Goal: Task Accomplishment & Management: Complete application form

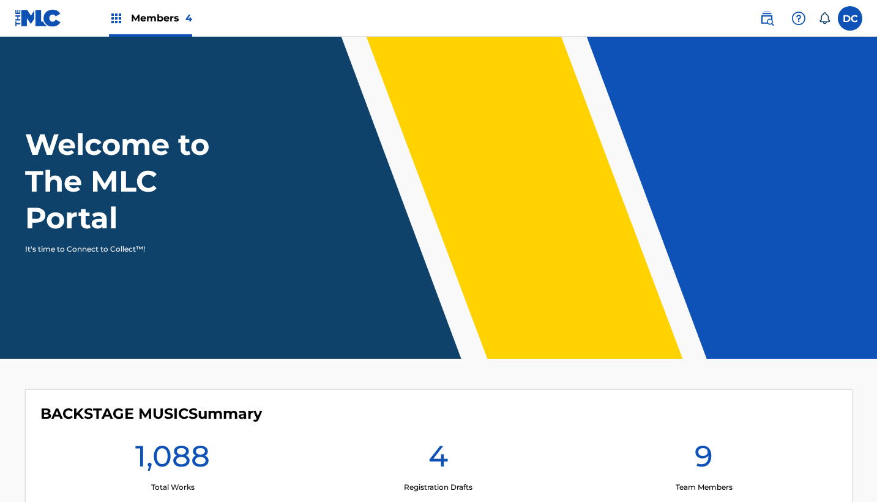
click at [173, 17] on span "Members 4" at bounding box center [161, 18] width 61 height 14
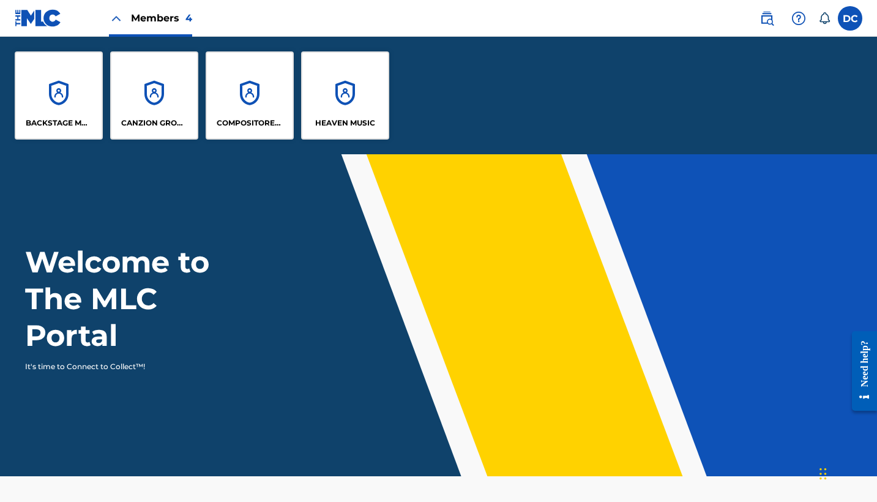
click at [335, 103] on div "HEAVEN MUSIC" at bounding box center [345, 95] width 88 height 88
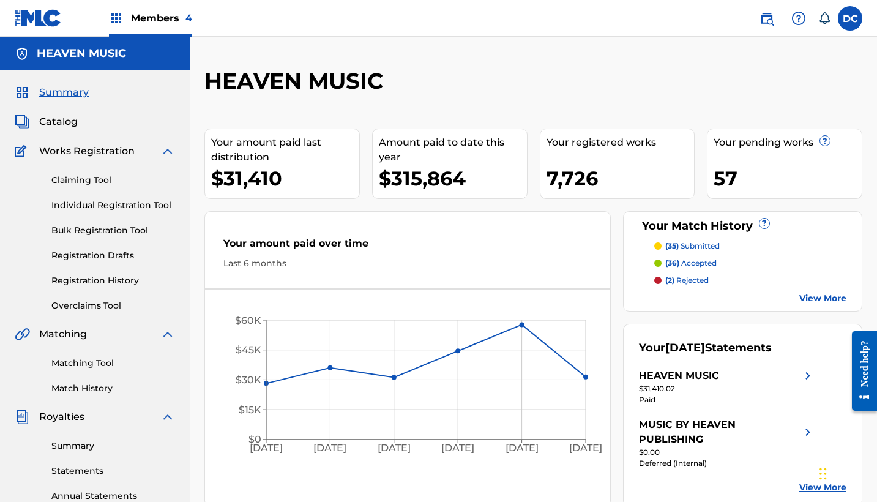
click at [71, 127] on span "Catalog" at bounding box center [58, 121] width 39 height 15
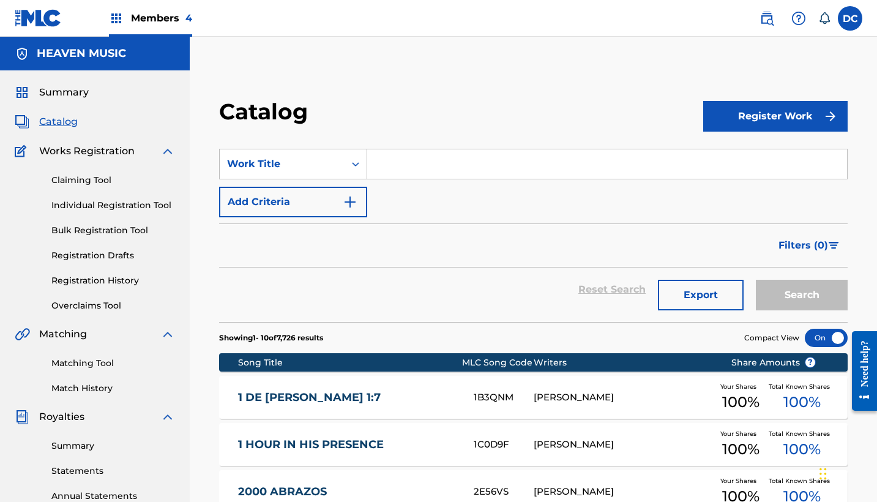
click at [143, 208] on link "Individual Registration Tool" at bounding box center [113, 205] width 124 height 13
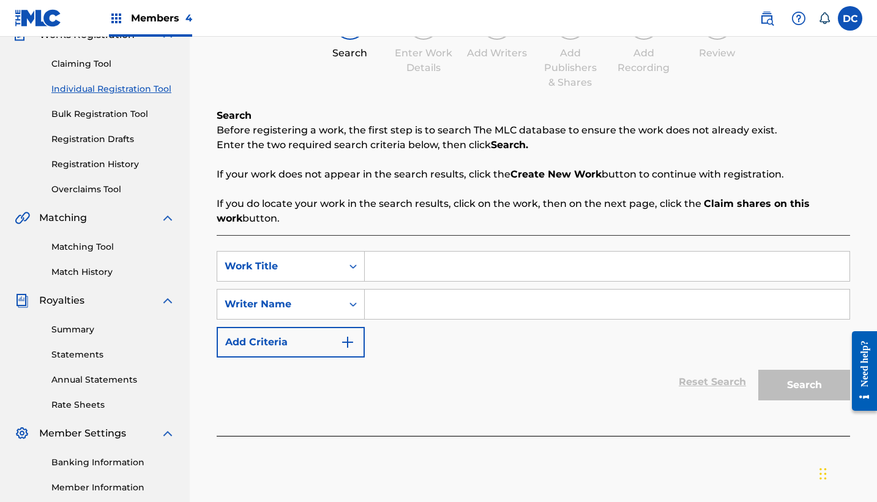
scroll to position [143, 0]
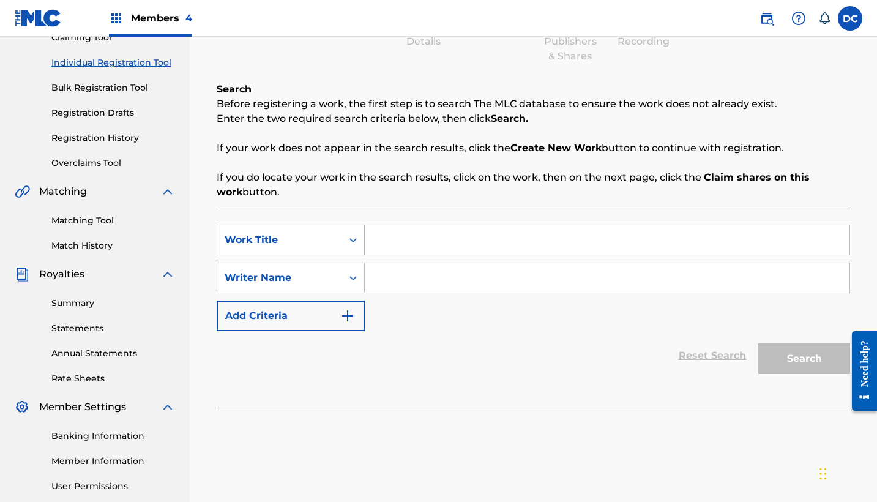
click at [335, 252] on div "Work Title" at bounding box center [291, 240] width 148 height 31
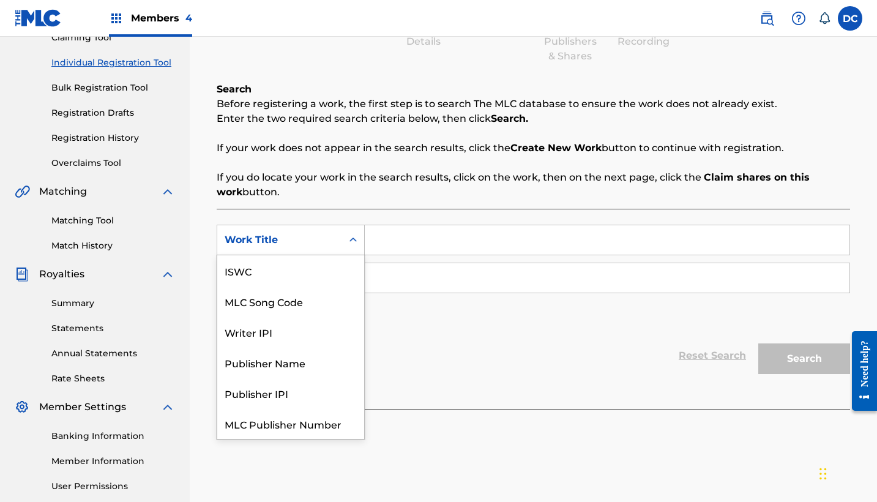
scroll to position [31, 0]
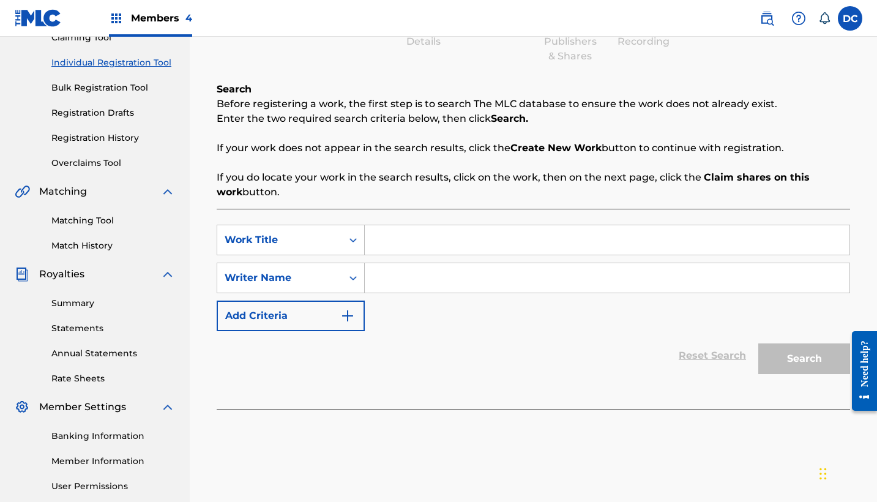
click at [335, 252] on div "Work Title" at bounding box center [291, 240] width 148 height 31
click at [319, 236] on div "Work Title" at bounding box center [280, 240] width 110 height 15
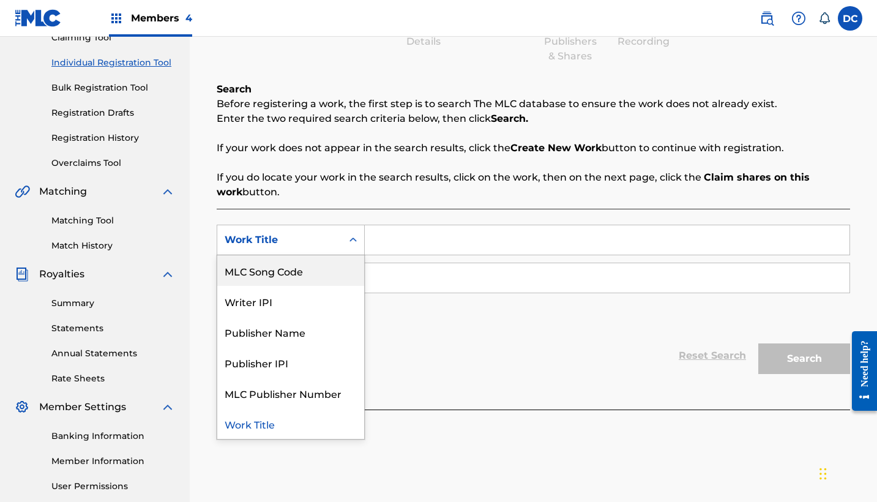
click at [319, 277] on div "MLC Song Code" at bounding box center [290, 270] width 147 height 31
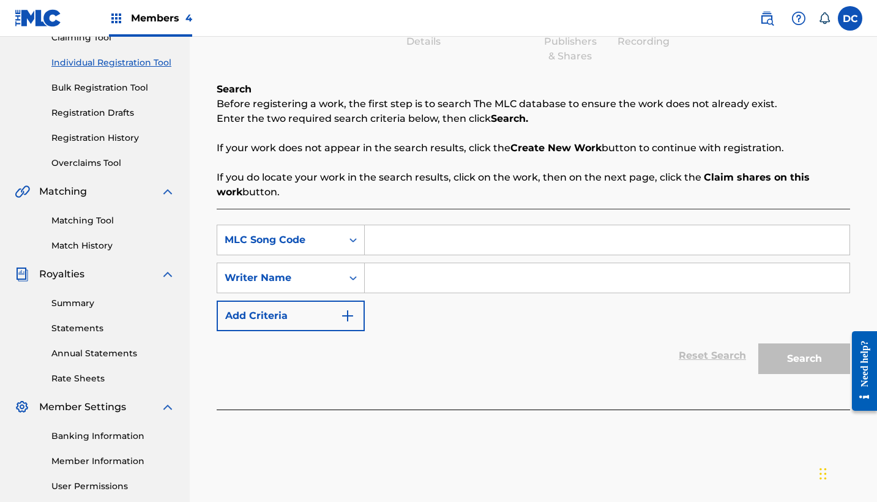
click at [392, 250] on input "Search Form" at bounding box center [607, 239] width 485 height 29
paste input "DS2WTH"
type input "DS2WTH"
click at [395, 228] on input "DS2WTH" at bounding box center [607, 239] width 485 height 29
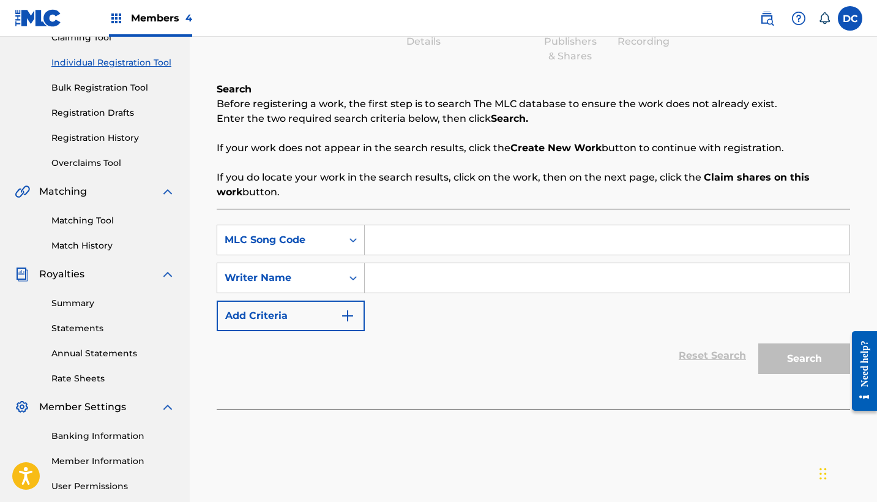
paste input "[PERSON_NAME] [PERSON_NAME]"
type input "[PERSON_NAME] [PERSON_NAME]"
click at [345, 245] on div "Search Form" at bounding box center [353, 240] width 22 height 22
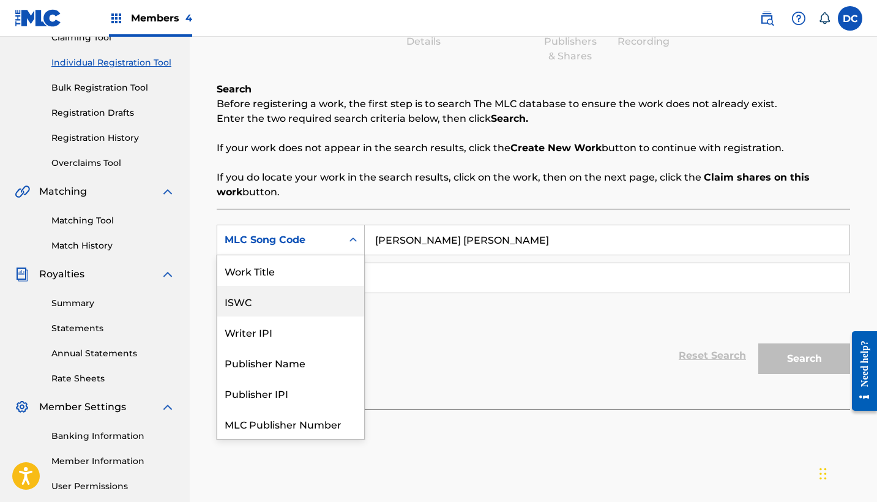
scroll to position [0, 0]
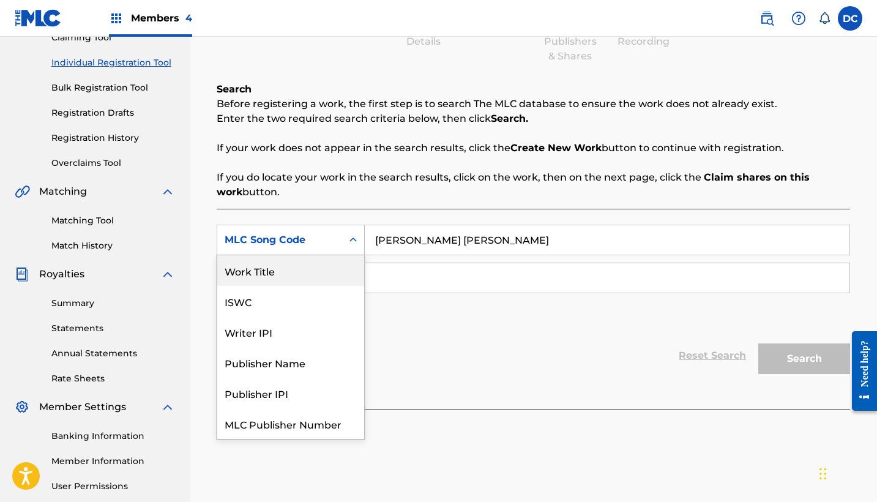
click at [301, 268] on div "Work Title" at bounding box center [290, 270] width 147 height 31
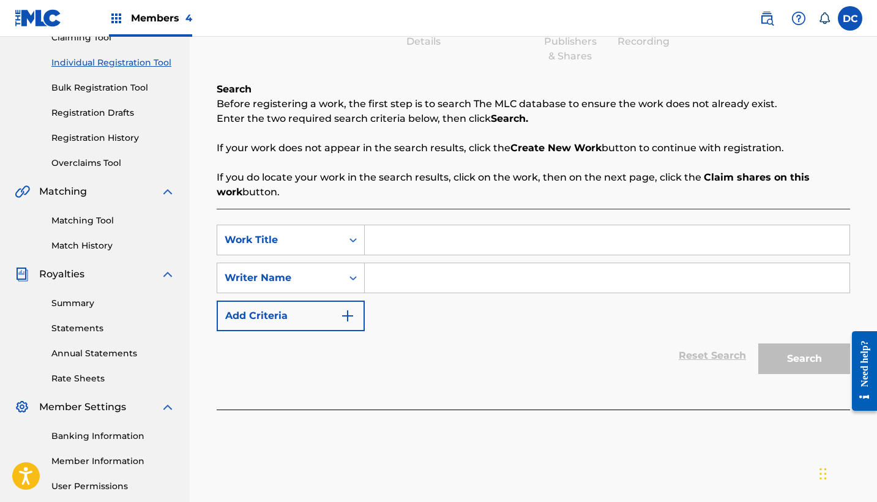
click at [416, 272] on input "Search Form" at bounding box center [607, 277] width 485 height 29
paste input "[PERSON_NAME] [PERSON_NAME]"
type input "[PERSON_NAME] [PERSON_NAME]"
click at [411, 231] on input "Search Form" at bounding box center [607, 239] width 485 height 29
paste input "Dependiente de Ti"
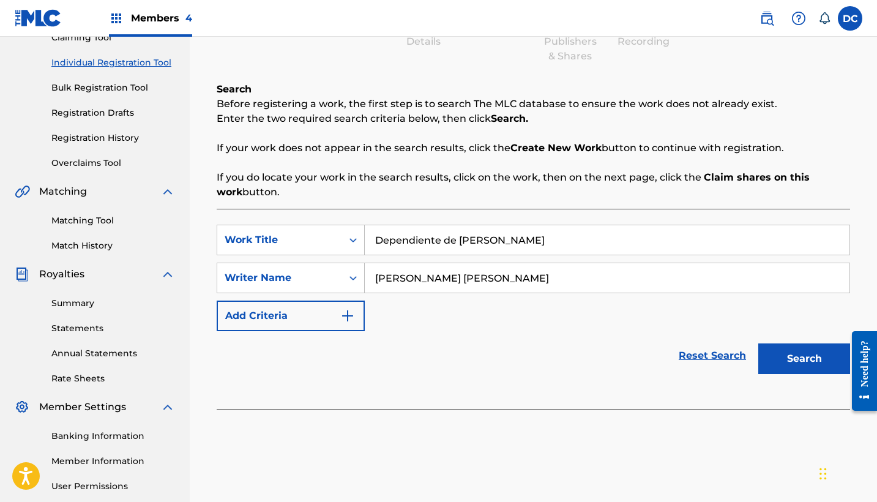
type input "Dependiente de Ti"
click at [804, 359] on button "Search" at bounding box center [805, 358] width 92 height 31
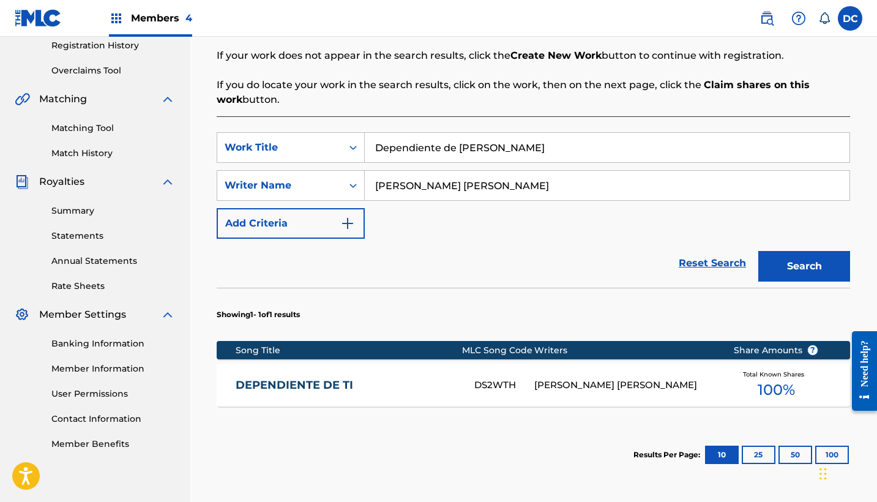
scroll to position [238, 0]
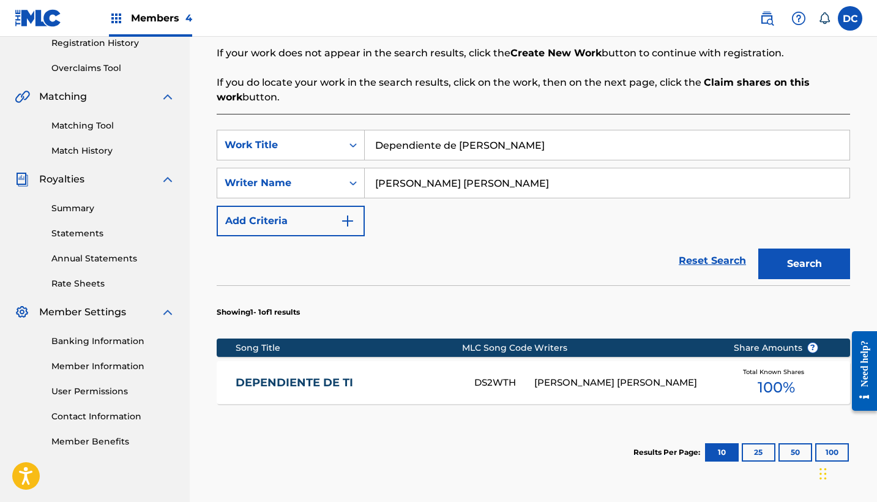
click at [376, 392] on div "DEPENDIENTE DE TI DS2WTH LUIS FABIAN PENA VILLARREAL Total Known Shares 100 %" at bounding box center [534, 382] width 634 height 43
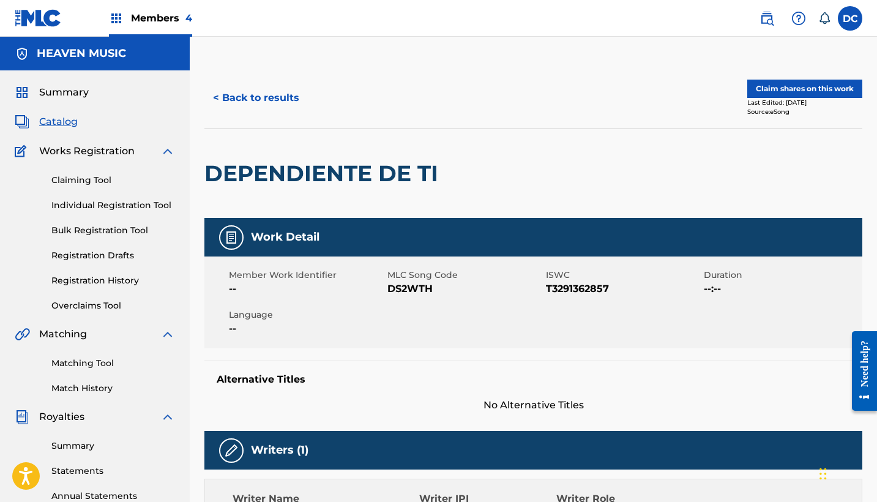
click at [283, 87] on button "< Back to results" at bounding box center [255, 98] width 103 height 31
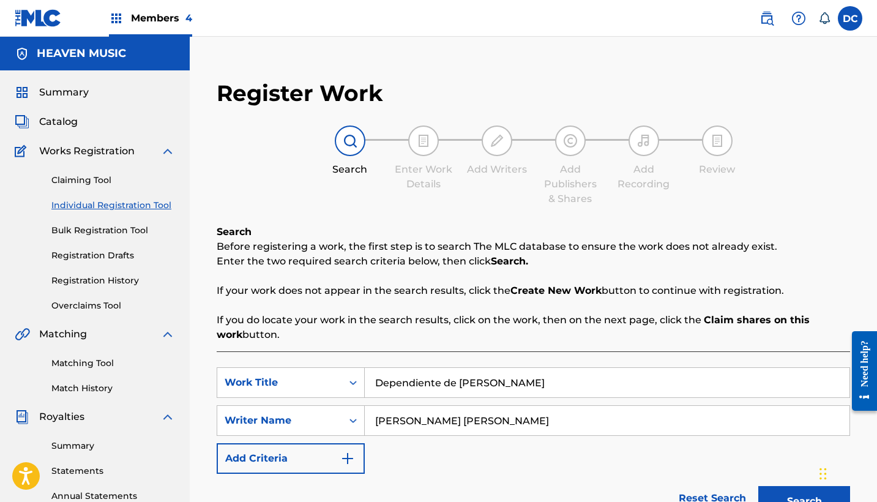
scroll to position [238, 0]
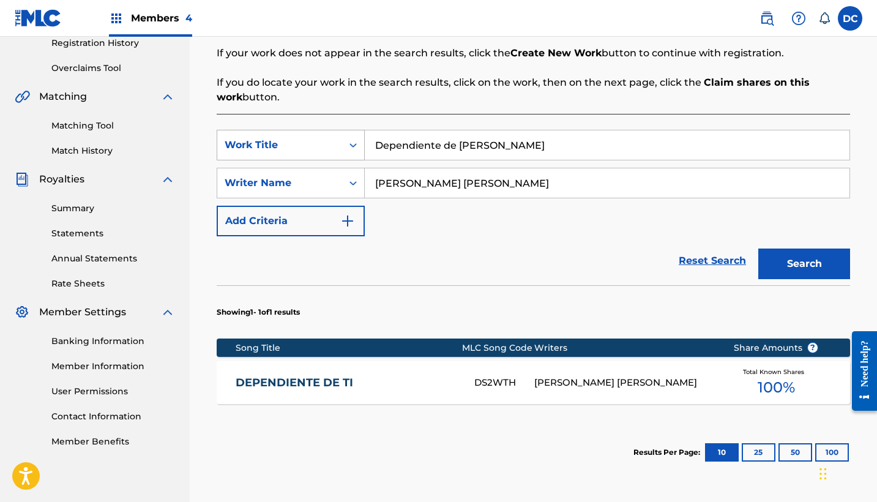
drag, startPoint x: 468, startPoint y: 143, endPoint x: 300, endPoint y: 140, distance: 168.4
click at [300, 140] on div "SearchWithCriteria3c390d04-210b-4157-ac5a-bd40686eccab Work Title Dependiente d…" at bounding box center [534, 145] width 634 height 31
paste input "Y Gané"
type input "Y Gané"
click at [804, 264] on button "Search" at bounding box center [805, 264] width 92 height 31
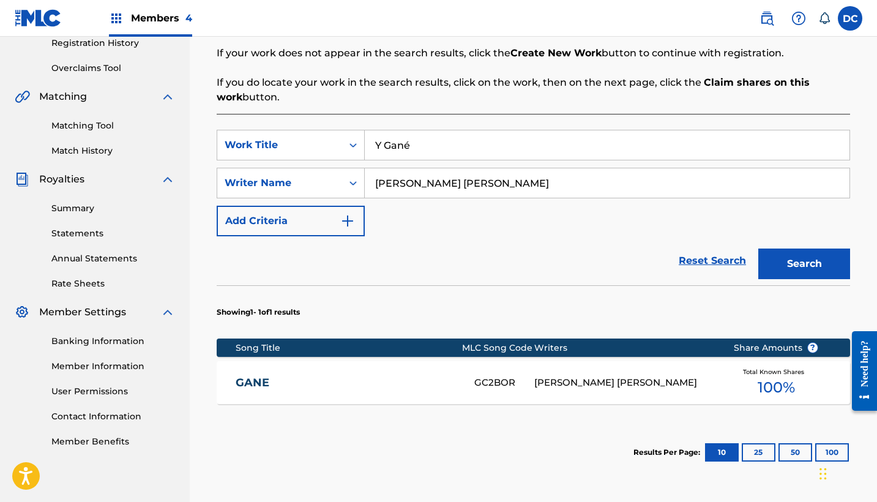
click at [373, 363] on div "GANE GC2BOR LUIS FABIAN PENA VILLARREAL Total Known Shares 100 %" at bounding box center [534, 382] width 634 height 43
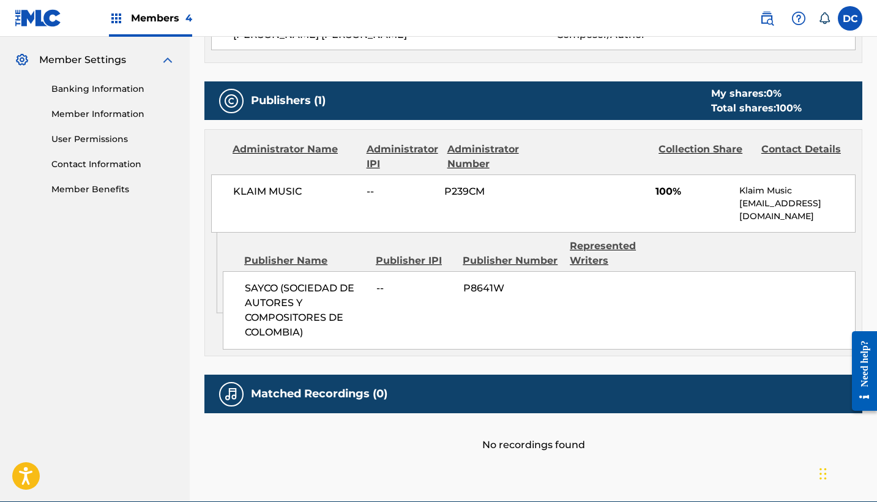
scroll to position [491, 0]
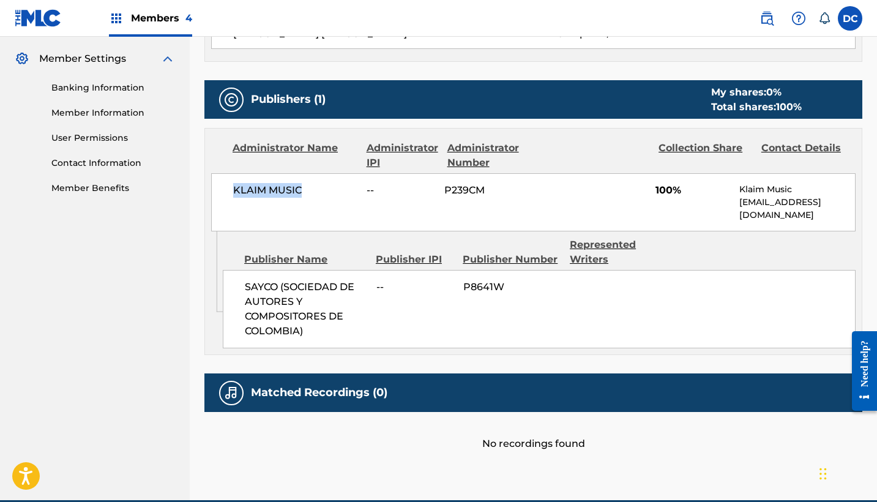
drag, startPoint x: 305, startPoint y: 187, endPoint x: 231, endPoint y: 189, distance: 74.1
click at [230, 189] on div "KLAIM MUSIC -- P239CM 100% Klaim Music law@klaimmusic.com" at bounding box center [533, 202] width 645 height 58
copy span "KLAIM MUSIC"
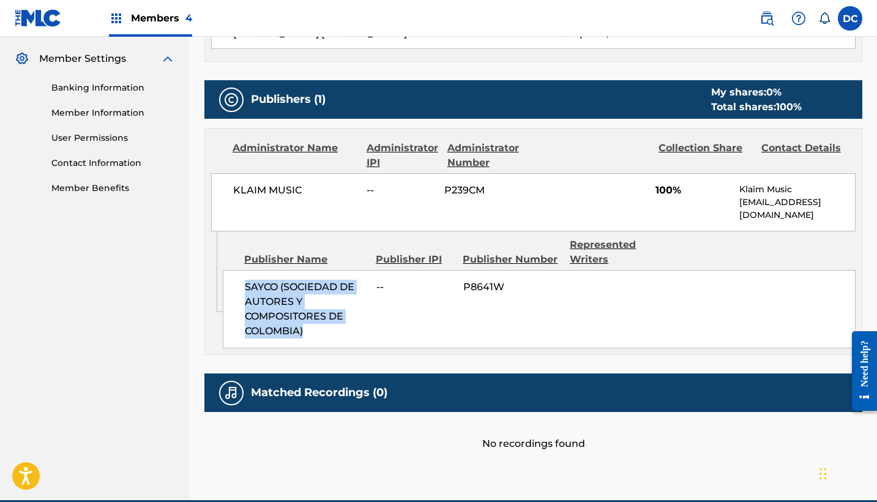
drag, startPoint x: 305, startPoint y: 316, endPoint x: 238, endPoint y: 275, distance: 78.9
click at [238, 275] on div "SAYCO (SOCIEDAD DE AUTORES Y COMPOSITORES DE COLOMBIA) -- P8641W" at bounding box center [539, 309] width 633 height 78
copy span "SAYCO (SOCIEDAD DE AUTORES Y COMPOSITORES DE COLOMBIA)"
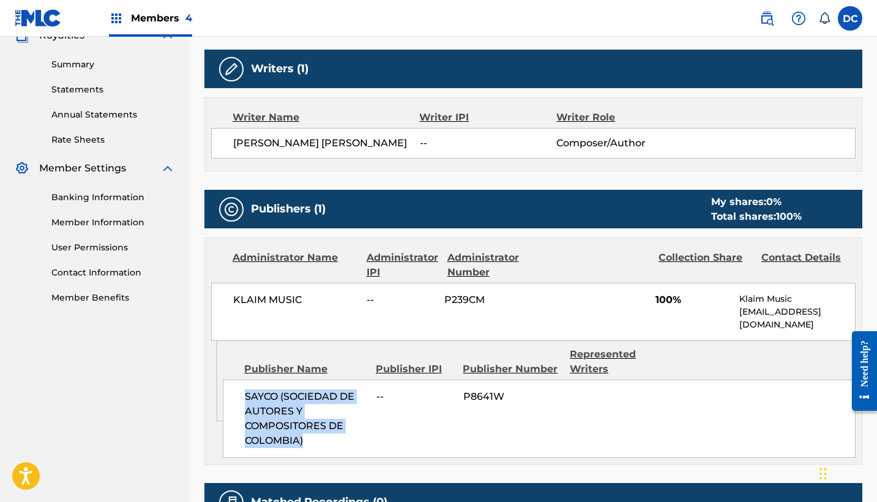
scroll to position [0, 0]
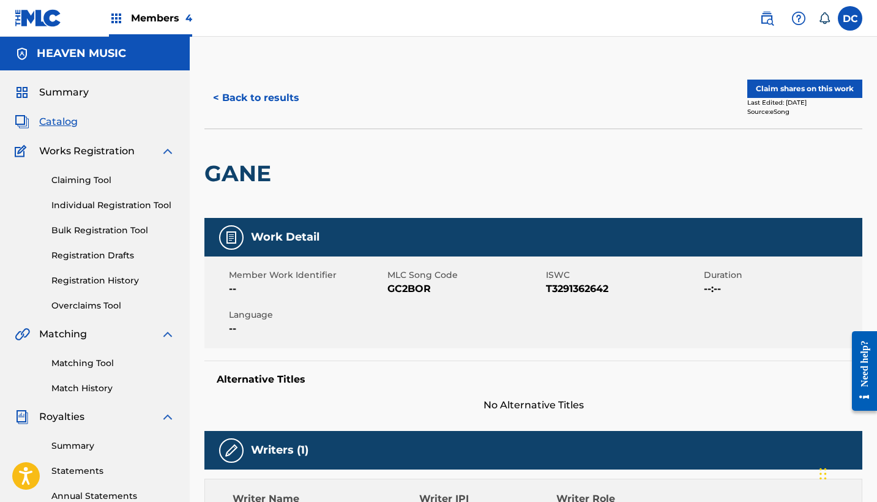
click at [254, 102] on button "< Back to results" at bounding box center [255, 98] width 103 height 31
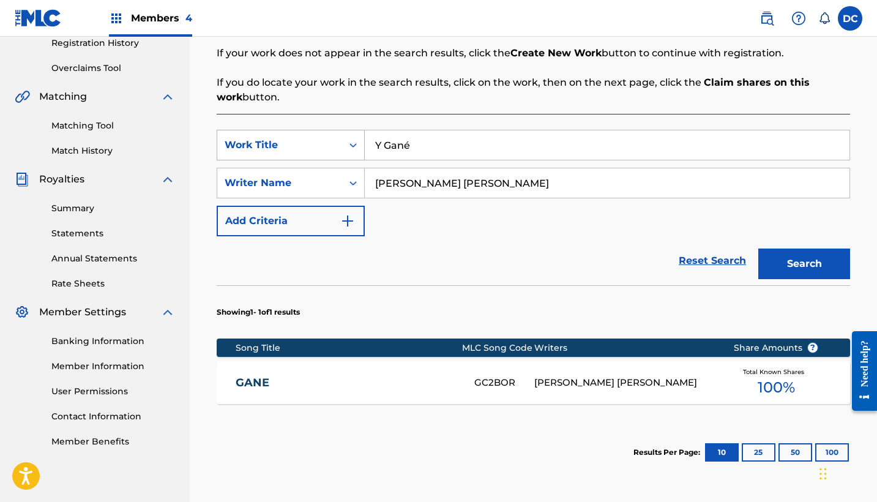
drag, startPoint x: 437, startPoint y: 144, endPoint x: 305, endPoint y: 141, distance: 131.1
click at [305, 141] on div "SearchWithCriteria3c390d04-210b-4157-ac5a-bd40686eccab Work Title Y Gané" at bounding box center [534, 145] width 634 height 31
paste input "Tú Mereces Toda la Gloria"
type input "Tú Mereces Toda la Gloria"
click at [804, 264] on button "Search" at bounding box center [805, 264] width 92 height 31
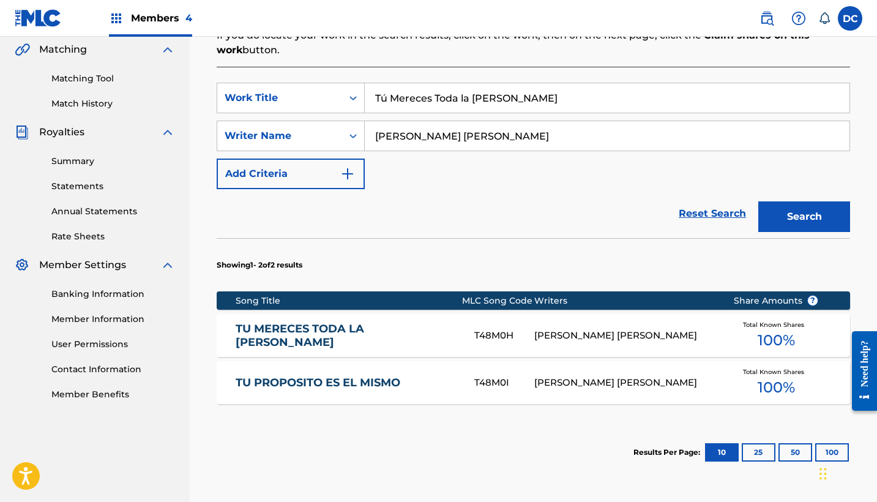
scroll to position [304, 0]
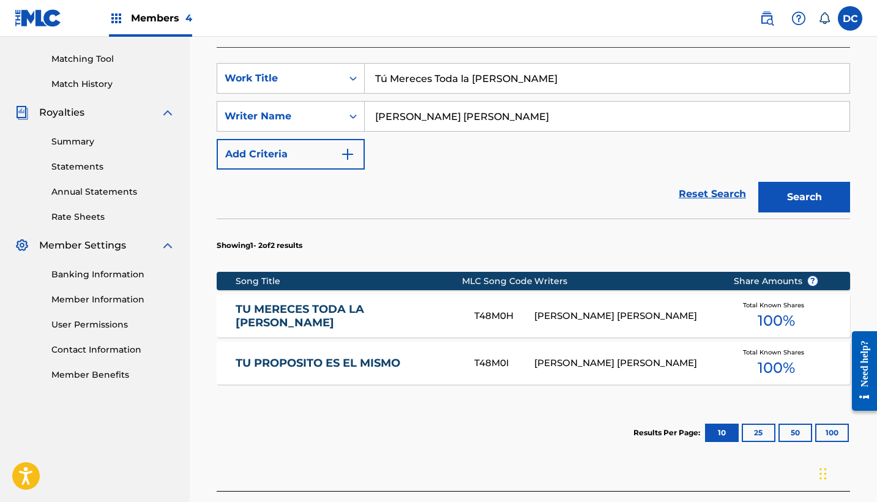
click at [419, 315] on link "TU MERECES TODA LA GLORIA" at bounding box center [347, 316] width 222 height 28
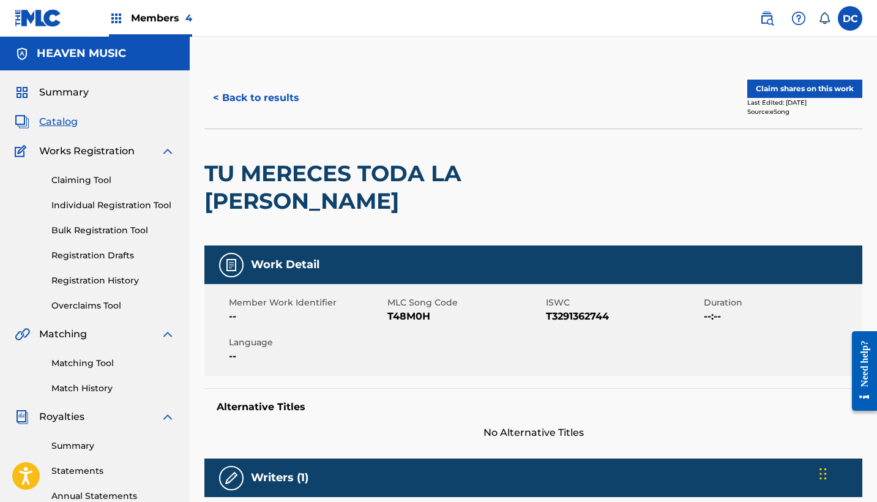
click at [282, 96] on button "< Back to results" at bounding box center [255, 98] width 103 height 31
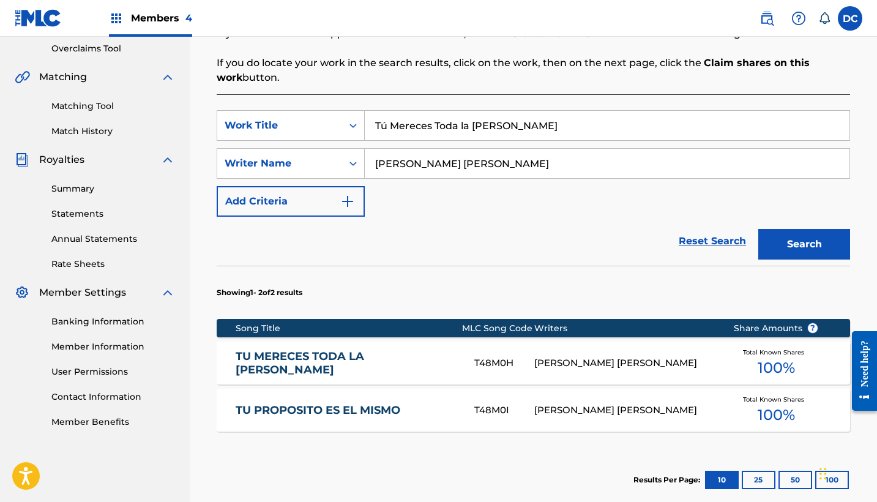
click at [373, 418] on div "TU PROPOSITO ES EL MISMO T48M0I LUIS FABIAN PENA VILLARREAL Total Known Shares …" at bounding box center [534, 410] width 634 height 43
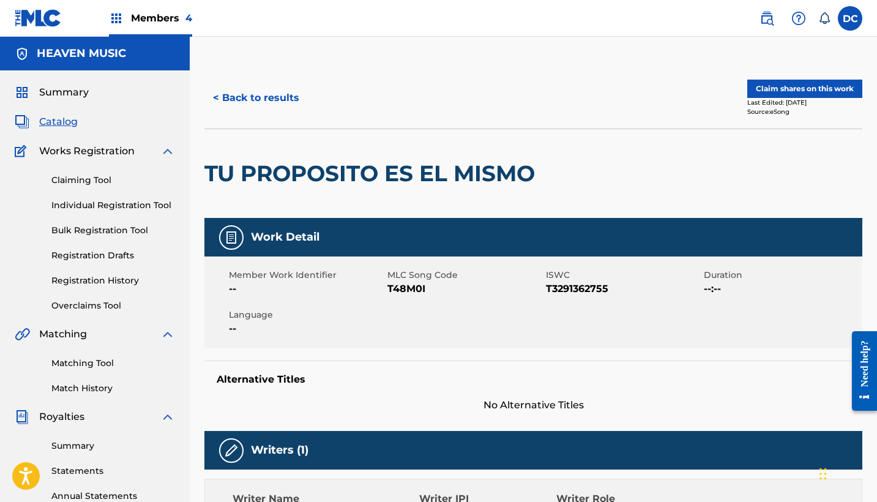
scroll to position [257, 0]
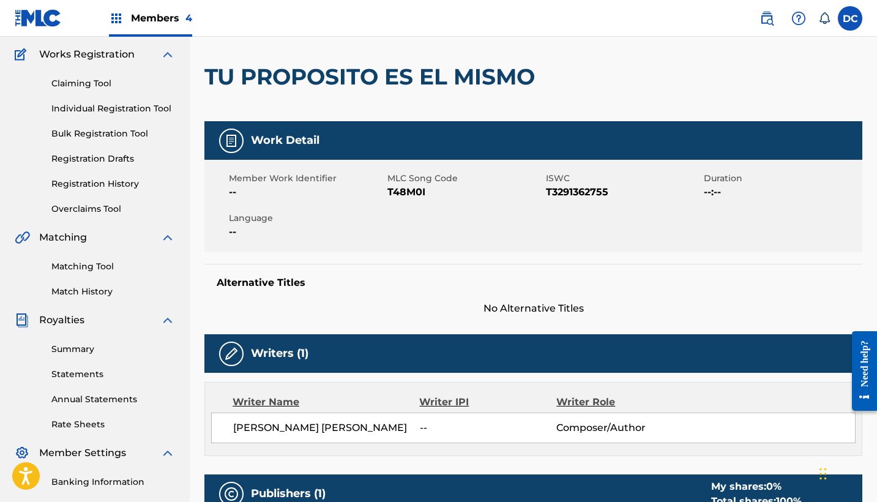
click at [277, 17] on button "< Back to results" at bounding box center [255, 1] width 103 height 31
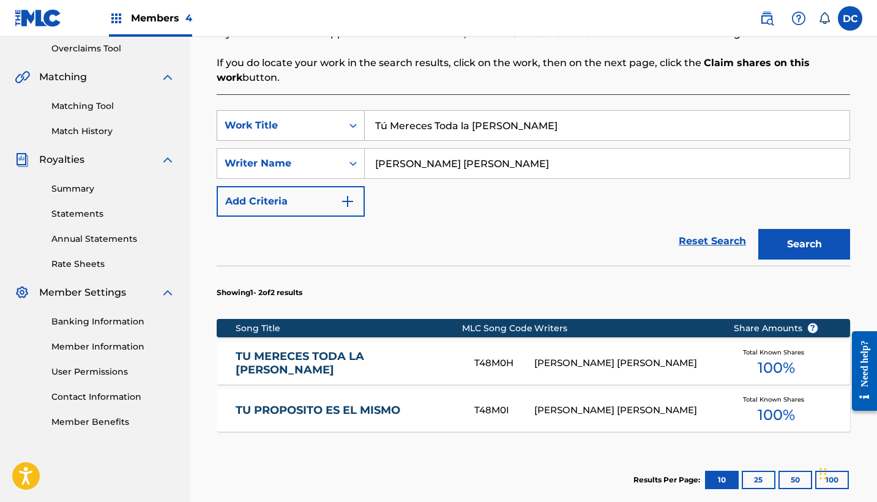
drag, startPoint x: 520, startPoint y: 130, endPoint x: 281, endPoint y: 130, distance: 238.8
click at [281, 130] on div "SearchWithCriteria3c390d04-210b-4157-ac5a-bd40686eccab Work Title Tú Mereces To…" at bounding box center [534, 125] width 634 height 31
paste input "Agua Etern"
type input "Agua Eterna"
click at [804, 244] on button "Search" at bounding box center [805, 244] width 92 height 31
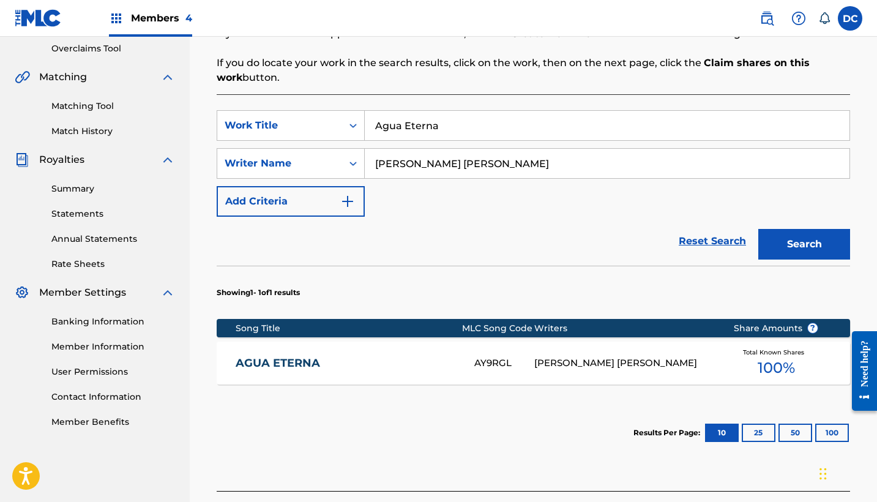
click at [423, 360] on link "AGUA ETERNA" at bounding box center [347, 363] width 222 height 14
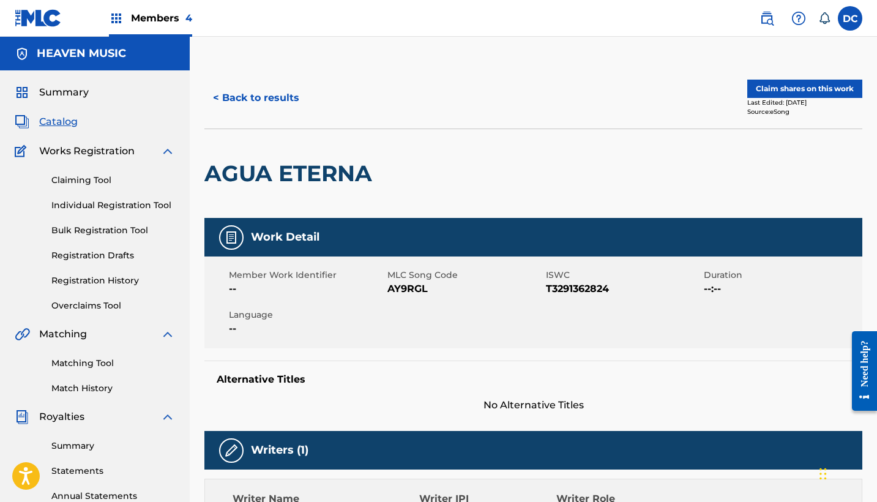
click at [289, 108] on button "< Back to results" at bounding box center [255, 98] width 103 height 31
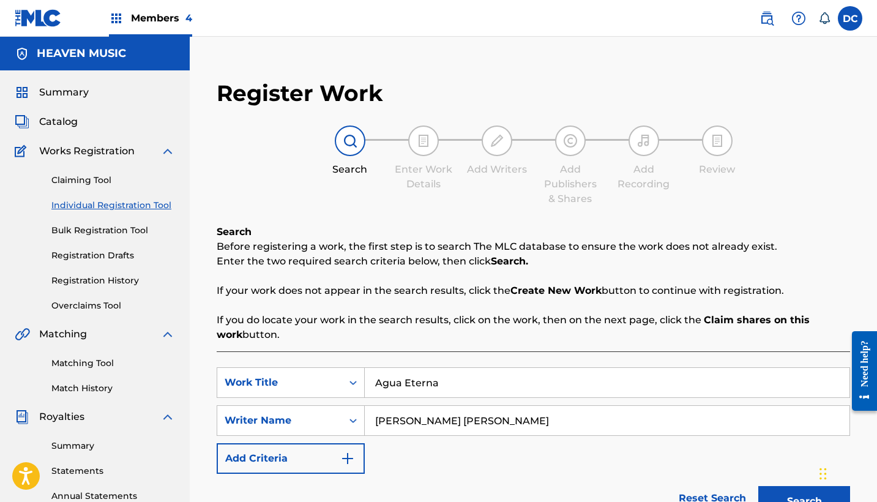
scroll to position [257, 0]
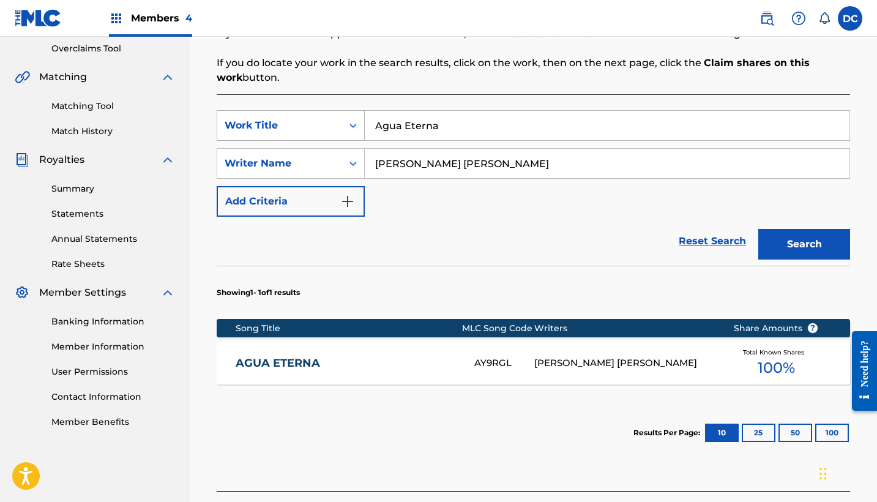
drag, startPoint x: 449, startPoint y: 127, endPoint x: 306, endPoint y: 118, distance: 142.9
click at [306, 118] on div "SearchWithCriteria3c390d04-210b-4157-ac5a-bd40686eccab Work Title Agua Eterna" at bounding box center [534, 125] width 634 height 31
paste input "El Gran Yo Soy"
type input "El Gran Yo Soy"
click at [804, 244] on button "Search" at bounding box center [805, 244] width 92 height 31
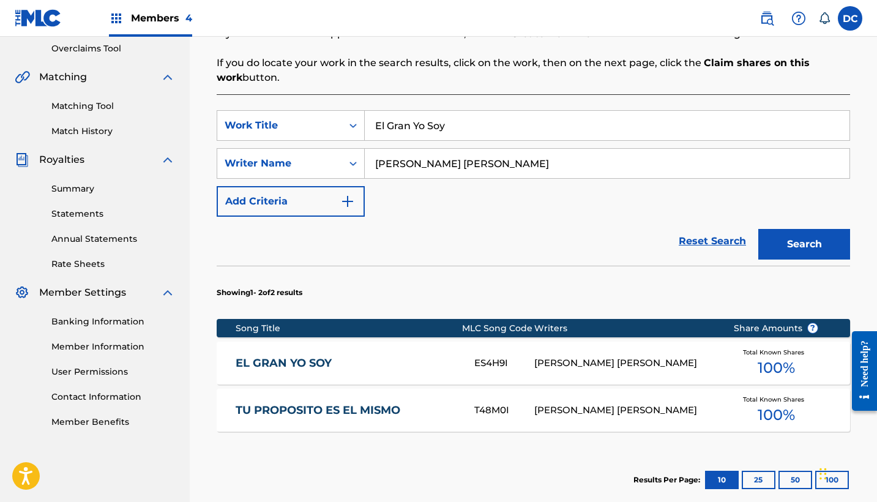
click at [407, 359] on link "EL GRAN YO SOY" at bounding box center [347, 363] width 222 height 14
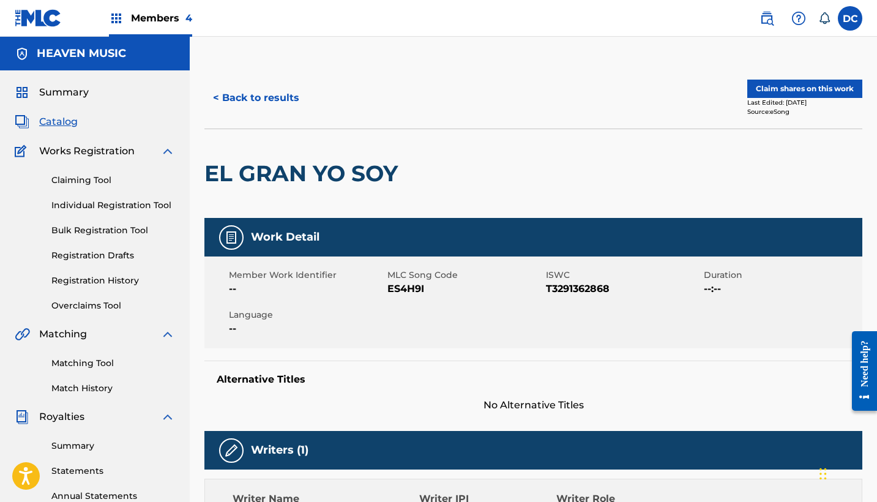
click at [283, 97] on button "< Back to results" at bounding box center [255, 98] width 103 height 31
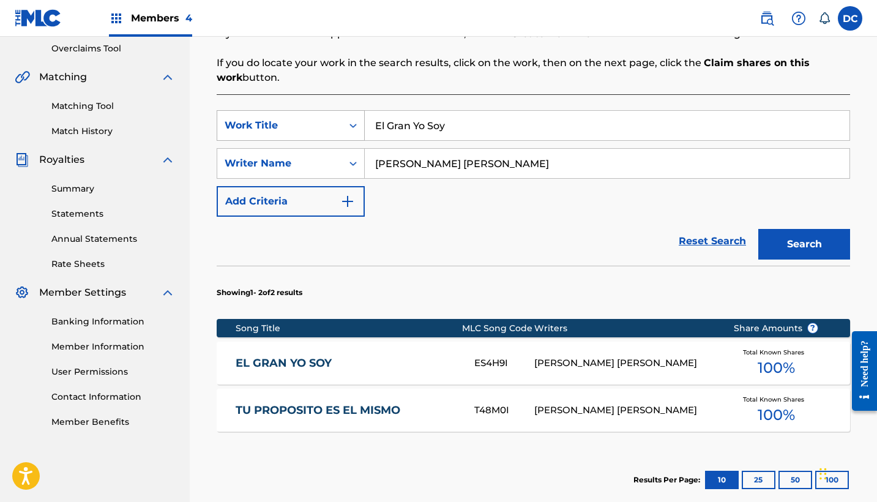
drag, startPoint x: 474, startPoint y: 122, endPoint x: 318, endPoint y: 118, distance: 156.2
click at [318, 119] on div "SearchWithCriteria3c390d04-210b-4157-ac5a-bd40686eccab Work Title El Gran Yo Soy" at bounding box center [534, 125] width 634 height 31
paste input "Mientras Vienes"
type input "Mientras Vienes"
click at [804, 244] on button "Search" at bounding box center [805, 244] width 92 height 31
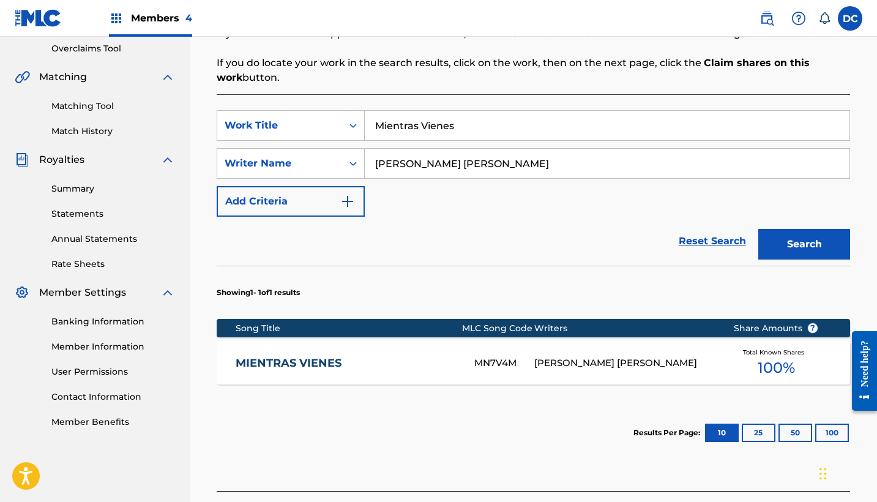
click at [370, 362] on link "MIENTRAS VIENES" at bounding box center [347, 363] width 222 height 14
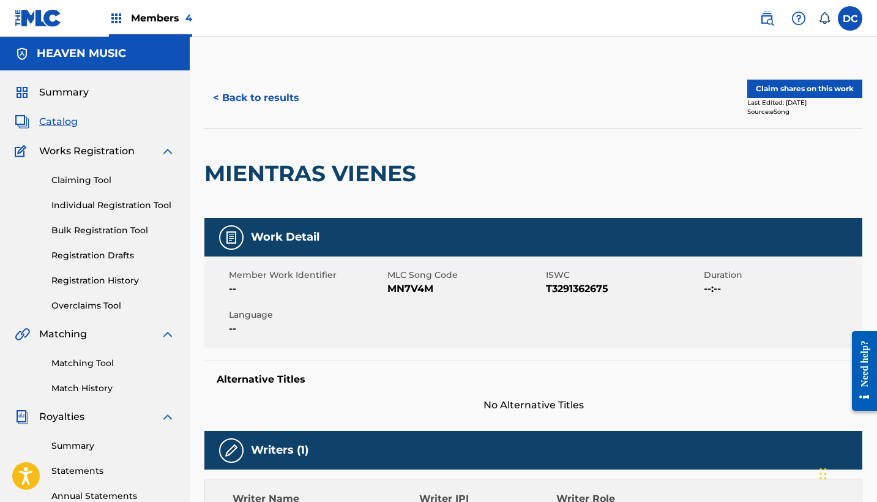
scroll to position [-1, 0]
click at [272, 95] on button "< Back to results" at bounding box center [255, 98] width 103 height 31
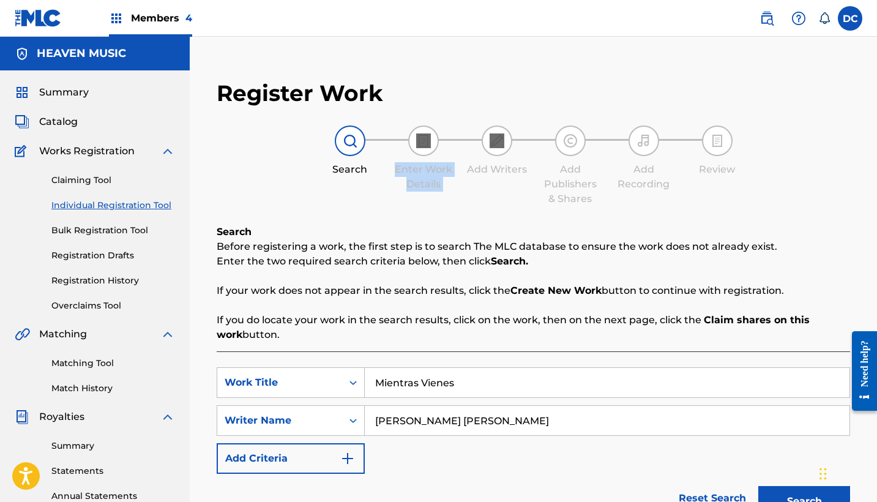
drag, startPoint x: 463, startPoint y: 123, endPoint x: 430, endPoint y: 125, distance: 33.1
click at [431, 125] on div "Register Work Search Enter Work Details Add Writers Add Publishers & Shares Add…" at bounding box center [533, 435] width 658 height 736
click at [430, 125] on div "Register Work Search Enter Work Details Add Writers Add Publishers & Shares Add…" at bounding box center [533, 435] width 658 height 736
click at [478, 125] on div "Register Work Search Enter Work Details Add Writers Add Publishers & Shares Add…" at bounding box center [533, 435] width 658 height 736
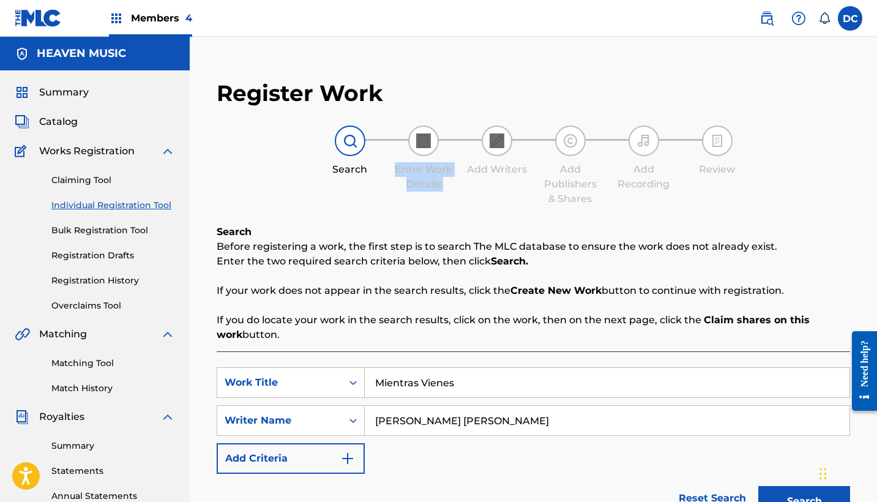
drag, startPoint x: 478, startPoint y: 125, endPoint x: 380, endPoint y: 122, distance: 98.0
click at [380, 122] on div "Register Work Search Enter Work Details Add Writers Add Publishers & Shares Add…" at bounding box center [533, 435] width 658 height 736
click at [379, 122] on div "Register Work Search Enter Work Details Add Writers Add Publishers & Shares Add…" at bounding box center [533, 435] width 658 height 736
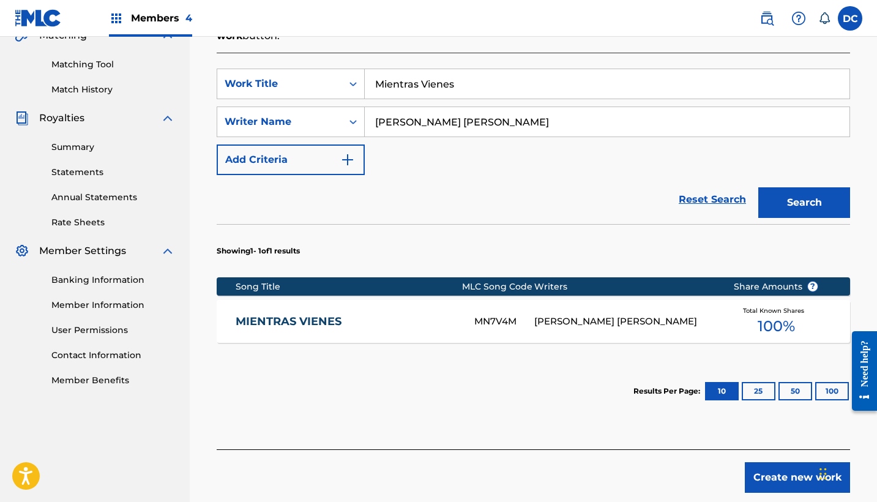
drag, startPoint x: 376, startPoint y: 88, endPoint x: 480, endPoint y: 86, distance: 104.1
click at [480, 87] on input "Mientras Vienes" at bounding box center [607, 83] width 485 height 29
paste input "- Salsa"
click at [804, 203] on button "Search" at bounding box center [805, 202] width 92 height 31
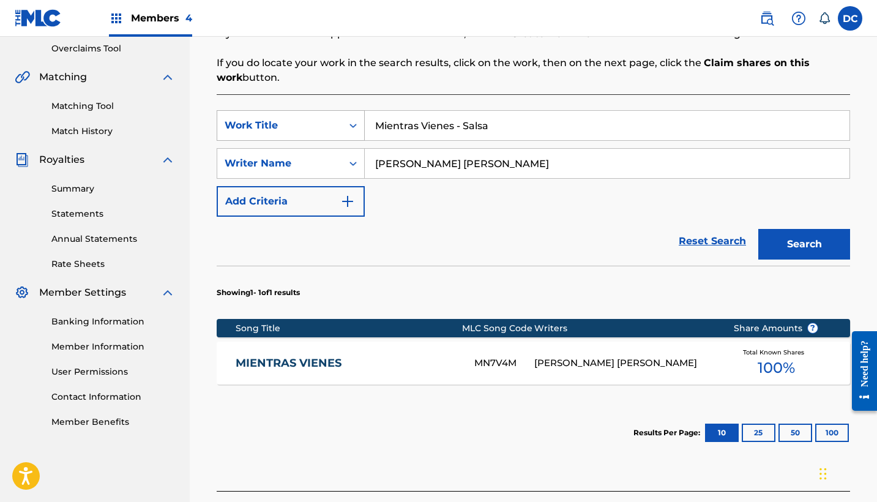
scroll to position [255, 0]
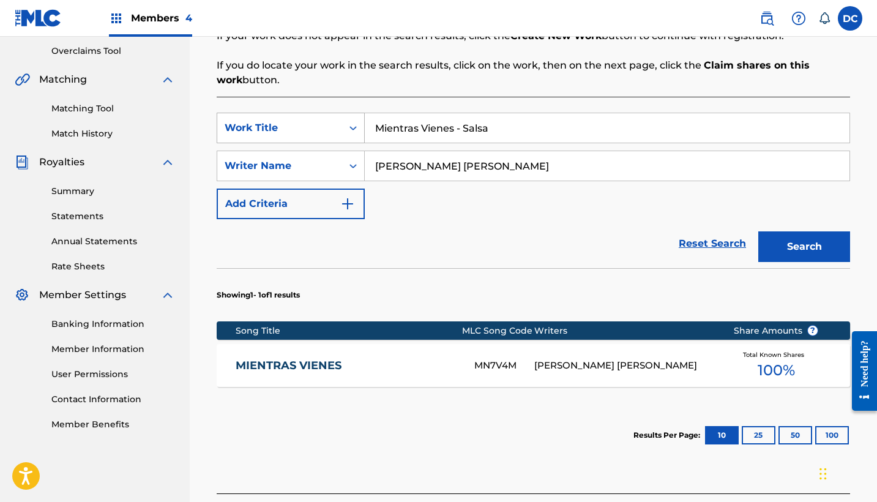
drag, startPoint x: 517, startPoint y: 123, endPoint x: 317, endPoint y: 119, distance: 200.2
click at [316, 119] on div "SearchWithCriteria3c390d04-210b-4157-ac5a-bd40686eccab Work Title Mientras Vien…" at bounding box center [534, 128] width 634 height 31
paste input "Cada Despertar"
click at [804, 247] on button "Search" at bounding box center [805, 246] width 92 height 31
paste input "Mis Ojos Puestos en Ti"
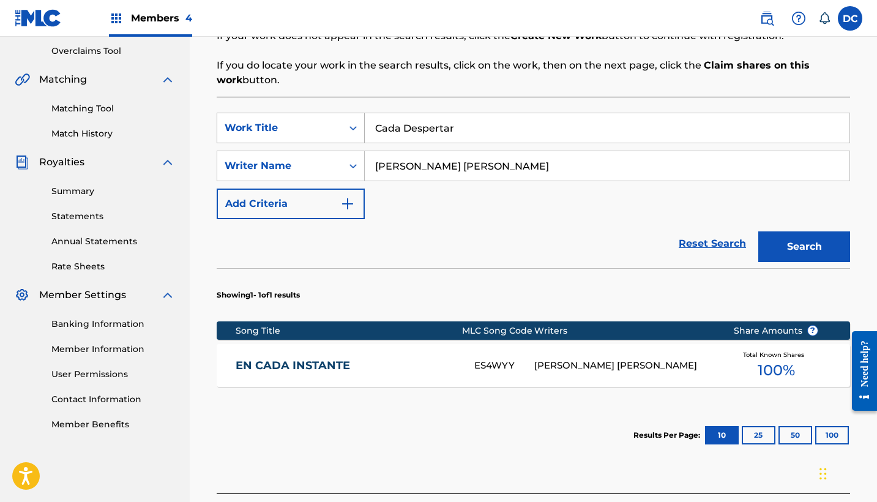
drag, startPoint x: 463, startPoint y: 129, endPoint x: 313, endPoint y: 129, distance: 150.0
click at [313, 129] on div "SearchWithCriteria3c390d04-210b-4157-ac5a-bd40686eccab Work Title Cada Despertar" at bounding box center [534, 128] width 634 height 31
type input "Mis Ojos Puestos en Ti"
click at [804, 247] on button "Search" at bounding box center [805, 246] width 92 height 31
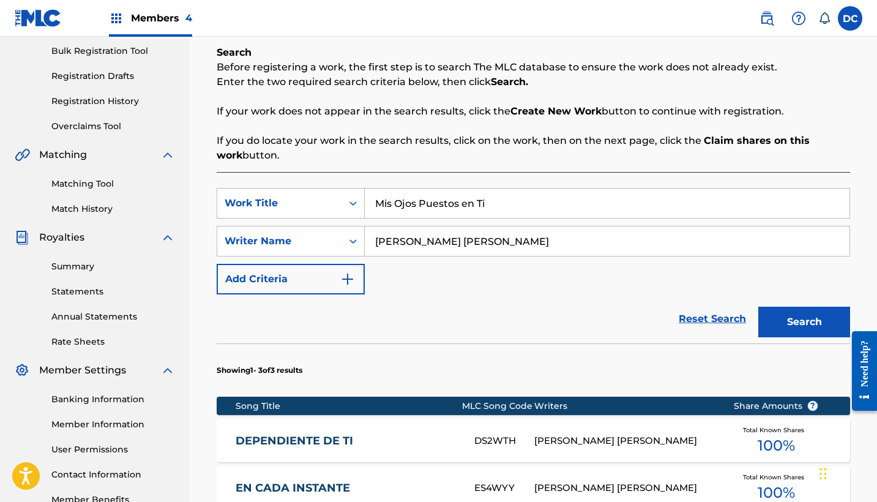
scroll to position [177, 0]
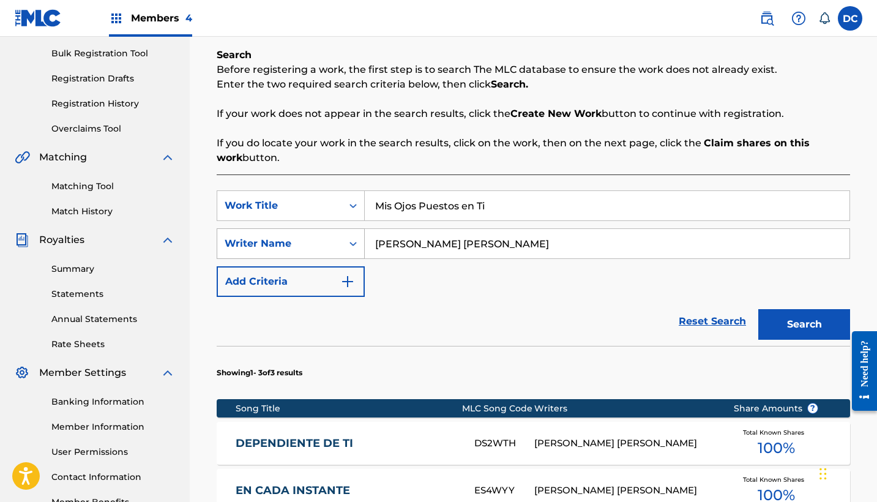
drag, startPoint x: 533, startPoint y: 245, endPoint x: 348, endPoint y: 237, distance: 185.1
click at [348, 237] on div "SearchWithCriteriac420bebc-6771-4e80-8ea9-b819701a6c10 Writer Name Luis Fabián …" at bounding box center [534, 243] width 634 height 31
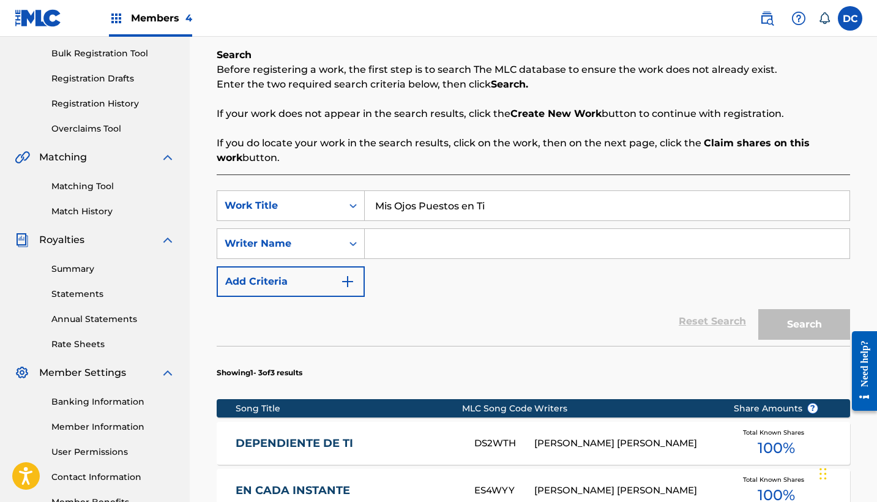
drag, startPoint x: 517, startPoint y: 209, endPoint x: 381, endPoint y: 206, distance: 135.9
click at [381, 206] on input "Mis Ojos Puestos en Ti" at bounding box center [607, 205] width 485 height 29
type input "M"
click at [465, 311] on div "Reset Search Search" at bounding box center [534, 321] width 634 height 49
click at [351, 212] on div "Search Form" at bounding box center [353, 206] width 22 height 22
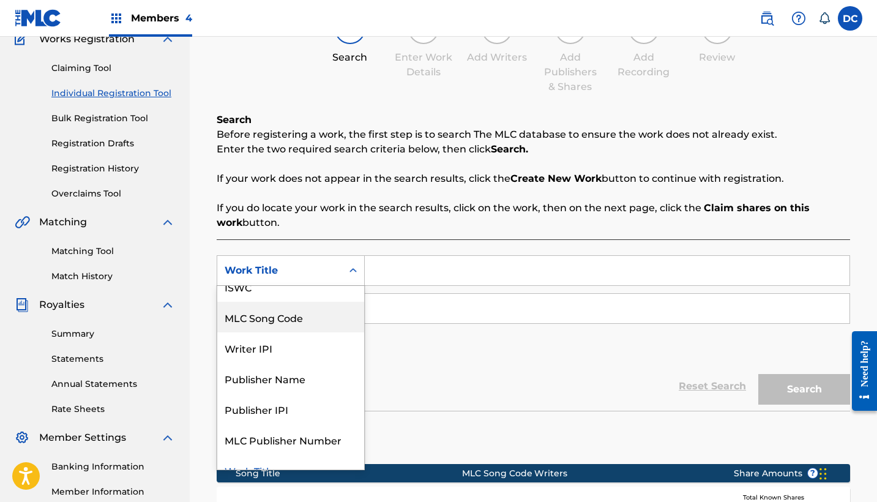
scroll to position [102, 0]
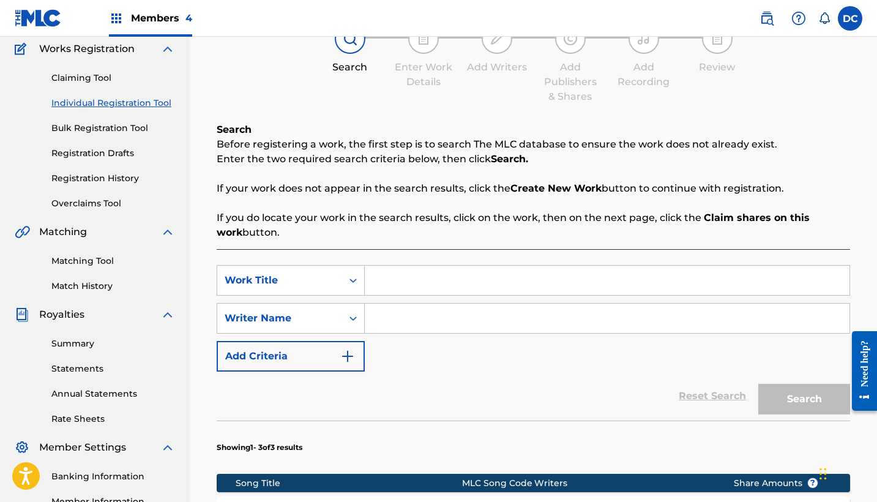
click at [130, 106] on link "Individual Registration Tool" at bounding box center [113, 103] width 124 height 13
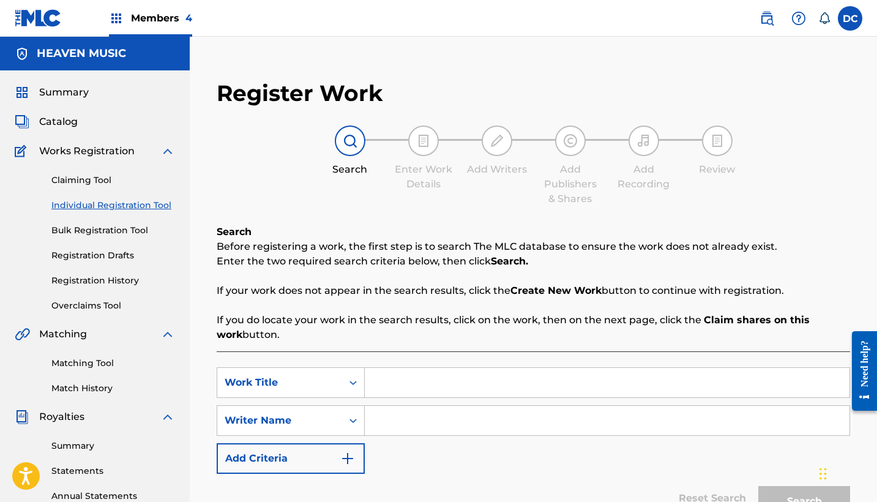
scroll to position [0, 0]
click at [772, 17] on img at bounding box center [767, 18] width 15 height 15
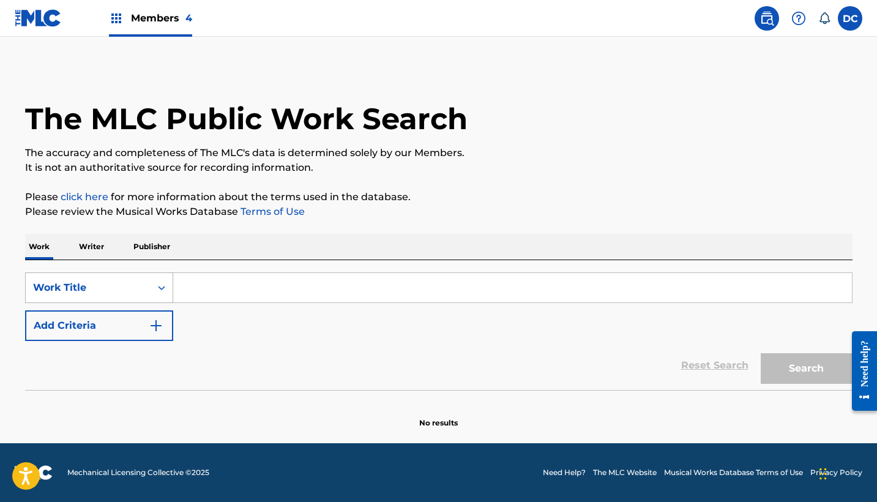
click at [140, 283] on div "Work Title" at bounding box center [88, 287] width 110 height 15
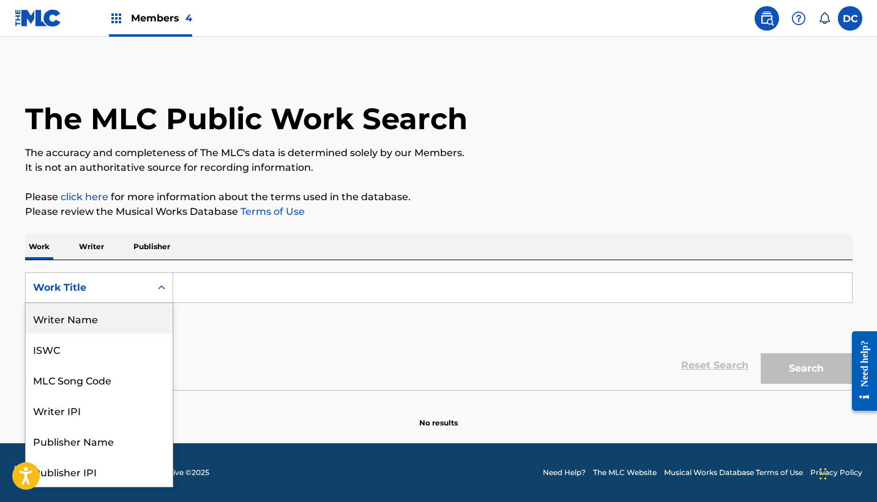
click at [120, 324] on div "Writer Name" at bounding box center [99, 318] width 147 height 31
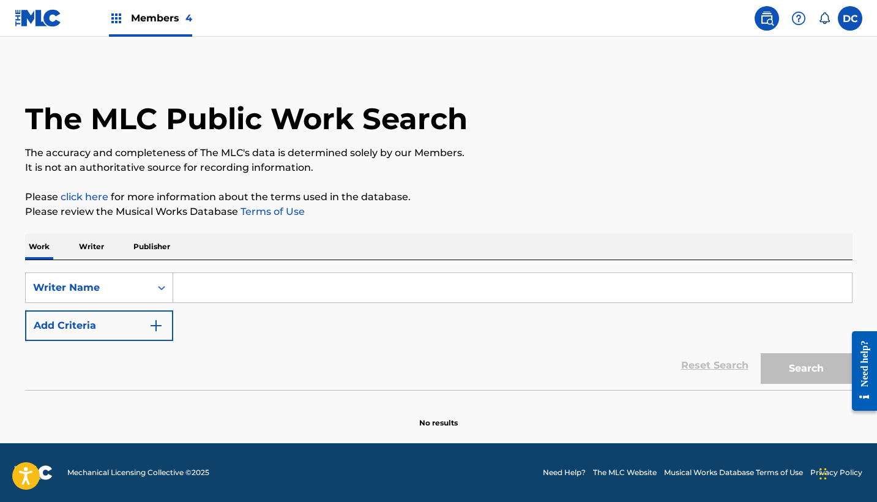
click at [209, 302] on input "Search Form" at bounding box center [512, 287] width 679 height 29
paste input "[PERSON_NAME] [PERSON_NAME]"
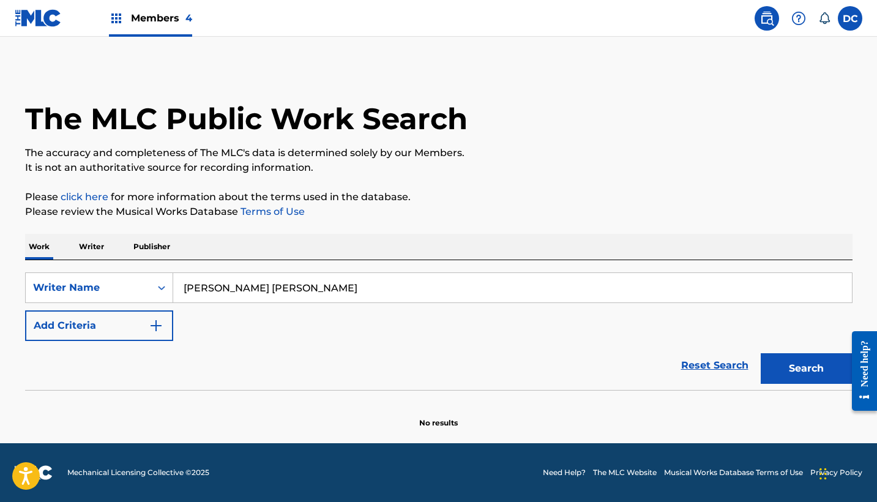
type input "[PERSON_NAME] [PERSON_NAME]"
click at [806, 369] on button "Search" at bounding box center [807, 368] width 92 height 31
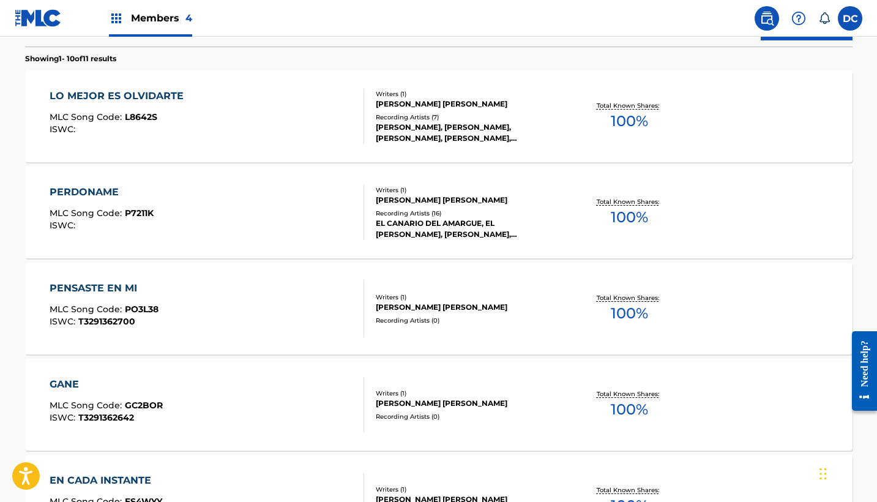
scroll to position [321, 0]
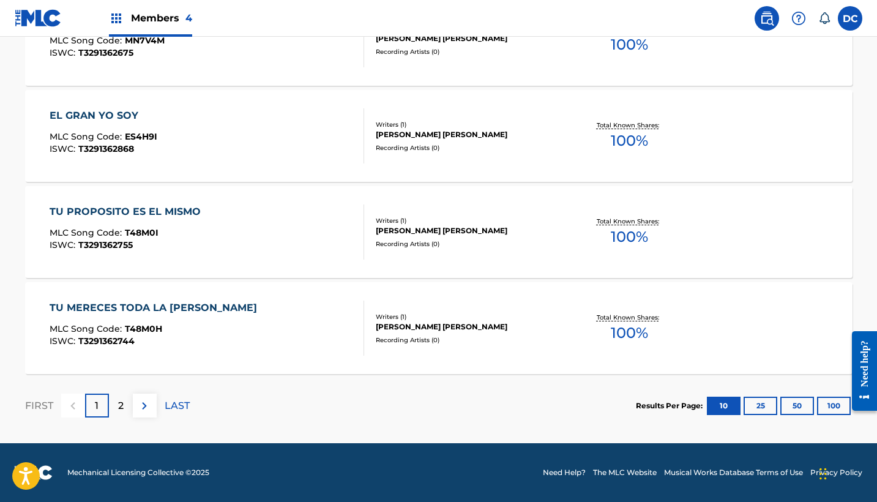
click at [759, 405] on button "25" at bounding box center [761, 406] width 34 height 18
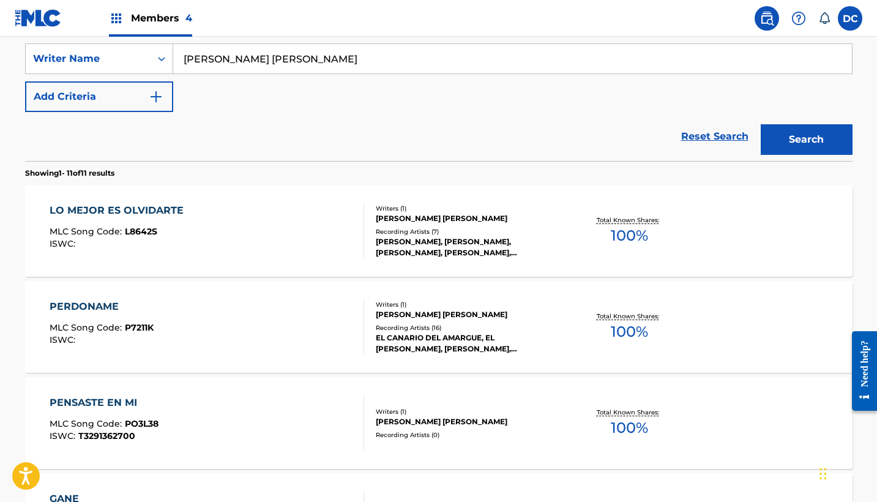
scroll to position [275, 0]
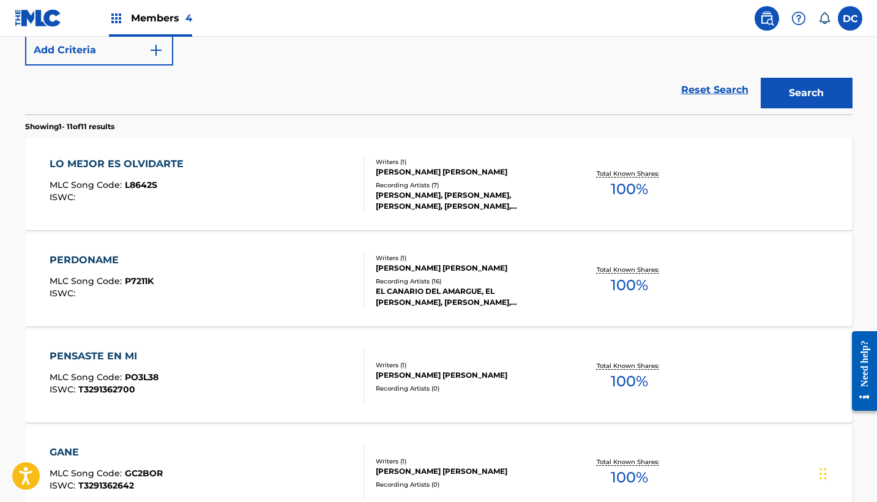
click at [233, 192] on div "LO MEJOR ES OLVIDARTE MLC Song Code : L8642S ISWC :" at bounding box center [207, 184] width 315 height 55
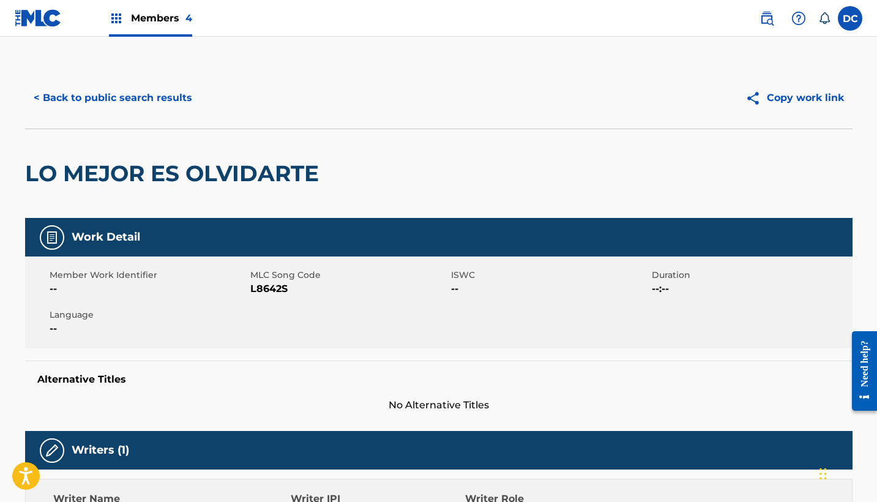
click at [260, 293] on span "L8642S" at bounding box center [349, 289] width 198 height 15
copy span "L8642S"
click at [154, 91] on button "< Back to public search results" at bounding box center [113, 98] width 176 height 31
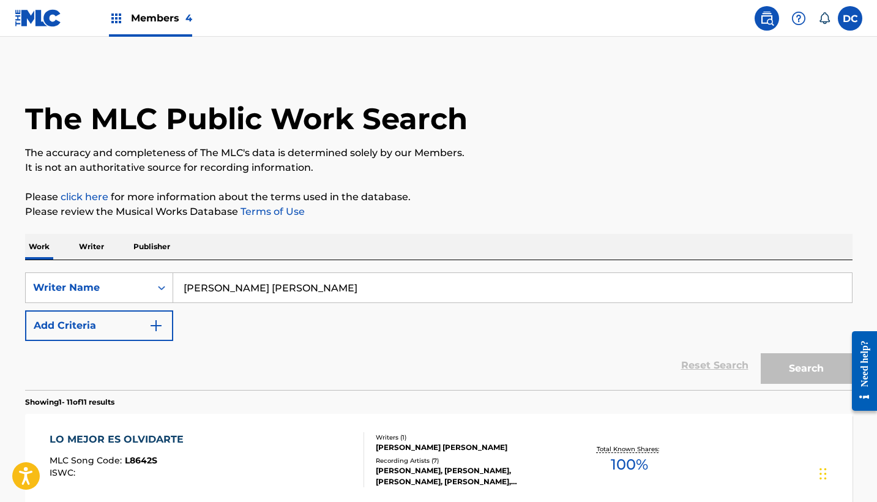
scroll to position [275, 0]
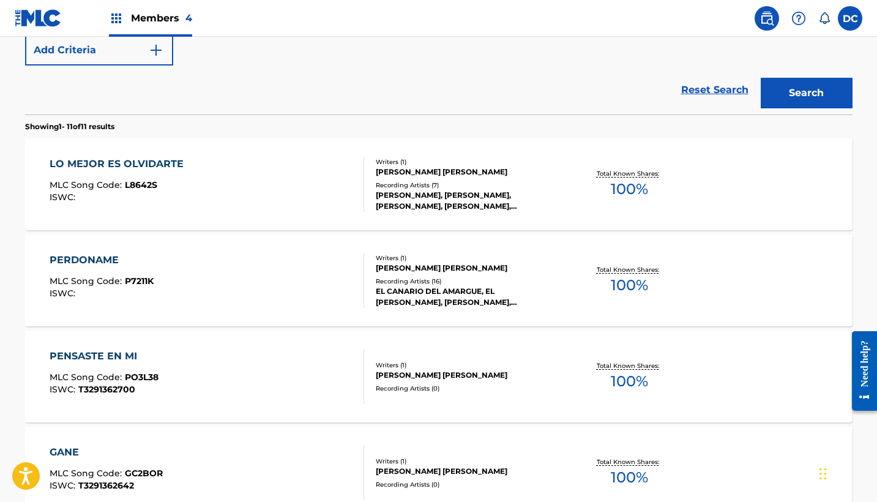
click at [214, 267] on div "PERDONAME MLC Song Code : P7211K ISWC :" at bounding box center [207, 280] width 315 height 55
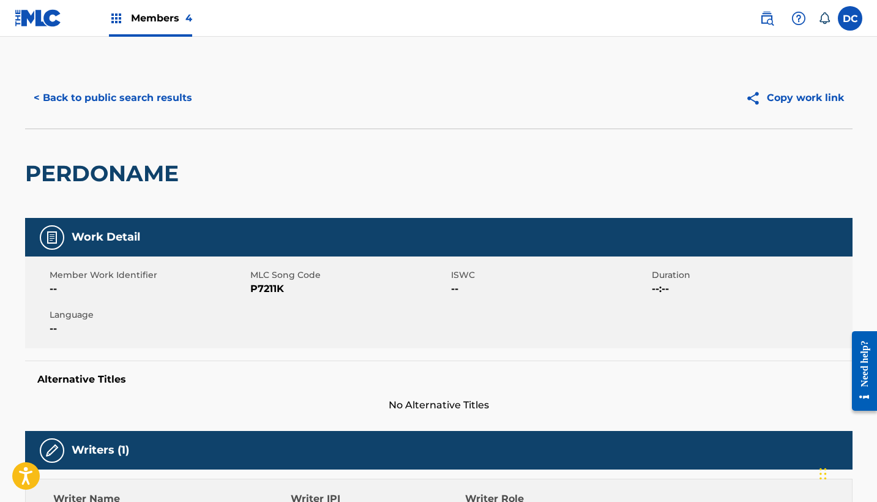
click at [268, 288] on span "P7211K" at bounding box center [349, 289] width 198 height 15
copy span "P7211K"
click at [163, 100] on button "< Back to public search results" at bounding box center [113, 98] width 176 height 31
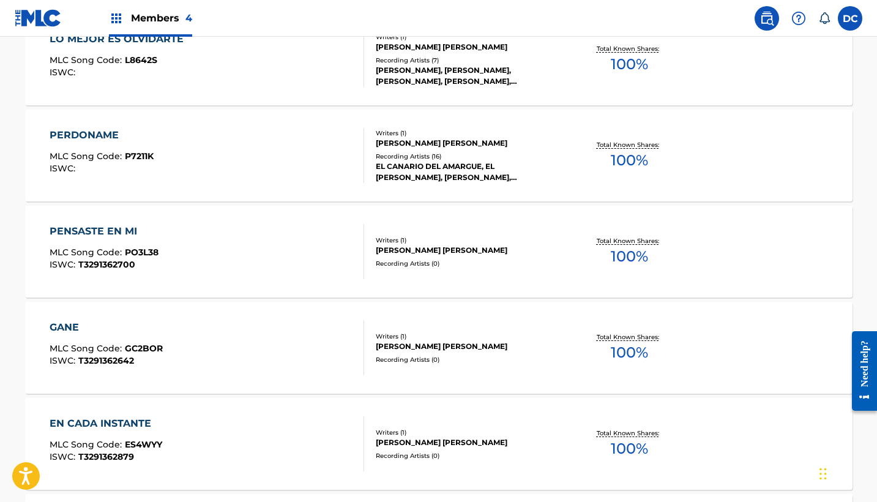
scroll to position [419, 0]
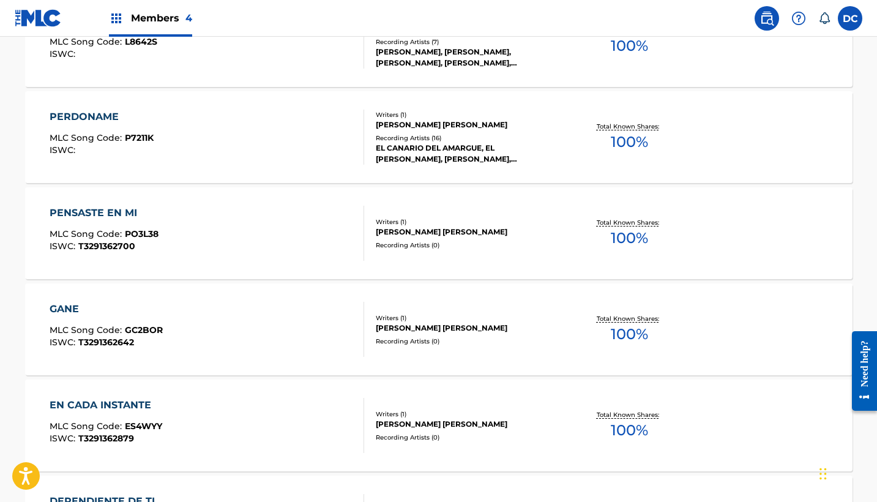
click at [212, 236] on div "PENSASTE EN MI MLC Song Code : PO3L38 ISWC : T3291362700" at bounding box center [207, 233] width 315 height 55
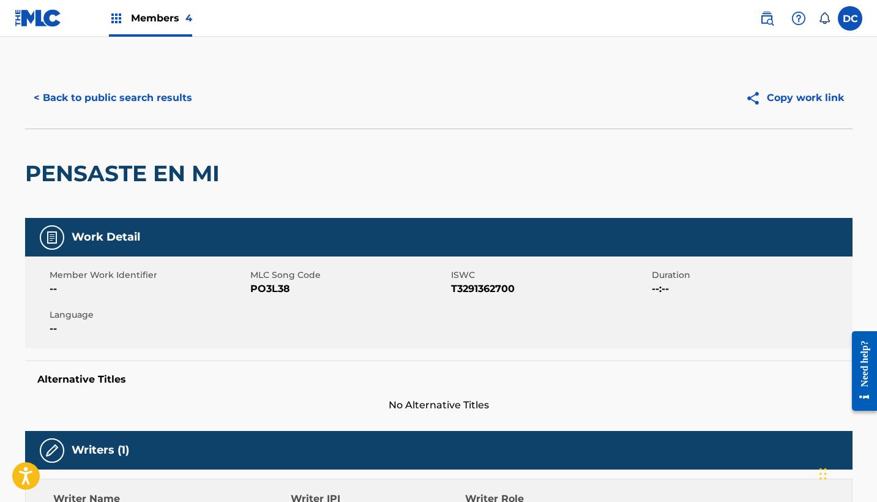
click at [271, 288] on span "PO3L38" at bounding box center [349, 289] width 198 height 15
copy span "PO3L38"
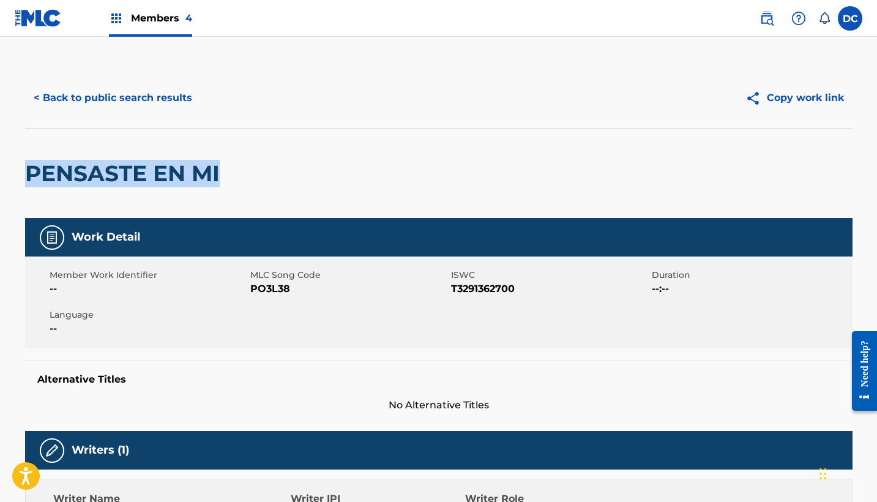
drag, startPoint x: 237, startPoint y: 170, endPoint x: 1, endPoint y: 173, distance: 236.3
click at [0, 173] on main "< Back to public search results Copy work link PENSASTE EN MI Work Detail Membe…" at bounding box center [438, 478] width 877 height 882
copy h2 "PENSASTE EN MI"
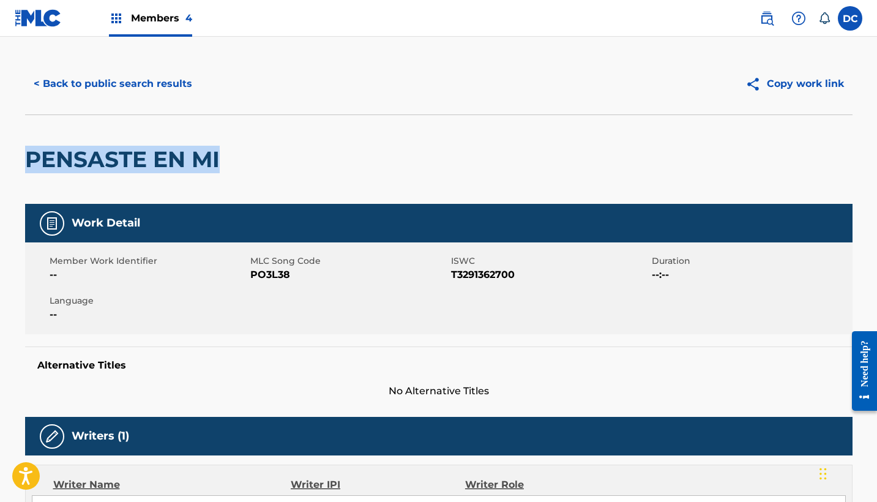
click at [149, 75] on button "< Back to public search results" at bounding box center [113, 84] width 176 height 31
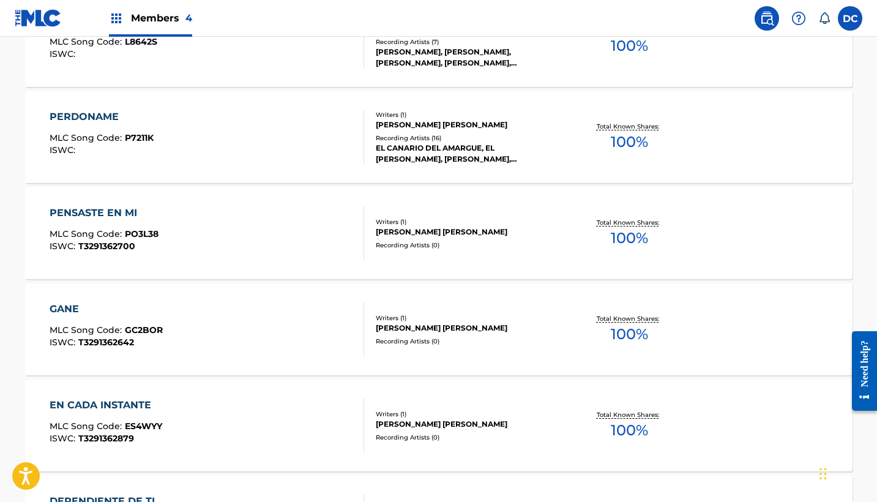
scroll to position [314, 0]
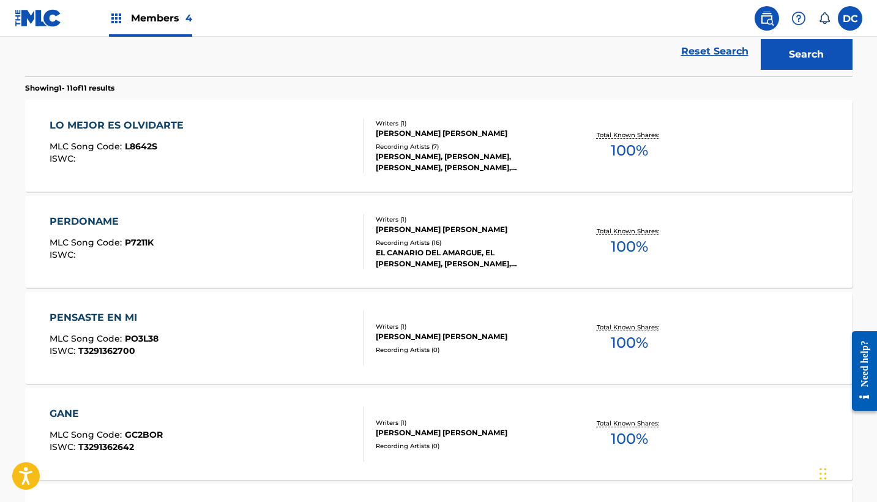
click at [266, 156] on div "LO MEJOR ES OLVIDARTE MLC Song Code : L8642S ISWC :" at bounding box center [207, 145] width 315 height 55
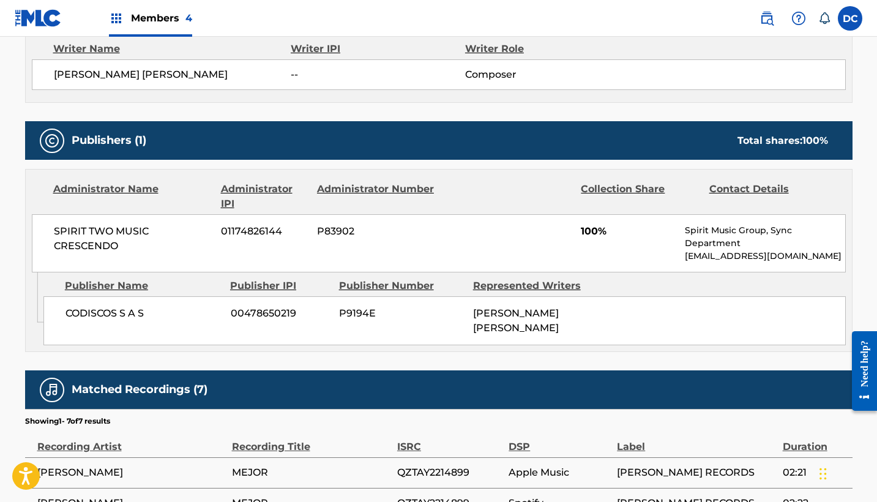
scroll to position [397, 0]
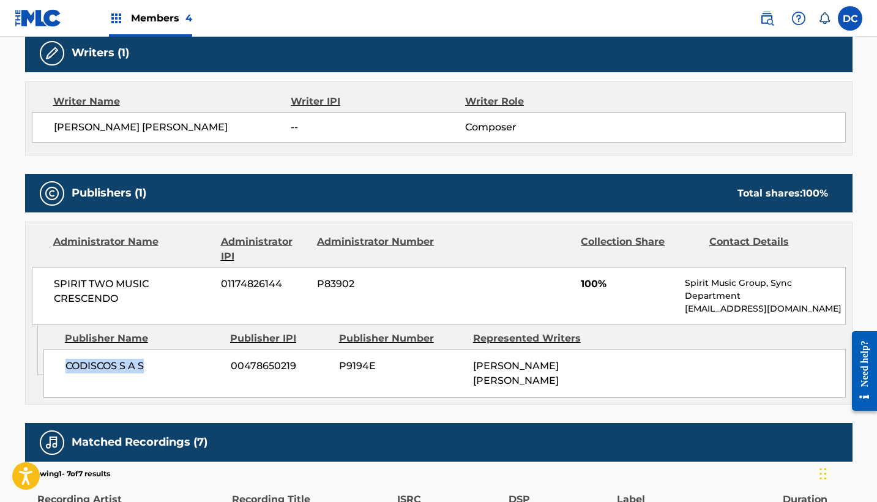
drag, startPoint x: 153, startPoint y: 362, endPoint x: 50, endPoint y: 364, distance: 102.9
click at [50, 364] on div "CODISCOS S A S 00478650219 P9194E LUIS FABIAN PENA VILLARREAL" at bounding box center [444, 373] width 803 height 49
copy span "CODISCOS S A S"
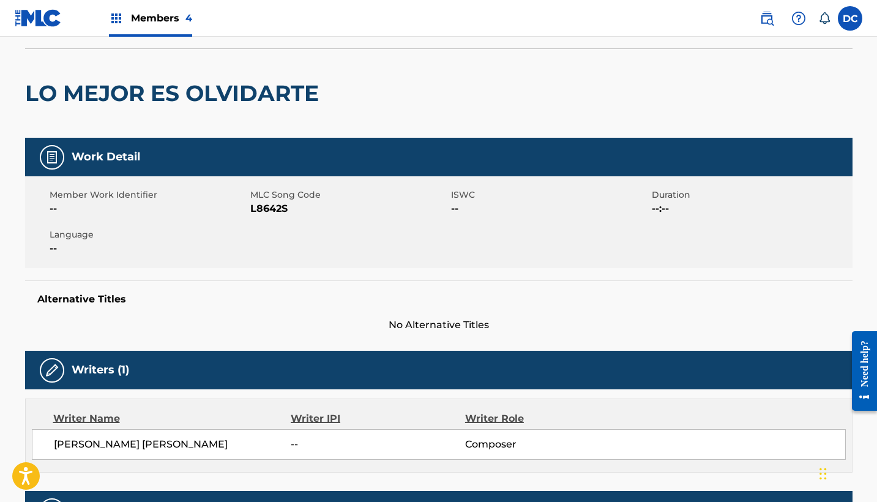
scroll to position [52, 0]
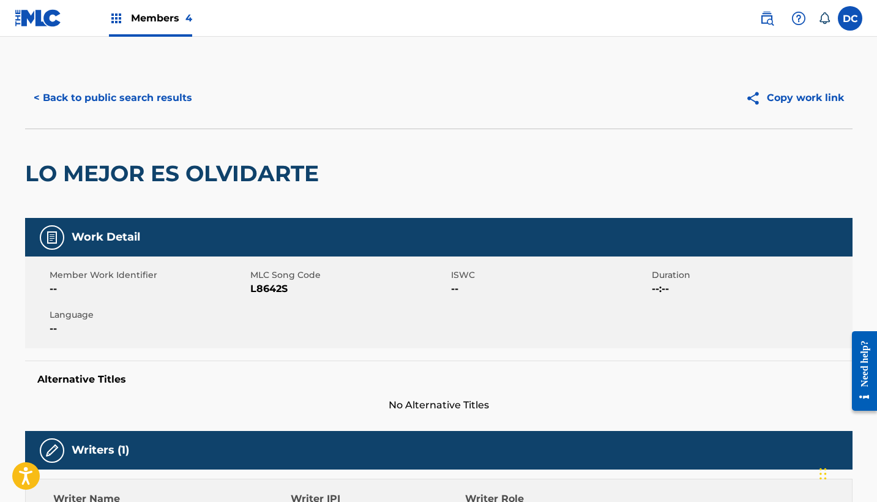
click at [152, 95] on button "< Back to public search results" at bounding box center [113, 98] width 176 height 31
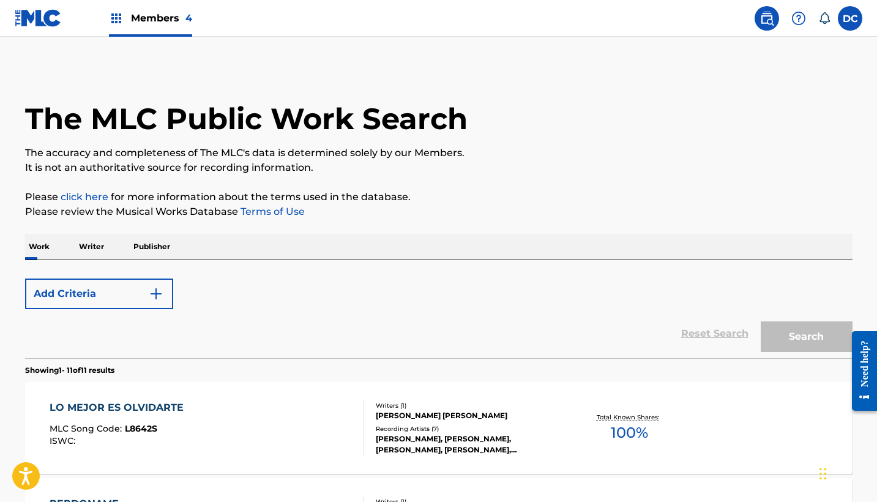
scroll to position [314, 0]
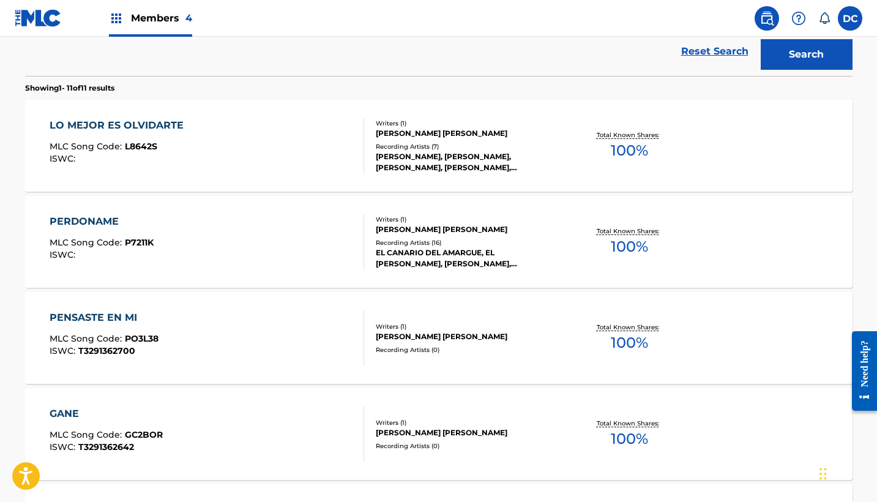
click at [228, 261] on div "PERDONAME MLC Song Code : P7211K ISWC :" at bounding box center [207, 241] width 315 height 55
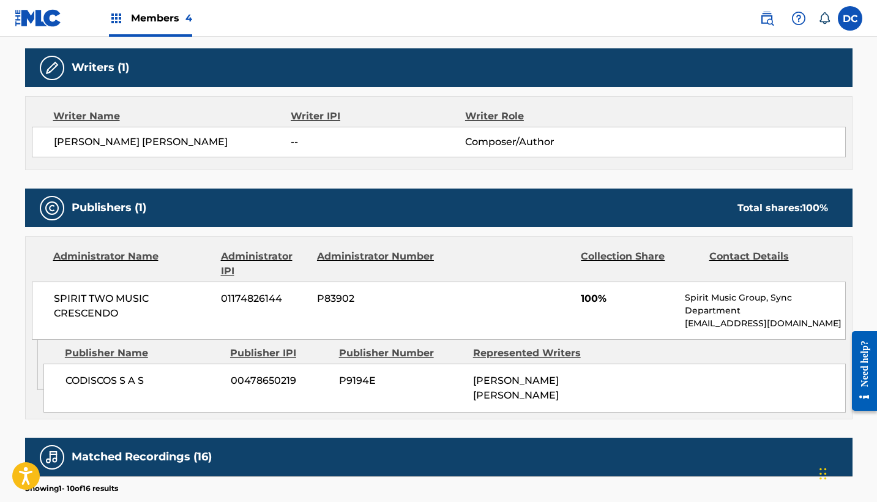
scroll to position [397, 0]
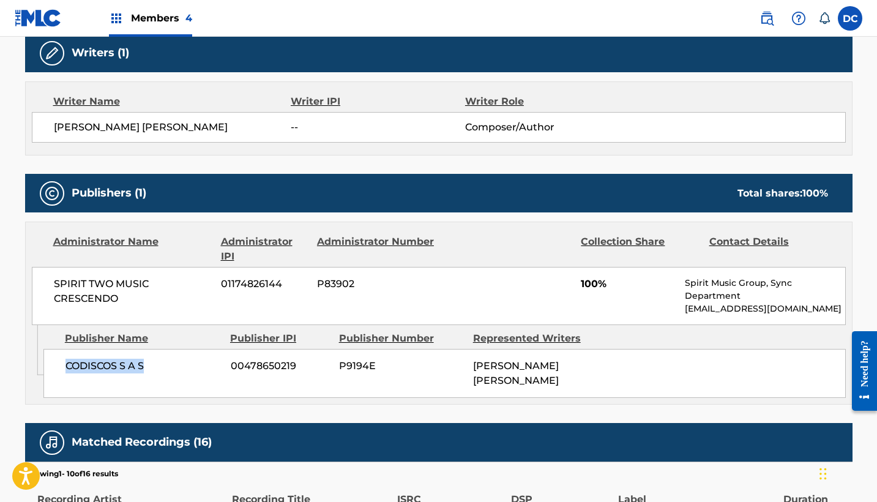
drag, startPoint x: 157, startPoint y: 362, endPoint x: 45, endPoint y: 363, distance: 111.4
click at [45, 363] on div "CODISCOS S A S 00478650219 P9194E LUIS FABIAN PENA VILLARREAL" at bounding box center [444, 373] width 803 height 49
copy span "CODISCOS S A S"
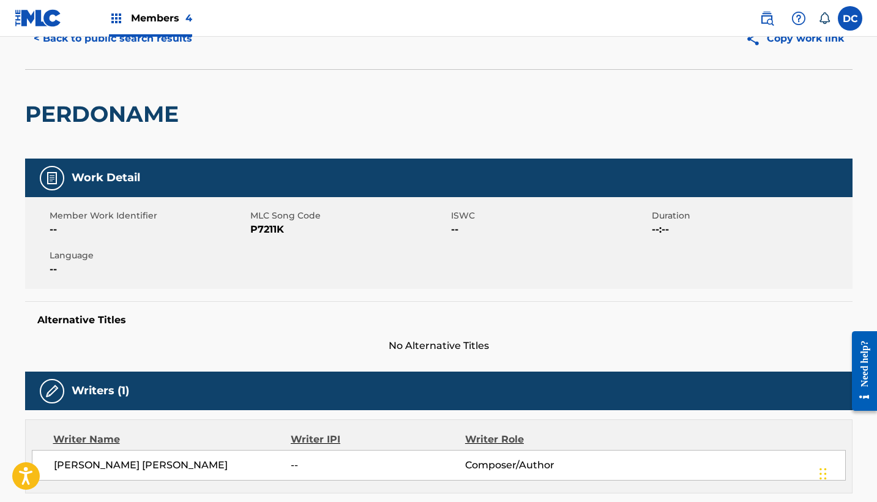
scroll to position [0, 0]
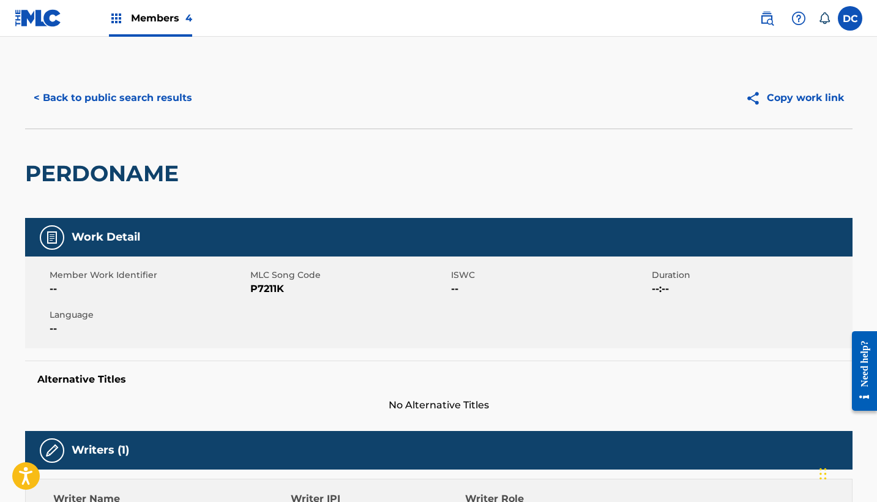
click at [152, 99] on button "< Back to public search results" at bounding box center [113, 98] width 176 height 31
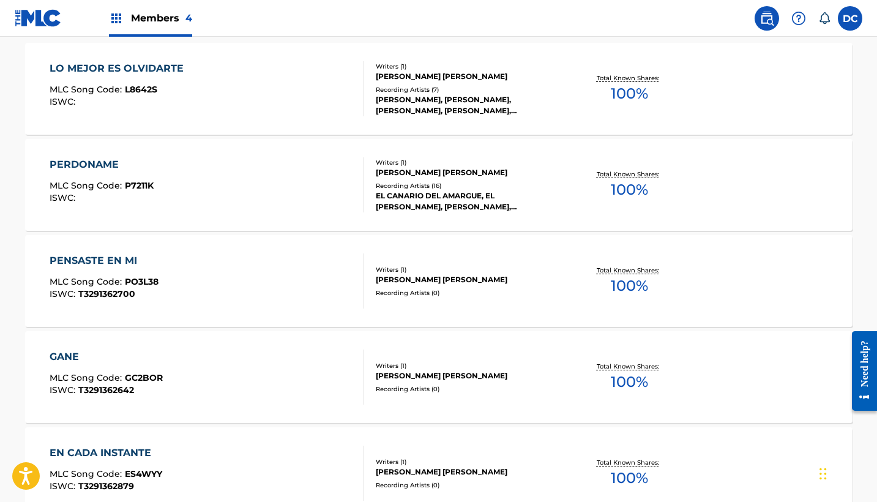
scroll to position [384, 0]
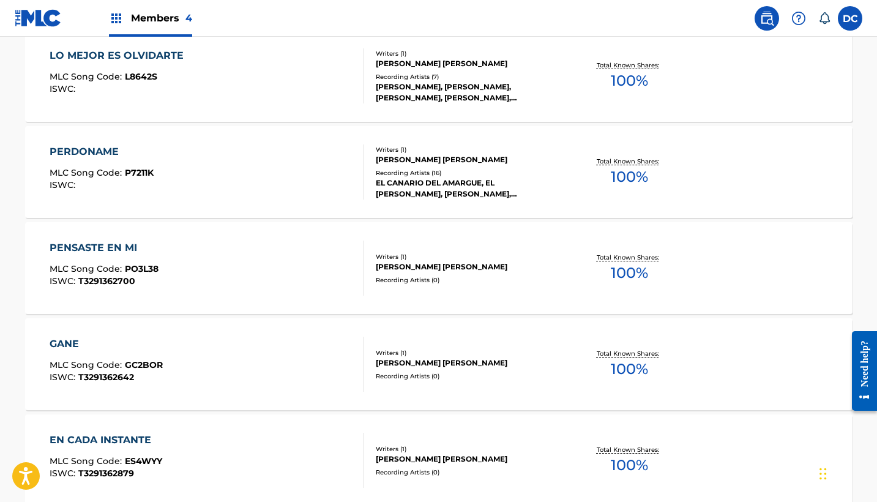
click at [227, 269] on div "PENSASTE EN MI MLC Song Code : PO3L38 ISWC : T3291362700" at bounding box center [207, 268] width 315 height 55
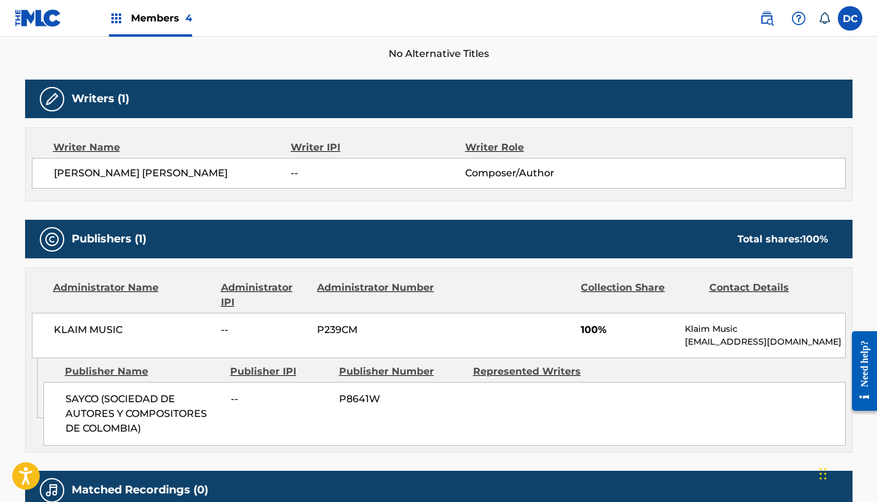
scroll to position [358, 0]
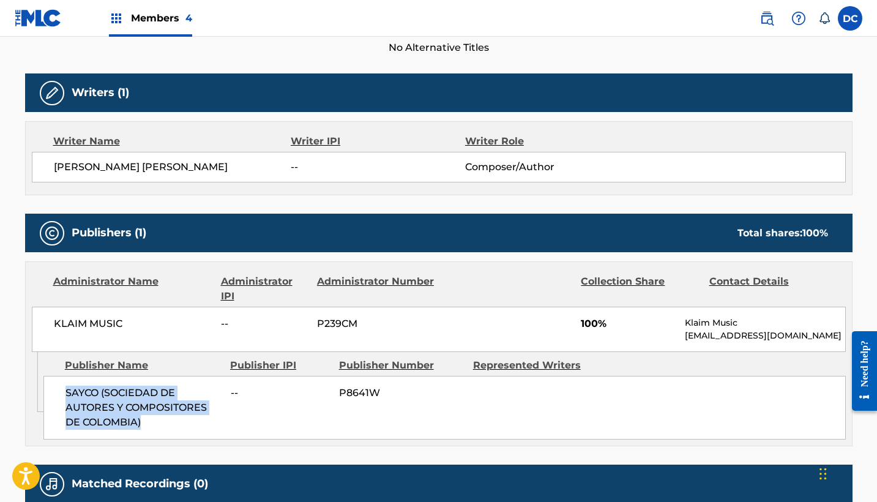
drag, startPoint x: 147, startPoint y: 420, endPoint x: 44, endPoint y: 376, distance: 111.9
click at [44, 376] on div "SAYCO (SOCIEDAD DE AUTORES Y COMPOSITORES DE COLOMBIA) -- P8641W" at bounding box center [444, 408] width 803 height 64
copy span "SAYCO (SOCIEDAD DE AUTORES Y COMPOSITORES DE COLOMBIA)"
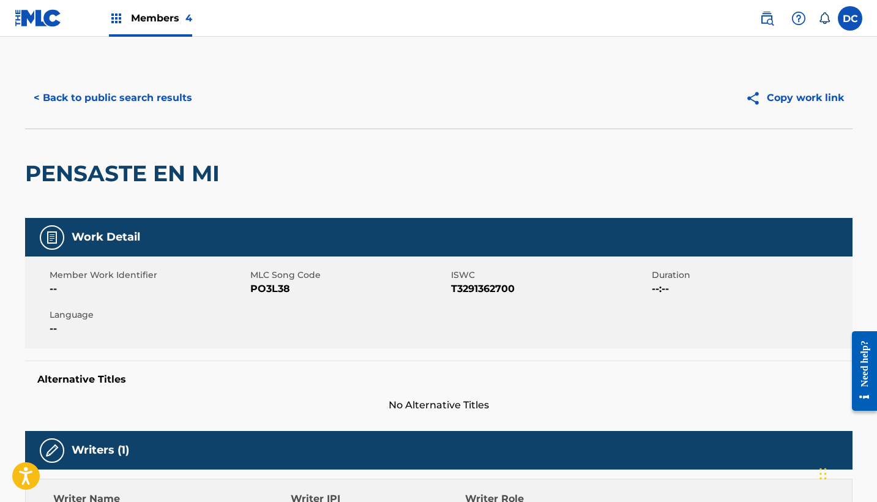
scroll to position [0, 0]
click at [143, 98] on button "< Back to public search results" at bounding box center [113, 98] width 176 height 31
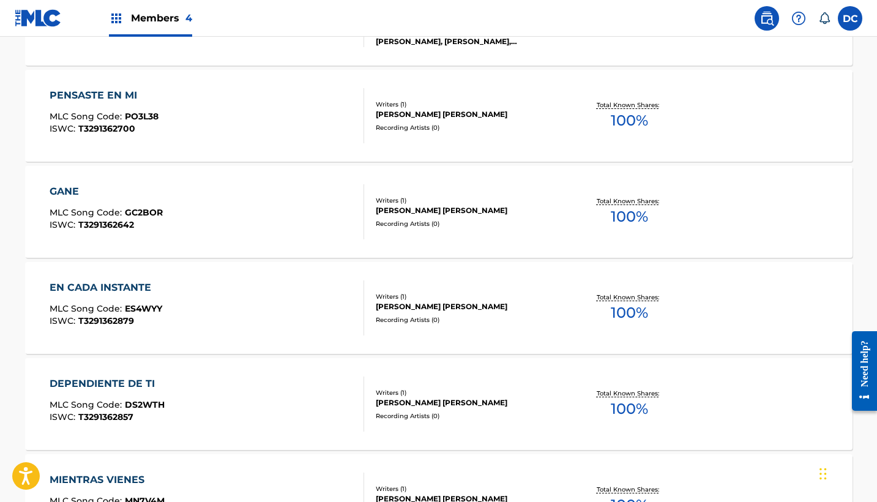
scroll to position [539, 0]
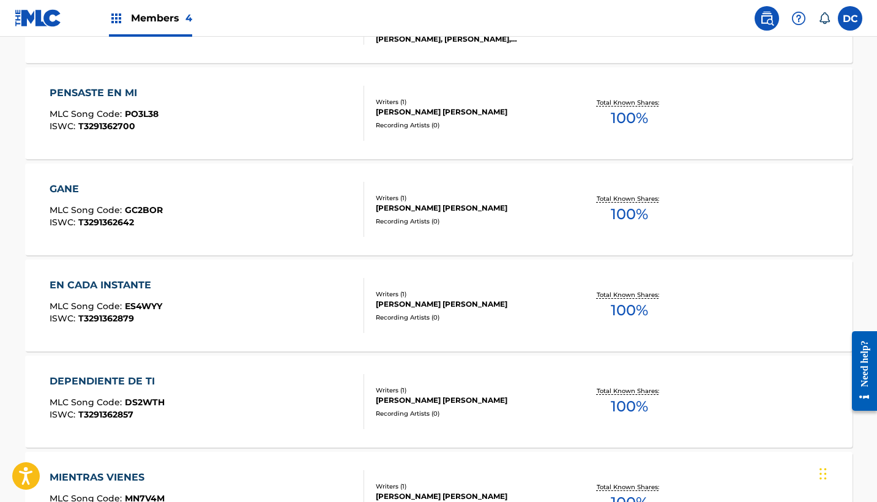
click at [238, 206] on div "GANE MLC Song Code : GC2BOR ISWC : T3291362642" at bounding box center [207, 209] width 315 height 55
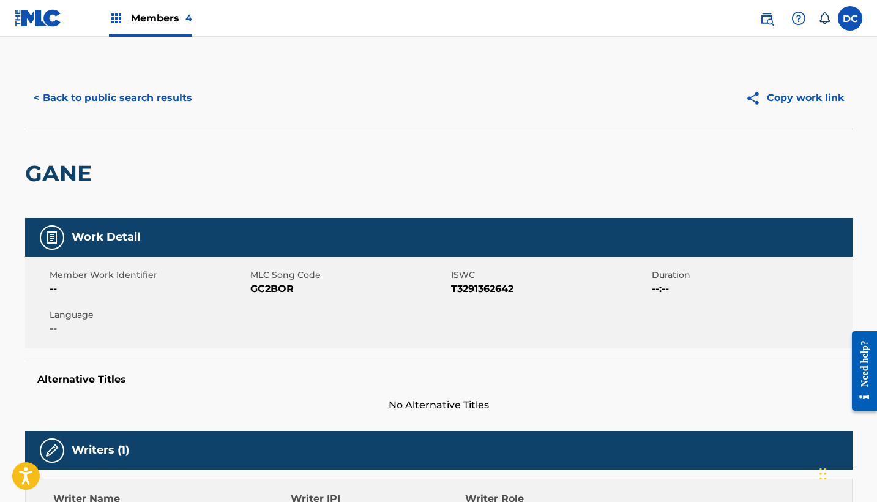
click at [259, 287] on span "GC2BOR" at bounding box center [349, 289] width 198 height 15
copy span "GC2BOR"
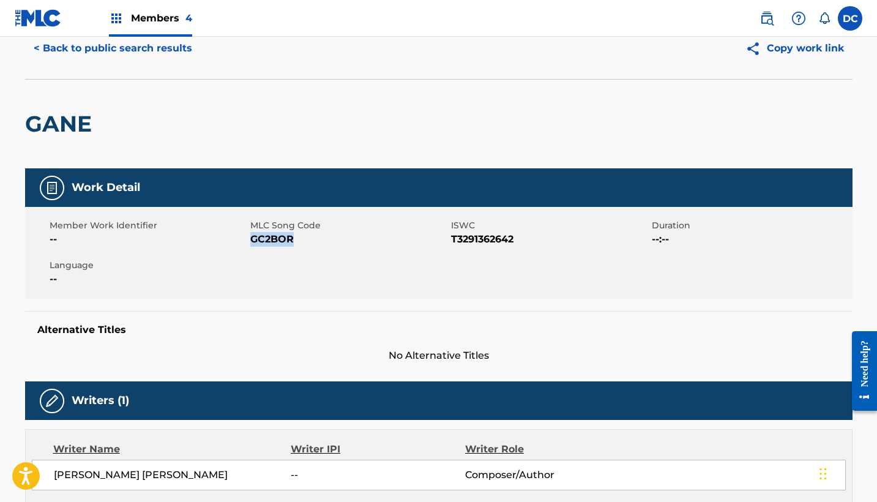
scroll to position [45, 0]
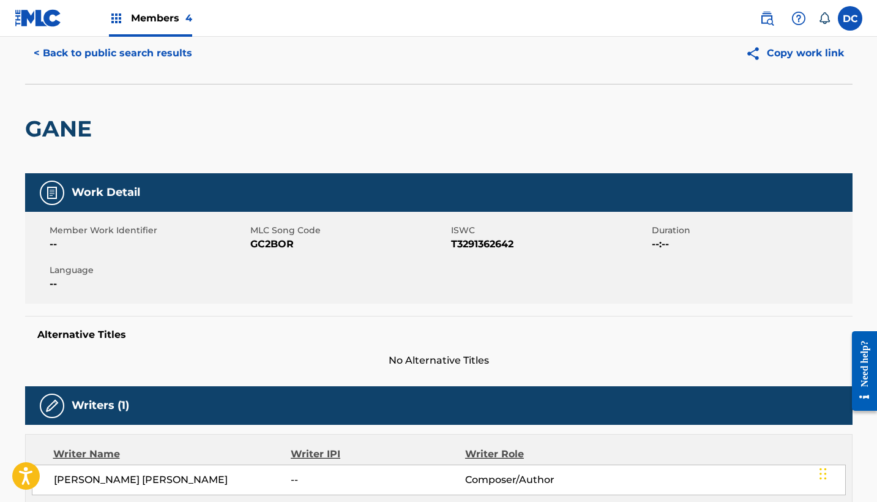
click at [91, 130] on h2 "GANE" at bounding box center [61, 129] width 73 height 28
click at [72, 123] on h2 "GANE" at bounding box center [61, 129] width 73 height 28
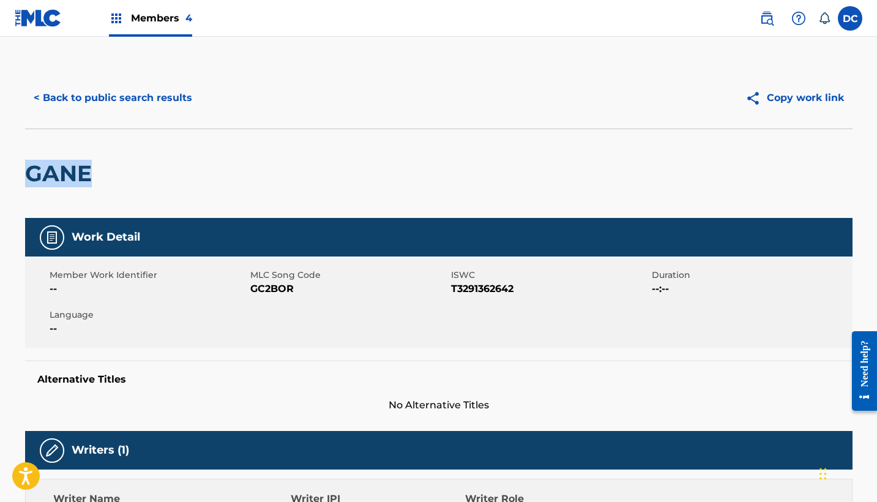
scroll to position [0, 0]
click at [163, 101] on button "< Back to public search results" at bounding box center [113, 98] width 176 height 31
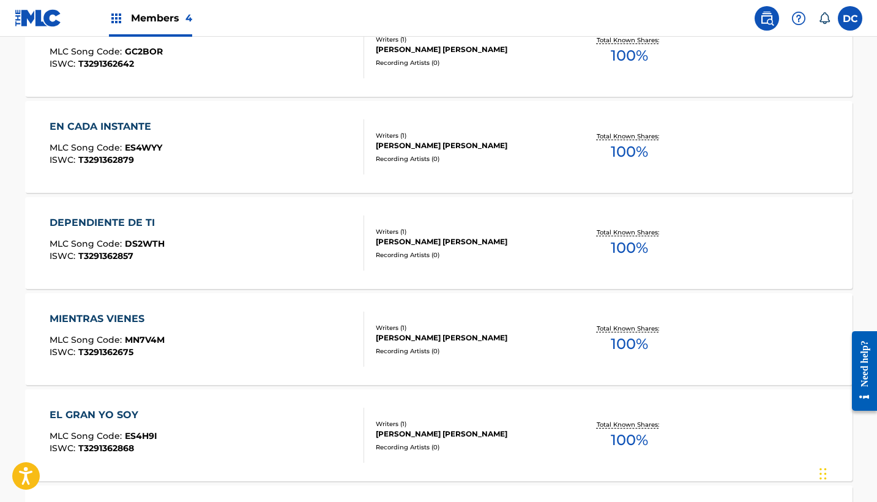
scroll to position [698, 0]
click at [224, 165] on div "EN CADA INSTANTE MLC Song Code : ES4WYY ISWC : T3291362879" at bounding box center [207, 146] width 315 height 55
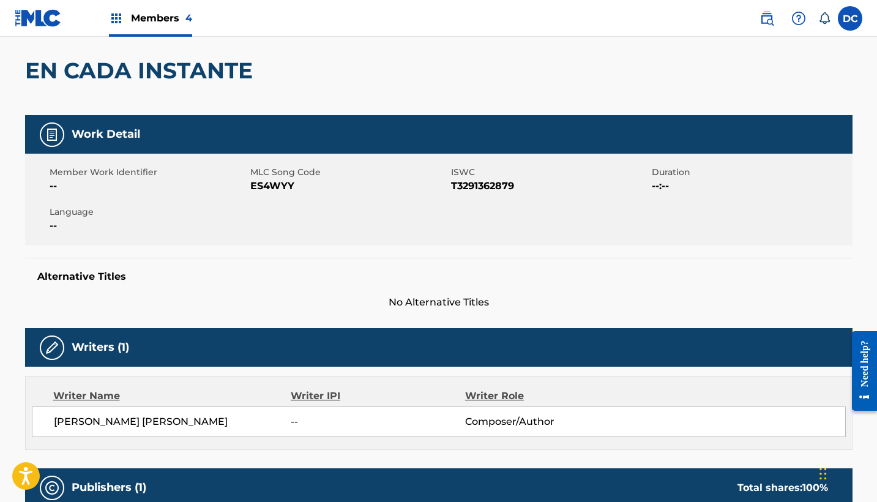
scroll to position [111, 0]
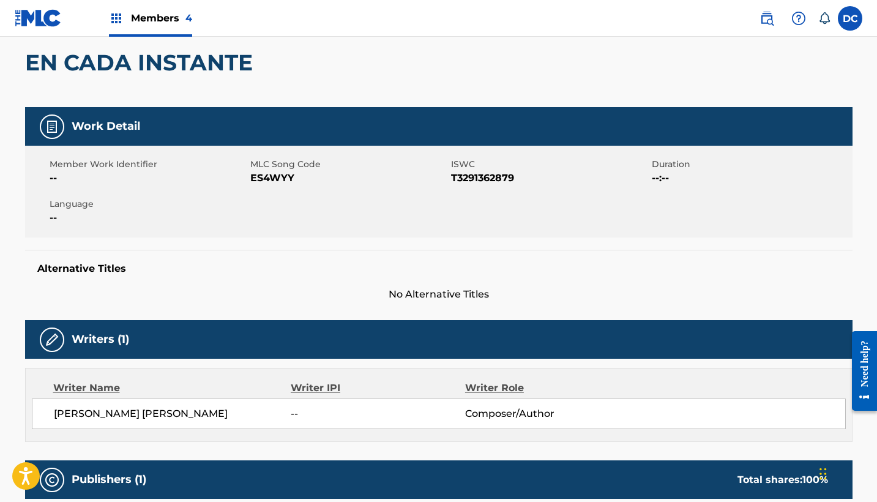
click at [271, 184] on span "ES4WYY" at bounding box center [349, 178] width 198 height 15
click at [268, 179] on span "ES4WYY" at bounding box center [349, 178] width 198 height 15
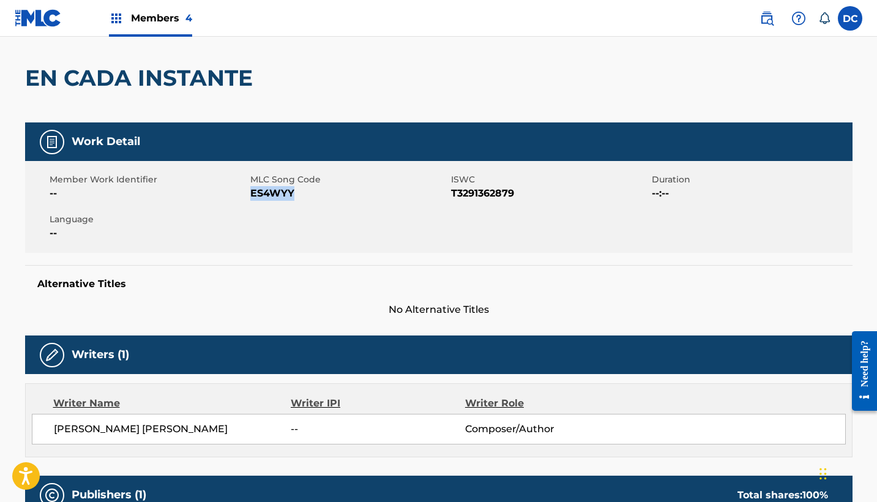
scroll to position [84, 0]
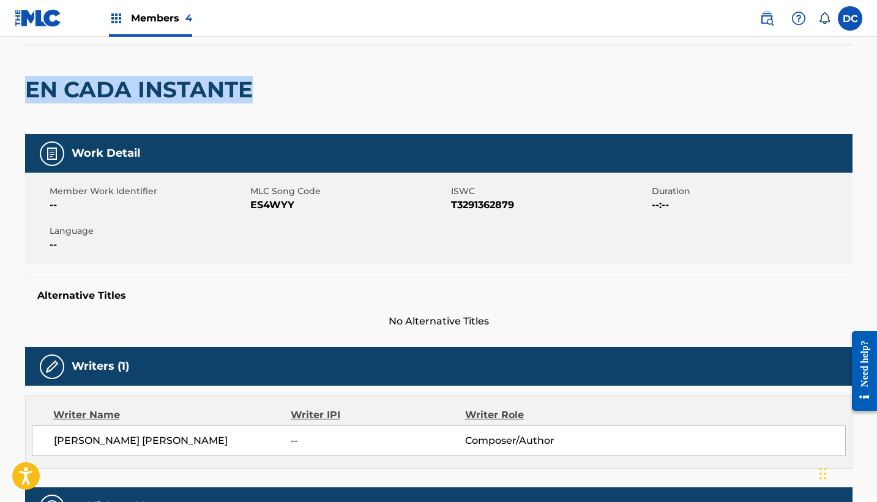
drag, startPoint x: 261, startPoint y: 91, endPoint x: 22, endPoint y: 94, distance: 239.4
click at [22, 94] on div "< Back to public search results Copy work link EN CADA INSTANTE Work Detail Mem…" at bounding box center [438, 399] width 857 height 833
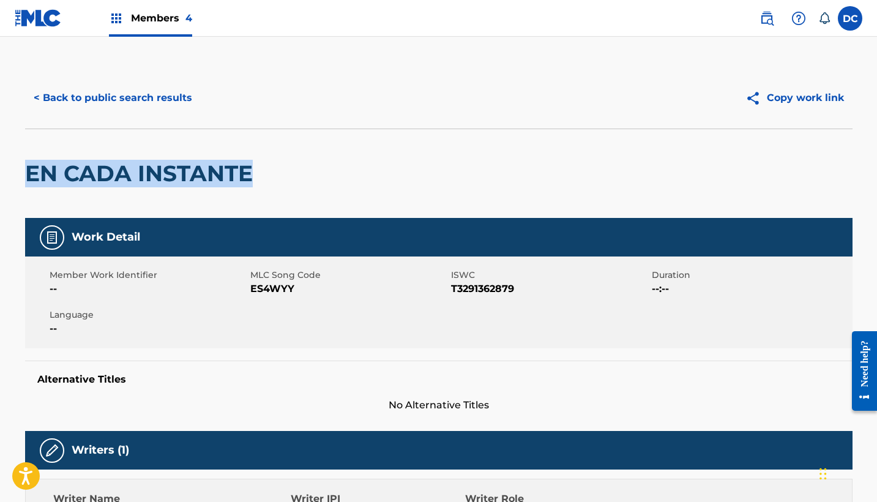
scroll to position [0, 0]
click at [171, 95] on button "< Back to public search results" at bounding box center [113, 98] width 176 height 31
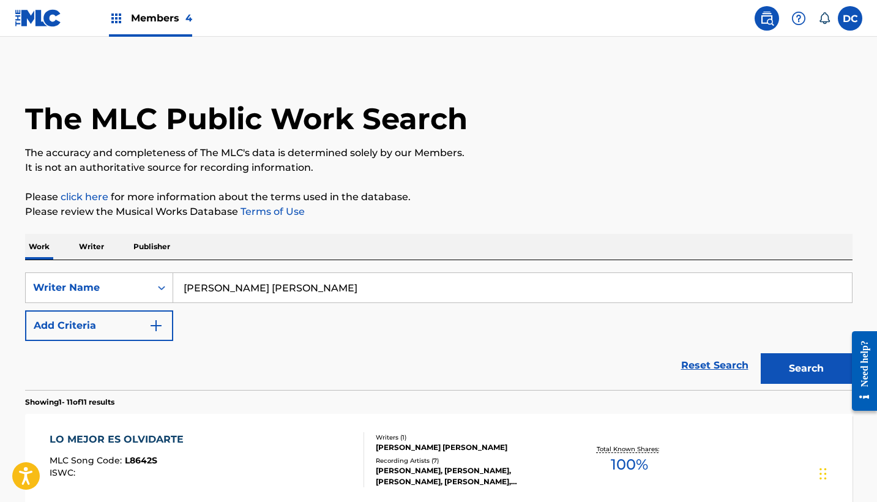
scroll to position [698, 0]
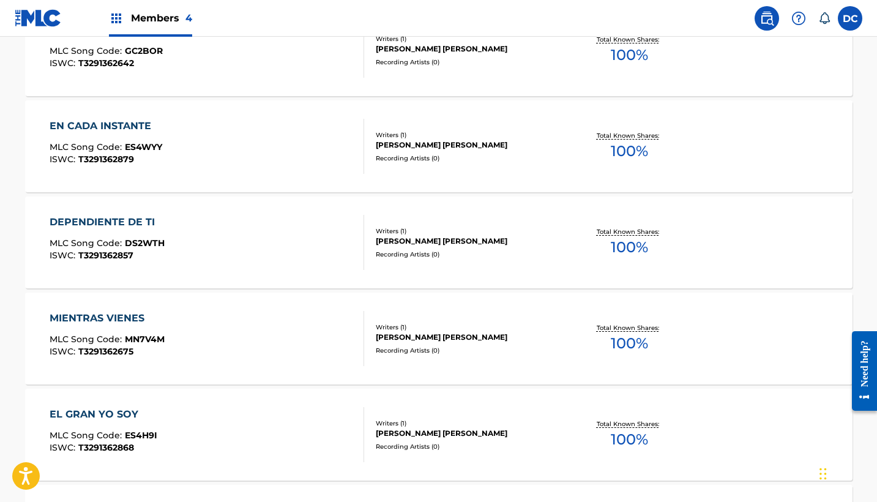
click at [209, 234] on div "DEPENDIENTE DE TI MLC Song Code : DS2WTH ISWC : T3291362857" at bounding box center [207, 242] width 315 height 55
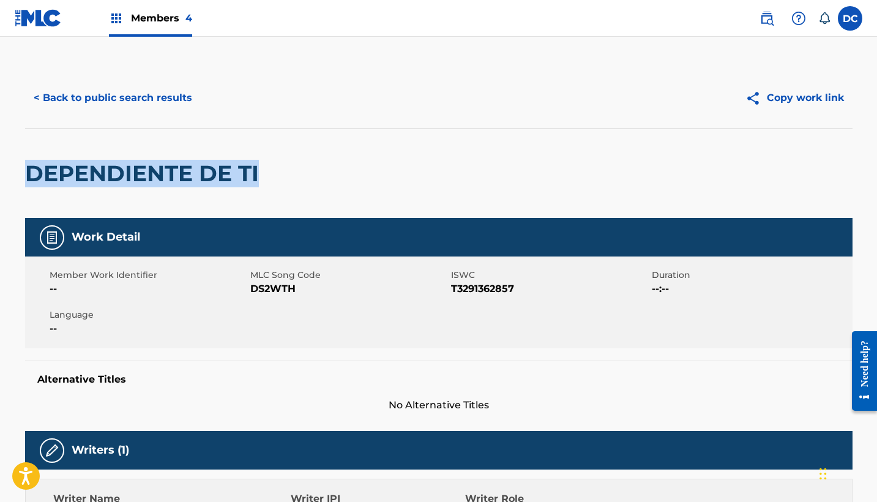
drag, startPoint x: 267, startPoint y: 173, endPoint x: 17, endPoint y: 167, distance: 250.5
click at [16, 167] on div "< Back to public search results Copy work link DEPENDIENTE DE TI Work Detail Me…" at bounding box center [438, 483] width 857 height 833
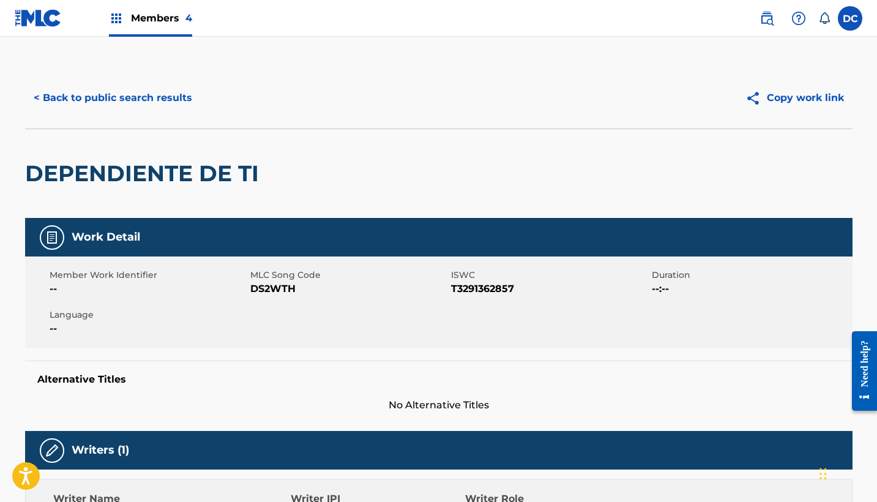
click at [281, 284] on span "DS2WTH" at bounding box center [349, 289] width 198 height 15
click at [156, 92] on button "< Back to public search results" at bounding box center [113, 98] width 176 height 31
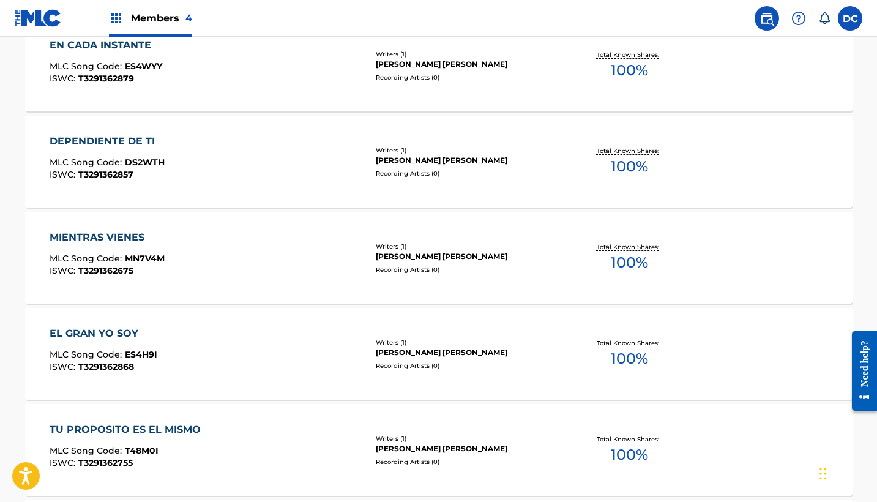
scroll to position [800, 0]
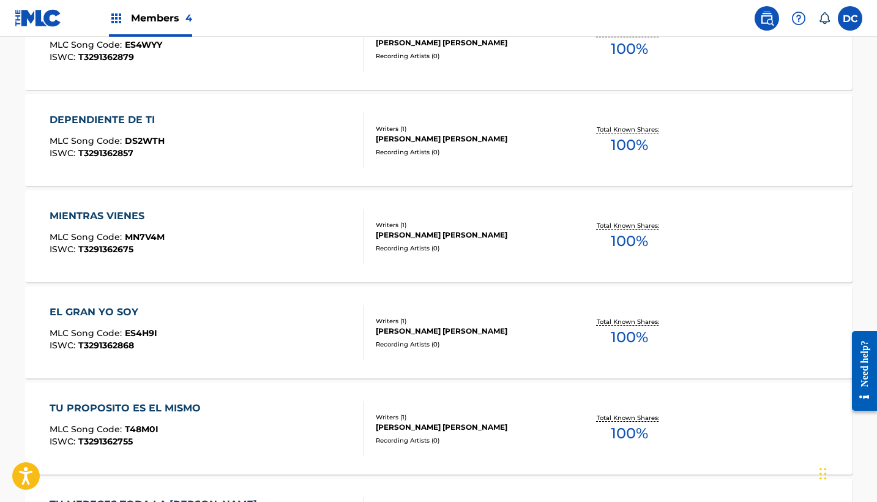
click at [249, 227] on div "MIENTRAS VIENES MLC Song Code : MN7V4M ISWC : T3291362675" at bounding box center [207, 236] width 315 height 55
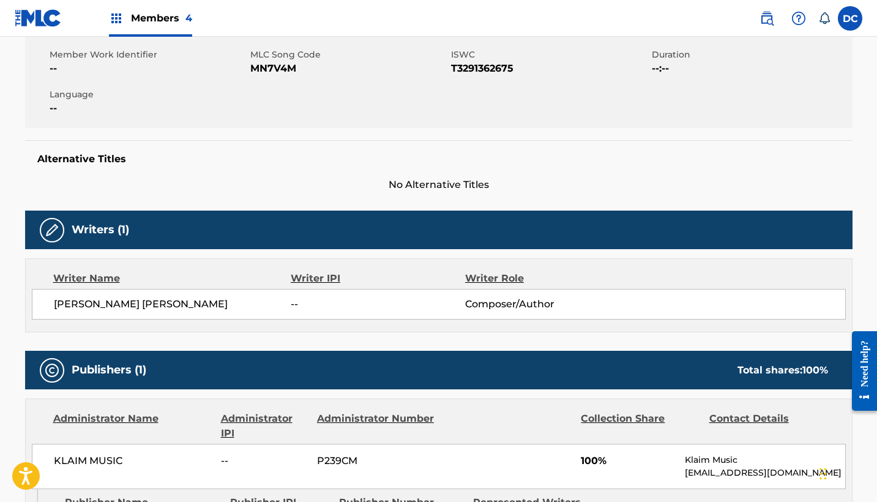
scroll to position [172, 0]
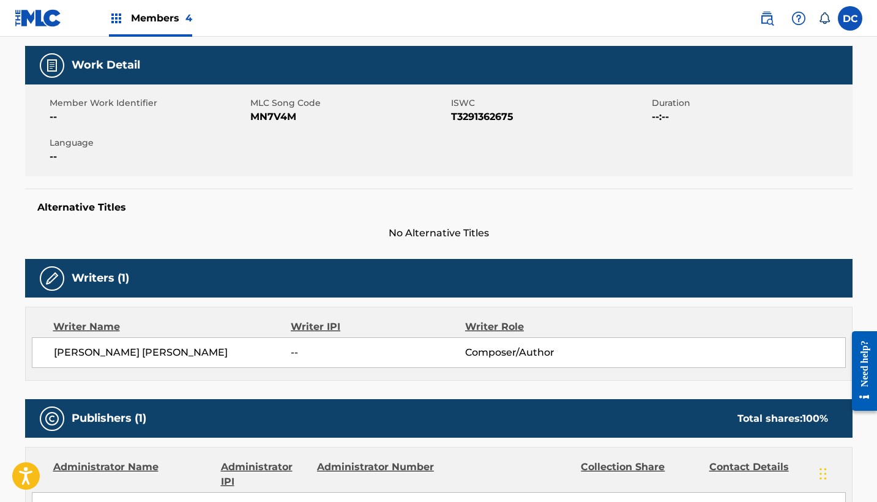
click at [261, 107] on span "MLC Song Code" at bounding box center [349, 103] width 198 height 13
click at [271, 110] on span "MN7V4M" at bounding box center [349, 117] width 198 height 15
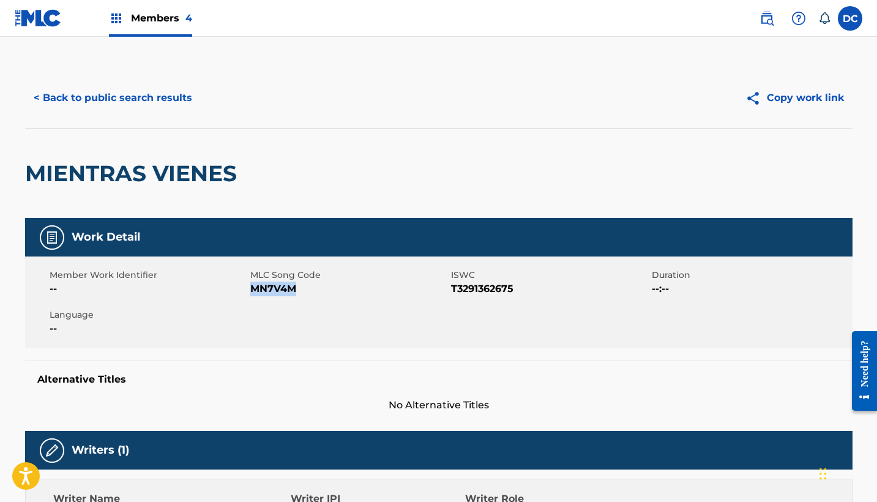
scroll to position [0, 0]
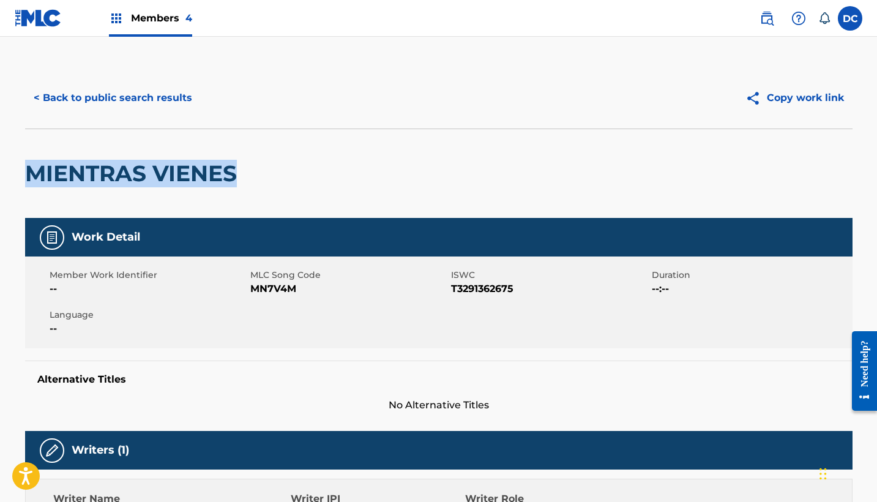
drag, startPoint x: 253, startPoint y: 169, endPoint x: 26, endPoint y: 167, distance: 226.5
click at [26, 167] on div "MIENTRAS VIENES" at bounding box center [439, 173] width 828 height 89
click at [129, 92] on button "< Back to public search results" at bounding box center [113, 98] width 176 height 31
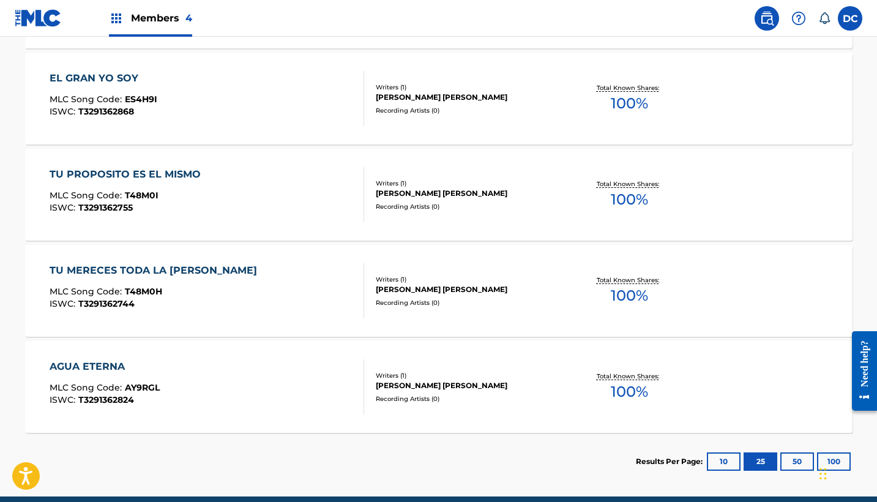
scroll to position [1035, 0]
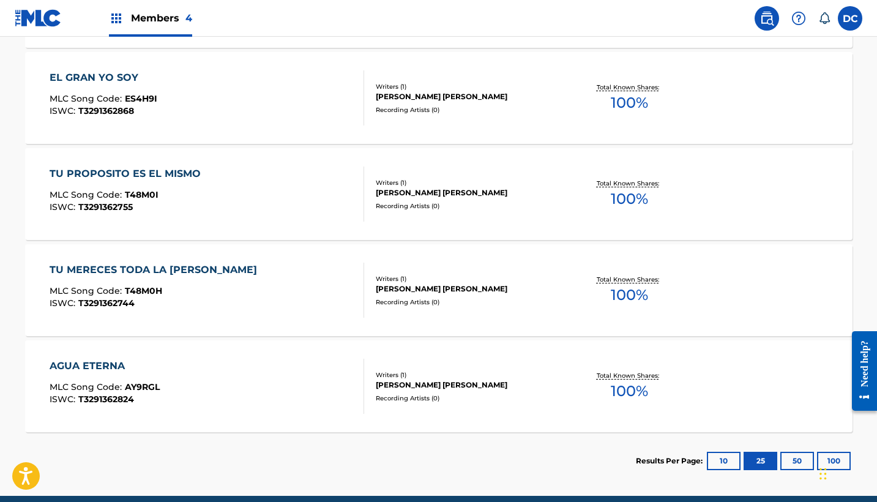
click at [190, 111] on div "EL GRAN YO SOY MLC Song Code : ES4H9I ISWC : T3291362868" at bounding box center [207, 97] width 315 height 55
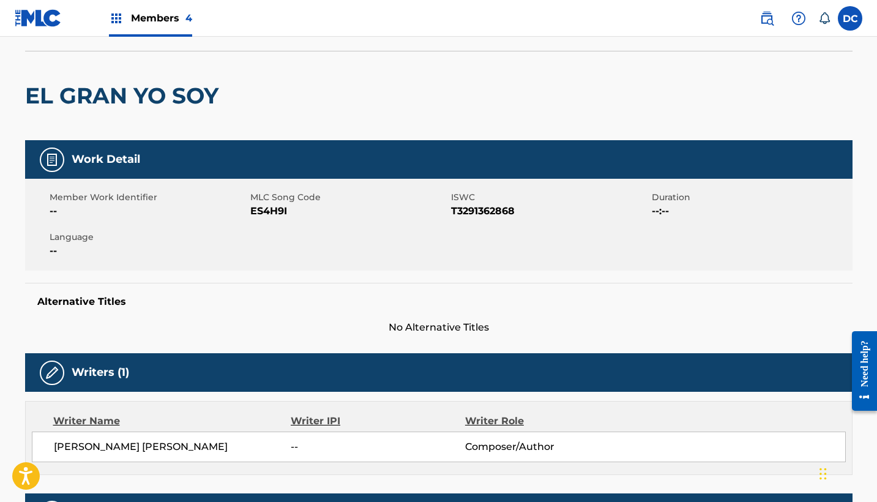
scroll to position [59, 0]
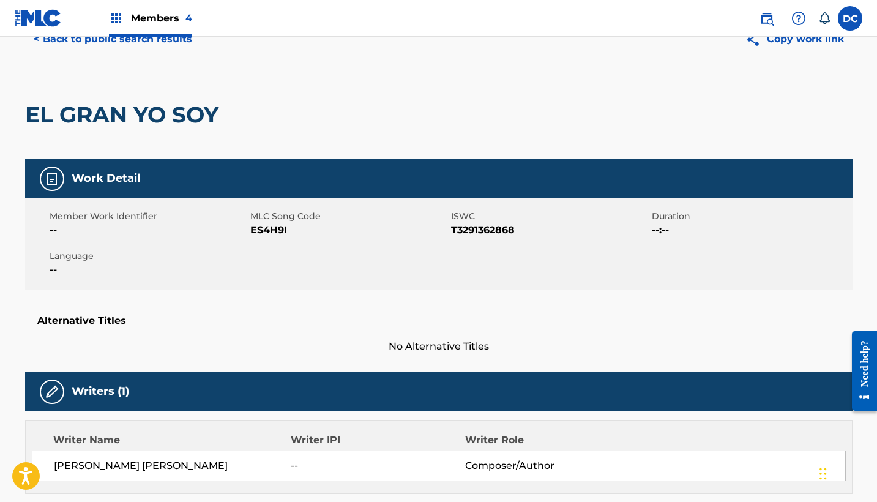
click at [263, 227] on span "ES4H9I" at bounding box center [349, 230] width 198 height 15
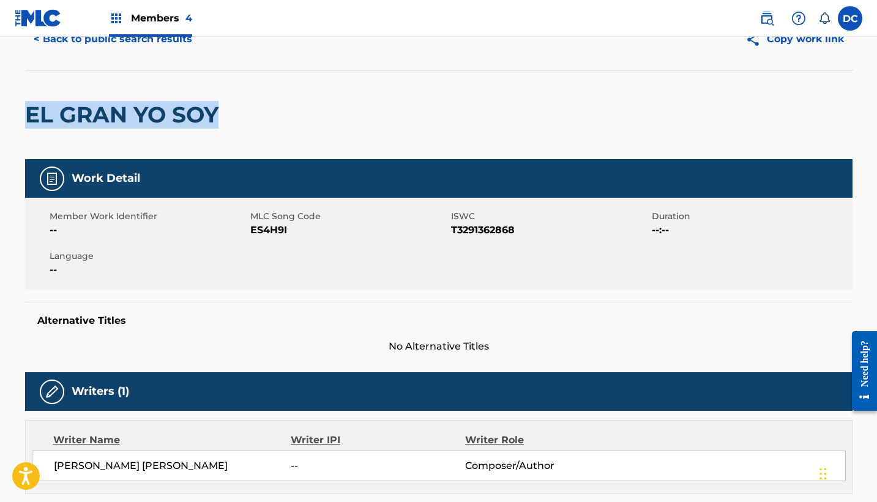
drag, startPoint x: 228, startPoint y: 108, endPoint x: 1, endPoint y: 110, distance: 227.8
click at [0, 110] on main "< Back to public search results Copy work link EL GRAN YO SOY Work Detail Membe…" at bounding box center [438, 419] width 877 height 882
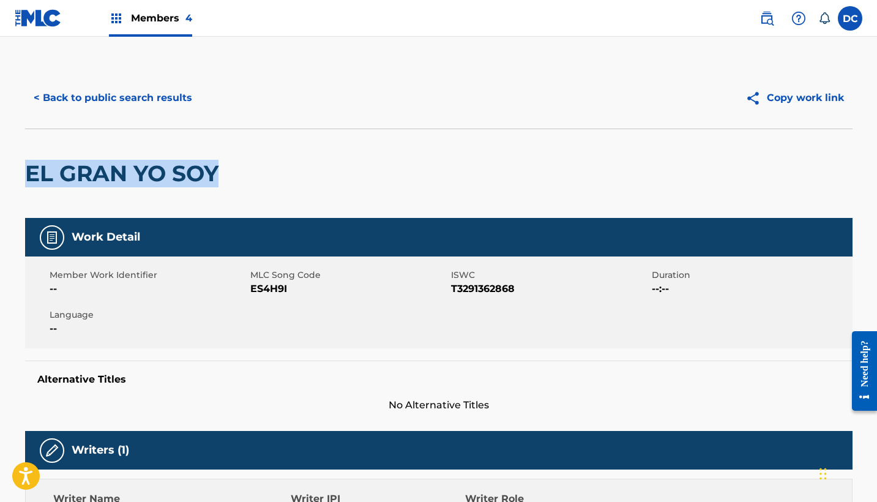
scroll to position [0, 0]
click at [154, 99] on button "< Back to public search results" at bounding box center [113, 98] width 176 height 31
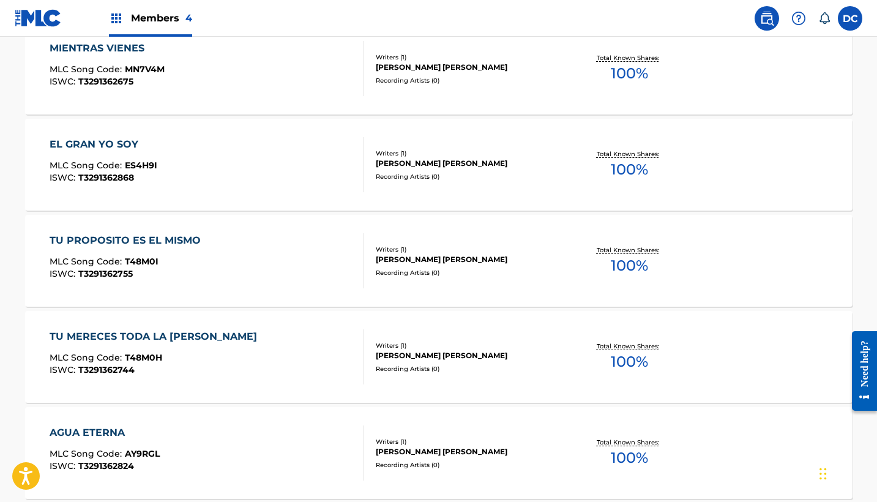
scroll to position [965, 0]
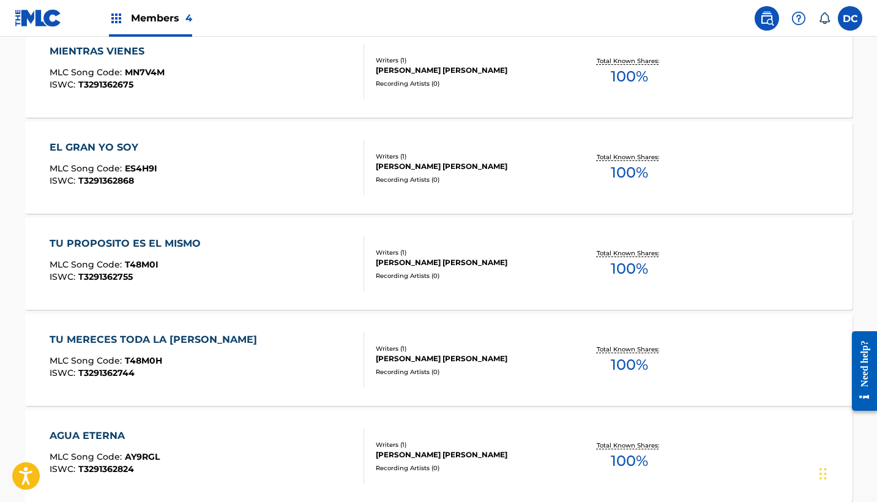
click at [218, 259] on div "TU PROPOSITO ES EL MISMO MLC Song Code : T48M0I ISWC : T3291362755" at bounding box center [207, 263] width 315 height 55
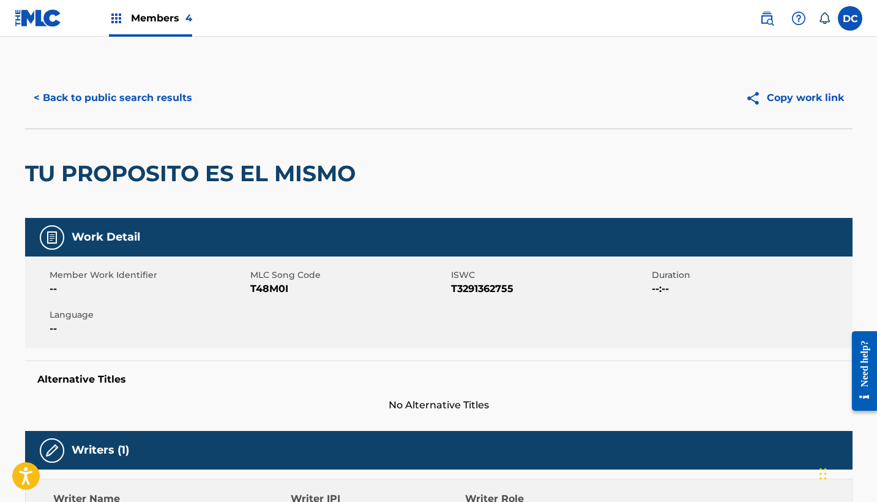
click at [264, 288] on span "T48M0I" at bounding box center [349, 289] width 198 height 15
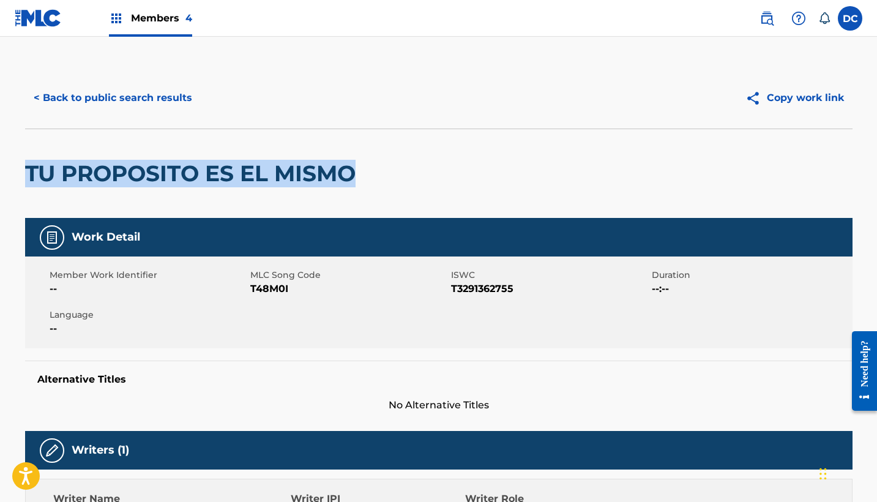
drag, startPoint x: 362, startPoint y: 171, endPoint x: 7, endPoint y: 173, distance: 354.5
click at [7, 173] on main "< Back to public search results Copy work link TU PROPOSITO ES EL MISMO Work De…" at bounding box center [438, 478] width 877 height 882
click at [147, 105] on button "< Back to public search results" at bounding box center [113, 98] width 176 height 31
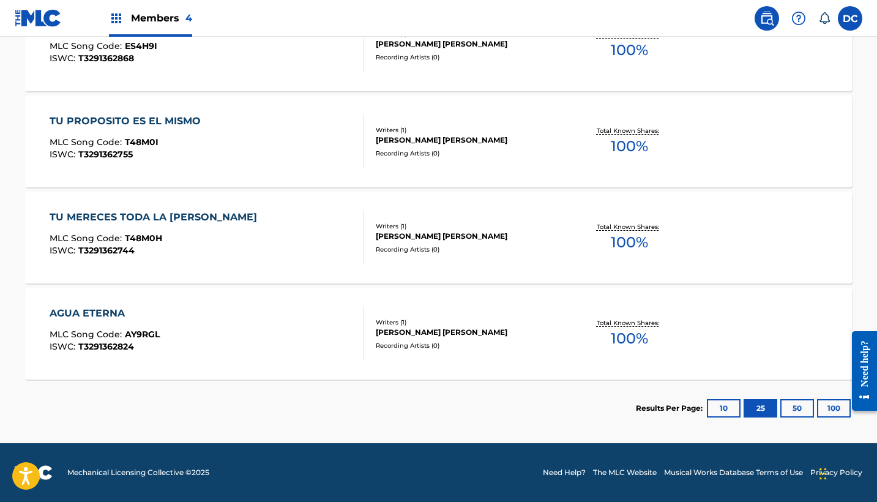
scroll to position [1087, 0]
click at [201, 238] on div "MLC Song Code : T48M0H" at bounding box center [157, 240] width 214 height 12
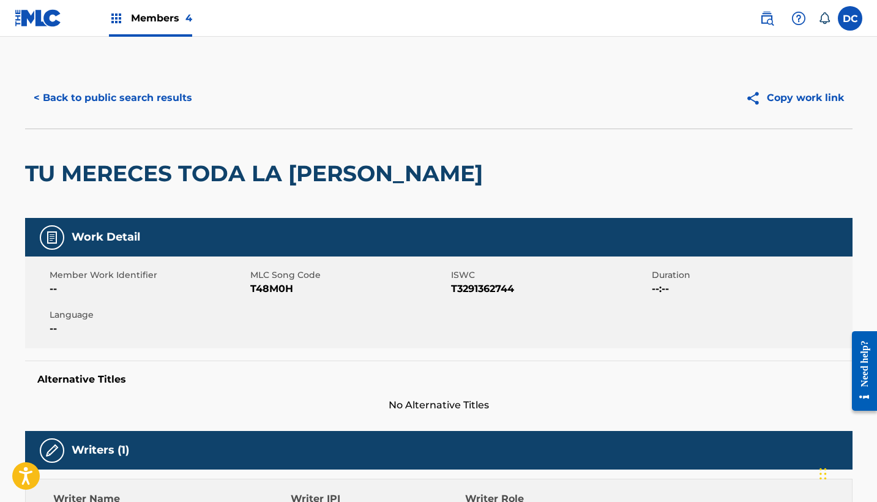
click at [275, 290] on span "T48M0H" at bounding box center [349, 289] width 198 height 15
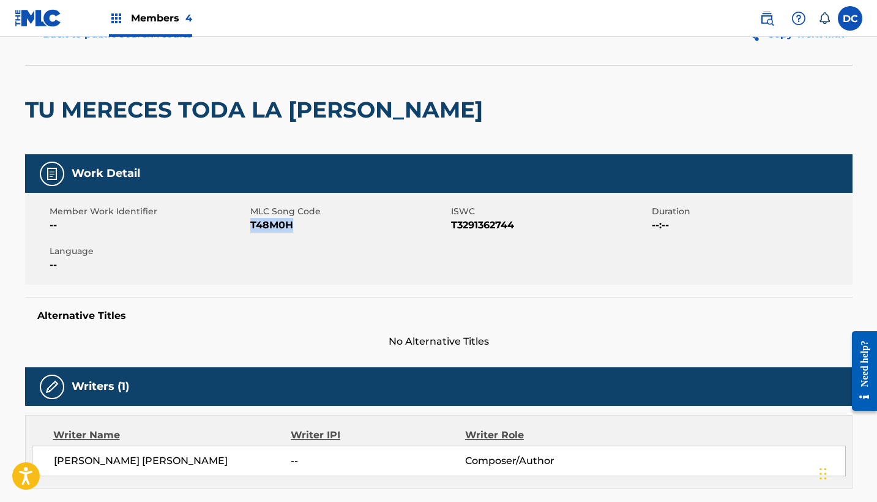
scroll to position [59, 0]
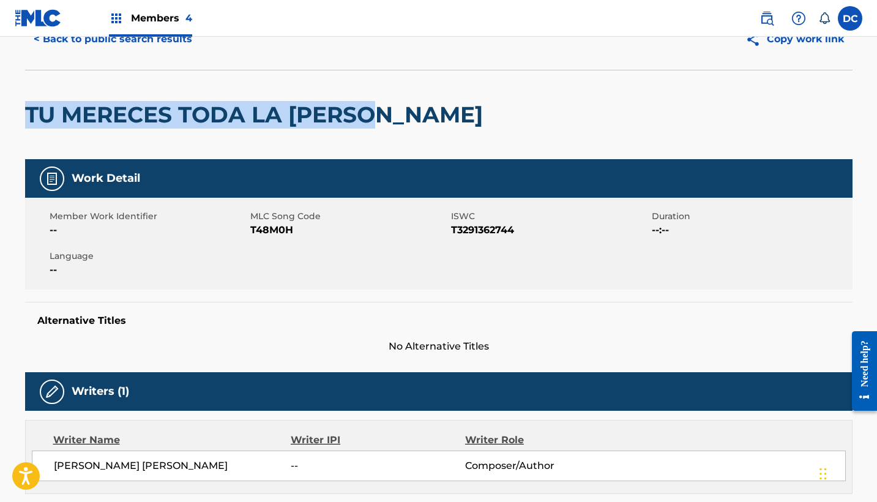
drag, startPoint x: 389, startPoint y: 114, endPoint x: 1, endPoint y: 117, distance: 388.2
click at [1, 117] on main "< Back to public search results Copy work link TU MERECES TODA LA GLORIA Work D…" at bounding box center [438, 419] width 877 height 882
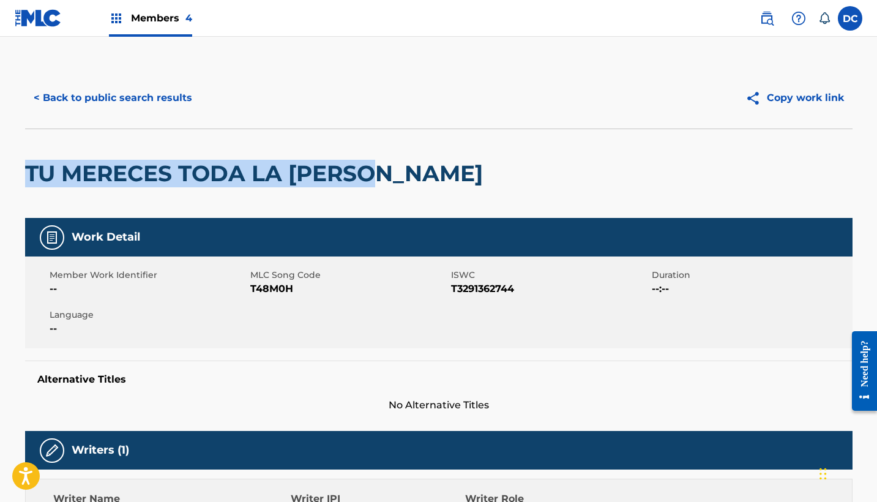
click at [170, 99] on button "< Back to public search results" at bounding box center [113, 98] width 176 height 31
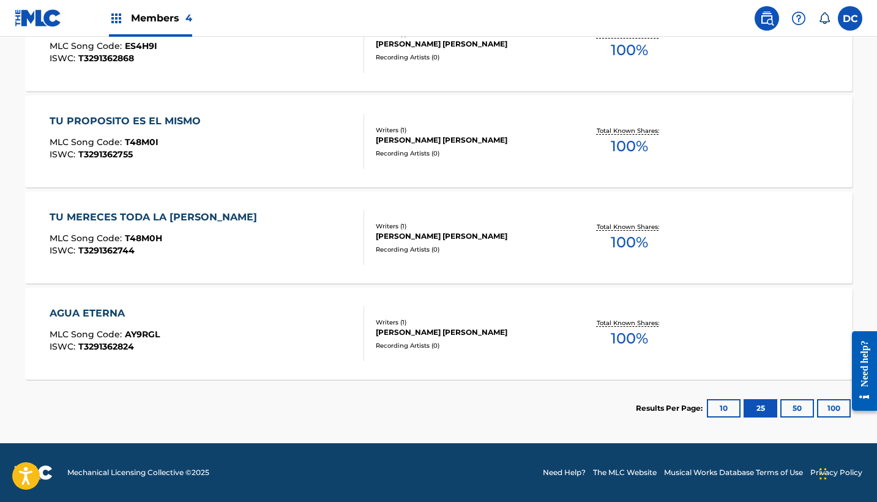
scroll to position [1087, 0]
click at [202, 312] on div "AGUA ETERNA MLC Song Code : AY9RGL ISWC : T3291362824" at bounding box center [207, 333] width 315 height 55
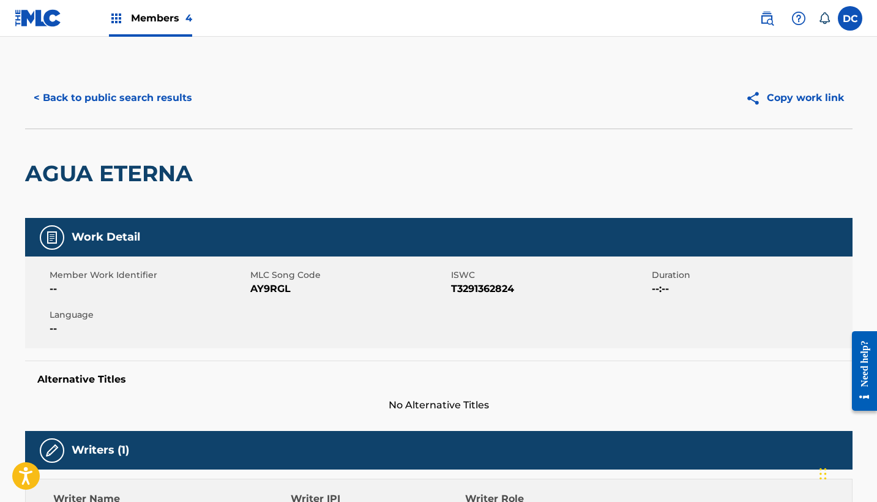
click at [266, 288] on span "AY9RGL" at bounding box center [349, 289] width 198 height 15
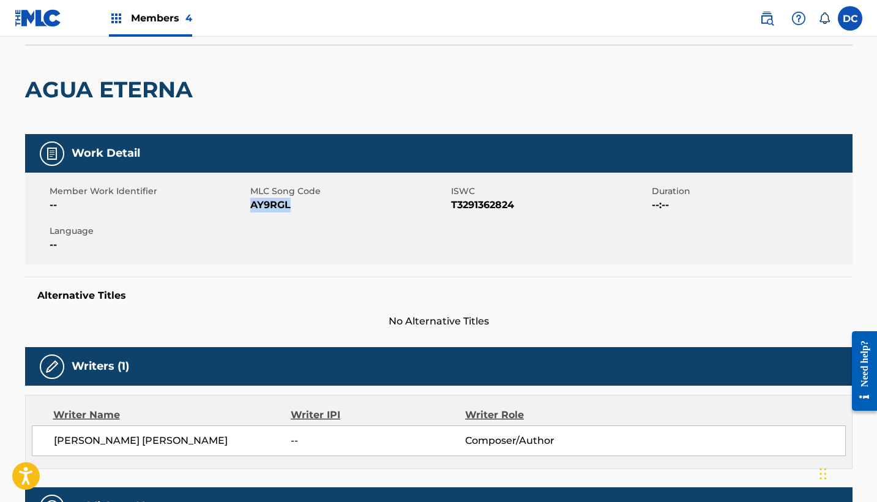
scroll to position [72, 0]
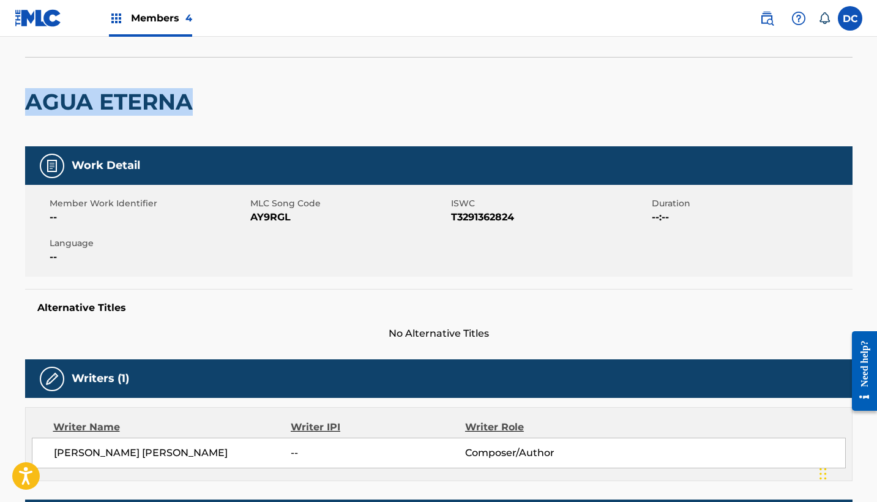
drag, startPoint x: 203, startPoint y: 107, endPoint x: 1, endPoint y: 113, distance: 201.5
click at [1, 114] on main "< Back to public search results Copy work link AGUA ETERNA Work Detail Member W…" at bounding box center [438, 406] width 877 height 882
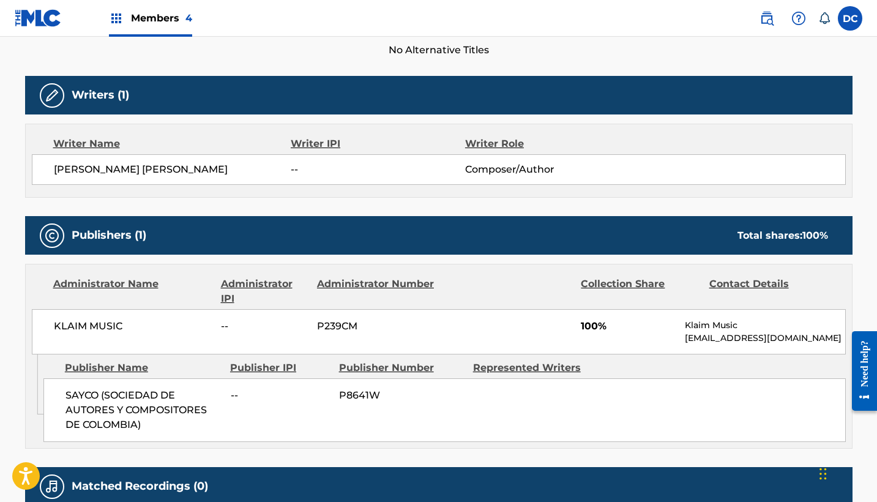
scroll to position [353, 0]
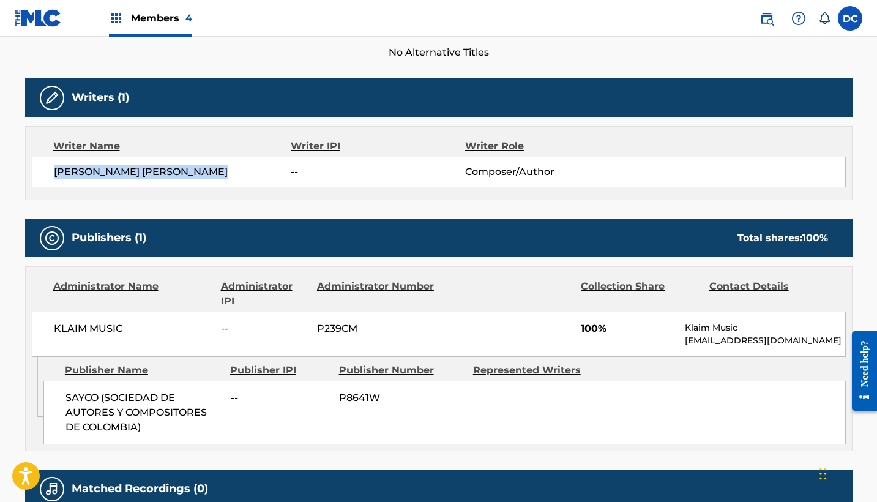
drag, startPoint x: 211, startPoint y: 170, endPoint x: 37, endPoint y: 167, distance: 174.5
click at [36, 167] on div "LUIS FABIAN PENA VILLARREAL -- Composer/Author" at bounding box center [439, 172] width 814 height 31
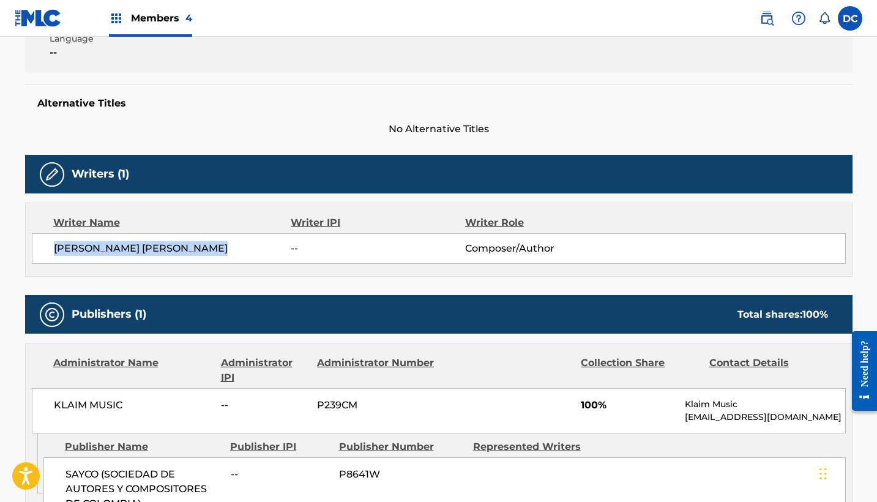
scroll to position [0, 0]
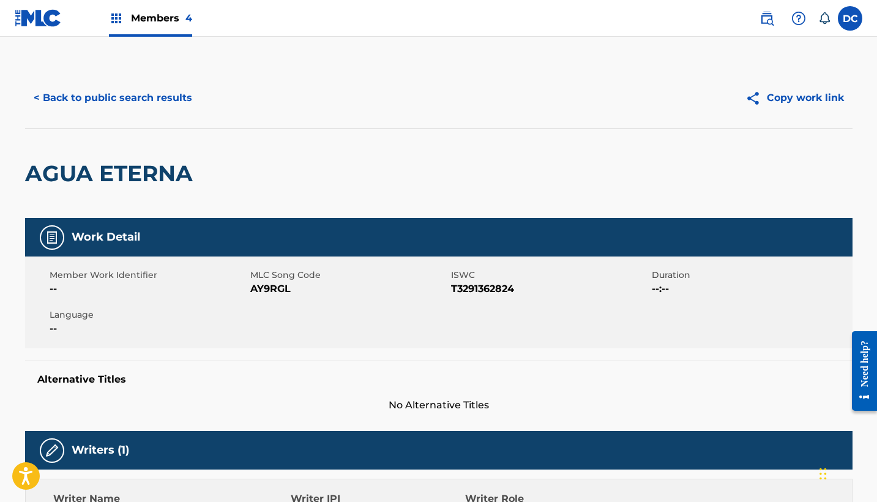
click at [179, 84] on button "< Back to public search results" at bounding box center [113, 98] width 176 height 31
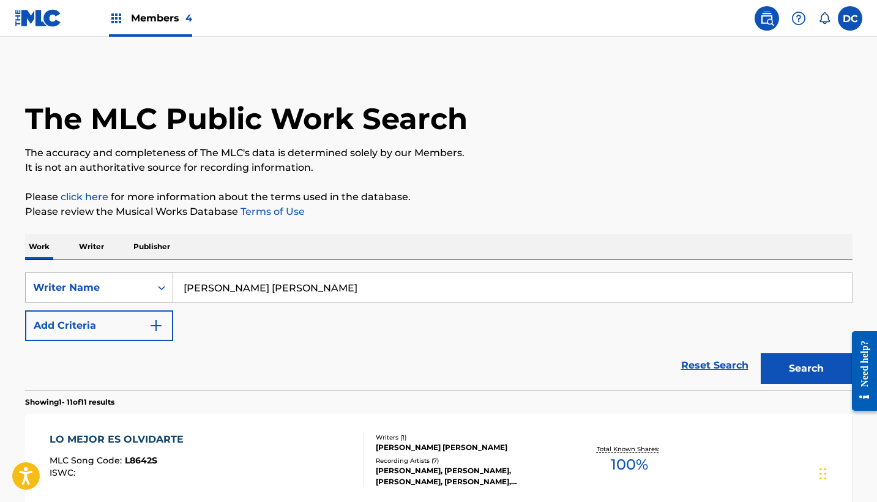
click at [152, 281] on div "Search Form" at bounding box center [162, 288] width 22 height 22
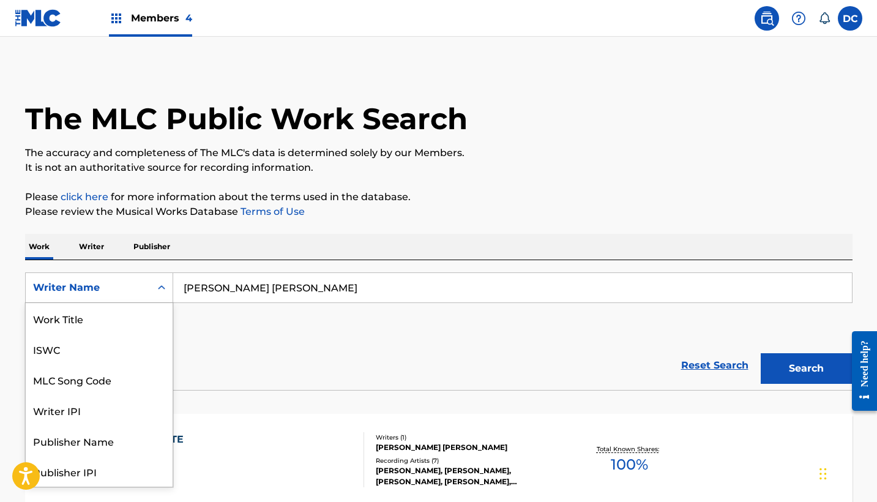
scroll to position [61, 0]
click at [121, 304] on div "MLC Song Code" at bounding box center [99, 318] width 147 height 31
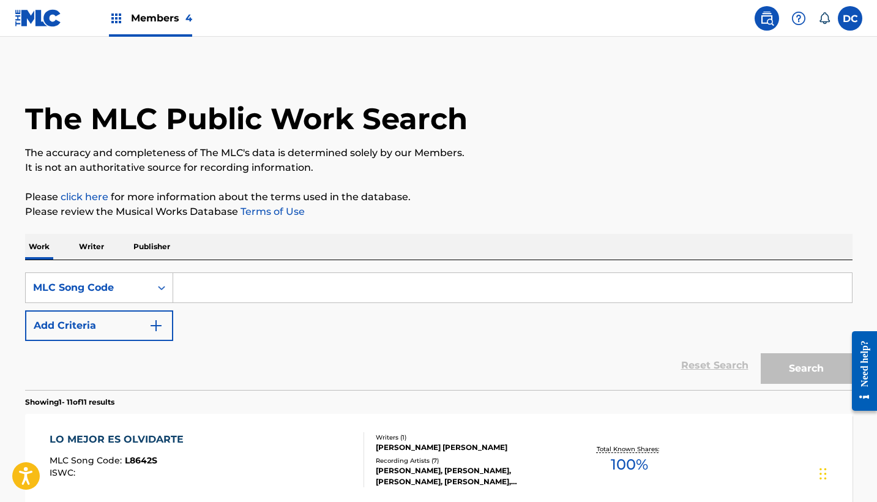
click at [266, 271] on div "SearchWithCriteriaad2ee17b-4485-43b4-95a7-b542efcee5b8 MLC Song Code Add Criter…" at bounding box center [439, 325] width 828 height 130
click at [274, 292] on input "Search Form" at bounding box center [512, 287] width 679 height 29
paste input "T48M0H"
type input "T48M0H"
click at [806, 369] on button "Search" at bounding box center [807, 368] width 92 height 31
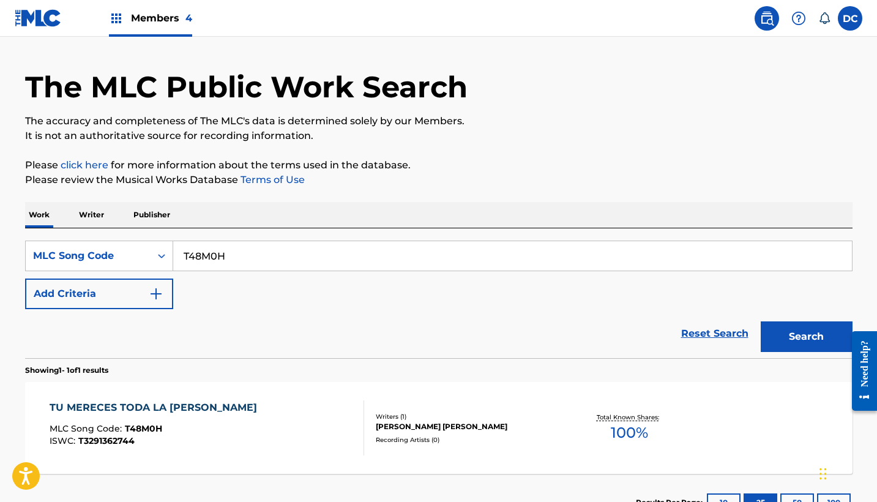
scroll to position [31, 0]
click at [293, 444] on div "TU MERECES TODA LA GLORIA MLC Song Code : T48M0H ISWC : T3291362744" at bounding box center [207, 428] width 315 height 55
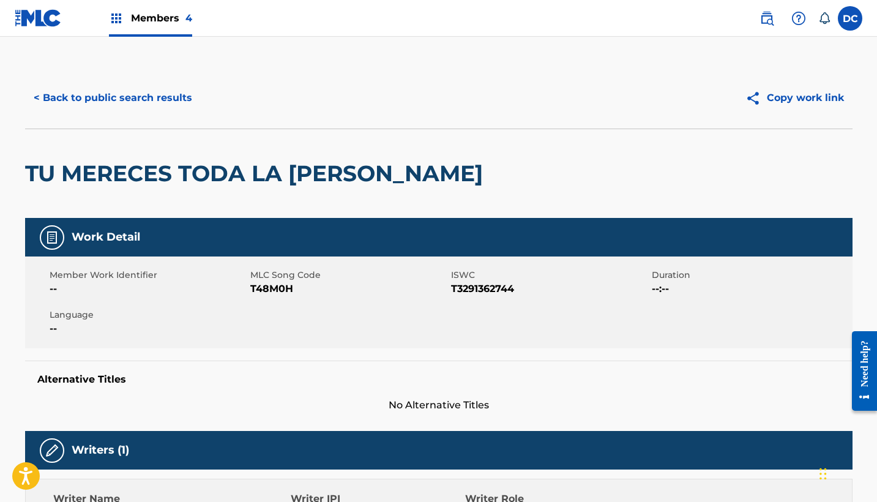
click at [168, 111] on button "< Back to public search results" at bounding box center [113, 98] width 176 height 31
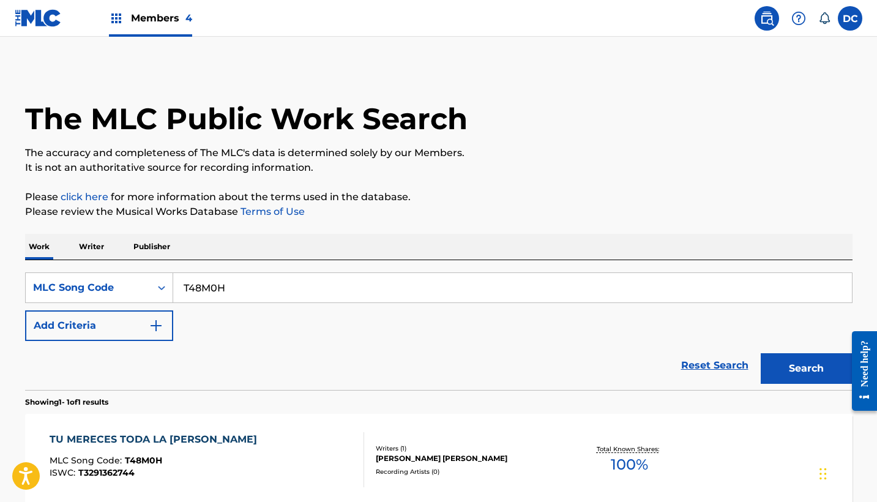
scroll to position [31, 0]
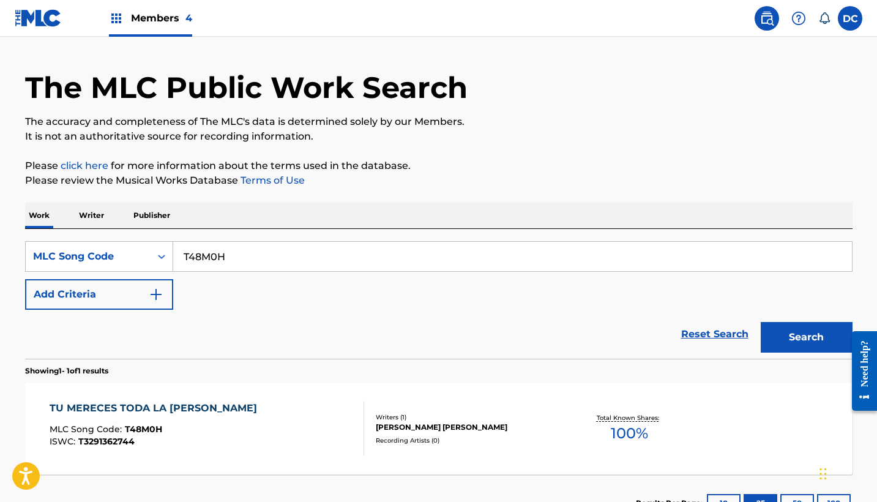
click at [157, 4] on div "Members 4" at bounding box center [150, 18] width 83 height 36
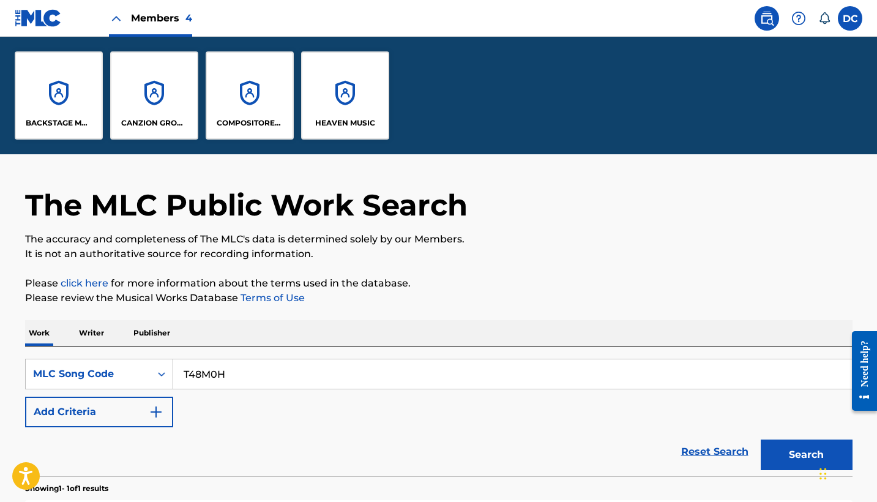
click at [337, 88] on div "HEAVEN MUSIC" at bounding box center [345, 95] width 88 height 88
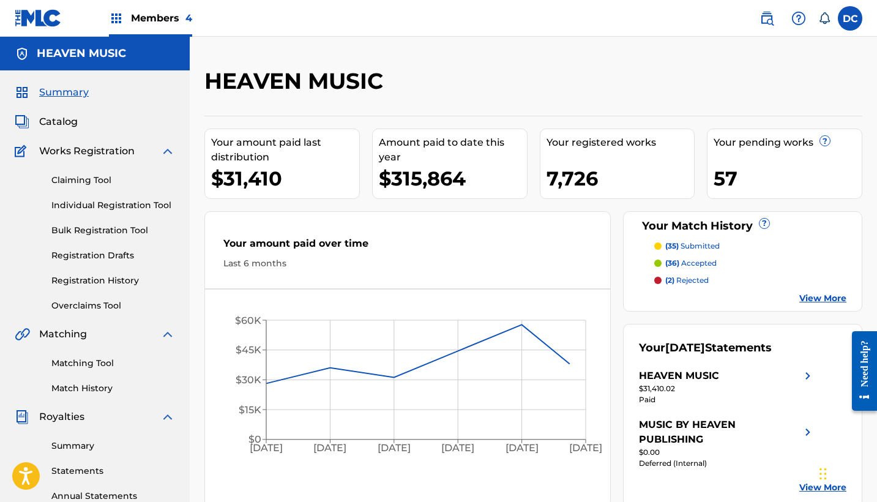
click at [65, 123] on span "Catalog" at bounding box center [58, 121] width 39 height 15
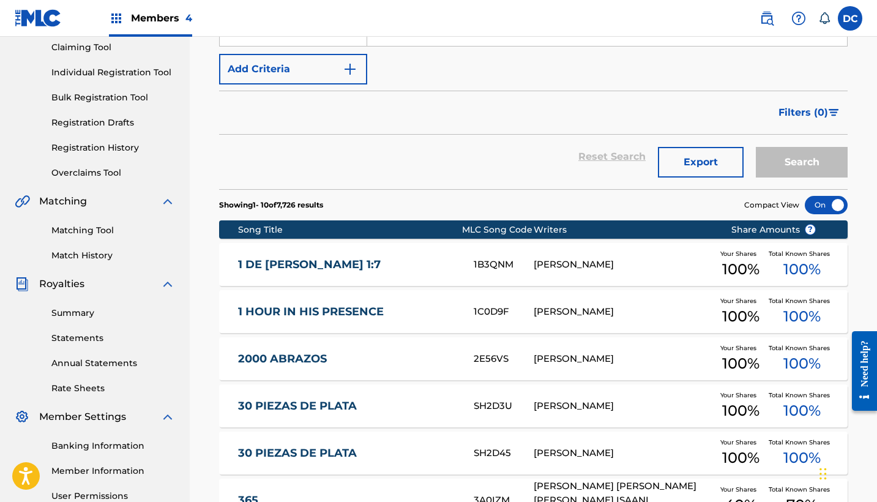
scroll to position [157, 0]
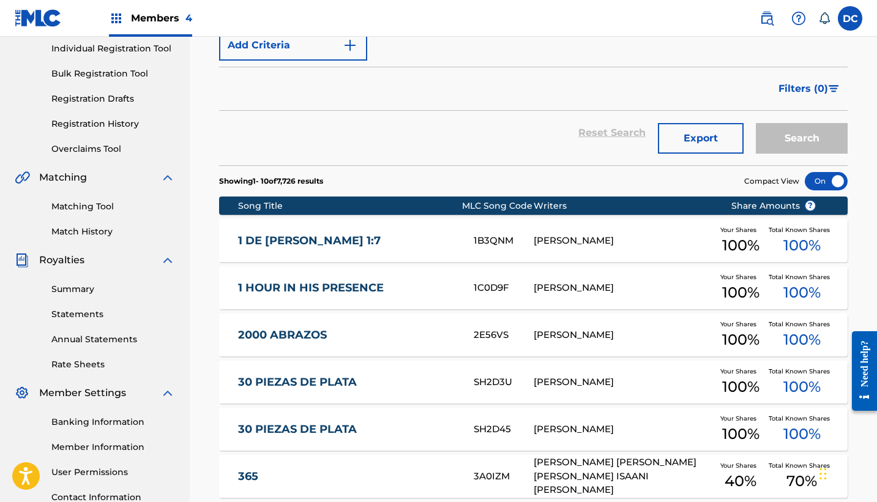
click at [361, 287] on link "1 HOUR IN HIS PRESENCE" at bounding box center [347, 288] width 219 height 14
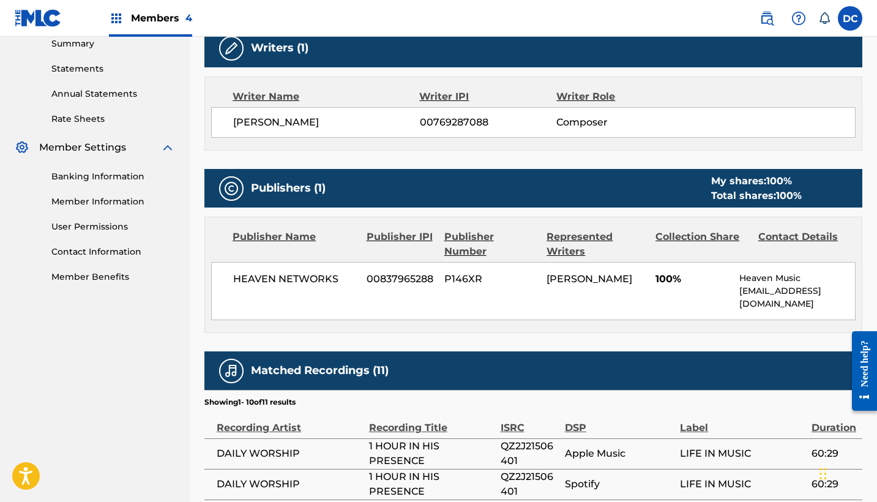
scroll to position [414, 0]
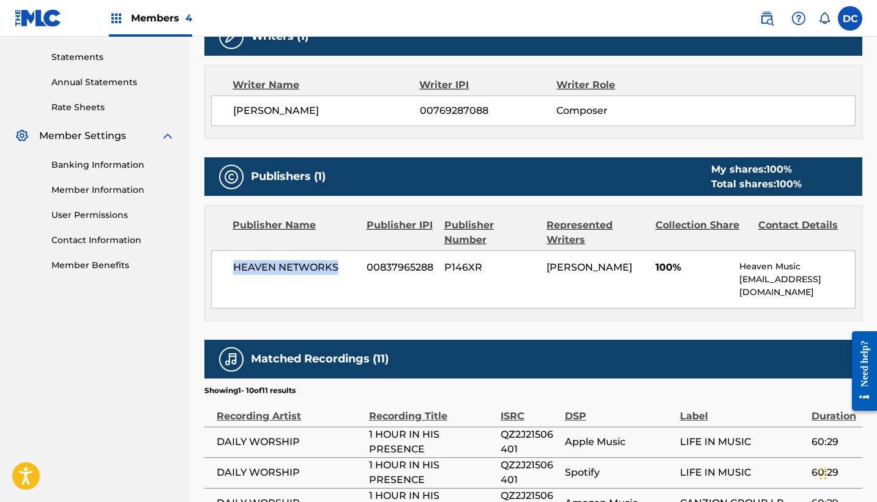
drag, startPoint x: 339, startPoint y: 264, endPoint x: 219, endPoint y: 266, distance: 120.6
click at [218, 266] on div "HEAVEN NETWORKS 00837965288 P146XR KEMUEL ROIG 100% Heaven Music publishing@hea…" at bounding box center [533, 279] width 645 height 58
click at [455, 266] on span "P146XR" at bounding box center [490, 267] width 93 height 15
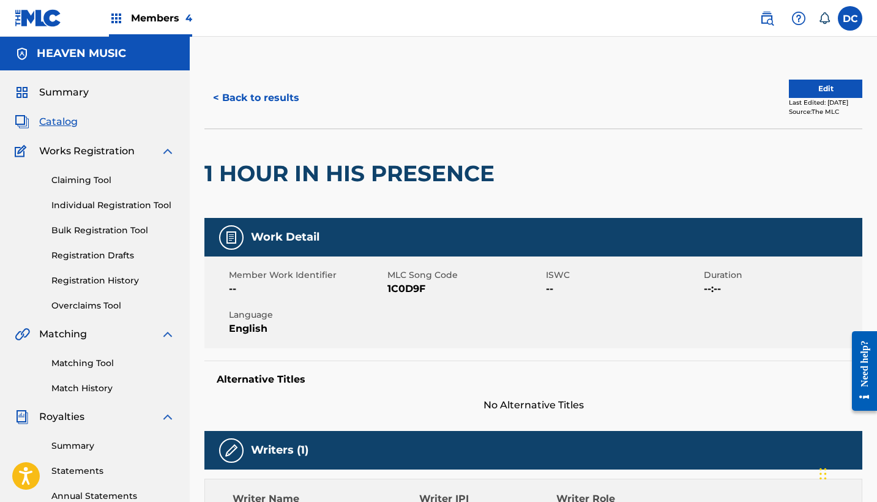
scroll to position [0, 0]
click at [119, 272] on div "Claiming Tool Individual Registration Tool Bulk Registration Tool Registration …" at bounding box center [95, 236] width 160 height 154
click at [119, 275] on link "Registration History" at bounding box center [113, 280] width 124 height 13
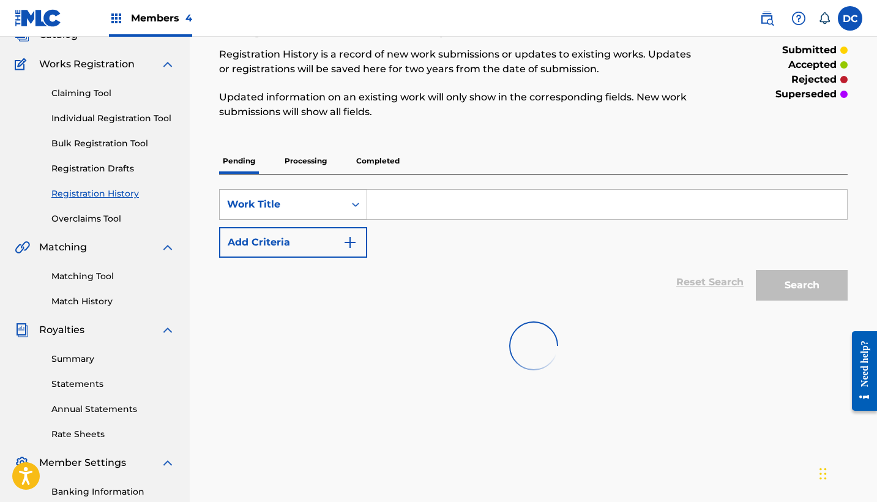
scroll to position [107, 0]
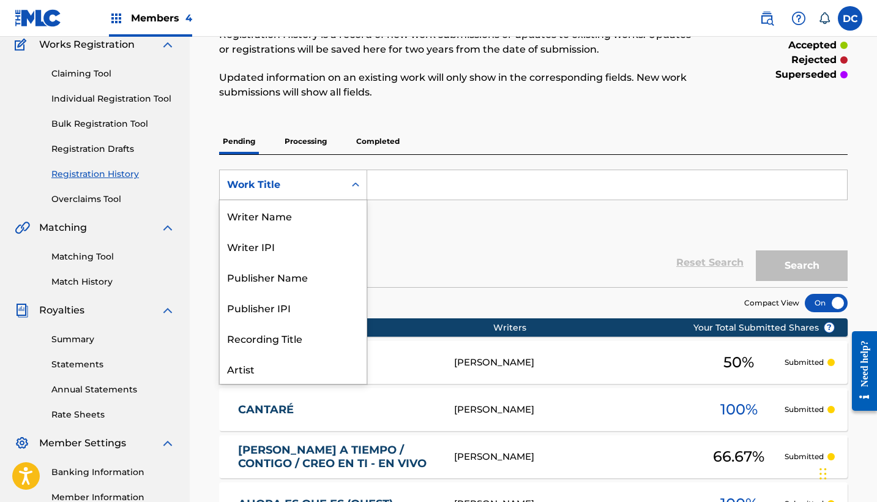
click at [312, 186] on div "Work Title" at bounding box center [282, 185] width 110 height 15
click at [301, 221] on div "Writer Name" at bounding box center [293, 215] width 147 height 31
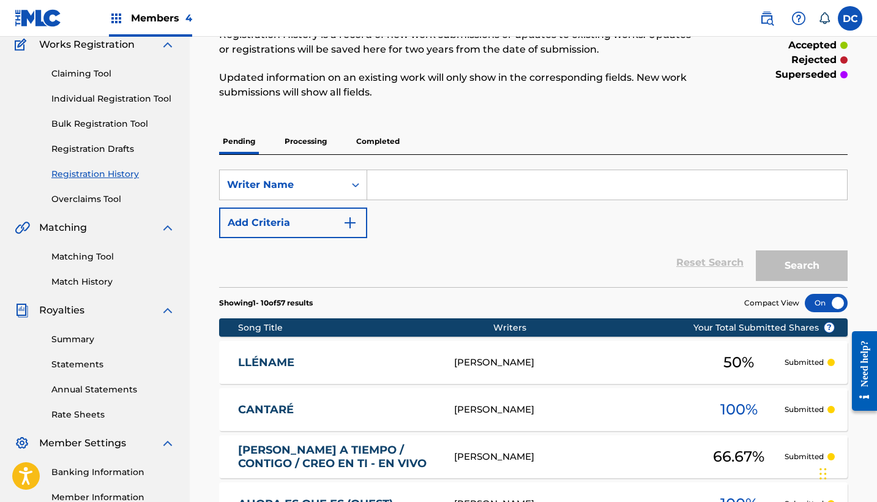
click at [421, 166] on div "SearchWithCriteriae83330da-d261-4da8-9ab4-976b077bd72f Writer Name Add Criteria…" at bounding box center [533, 221] width 629 height 132
click at [421, 179] on input "Search Form" at bounding box center [607, 184] width 480 height 29
paste input "[PERSON_NAME] [PERSON_NAME]"
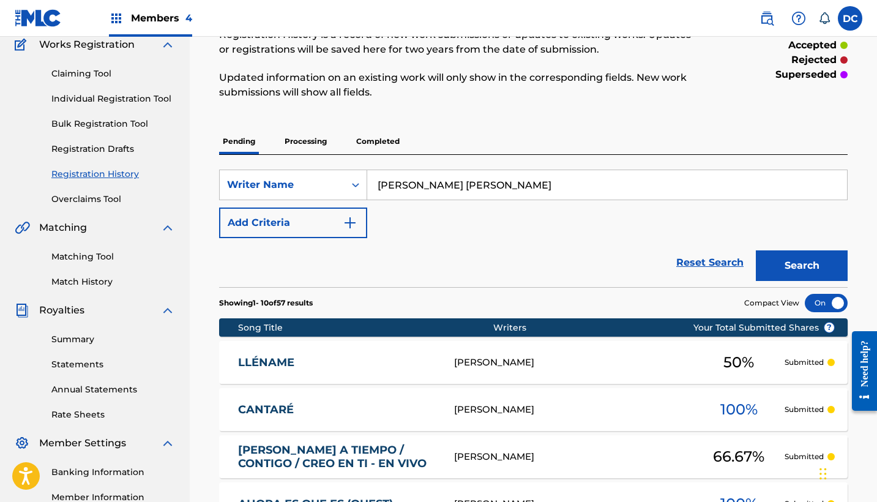
type input "[PERSON_NAME] [PERSON_NAME]"
click at [802, 266] on button "Search" at bounding box center [802, 265] width 92 height 31
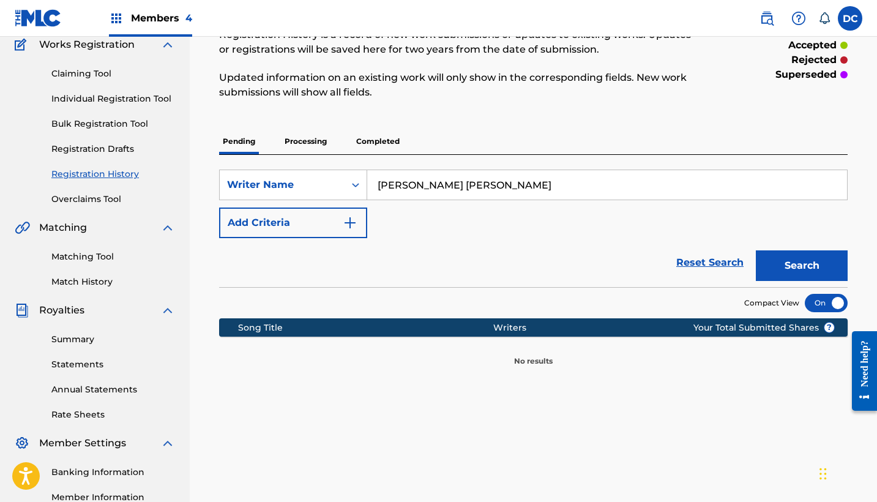
click at [318, 137] on p "Processing" at bounding box center [306, 142] width 50 height 26
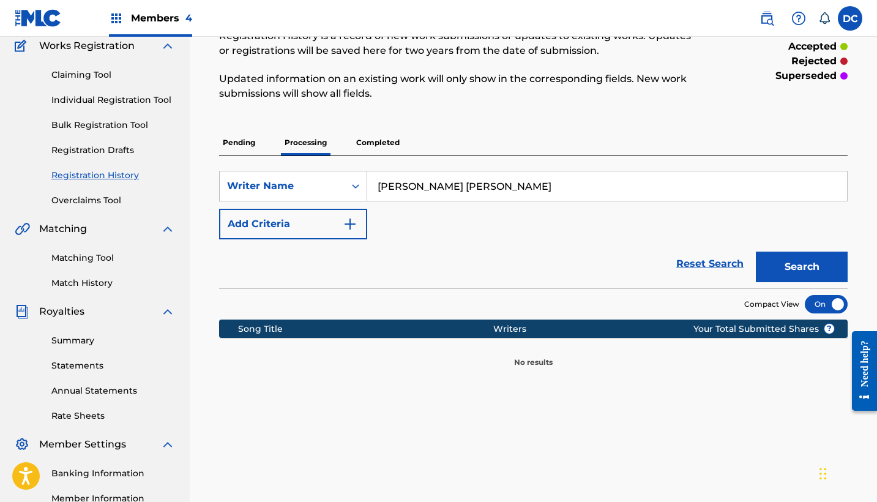
scroll to position [133, 0]
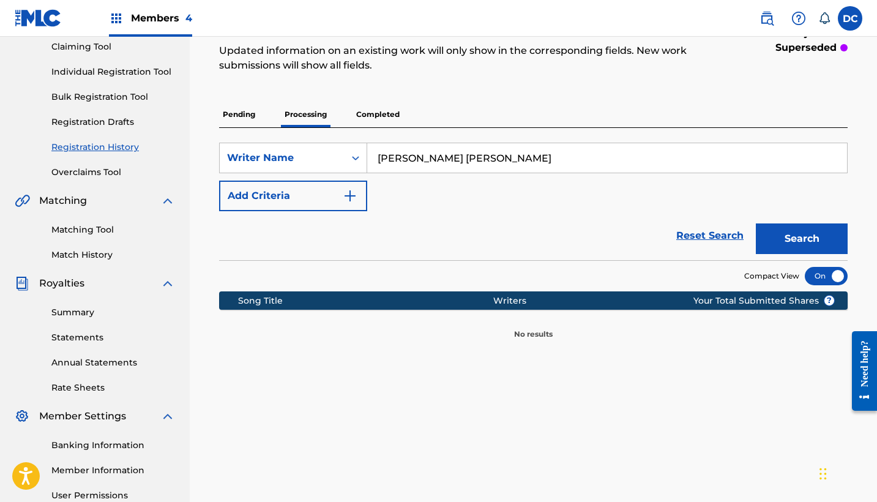
click at [383, 111] on p "Completed" at bounding box center [378, 115] width 51 height 26
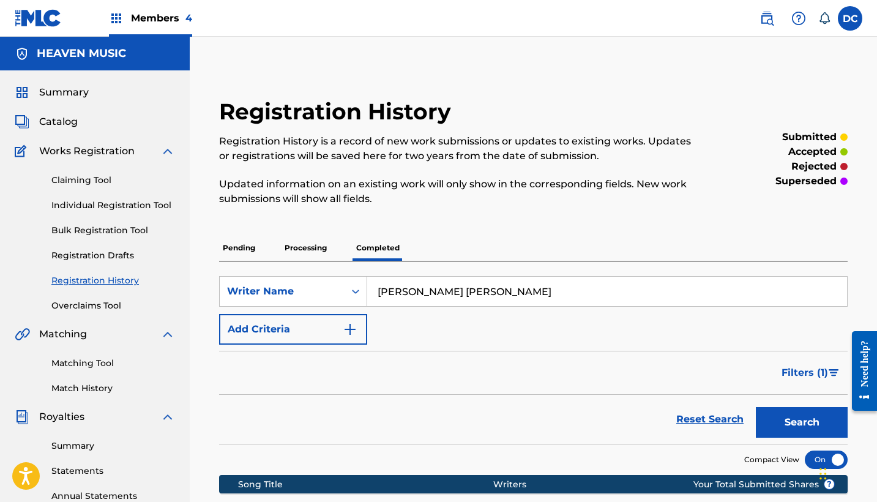
click at [113, 203] on link "Individual Registration Tool" at bounding box center [113, 205] width 124 height 13
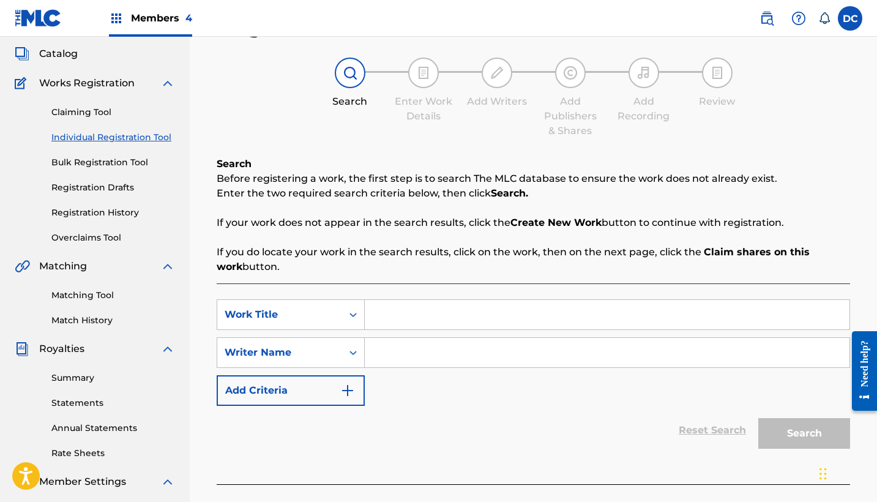
scroll to position [62, 0]
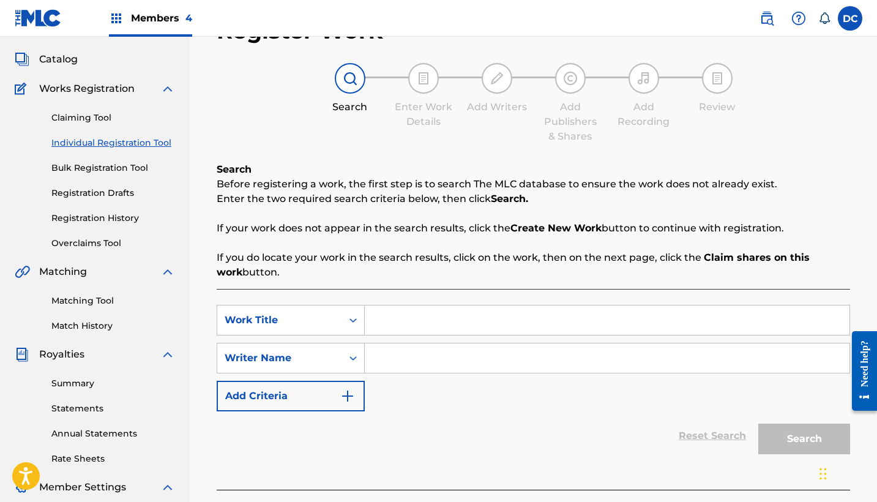
click at [127, 165] on link "Bulk Registration Tool" at bounding box center [113, 168] width 124 height 13
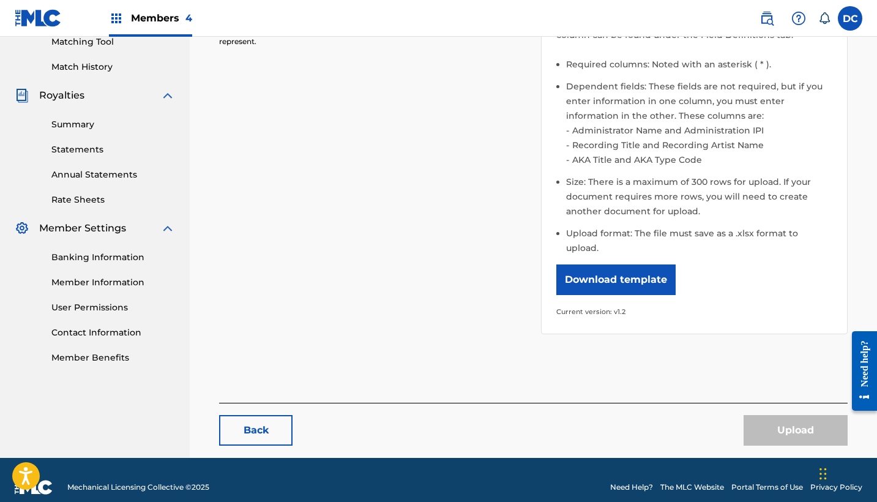
scroll to position [321, 0]
click at [624, 265] on button "Download template" at bounding box center [616, 280] width 119 height 31
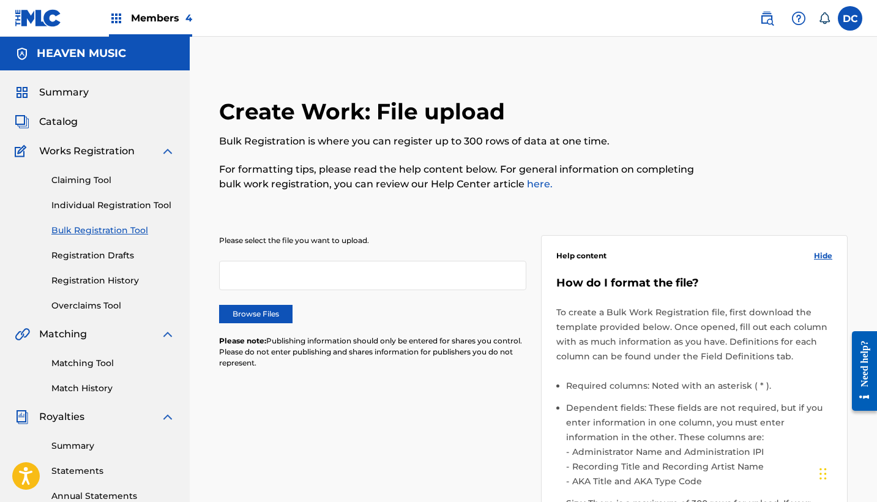
scroll to position [0, 0]
click at [64, 118] on span "Catalog" at bounding box center [58, 121] width 39 height 15
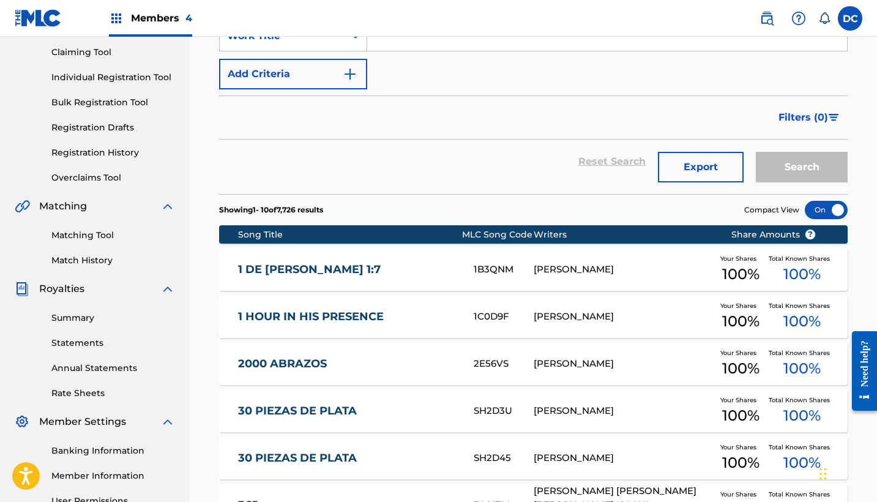
scroll to position [129, 0]
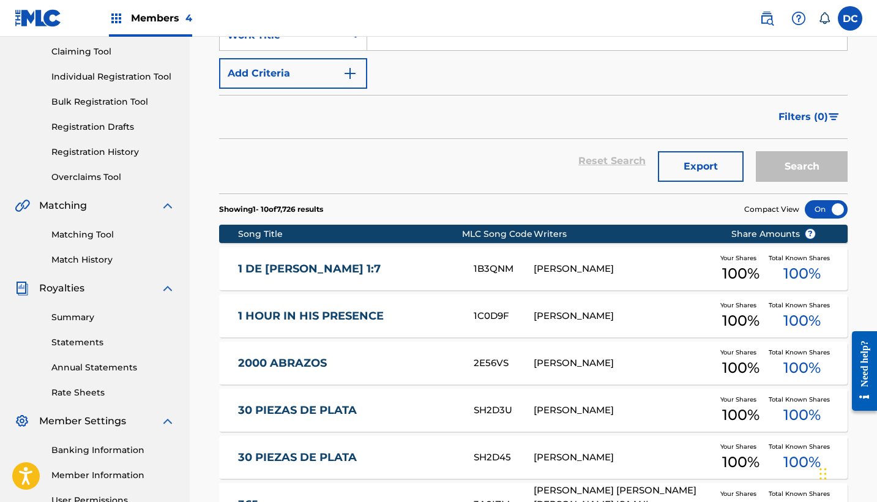
click at [408, 316] on link "1 HOUR IN HIS PRESENCE" at bounding box center [347, 316] width 219 height 14
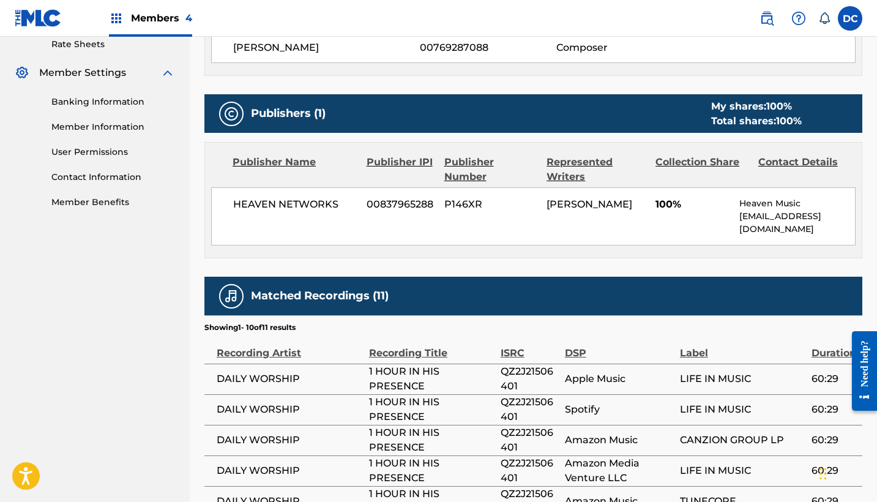
scroll to position [483, 0]
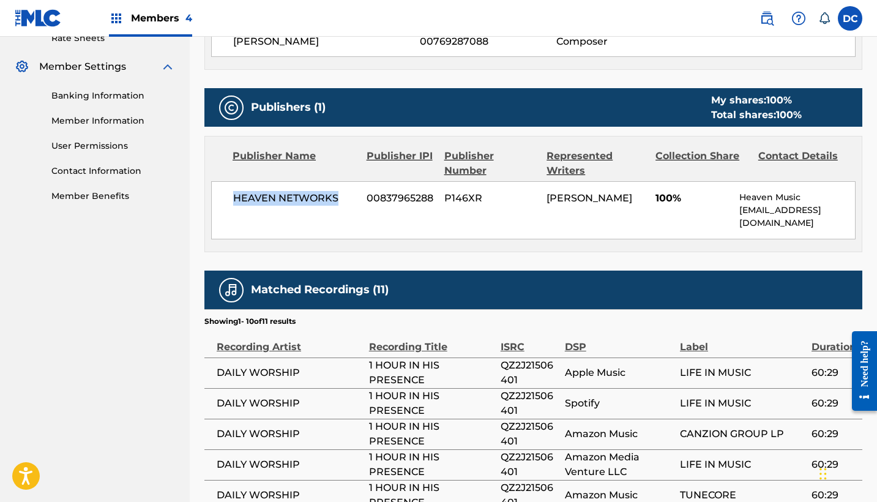
drag, startPoint x: 344, startPoint y: 195, endPoint x: 219, endPoint y: 196, distance: 125.5
click at [217, 196] on div "HEAVEN NETWORKS 00837965288 P146XR KEMUEL ROIG 100% Heaven Music publishing@hea…" at bounding box center [533, 210] width 645 height 58
click at [473, 198] on span "P146XR" at bounding box center [490, 198] width 93 height 15
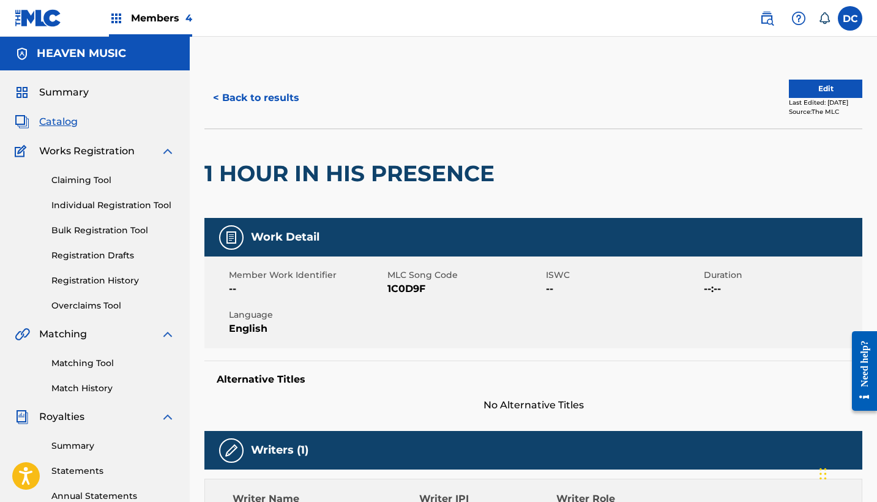
scroll to position [0, 0]
click at [61, 121] on span "Catalog" at bounding box center [58, 121] width 39 height 15
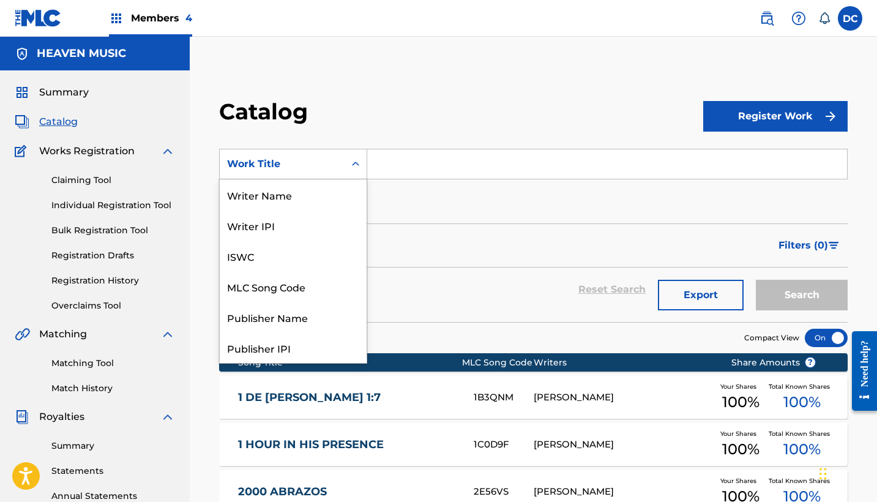
click at [331, 168] on div "Work Title" at bounding box center [282, 164] width 110 height 15
click at [299, 201] on div "Writer Name" at bounding box center [293, 194] width 147 height 31
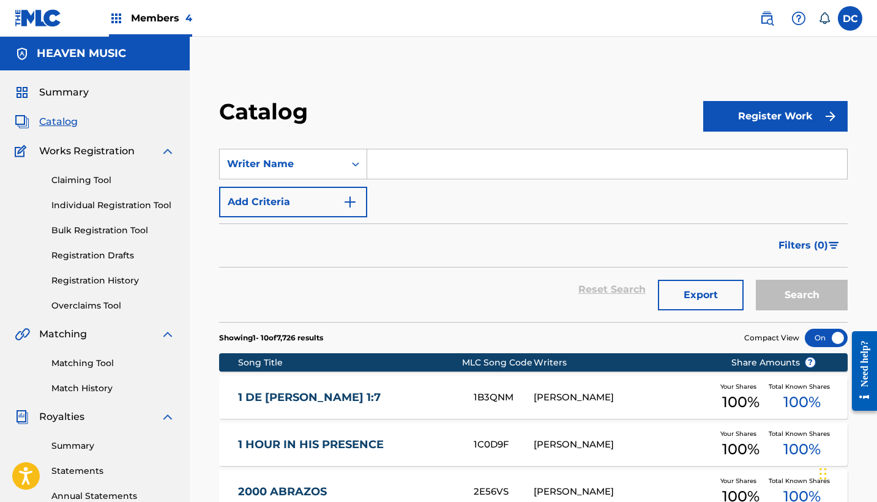
click at [402, 168] on input "Search Form" at bounding box center [607, 163] width 480 height 29
paste input "[PERSON_NAME] [PERSON_NAME]"
type input "[PERSON_NAME] [PERSON_NAME]"
click at [802, 295] on button "Search" at bounding box center [802, 295] width 92 height 31
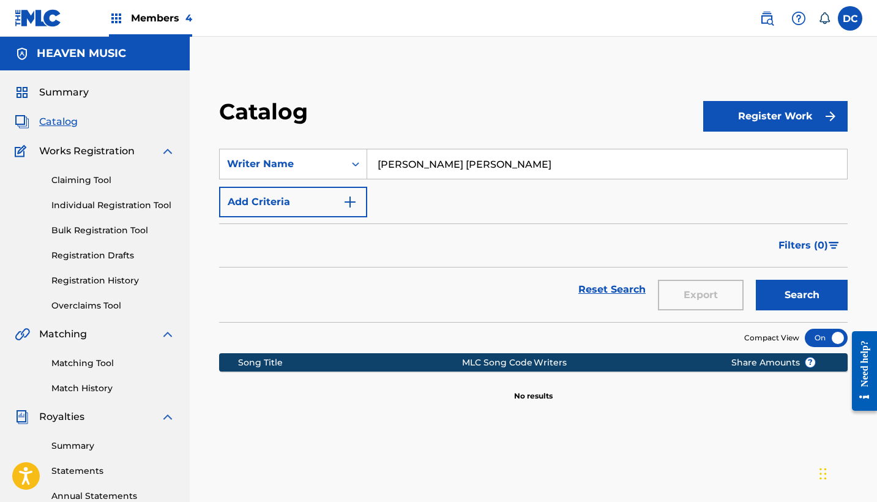
click at [770, 23] on img at bounding box center [767, 18] width 15 height 15
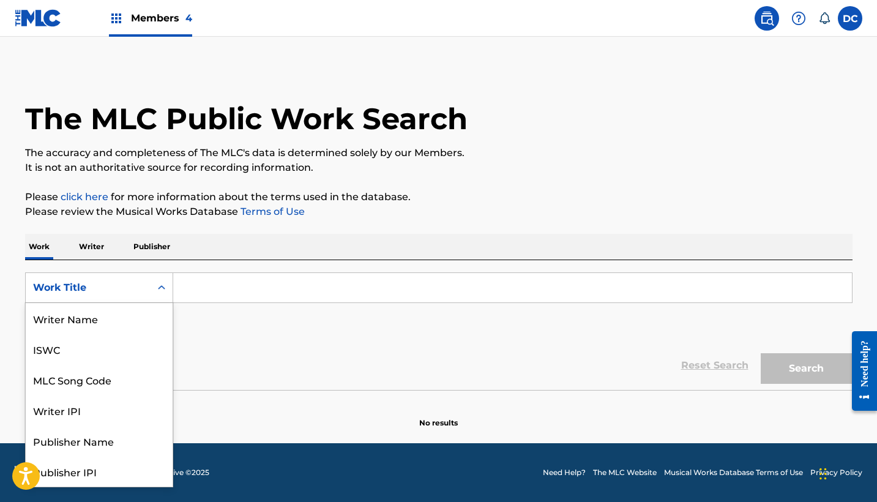
click at [144, 287] on div "Work Title" at bounding box center [88, 287] width 125 height 23
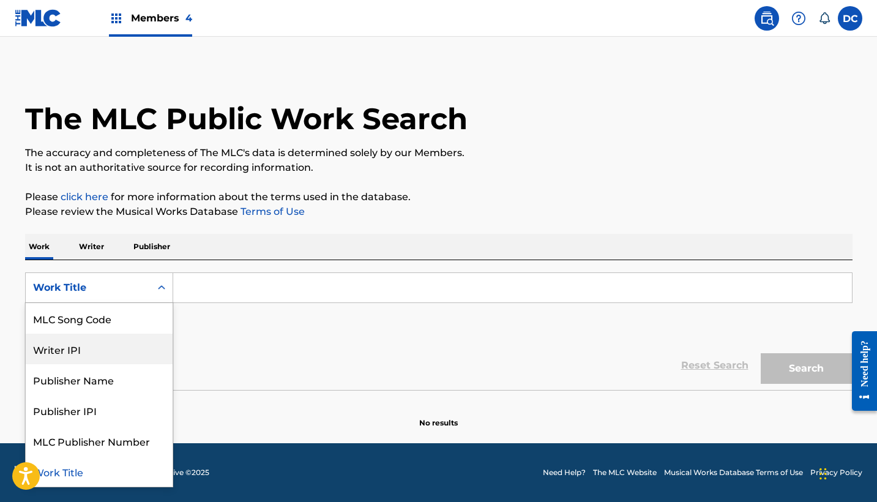
scroll to position [-4, 0]
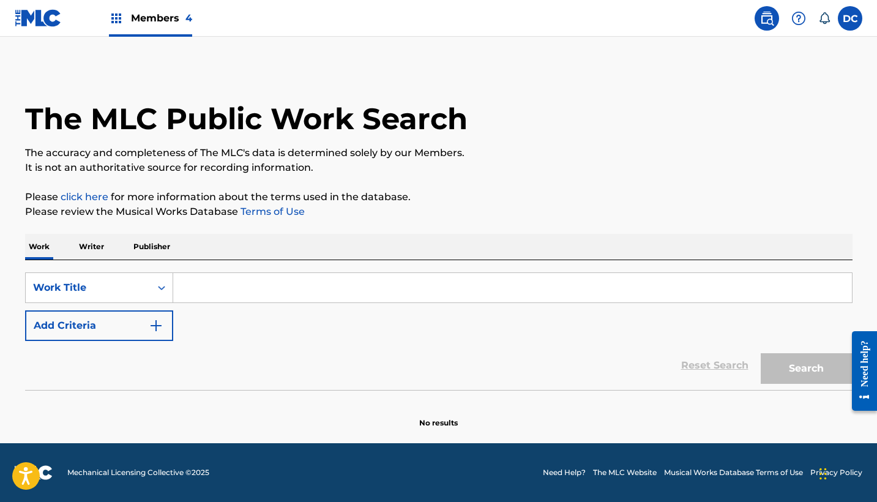
click at [99, 245] on p "Writer" at bounding box center [91, 247] width 32 height 26
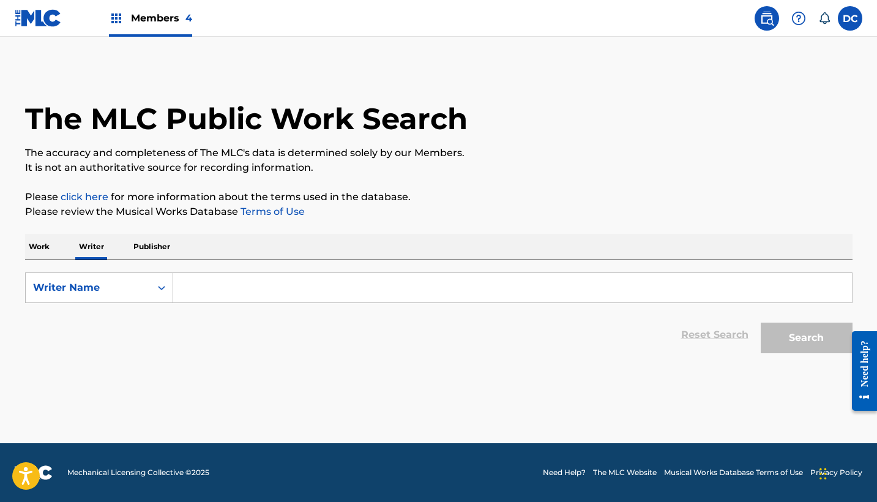
click at [204, 285] on input "Search Form" at bounding box center [512, 287] width 679 height 29
type input "B"
paste input "[PERSON_NAME] [PERSON_NAME]"
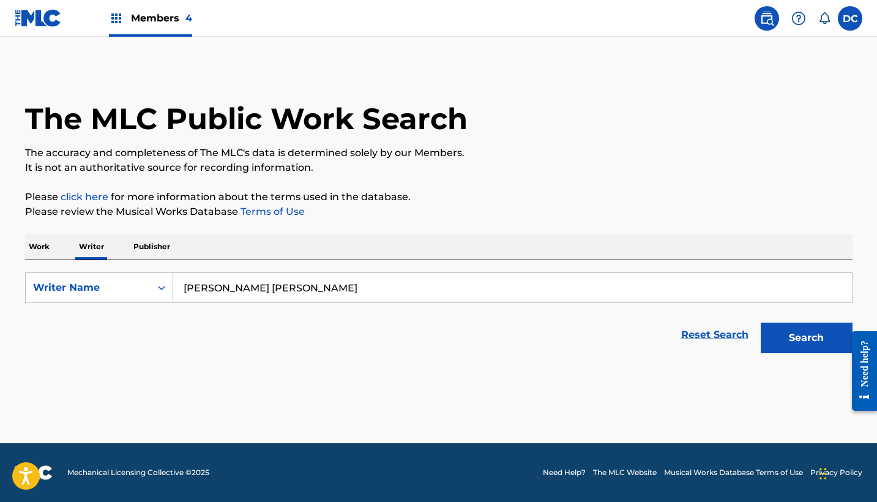
type input "[PERSON_NAME] [PERSON_NAME]"
click at [806, 338] on button "Search" at bounding box center [807, 338] width 92 height 31
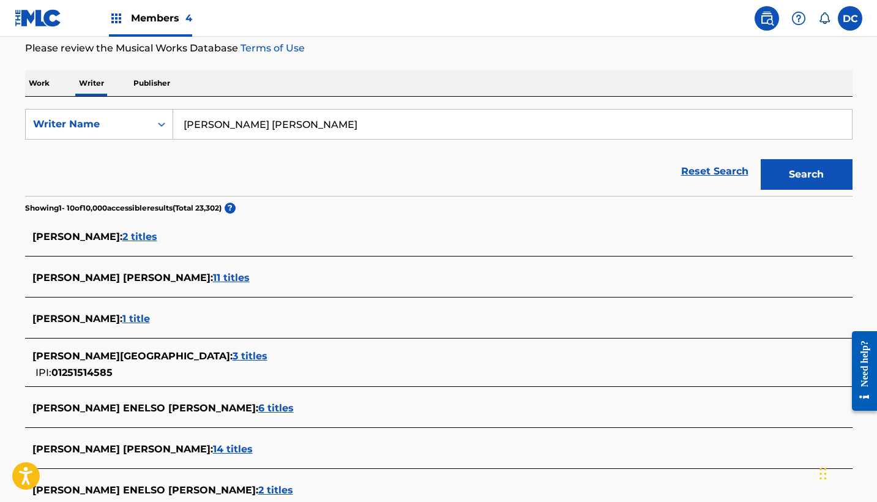
scroll to position [173, 0]
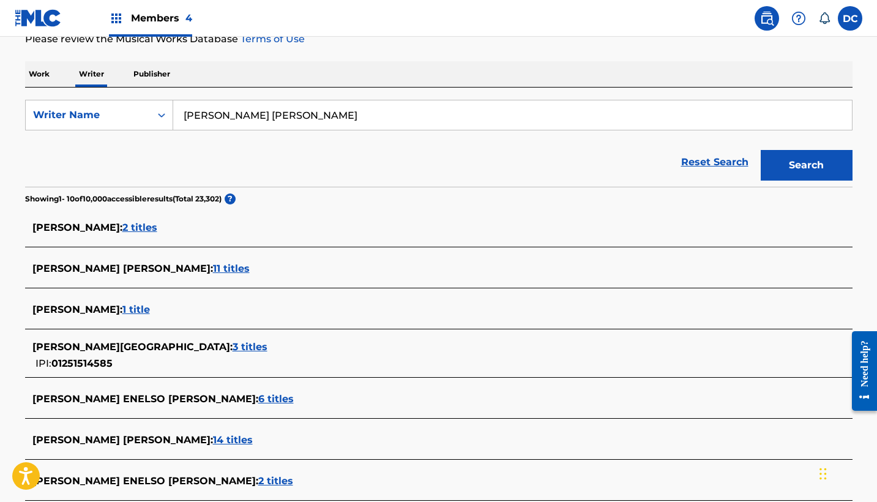
click at [145, 228] on span "2 titles" at bounding box center [139, 228] width 35 height 12
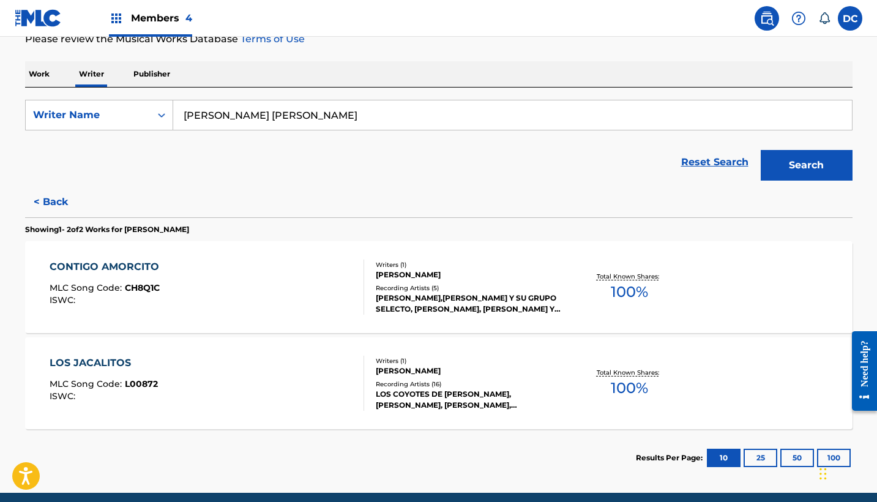
click at [269, 303] on div "CONTIGO AMORCITO MLC Song Code : CH8Q1C ISWC :" at bounding box center [207, 287] width 315 height 55
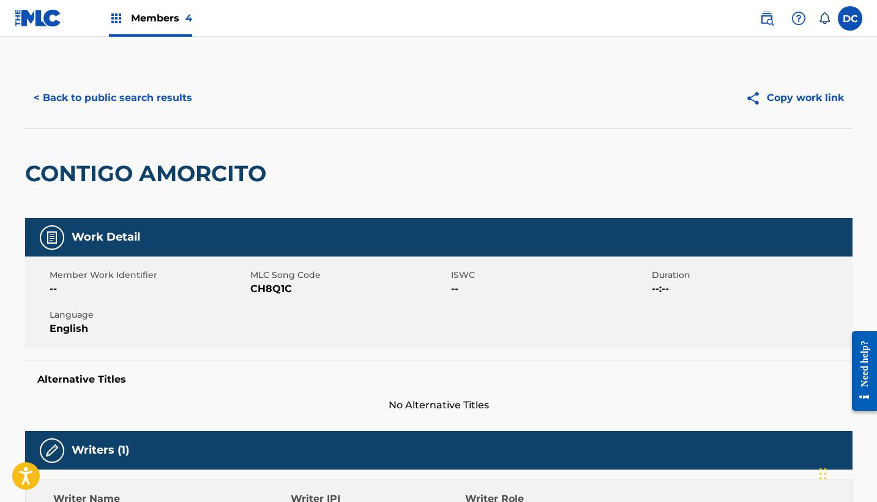
click at [138, 108] on button "< Back to public search results" at bounding box center [113, 98] width 176 height 31
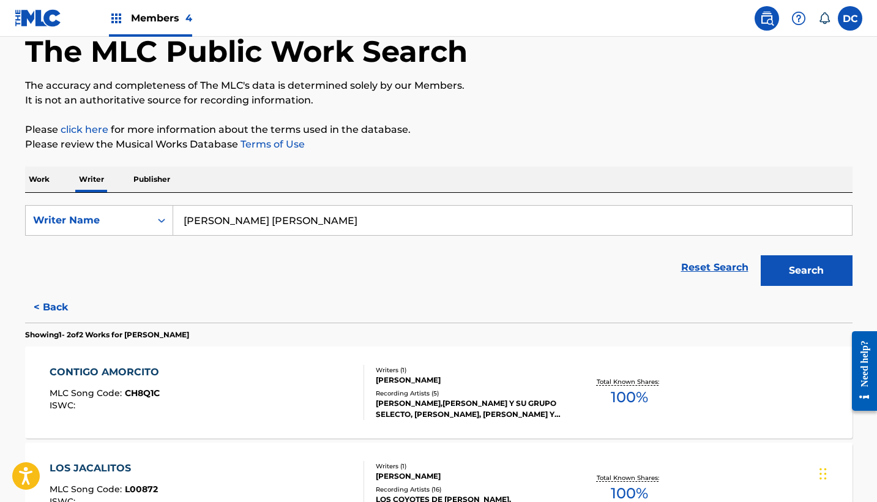
scroll to position [46, 0]
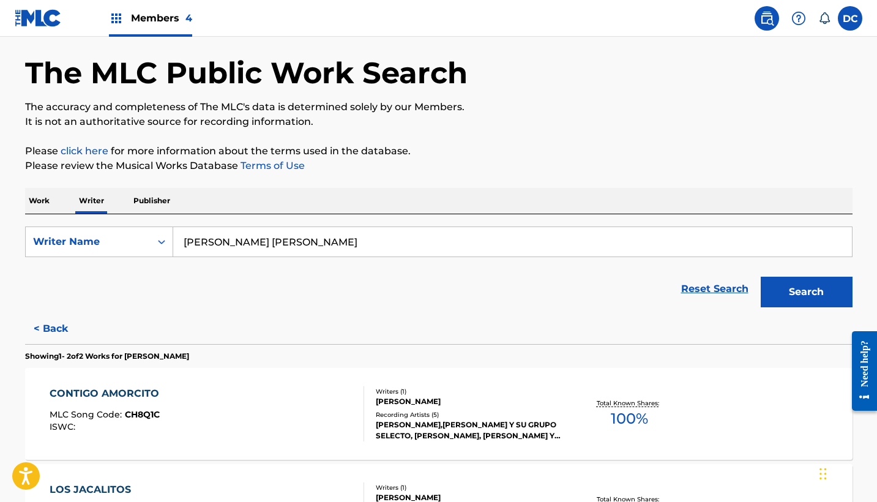
click at [812, 296] on button "Search" at bounding box center [807, 292] width 92 height 31
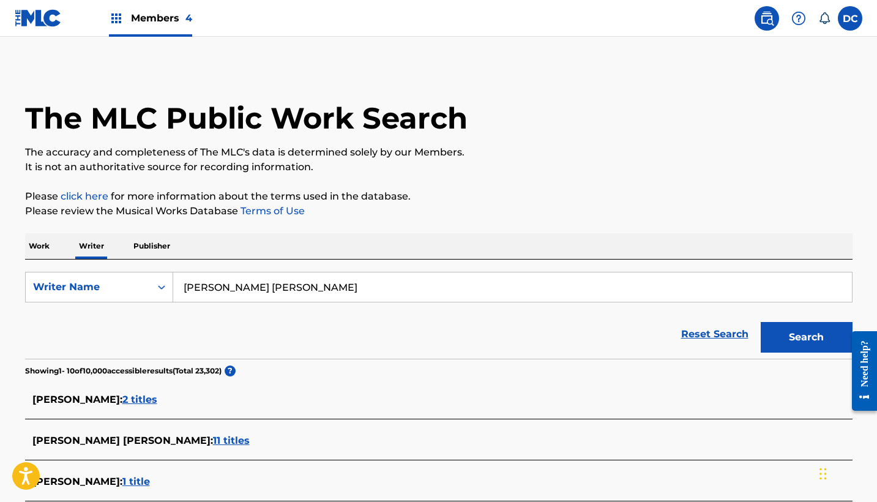
scroll to position [94, 0]
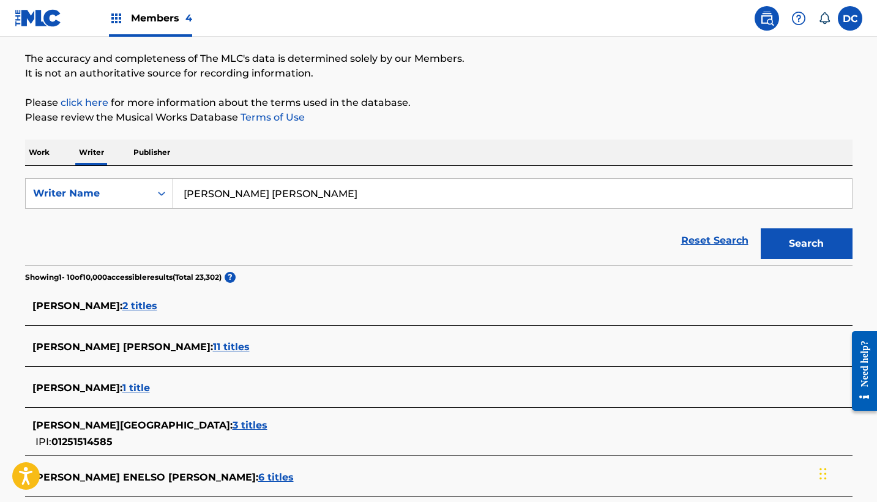
click at [215, 347] on span "11 titles" at bounding box center [231, 347] width 37 height 12
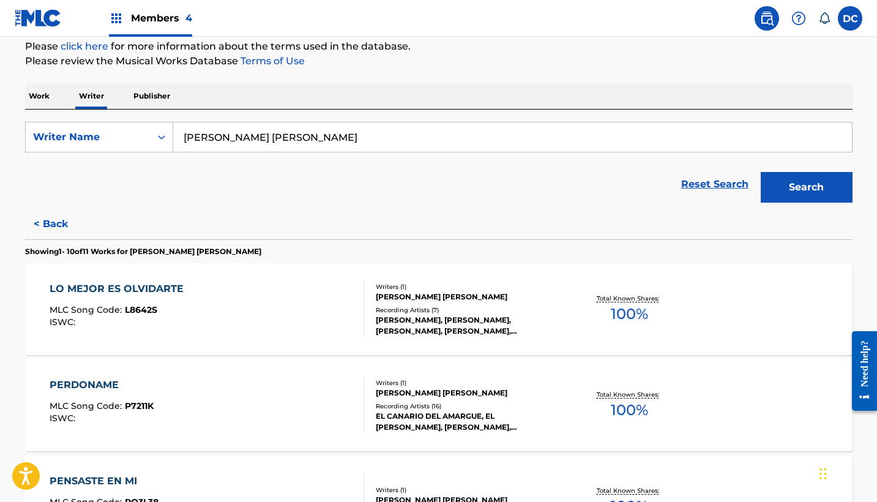
scroll to position [151, 0]
click at [262, 309] on div "LO MEJOR ES OLVIDARTE MLC Song Code : L8642S ISWC :" at bounding box center [207, 308] width 315 height 55
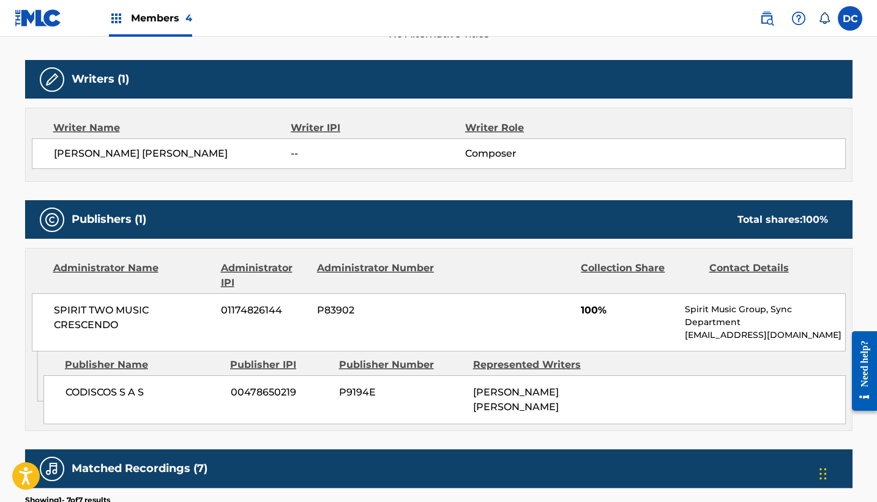
scroll to position [364, 0]
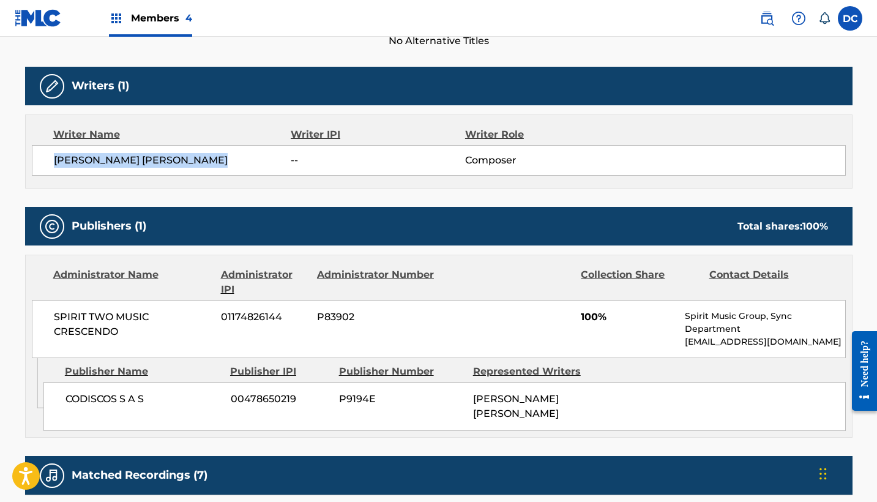
drag, startPoint x: 225, startPoint y: 158, endPoint x: 43, endPoint y: 158, distance: 181.2
click at [43, 158] on div "LUIS FABIAN PENA VILLARREAL -- Composer" at bounding box center [439, 160] width 814 height 31
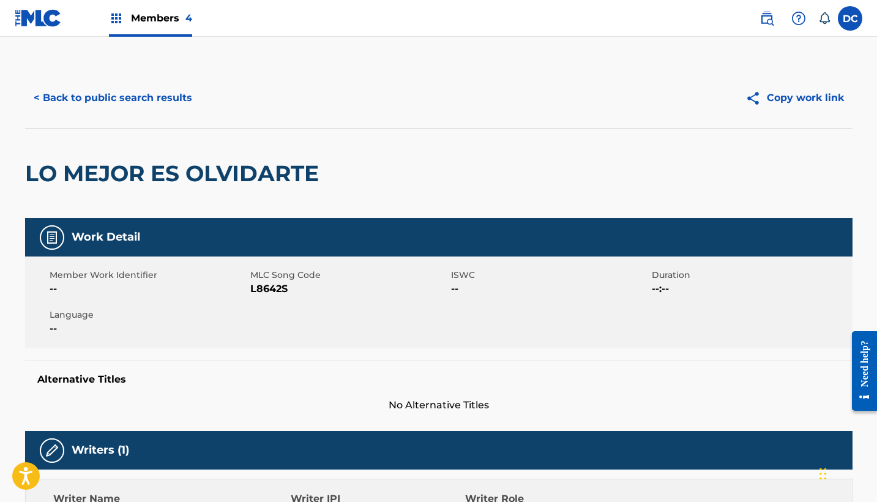
scroll to position [0, 0]
click at [126, 27] on div "Members 4" at bounding box center [150, 18] width 83 height 36
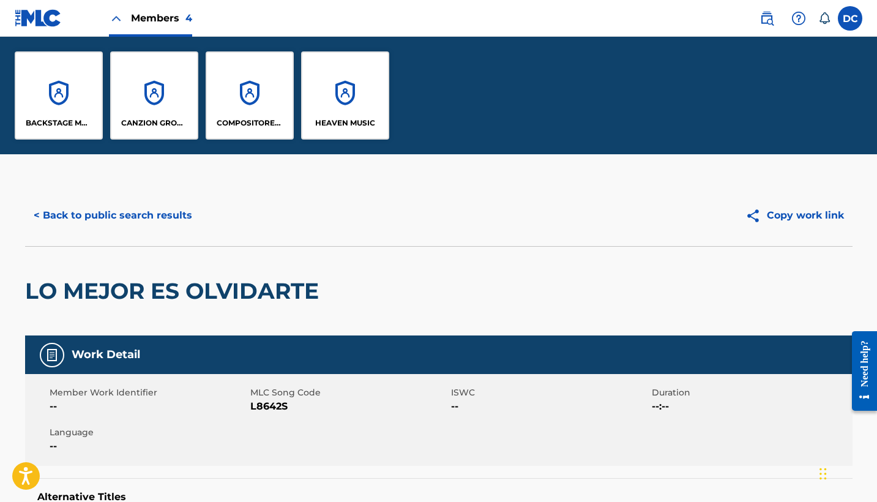
click at [328, 99] on div "HEAVEN MUSIC" at bounding box center [345, 95] width 88 height 88
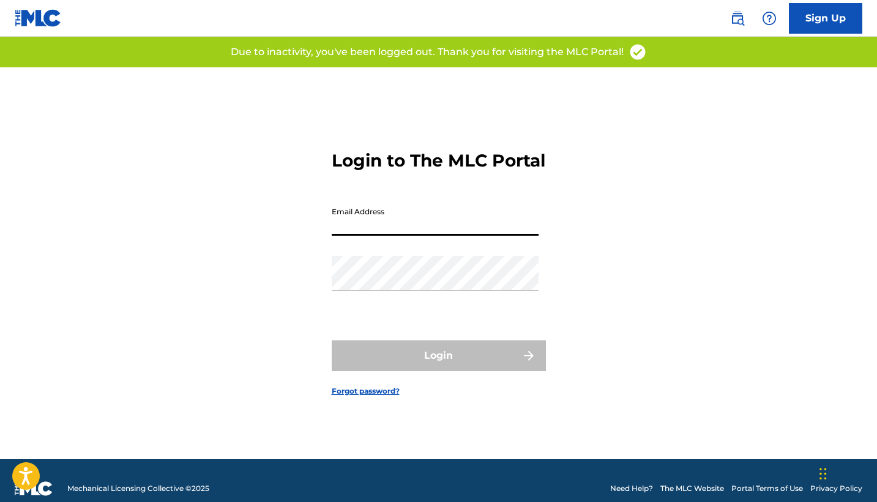
type input "[PERSON_NAME][EMAIL_ADDRESS][DOMAIN_NAME]"
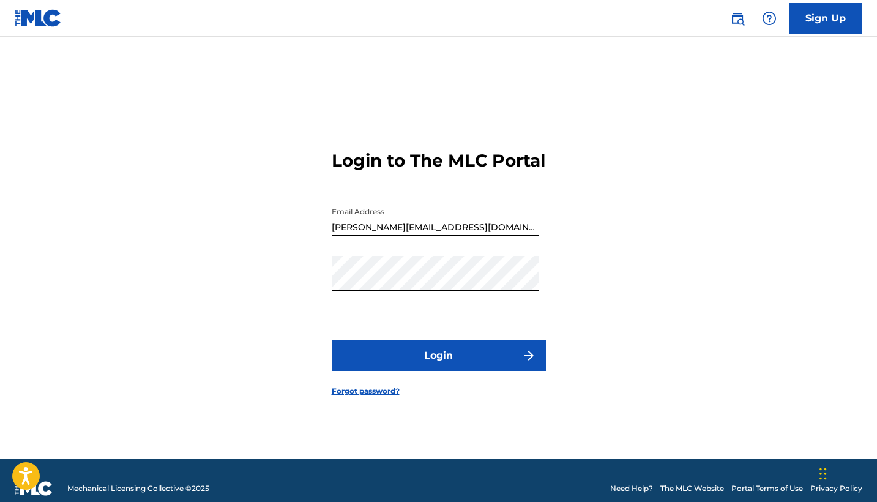
click at [479, 368] on button "Login" at bounding box center [439, 355] width 214 height 31
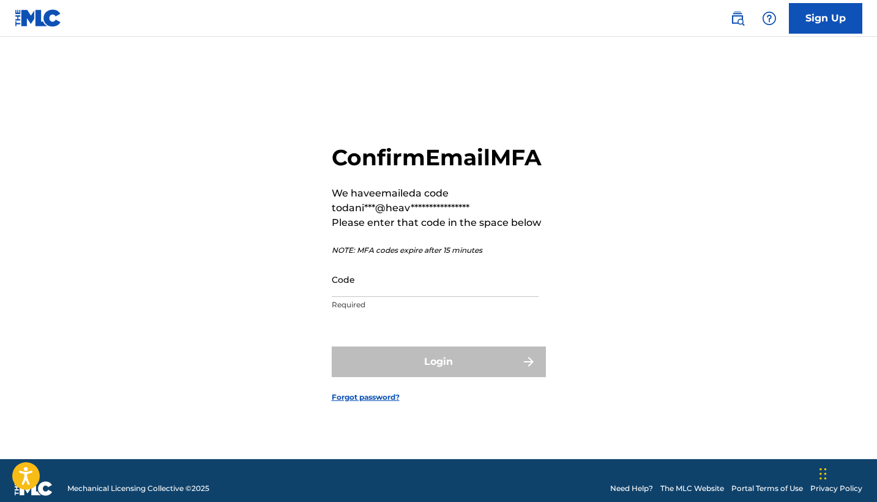
click at [446, 297] on input "Code" at bounding box center [435, 279] width 207 height 35
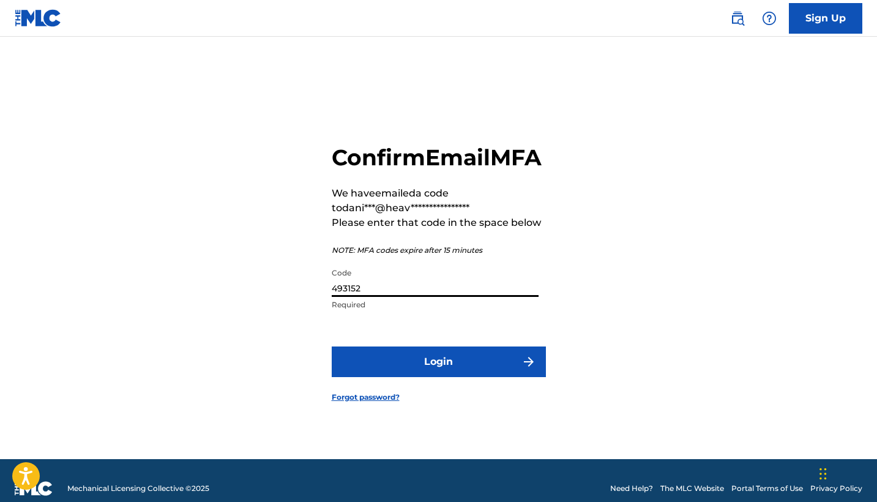
type input "493152"
click at [517, 373] on button "Login" at bounding box center [439, 362] width 214 height 31
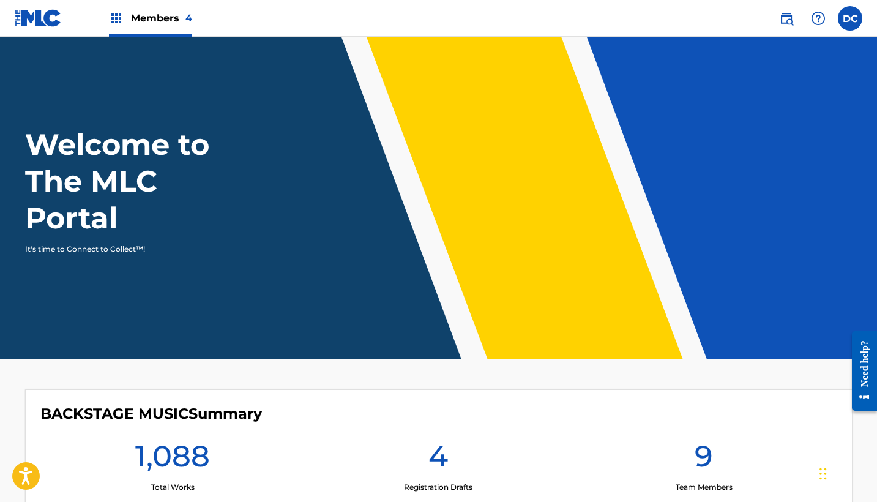
click at [181, 27] on div "Members 4" at bounding box center [150, 18] width 83 height 36
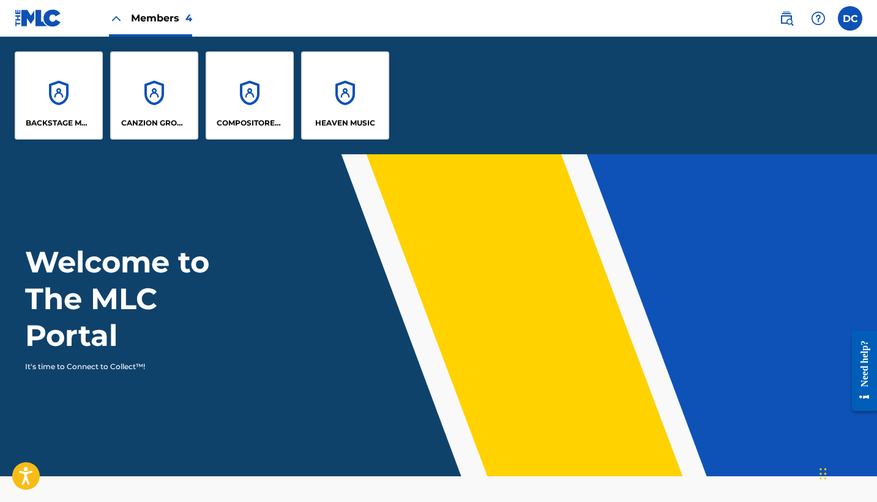
click at [332, 88] on div "HEAVEN MUSIC" at bounding box center [345, 95] width 88 height 88
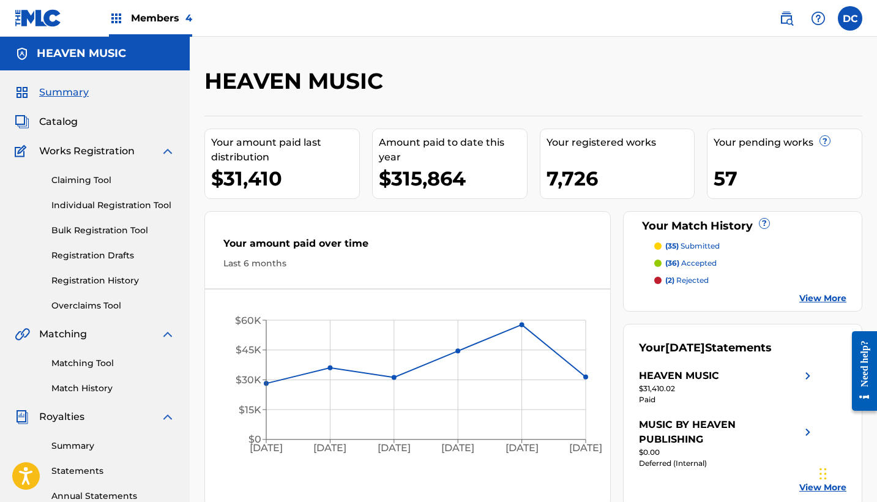
click at [105, 230] on link "Bulk Registration Tool" at bounding box center [113, 230] width 124 height 13
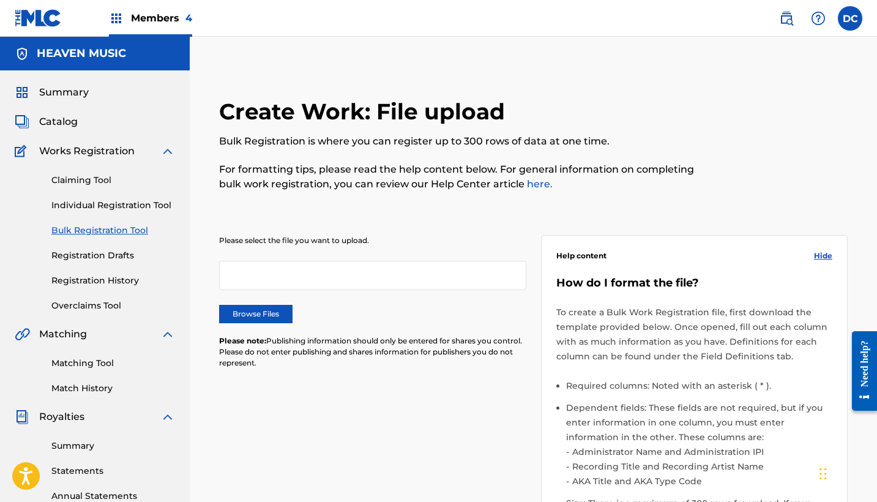
click at [290, 305] on label "Browse Files" at bounding box center [255, 314] width 73 height 18
click at [0, 0] on input "Browse Files" at bounding box center [0, 0] width 0 height 0
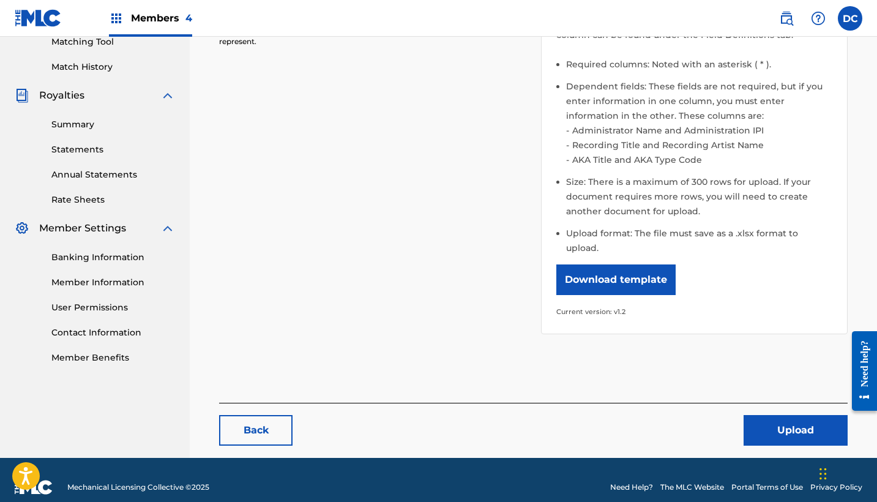
scroll to position [321, 0]
click at [782, 416] on button "Upload" at bounding box center [796, 431] width 104 height 31
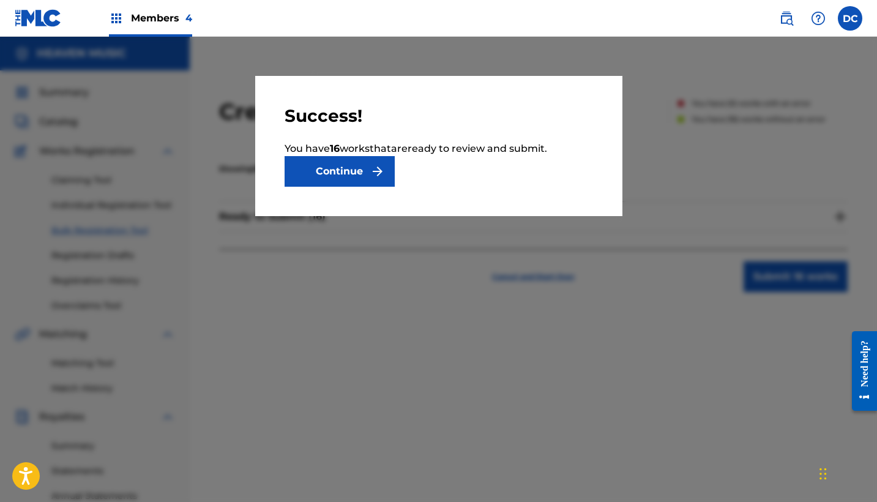
click at [382, 169] on img "submit" at bounding box center [377, 171] width 15 height 15
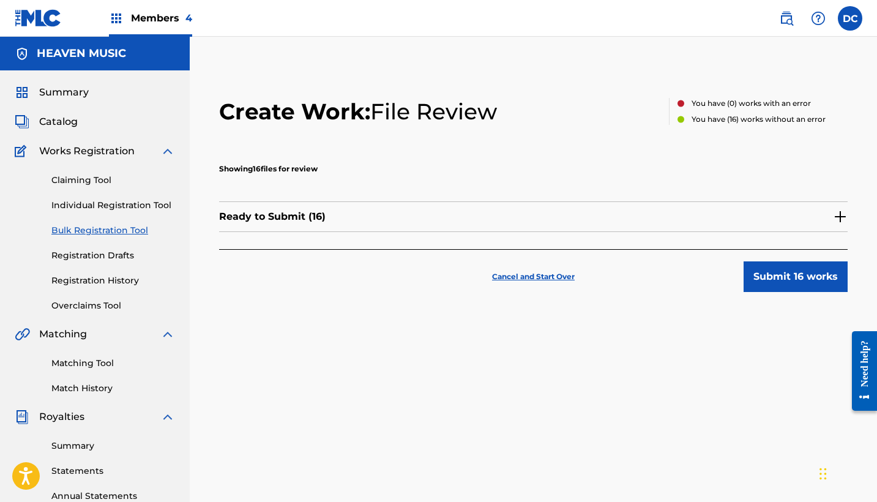
click at [841, 220] on img at bounding box center [840, 216] width 15 height 15
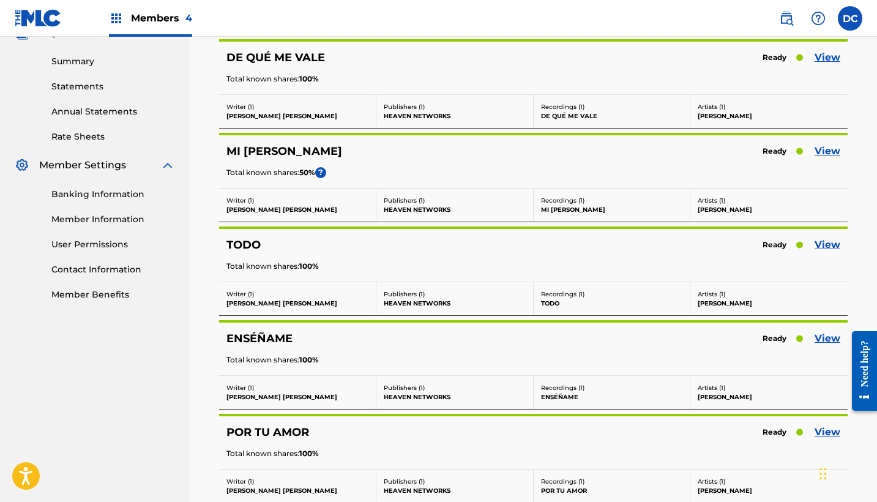
scroll to position [384, 0]
click at [821, 150] on link "View" at bounding box center [828, 151] width 26 height 15
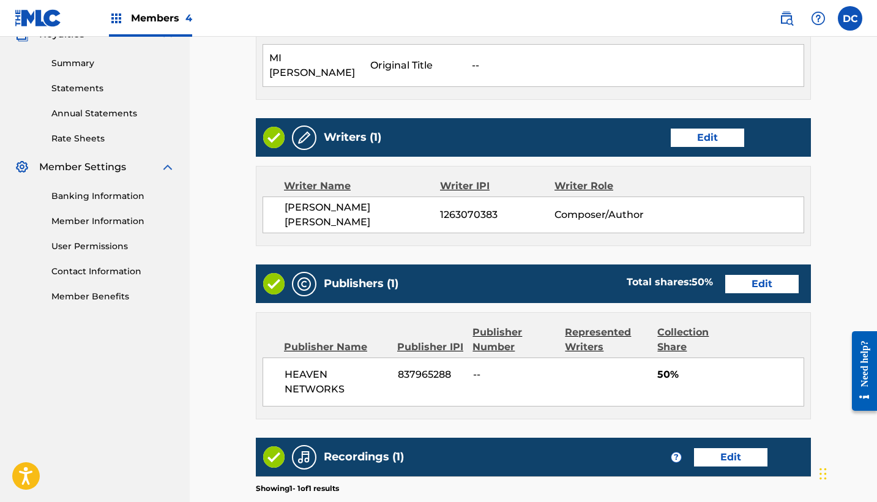
scroll to position [396, 0]
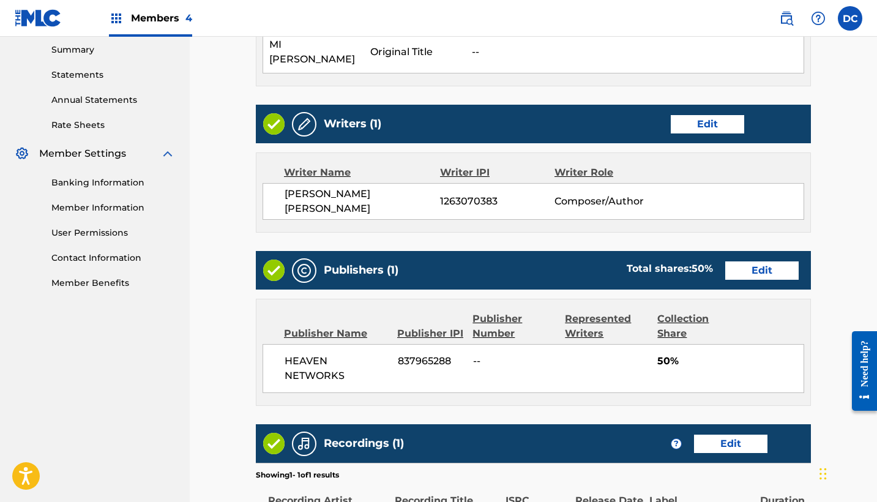
click at [762, 269] on link "Edit" at bounding box center [761, 270] width 73 height 18
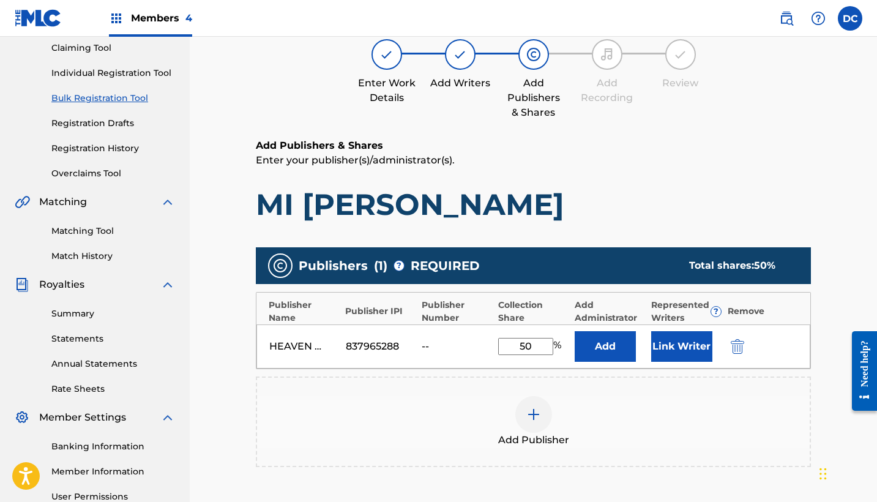
scroll to position [162, 0]
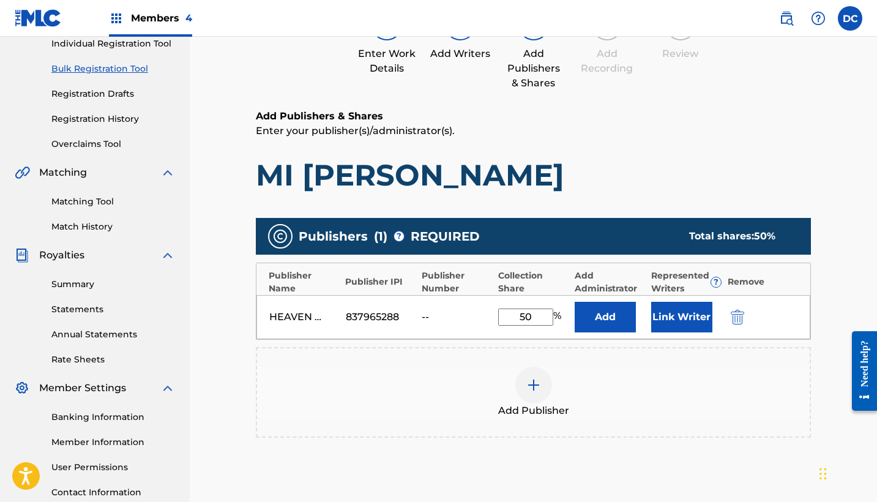
click at [683, 317] on button "Link Writer" at bounding box center [681, 317] width 61 height 31
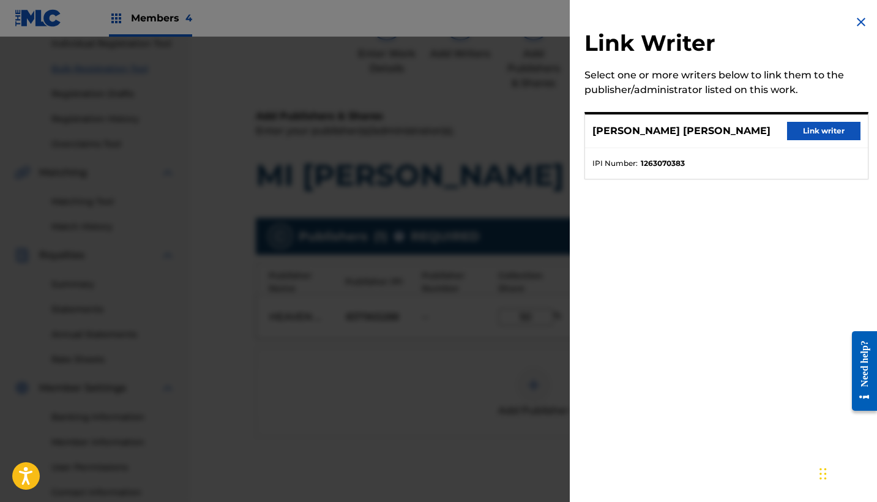
click at [818, 134] on button "Link writer" at bounding box center [823, 131] width 73 height 18
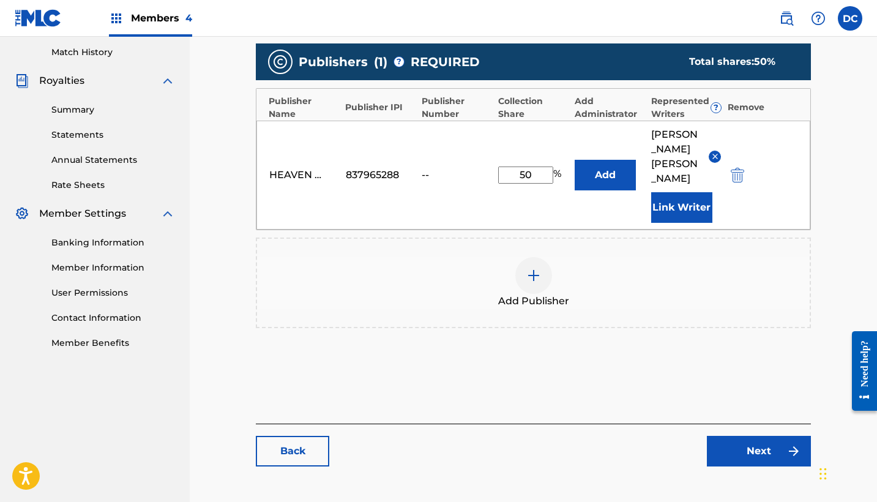
scroll to position [416, 0]
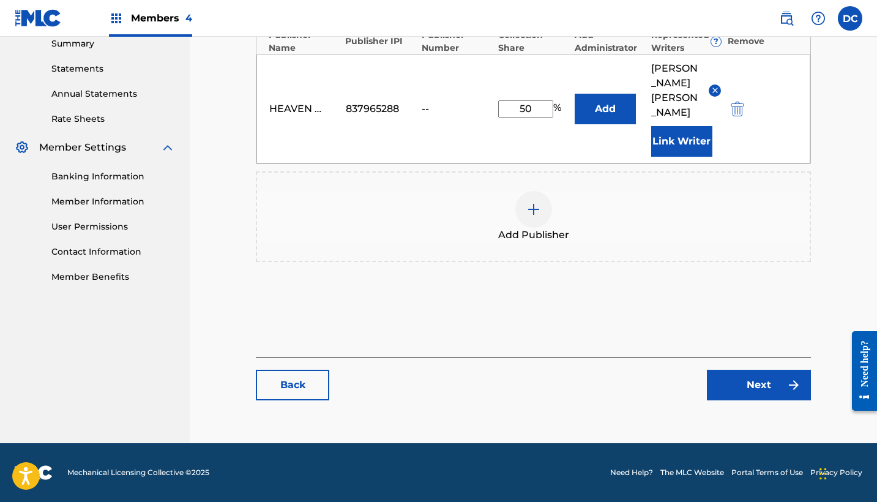
click at [757, 392] on link "Next" at bounding box center [759, 385] width 104 height 31
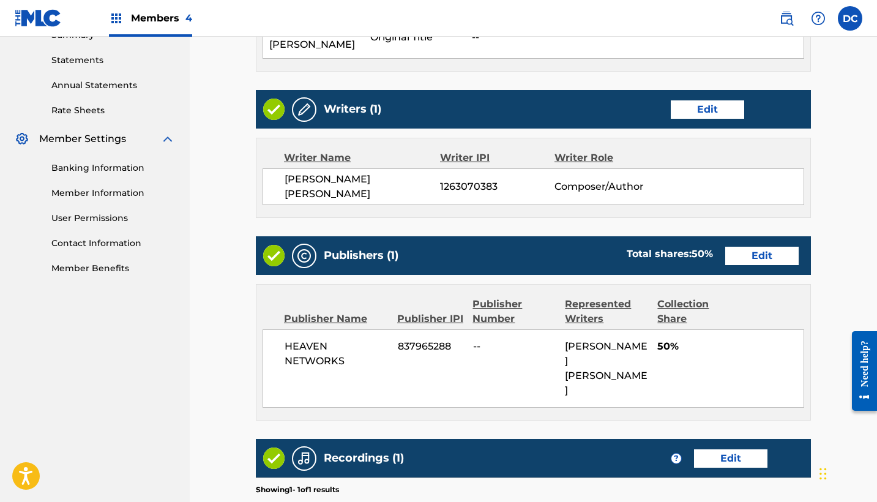
scroll to position [412, 0]
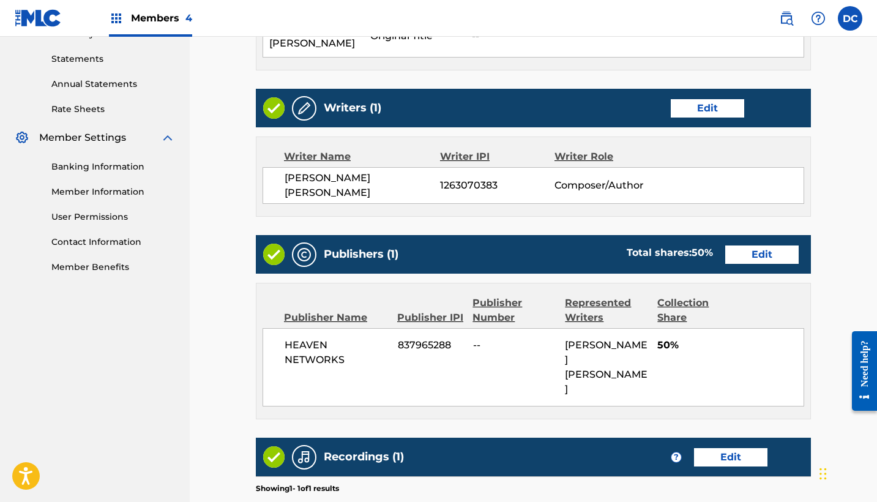
click at [762, 251] on link "Edit" at bounding box center [761, 254] width 73 height 18
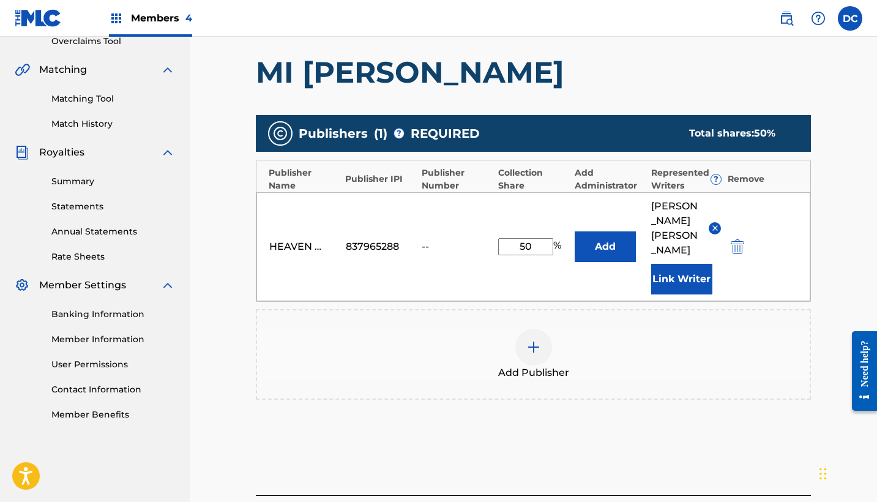
scroll to position [271, 0]
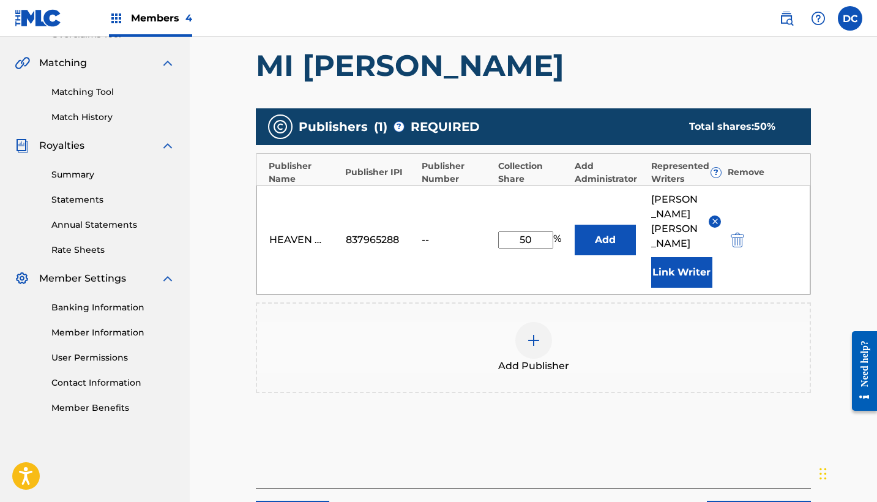
click at [537, 359] on div at bounding box center [533, 340] width 37 height 37
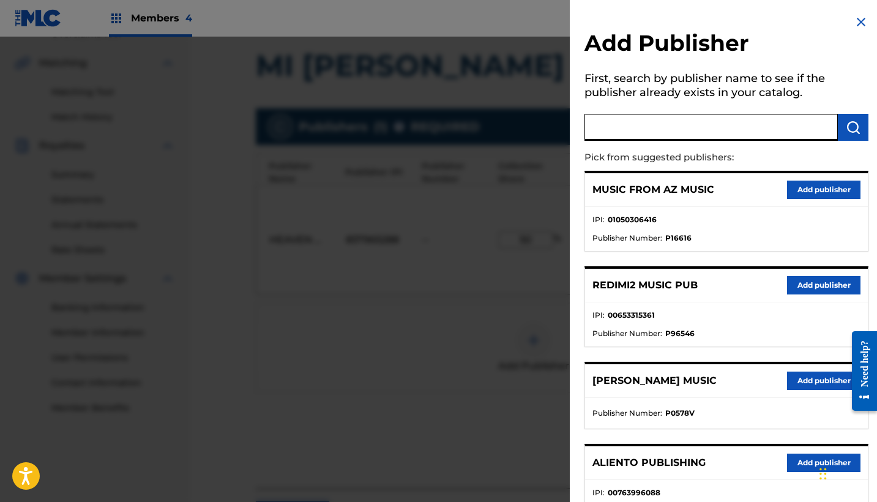
click at [676, 126] on input "text" at bounding box center [711, 127] width 253 height 27
type input "heaven"
click at [807, 287] on button "Add publisher" at bounding box center [823, 285] width 73 height 18
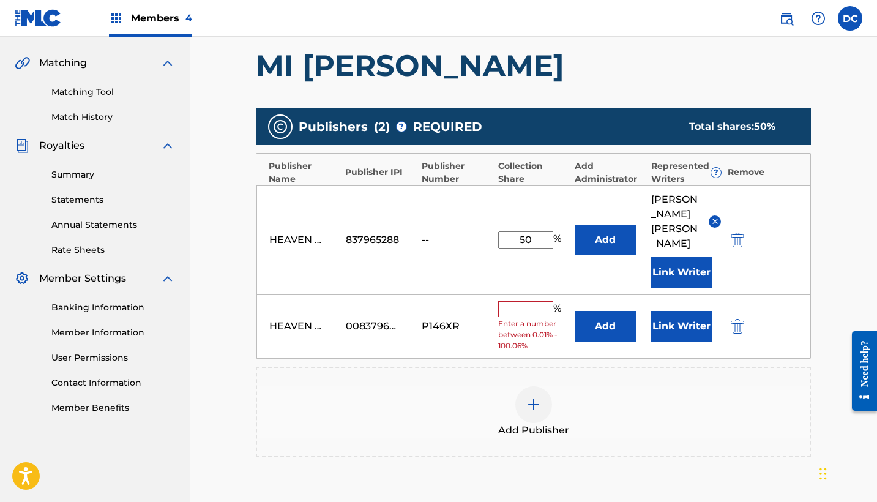
click at [736, 246] on img "submit" at bounding box center [737, 240] width 13 height 15
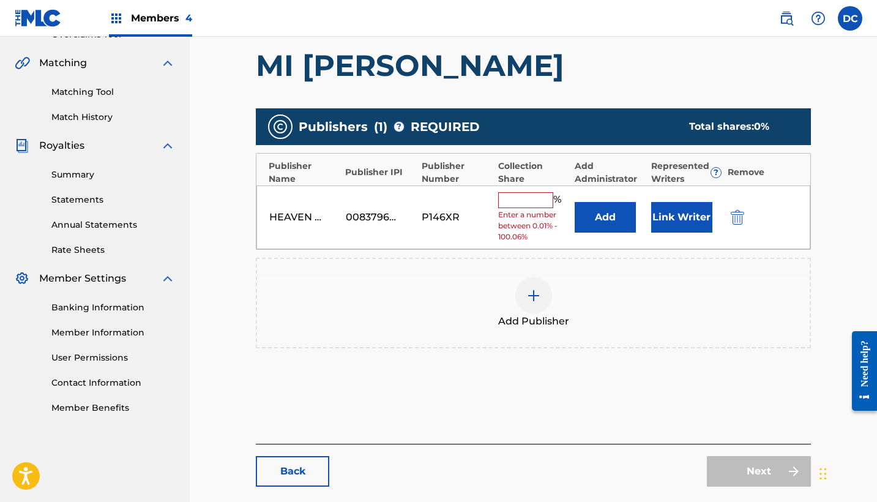
click at [679, 215] on button "Link Writer" at bounding box center [681, 217] width 61 height 31
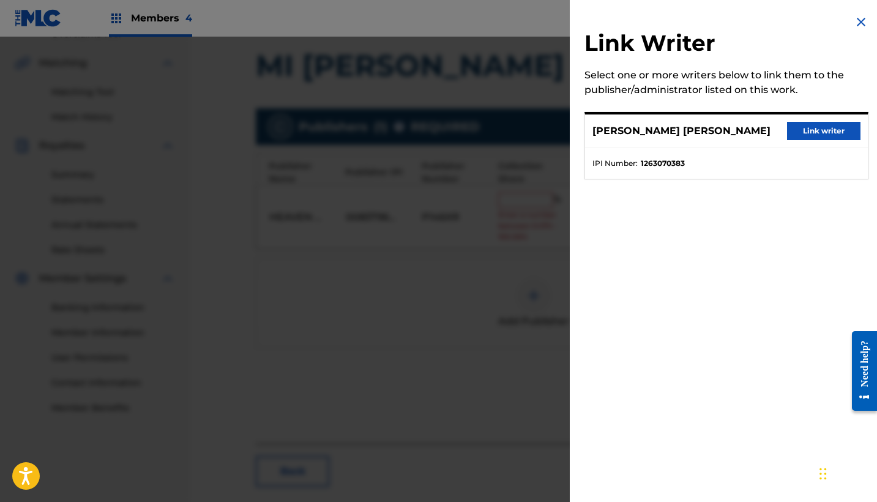
click at [823, 130] on button "Link writer" at bounding box center [823, 131] width 73 height 18
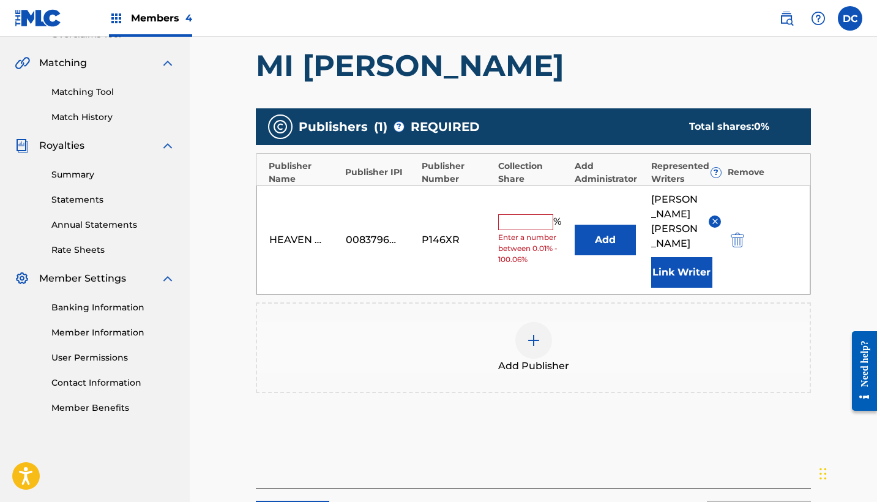
click at [535, 230] on input "text" at bounding box center [525, 222] width 55 height 16
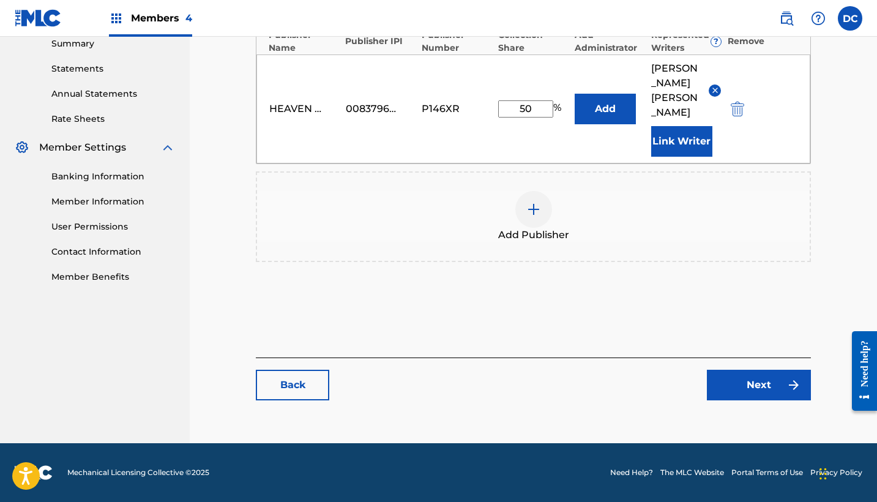
scroll to position [417, 0]
type input "50"
click at [760, 391] on link "Next" at bounding box center [759, 385] width 104 height 31
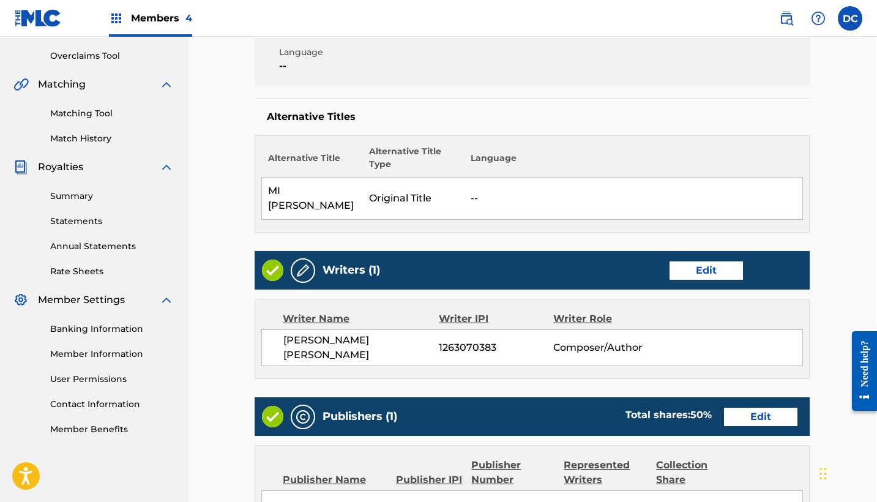
scroll to position [249, 1]
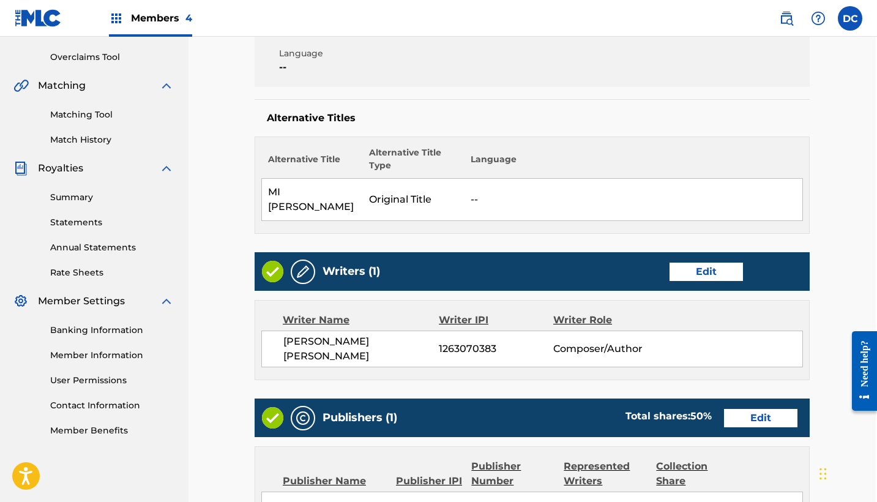
click at [699, 276] on link "Edit" at bounding box center [706, 272] width 73 height 18
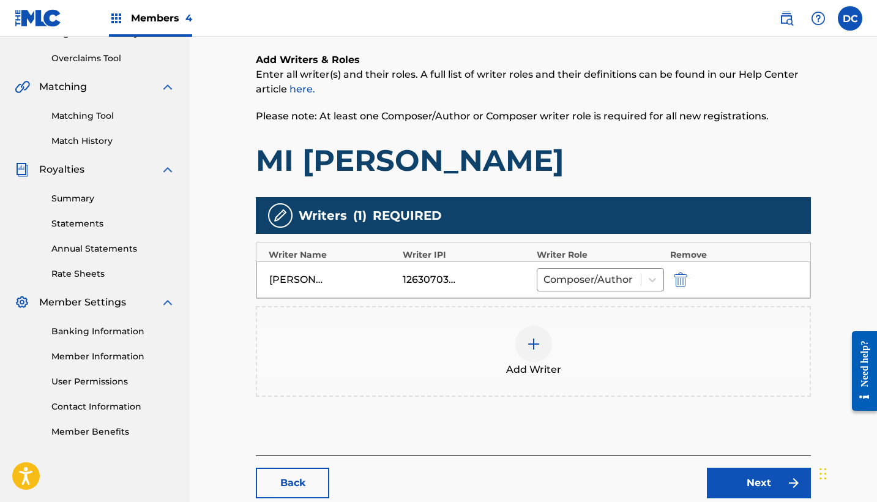
scroll to position [283, 0]
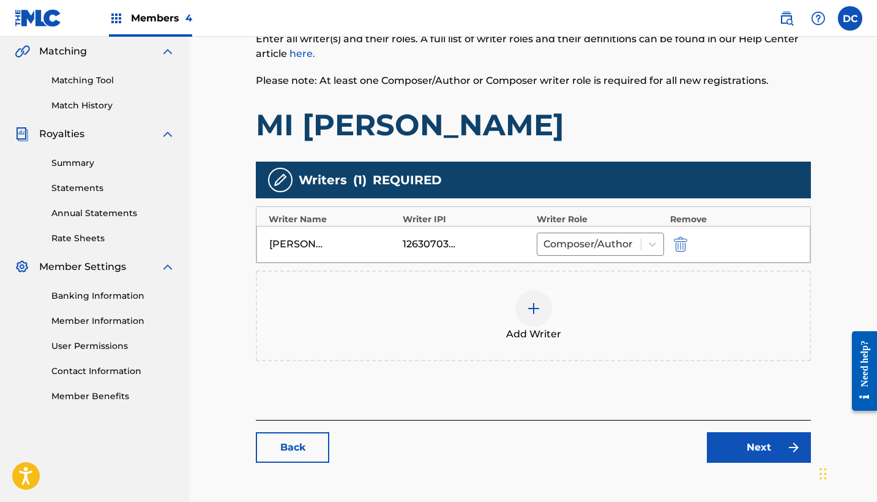
click at [471, 245] on div "1263070383" at bounding box center [466, 244] width 127 height 15
click at [291, 448] on link "Back" at bounding box center [292, 447] width 73 height 31
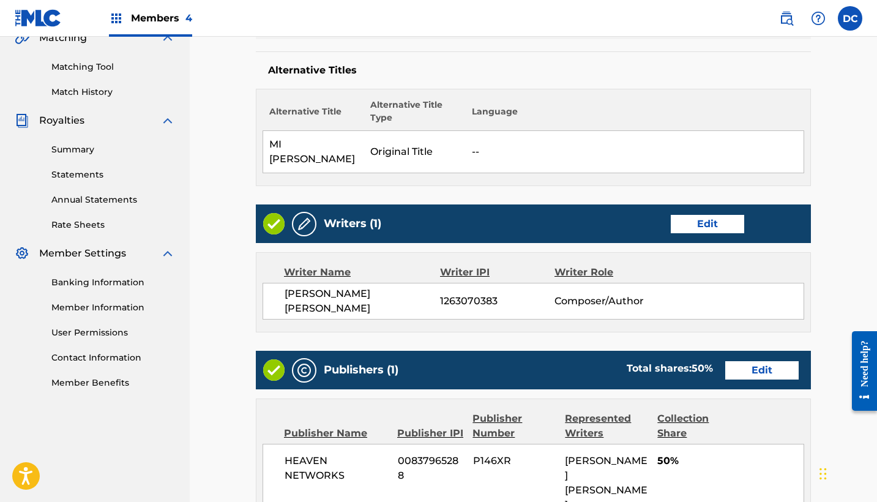
scroll to position [297, 0]
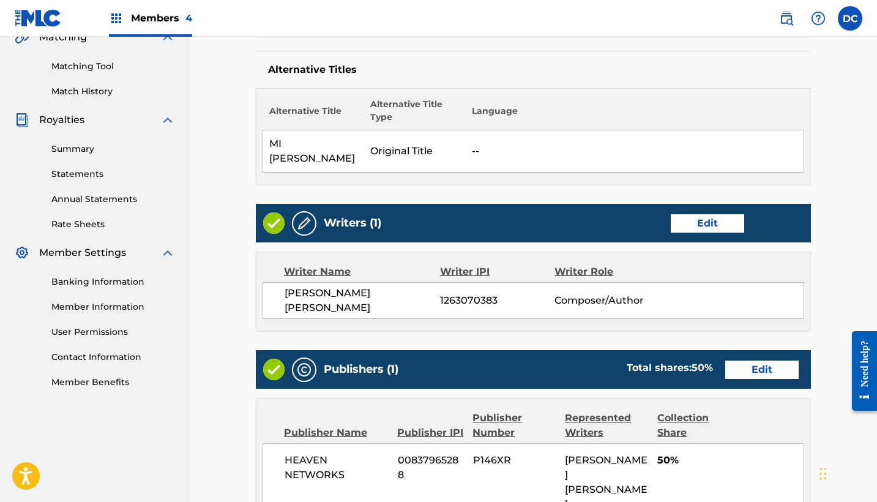
click at [718, 225] on link "Edit" at bounding box center [707, 223] width 73 height 18
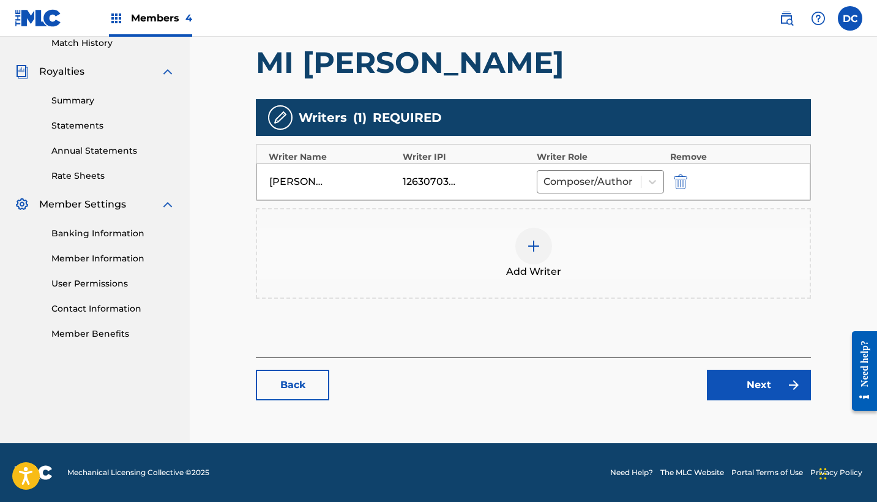
scroll to position [345, 0]
click at [730, 387] on link "Next" at bounding box center [759, 385] width 104 height 31
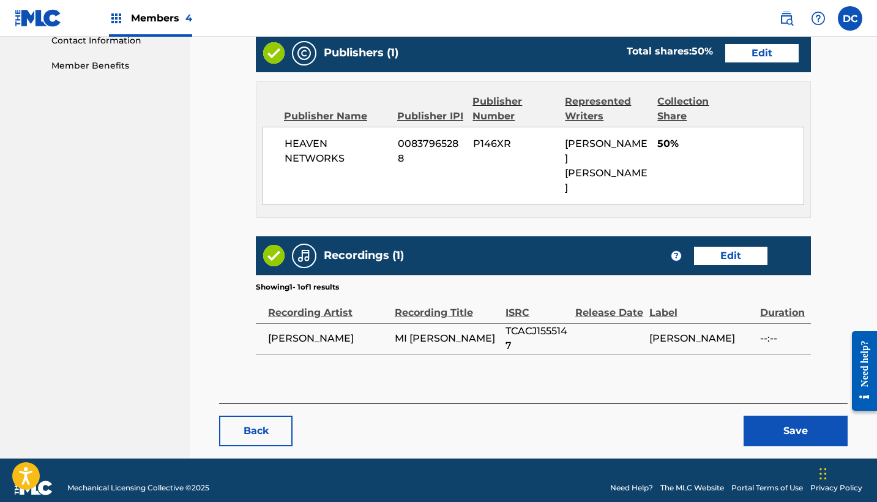
scroll to position [613, 0]
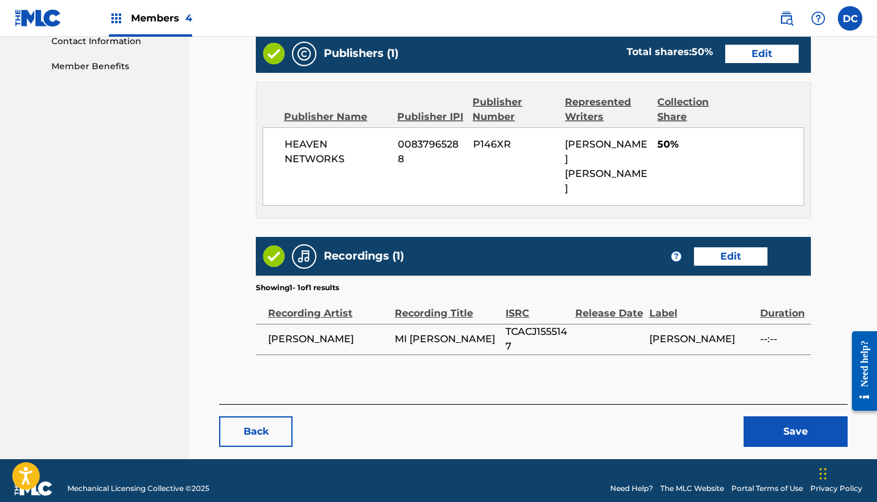
click at [768, 416] on button "Save" at bounding box center [796, 431] width 104 height 31
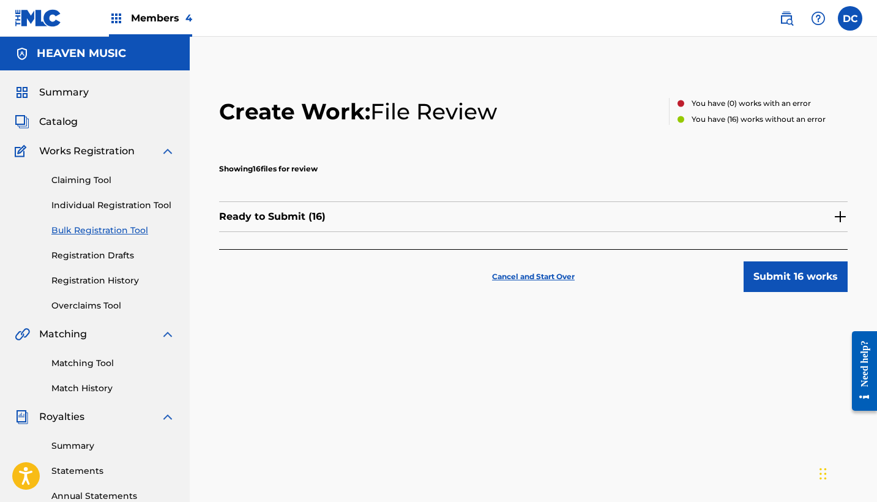
click at [733, 214] on div "Ready to Submit ( 16 )" at bounding box center [533, 216] width 629 height 31
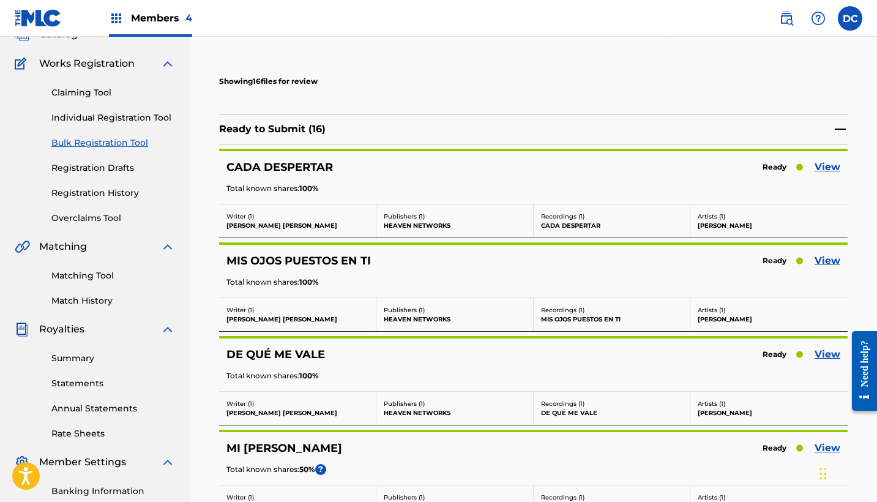
scroll to position [108, 0]
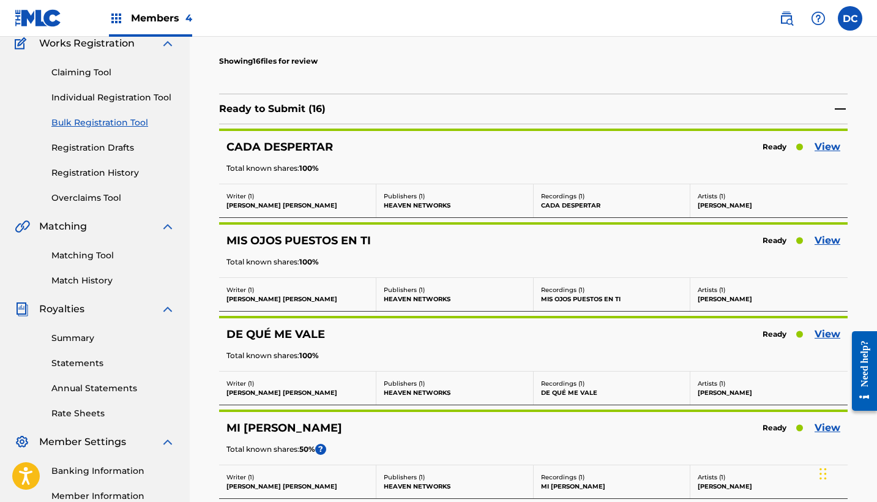
click at [831, 147] on link "View" at bounding box center [828, 147] width 26 height 15
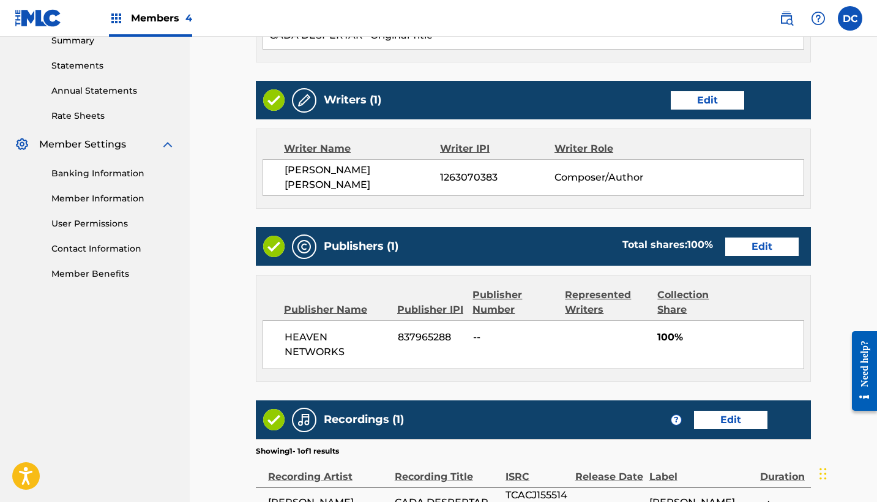
scroll to position [414, 0]
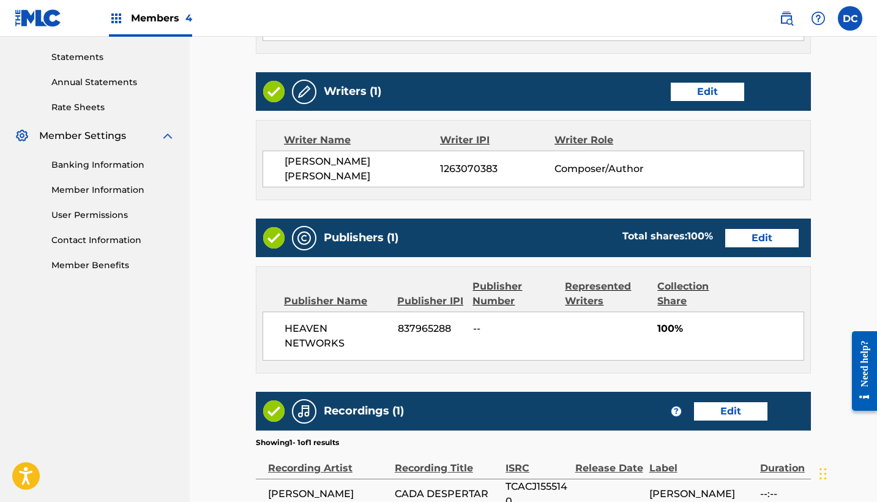
click at [754, 248] on div "Publishers (1) Total shares: 100 % Edit" at bounding box center [533, 238] width 555 height 39
click at [752, 243] on link "Edit" at bounding box center [761, 238] width 73 height 18
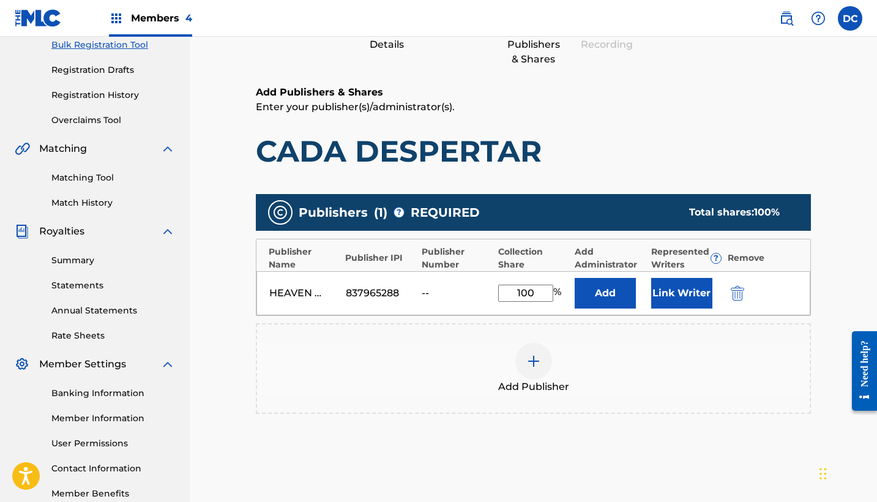
scroll to position [189, 0]
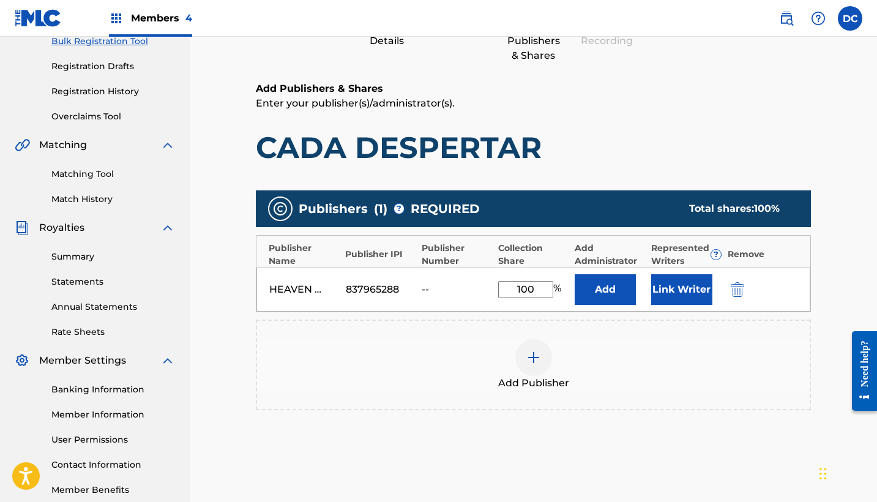
click at [738, 286] on img "submit" at bounding box center [737, 289] width 13 height 15
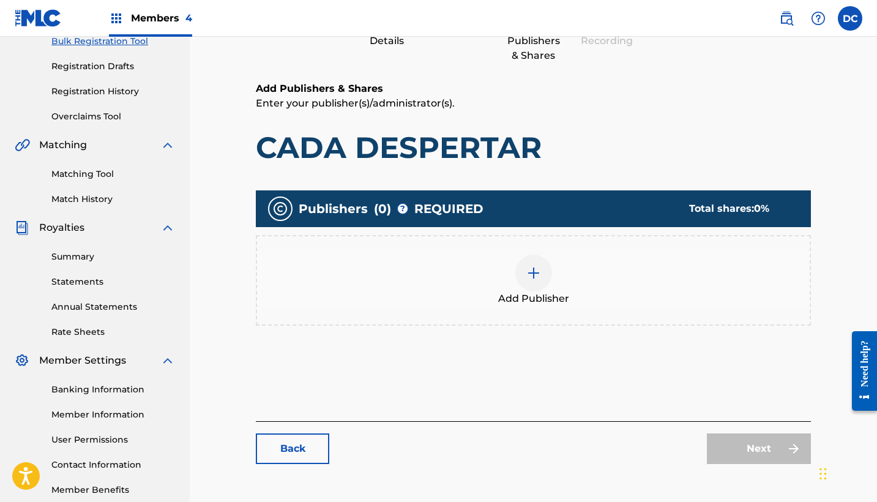
click at [522, 280] on div at bounding box center [533, 273] width 37 height 37
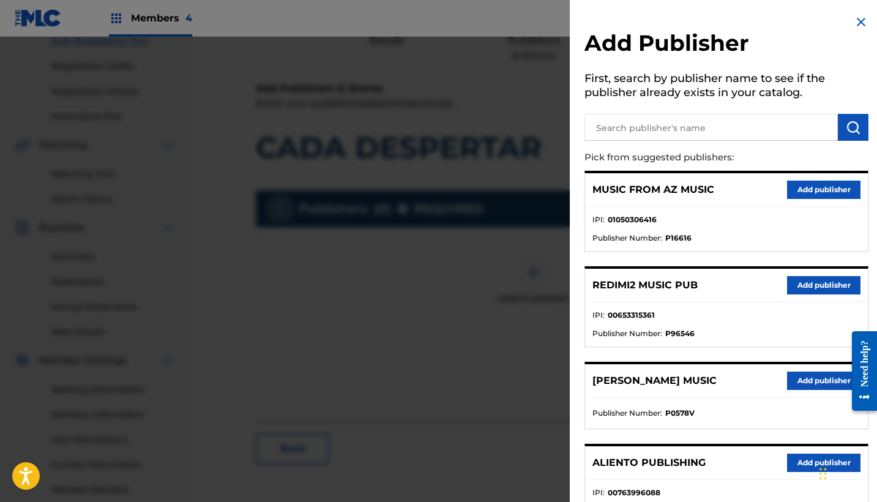
click at [658, 125] on input "text" at bounding box center [711, 127] width 253 height 27
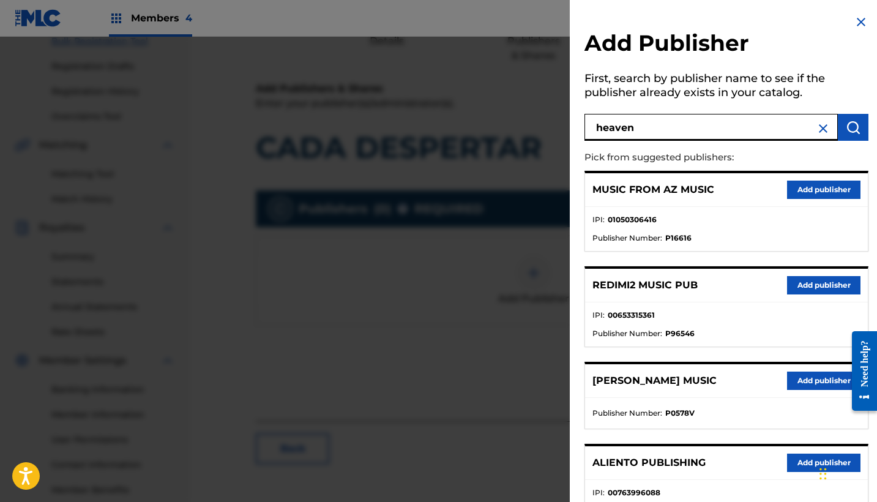
type input "heaven"
click at [823, 283] on button "Add publisher" at bounding box center [823, 285] width 73 height 18
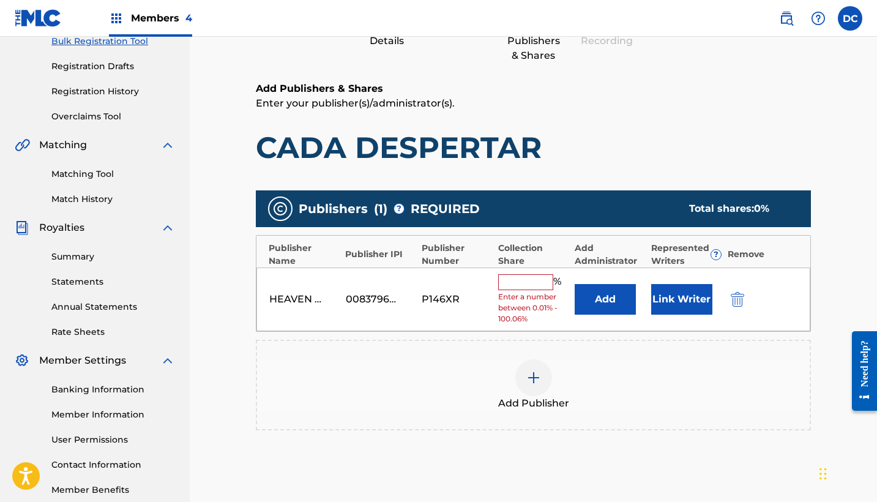
click at [524, 277] on input "text" at bounding box center [525, 282] width 55 height 16
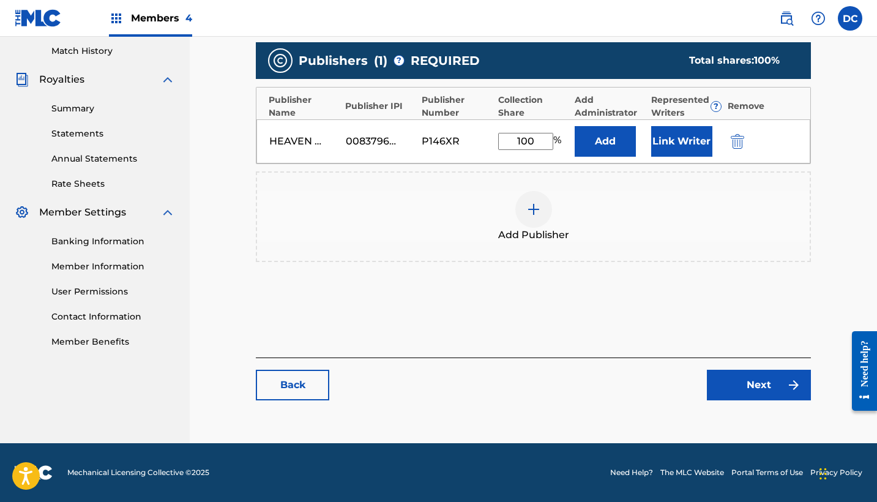
scroll to position [337, 0]
type input "100"
click at [754, 377] on link "Next" at bounding box center [759, 385] width 104 height 31
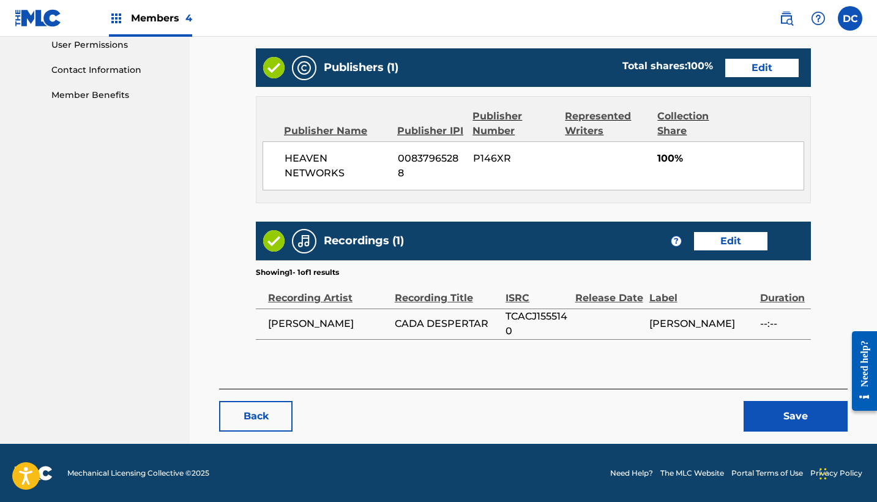
scroll to position [583, 0]
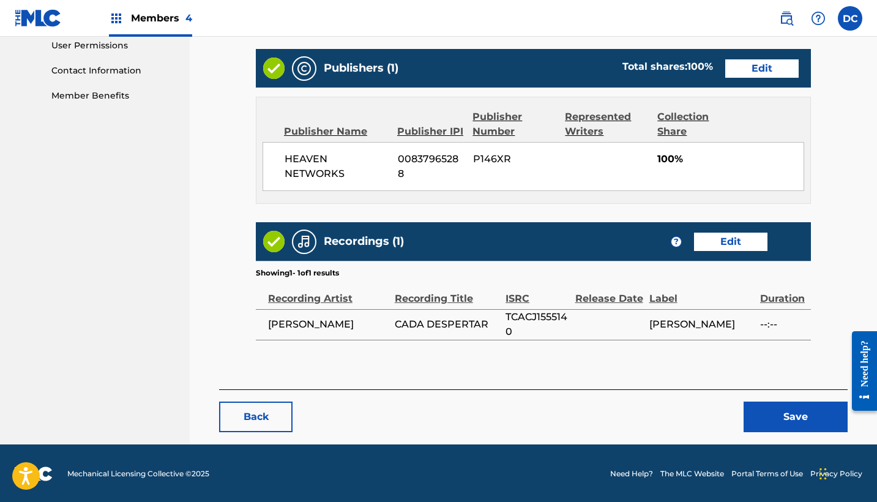
click at [754, 418] on button "Save" at bounding box center [796, 417] width 104 height 31
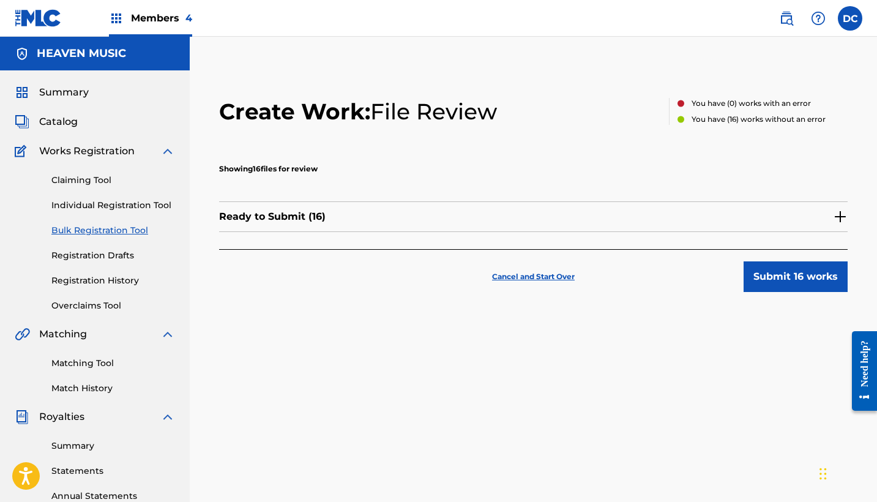
click at [518, 225] on div "Ready to Submit ( 16 )" at bounding box center [533, 216] width 629 height 31
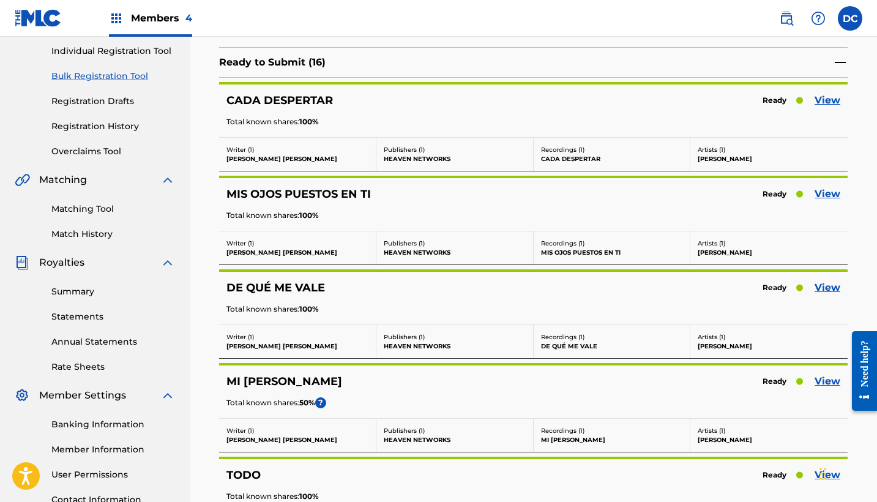
scroll to position [156, 0]
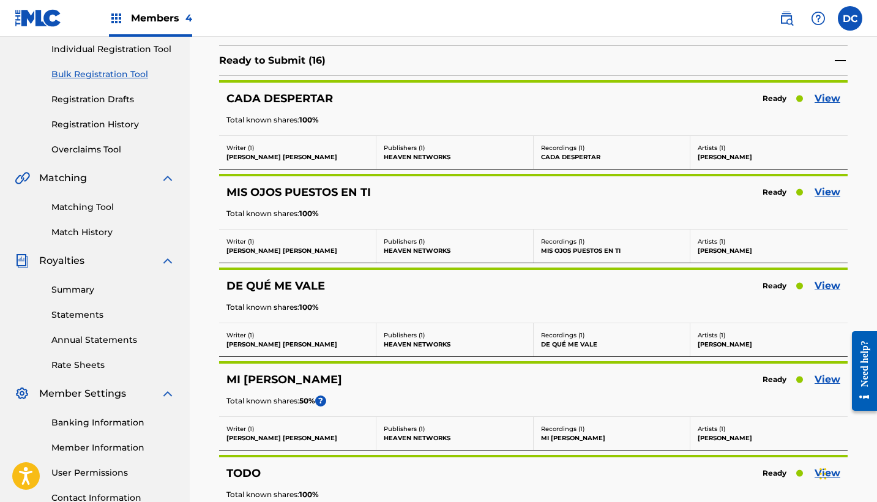
click at [826, 191] on link "View" at bounding box center [828, 192] width 26 height 15
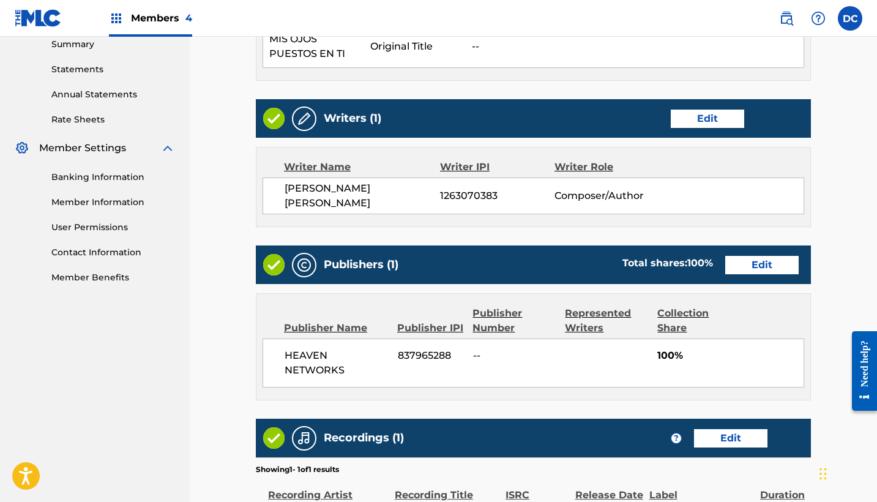
scroll to position [403, 0]
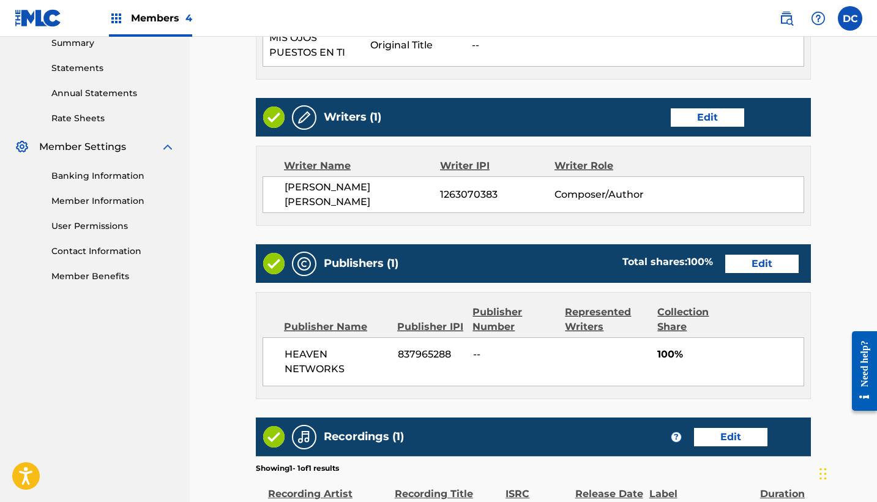
click at [751, 264] on link "Edit" at bounding box center [761, 264] width 73 height 18
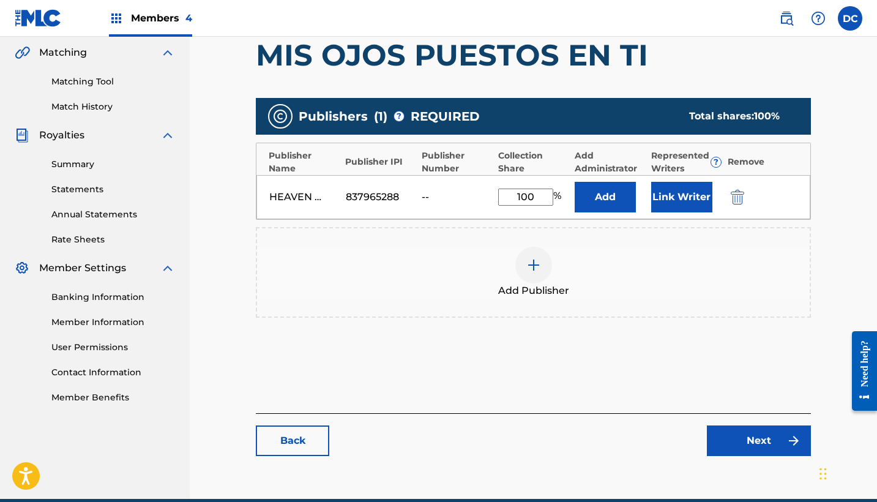
click at [734, 198] on img "submit" at bounding box center [737, 197] width 13 height 15
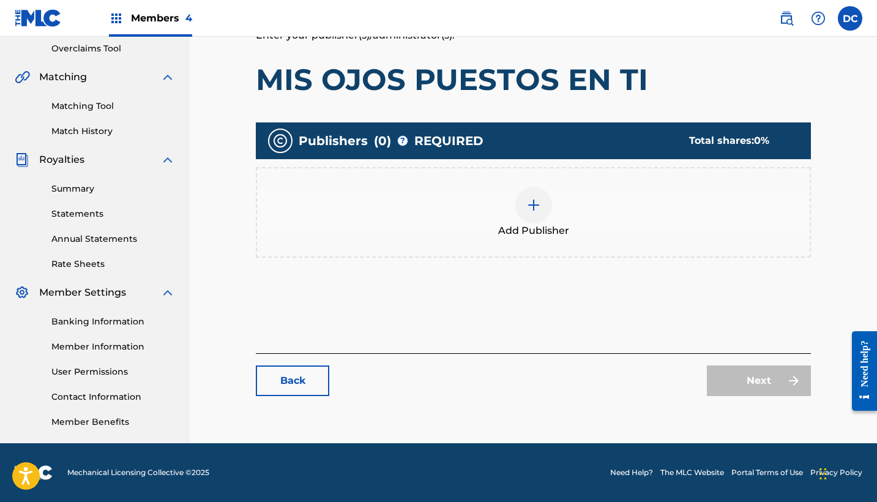
scroll to position [257, 0]
click at [553, 222] on div "Add Publisher" at bounding box center [533, 212] width 553 height 51
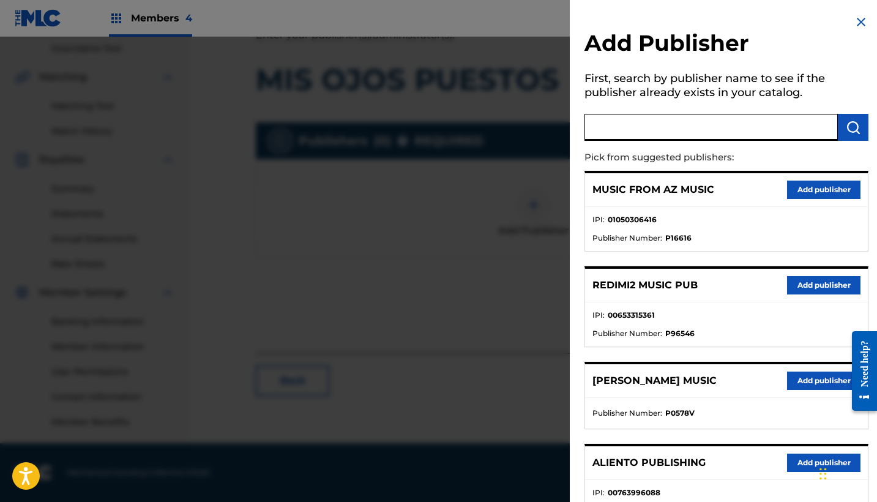
click at [676, 125] on input "text" at bounding box center [711, 127] width 253 height 27
type input "heaven"
click at [822, 288] on button "Add publisher" at bounding box center [823, 285] width 73 height 18
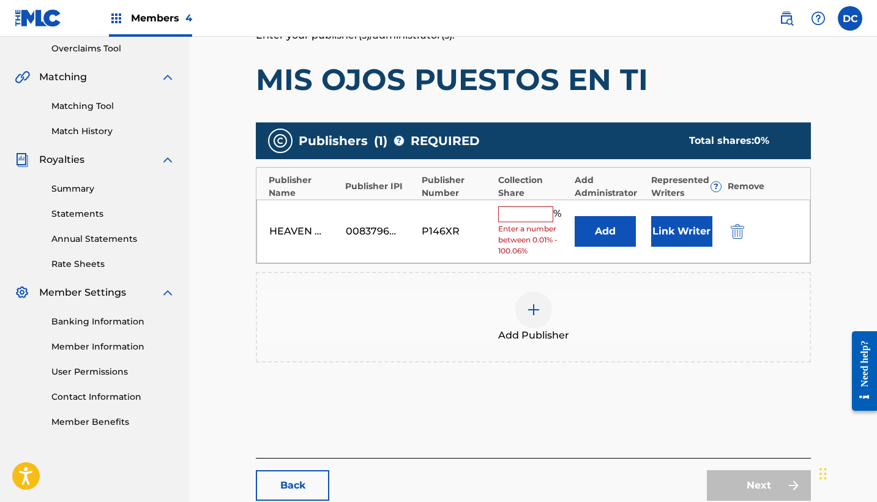
click at [533, 208] on input "text" at bounding box center [525, 214] width 55 height 16
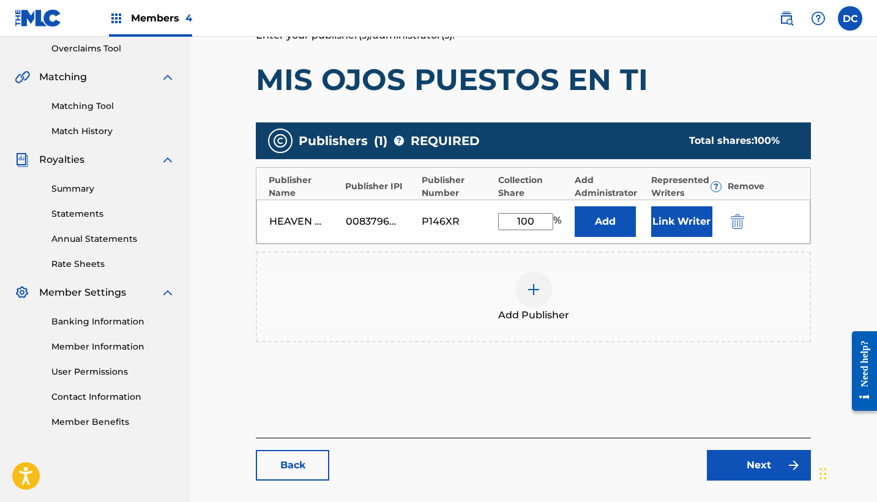
type input "100"
click at [676, 228] on button "Link Writer" at bounding box center [681, 221] width 61 height 31
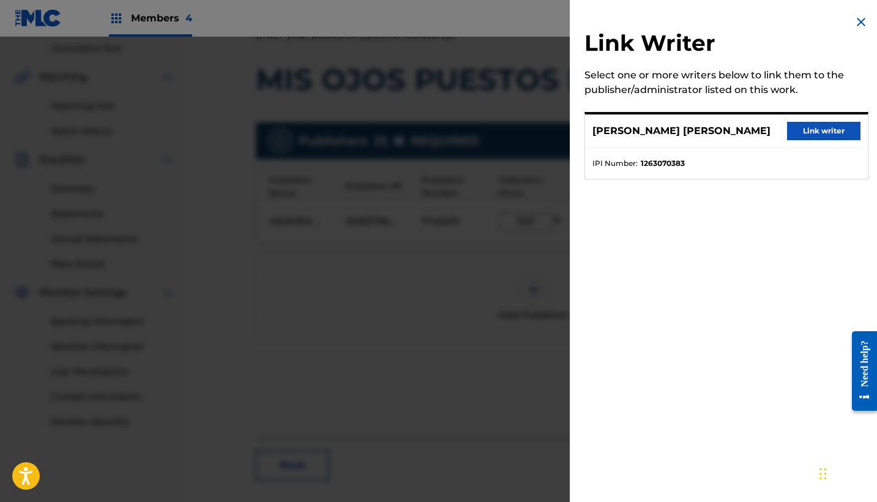
click at [820, 126] on button "Link writer" at bounding box center [823, 131] width 73 height 18
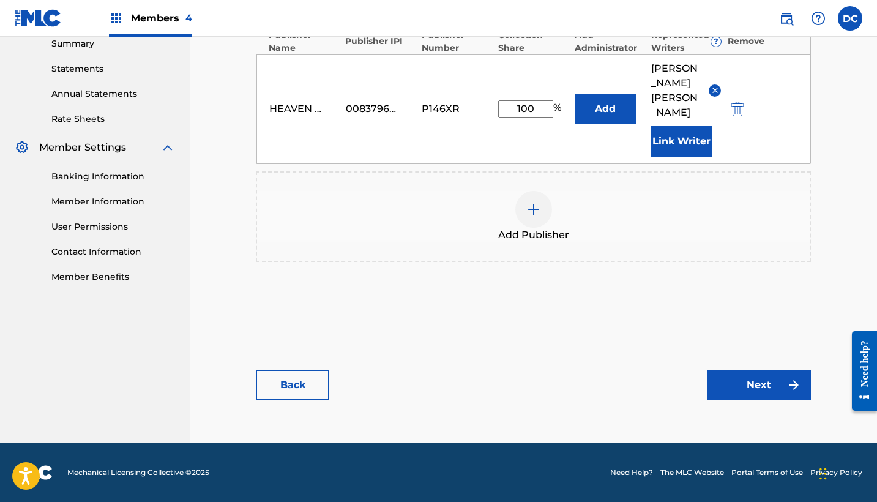
scroll to position [417, 0]
click at [795, 366] on div "Back Next" at bounding box center [533, 379] width 555 height 43
click at [795, 381] on img at bounding box center [794, 385] width 15 height 15
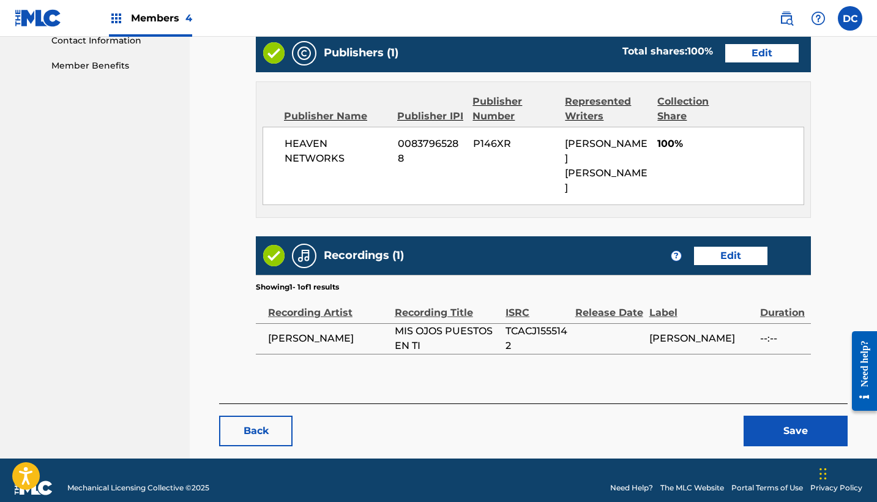
scroll to position [613, 0]
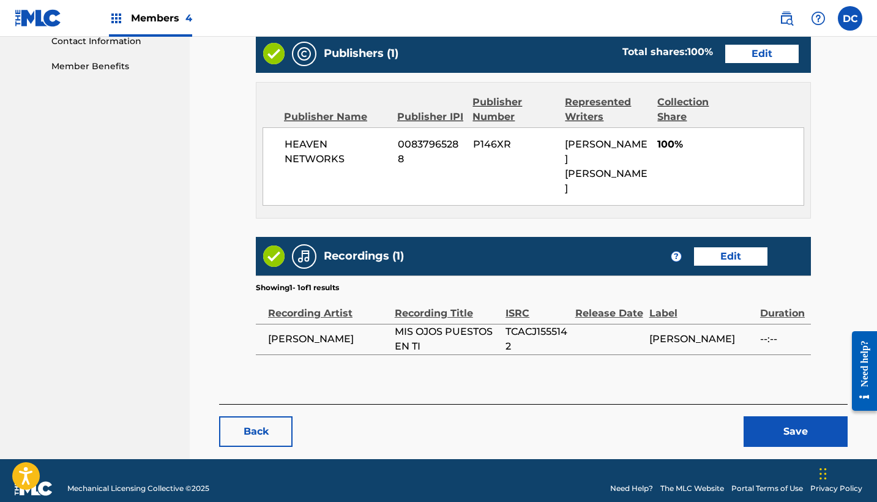
click at [782, 416] on button "Save" at bounding box center [796, 431] width 104 height 31
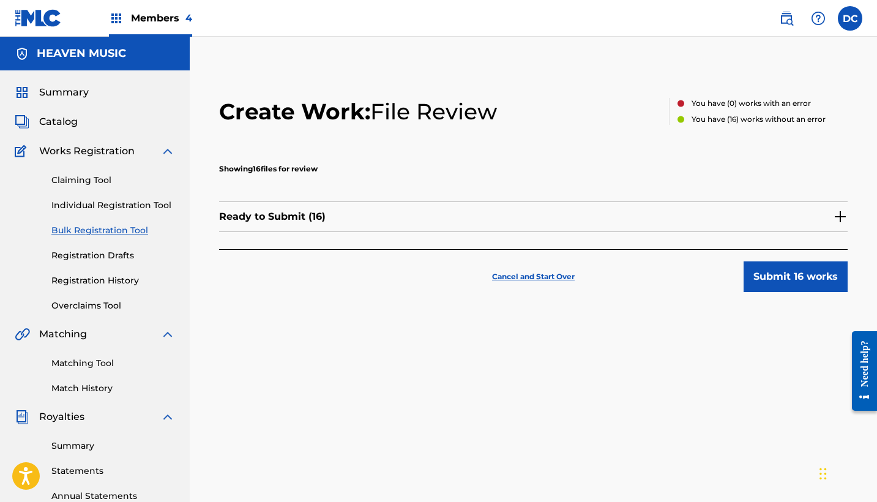
click at [585, 225] on div "Ready to Submit ( 16 )" at bounding box center [533, 216] width 629 height 31
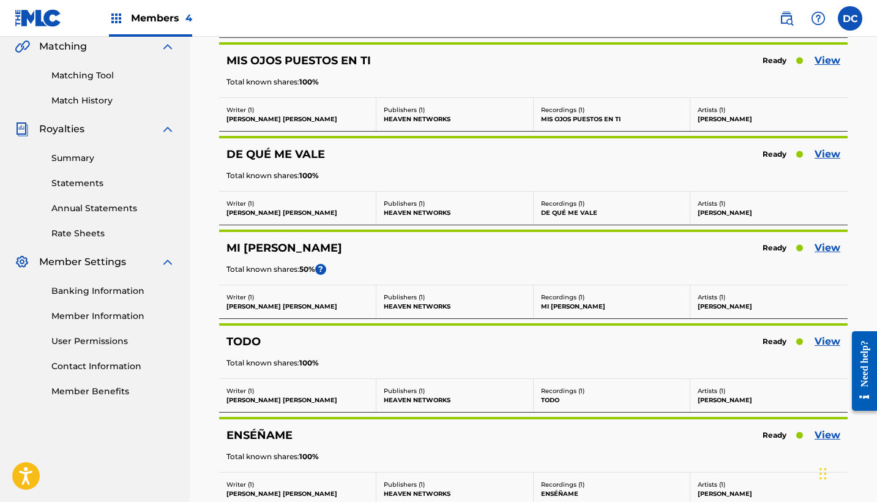
scroll to position [290, 0]
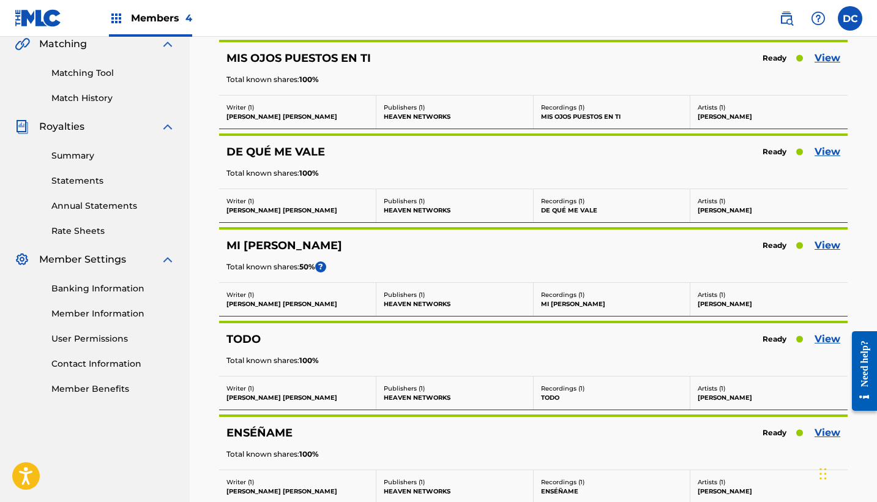
click at [828, 154] on link "View" at bounding box center [828, 151] width 26 height 15
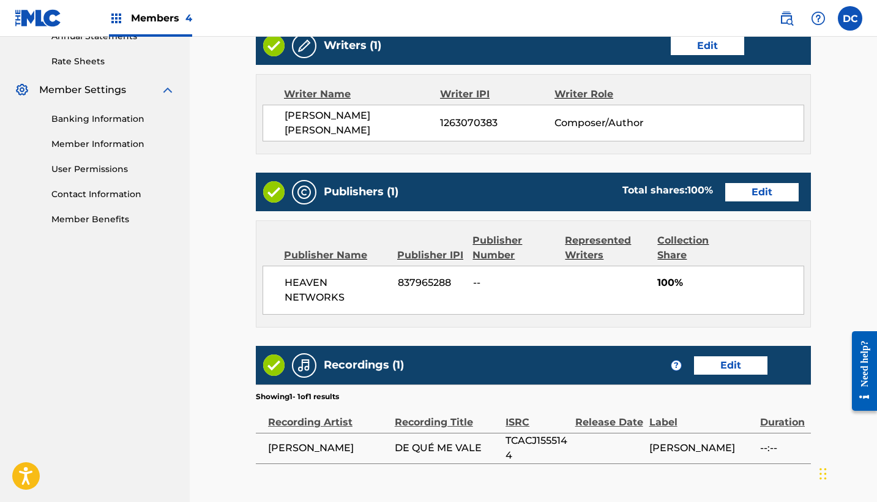
scroll to position [467, 0]
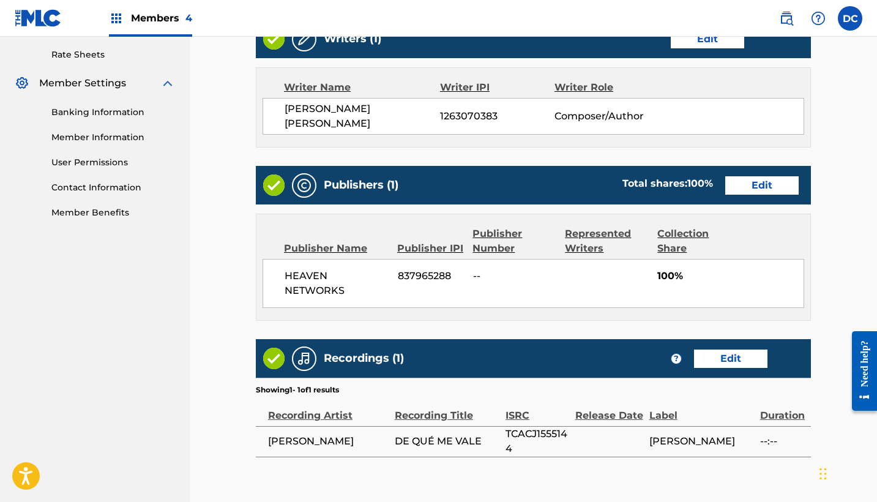
click at [751, 187] on link "Edit" at bounding box center [761, 185] width 73 height 18
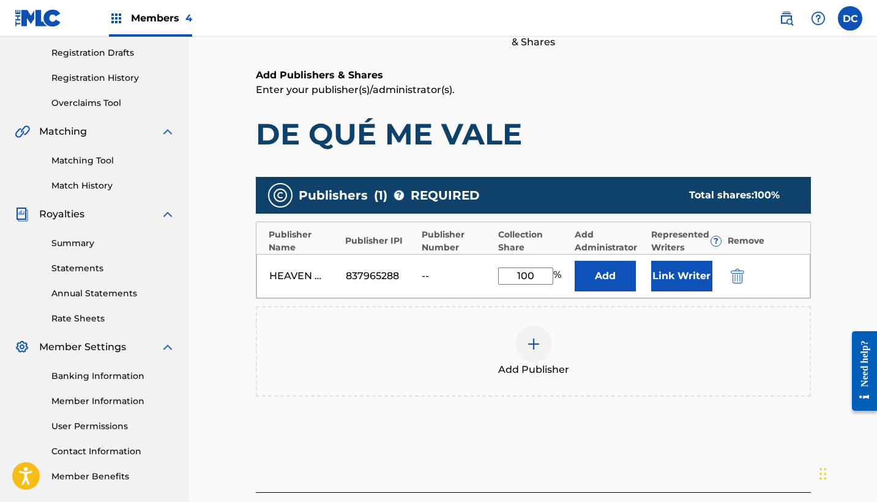
scroll to position [231, 0]
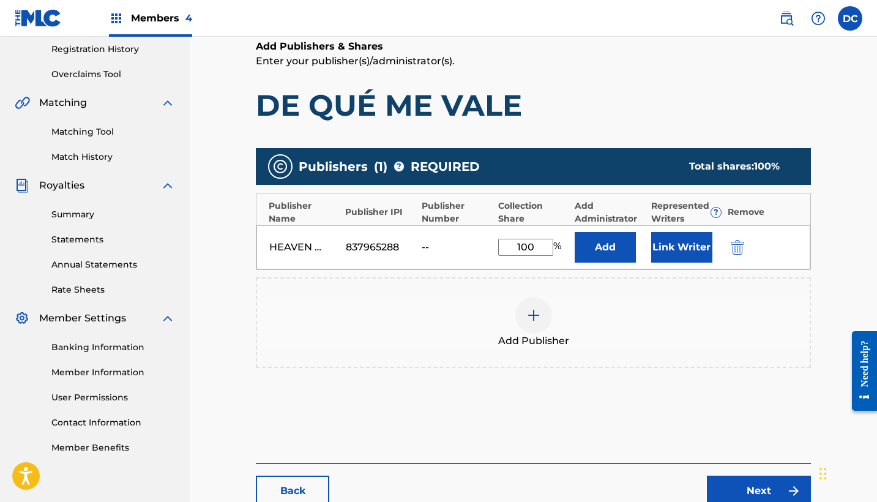
click at [738, 244] on img "submit" at bounding box center [737, 247] width 13 height 15
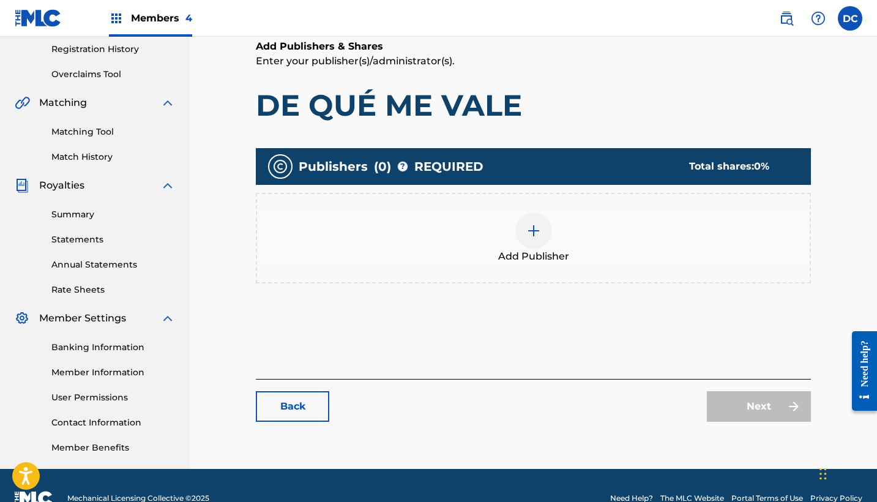
click at [542, 290] on div "Publishers ( 0 ) ? REQUIRED Total shares: 0 % Add Publisher" at bounding box center [533, 222] width 555 height 148
click at [535, 257] on span "Add Publisher" at bounding box center [533, 256] width 71 height 15
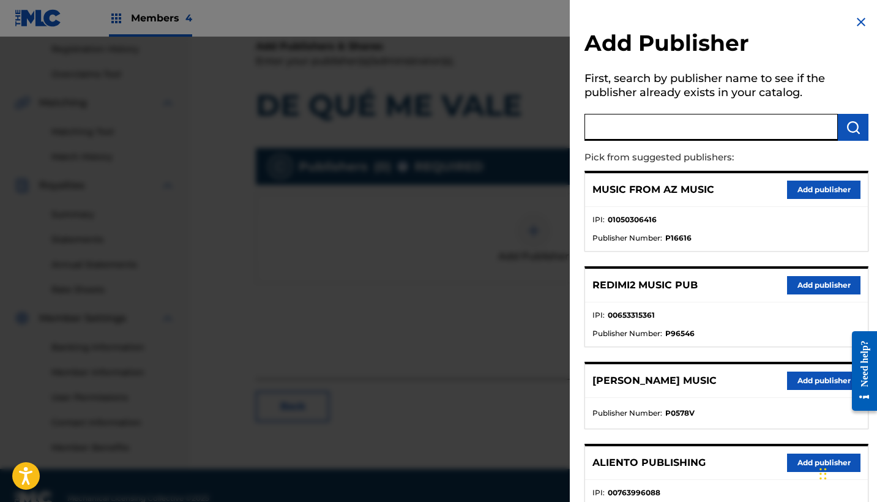
click at [636, 121] on input "text" at bounding box center [711, 127] width 253 height 27
type input "heaven"
click at [792, 277] on button "Add publisher" at bounding box center [823, 285] width 73 height 18
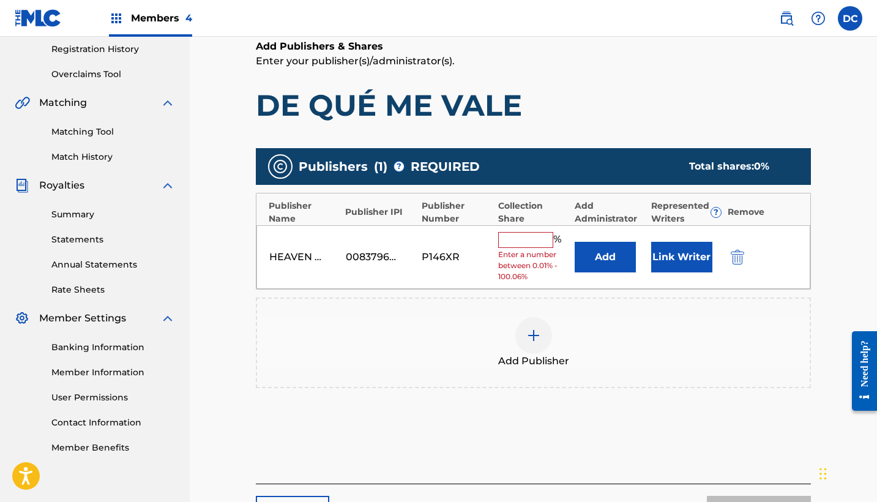
click at [541, 235] on input "text" at bounding box center [525, 240] width 55 height 16
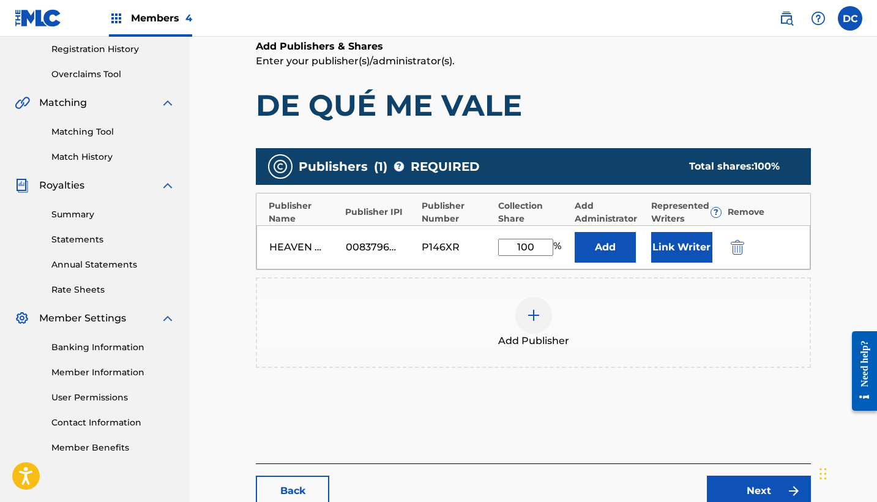
type input "100"
click at [658, 243] on button "Link Writer" at bounding box center [681, 247] width 61 height 31
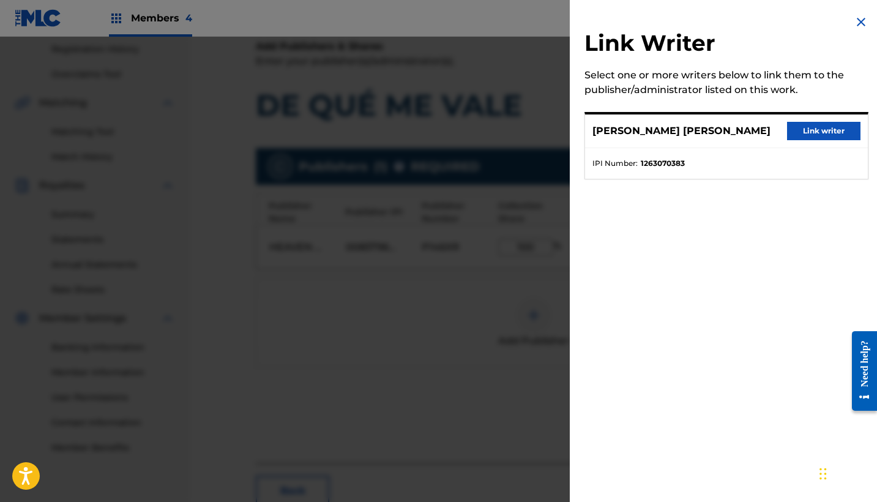
click at [817, 130] on button "Link writer" at bounding box center [823, 131] width 73 height 18
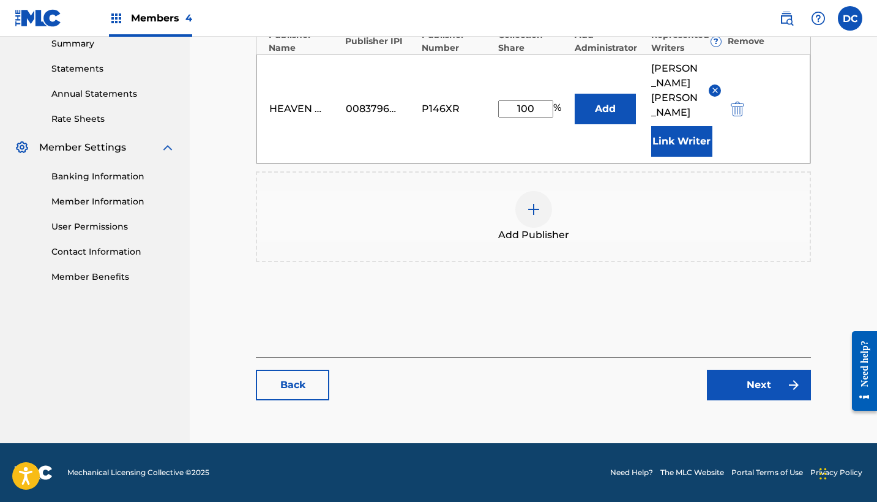
scroll to position [418, 0]
click at [787, 377] on link "Next" at bounding box center [759, 385] width 104 height 31
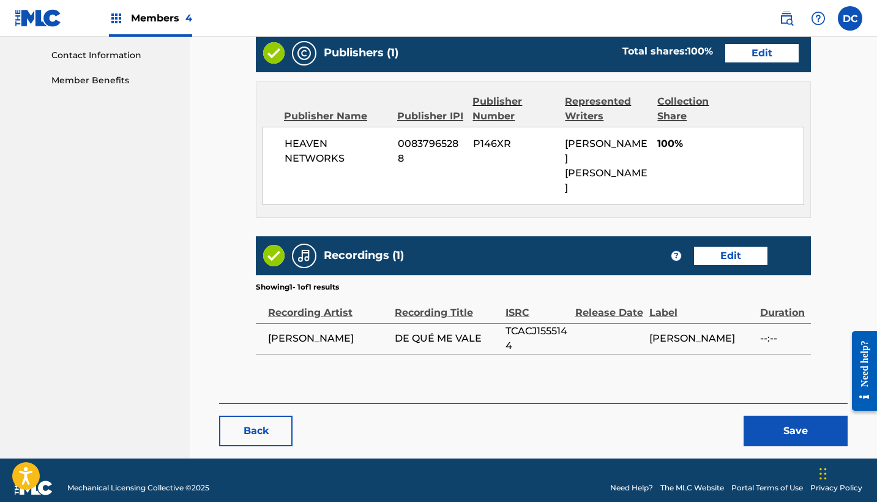
scroll to position [598, 0]
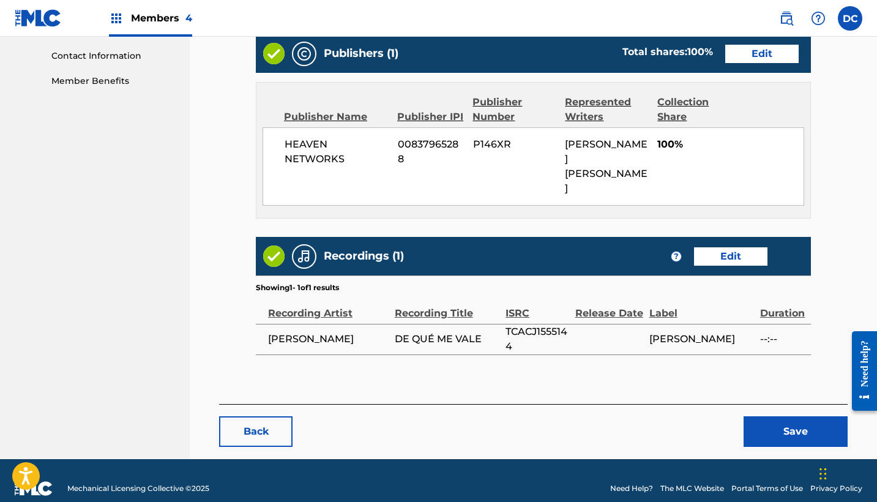
click at [781, 416] on button "Save" at bounding box center [796, 431] width 104 height 31
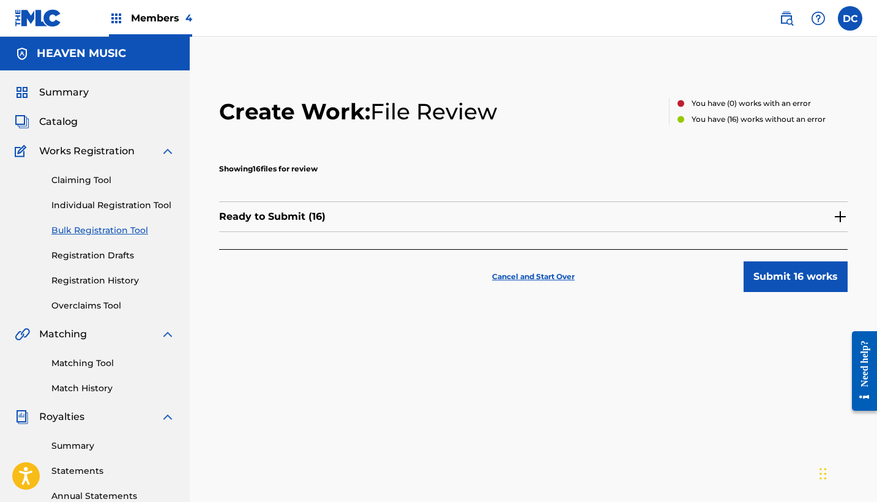
click at [556, 220] on div "Ready to Submit ( 16 )" at bounding box center [533, 216] width 629 height 31
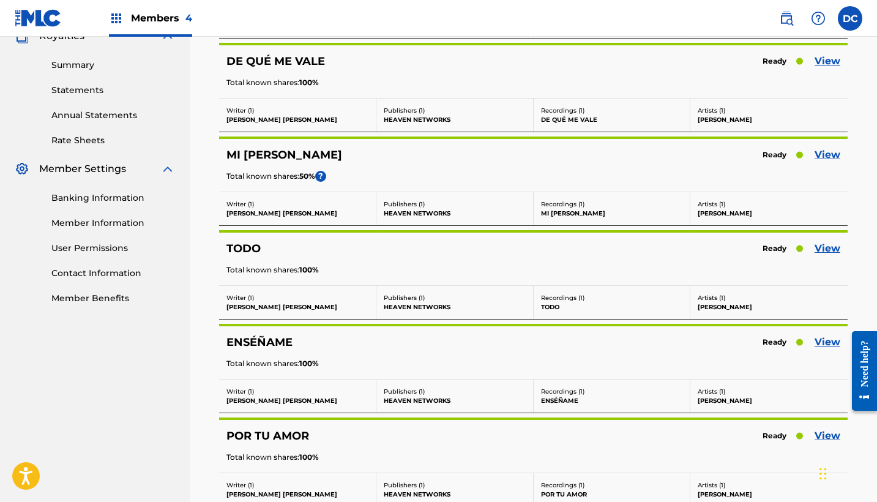
scroll to position [393, 0]
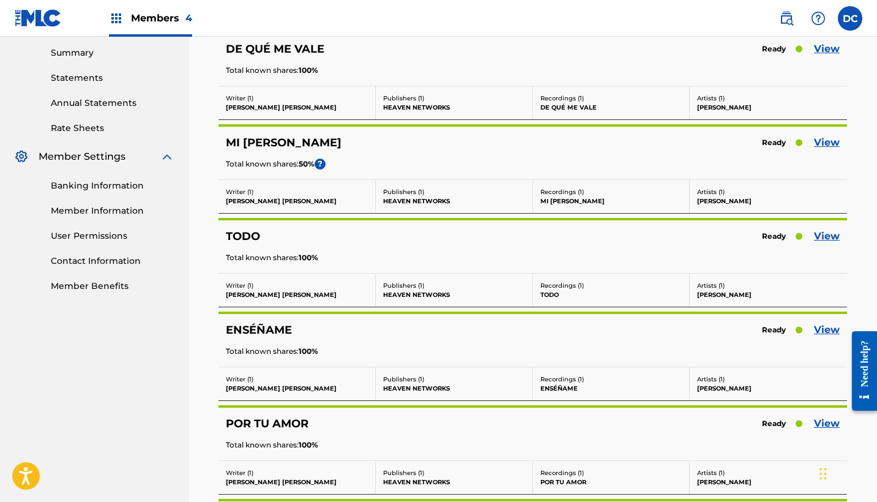
click at [833, 236] on link "View" at bounding box center [827, 236] width 26 height 15
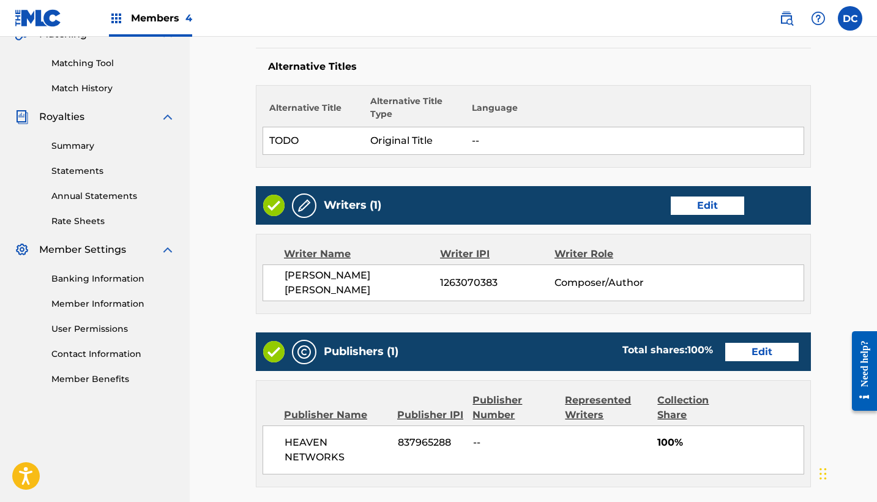
scroll to position [326, 0]
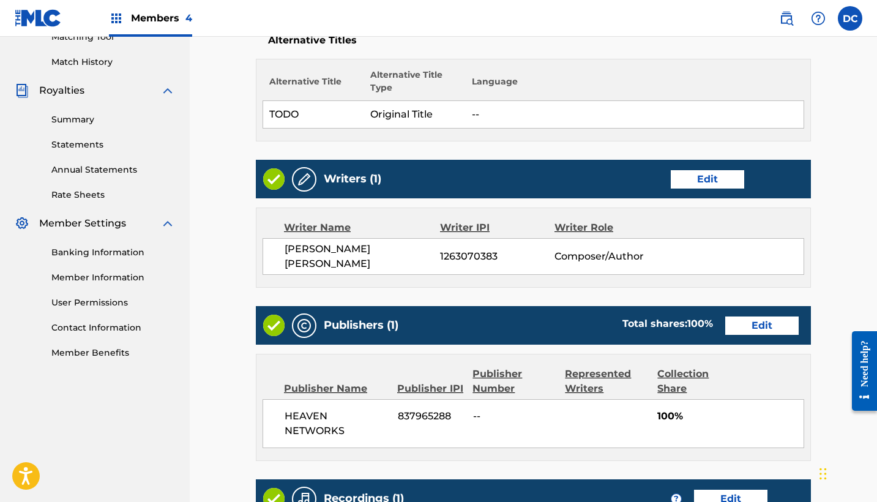
click at [751, 324] on link "Edit" at bounding box center [761, 326] width 73 height 18
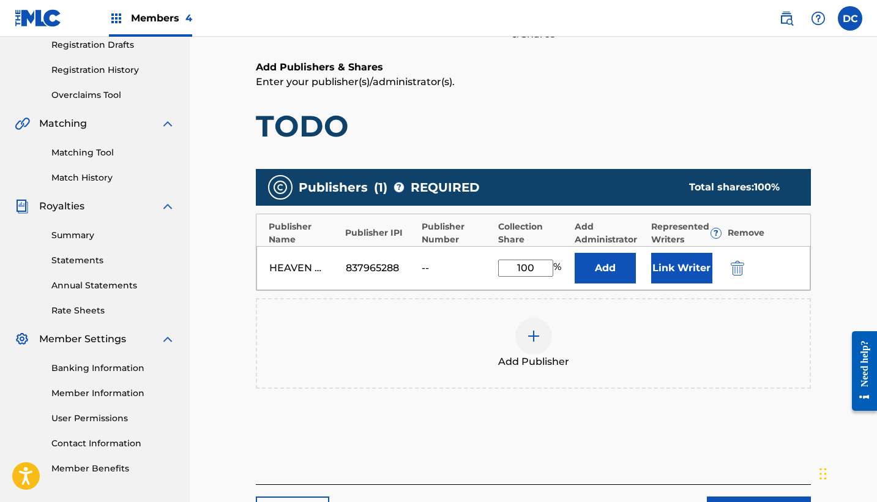
scroll to position [220, 0]
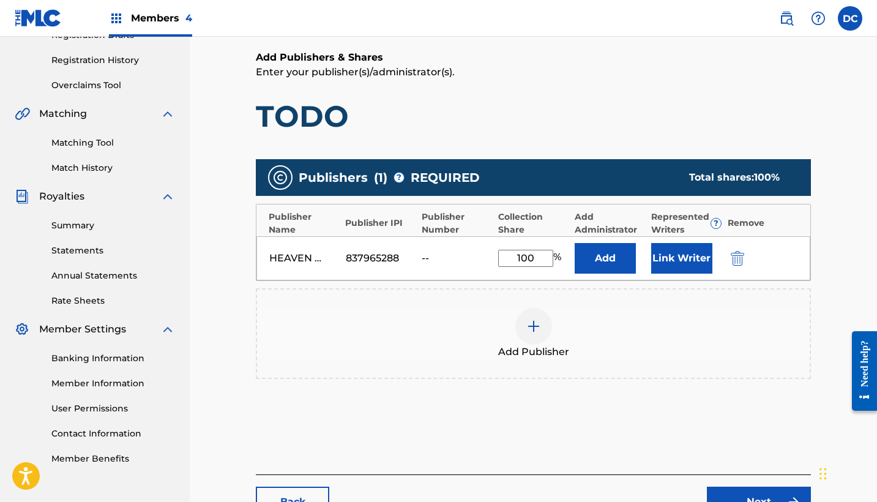
click at [733, 258] on img "submit" at bounding box center [737, 258] width 13 height 15
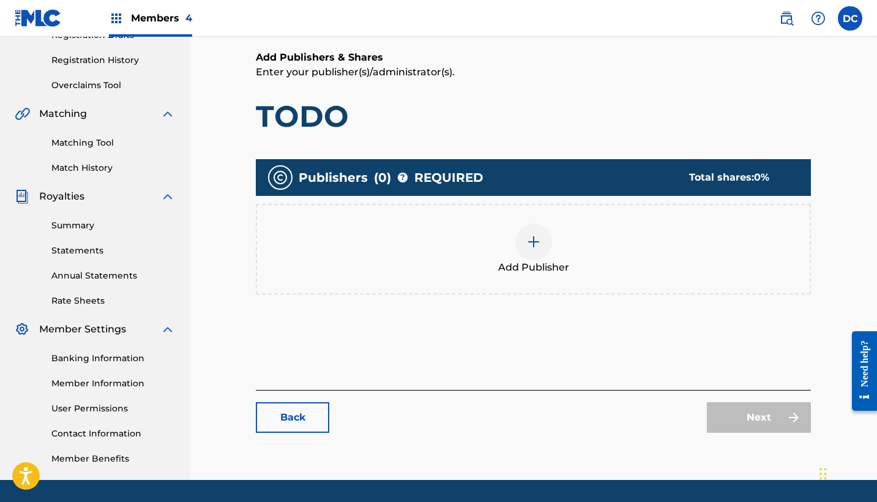
click at [540, 258] on div at bounding box center [533, 241] width 37 height 37
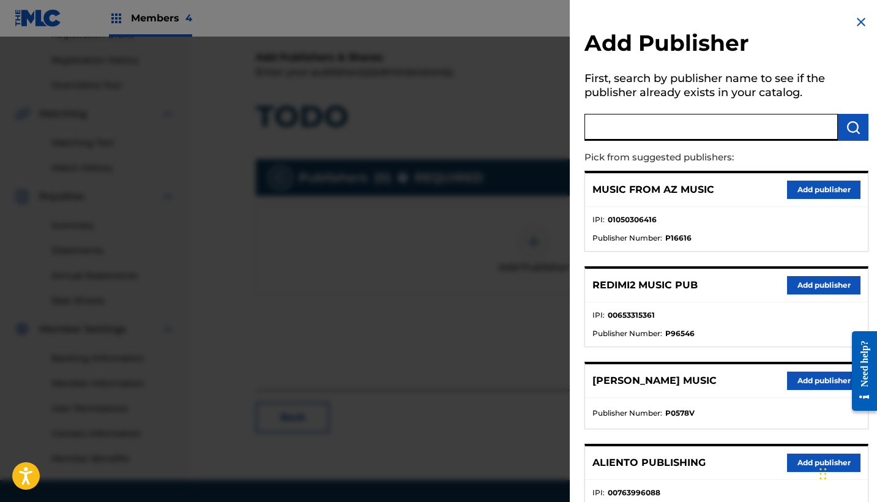
click at [660, 121] on input "text" at bounding box center [711, 127] width 253 height 27
type input "heaven"
click at [822, 280] on button "Add publisher" at bounding box center [823, 285] width 73 height 18
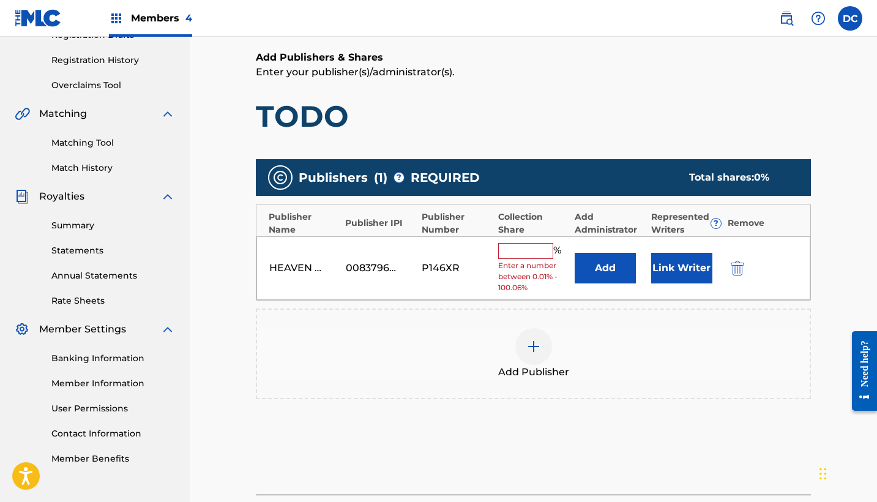
click at [527, 242] on div "HEAVEN NETWORKS 00837965288 P146XR % Enter a number between 0.01% - 100.06% Add…" at bounding box center [534, 268] width 554 height 64
click at [530, 247] on input "text" at bounding box center [525, 251] width 55 height 16
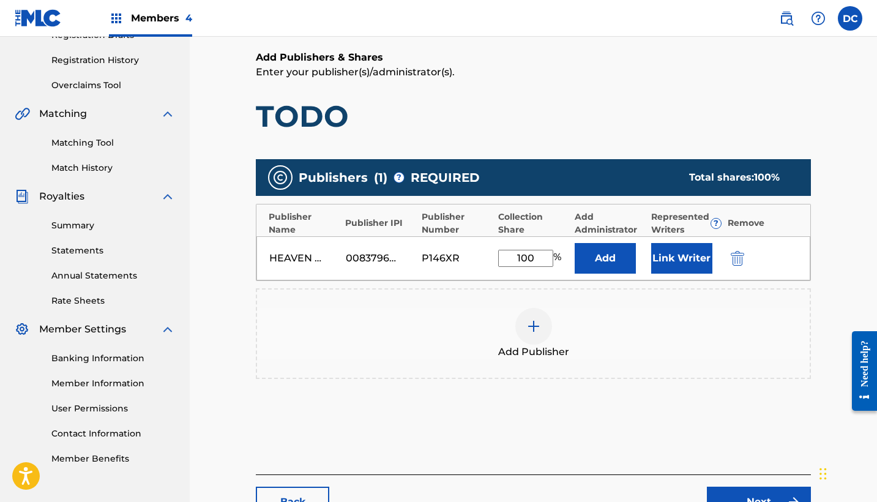
type input "100"
click at [689, 256] on button "Link Writer" at bounding box center [681, 258] width 61 height 31
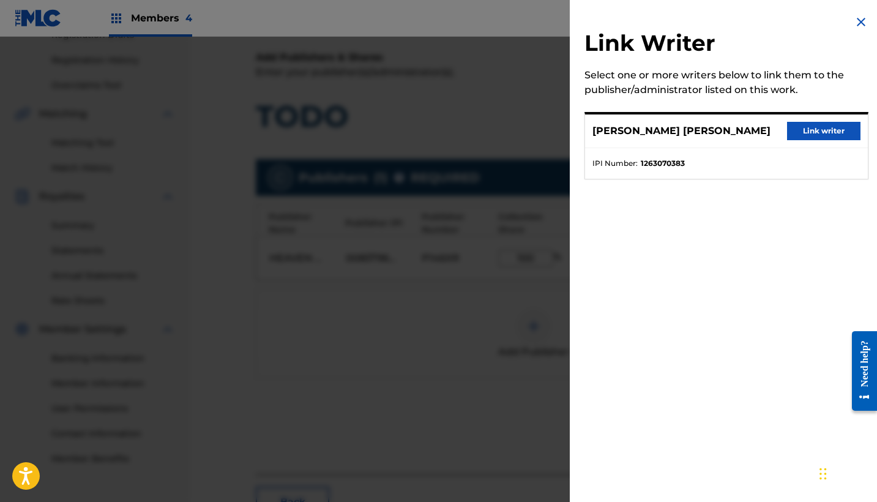
click at [822, 130] on button "Link writer" at bounding box center [823, 131] width 73 height 18
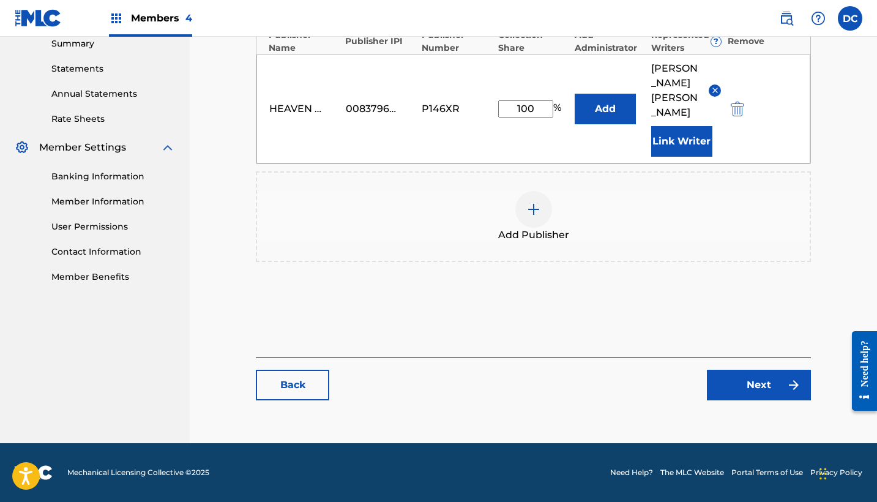
scroll to position [417, 0]
click at [764, 389] on link "Next" at bounding box center [759, 385] width 104 height 31
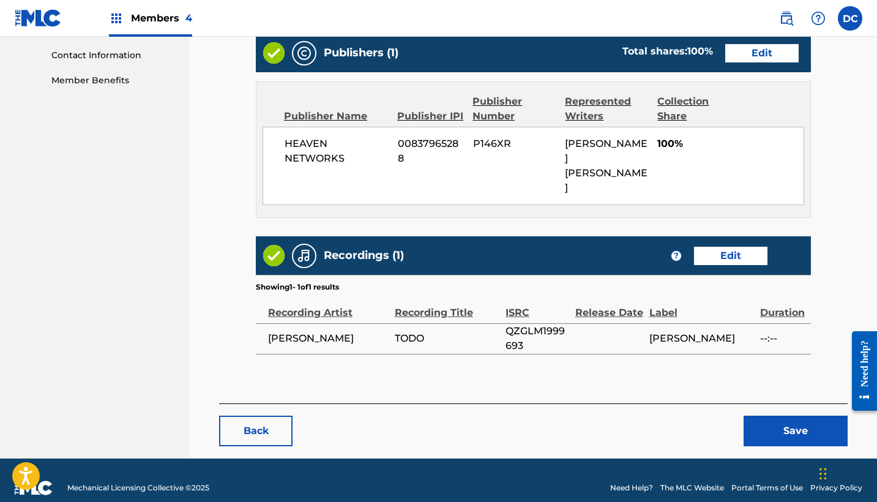
scroll to position [598, 0]
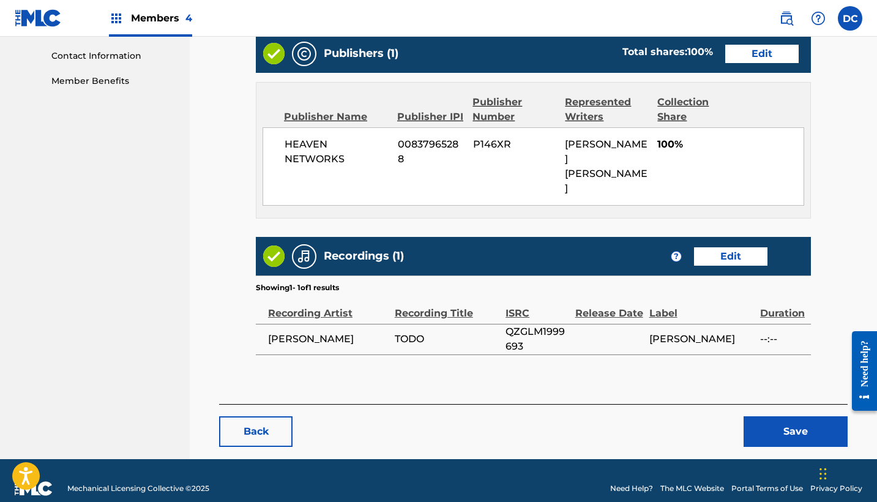
click at [762, 416] on button "Save" at bounding box center [796, 431] width 104 height 31
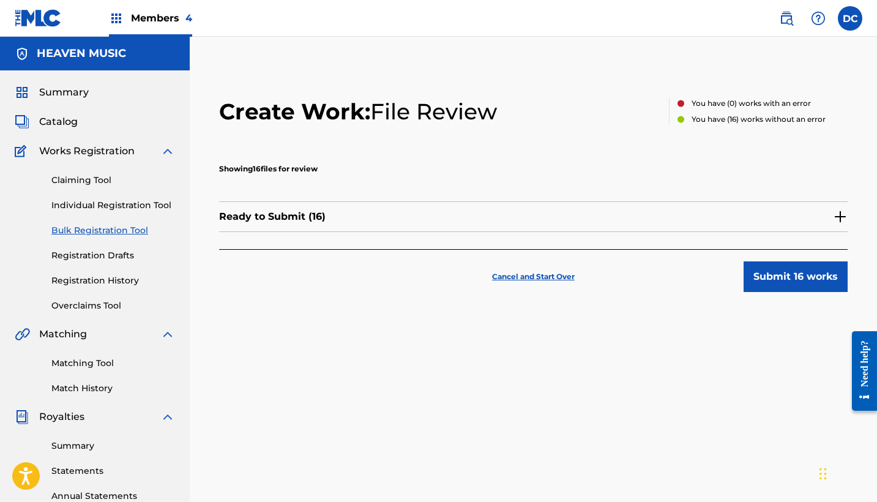
click at [599, 211] on div "Ready to Submit ( 16 )" at bounding box center [533, 216] width 629 height 31
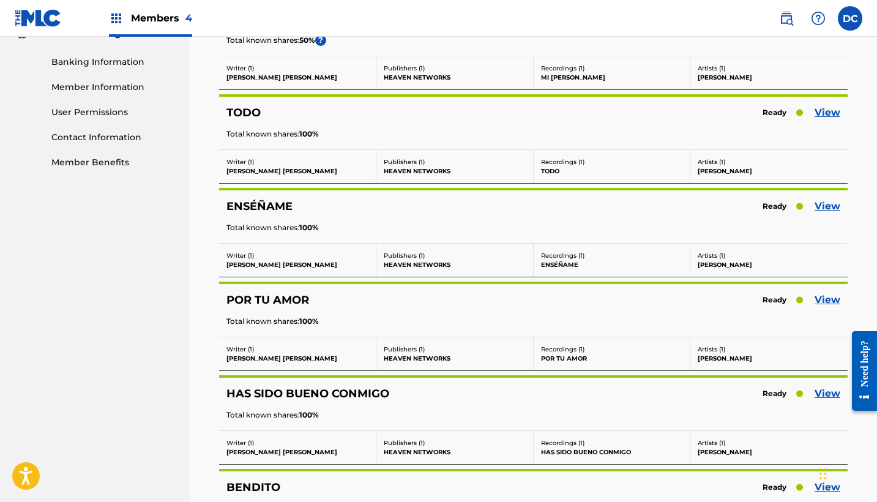
scroll to position [533, 0]
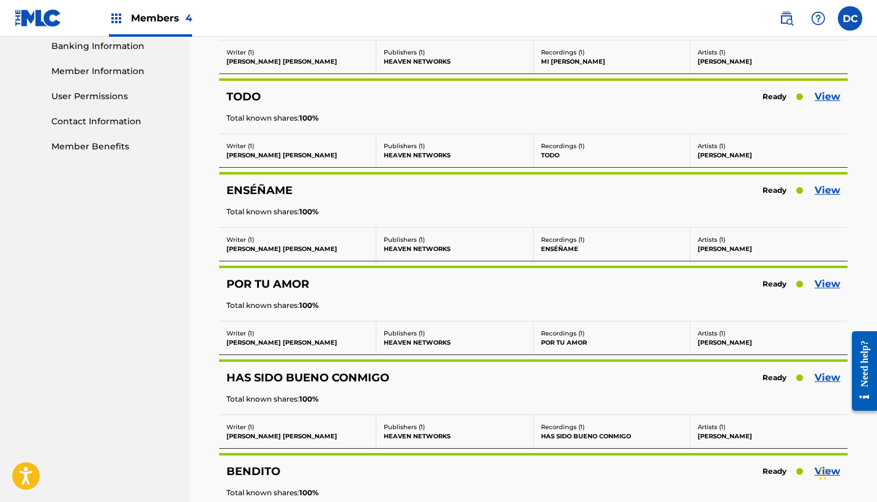
click at [828, 192] on link "View" at bounding box center [828, 190] width 26 height 15
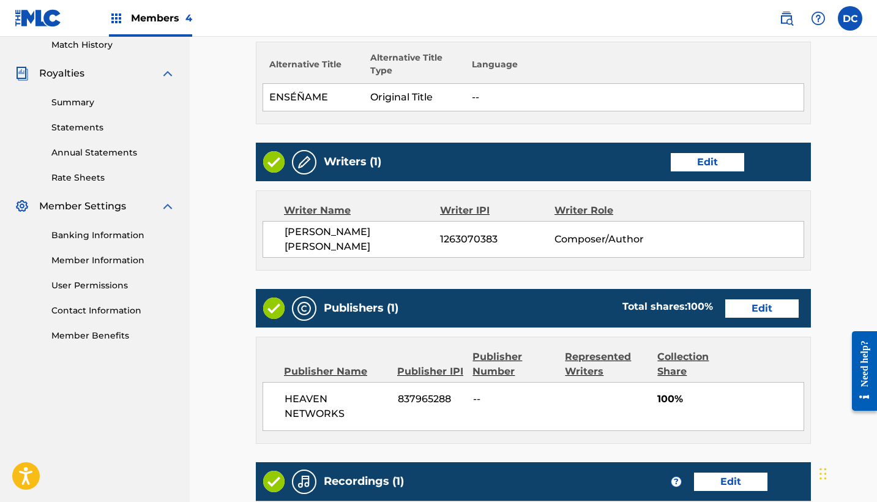
scroll to position [345, 0]
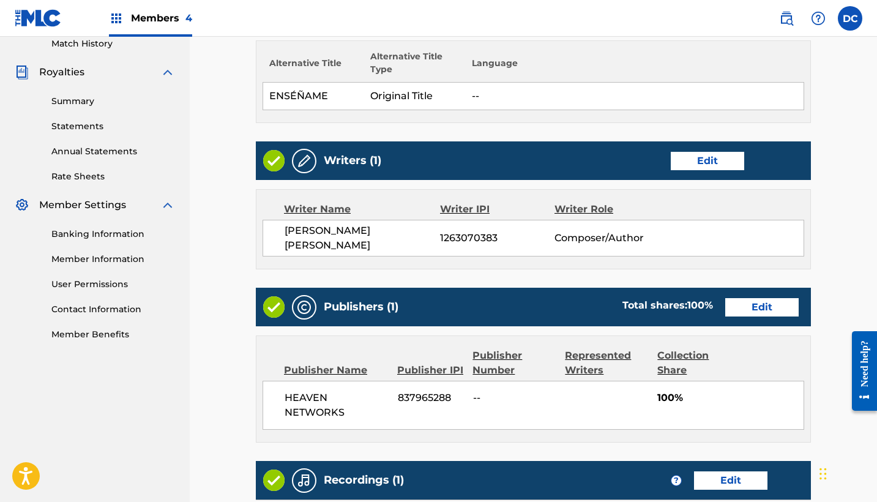
click at [749, 308] on link "Edit" at bounding box center [761, 307] width 73 height 18
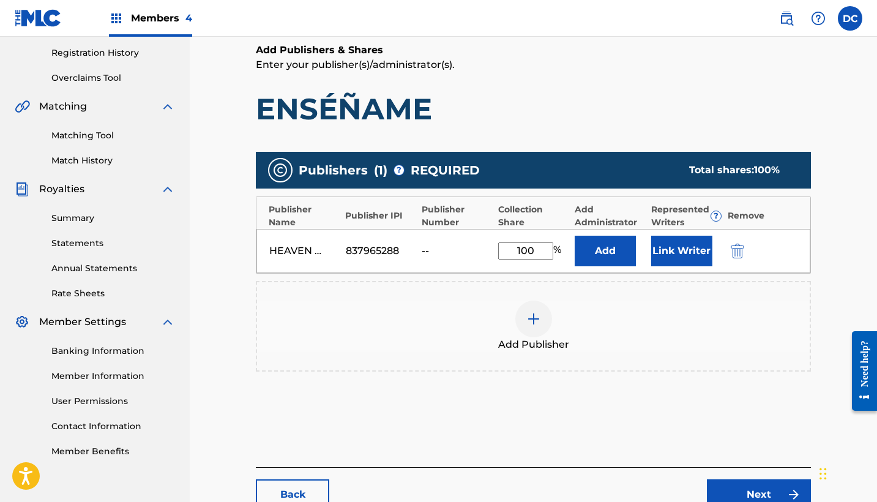
scroll to position [245, 0]
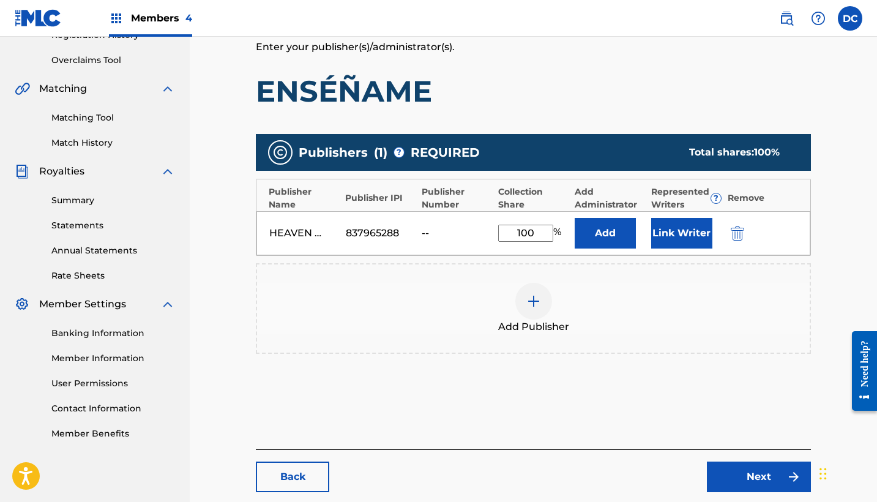
click at [734, 230] on img "submit" at bounding box center [737, 233] width 13 height 15
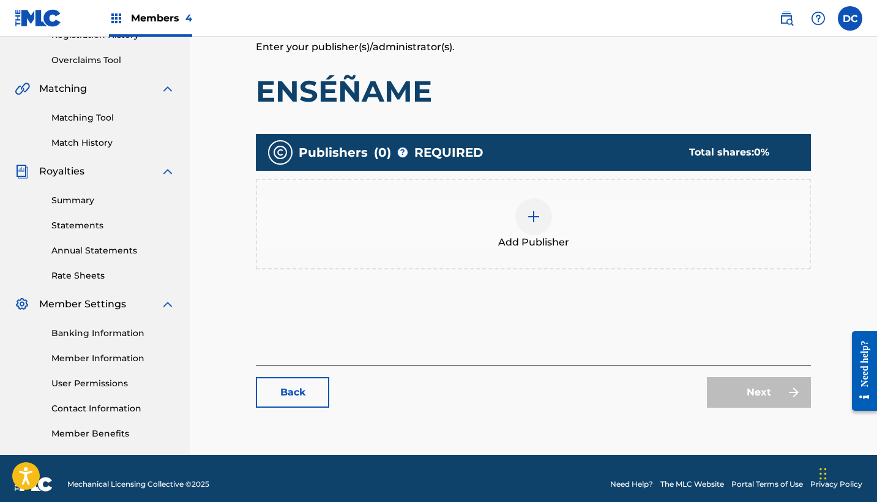
click at [514, 259] on div "Add Publisher" at bounding box center [533, 224] width 555 height 91
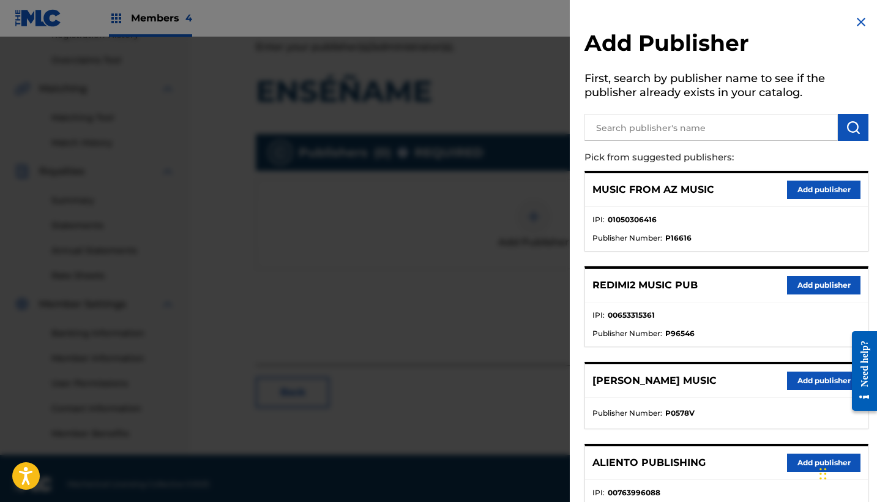
click at [660, 120] on input "text" at bounding box center [711, 127] width 253 height 27
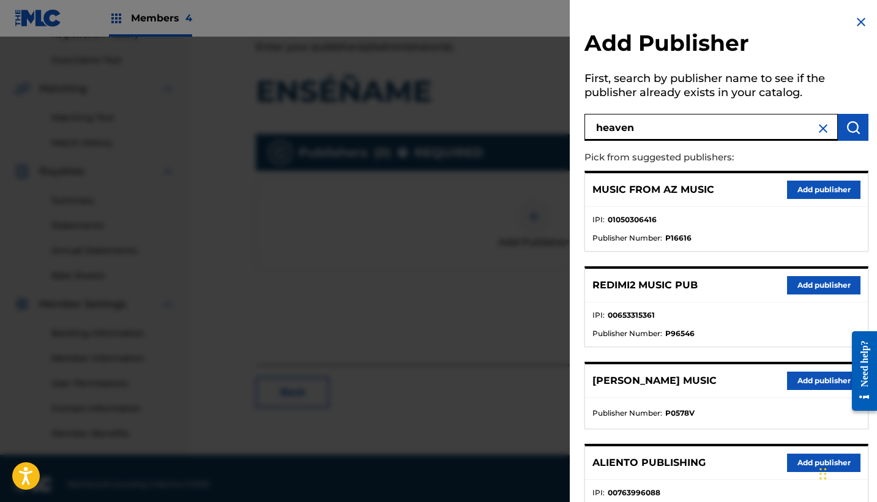
type input "heaven"
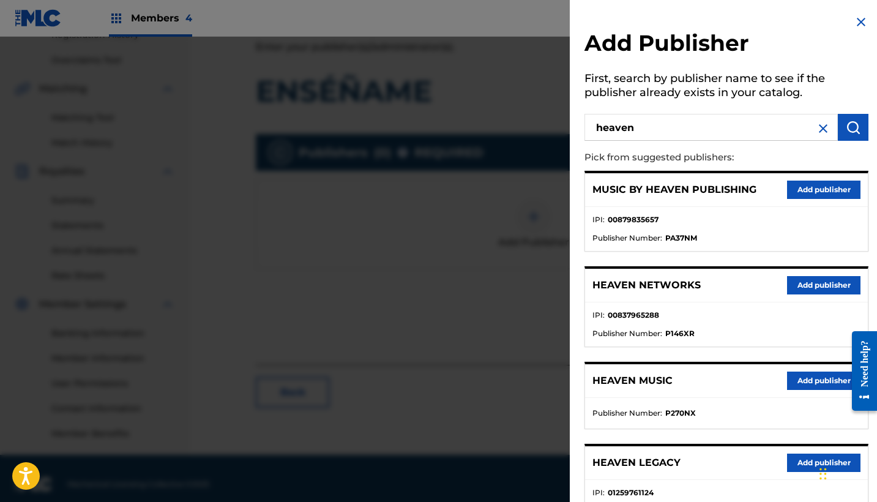
click at [804, 288] on button "Add publisher" at bounding box center [823, 285] width 73 height 18
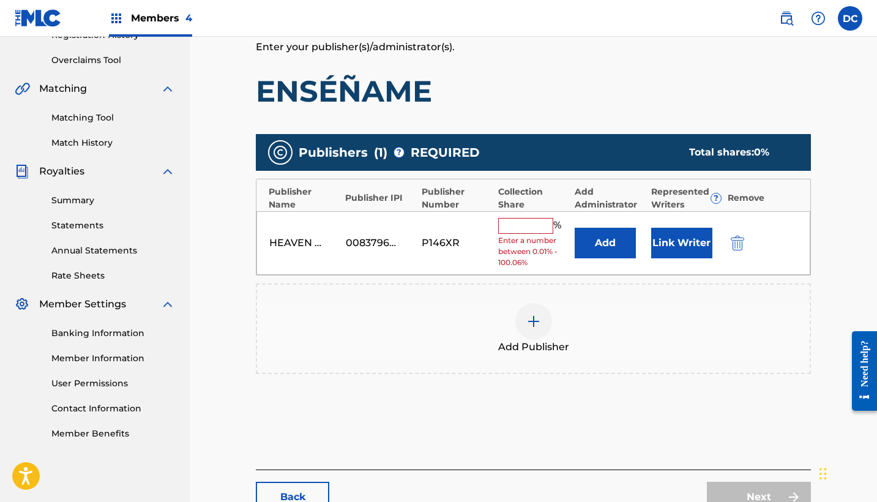
click at [538, 223] on input "text" at bounding box center [525, 226] width 55 height 16
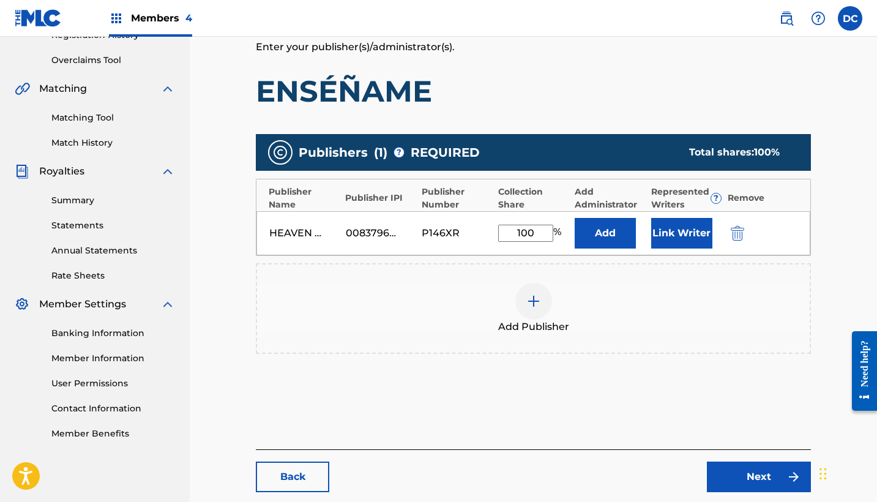
type input "100"
click at [715, 230] on div "Link Writer" at bounding box center [686, 233] width 70 height 31
click at [699, 230] on button "Link Writer" at bounding box center [681, 233] width 61 height 31
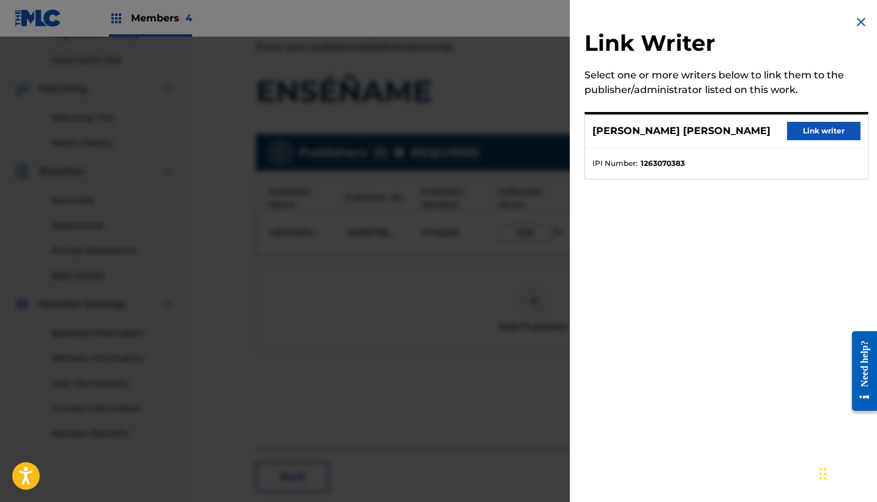
click at [800, 137] on button "Link writer" at bounding box center [823, 131] width 73 height 18
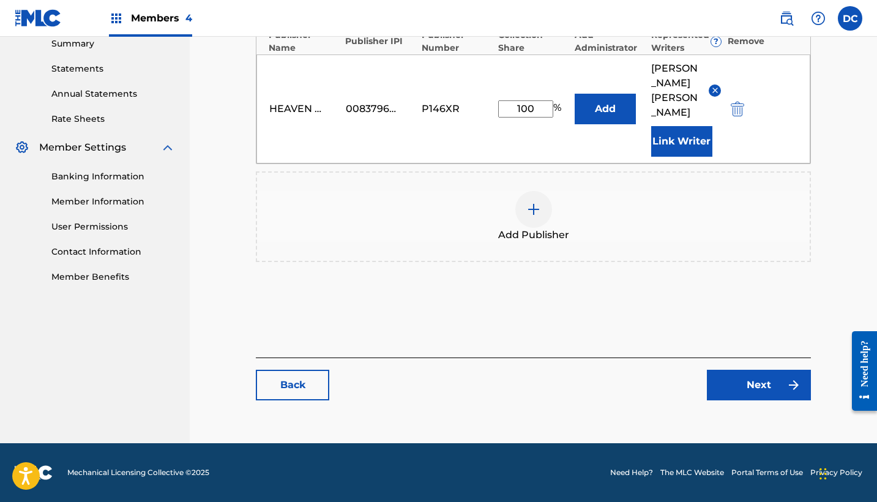
click at [762, 381] on link "Next" at bounding box center [759, 385] width 104 height 31
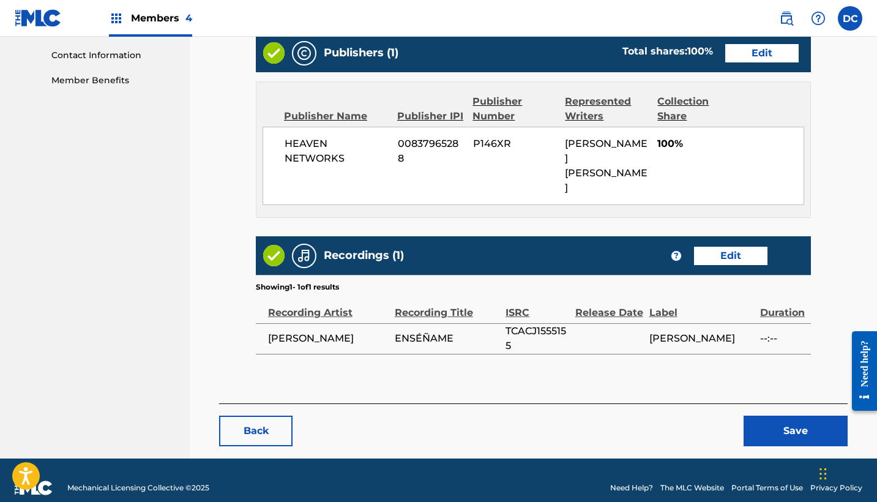
scroll to position [598, 0]
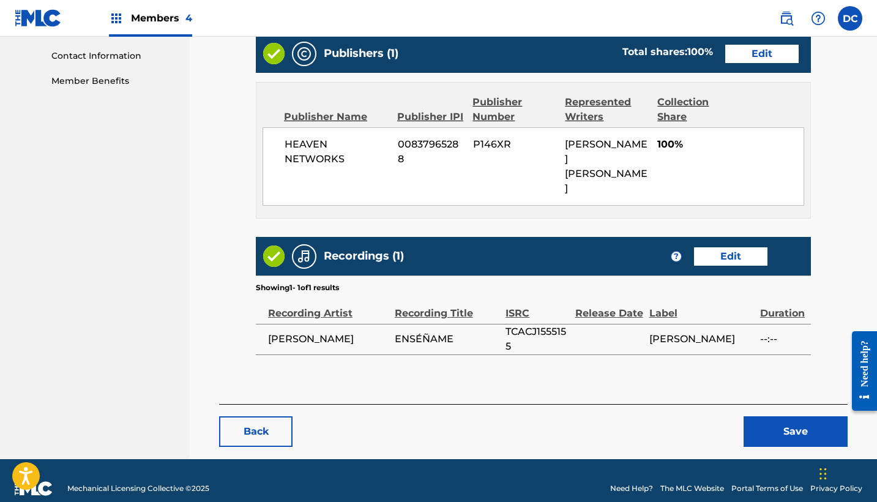
click at [808, 416] on button "Save" at bounding box center [796, 431] width 104 height 31
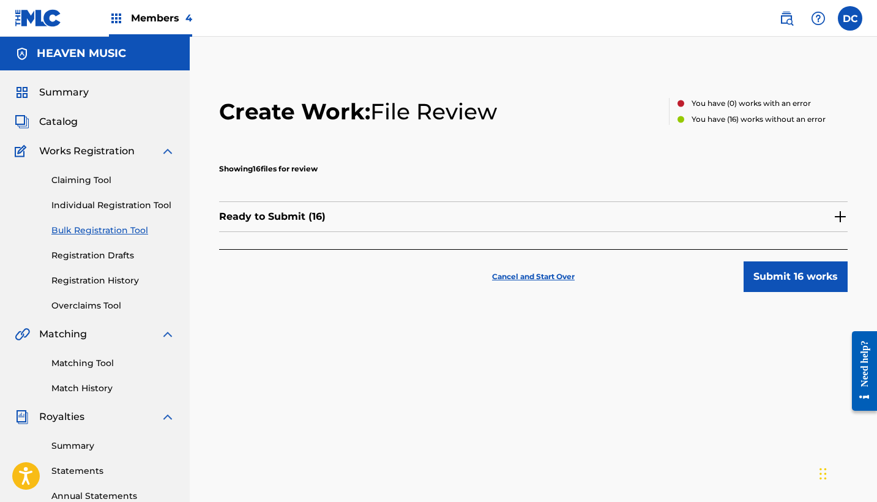
click at [557, 212] on div "Ready to Submit ( 16 )" at bounding box center [533, 216] width 629 height 31
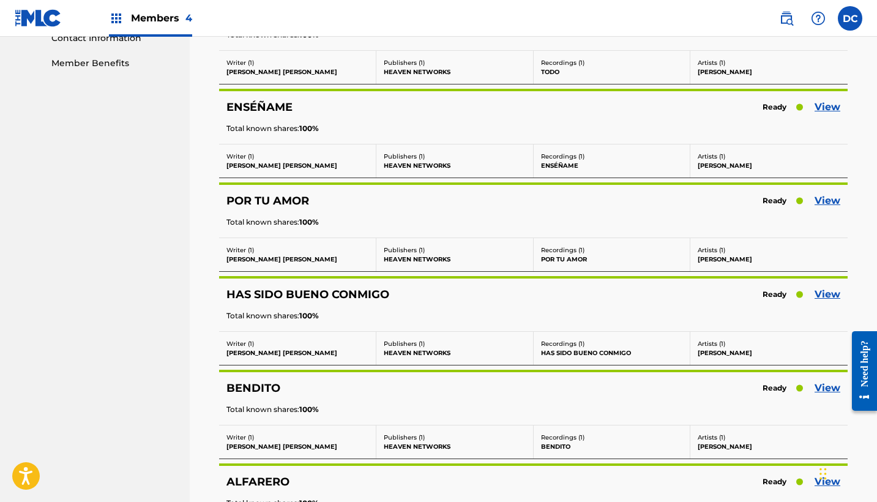
scroll to position [618, 0]
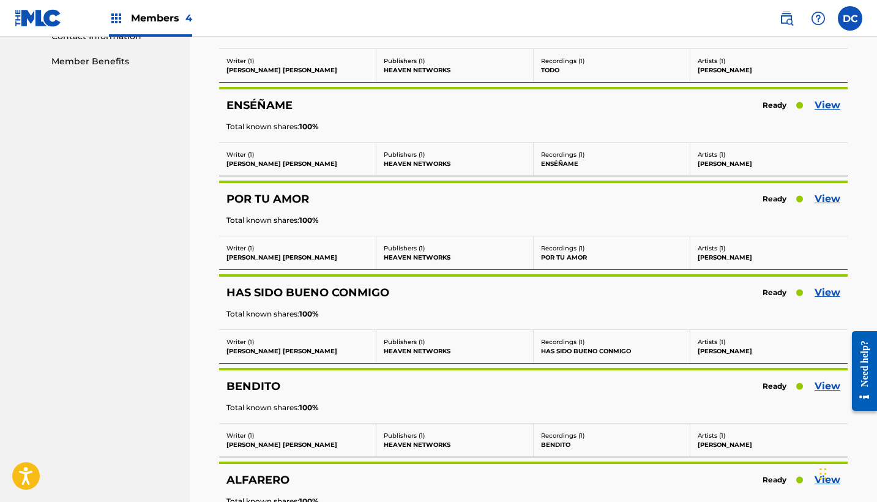
click at [823, 195] on link "View" at bounding box center [828, 199] width 26 height 15
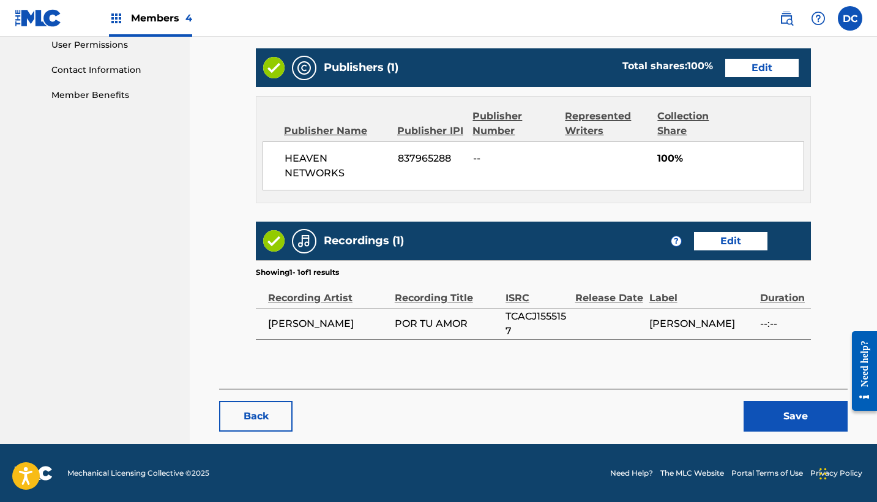
scroll to position [583, 0]
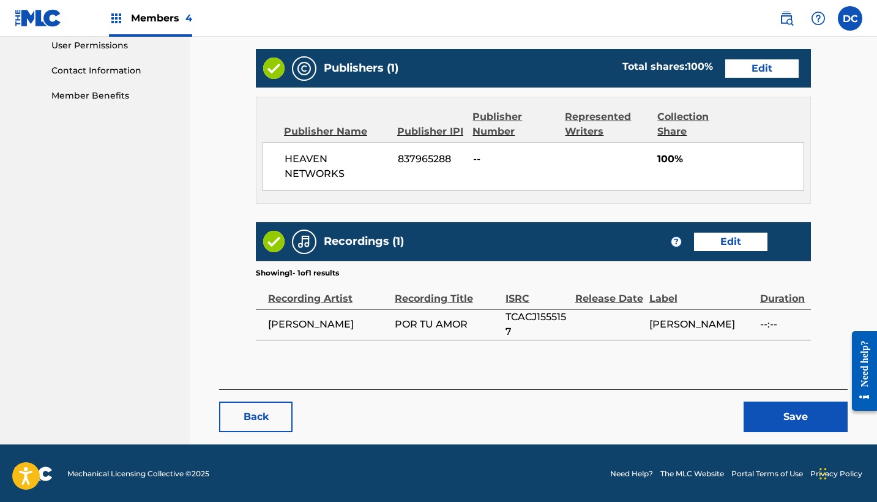
click at [760, 67] on link "Edit" at bounding box center [761, 68] width 73 height 18
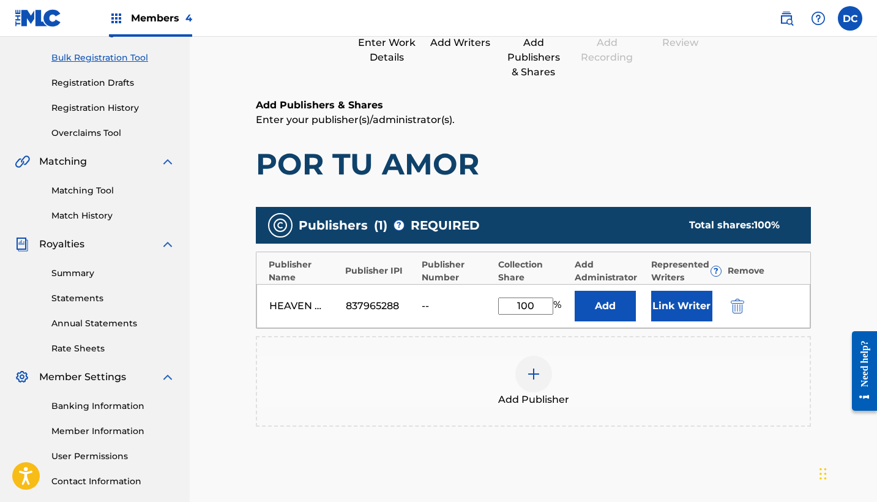
scroll to position [189, 0]
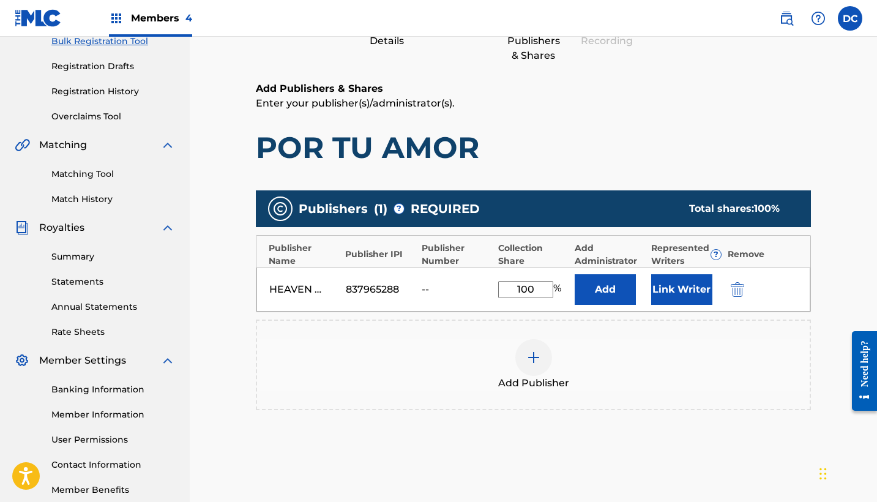
click at [735, 291] on img "submit" at bounding box center [737, 289] width 13 height 15
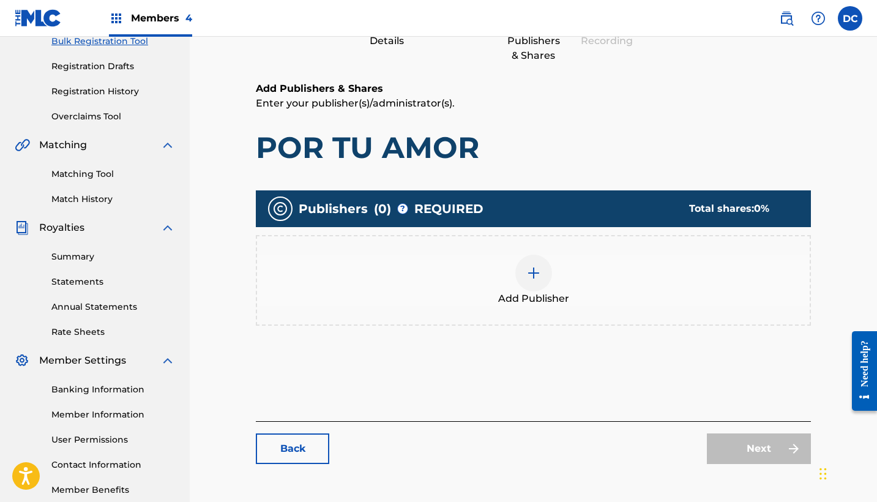
click at [550, 312] on div "Add Publisher" at bounding box center [533, 280] width 555 height 91
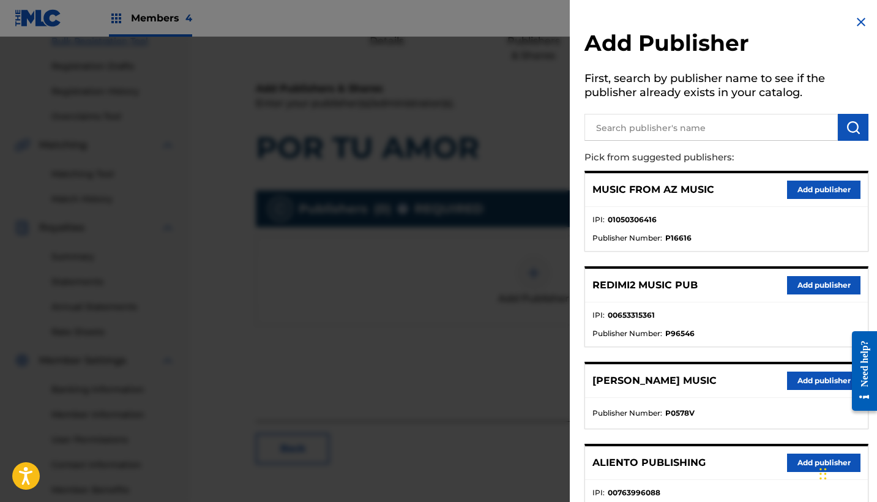
click at [624, 130] on input "text" at bounding box center [711, 127] width 253 height 27
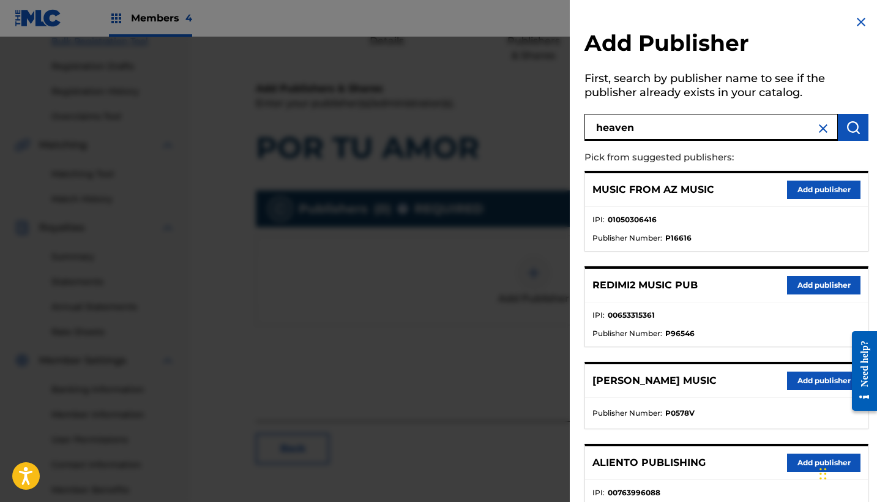
type input "heaven"
click at [816, 288] on button "Add publisher" at bounding box center [823, 285] width 73 height 18
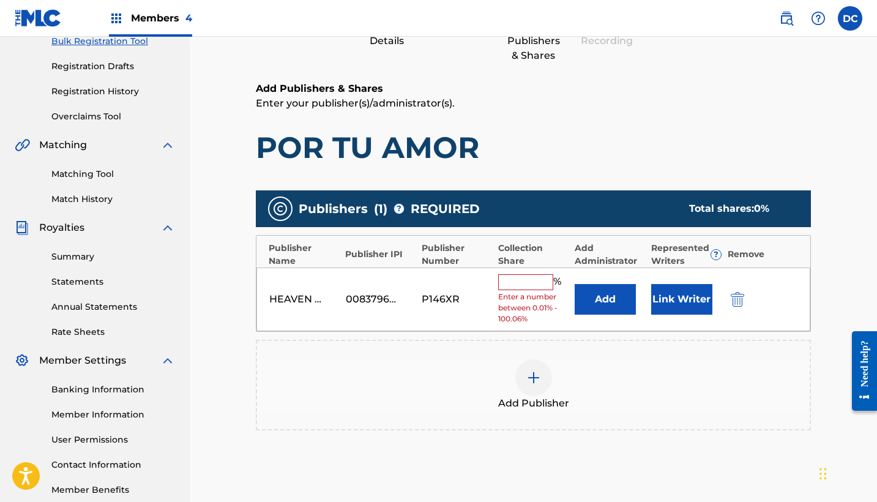
click at [508, 278] on input "text" at bounding box center [525, 282] width 55 height 16
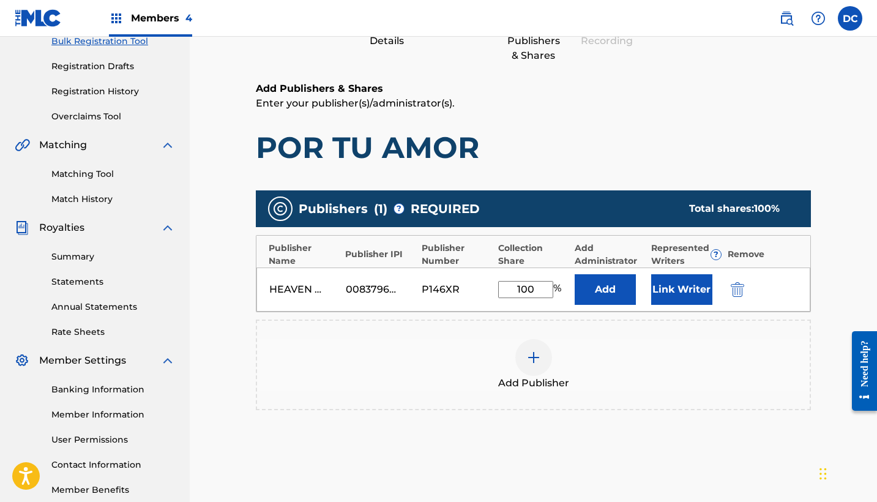
type input "100"
click at [693, 284] on button "Link Writer" at bounding box center [681, 289] width 61 height 31
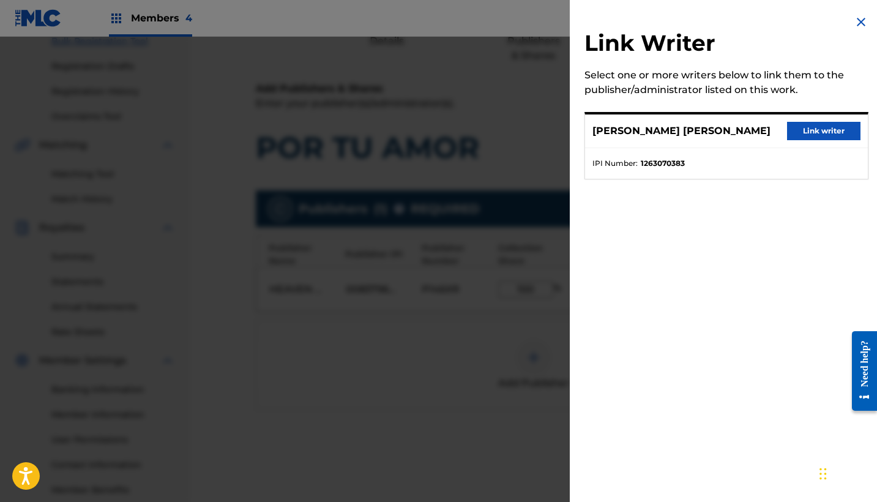
click at [837, 127] on button "Link writer" at bounding box center [823, 131] width 73 height 18
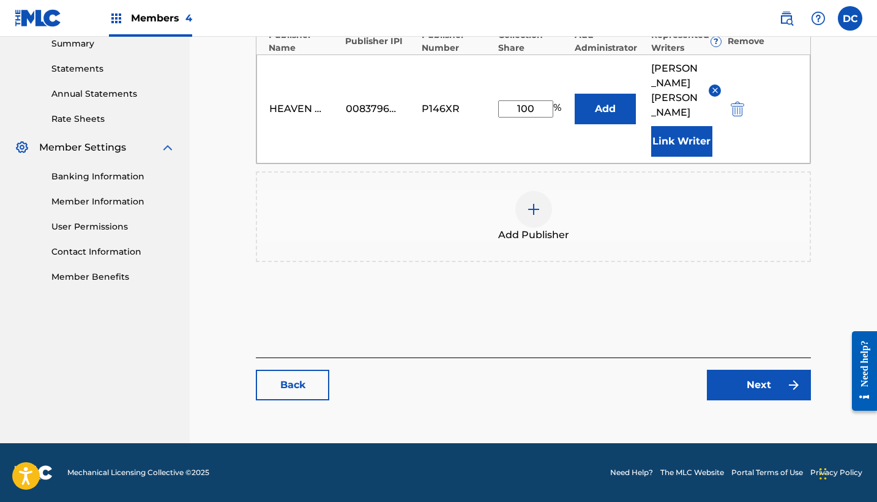
scroll to position [418, 0]
click at [747, 392] on link "Next" at bounding box center [759, 385] width 104 height 31
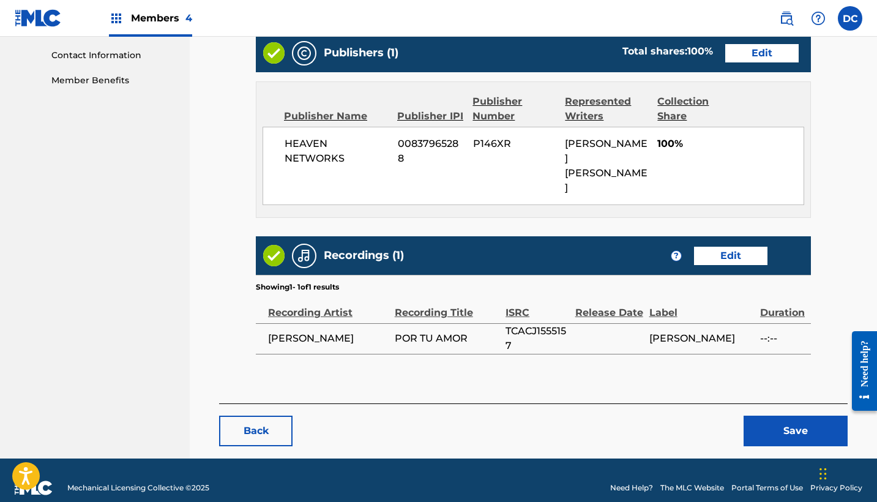
scroll to position [598, 0]
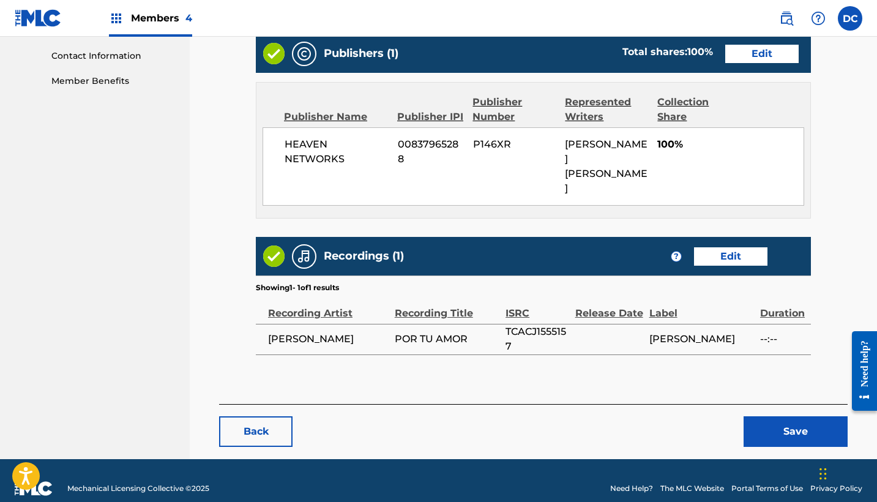
click at [793, 416] on button "Save" at bounding box center [796, 431] width 104 height 31
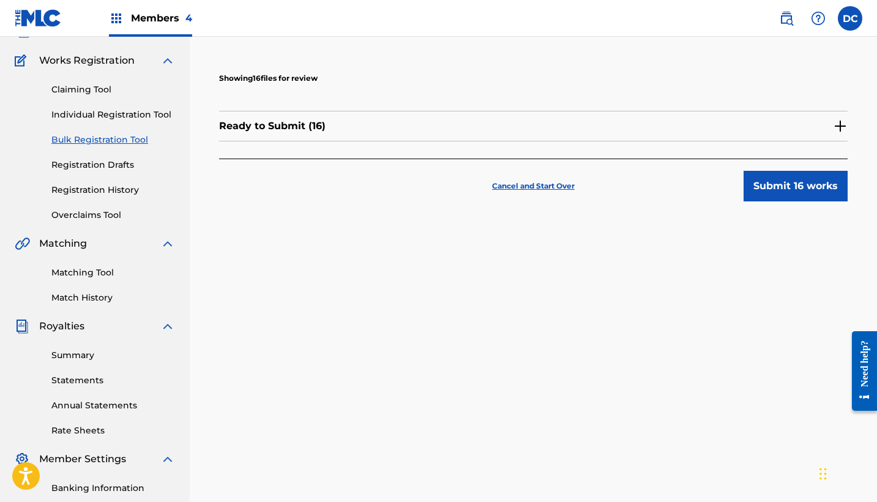
scroll to position [96, 0]
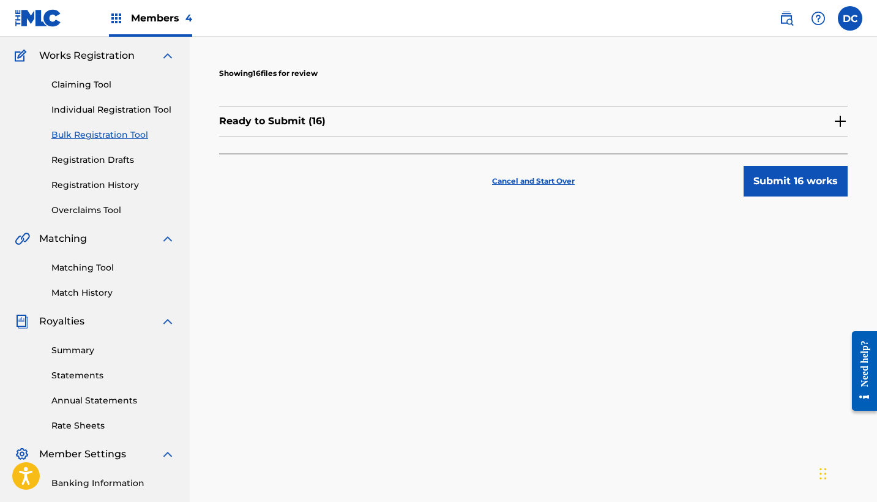
click at [351, 116] on div "Ready to Submit ( 16 )" at bounding box center [533, 121] width 629 height 31
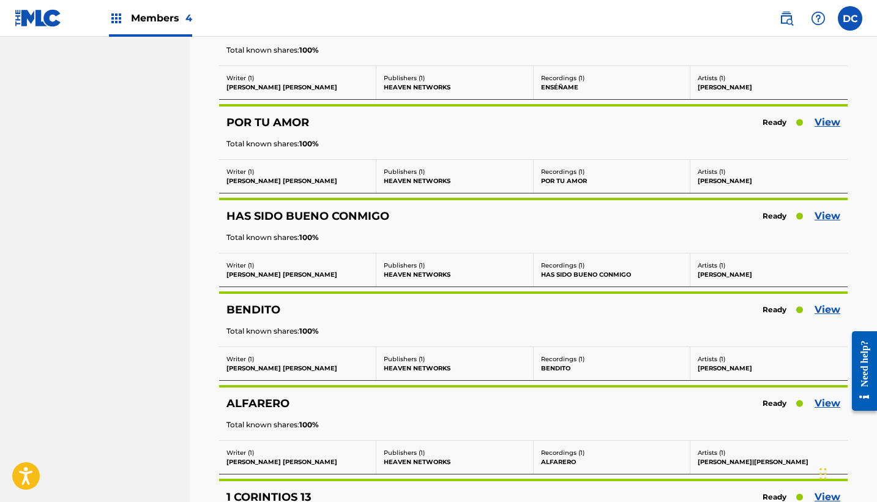
scroll to position [700, 0]
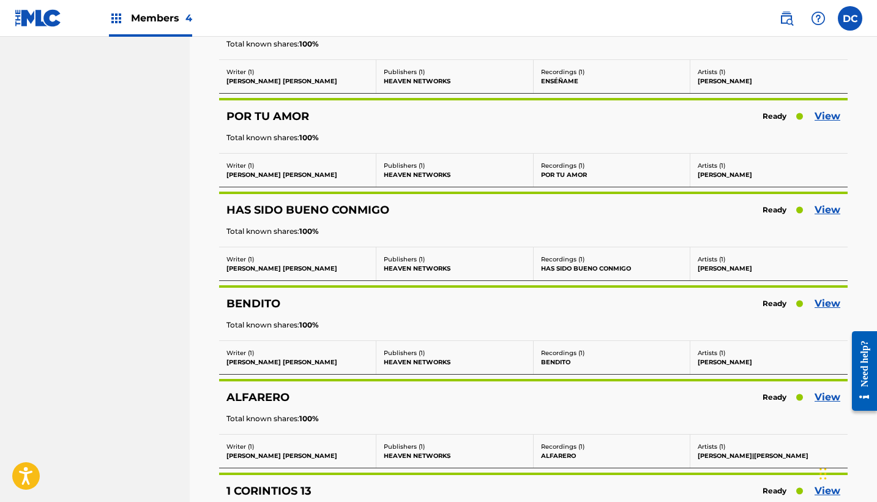
click at [828, 213] on link "View" at bounding box center [828, 210] width 26 height 15
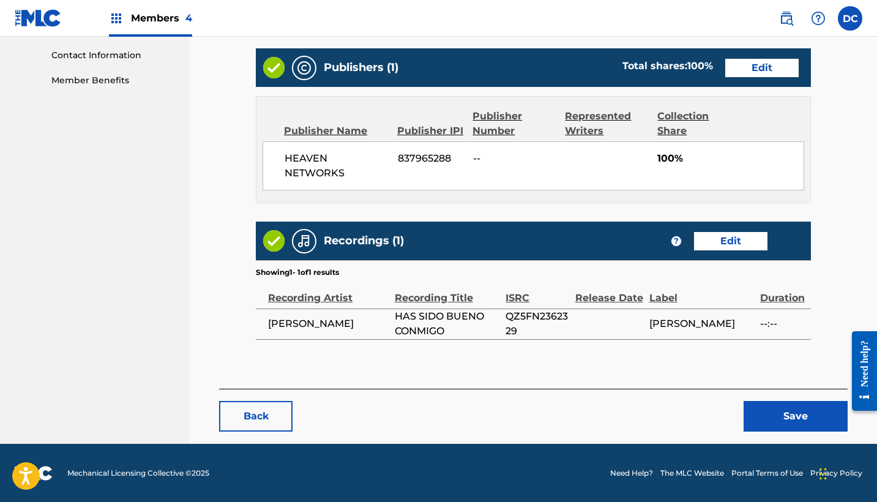
scroll to position [598, 0]
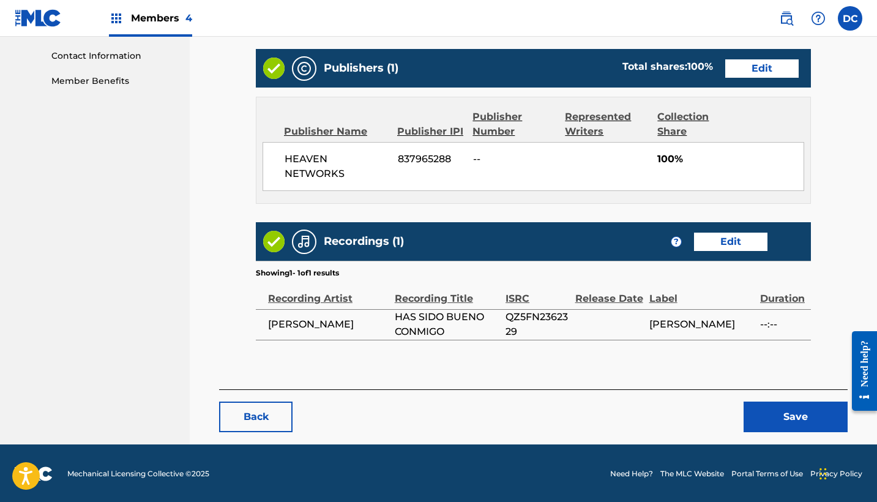
click at [736, 67] on link "Edit" at bounding box center [761, 68] width 73 height 18
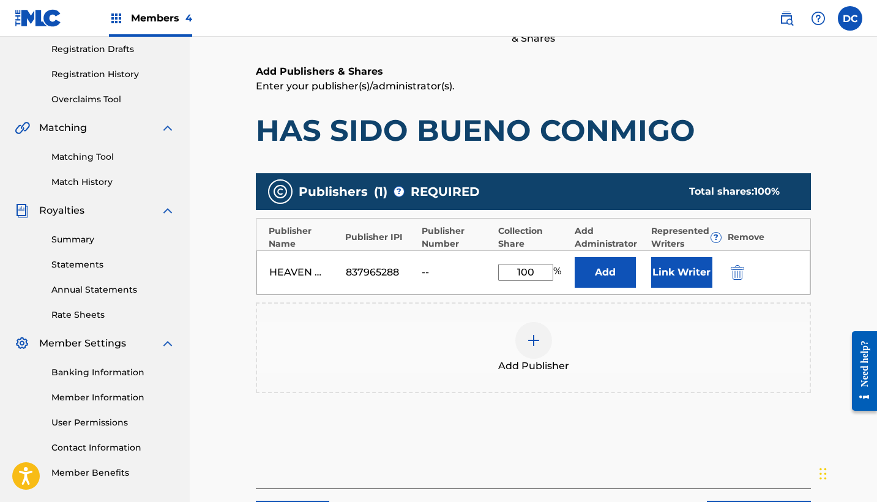
scroll to position [213, 0]
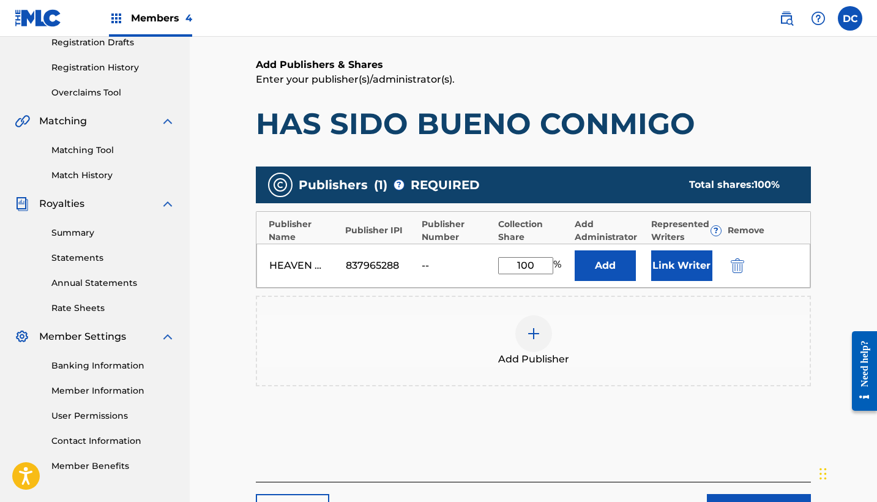
click at [684, 277] on button "Link Writer" at bounding box center [681, 265] width 61 height 31
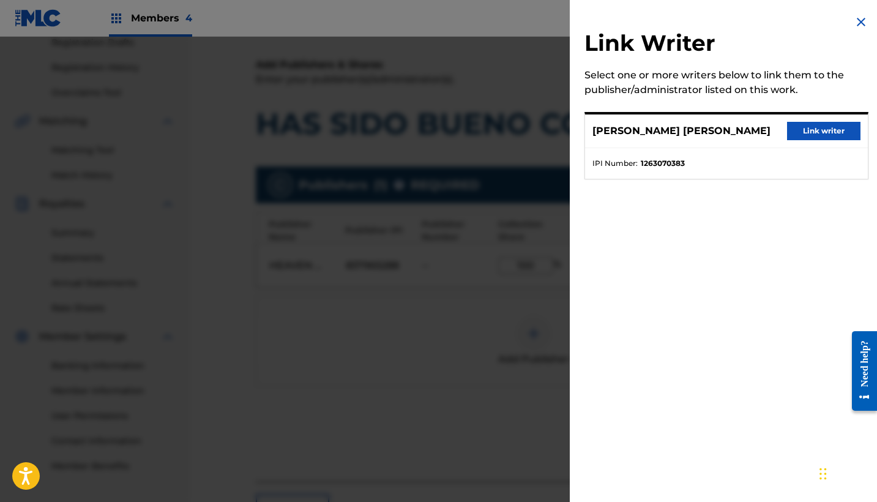
click at [861, 18] on img at bounding box center [861, 22] width 15 height 15
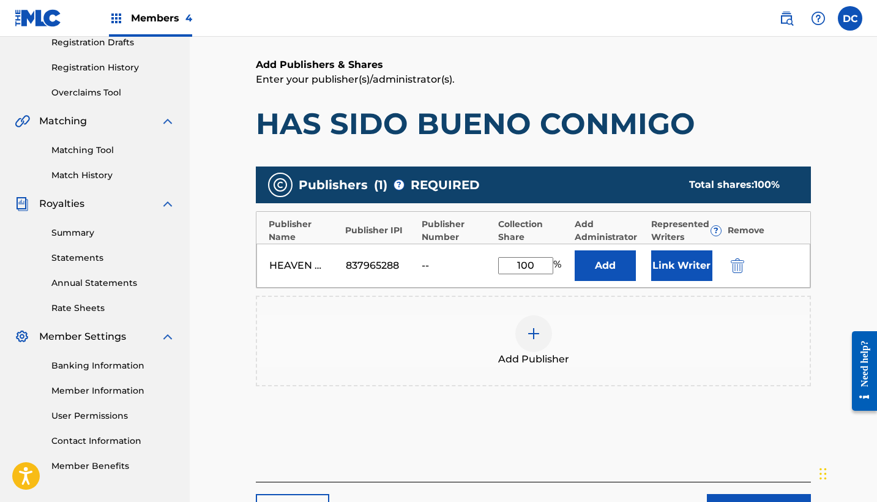
click at [732, 272] on img "submit" at bounding box center [737, 265] width 13 height 15
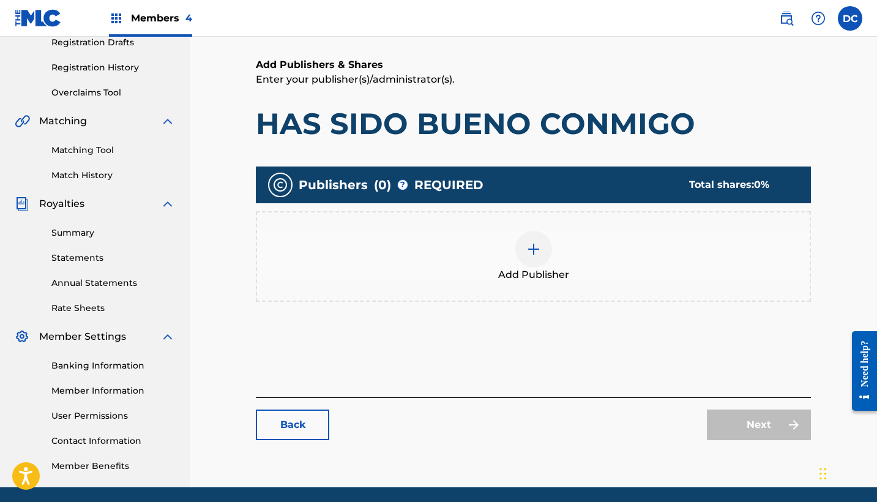
click at [539, 275] on span "Add Publisher" at bounding box center [533, 275] width 71 height 15
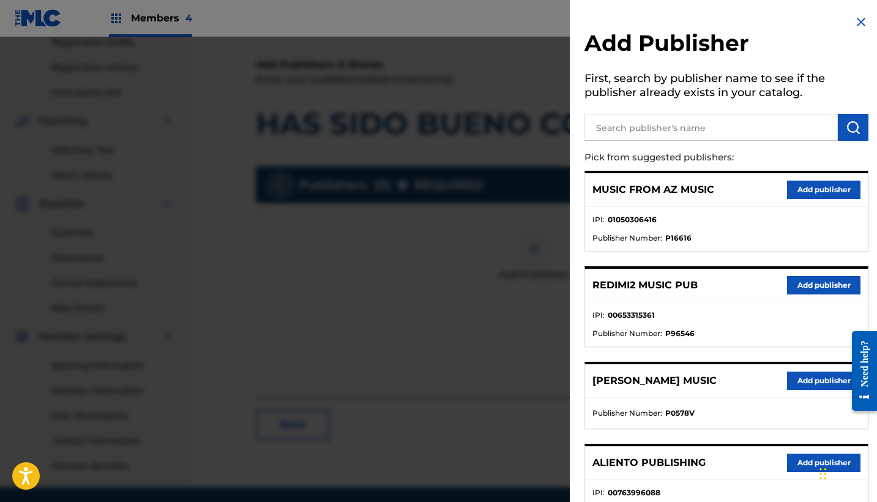
click at [657, 133] on input "text" at bounding box center [711, 127] width 253 height 27
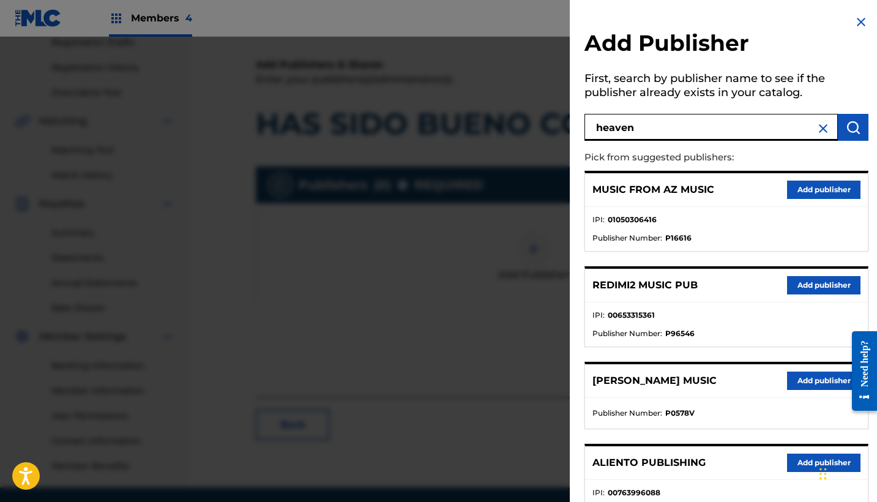
type input "heaven"
click at [794, 286] on button "Add publisher" at bounding box center [823, 285] width 73 height 18
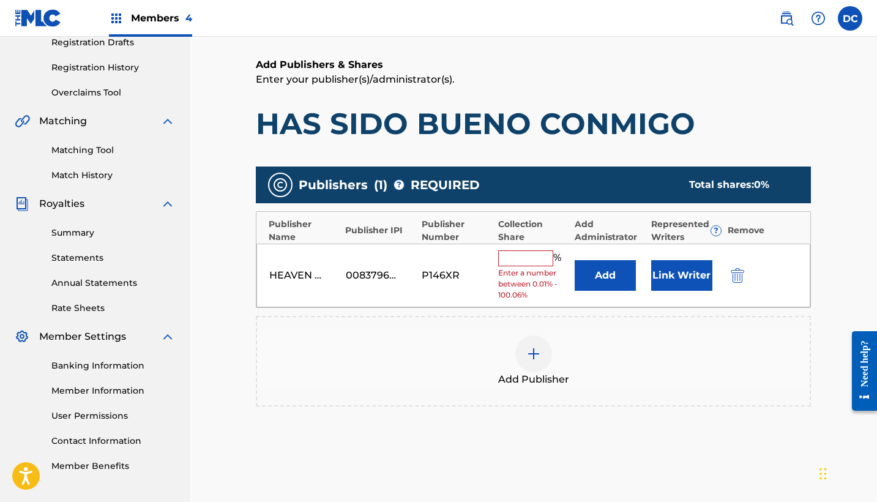
click at [528, 258] on input "text" at bounding box center [525, 258] width 55 height 16
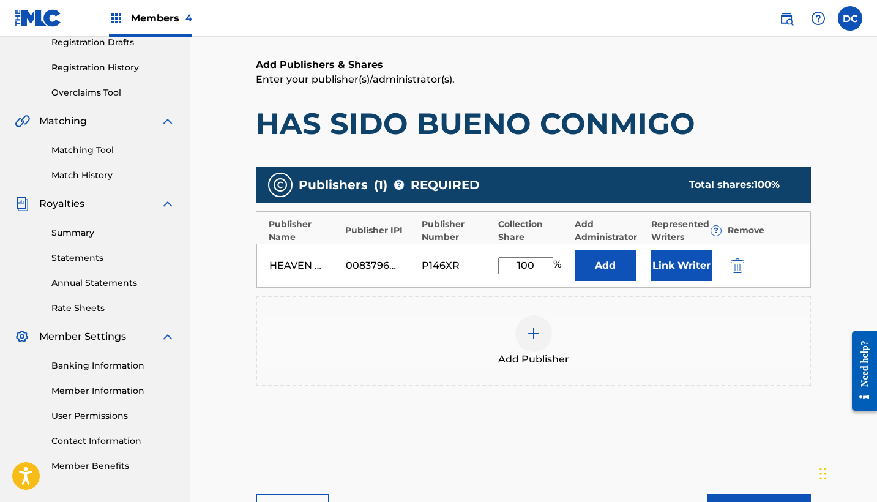
type input "100"
click at [666, 278] on button "Link Writer" at bounding box center [681, 265] width 61 height 31
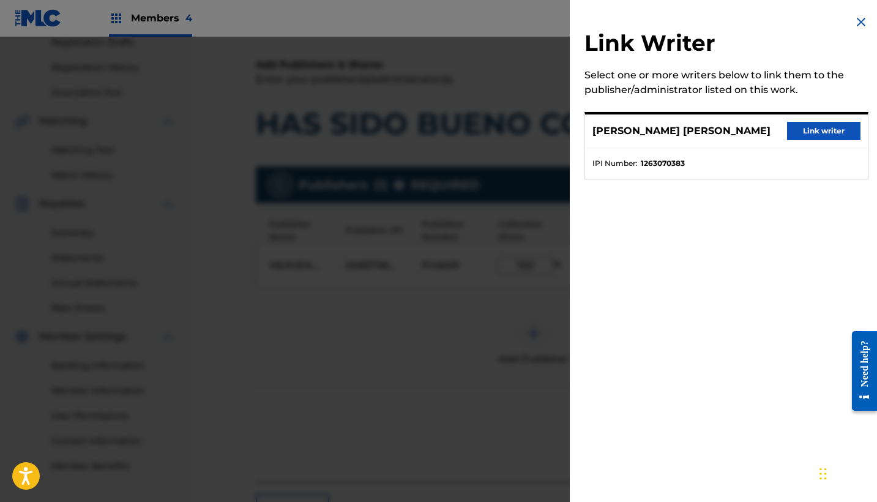
click at [817, 135] on button "Link writer" at bounding box center [823, 131] width 73 height 18
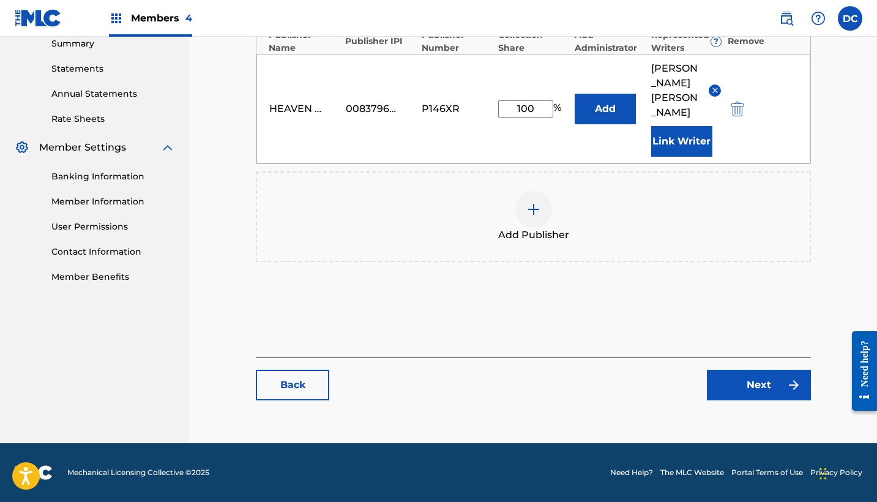
scroll to position [0, 0]
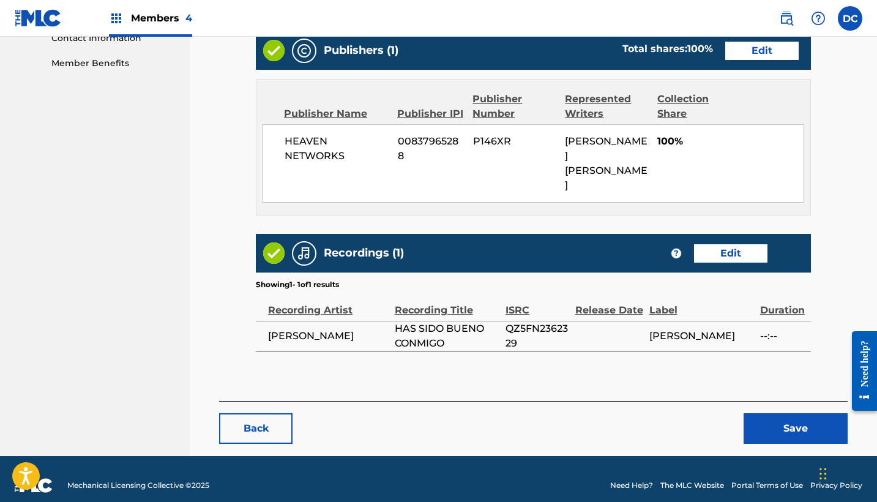
scroll to position [613, 0]
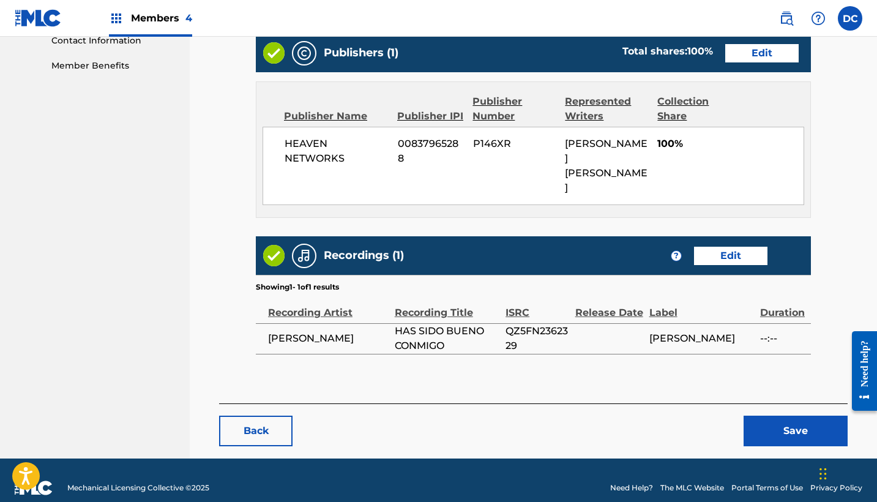
click at [774, 416] on button "Save" at bounding box center [796, 431] width 104 height 31
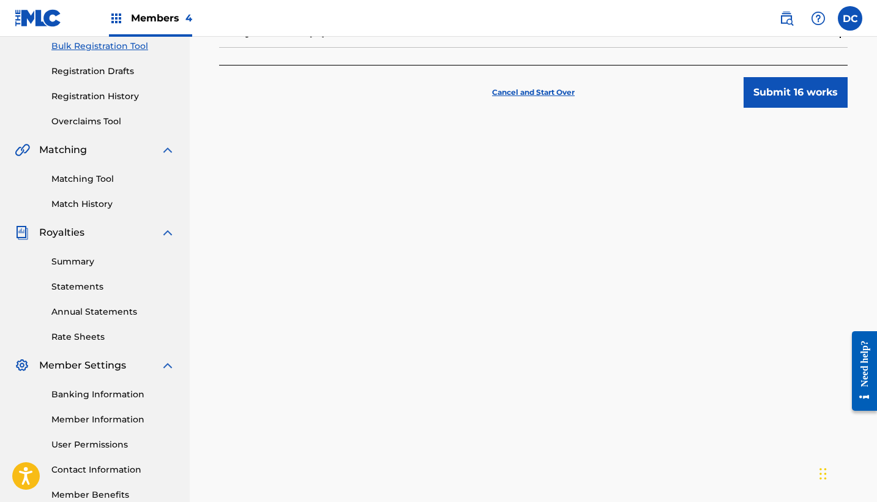
scroll to position [154, 0]
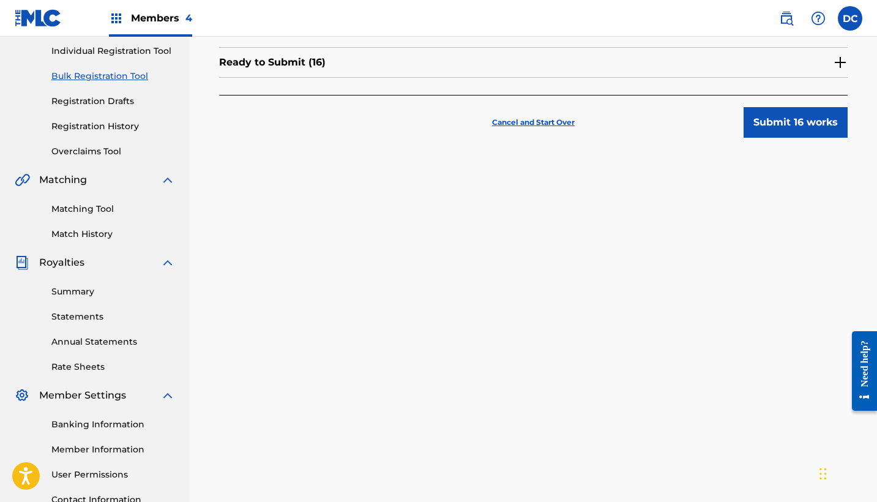
click at [622, 65] on div "Ready to Submit ( 16 )" at bounding box center [533, 62] width 629 height 31
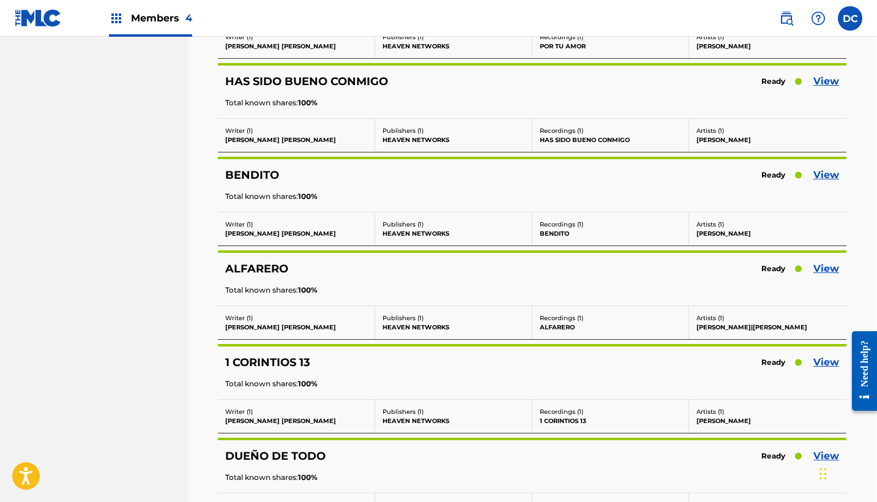
scroll to position [830, 1]
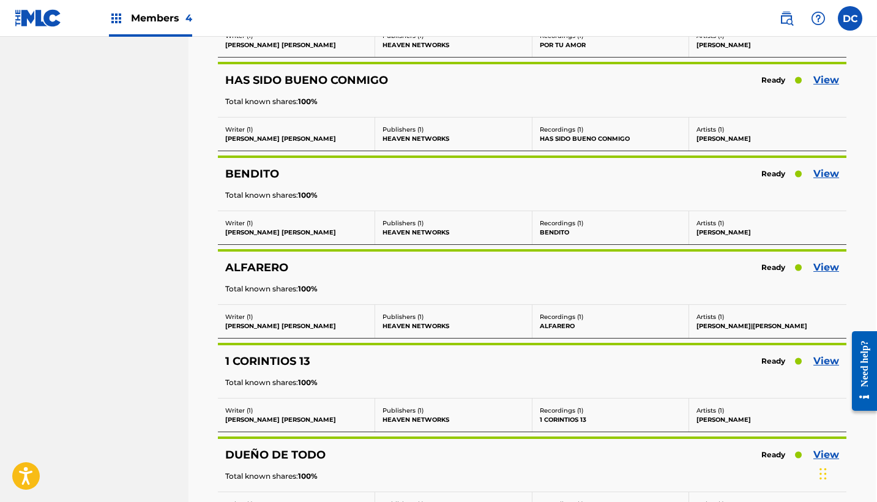
click at [826, 175] on link "View" at bounding box center [827, 174] width 26 height 15
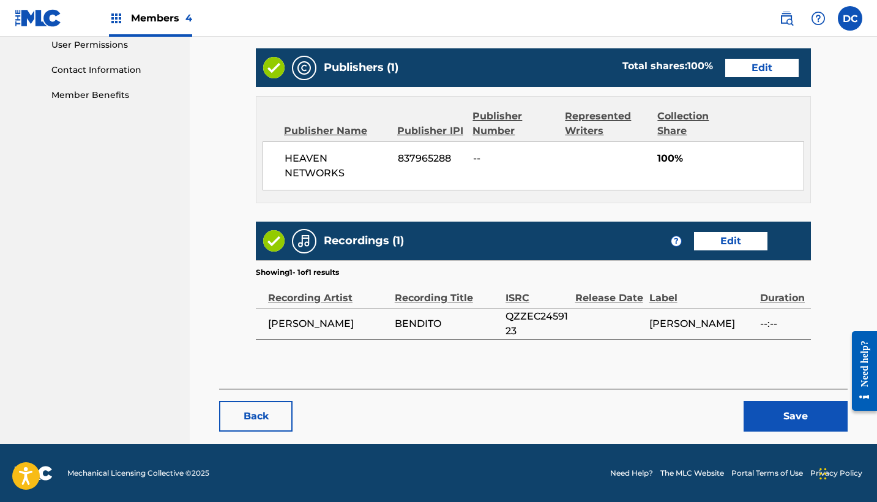
scroll to position [583, 0]
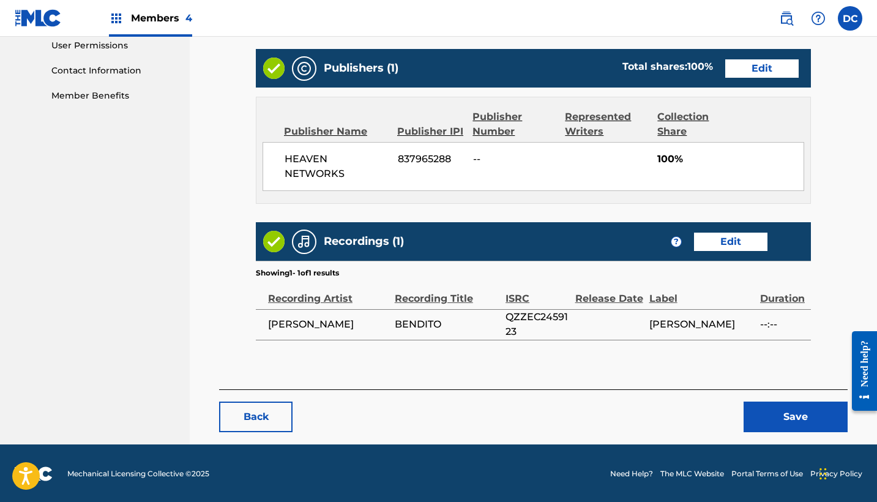
click at [755, 63] on link "Edit" at bounding box center [761, 68] width 73 height 18
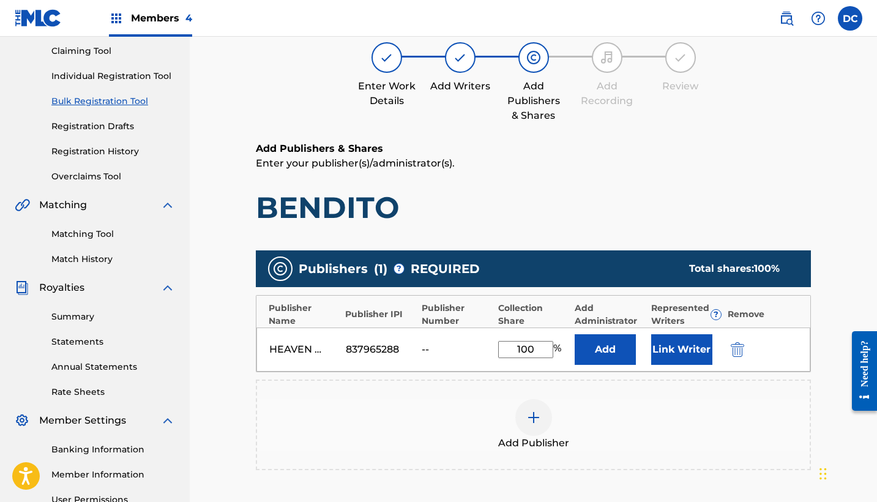
scroll to position [151, 0]
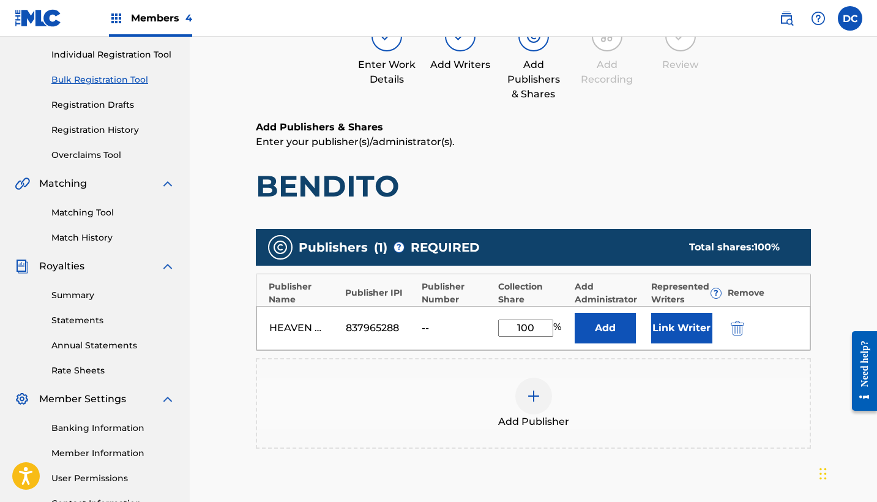
click at [738, 319] on div "HEAVEN NETWORKS 837965288 -- 100 % Add Link Writer" at bounding box center [534, 328] width 554 height 44
click at [750, 321] on div at bounding box center [754, 328] width 55 height 14
click at [741, 324] on img "submit" at bounding box center [737, 328] width 13 height 15
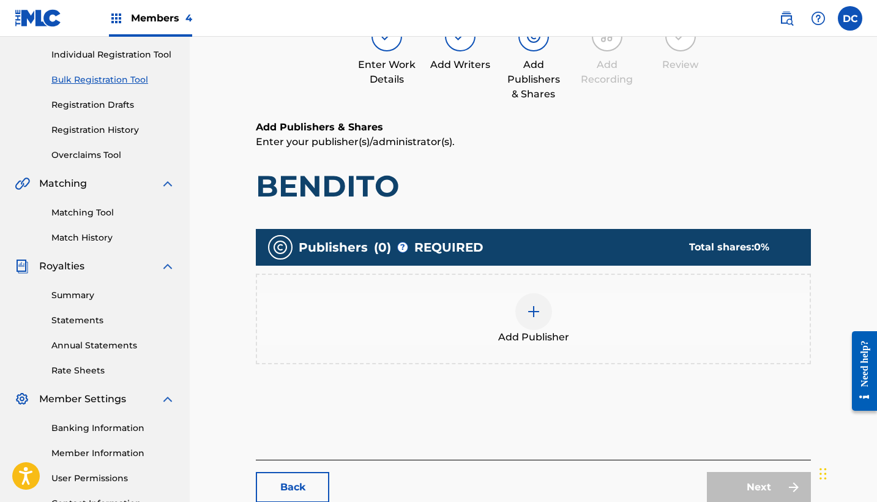
click at [537, 322] on div at bounding box center [533, 311] width 37 height 37
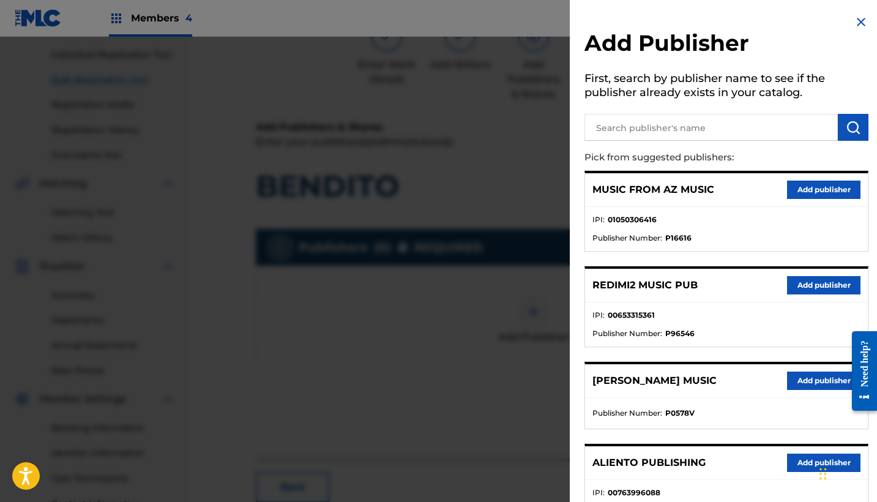
click at [681, 134] on input "text" at bounding box center [711, 127] width 253 height 27
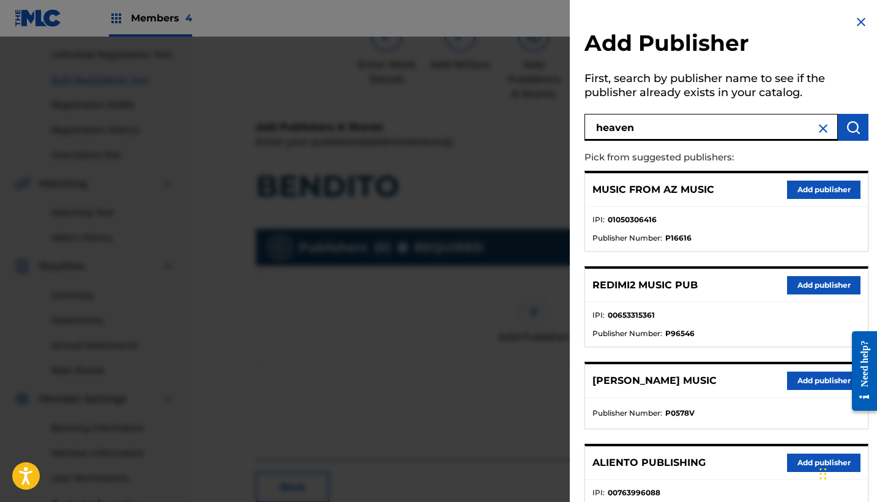
type input "heaven"
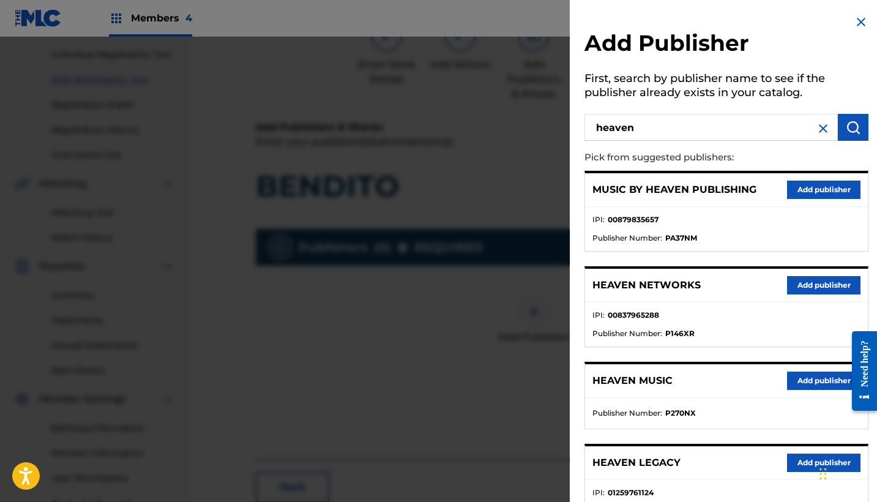
click at [815, 281] on button "Add publisher" at bounding box center [823, 285] width 73 height 18
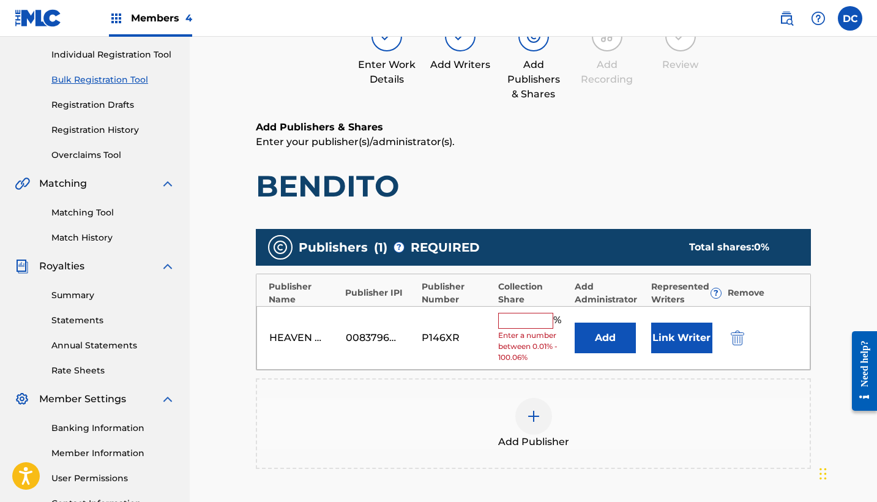
click at [530, 317] on input "text" at bounding box center [525, 321] width 55 height 16
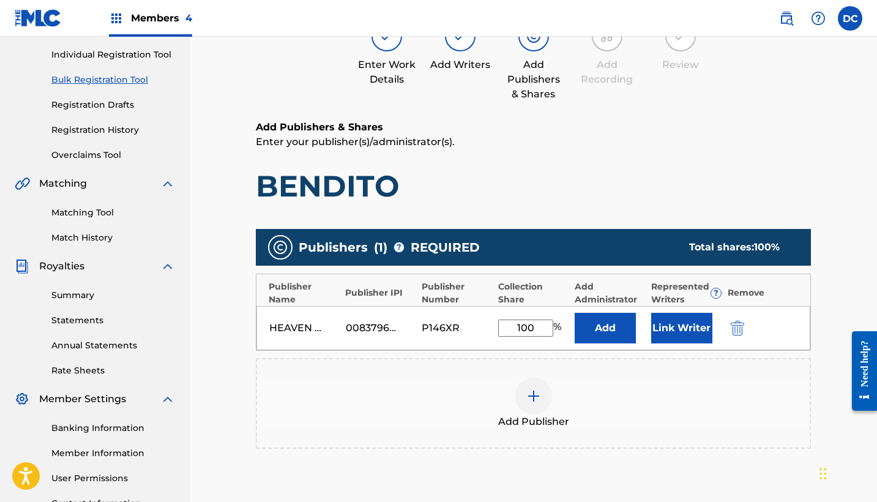
type input "100"
click at [693, 330] on button "Link Writer" at bounding box center [681, 328] width 61 height 31
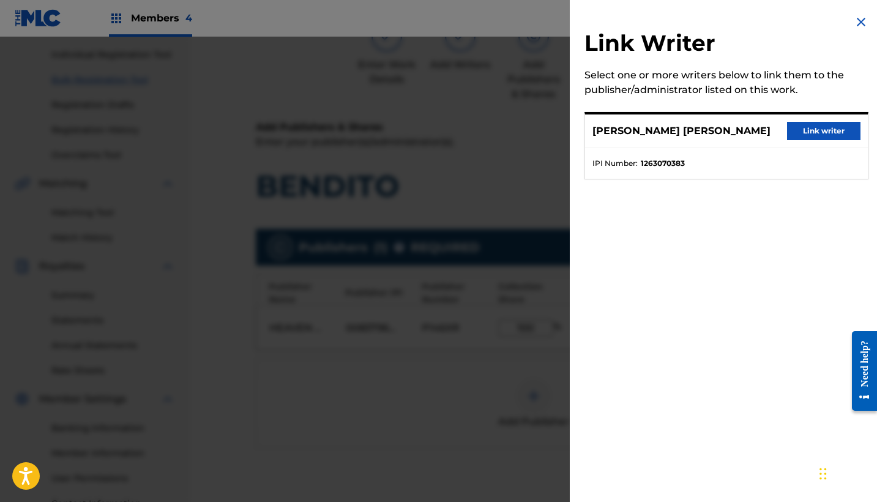
click at [802, 132] on button "Link writer" at bounding box center [823, 131] width 73 height 18
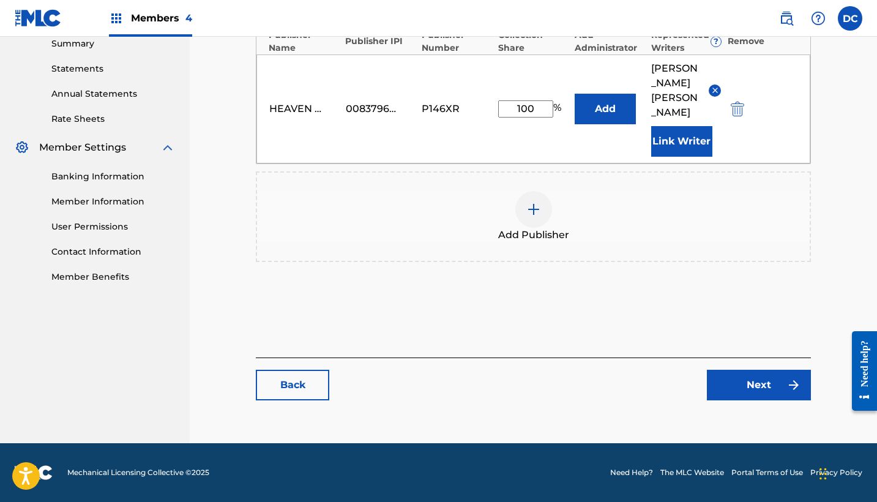
scroll to position [417, 0]
click at [798, 384] on img at bounding box center [794, 385] width 15 height 15
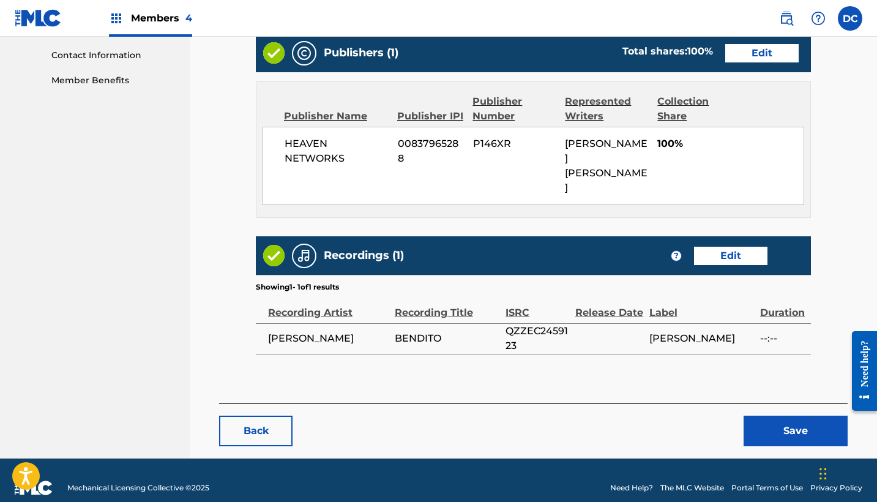
scroll to position [598, 0]
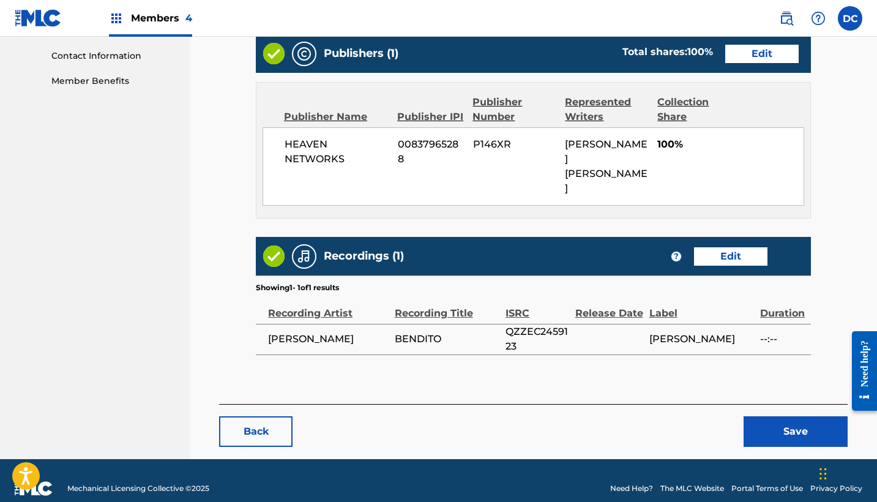
click at [770, 416] on button "Save" at bounding box center [796, 431] width 104 height 31
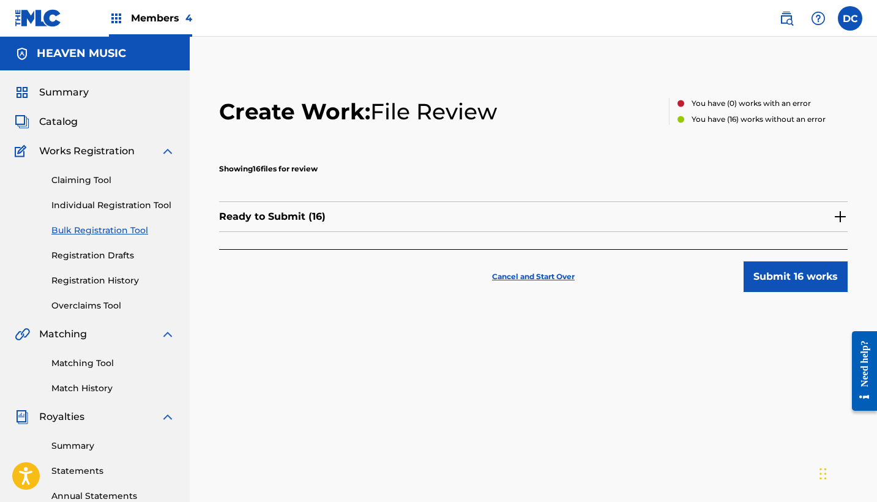
click at [575, 218] on div "Ready to Submit ( 16 )" at bounding box center [533, 216] width 629 height 31
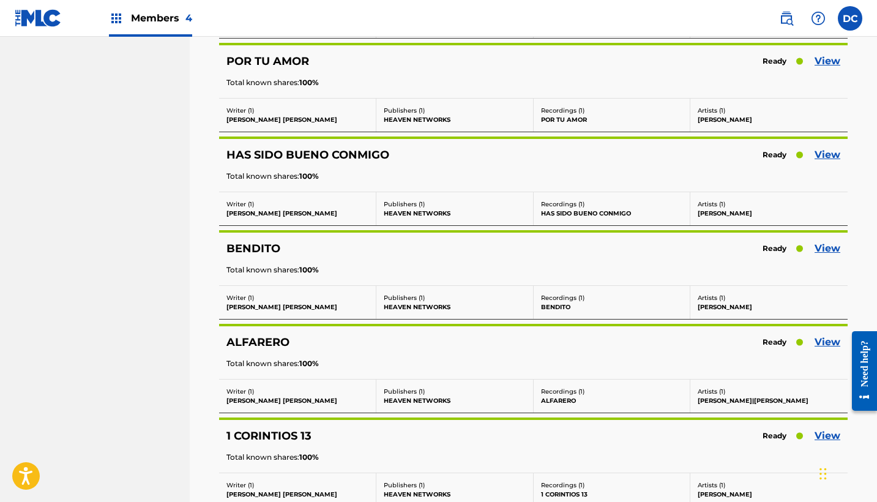
scroll to position [852, 0]
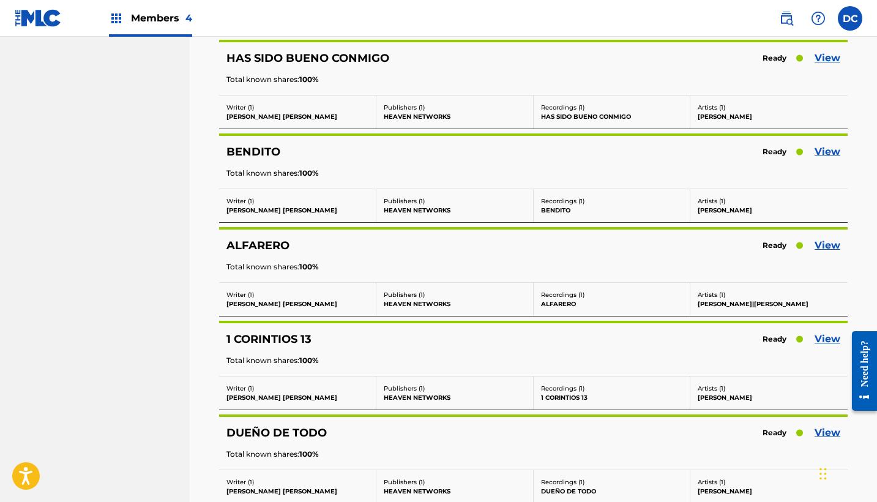
click at [831, 244] on link "View" at bounding box center [828, 245] width 26 height 15
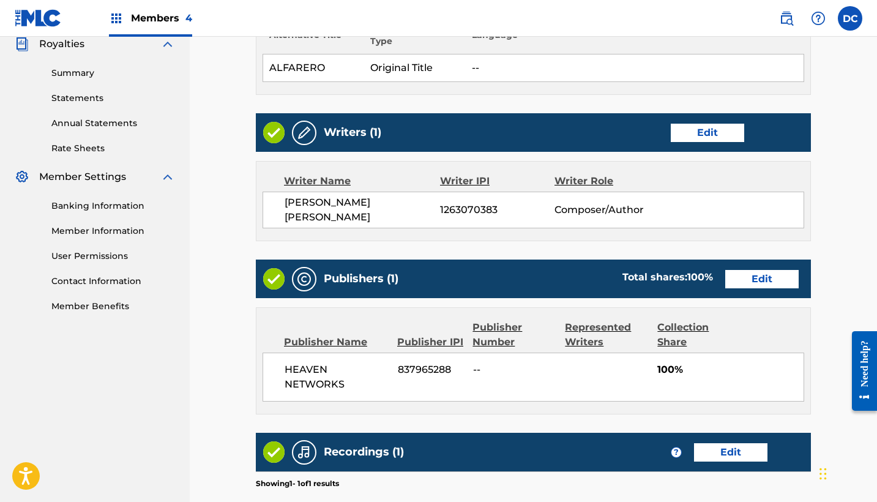
scroll to position [384, 0]
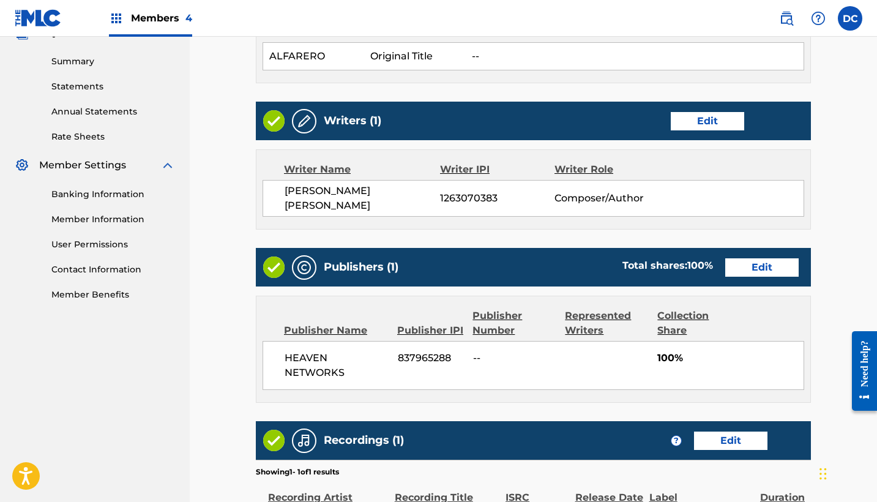
click at [765, 269] on link "Edit" at bounding box center [761, 267] width 73 height 18
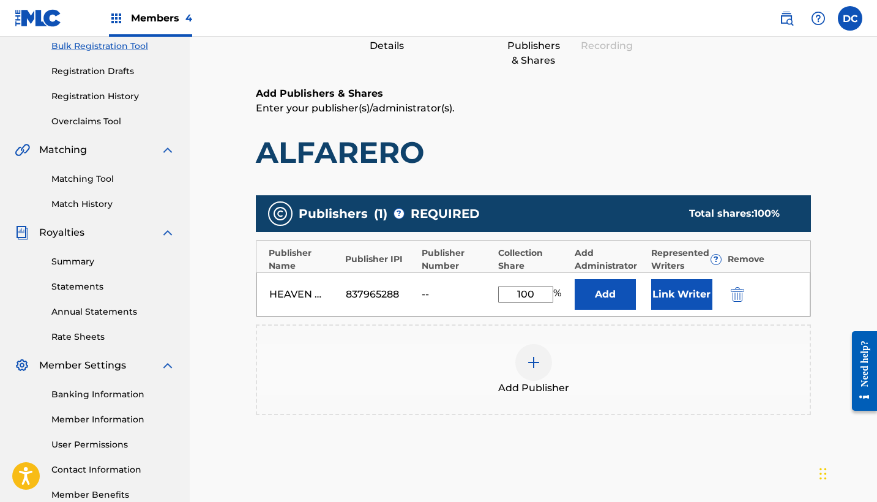
scroll to position [189, 0]
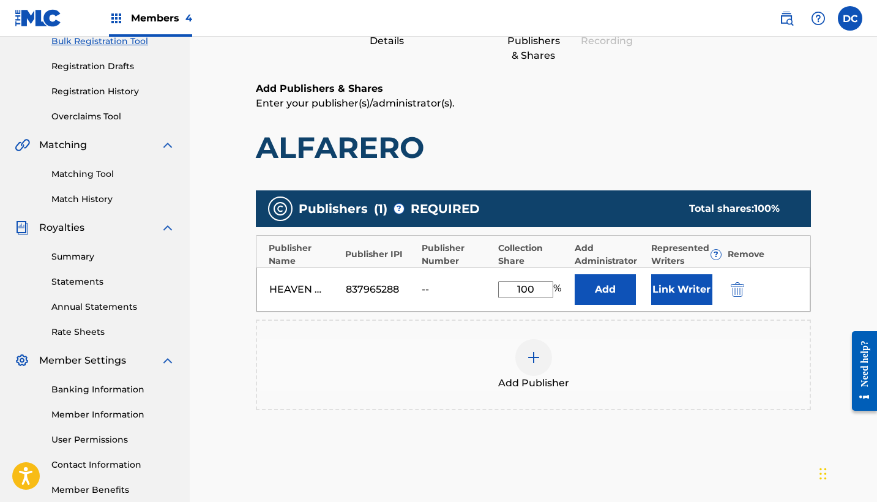
click at [742, 292] on img "submit" at bounding box center [737, 289] width 13 height 15
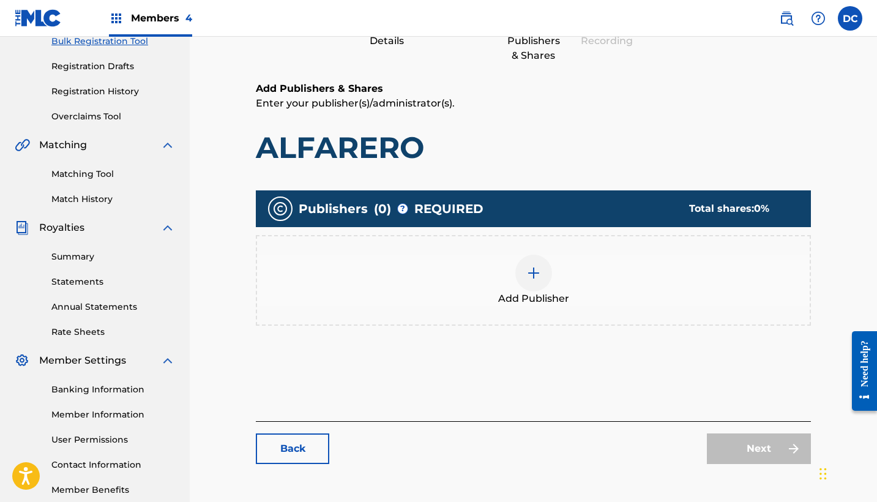
click at [504, 296] on span "Add Publisher" at bounding box center [533, 298] width 71 height 15
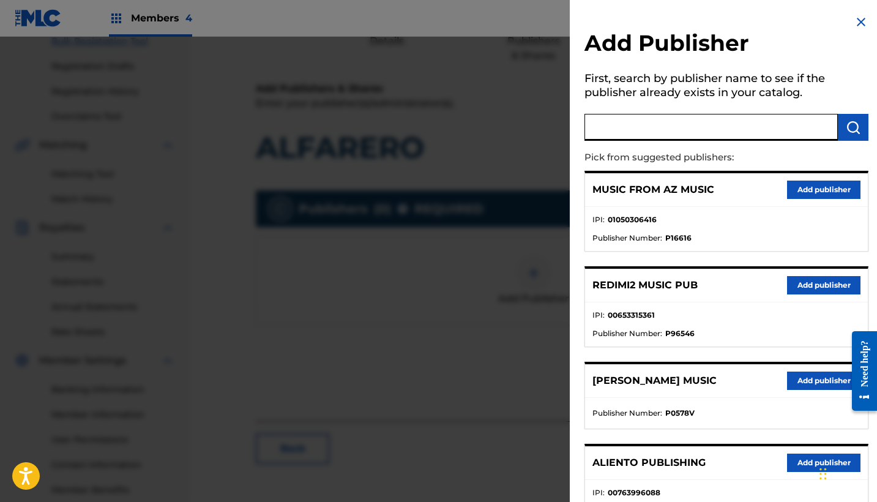
click at [613, 123] on input "text" at bounding box center [711, 127] width 253 height 27
type input "heaven"
click at [815, 288] on button "Add publisher" at bounding box center [823, 285] width 73 height 18
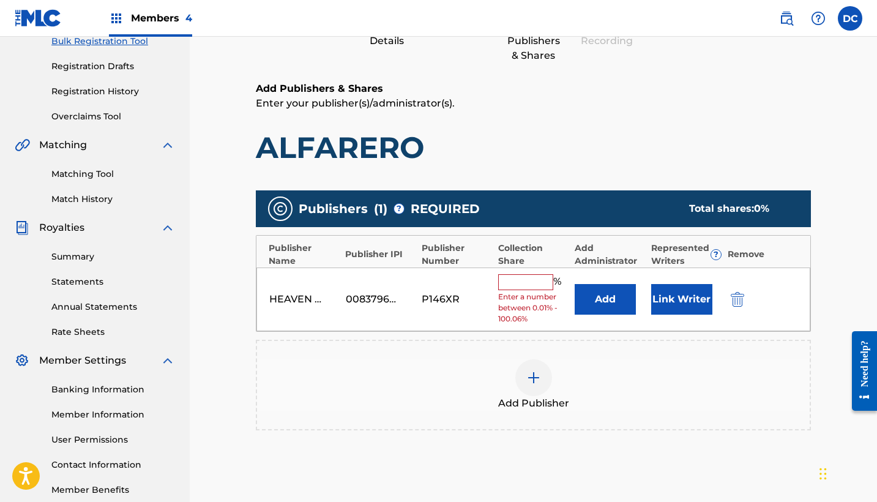
click at [542, 277] on input "text" at bounding box center [525, 282] width 55 height 16
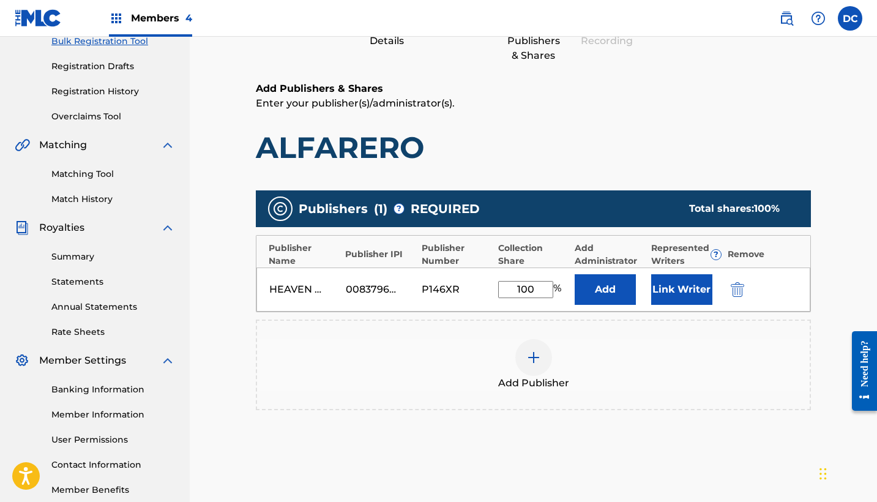
type input "100"
click at [703, 284] on button "Link Writer" at bounding box center [681, 289] width 61 height 31
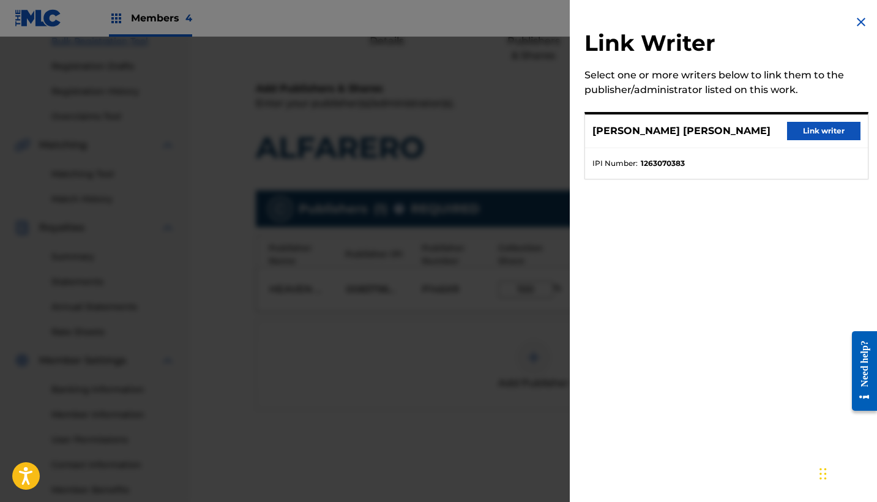
click at [822, 132] on button "Link writer" at bounding box center [823, 131] width 73 height 18
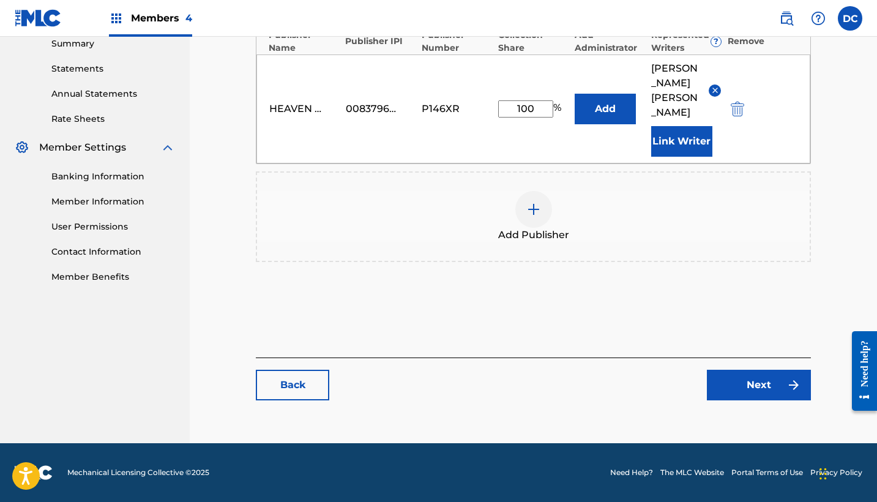
scroll to position [418, 0]
click at [775, 381] on link "Next" at bounding box center [759, 385] width 104 height 31
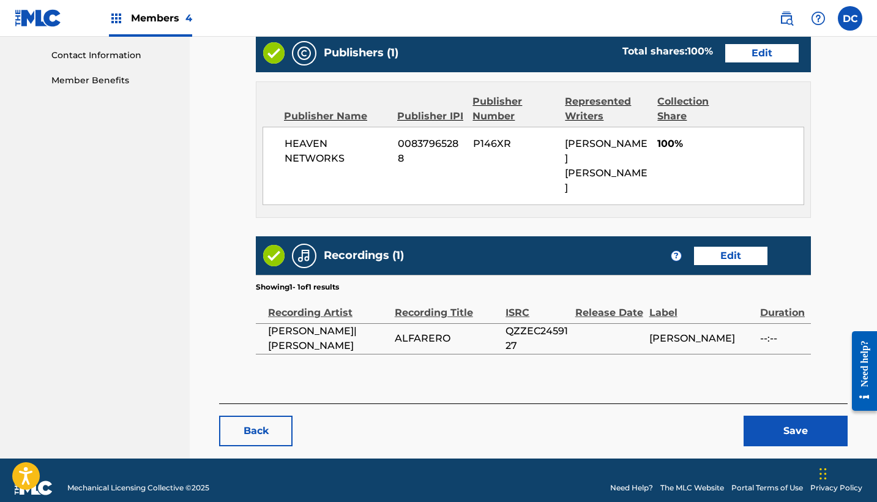
scroll to position [598, 0]
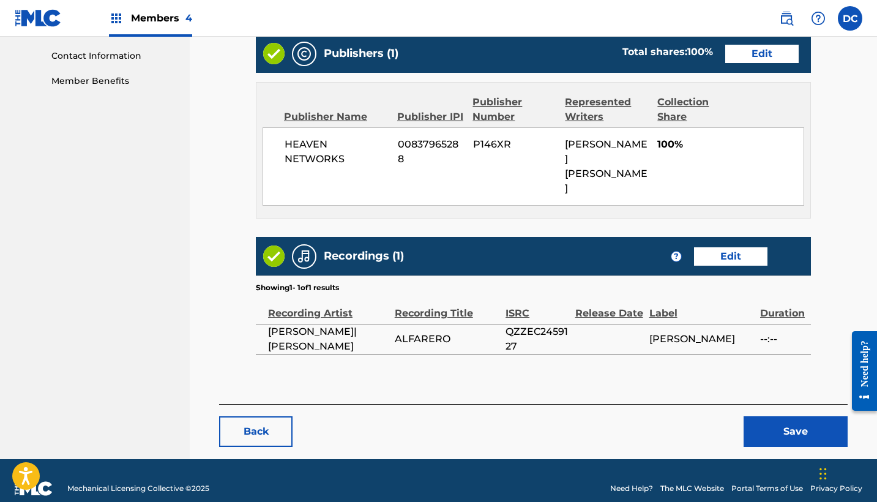
click at [766, 416] on button "Save" at bounding box center [796, 431] width 104 height 31
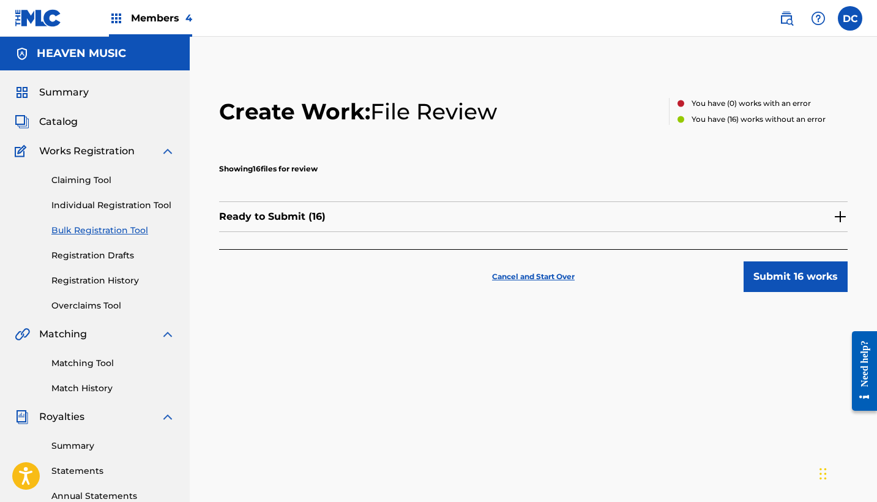
click at [546, 226] on div "Ready to Submit ( 16 )" at bounding box center [533, 216] width 629 height 31
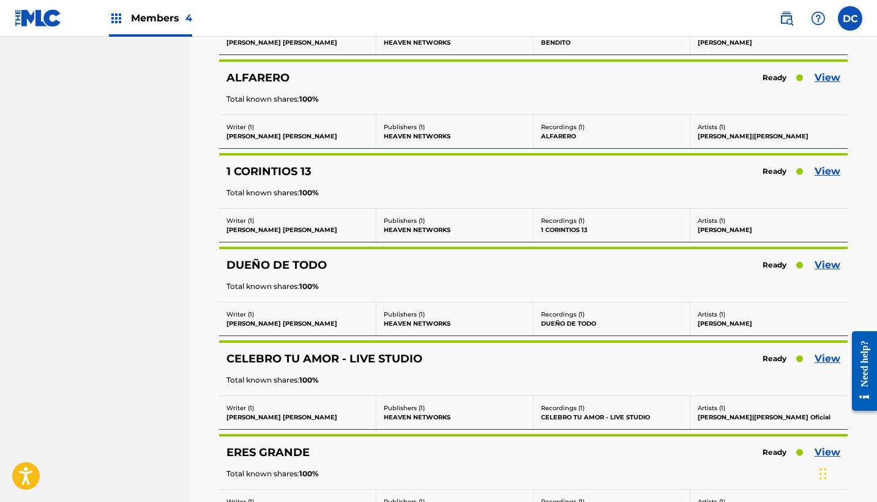
scroll to position [1021, 0]
click at [825, 173] on link "View" at bounding box center [828, 170] width 26 height 15
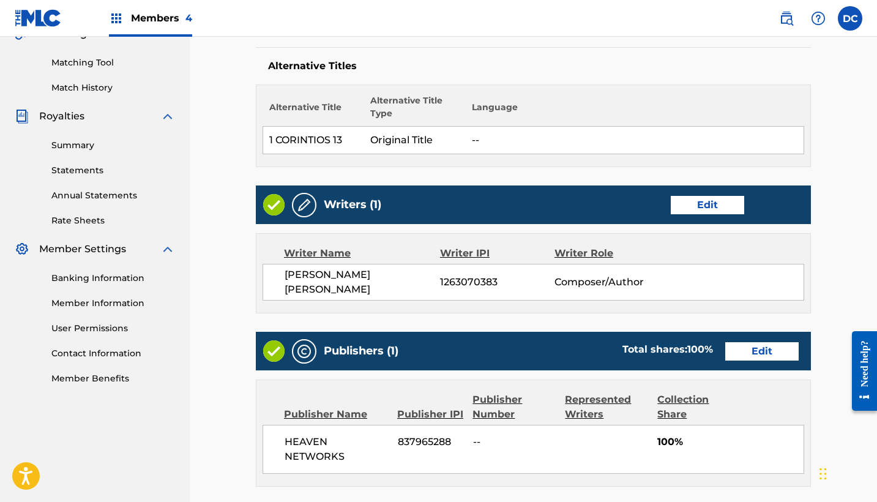
scroll to position [313, 0]
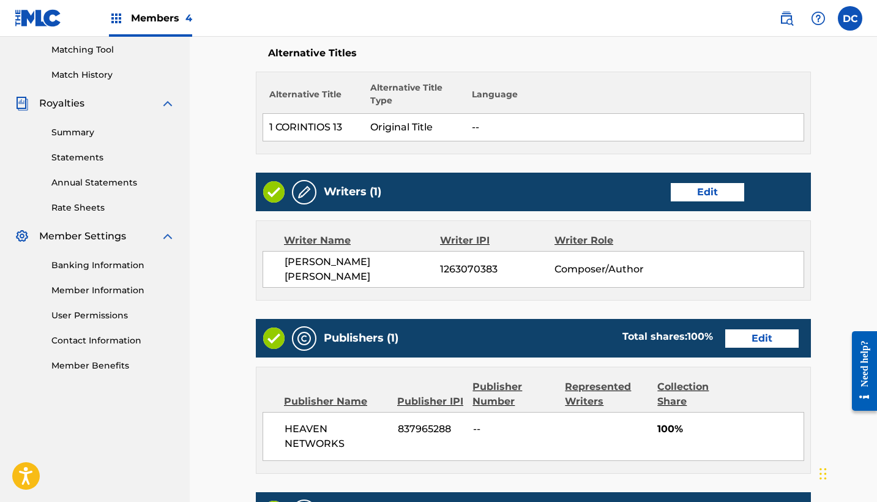
click at [760, 346] on link "Edit" at bounding box center [761, 338] width 73 height 18
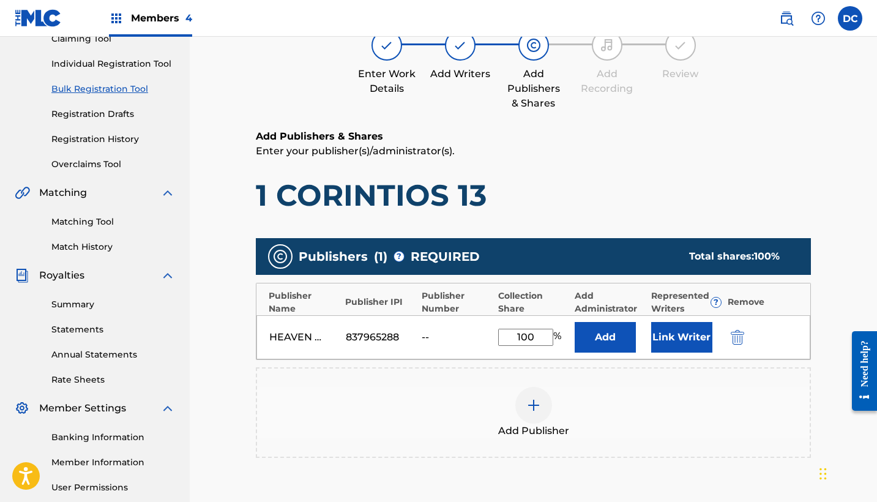
scroll to position [151, 0]
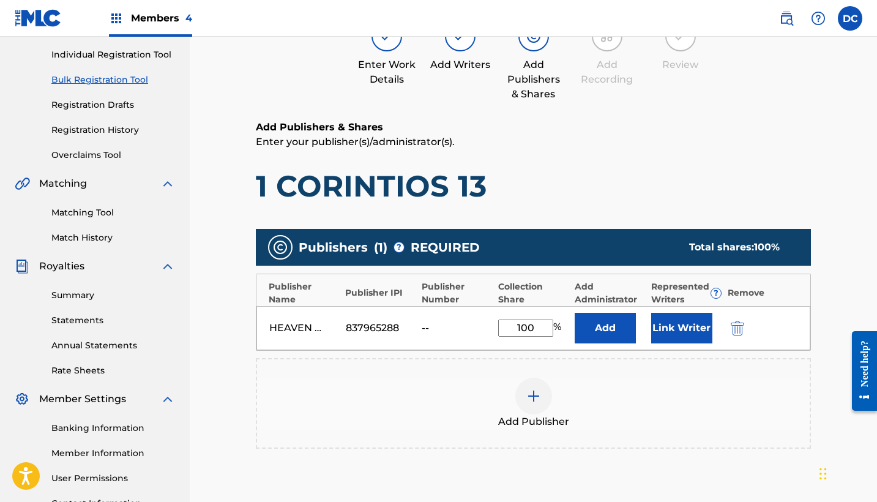
click at [734, 335] on div "HEAVEN NETWORKS 837965288 -- 100 % Add Link Writer" at bounding box center [534, 328] width 554 height 44
click at [736, 332] on img "submit" at bounding box center [737, 328] width 13 height 15
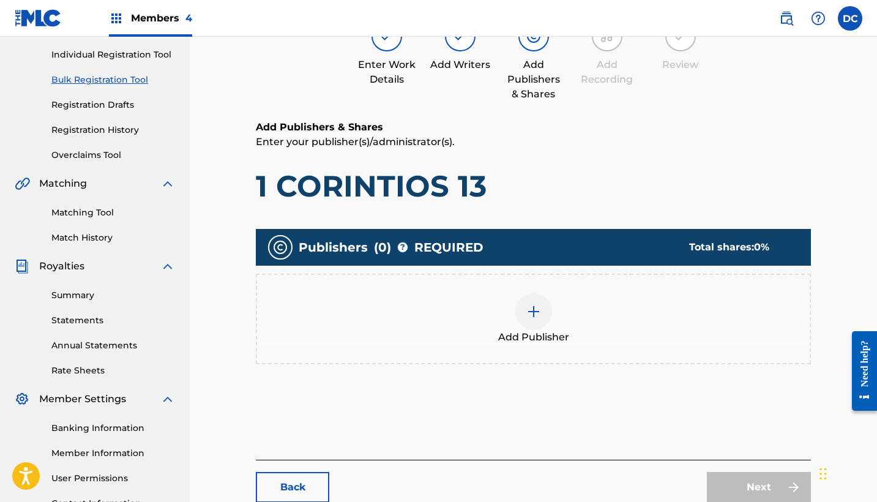
click at [497, 337] on div "Add Publisher" at bounding box center [533, 318] width 553 height 51
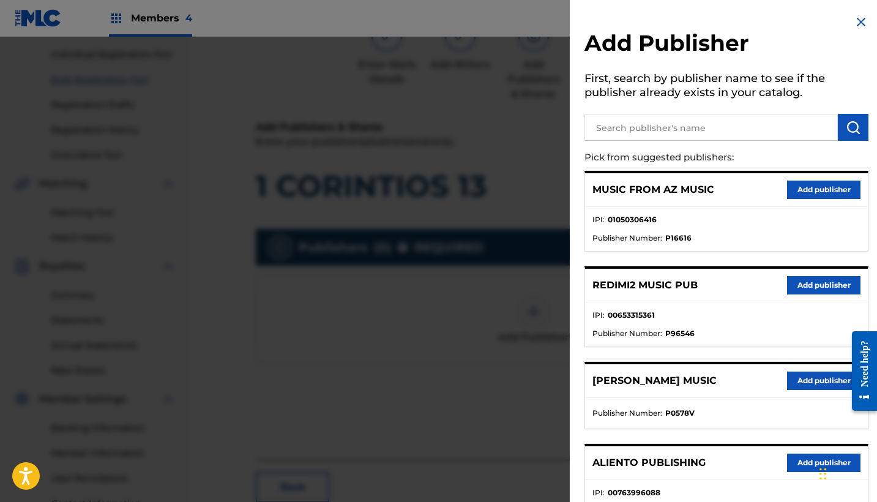
click at [681, 135] on input "text" at bounding box center [711, 127] width 253 height 27
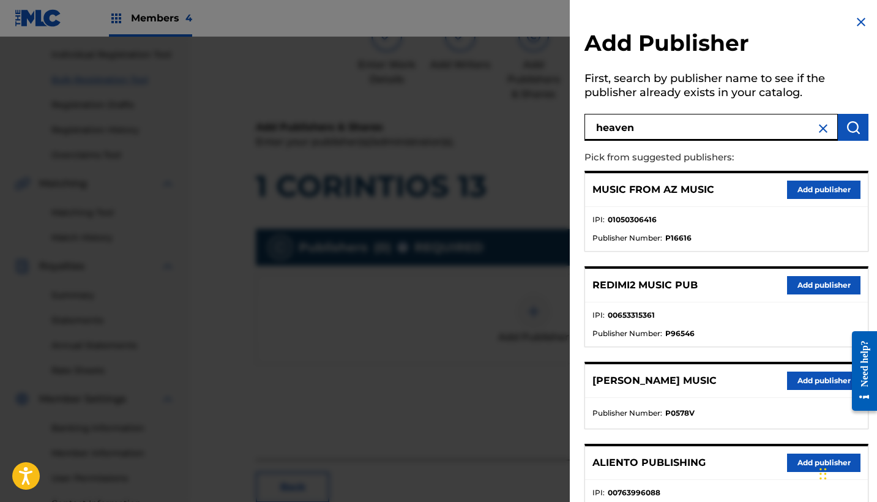
type input "heaven"
click at [844, 289] on button "Add publisher" at bounding box center [823, 285] width 73 height 18
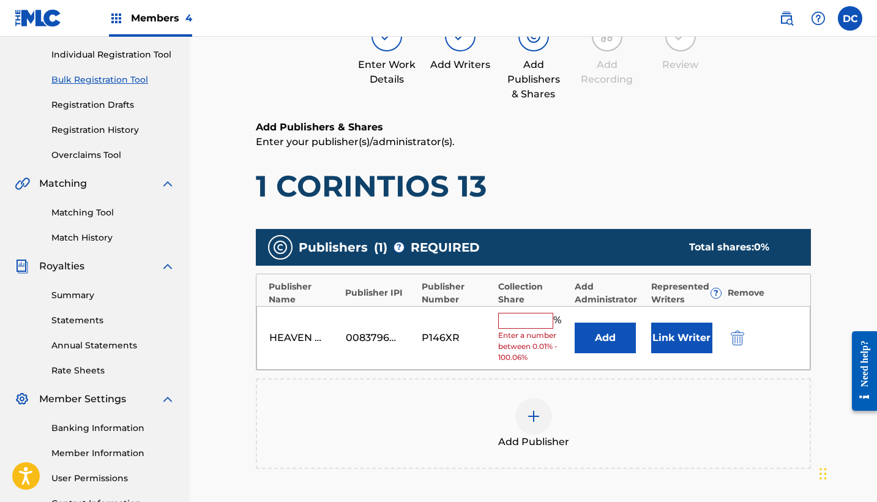
click at [536, 319] on input "text" at bounding box center [525, 321] width 55 height 16
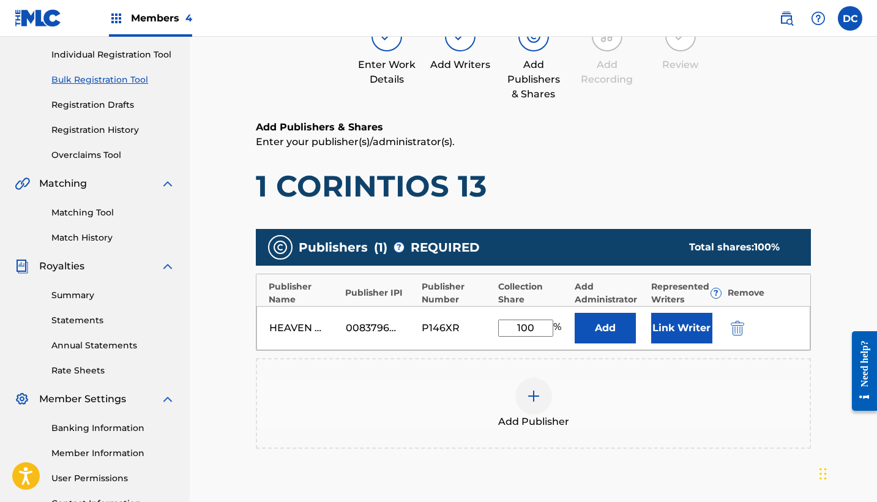
type input "100"
click at [675, 322] on button "Link Writer" at bounding box center [681, 328] width 61 height 31
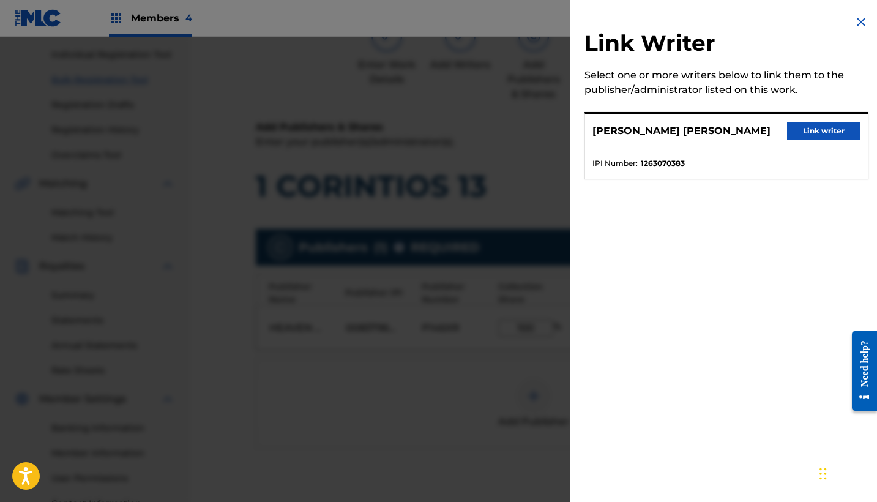
click at [803, 126] on button "Link writer" at bounding box center [823, 131] width 73 height 18
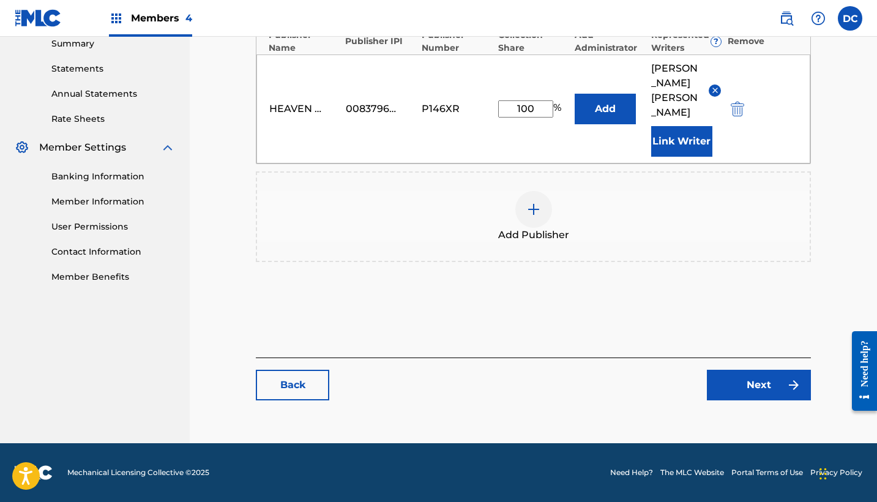
scroll to position [0, 0]
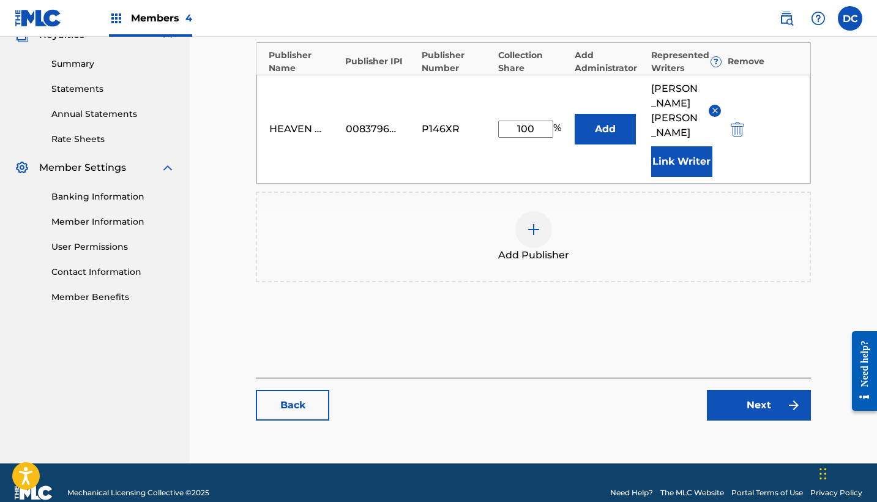
click at [766, 390] on link "Next" at bounding box center [759, 405] width 104 height 31
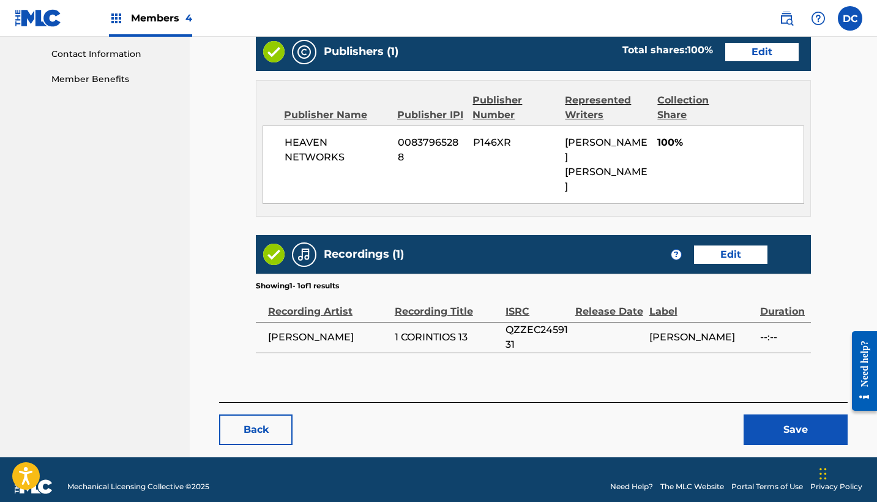
scroll to position [599, 0]
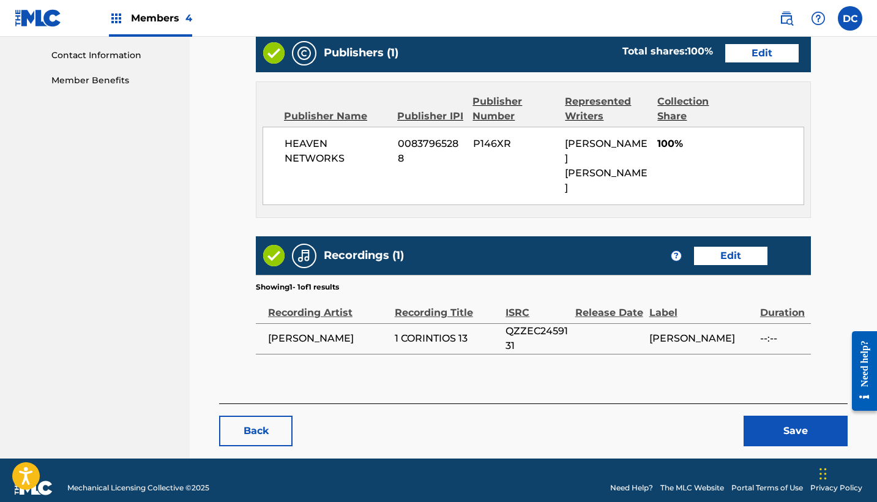
click at [784, 416] on button "Save" at bounding box center [796, 431] width 104 height 31
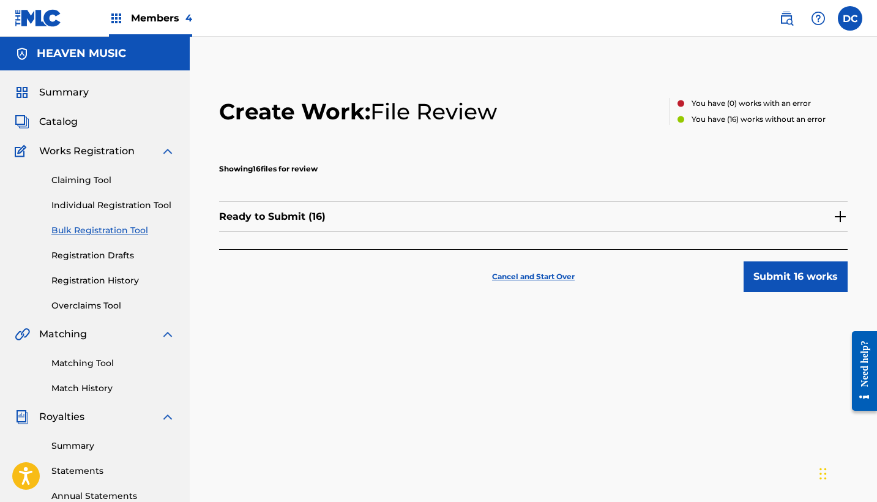
click at [557, 220] on div "Ready to Submit ( 16 )" at bounding box center [533, 216] width 629 height 31
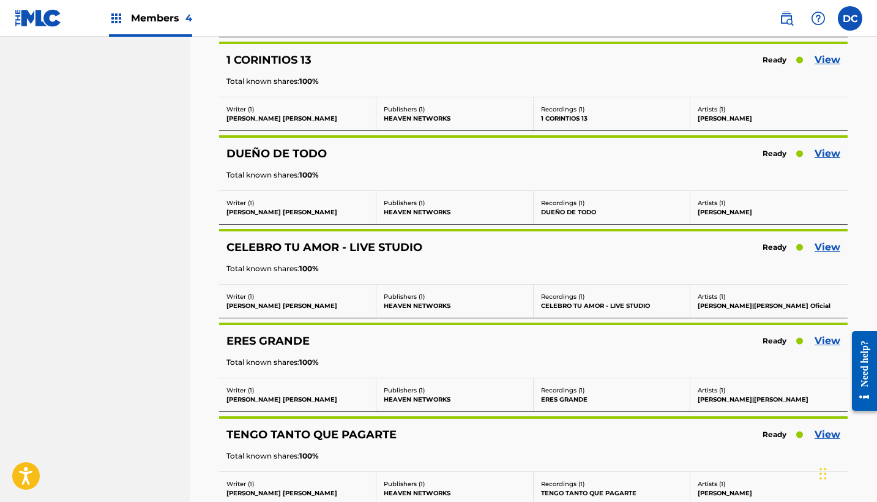
scroll to position [1136, 0]
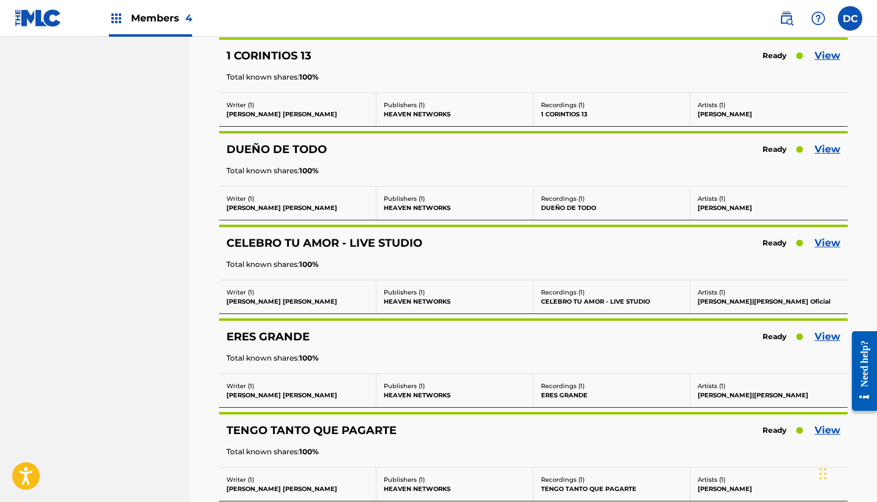
click at [826, 150] on link "View" at bounding box center [828, 149] width 26 height 15
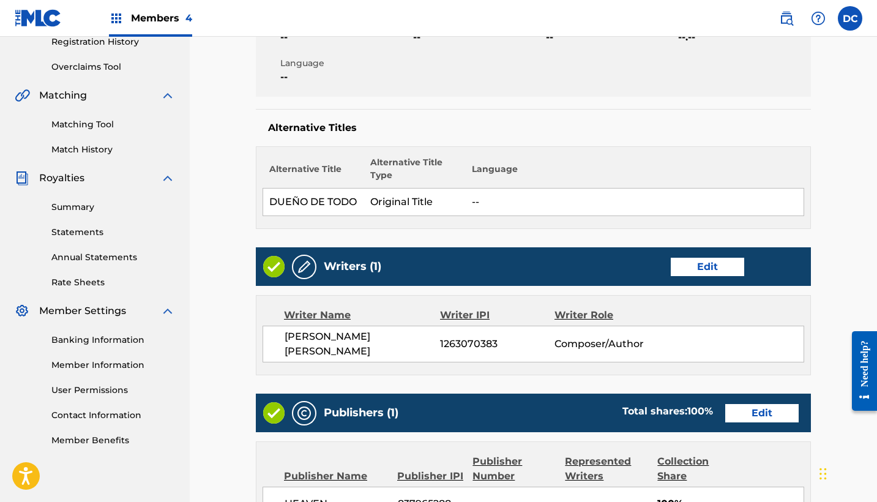
scroll to position [375, 0]
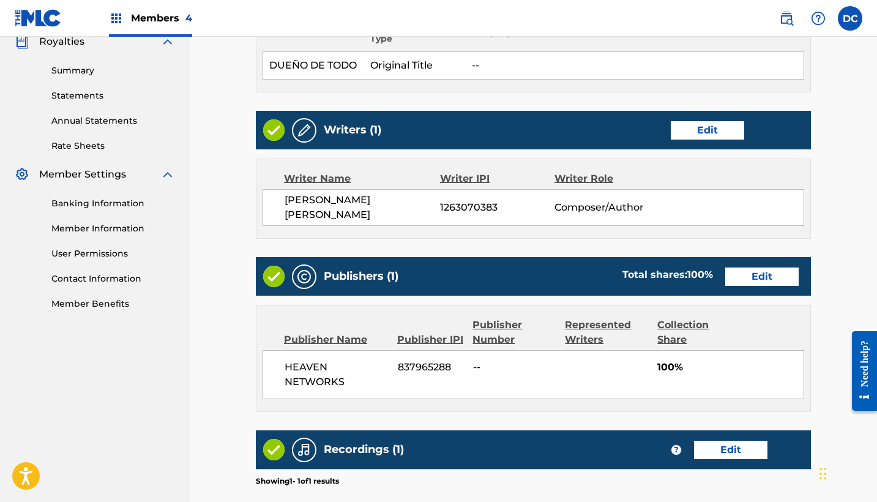
click at [763, 276] on link "Edit" at bounding box center [761, 277] width 73 height 18
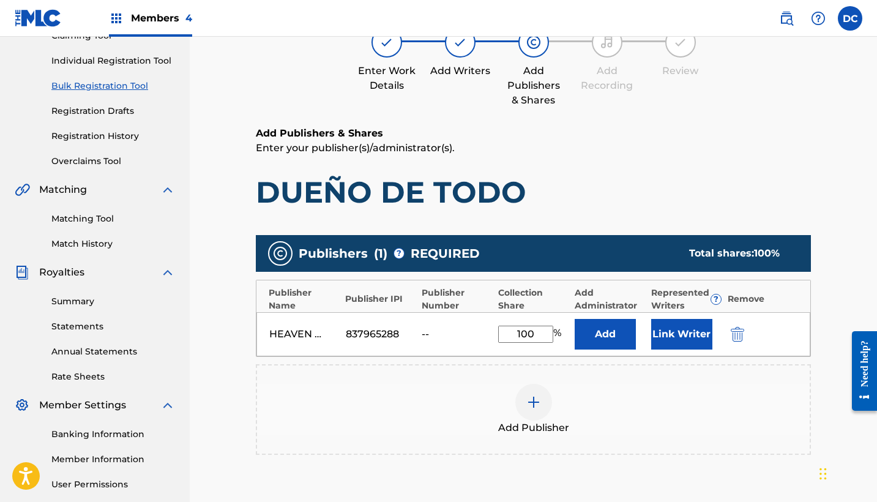
scroll to position [168, 0]
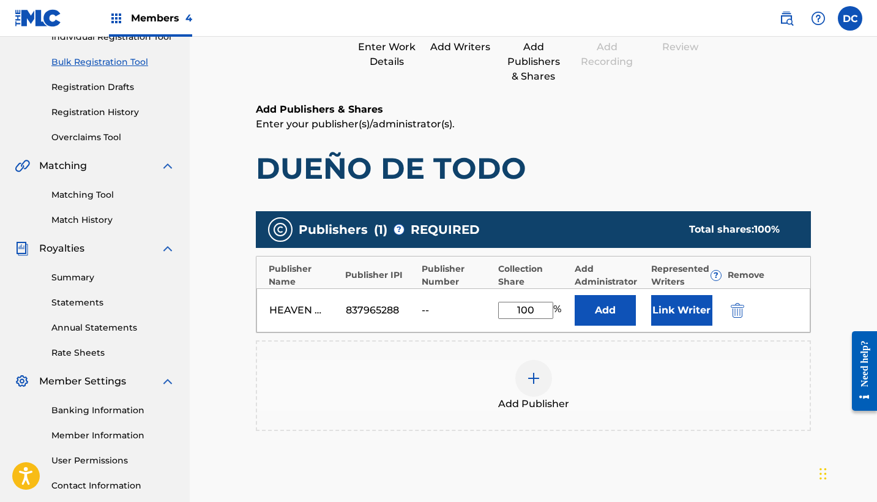
click at [741, 317] on img "submit" at bounding box center [737, 310] width 13 height 15
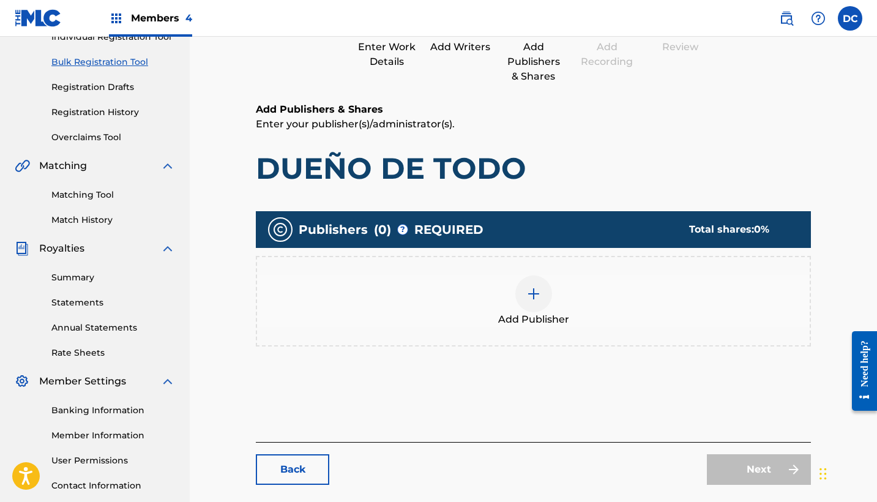
click at [461, 356] on div "Publishers ( 0 ) ? REQUIRED Total shares: 0 % Add Publisher" at bounding box center [533, 285] width 555 height 148
click at [506, 297] on div "Add Publisher" at bounding box center [533, 300] width 553 height 51
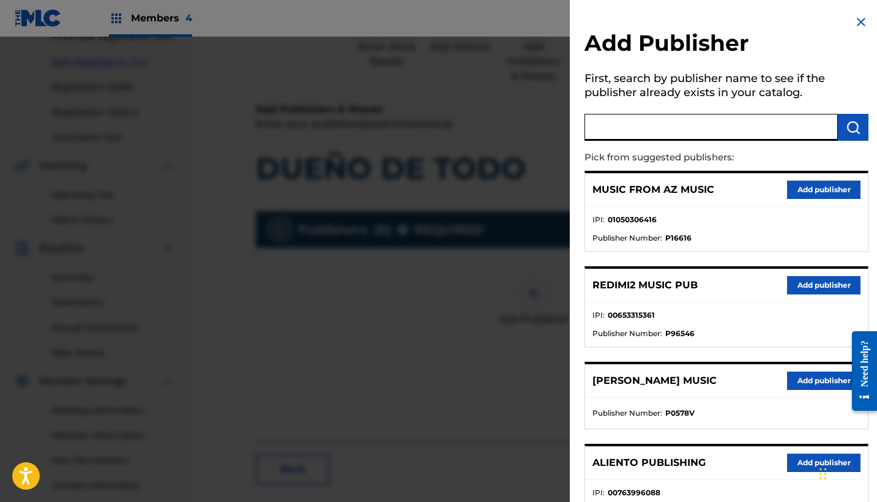
click at [641, 132] on input "text" at bounding box center [711, 127] width 253 height 27
type input "heaven"
click at [819, 287] on button "Add publisher" at bounding box center [823, 285] width 73 height 18
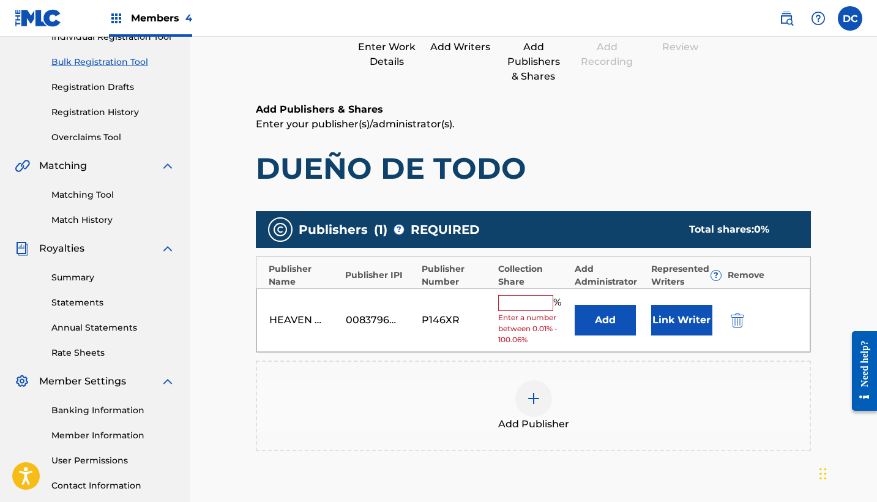
click at [523, 299] on input "text" at bounding box center [525, 303] width 55 height 16
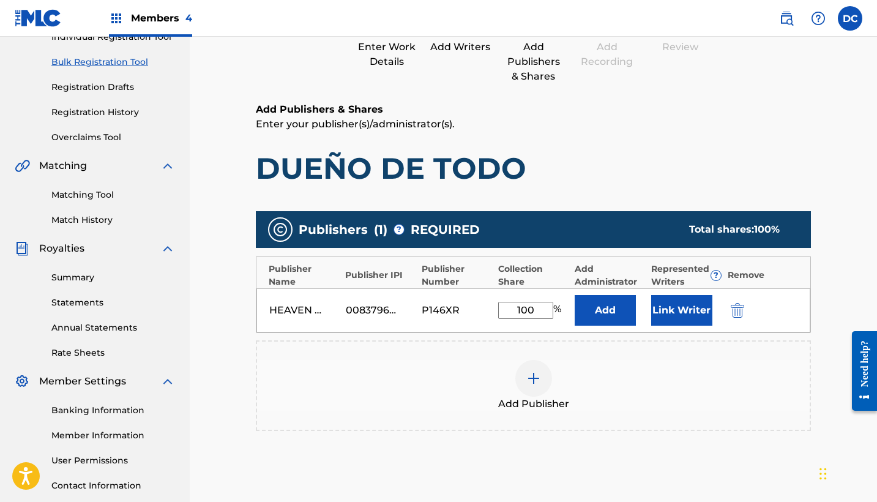
type input "100"
click at [694, 302] on button "Link Writer" at bounding box center [681, 310] width 61 height 31
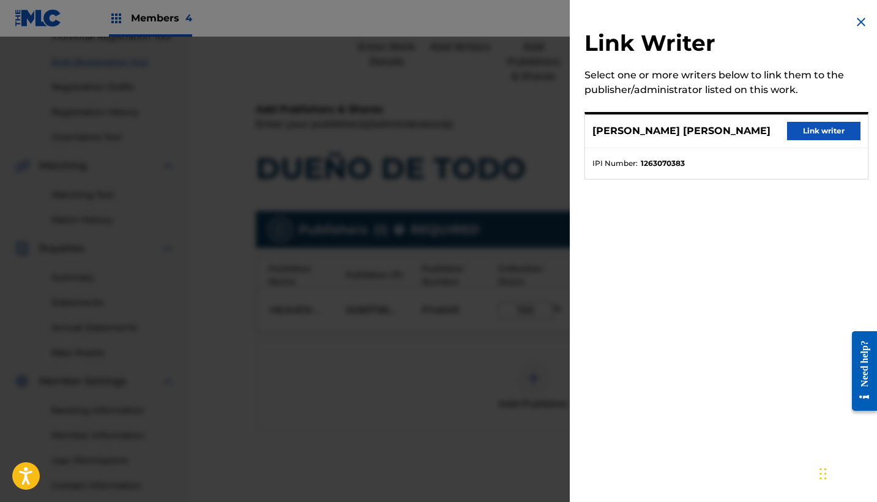
click at [794, 131] on button "Link writer" at bounding box center [823, 131] width 73 height 18
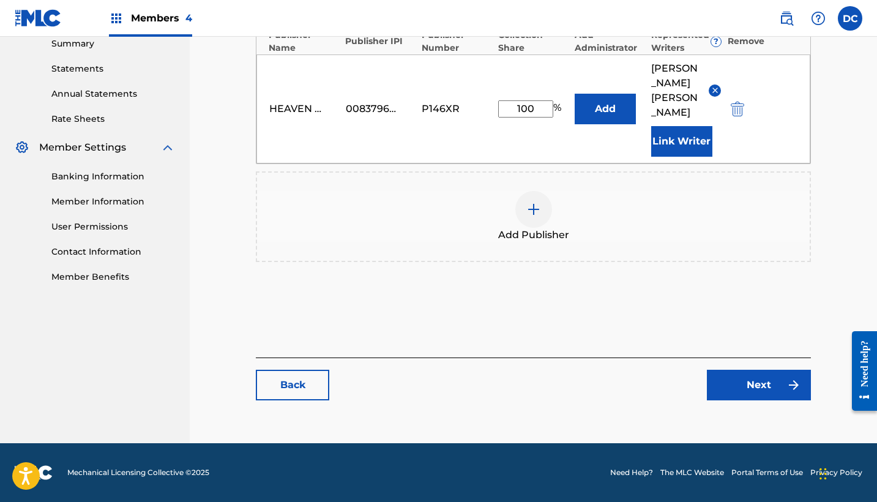
scroll to position [417, 0]
click at [804, 389] on link "Next" at bounding box center [759, 385] width 104 height 31
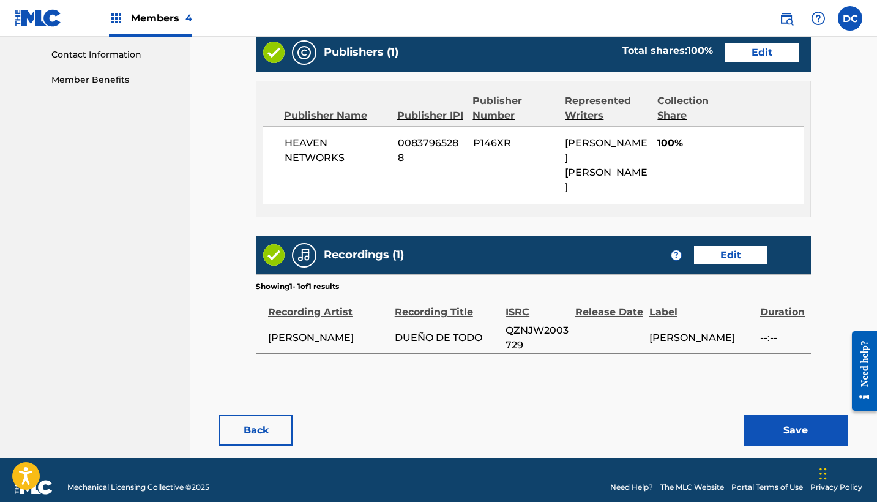
scroll to position [598, 0]
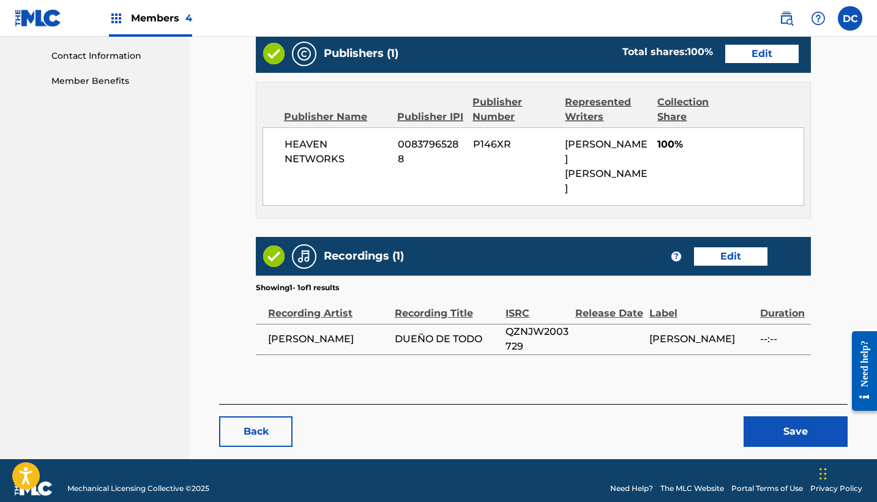
click at [764, 416] on button "Save" at bounding box center [796, 431] width 104 height 31
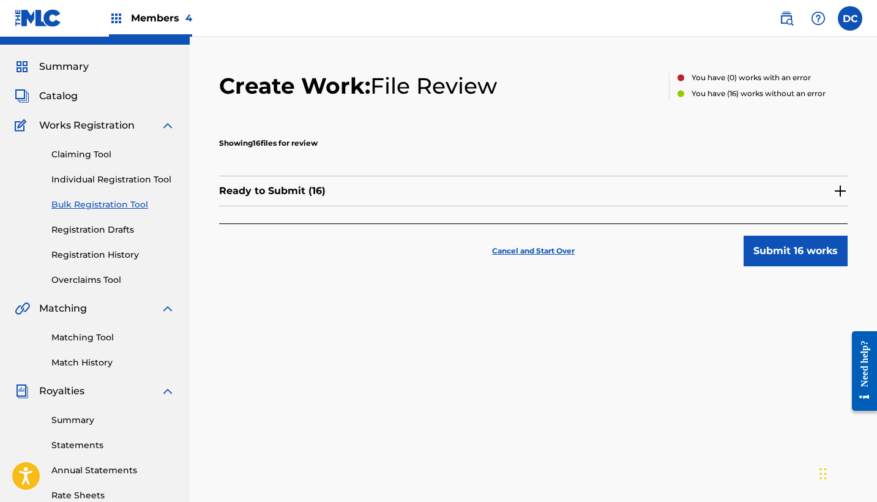
scroll to position [29, 0]
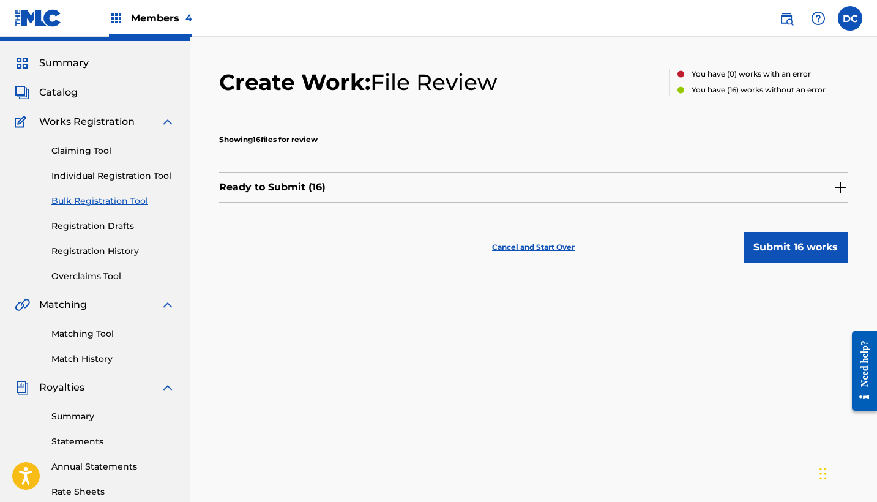
click at [583, 184] on div "Ready to Submit ( 16 )" at bounding box center [533, 187] width 629 height 31
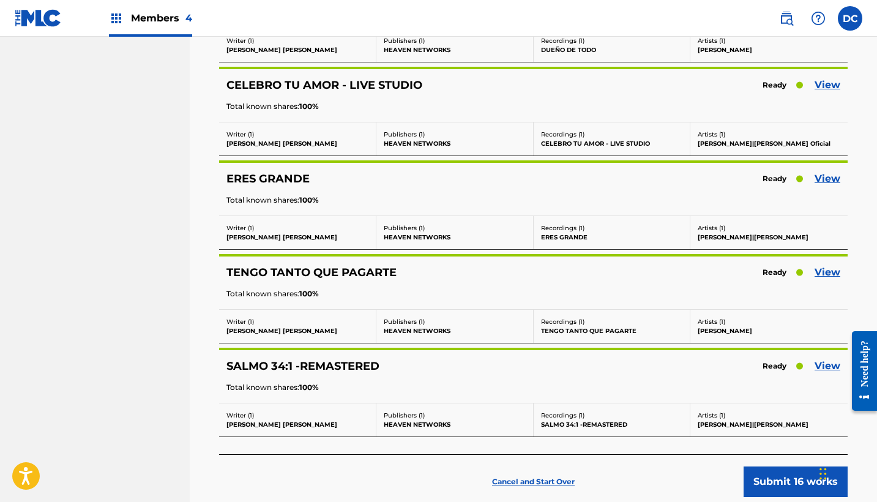
scroll to position [1287, 0]
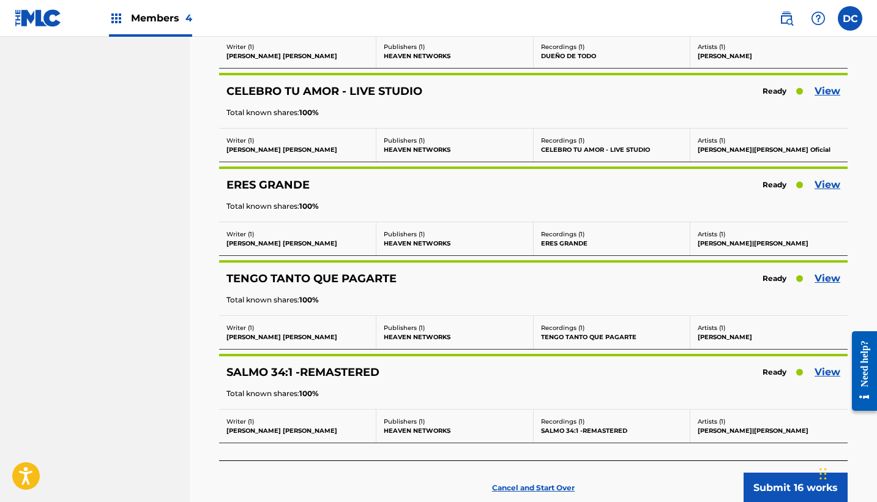
click at [832, 91] on link "View" at bounding box center [828, 91] width 26 height 15
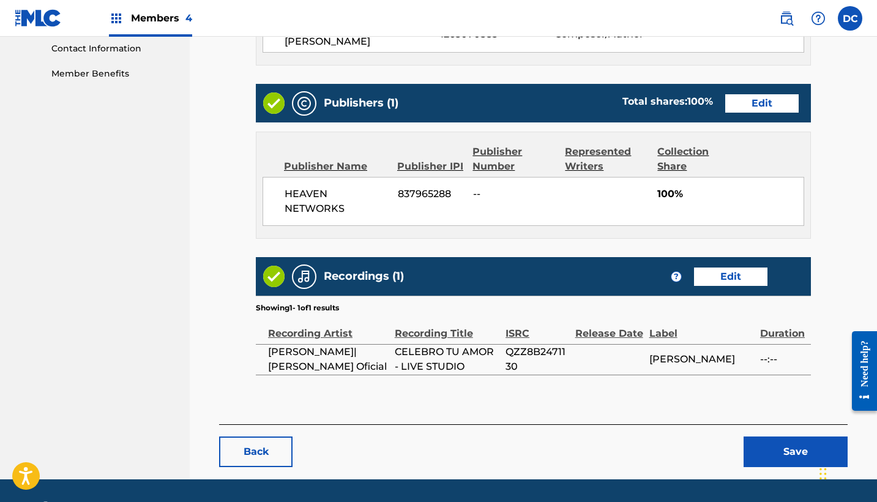
scroll to position [599, 0]
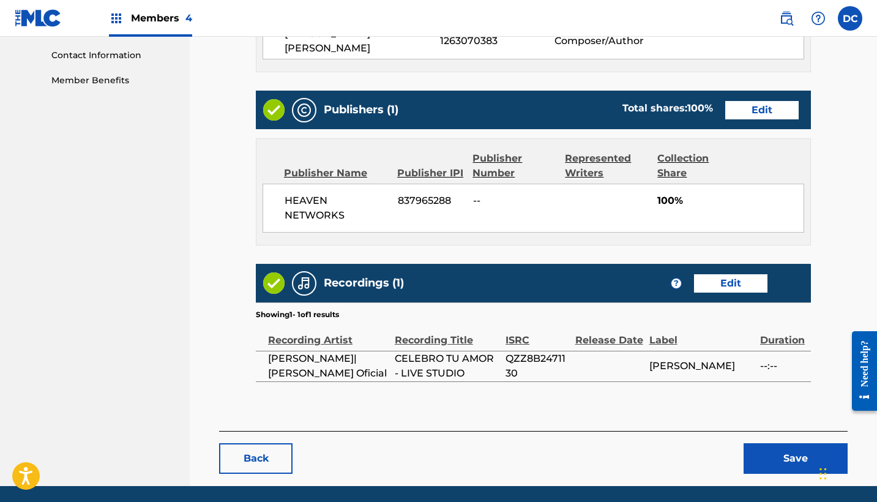
click at [759, 102] on link "Edit" at bounding box center [761, 110] width 73 height 18
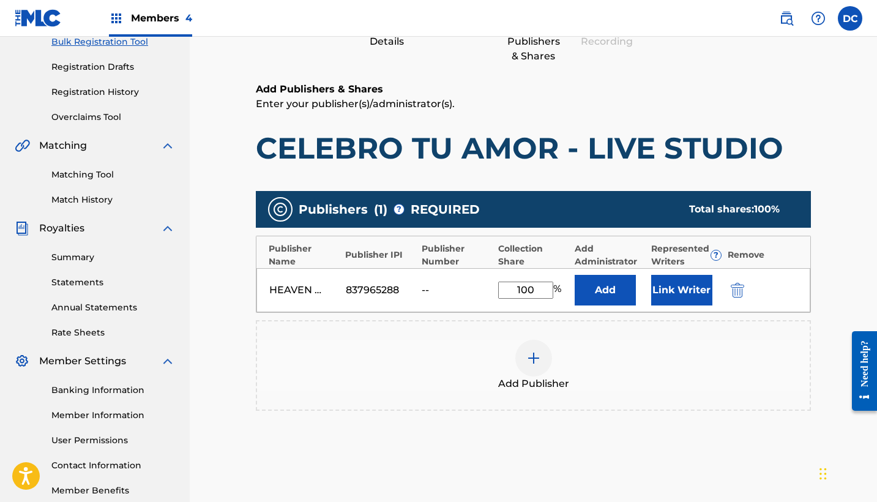
scroll to position [212, 0]
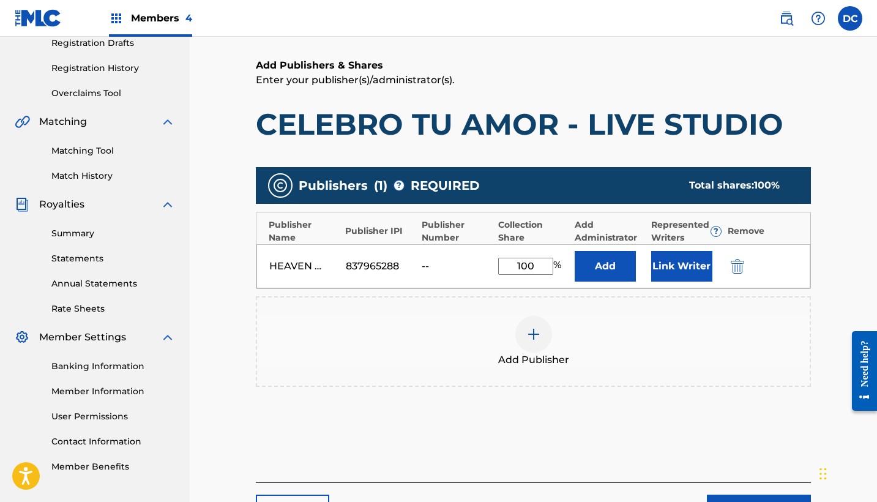
click at [737, 264] on img "submit" at bounding box center [737, 266] width 13 height 15
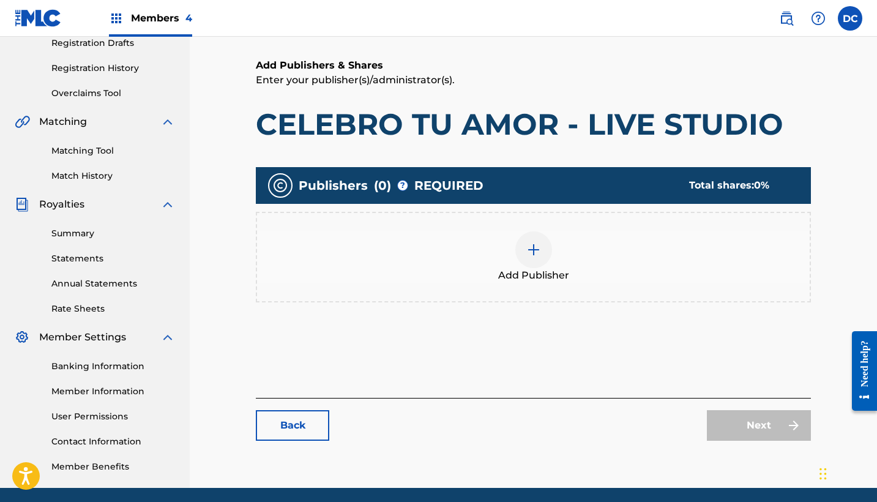
click at [559, 261] on div "Add Publisher" at bounding box center [533, 256] width 553 height 51
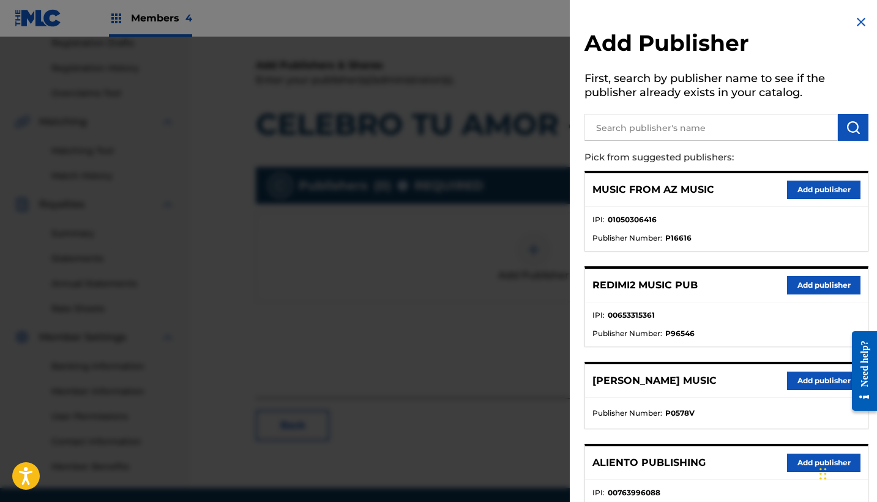
click at [654, 126] on input "text" at bounding box center [711, 127] width 253 height 27
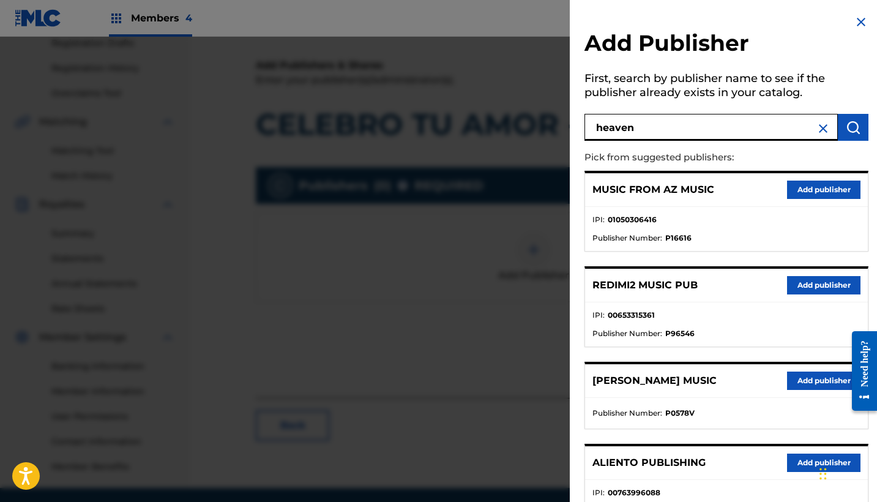
type input "heaven"
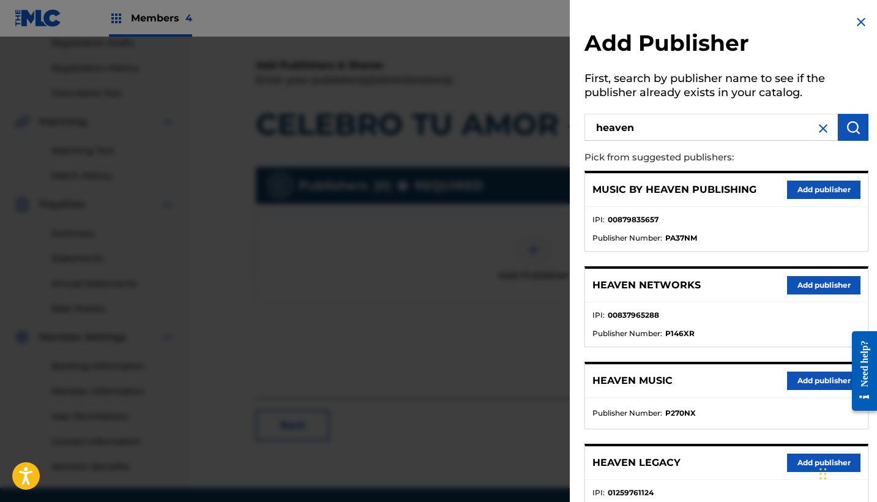
click at [798, 280] on button "Add publisher" at bounding box center [823, 285] width 73 height 18
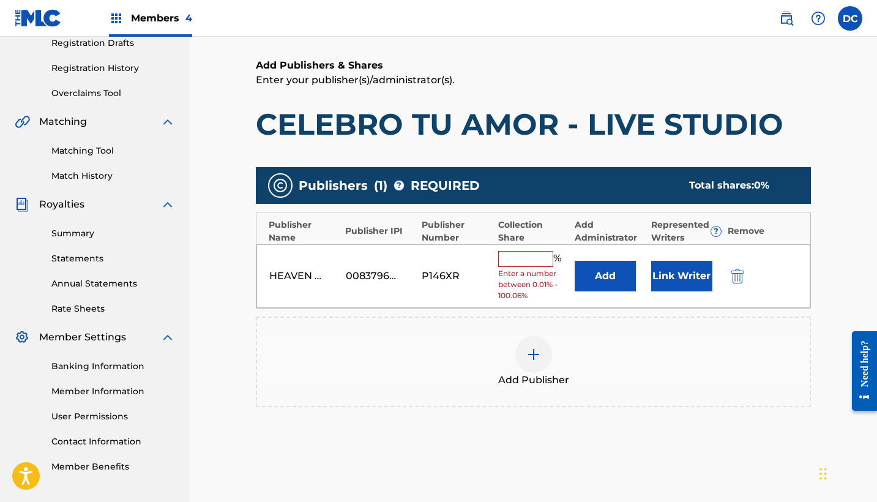
click at [539, 252] on input "text" at bounding box center [525, 259] width 55 height 16
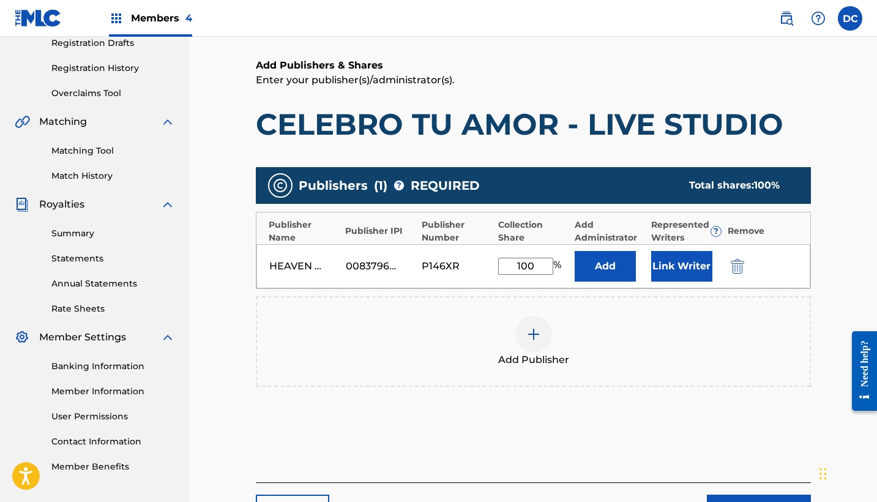
type input "100"
click at [664, 268] on button "Link Writer" at bounding box center [681, 266] width 61 height 31
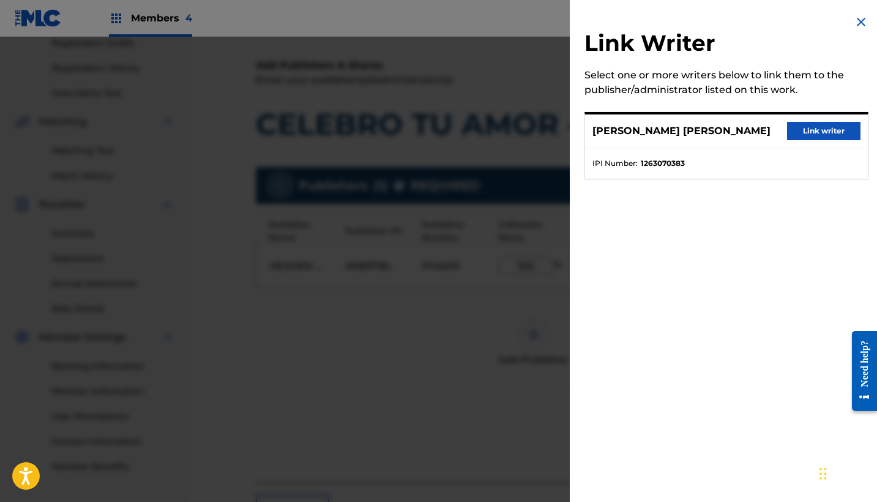
click at [819, 122] on button "Link writer" at bounding box center [823, 131] width 73 height 18
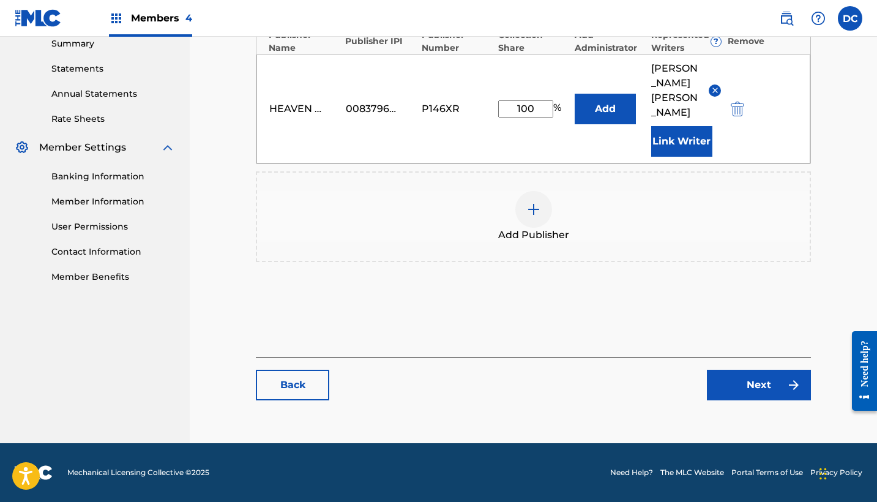
click at [774, 374] on link "Next" at bounding box center [759, 385] width 104 height 31
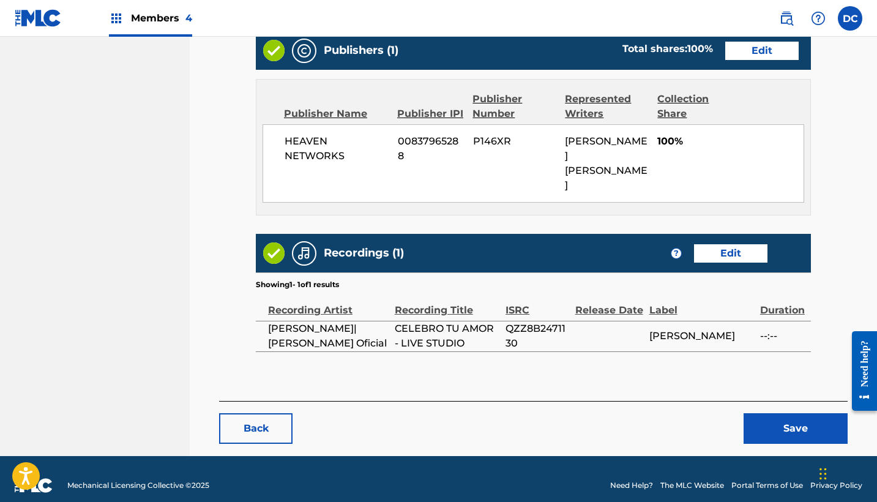
scroll to position [656, 0]
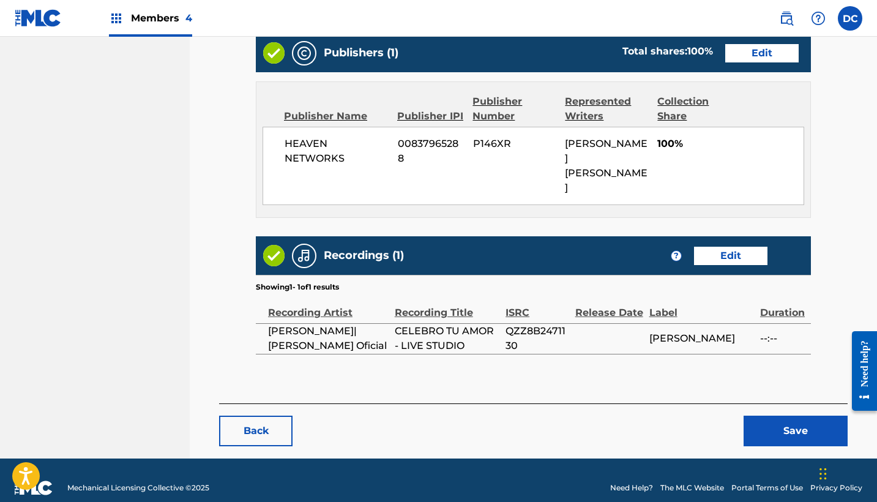
click at [768, 416] on button "Save" at bounding box center [796, 431] width 104 height 31
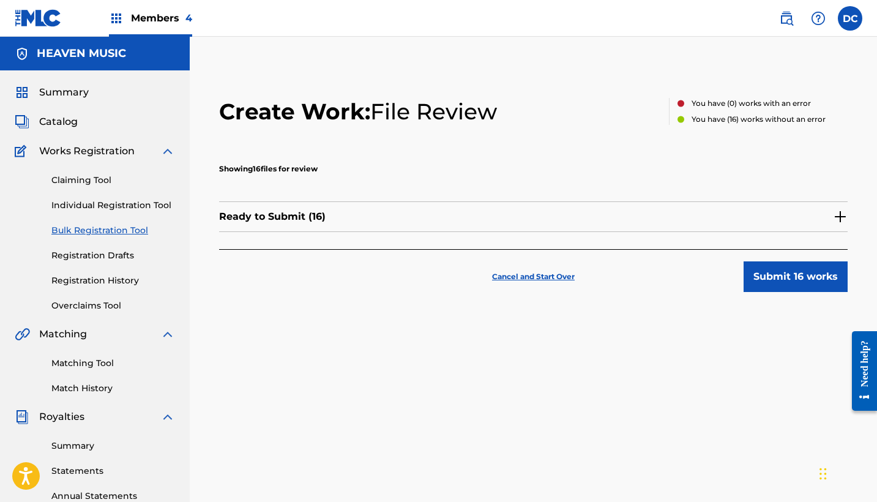
click at [640, 217] on div "Ready to Submit ( 16 )" at bounding box center [533, 216] width 629 height 31
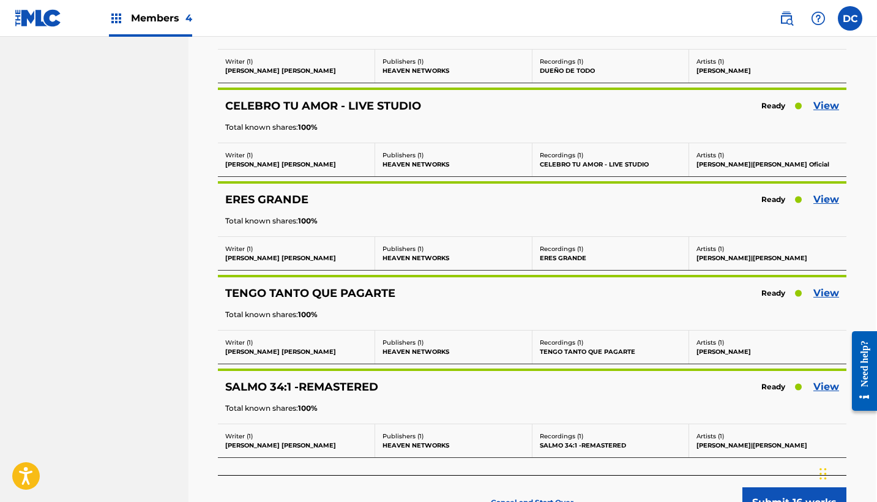
scroll to position [1311, 1]
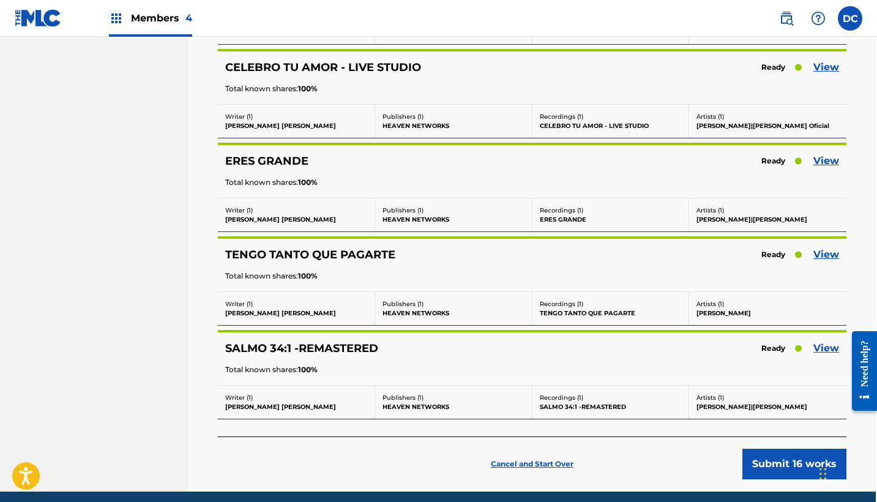
click at [829, 157] on link "View" at bounding box center [827, 161] width 26 height 15
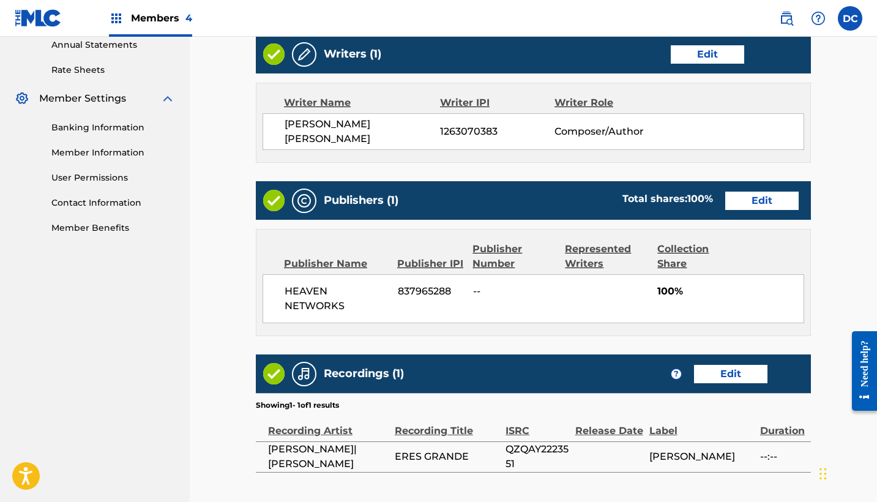
scroll to position [453, 0]
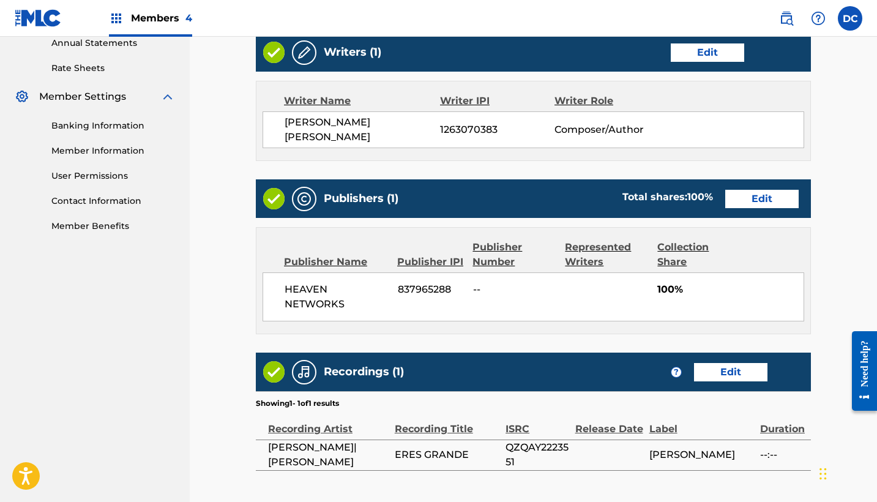
click at [766, 197] on link "Edit" at bounding box center [761, 199] width 73 height 18
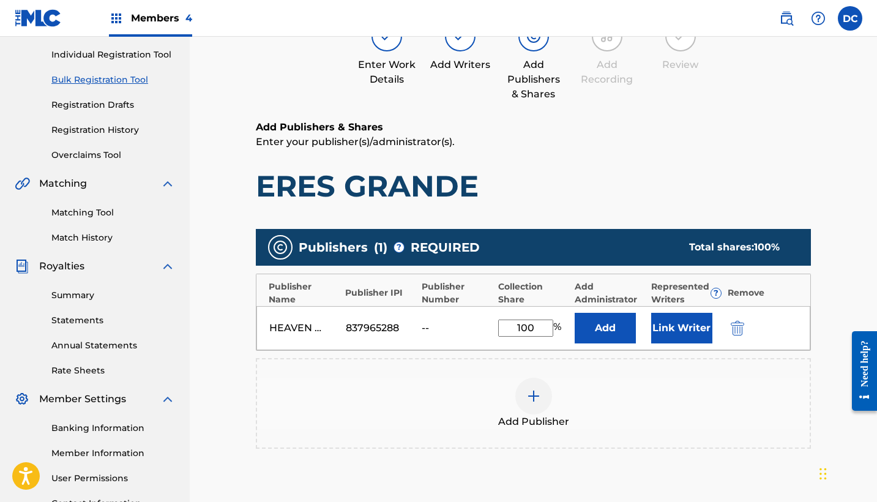
scroll to position [171, 0]
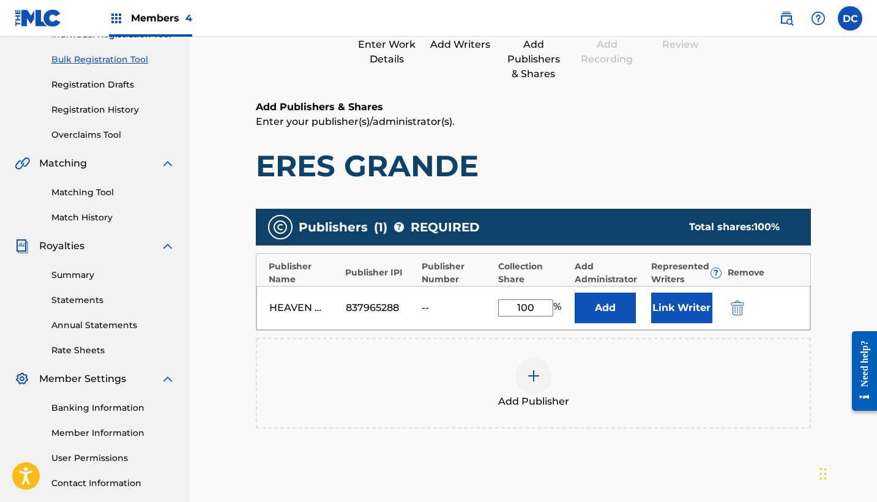
click at [736, 312] on img "submit" at bounding box center [737, 308] width 13 height 15
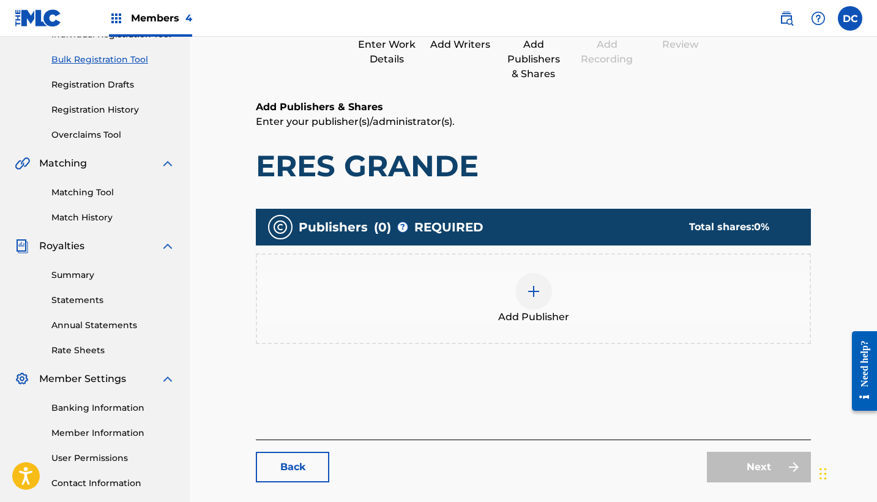
click at [523, 301] on div at bounding box center [533, 291] width 37 height 37
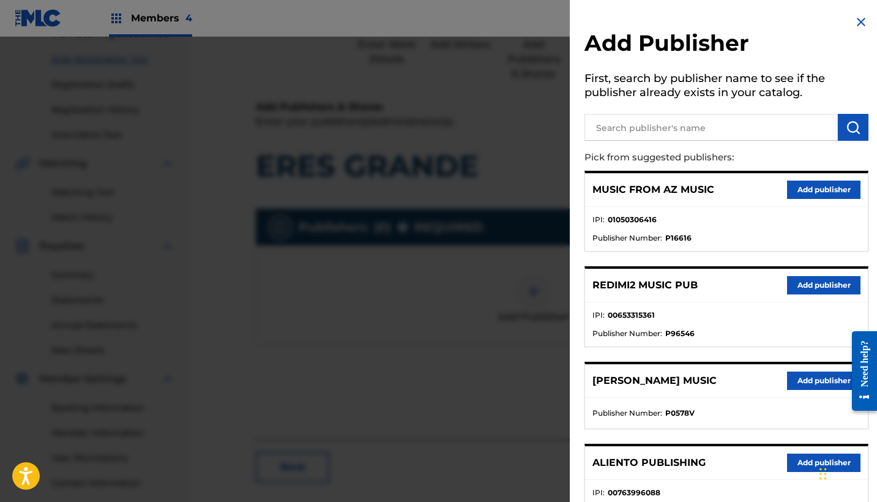
click at [630, 118] on input "text" at bounding box center [711, 127] width 253 height 27
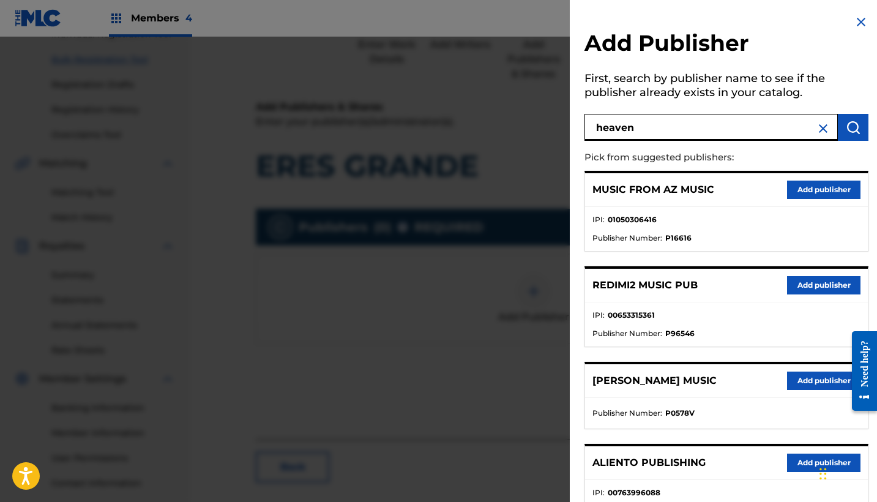
type input "heaven"
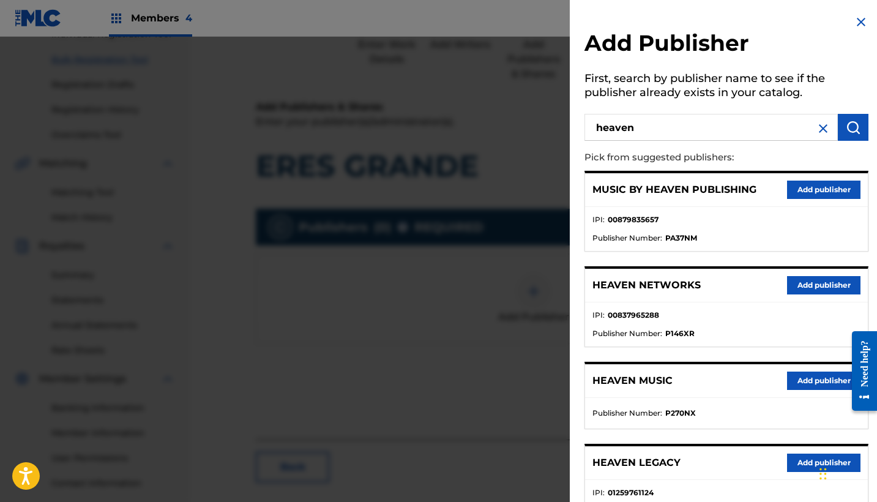
click at [801, 282] on button "Add publisher" at bounding box center [823, 285] width 73 height 18
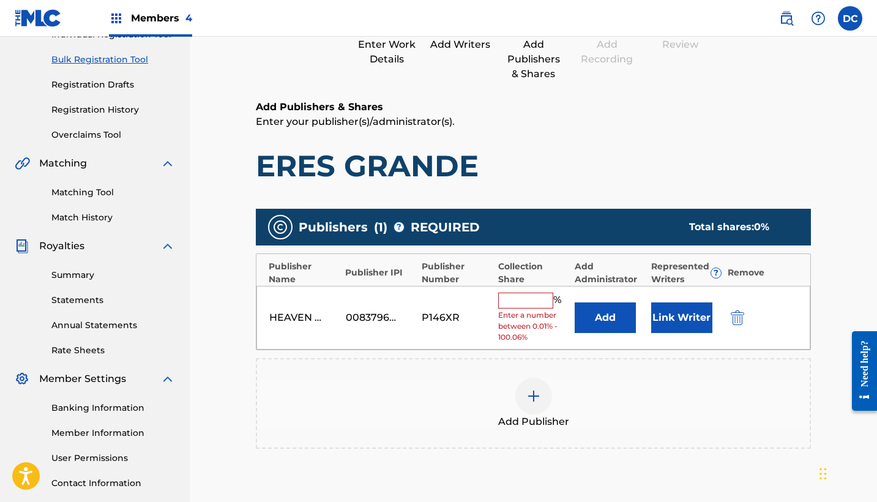
click at [522, 301] on input "text" at bounding box center [525, 301] width 55 height 16
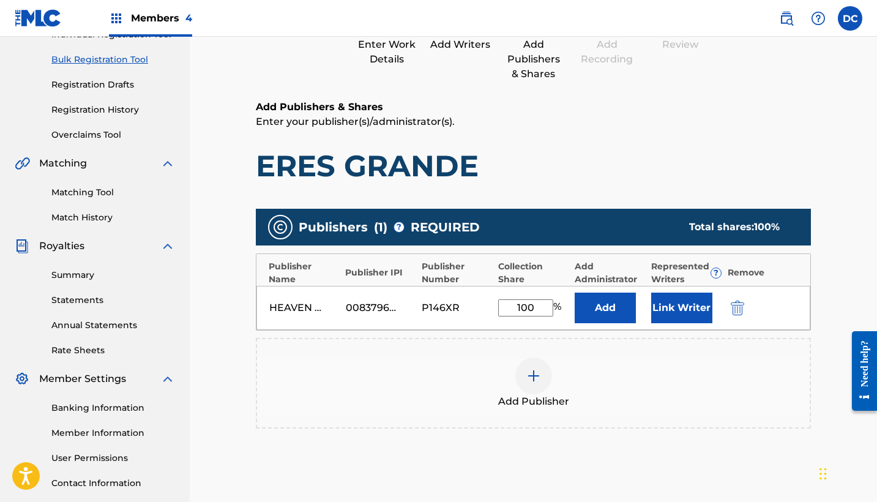
type input "100"
click at [686, 307] on button "Link Writer" at bounding box center [681, 308] width 61 height 31
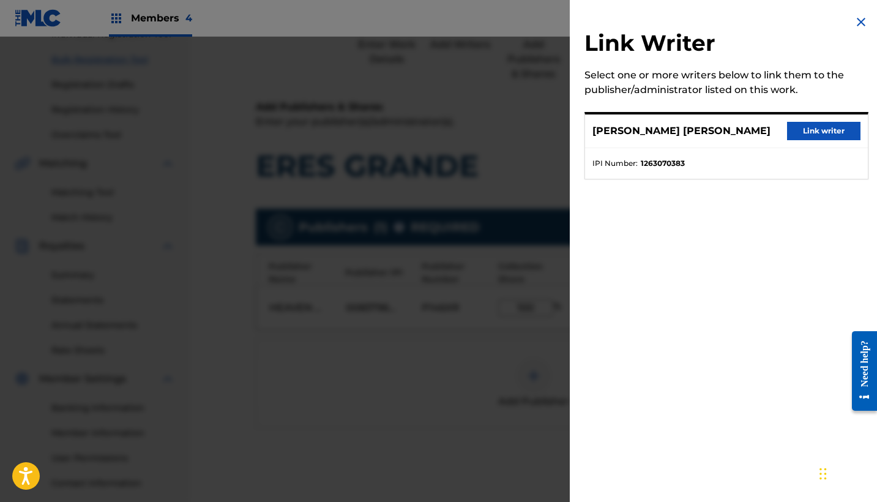
click at [803, 136] on button "Link writer" at bounding box center [823, 131] width 73 height 18
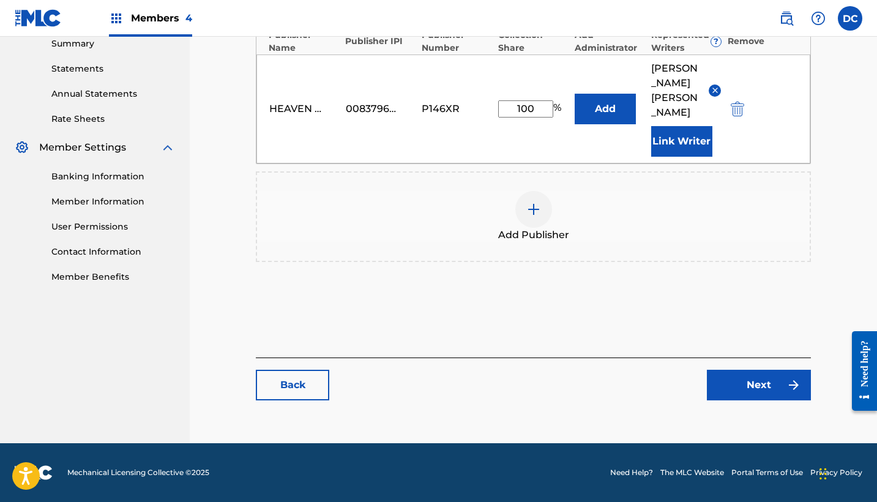
scroll to position [417, 0]
click at [780, 377] on link "Next" at bounding box center [759, 385] width 104 height 31
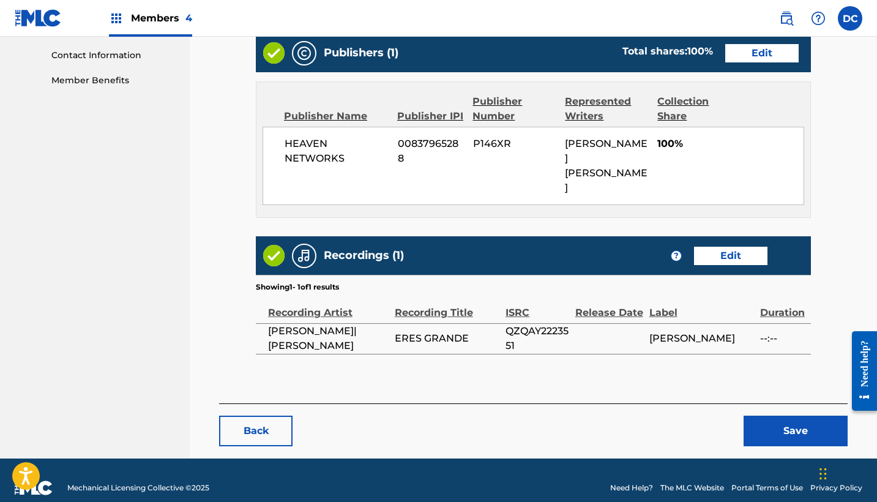
scroll to position [598, 0]
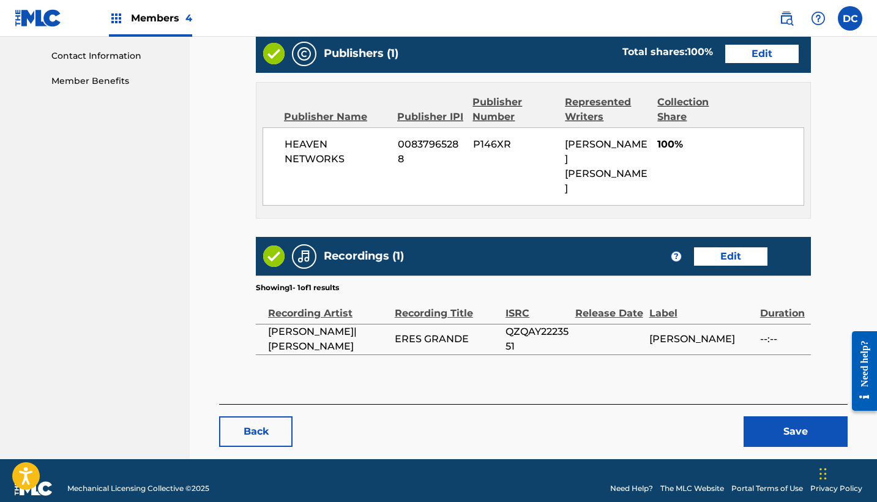
click at [763, 416] on button "Save" at bounding box center [796, 431] width 104 height 31
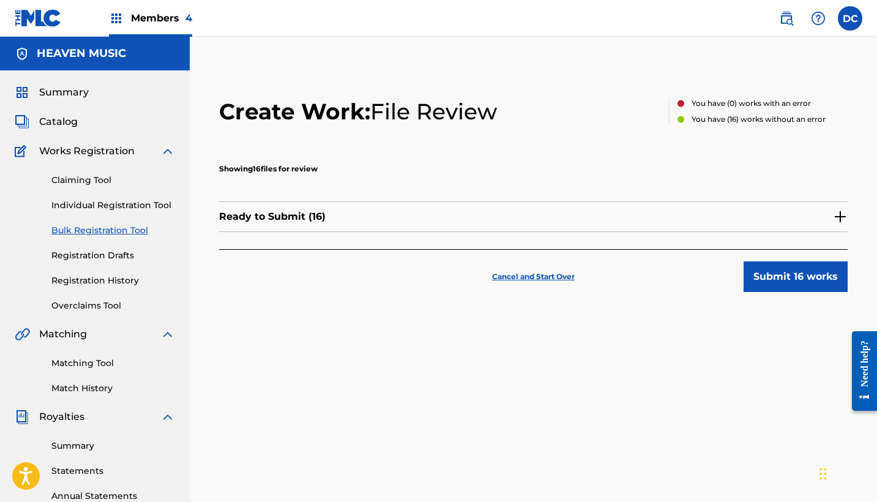
click at [484, 207] on div "Ready to Submit ( 16 )" at bounding box center [533, 216] width 629 height 31
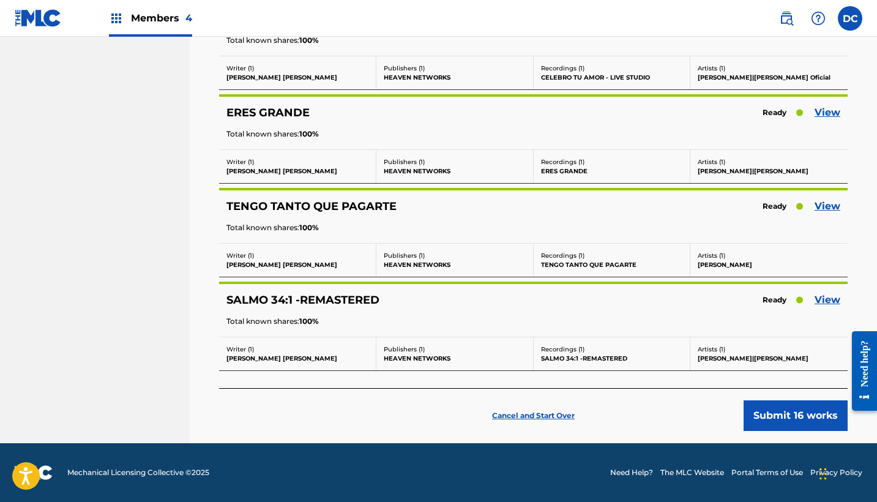
scroll to position [1360, 0]
click at [833, 203] on link "View" at bounding box center [828, 206] width 26 height 15
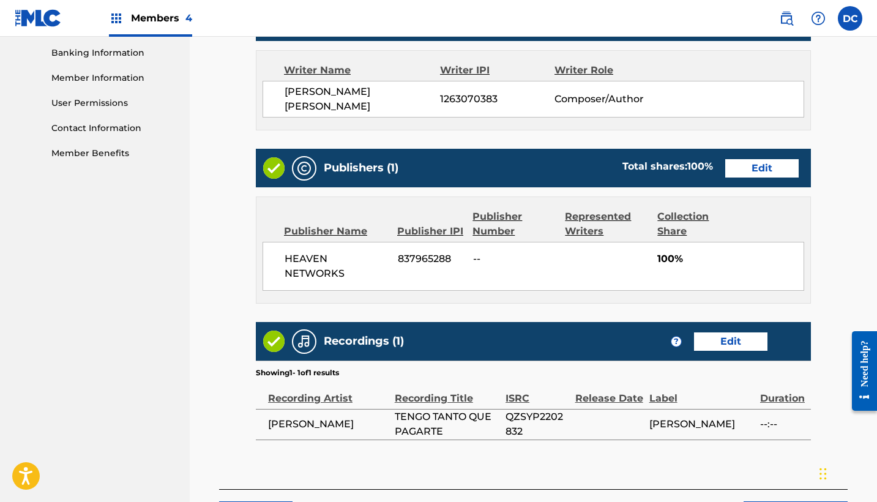
scroll to position [508, 0]
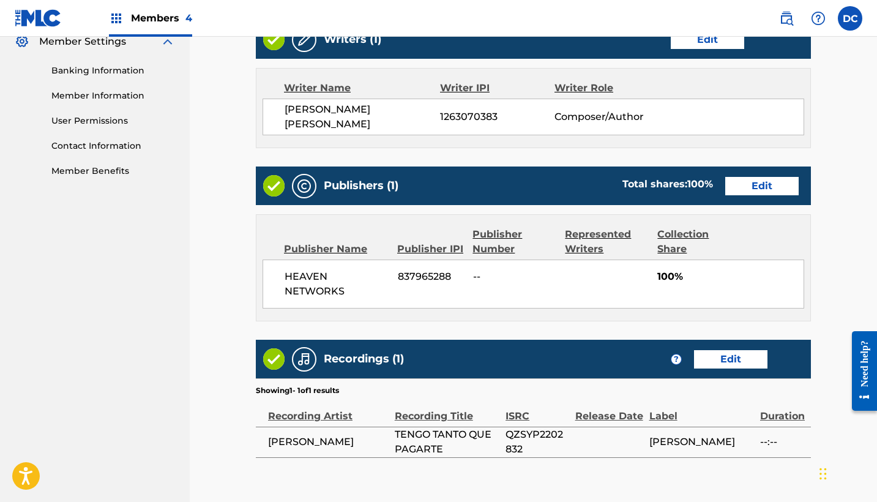
click at [762, 188] on link "Edit" at bounding box center [761, 186] width 73 height 18
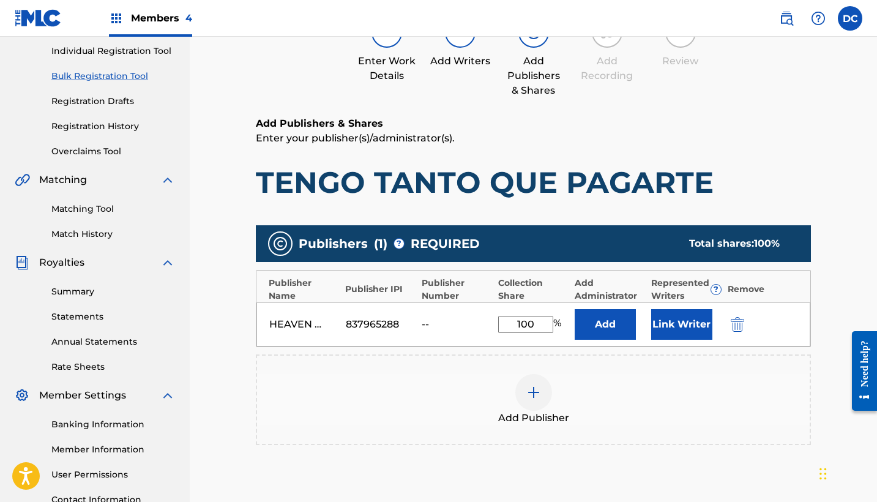
scroll to position [180, 0]
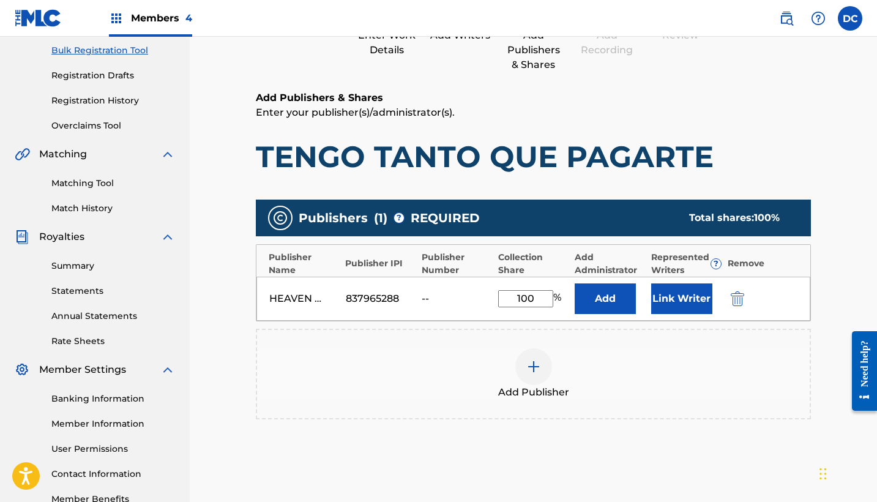
click at [735, 306] on div "HEAVEN NETWORKS 837965288 -- 100 % Add Link Writer" at bounding box center [534, 299] width 554 height 44
click at [738, 302] on img "submit" at bounding box center [737, 298] width 13 height 15
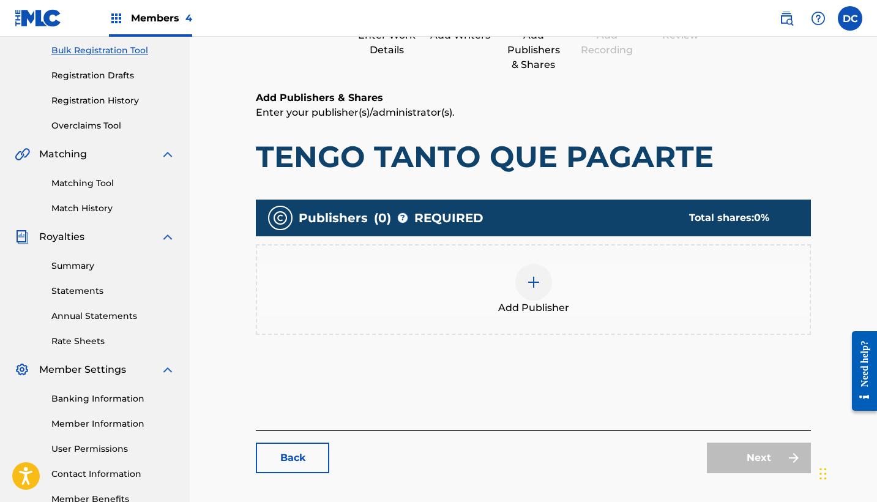
click at [532, 275] on img at bounding box center [534, 282] width 15 height 15
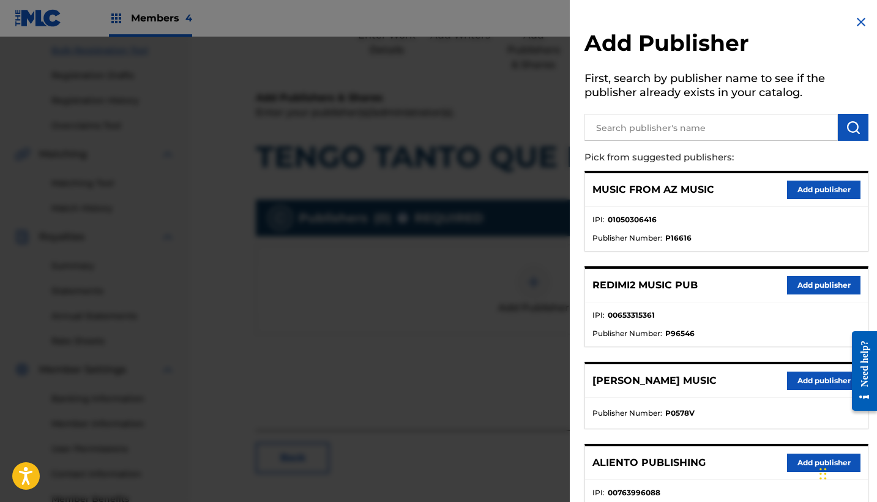
click at [676, 117] on input "text" at bounding box center [711, 127] width 253 height 27
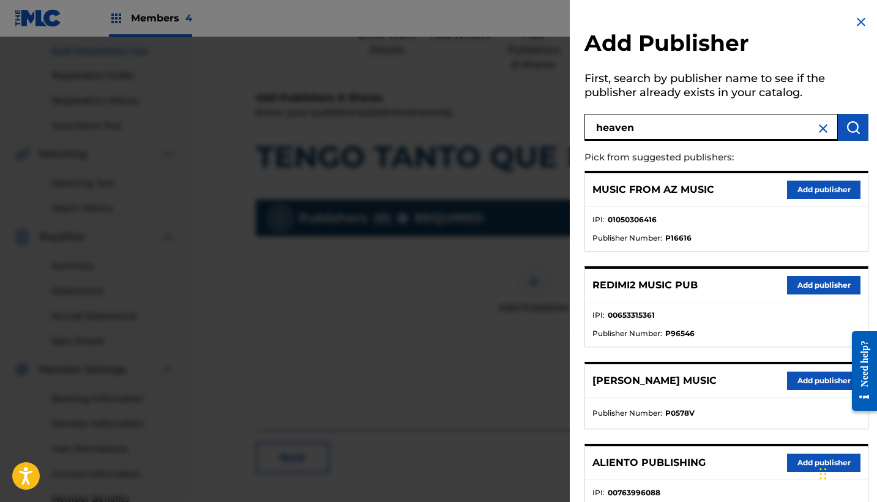
type input "heaven"
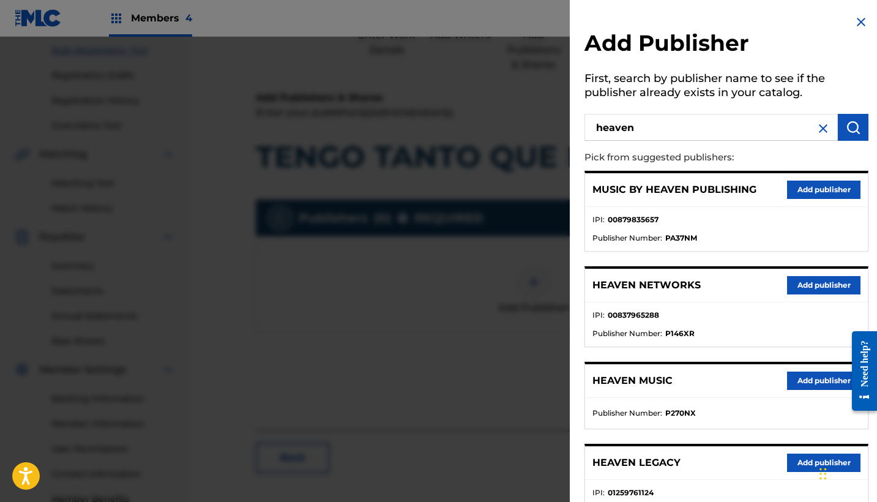
click at [825, 276] on button "Add publisher" at bounding box center [823, 285] width 73 height 18
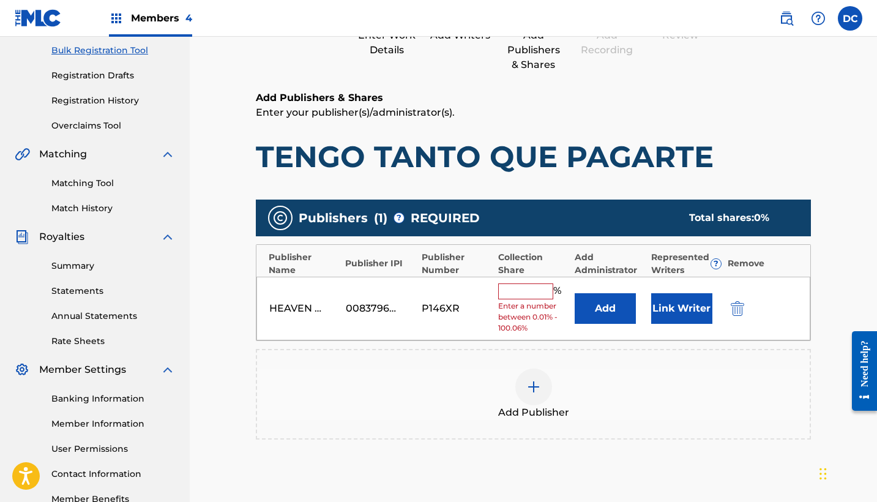
click at [517, 290] on input "text" at bounding box center [525, 291] width 55 height 16
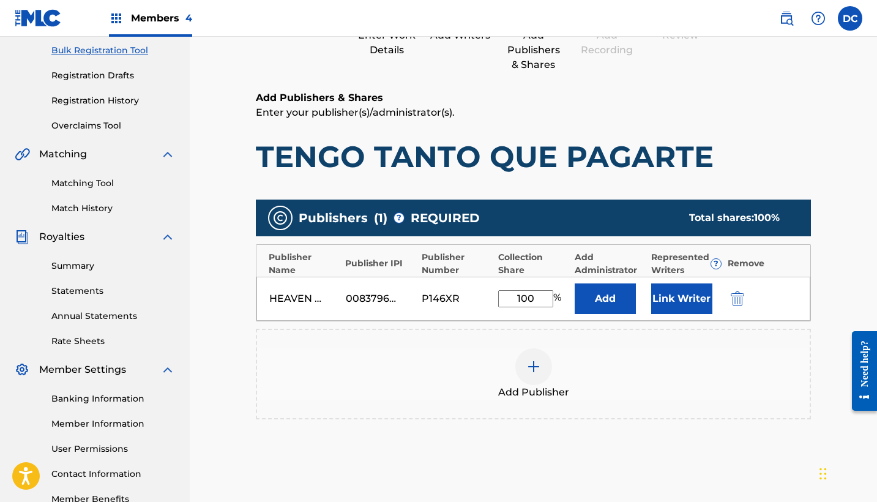
type input "100"
click at [605, 298] on button "Add" at bounding box center [605, 298] width 61 height 31
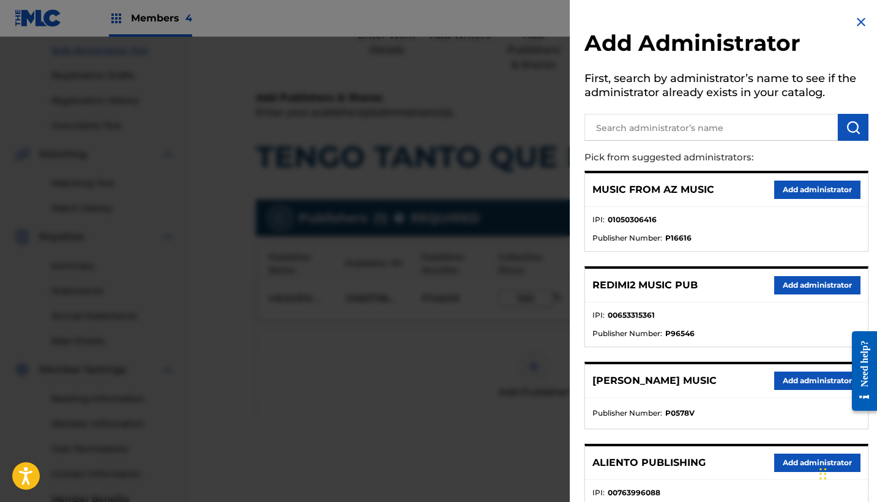
click at [854, 24] on img at bounding box center [861, 22] width 15 height 15
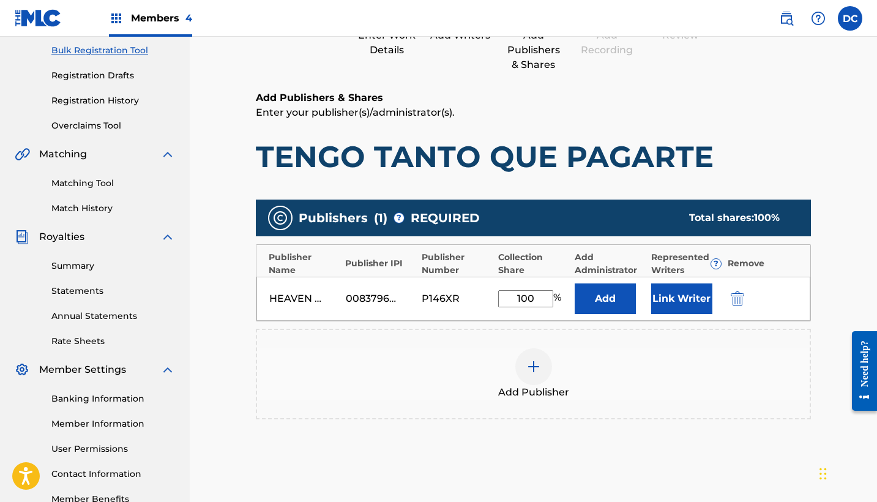
click at [683, 298] on button "Link Writer" at bounding box center [681, 298] width 61 height 31
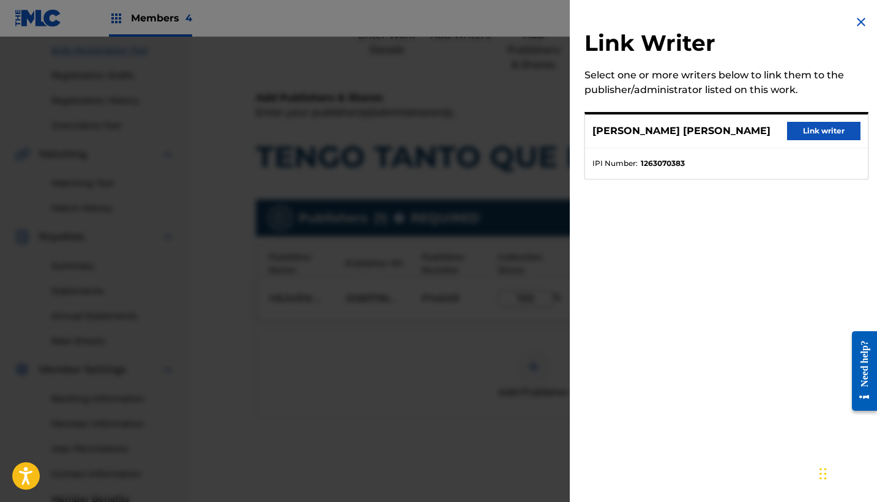
click at [806, 121] on div "[PERSON_NAME] [PERSON_NAME] Link writer" at bounding box center [726, 131] width 283 height 34
click at [806, 133] on button "Link writer" at bounding box center [823, 131] width 73 height 18
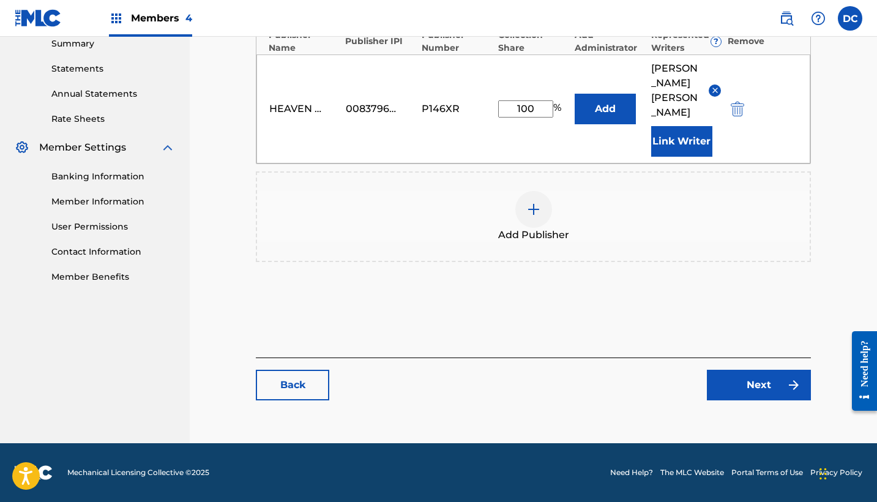
scroll to position [417, 0]
click at [732, 385] on link "Next" at bounding box center [759, 385] width 104 height 31
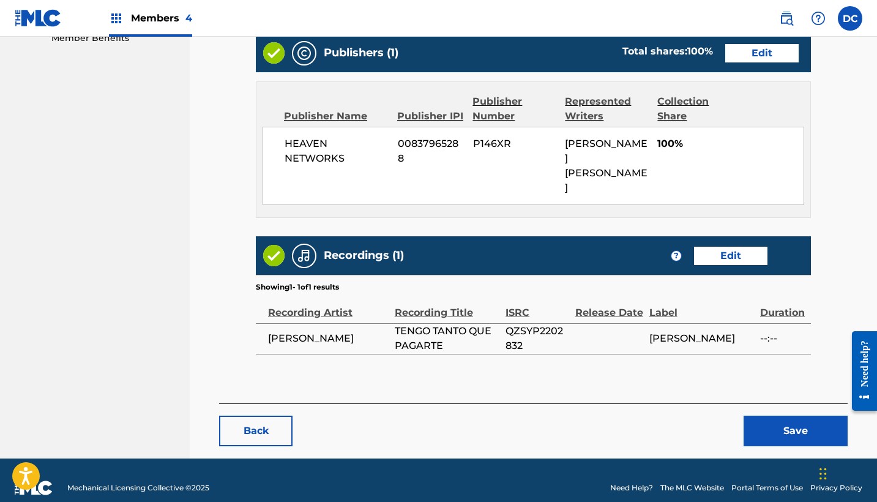
scroll to position [640, 0]
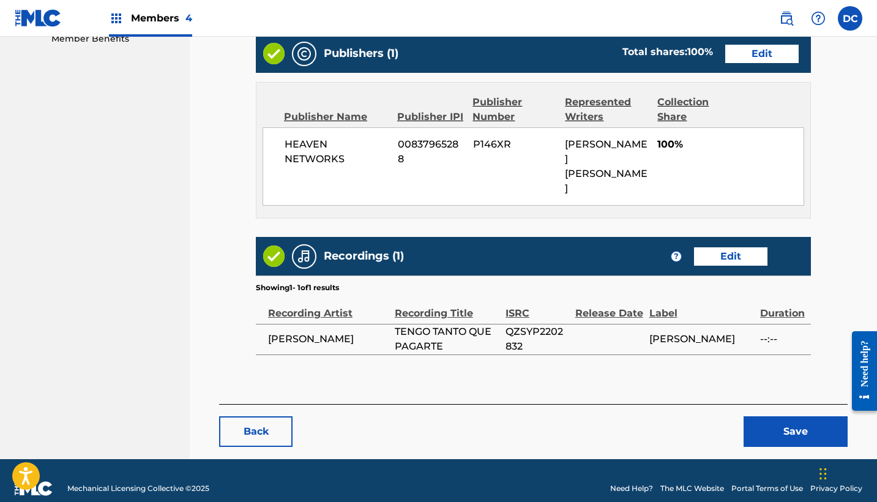
click at [764, 416] on button "Save" at bounding box center [796, 431] width 104 height 31
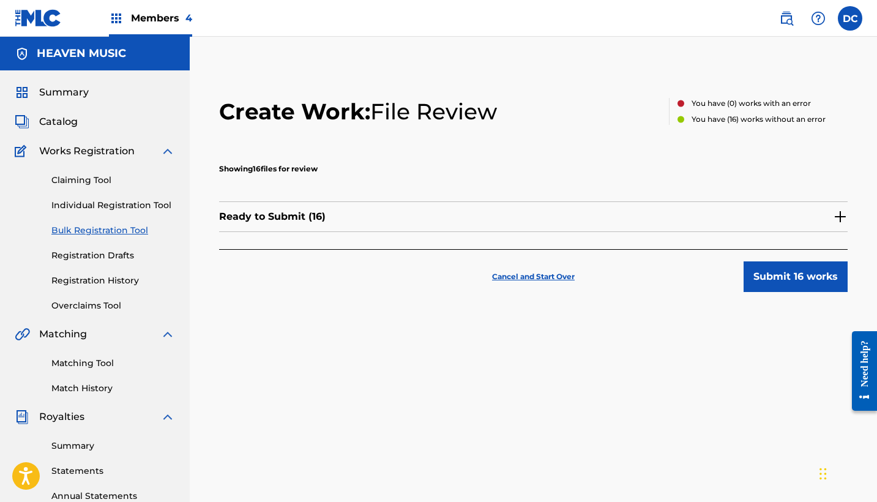
scroll to position [40, 0]
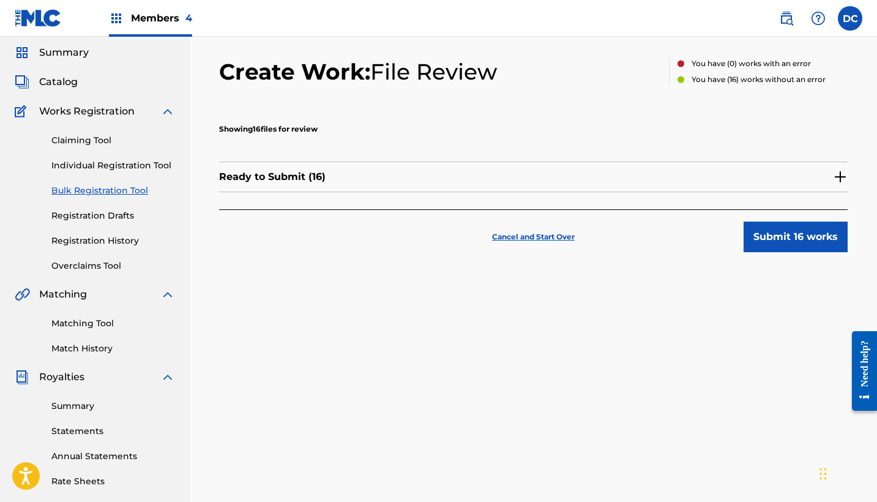
click at [672, 174] on div "Ready to Submit ( 16 )" at bounding box center [533, 177] width 629 height 31
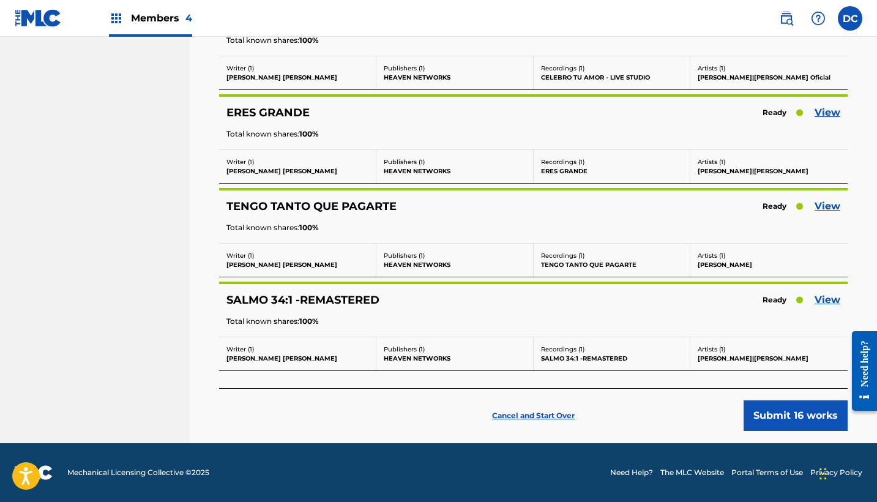
scroll to position [1360, 0]
click at [820, 299] on link "View" at bounding box center [828, 300] width 26 height 15
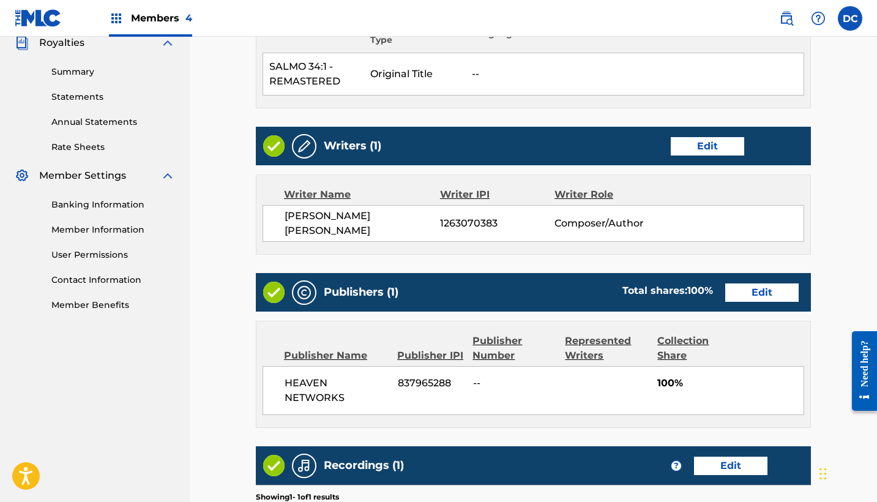
scroll to position [367, 0]
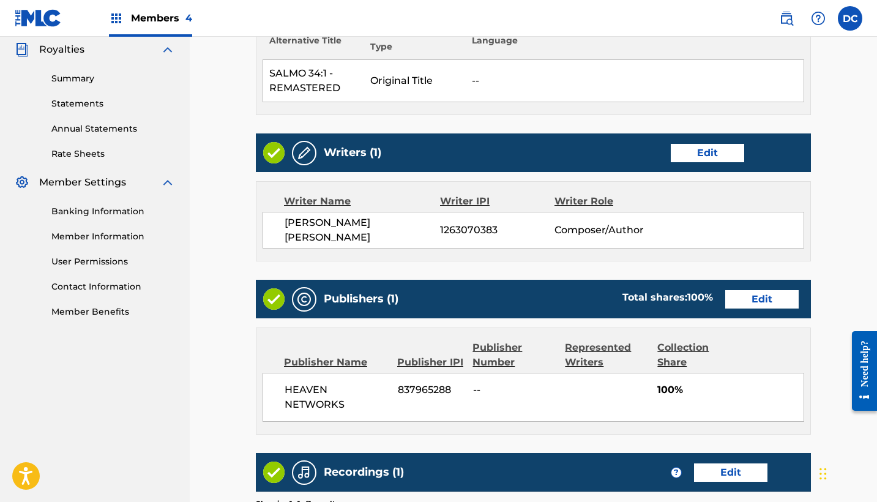
click at [762, 304] on link "Edit" at bounding box center [761, 299] width 73 height 18
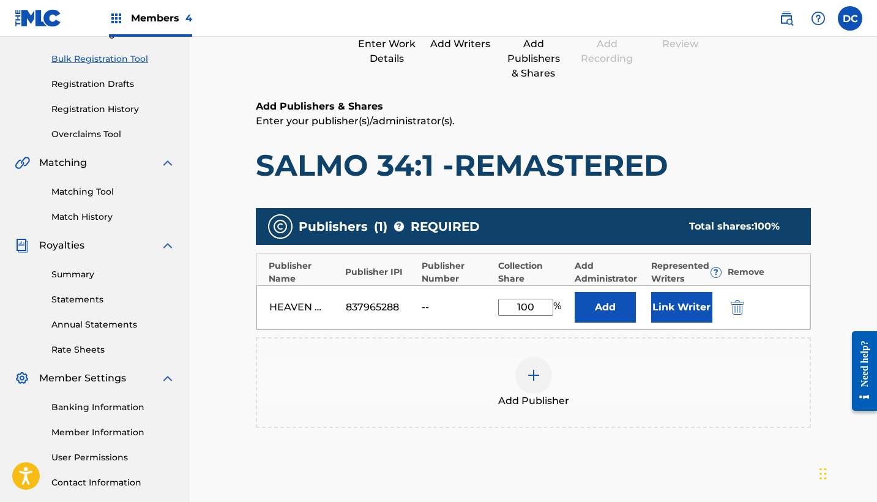
scroll to position [182, 0]
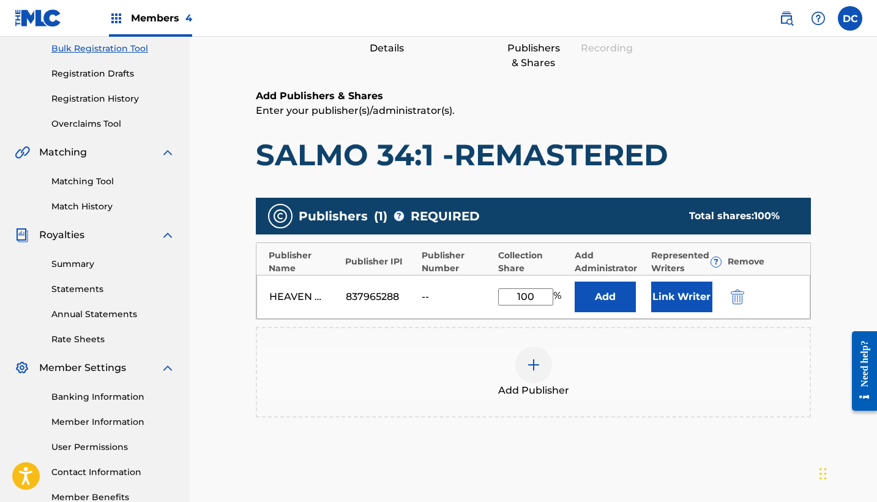
click at [732, 292] on img "submit" at bounding box center [737, 297] width 13 height 15
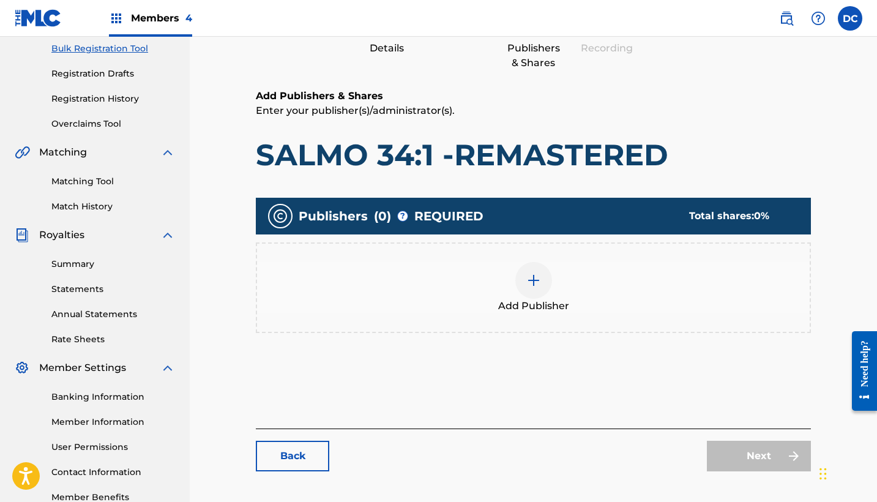
click at [534, 320] on div "Add Publisher" at bounding box center [533, 287] width 555 height 91
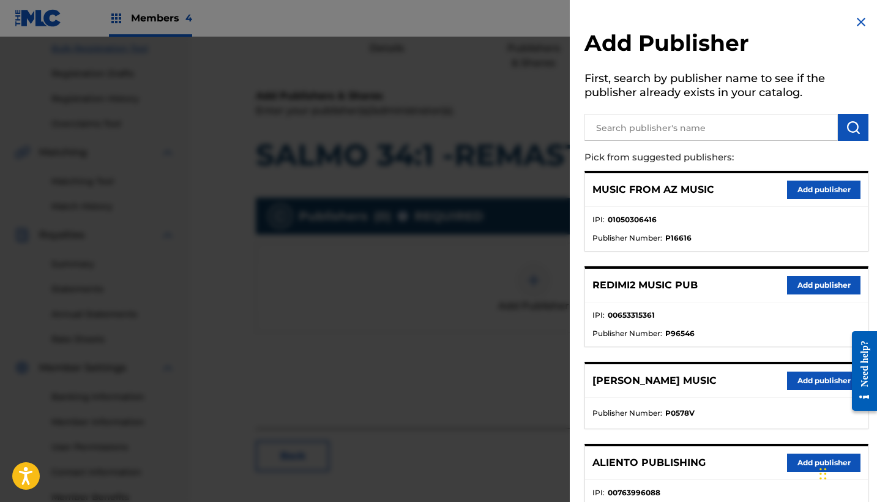
click at [627, 126] on input "text" at bounding box center [711, 127] width 253 height 27
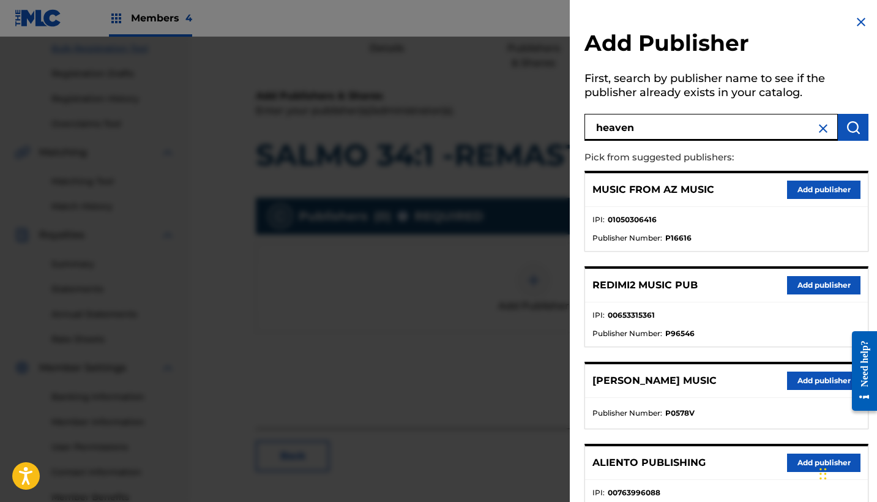
type input "heaven"
click at [809, 280] on button "Add publisher" at bounding box center [823, 285] width 73 height 18
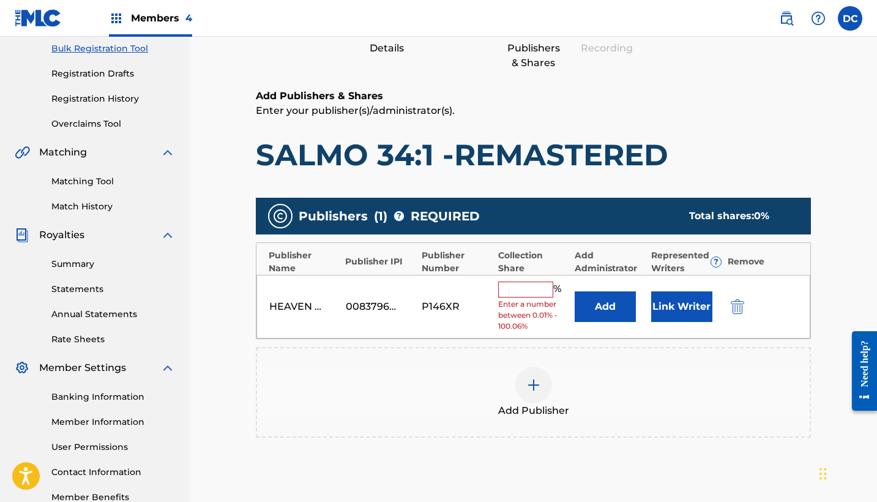
click at [530, 283] on input "text" at bounding box center [525, 290] width 55 height 16
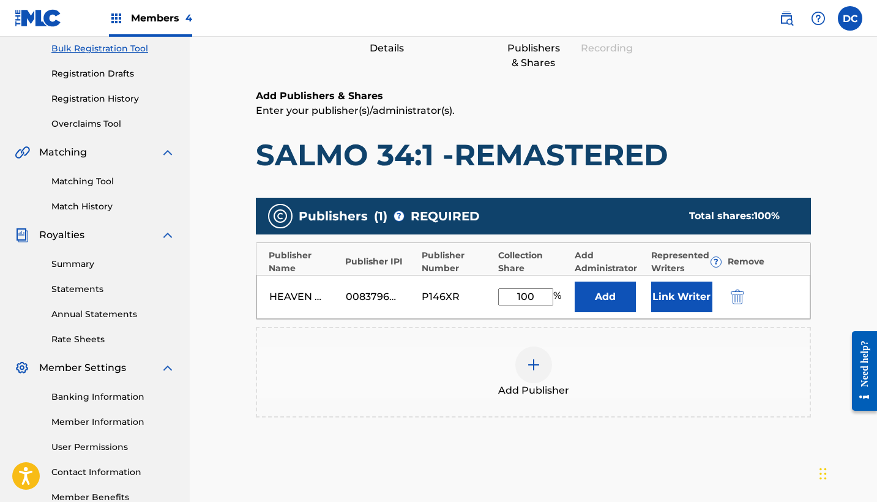
type input "100"
click at [678, 299] on button "Link Writer" at bounding box center [681, 297] width 61 height 31
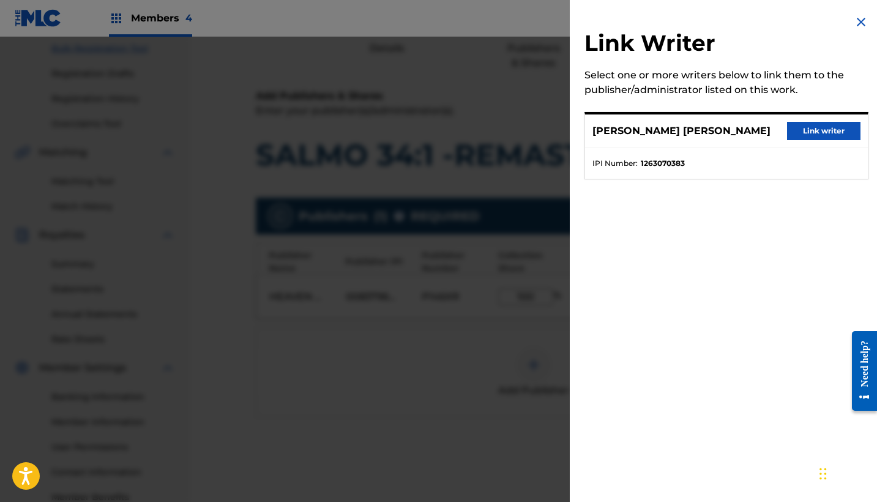
click at [846, 127] on button "Link writer" at bounding box center [823, 131] width 73 height 18
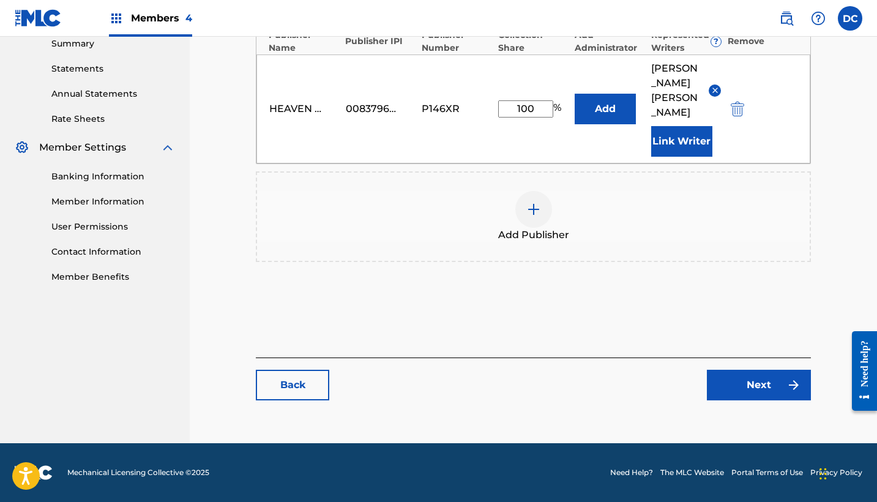
click at [776, 383] on link "Next" at bounding box center [759, 385] width 104 height 31
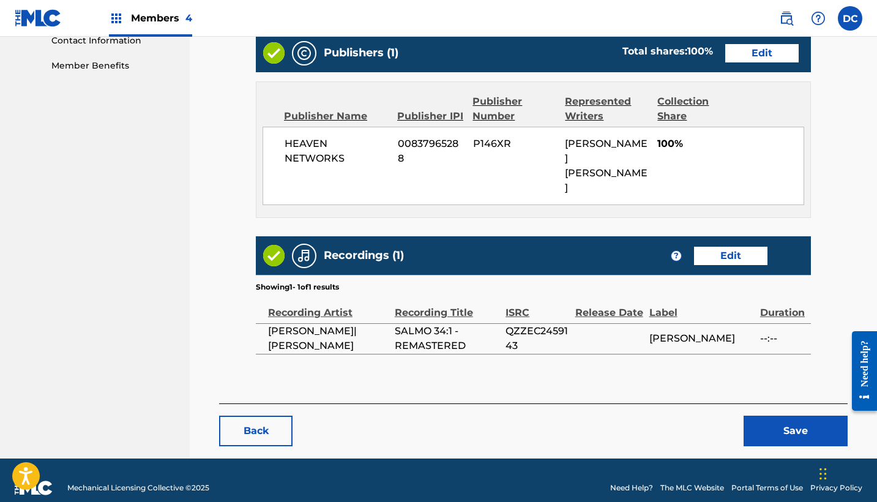
scroll to position [613, 0]
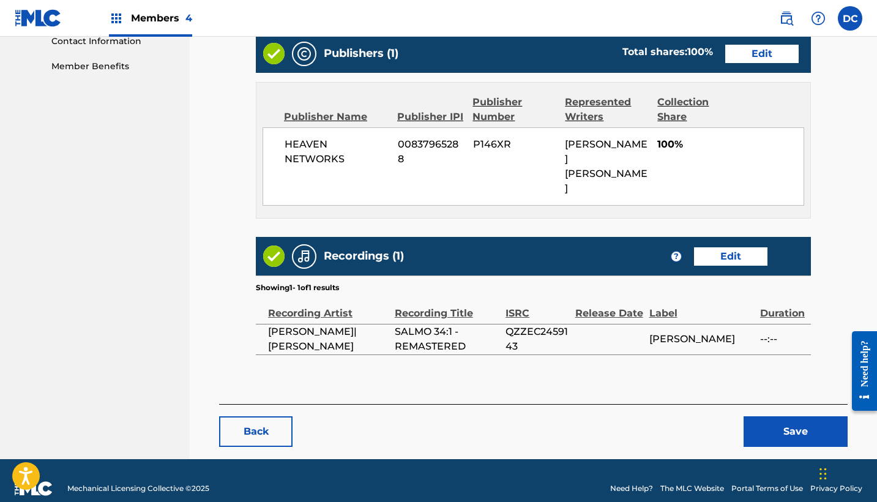
click at [779, 416] on button "Save" at bounding box center [796, 431] width 104 height 31
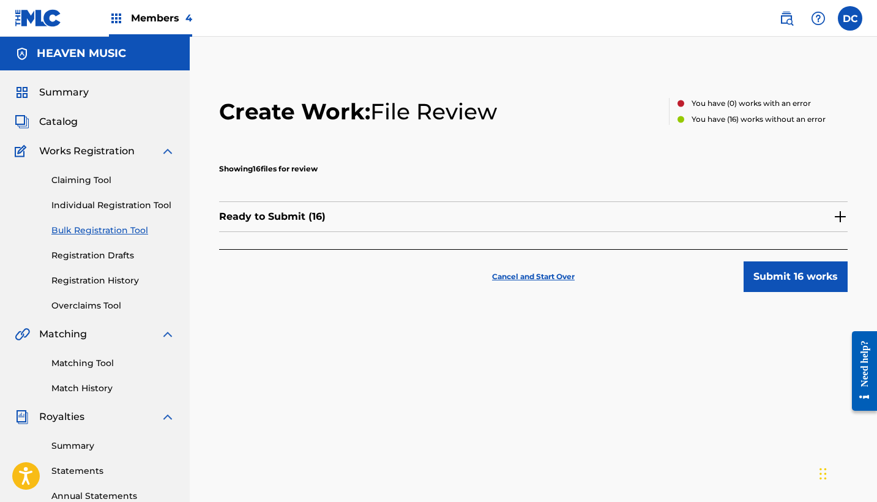
click at [819, 282] on button "Submit 16 works" at bounding box center [796, 276] width 104 height 31
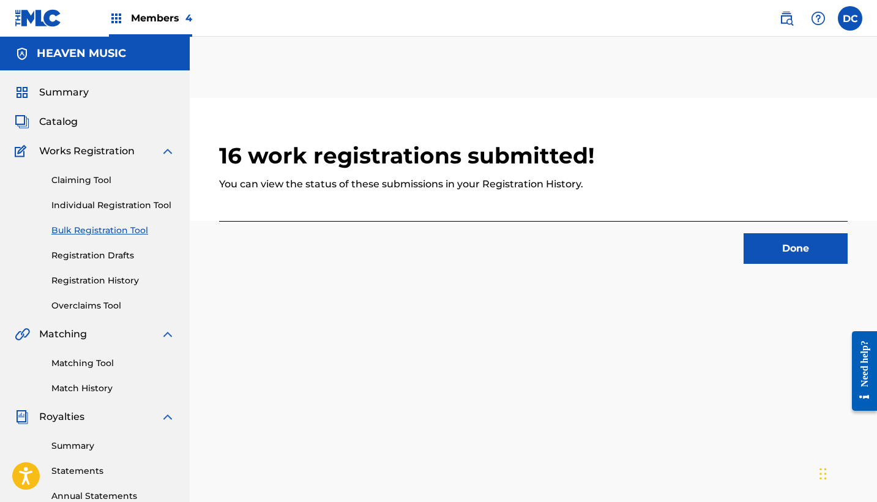
click at [815, 239] on button "Done" at bounding box center [796, 248] width 104 height 31
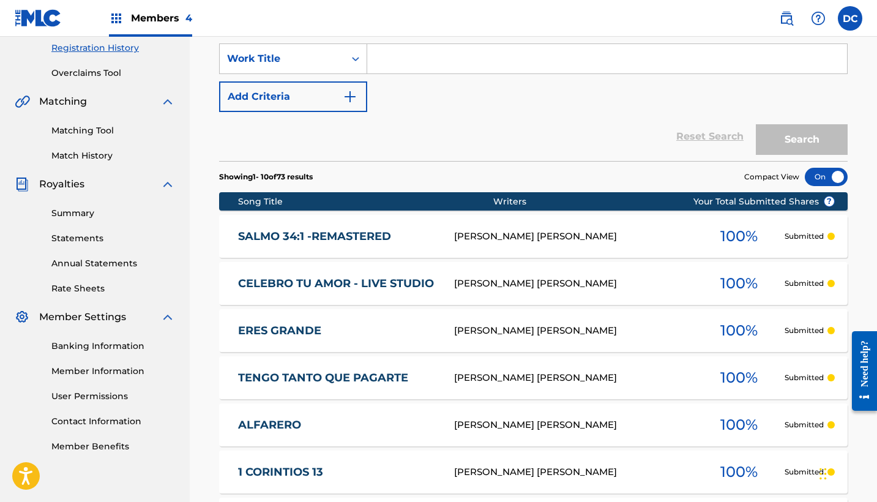
scroll to position [231, 0]
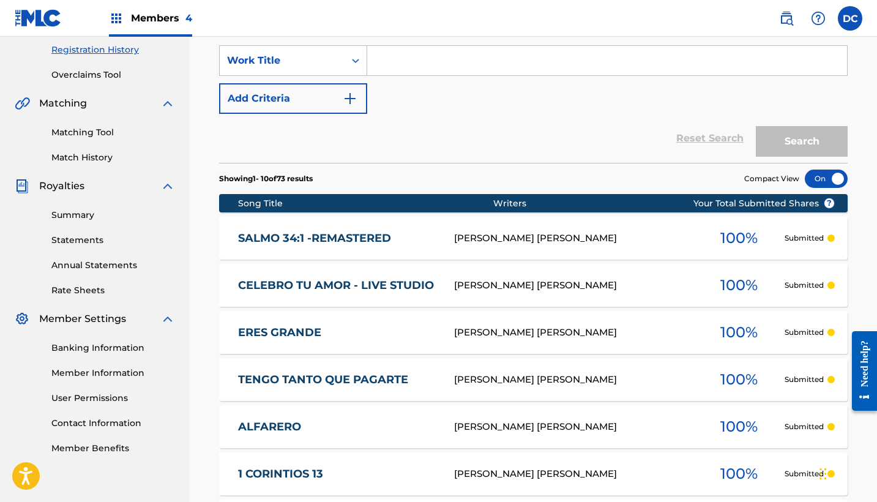
click at [441, 231] on div "SALMO 34:1 -REMASTERED" at bounding box center [346, 238] width 216 height 14
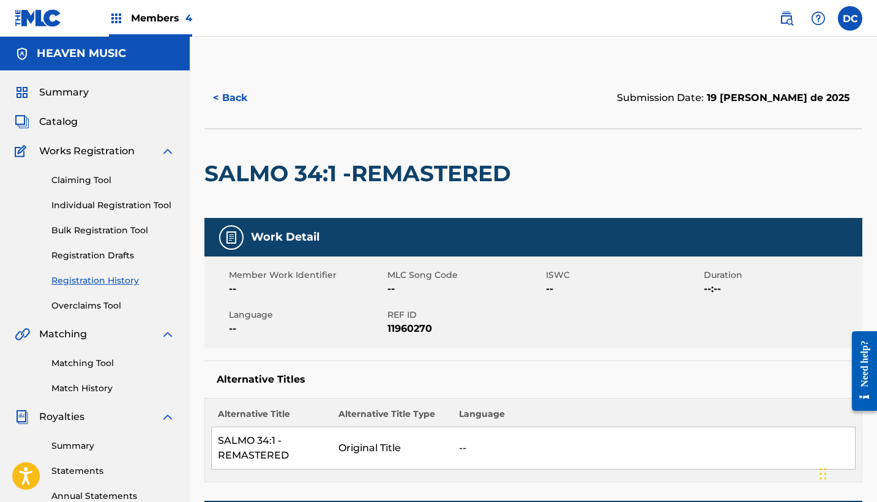
scroll to position [99, 0]
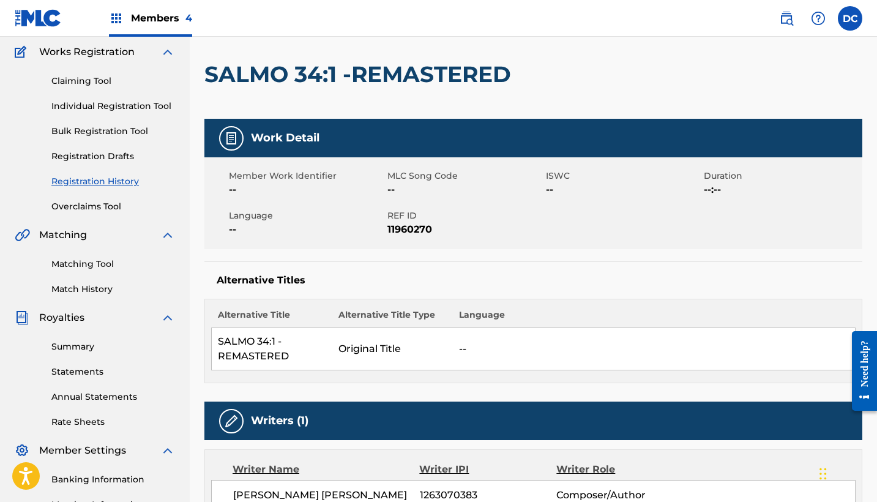
click at [417, 228] on span "11960270" at bounding box center [466, 229] width 156 height 15
copy span "11960270"
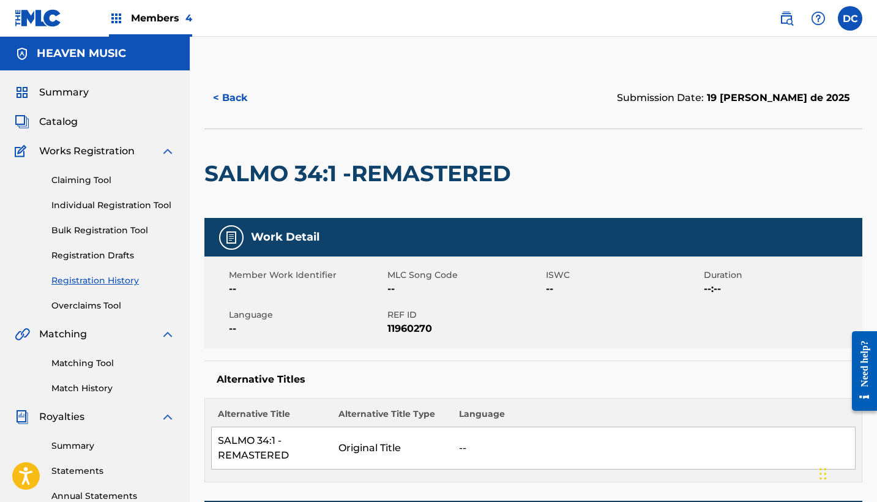
scroll to position [0, 0]
click at [233, 98] on button "< Back" at bounding box center [240, 98] width 73 height 31
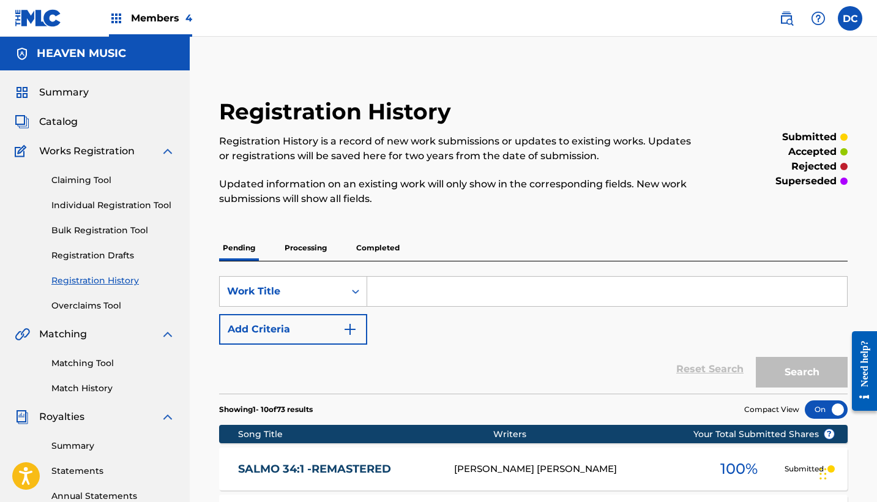
scroll to position [231, 0]
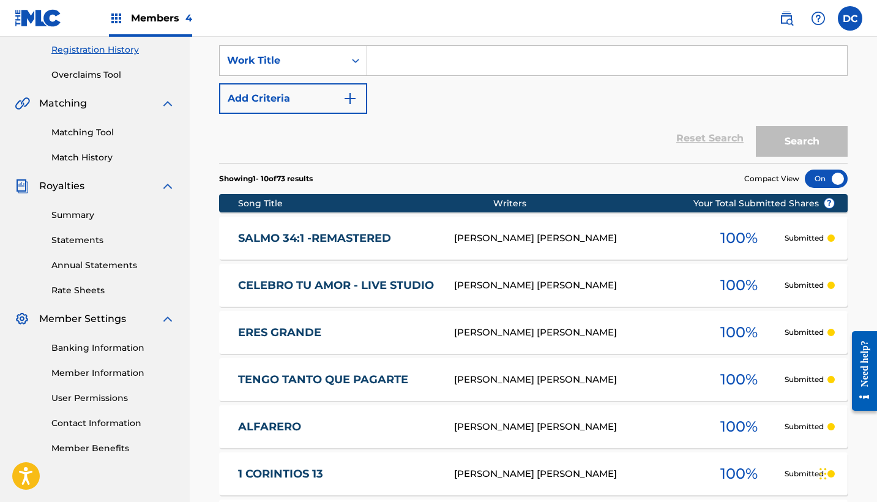
click at [347, 290] on link "CELEBRO TU AMOR - LIVE STUDIO" at bounding box center [338, 286] width 200 height 14
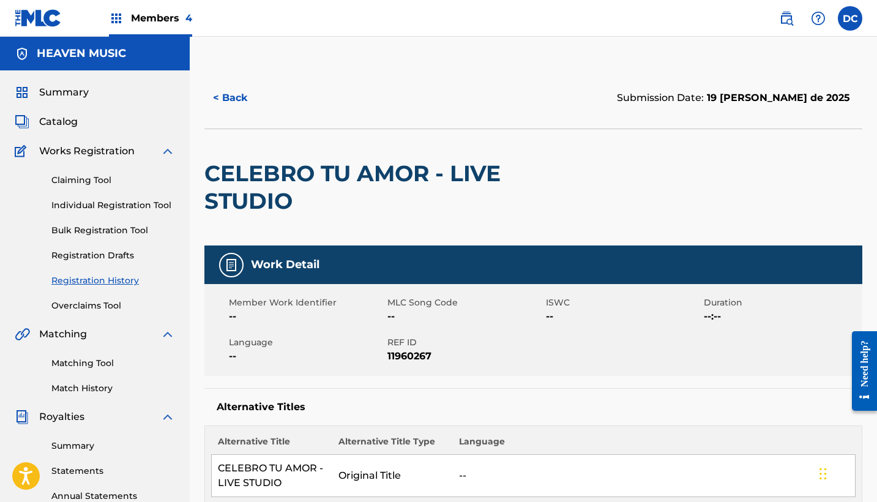
click at [396, 358] on span "11960267" at bounding box center [466, 356] width 156 height 15
copy span "11960267"
click at [229, 103] on button "< Back" at bounding box center [240, 98] width 73 height 31
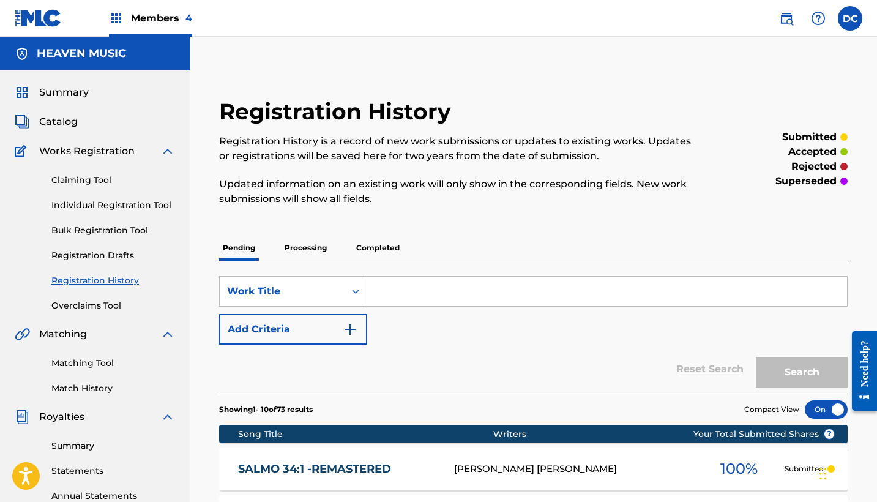
scroll to position [231, 0]
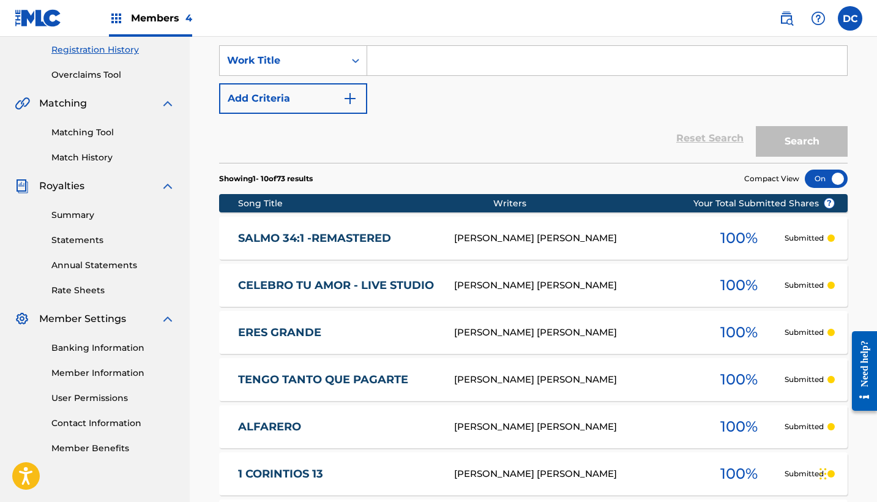
click at [332, 328] on link "ERES GRANDE" at bounding box center [338, 333] width 200 height 14
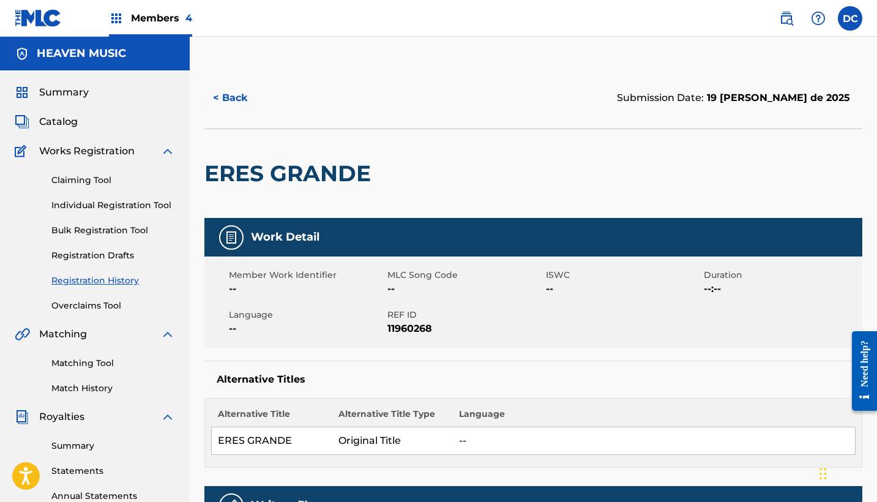
click at [419, 335] on span "11960268" at bounding box center [466, 328] width 156 height 15
click at [414, 333] on span "11960268" at bounding box center [466, 328] width 156 height 15
copy span "11960268"
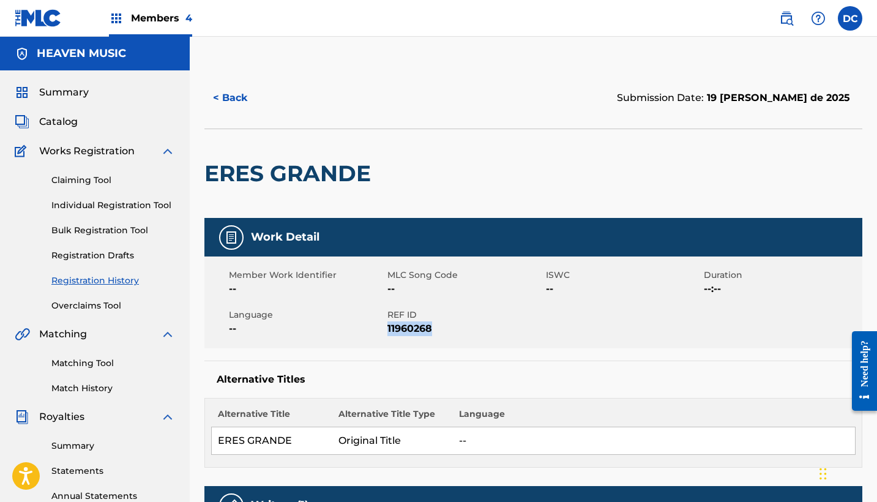
click at [229, 97] on button "< Back" at bounding box center [240, 98] width 73 height 31
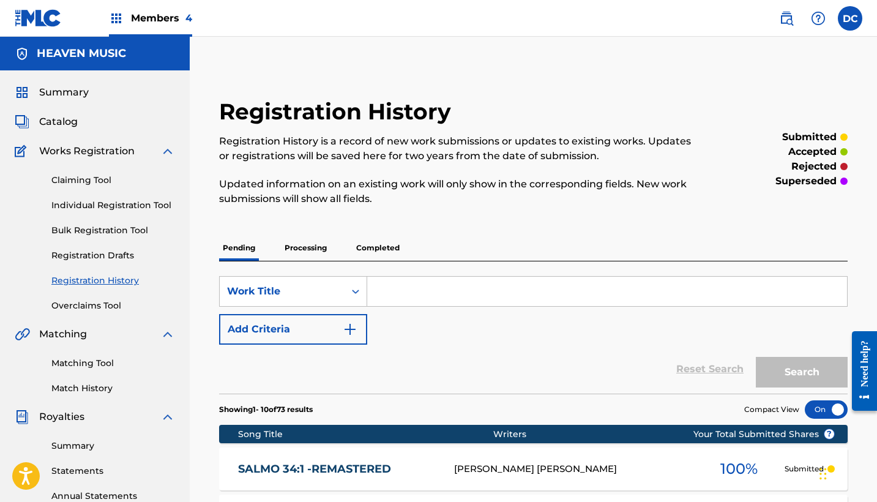
scroll to position [231, 0]
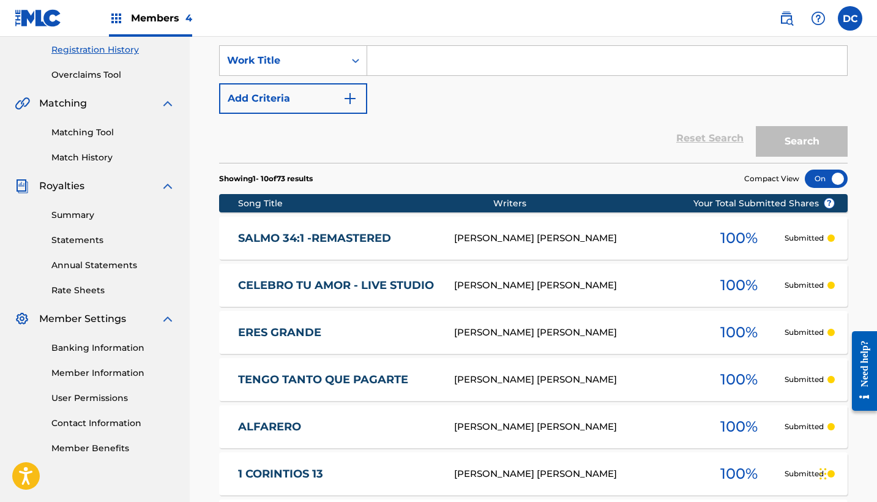
click at [334, 375] on link "TENGO TANTO QUE PAGARTE" at bounding box center [338, 380] width 200 height 14
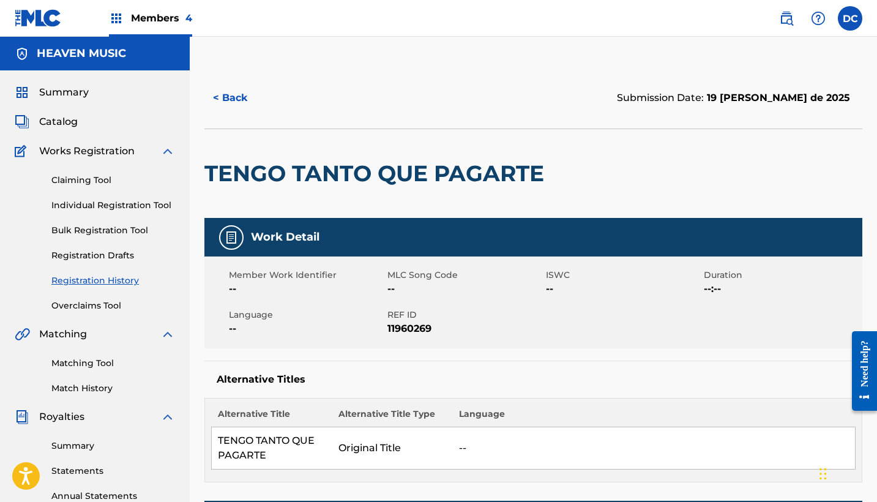
click at [413, 331] on span "11960269" at bounding box center [466, 328] width 156 height 15
copy span "11960269"
click at [229, 108] on button "< Back" at bounding box center [240, 98] width 73 height 31
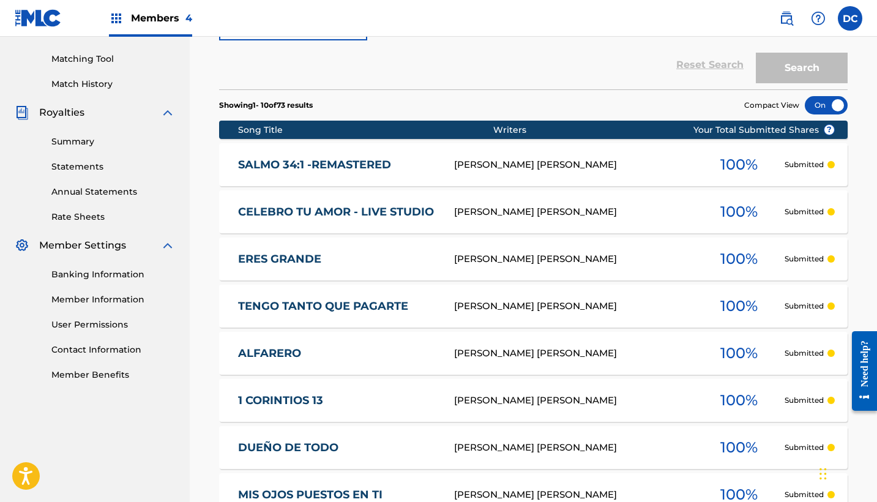
scroll to position [314, 0]
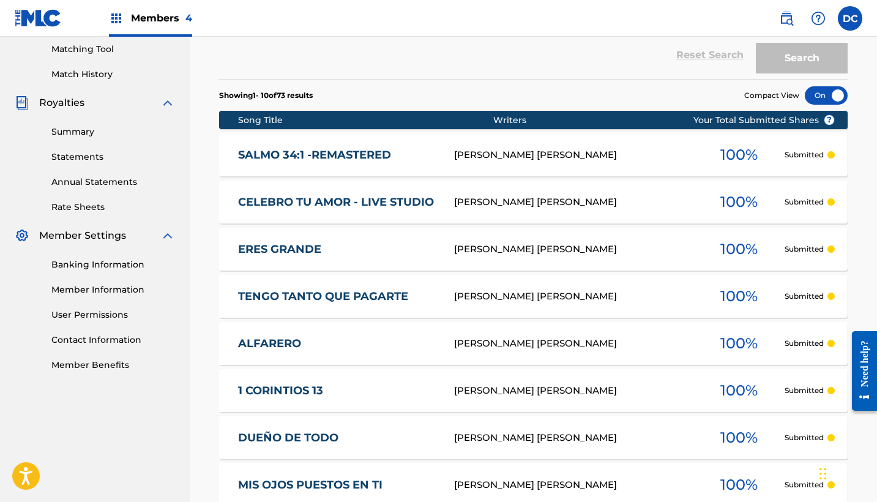
click at [345, 335] on div "[PERSON_NAME] [PERSON_NAME] 100 % Submitted" at bounding box center [533, 343] width 629 height 43
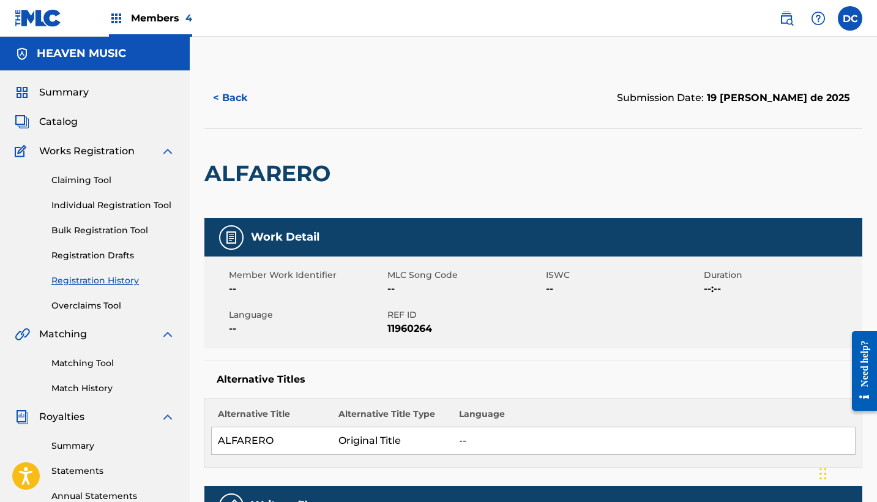
click at [392, 321] on span "REF ID" at bounding box center [466, 315] width 156 height 13
click at [405, 330] on span "11960264" at bounding box center [466, 328] width 156 height 15
copy span "11960264"
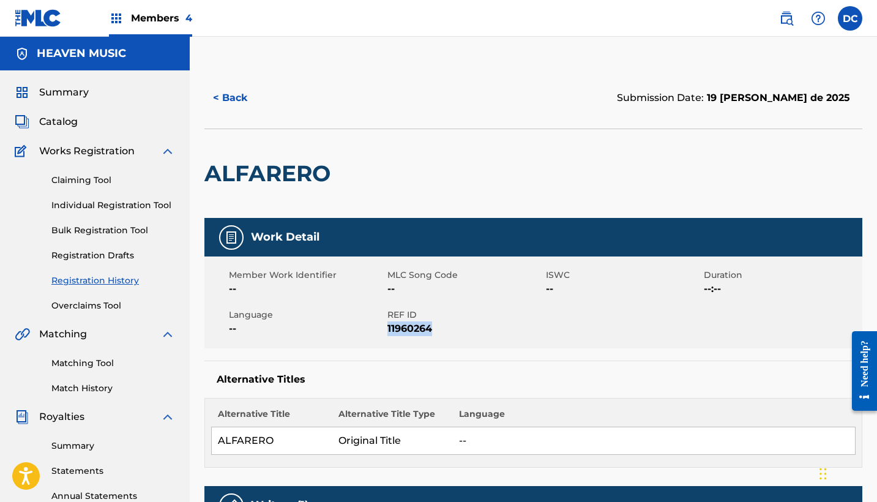
click at [255, 85] on button "< Back" at bounding box center [240, 98] width 73 height 31
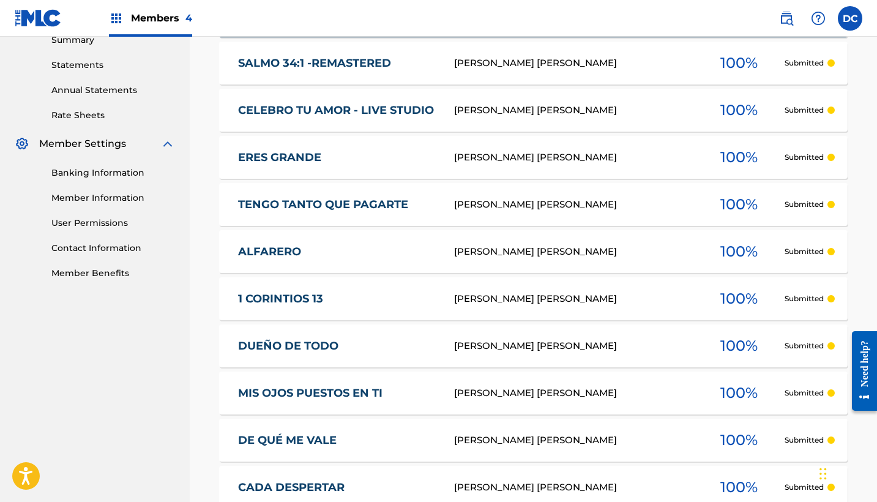
scroll to position [421, 0]
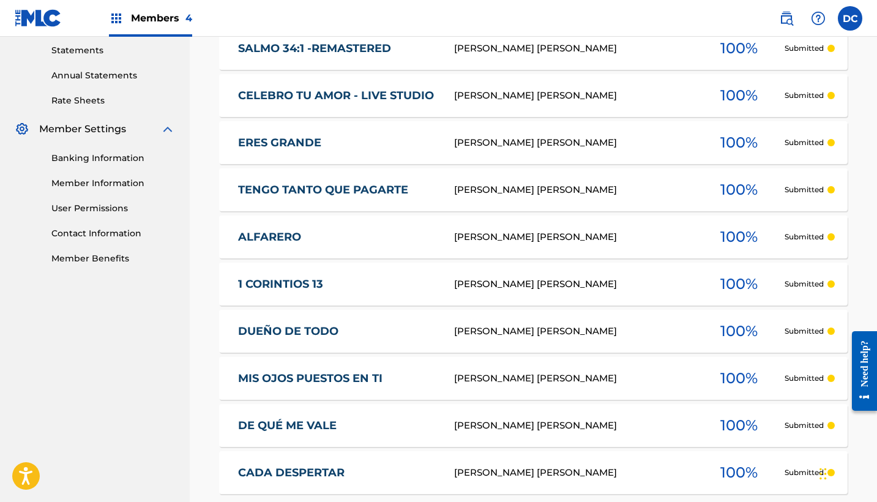
click at [332, 288] on link "1 CORINTIOS 13" at bounding box center [338, 284] width 200 height 14
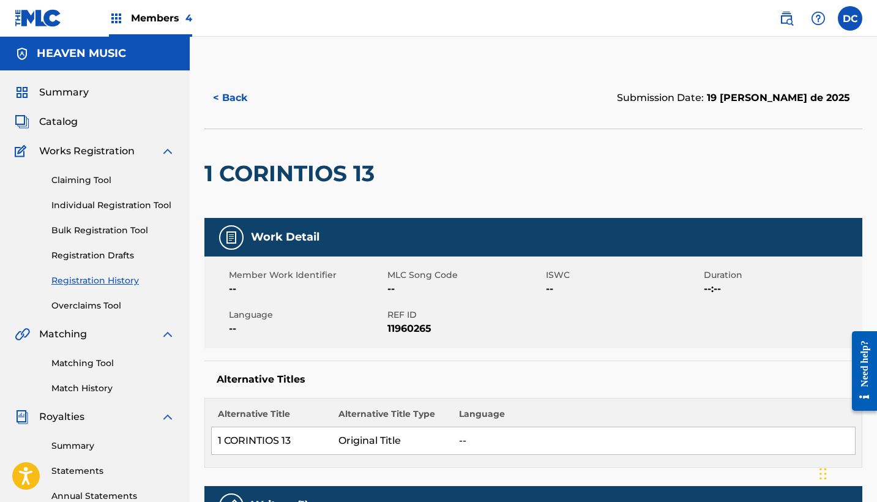
click at [401, 328] on span "11960265" at bounding box center [466, 328] width 156 height 15
copy span "11960265"
click at [255, 97] on button "< Back" at bounding box center [240, 98] width 73 height 31
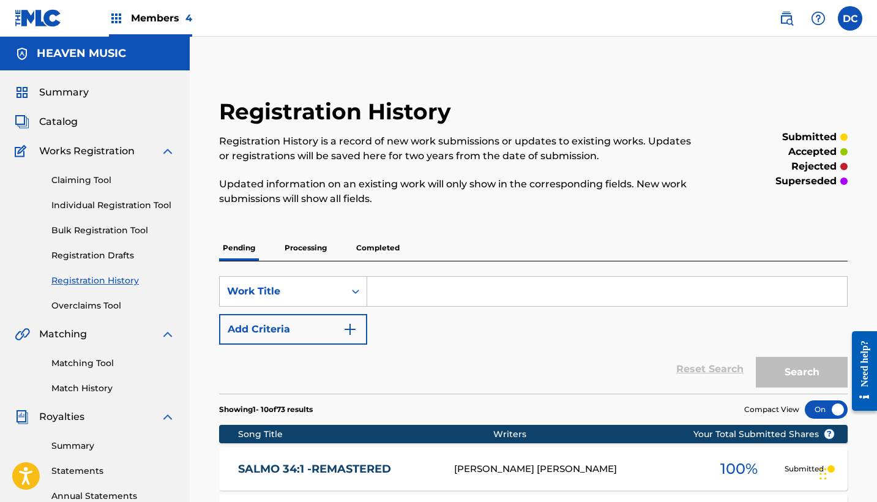
scroll to position [421, 0]
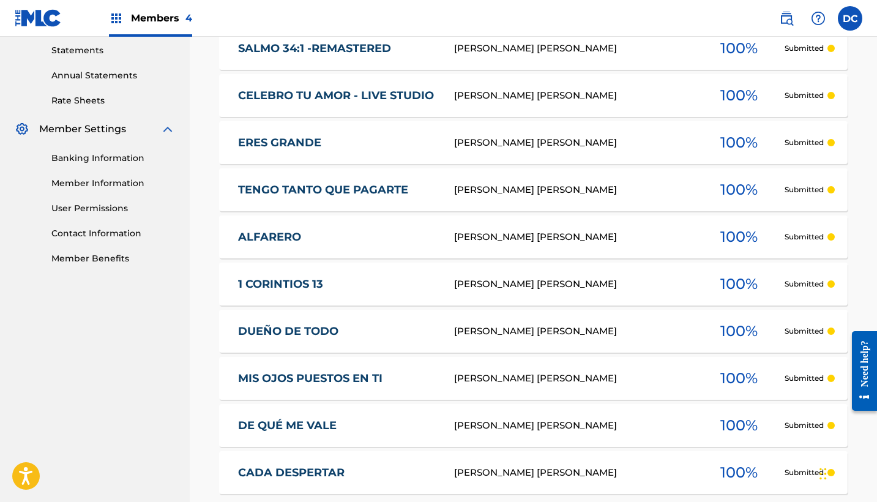
click at [335, 339] on div "DUEÑO DE TODO [PERSON_NAME] [PERSON_NAME] 100 % Submitted" at bounding box center [533, 331] width 629 height 43
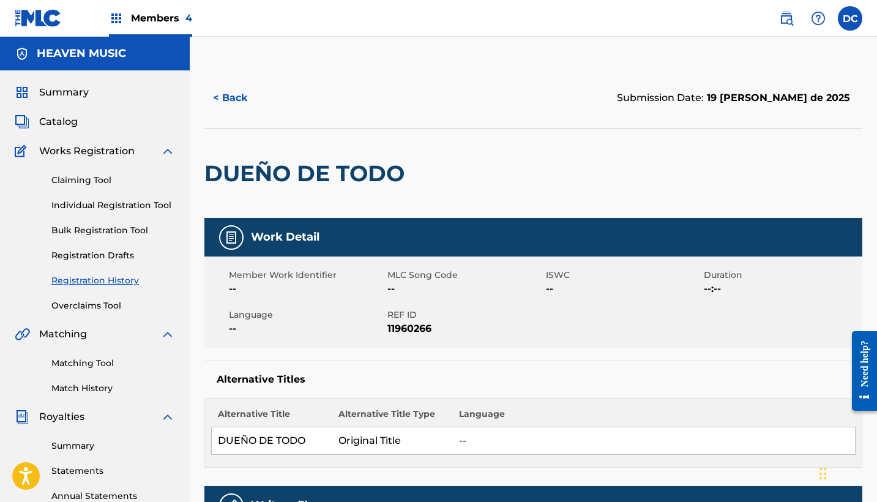
click at [415, 330] on span "11960266" at bounding box center [466, 328] width 156 height 15
copy span "11960266"
click at [253, 94] on button "< Back" at bounding box center [240, 98] width 73 height 31
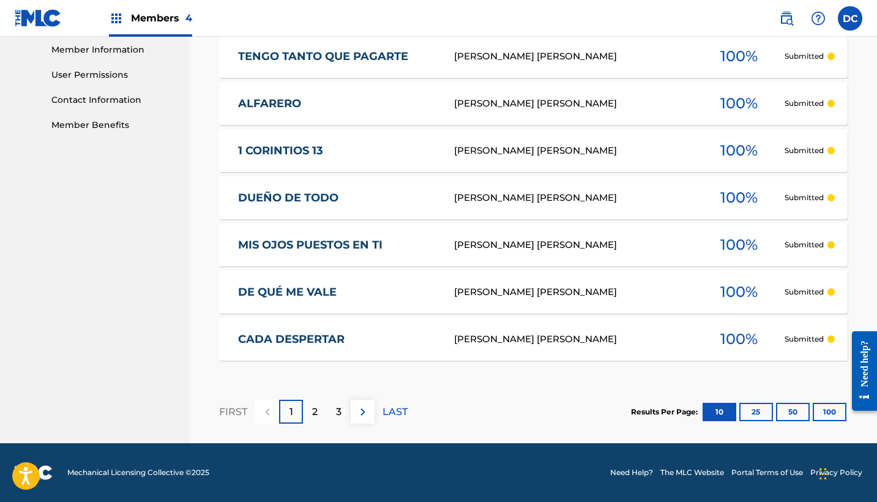
scroll to position [554, 0]
click at [341, 236] on div "MIS OJOS PUESTOS EN TI [PERSON_NAME] [PERSON_NAME] 100 % Submitted" at bounding box center [533, 244] width 629 height 43
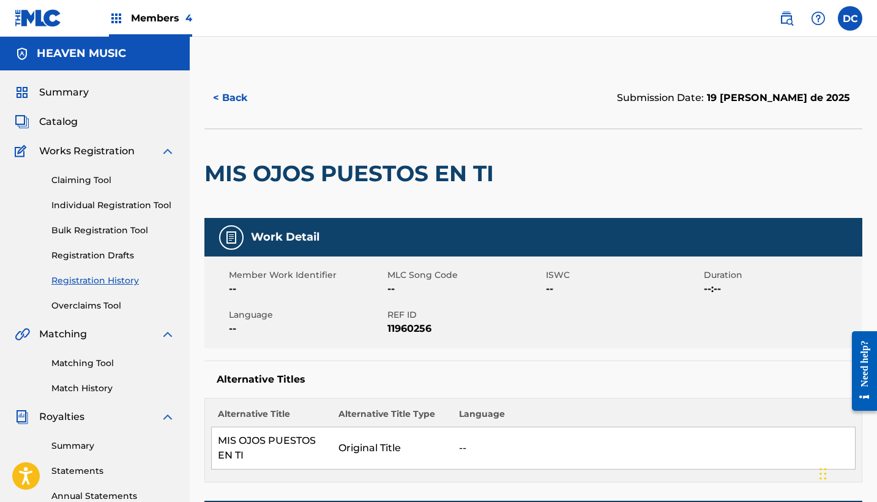
click at [414, 326] on span "11960256" at bounding box center [466, 328] width 156 height 15
copy span "11960256"
click at [246, 96] on button "< Back" at bounding box center [240, 98] width 73 height 31
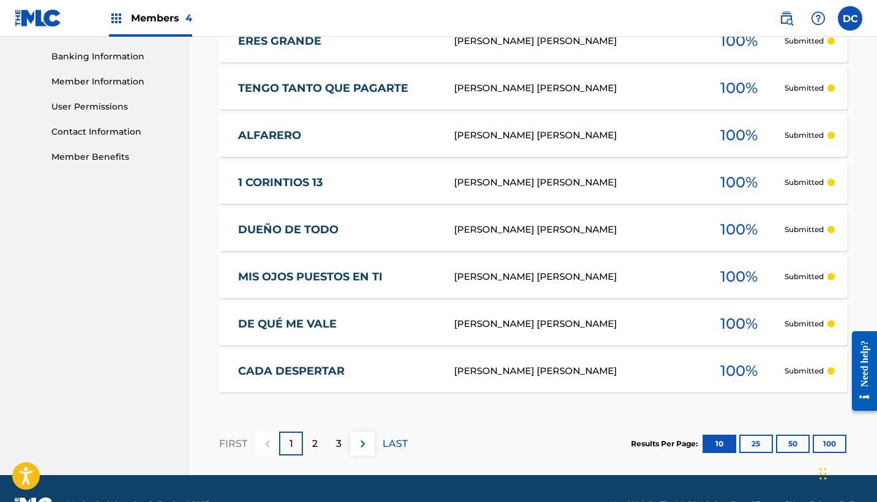
click at [367, 327] on link "DE QUÉ ME VALE" at bounding box center [338, 324] width 200 height 14
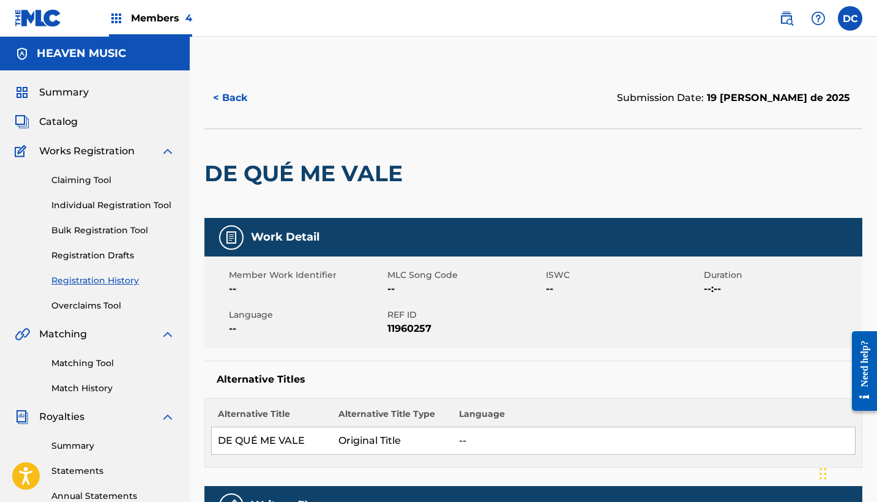
click at [404, 321] on span "REF ID" at bounding box center [466, 315] width 156 height 13
click at [408, 326] on span "11960257" at bounding box center [466, 328] width 156 height 15
copy span "11960257"
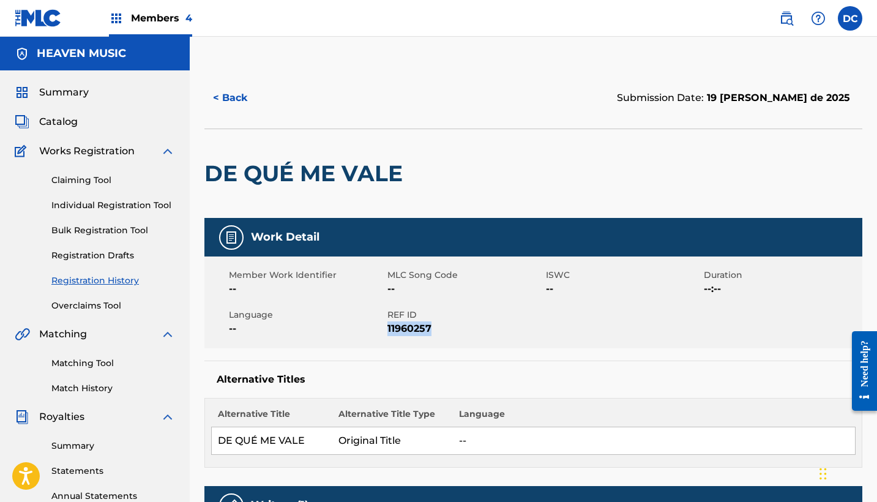
click at [241, 102] on button "< Back" at bounding box center [240, 98] width 73 height 31
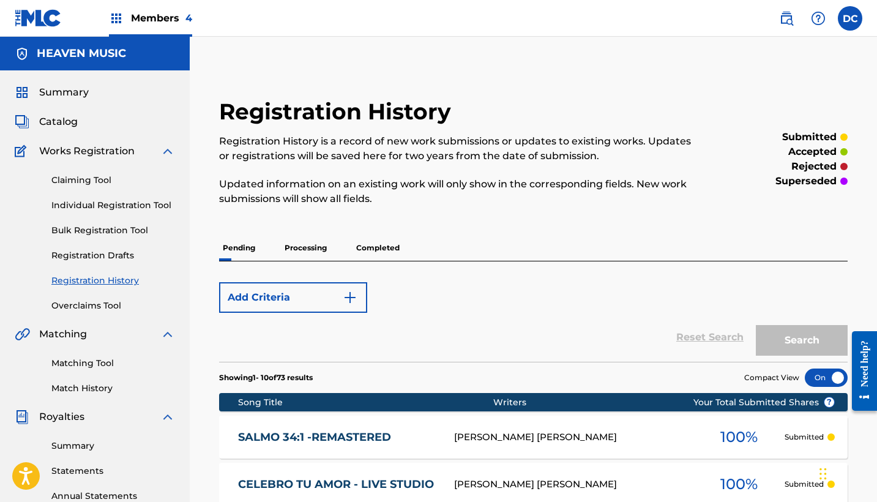
scroll to position [522, 0]
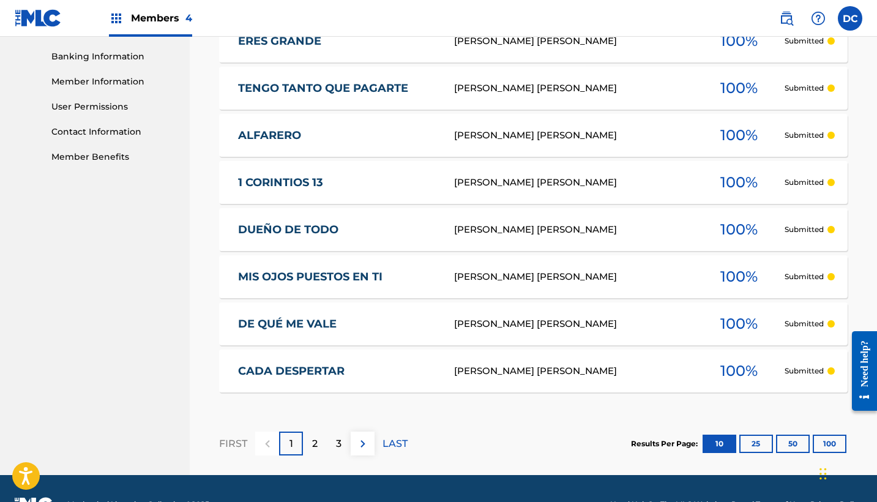
click at [349, 370] on link "CADA DESPERTAR" at bounding box center [338, 371] width 200 height 14
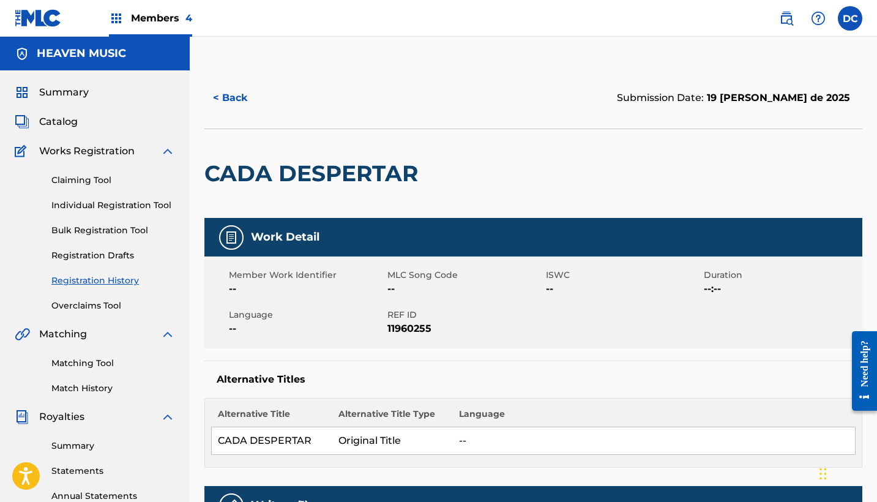
click at [406, 334] on span "11960255" at bounding box center [466, 328] width 156 height 15
copy span "11960255"
click at [234, 86] on button "< Back" at bounding box center [240, 98] width 73 height 31
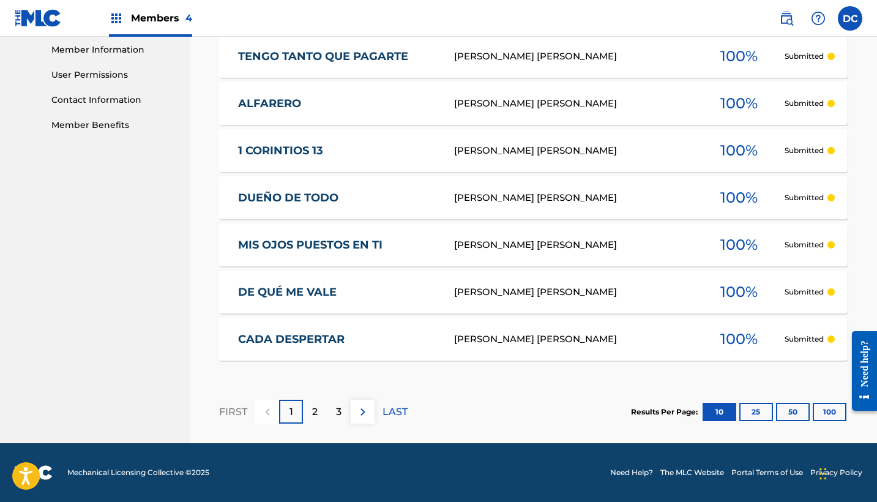
scroll to position [554, 0]
click at [318, 416] on p "2" at bounding box center [315, 412] width 6 height 15
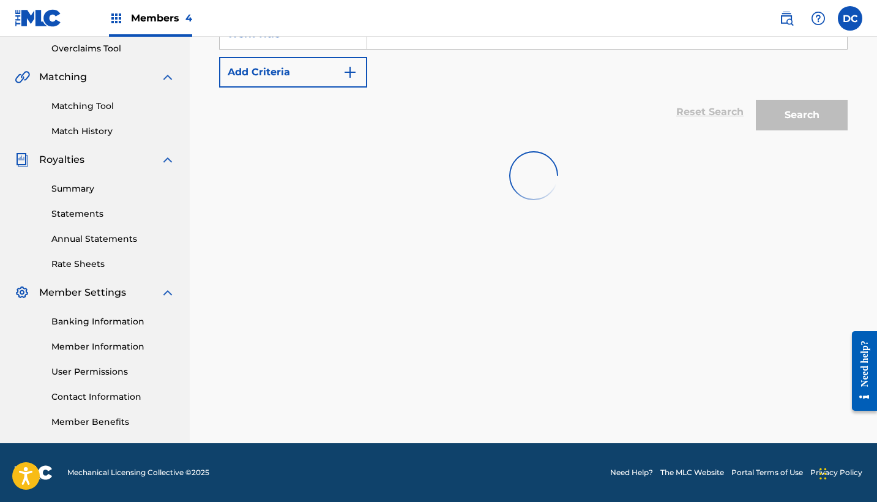
scroll to position [257, 0]
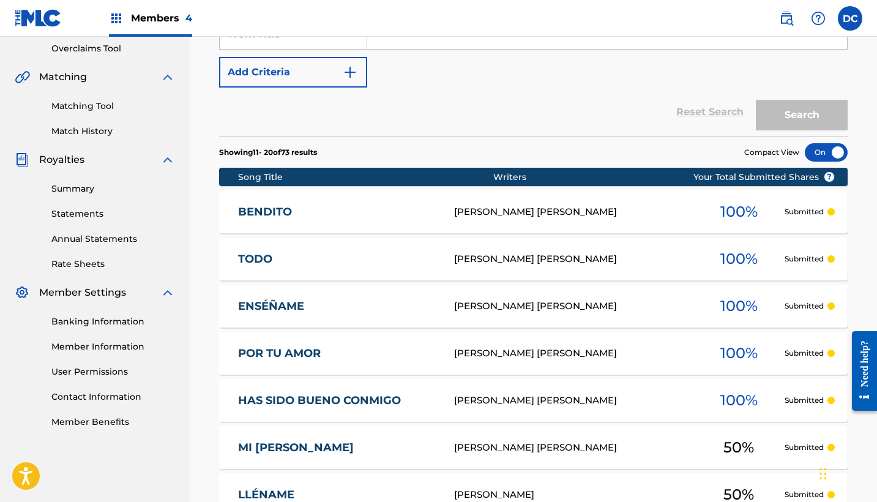
click at [337, 212] on link "BENDITO" at bounding box center [338, 212] width 200 height 14
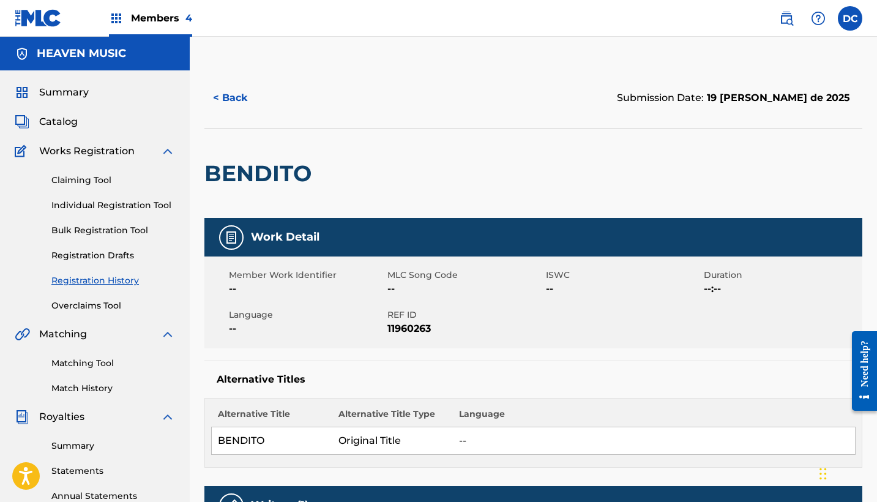
click at [404, 321] on span "11960263" at bounding box center [466, 328] width 156 height 15
click at [234, 0] on nav "Members 4 DC DC [PERSON_NAME] [PERSON_NAME][EMAIL_ADDRESS][DOMAIN_NAME] Notific…" at bounding box center [438, 18] width 877 height 37
click at [236, 80] on div "< Back Submission Date: 19 [PERSON_NAME] de 2025" at bounding box center [533, 97] width 658 height 61
click at [238, 100] on button "< Back" at bounding box center [240, 98] width 73 height 31
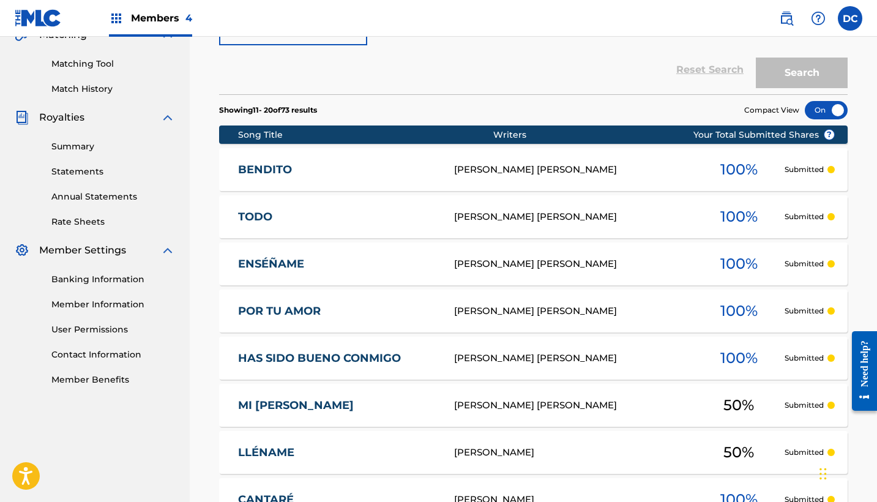
scroll to position [320, 0]
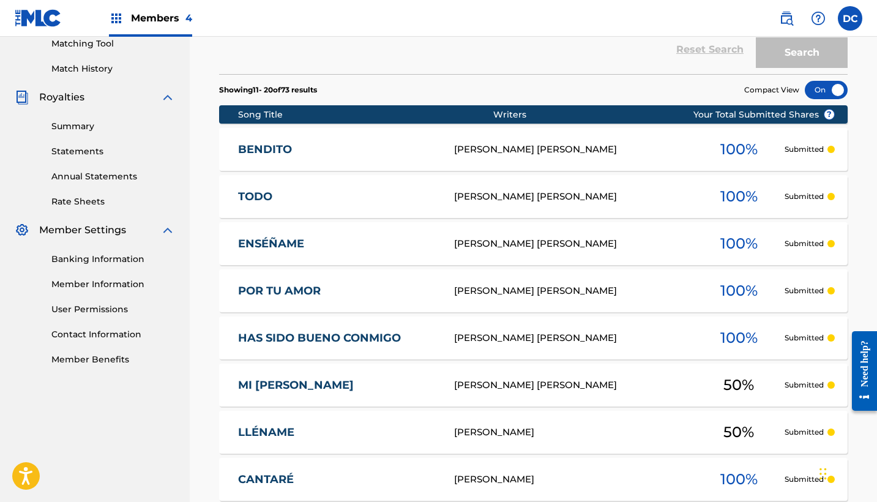
click at [361, 192] on link "TODO" at bounding box center [338, 197] width 200 height 14
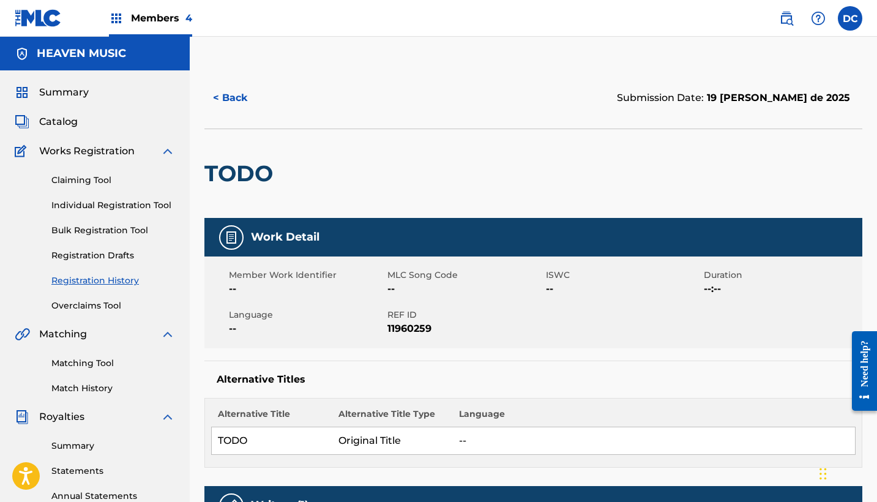
click at [418, 323] on span "11960259" at bounding box center [466, 328] width 156 height 15
click at [248, 99] on button "< Back" at bounding box center [240, 98] width 73 height 31
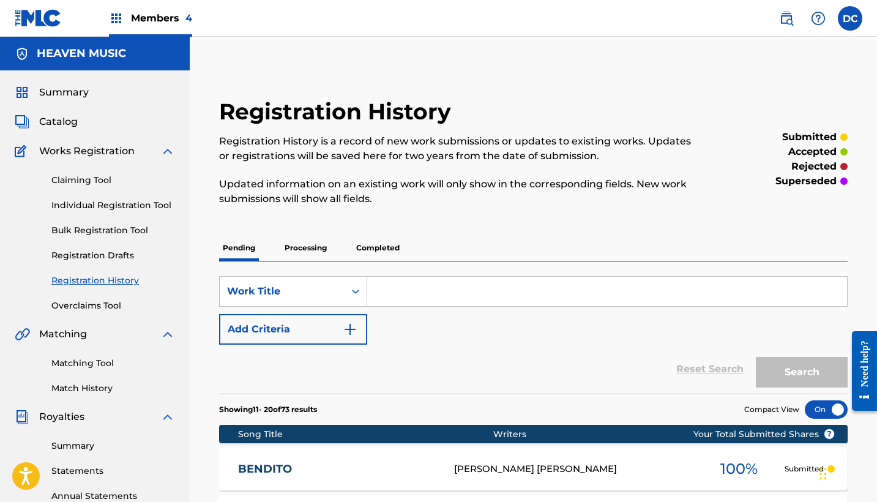
scroll to position [320, 0]
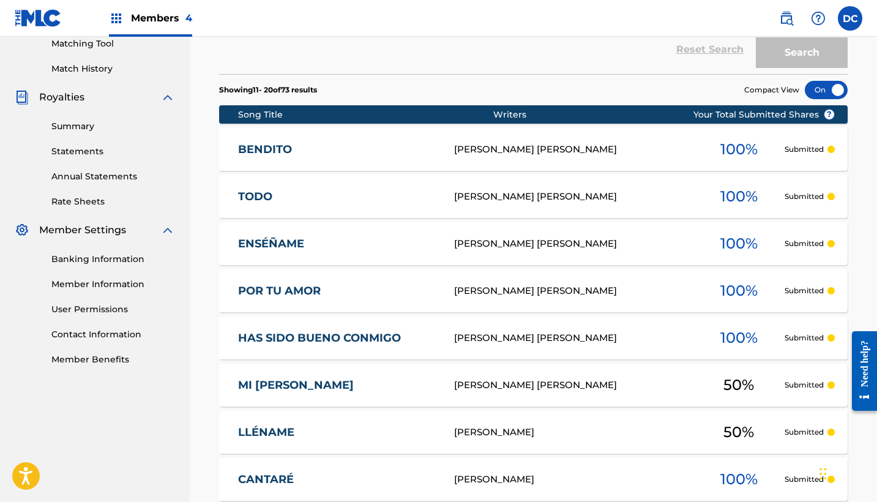
click at [329, 252] on div "ENSÉÑAME [PERSON_NAME] [PERSON_NAME] 100 % Submitted" at bounding box center [533, 243] width 629 height 43
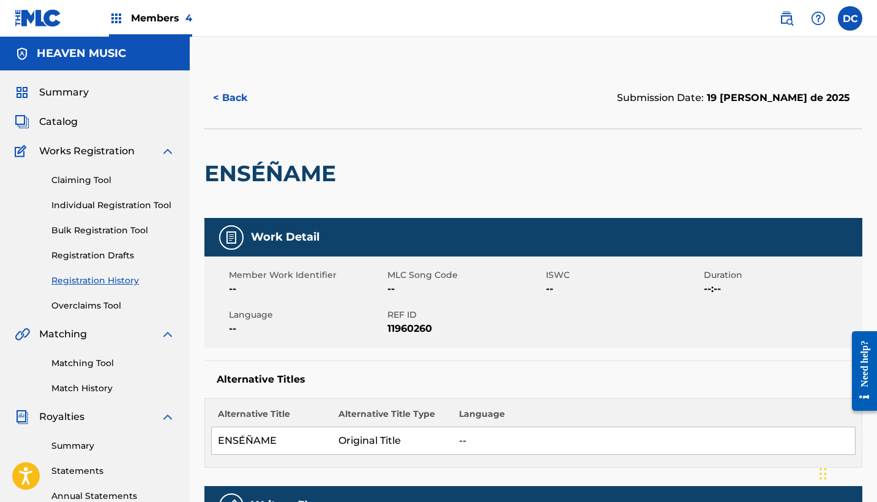
click at [417, 336] on div "Member Work Identifier -- MLC Song Code -- ISWC -- Duration --:-- Language -- R…" at bounding box center [533, 303] width 658 height 92
click at [413, 331] on span "11960260" at bounding box center [466, 328] width 156 height 15
click at [245, 91] on button "< Back" at bounding box center [240, 98] width 73 height 31
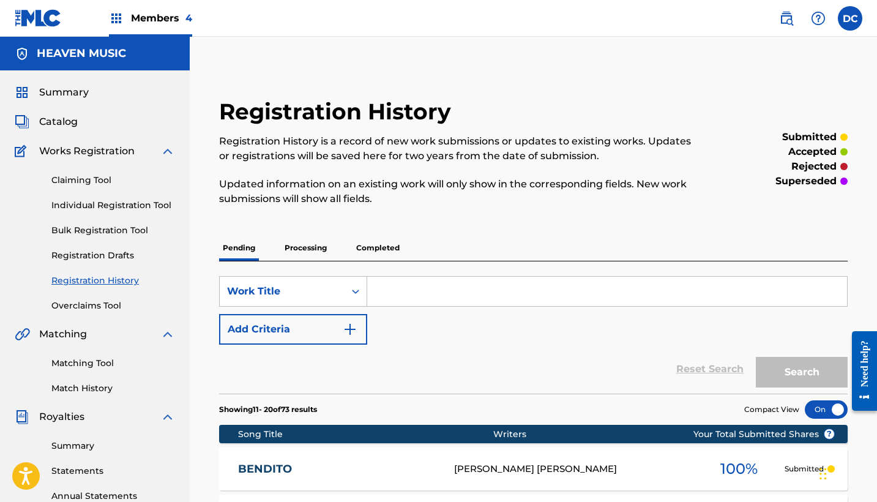
scroll to position [320, 0]
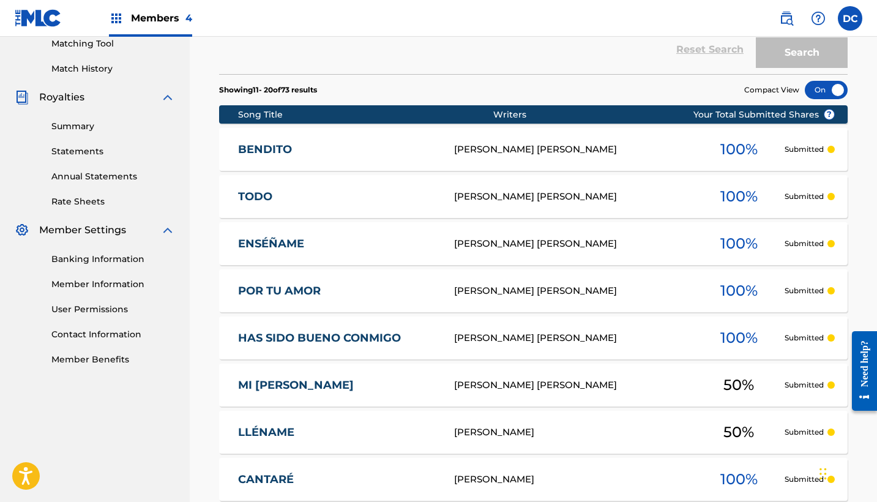
click at [388, 301] on div "POR TU AMOR [PERSON_NAME] [PERSON_NAME] 100 % Submitted" at bounding box center [533, 290] width 629 height 43
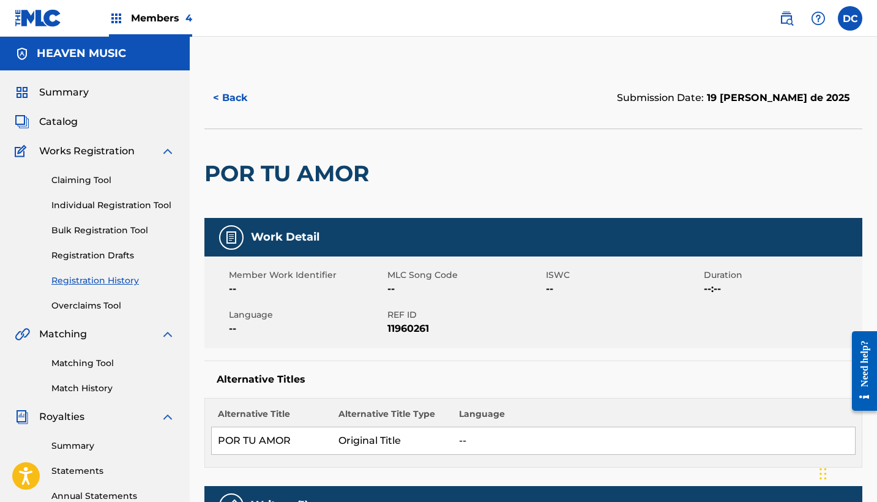
click at [405, 323] on span "11960261" at bounding box center [466, 328] width 156 height 15
click at [253, 91] on button "< Back" at bounding box center [240, 98] width 73 height 31
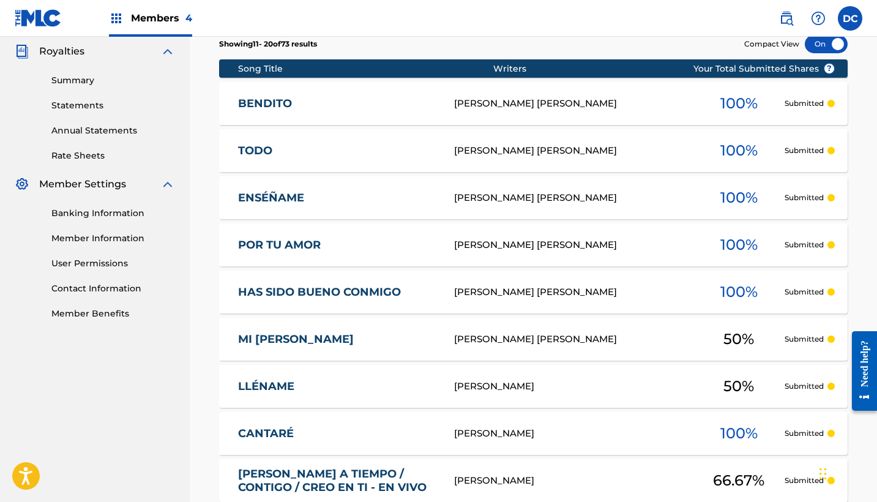
scroll to position [372, 0]
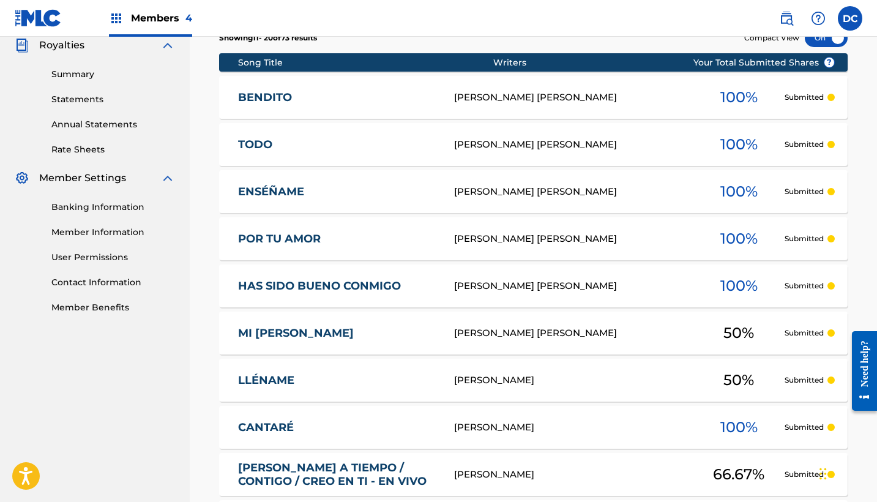
click at [383, 294] on div "HAS SIDO BUENO CONMIGO [PERSON_NAME] [PERSON_NAME] 100 % Submitted" at bounding box center [533, 285] width 629 height 43
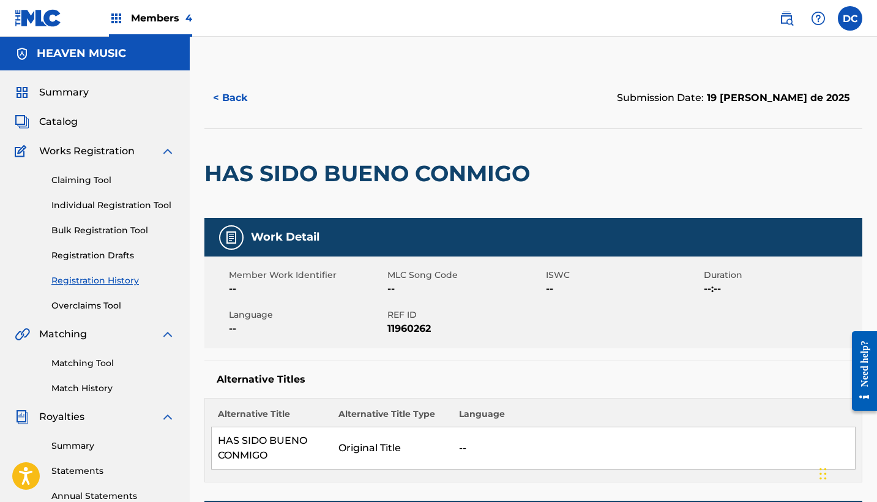
click at [411, 324] on span "11960262" at bounding box center [466, 328] width 156 height 15
click at [249, 107] on button "< Back" at bounding box center [240, 98] width 73 height 31
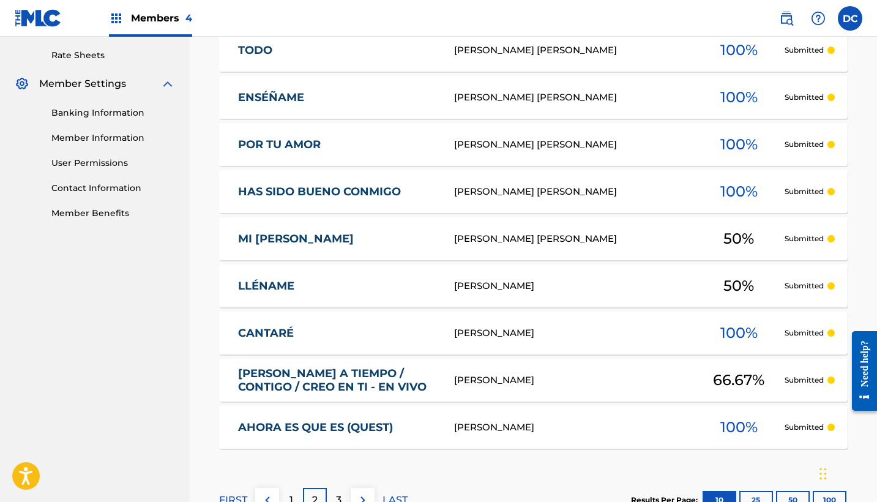
scroll to position [476, 0]
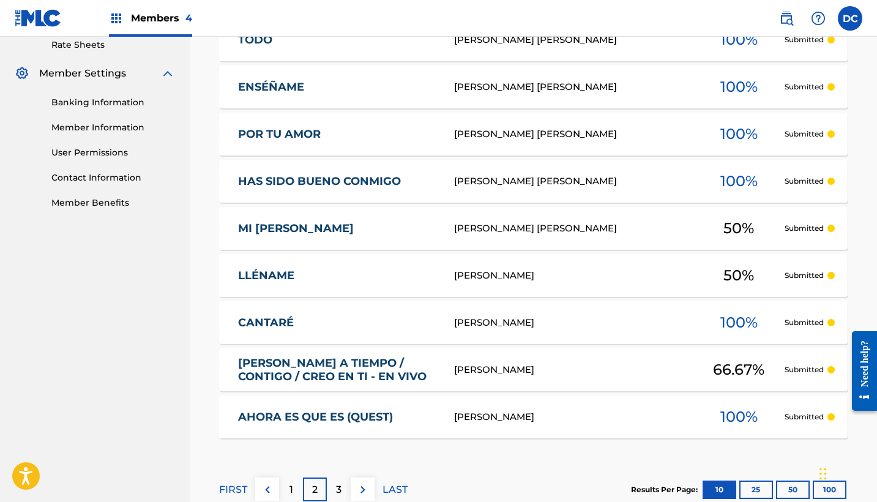
click at [399, 233] on link "MI [PERSON_NAME]" at bounding box center [338, 229] width 200 height 14
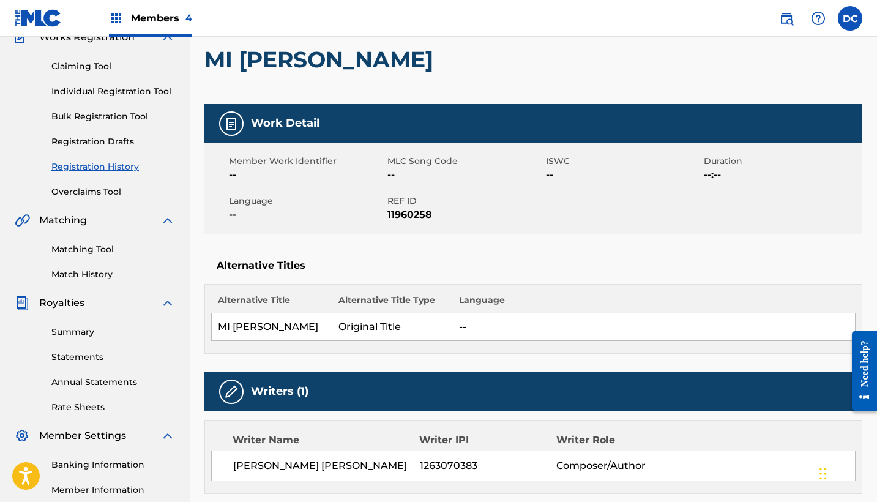
scroll to position [107, 0]
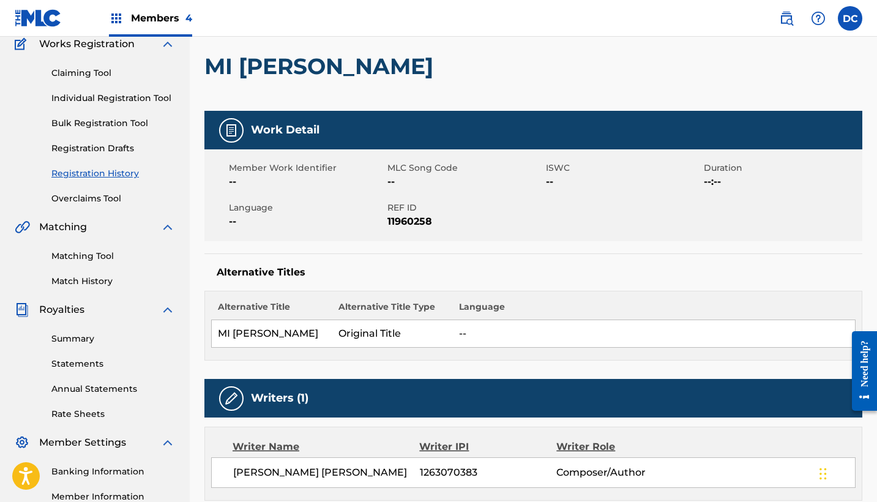
click at [421, 223] on span "11960258" at bounding box center [466, 221] width 156 height 15
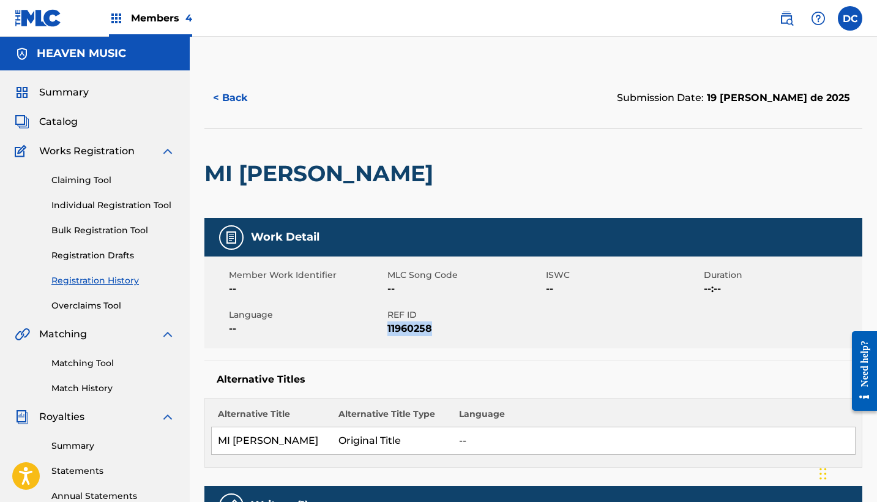
scroll to position [0, 0]
click at [56, 123] on span "Catalog" at bounding box center [58, 121] width 39 height 15
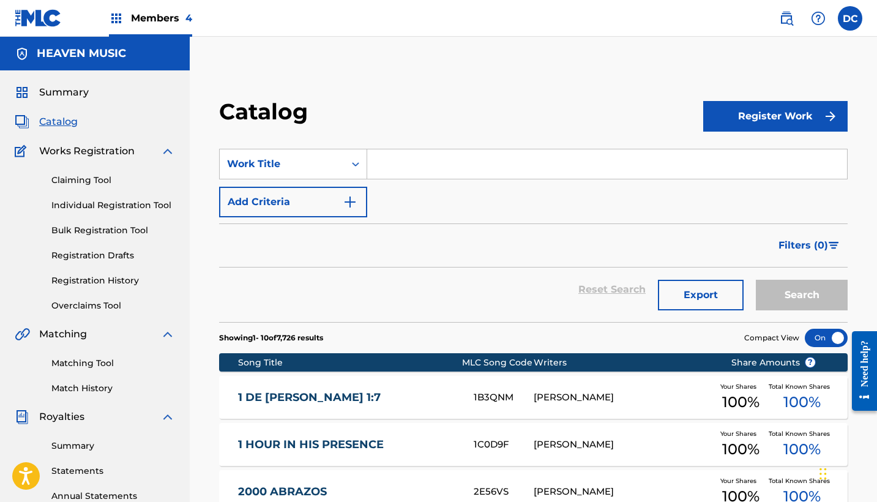
click at [792, 16] on img at bounding box center [786, 18] width 15 height 15
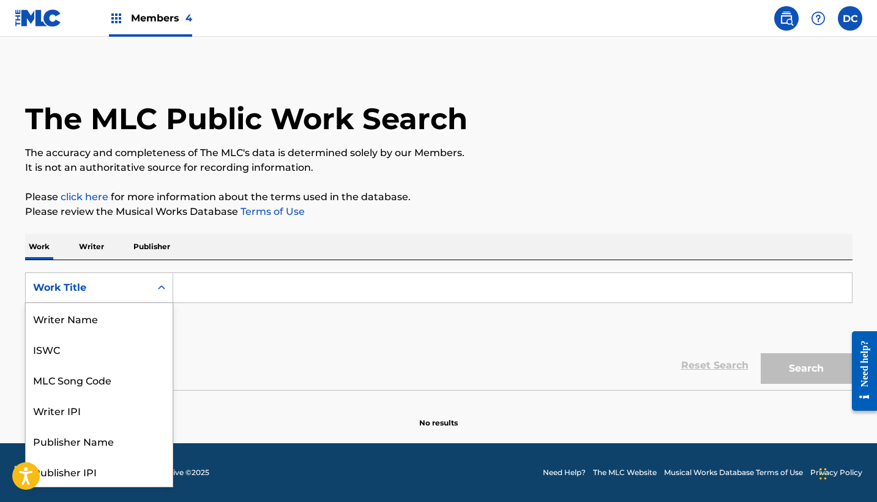
click at [133, 287] on div "Work Title" at bounding box center [88, 287] width 110 height 15
click at [122, 313] on div "MLC Song Code" at bounding box center [99, 318] width 147 height 31
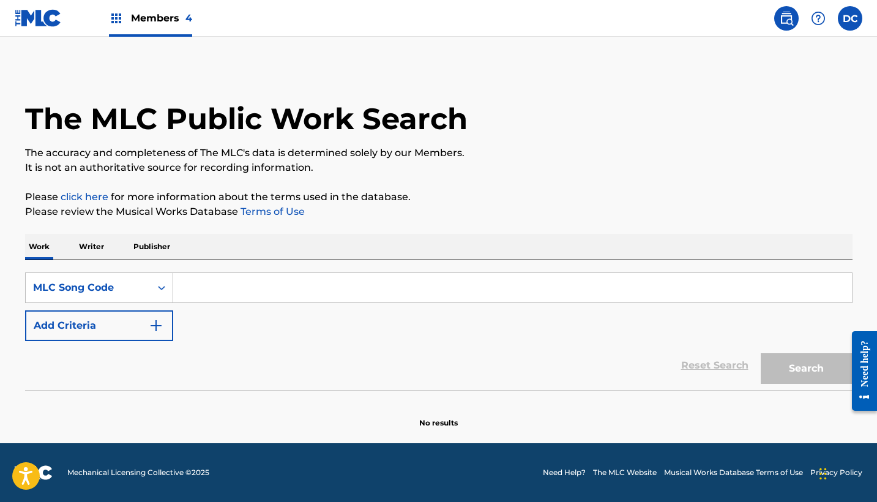
click at [236, 279] on input "Search Form" at bounding box center [512, 287] width 679 height 29
paste input "L8642S"
type input "L8642S"
click at [806, 369] on button "Search" at bounding box center [807, 368] width 92 height 31
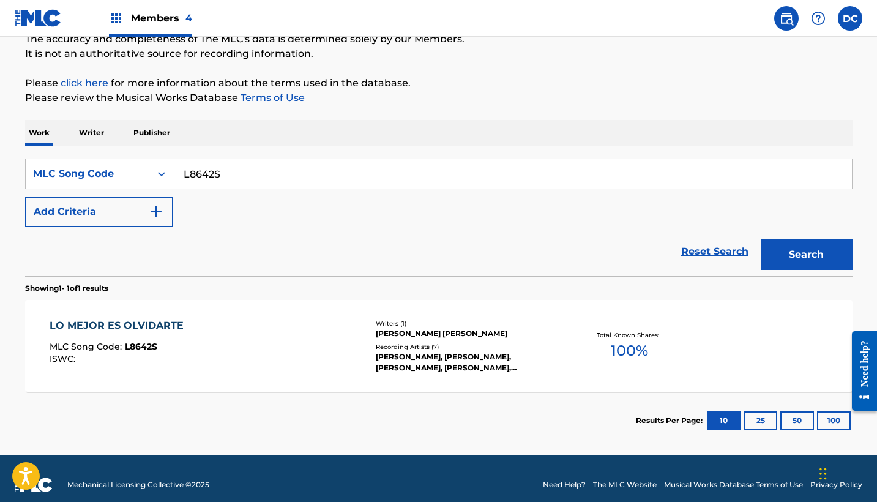
scroll to position [117, 0]
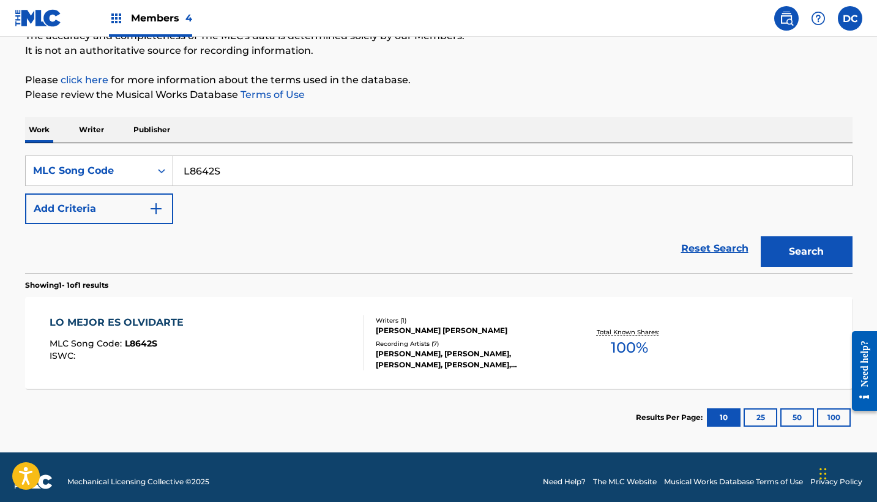
click at [268, 335] on div "LO MEJOR ES OLVIDARTE MLC Song Code : L8642S ISWC :" at bounding box center [207, 342] width 315 height 55
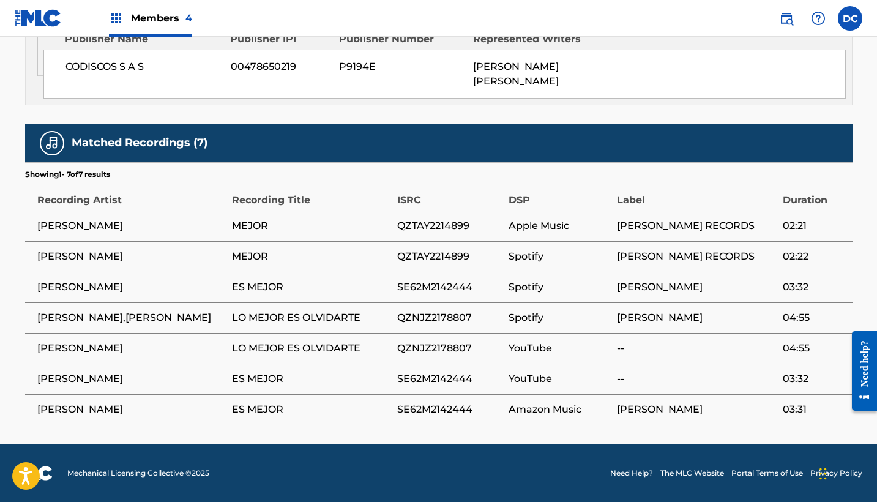
scroll to position [696, 0]
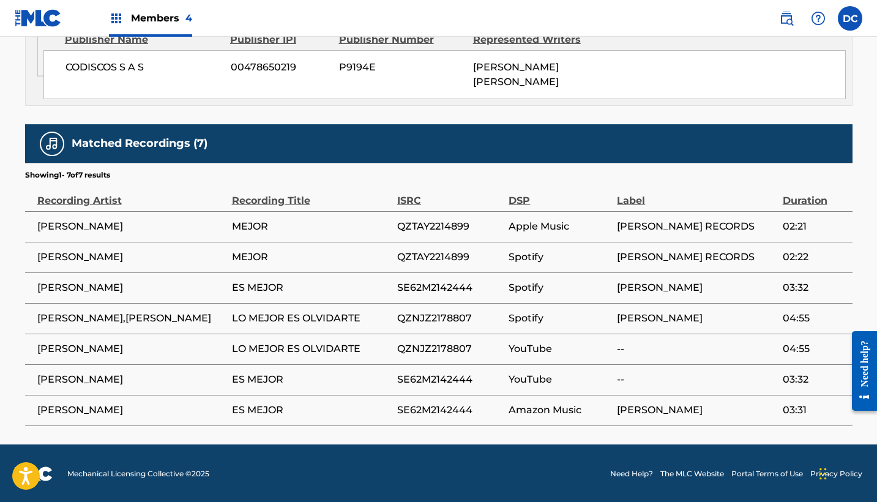
click at [458, 315] on span "QZNJZ2178807" at bounding box center [449, 318] width 105 height 15
click at [448, 347] on span "QZNJZ2178807" at bounding box center [449, 349] width 105 height 15
click at [441, 351] on span "QZNJZ2178807" at bounding box center [449, 349] width 105 height 15
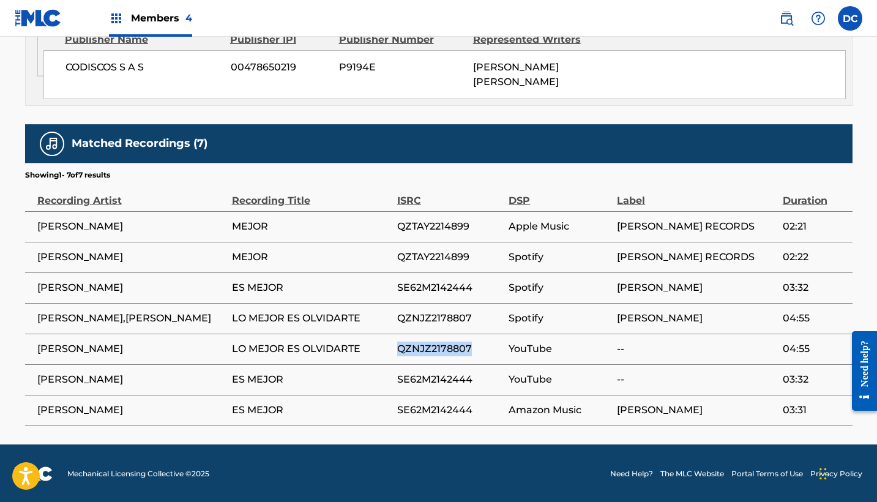
click at [441, 351] on span "QZNJZ2178807" at bounding box center [449, 349] width 105 height 15
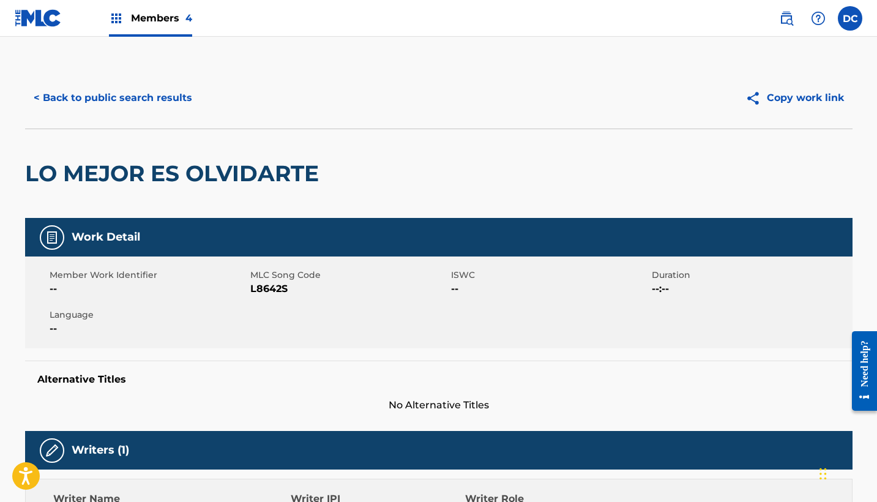
click at [151, 99] on button "< Back to public search results" at bounding box center [113, 98] width 176 height 31
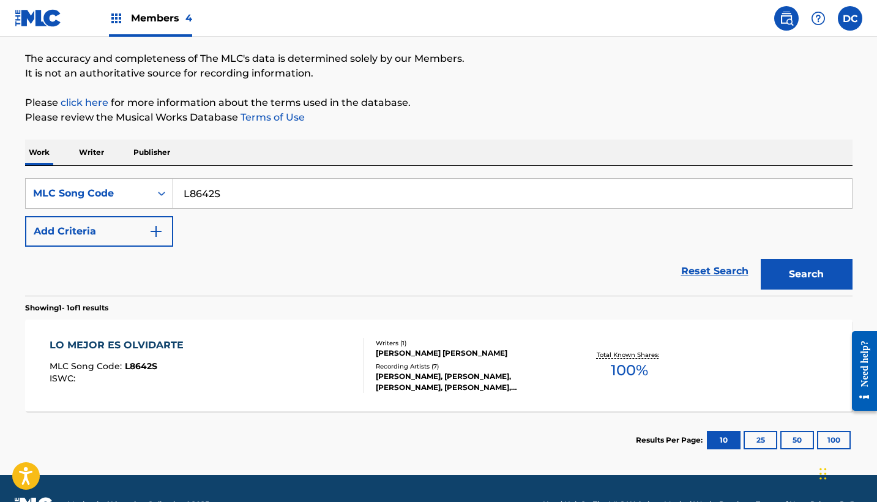
click at [206, 193] on input "L8642S" at bounding box center [512, 193] width 679 height 29
paste input "P7211K"
type input "P7211K"
click at [806, 274] on button "Search" at bounding box center [807, 274] width 92 height 31
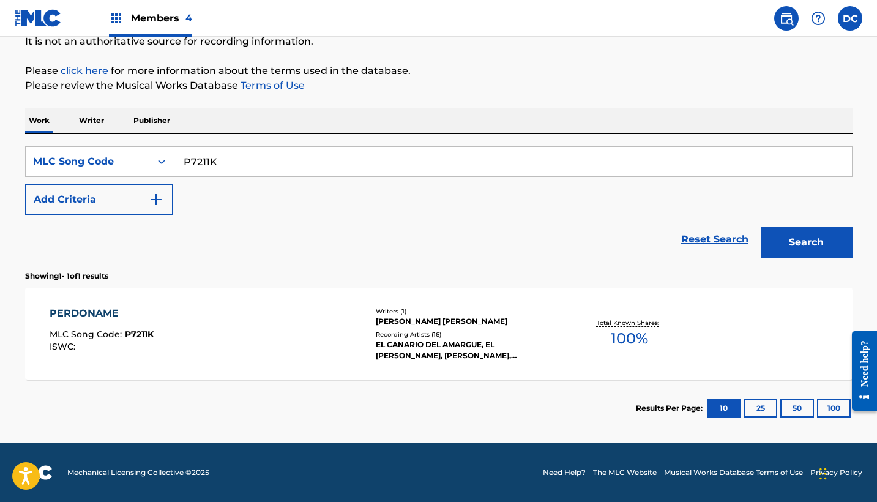
scroll to position [126, 0]
click at [281, 310] on div "PERDONAME MLC Song Code : P7211K ISWC :" at bounding box center [207, 333] width 315 height 55
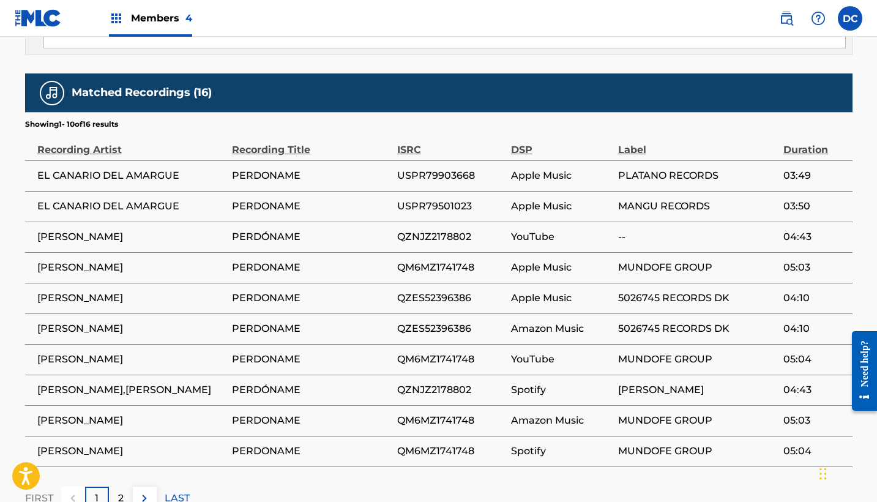
scroll to position [769, 0]
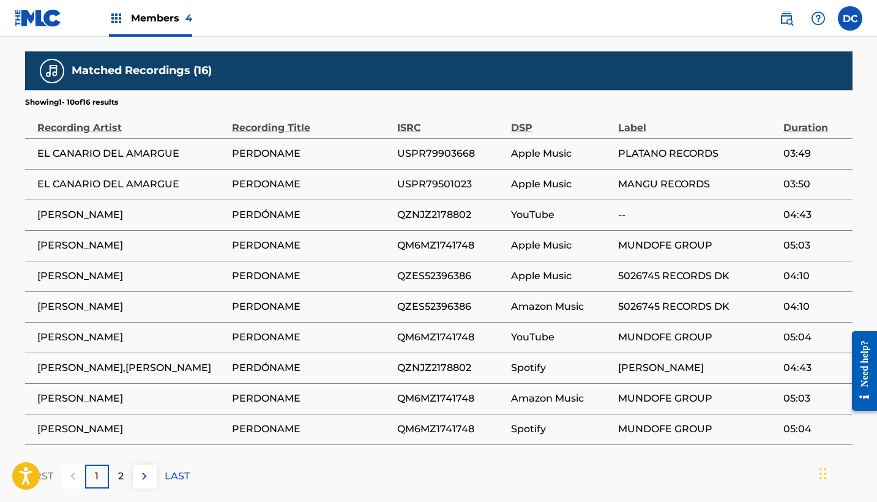
click at [452, 335] on span "QM6MZ1741748" at bounding box center [451, 337] width 108 height 15
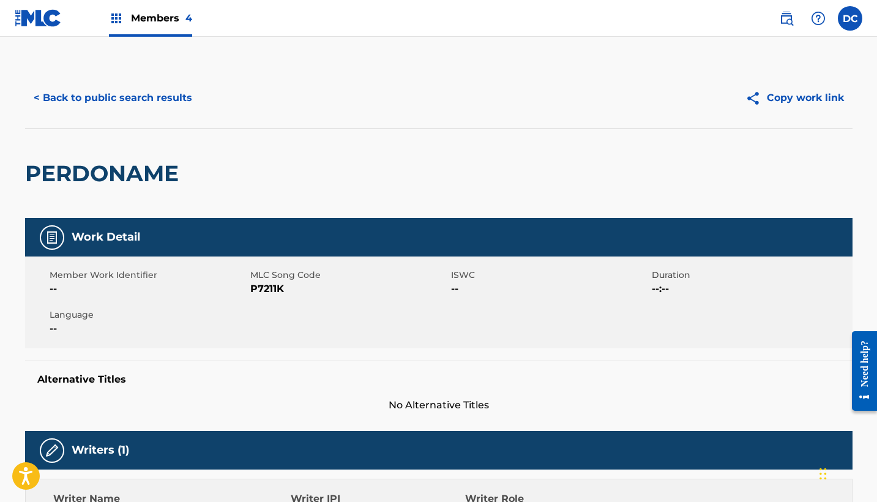
scroll to position [-1, 0]
click at [151, 97] on button "< Back to public search results" at bounding box center [113, 98] width 176 height 31
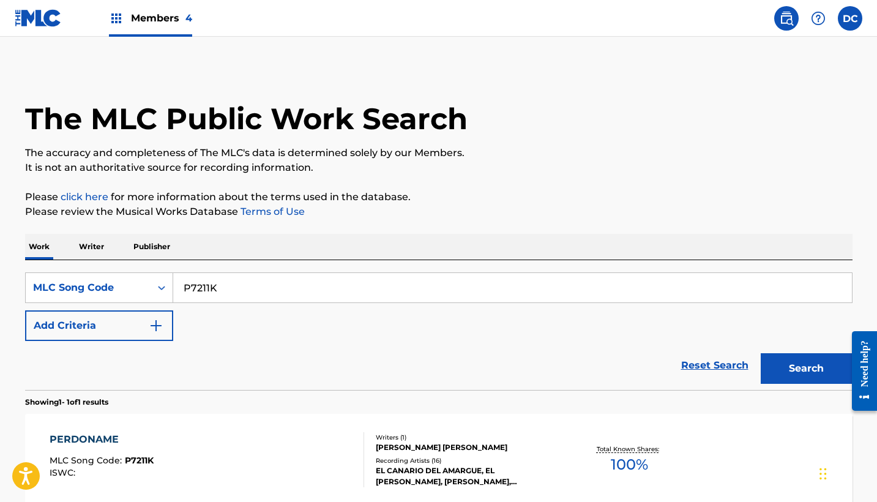
click at [211, 189] on div "The MLC Public Work Search The accuracy and completeness of The MLC's data is d…" at bounding box center [438, 315] width 857 height 496
click at [245, 198] on p "Please click here for more information about the terms used in the database." at bounding box center [439, 197] width 828 height 15
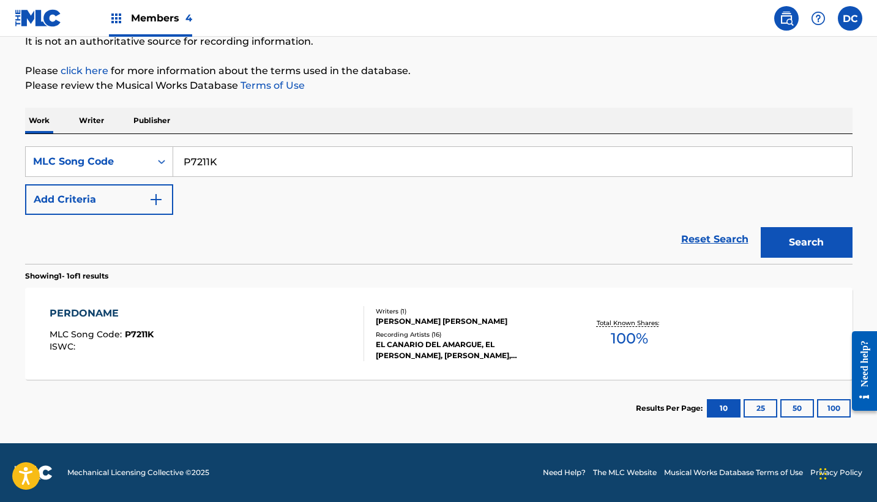
click at [211, 163] on input "P7211K" at bounding box center [512, 161] width 679 height 29
paste input "O3L38"
type input "PO3L38"
click at [806, 242] on button "Search" at bounding box center [807, 242] width 92 height 31
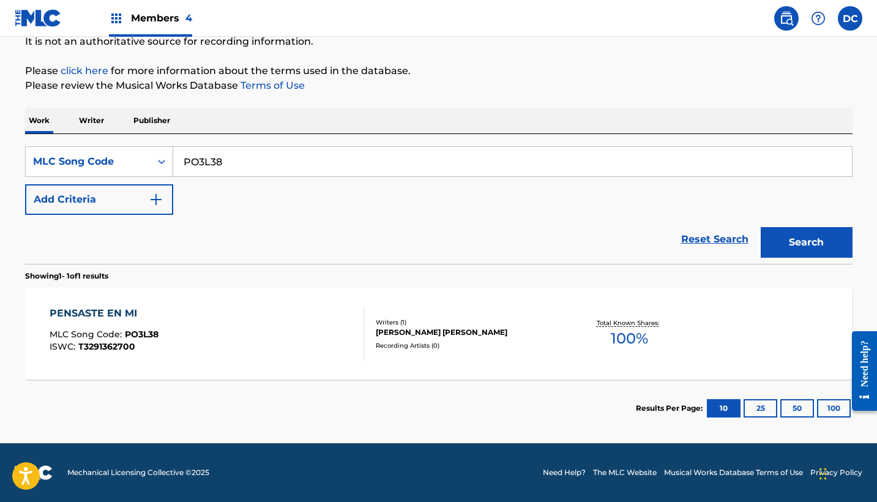
scroll to position [126, 0]
click at [284, 331] on div "PENSASTE EN MI MLC Song Code : PO3L38 ISWC : T3291362700" at bounding box center [207, 333] width 315 height 55
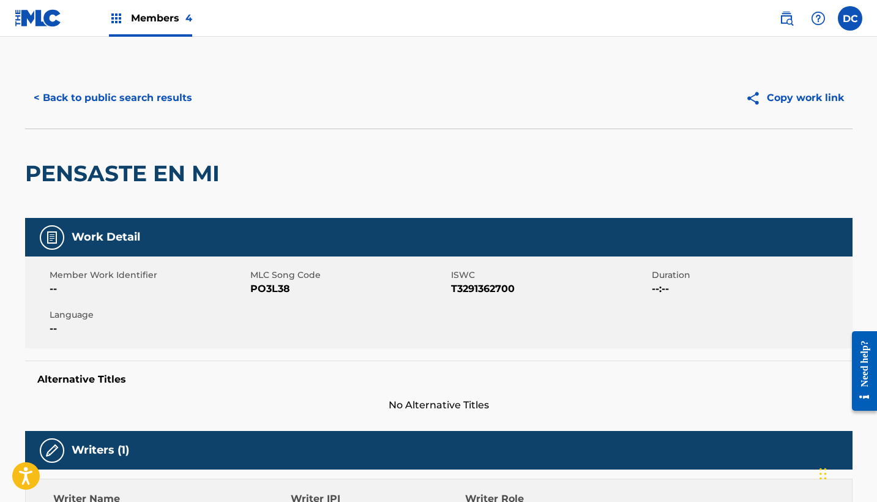
click at [148, 96] on button "< Back to public search results" at bounding box center [113, 98] width 176 height 31
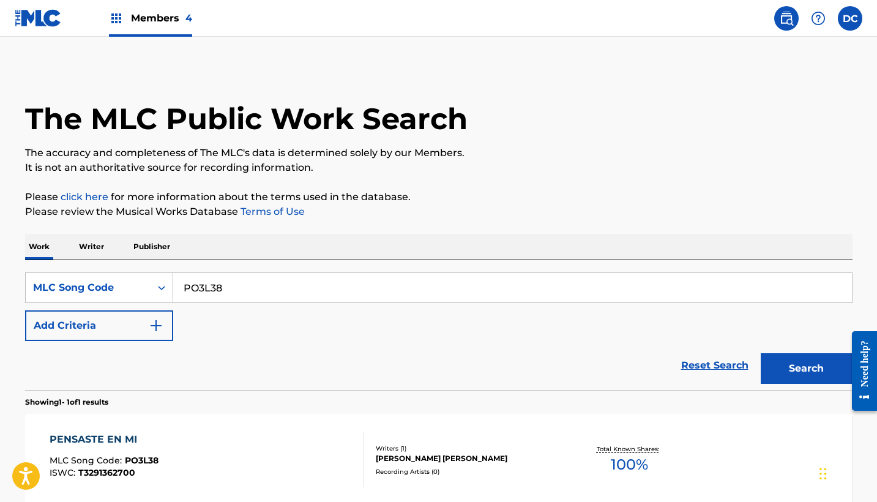
scroll to position [94, 0]
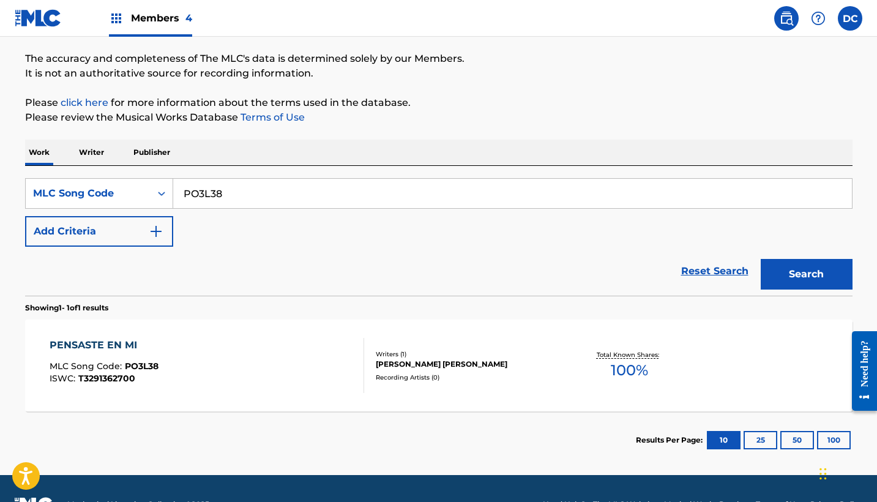
click at [211, 194] on input "PO3L38" at bounding box center [512, 193] width 679 height 29
paste input "ES4WYY"
type input "ES4WYY"
click at [806, 274] on button "Search" at bounding box center [807, 274] width 92 height 31
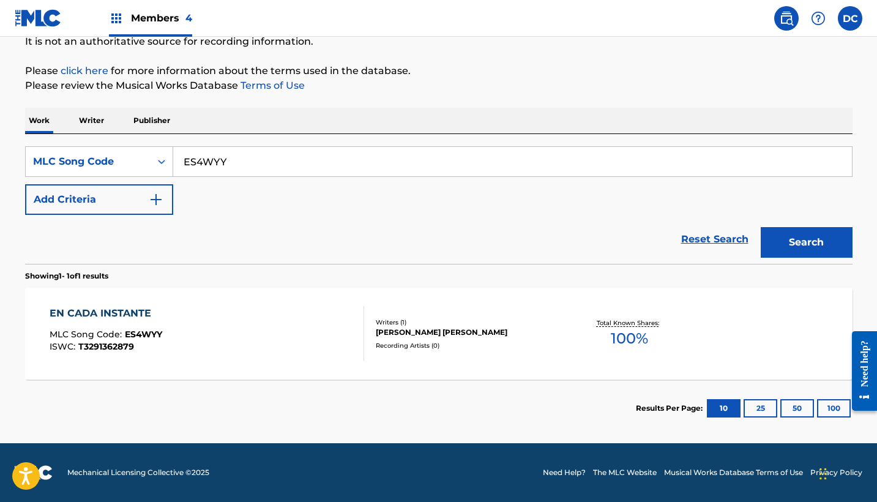
scroll to position [127, 0]
click at [331, 326] on div "EN CADA INSTANTE MLC Song Code : ES4WYY ISWC : T3291362879" at bounding box center [207, 333] width 315 height 55
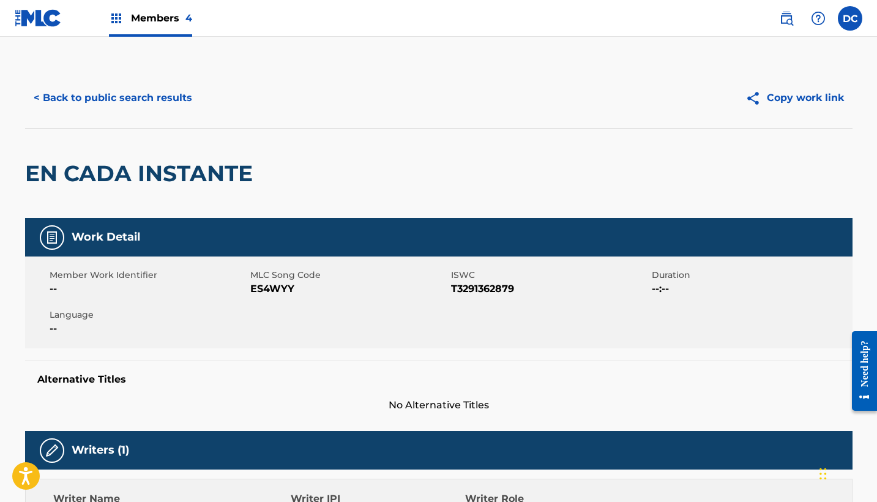
click at [156, 103] on button "< Back to public search results" at bounding box center [113, 98] width 176 height 31
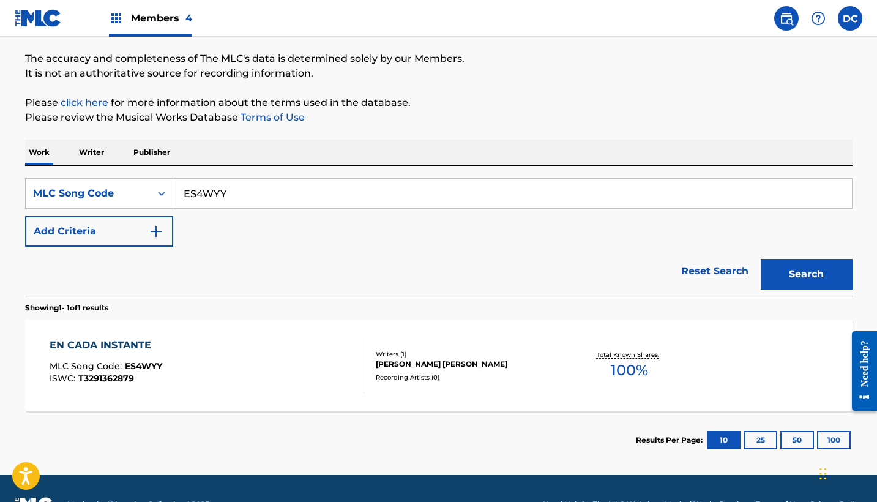
click at [154, 23] on span "Members 4" at bounding box center [161, 18] width 61 height 14
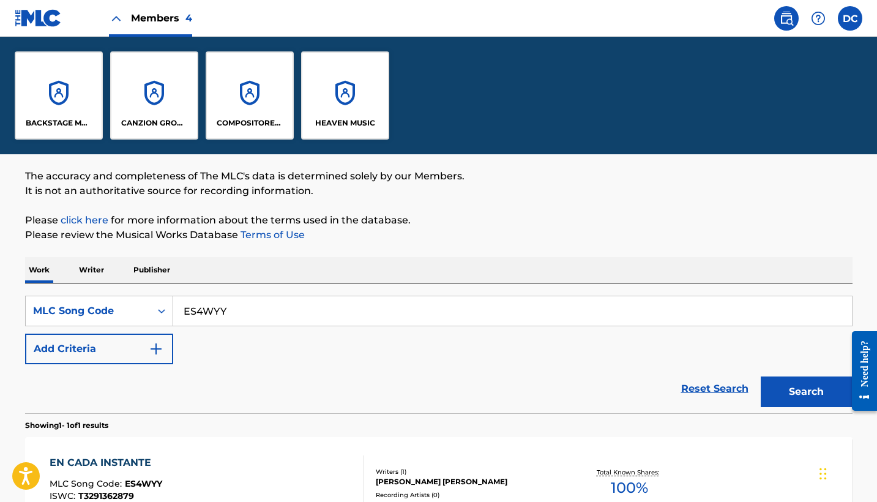
click at [332, 104] on div "HEAVEN MUSIC" at bounding box center [345, 95] width 88 height 88
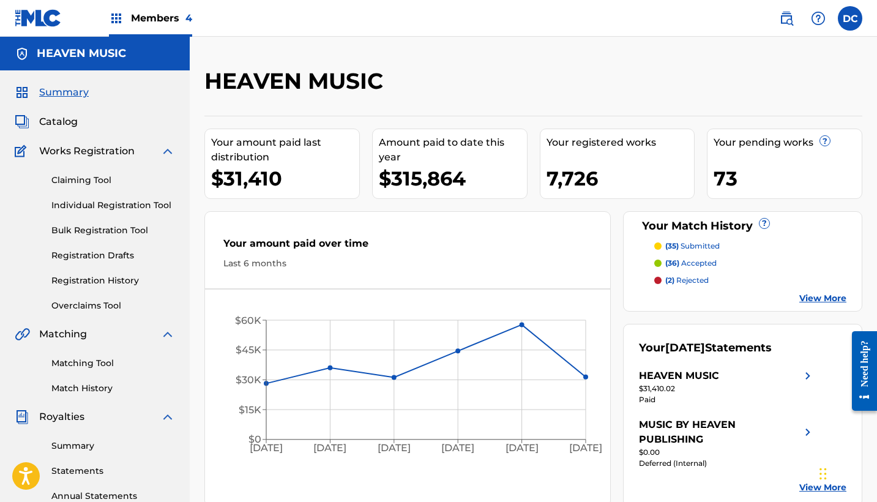
click at [137, 209] on link "Individual Registration Tool" at bounding box center [113, 205] width 124 height 13
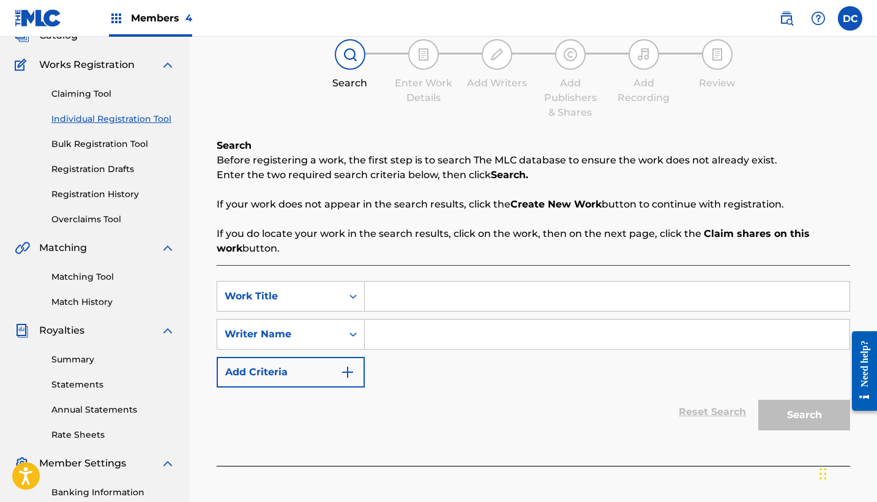
scroll to position [88, 0]
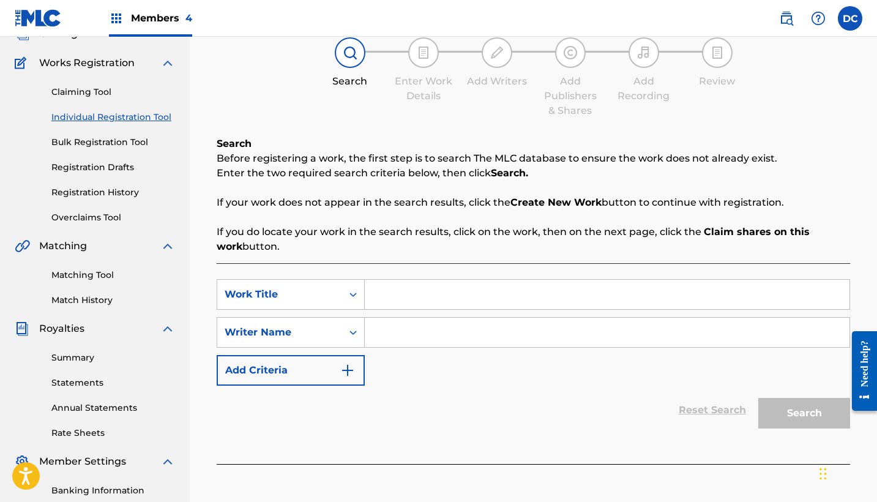
click at [388, 299] on input "Search Form" at bounding box center [607, 294] width 485 height 29
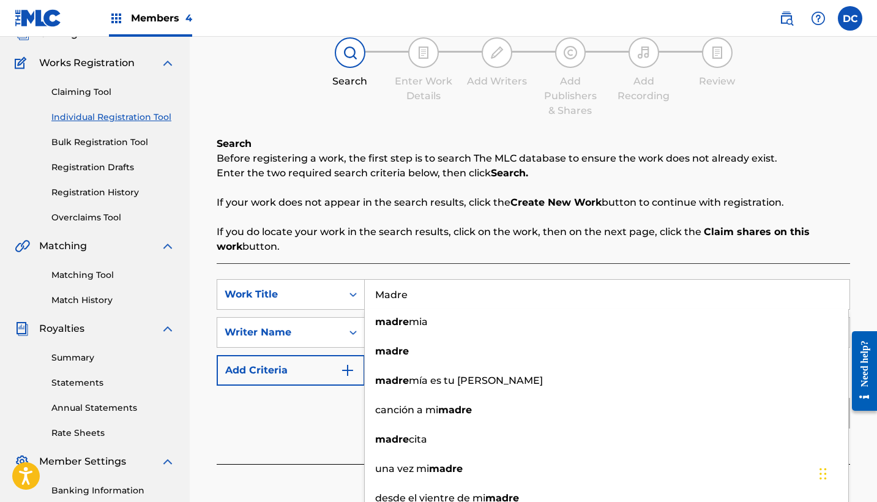
type input "Madre"
click at [380, 247] on p "If you do locate your work in the search results, click on the work, then on th…" at bounding box center [534, 239] width 634 height 29
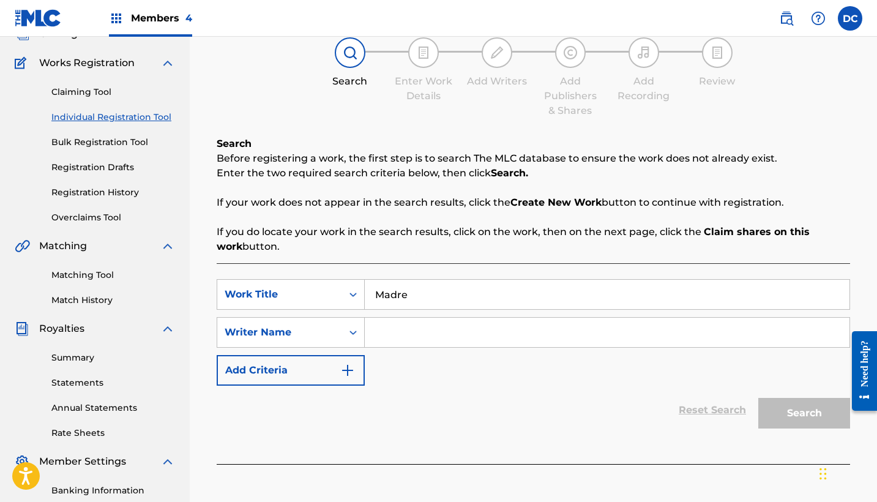
click at [409, 337] on input "Search Form" at bounding box center [607, 332] width 485 height 29
paste input "[PERSON_NAME] [PERSON_NAME]"
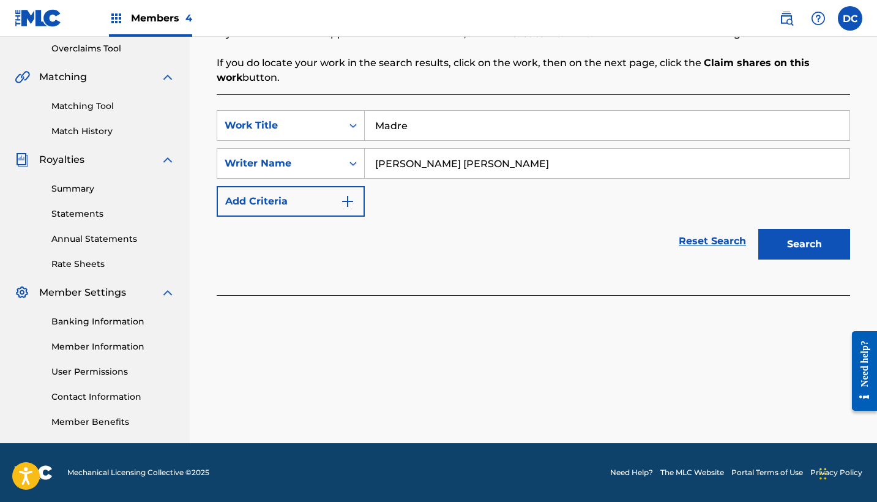
type input "[PERSON_NAME] [PERSON_NAME]"
click at [799, 246] on button "Search" at bounding box center [805, 244] width 92 height 31
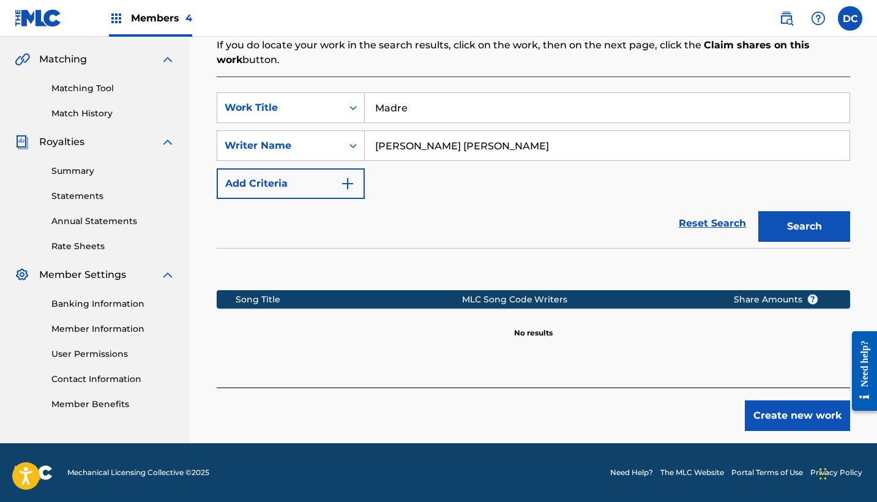
scroll to position [275, 0]
click at [771, 421] on button "Create new work" at bounding box center [797, 415] width 105 height 31
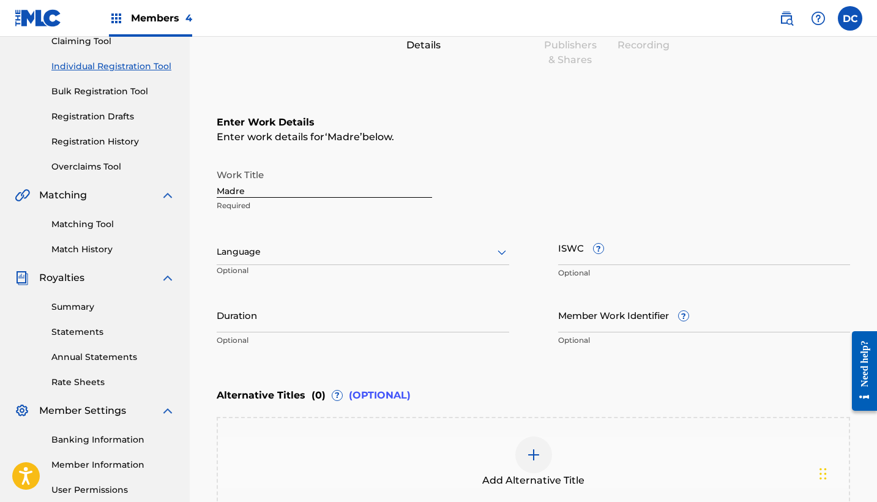
scroll to position [125, 0]
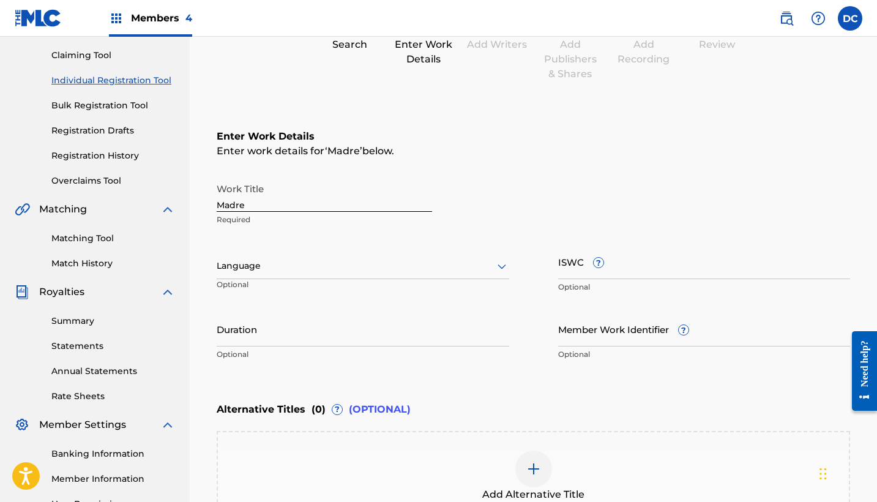
click at [235, 201] on input "Madre" at bounding box center [324, 194] width 215 height 35
type input "MADRE"
click at [259, 266] on div at bounding box center [363, 265] width 293 height 15
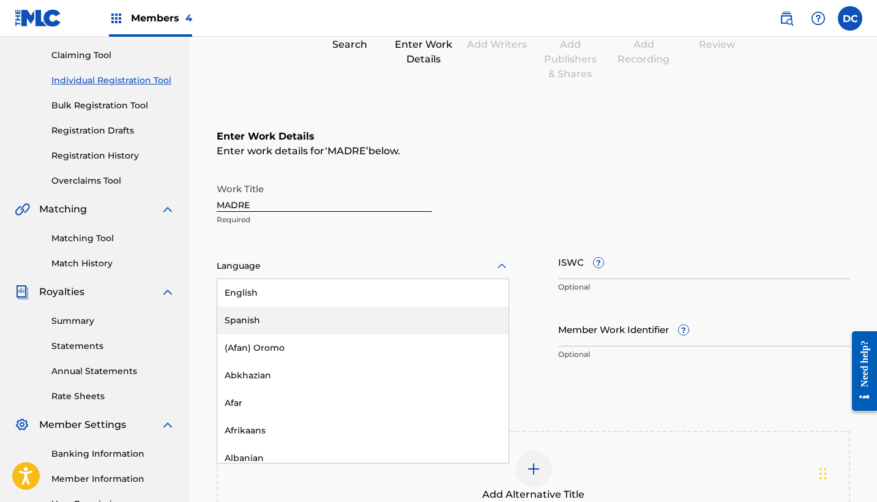
click at [278, 320] on div "Spanish" at bounding box center [362, 321] width 291 height 28
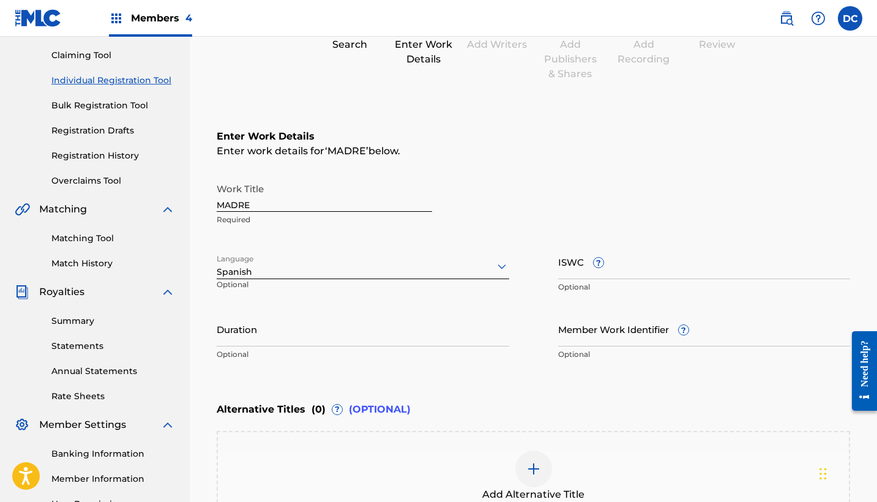
click at [294, 340] on input "Duration" at bounding box center [363, 329] width 293 height 35
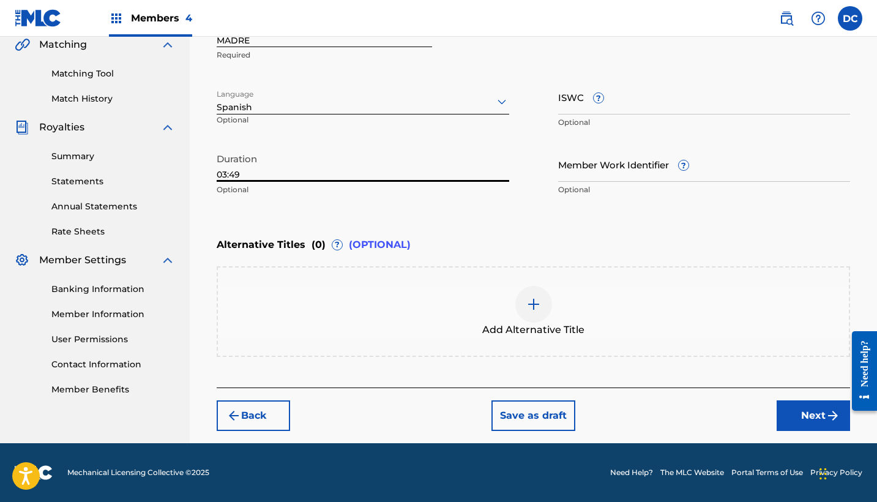
type input "03:49"
click at [788, 413] on button "Next" at bounding box center [813, 415] width 73 height 31
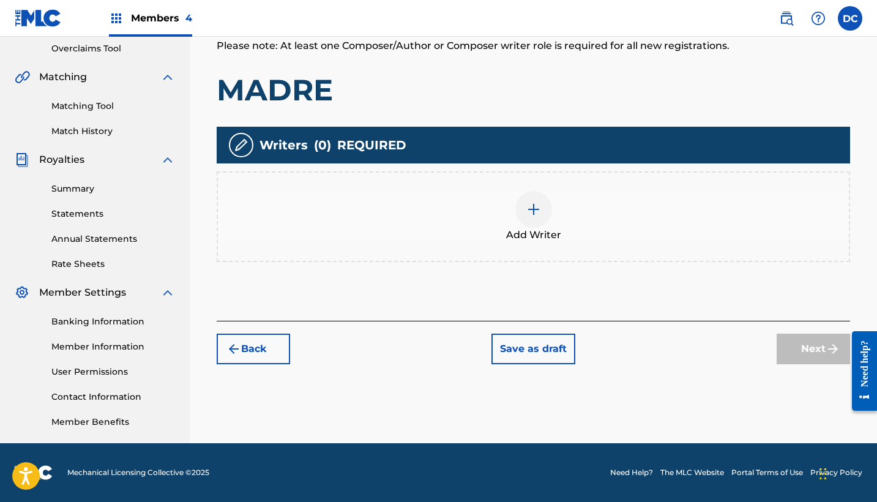
click at [503, 227] on div "Add Writer" at bounding box center [533, 216] width 631 height 51
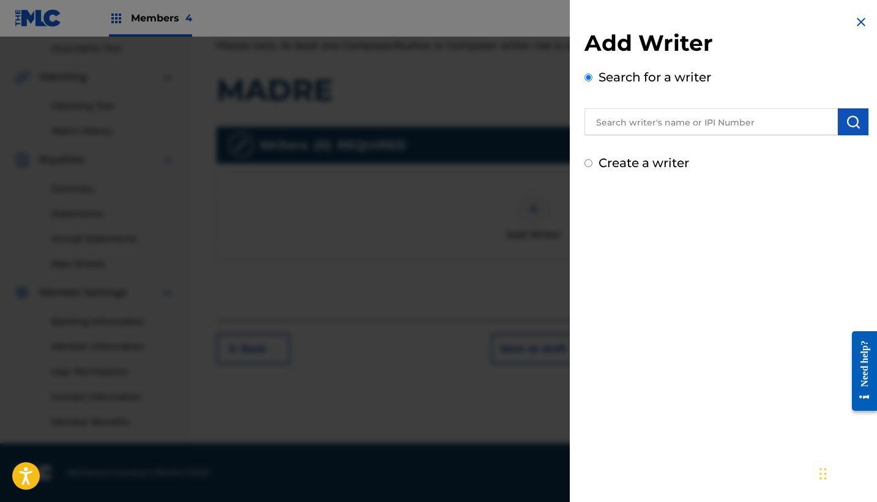
click at [618, 165] on label "Create a writer" at bounding box center [644, 163] width 91 height 15
radio input "true"
click at [593, 165] on input "Create a writer" at bounding box center [589, 163] width 8 height 8
radio input "false"
radio input "true"
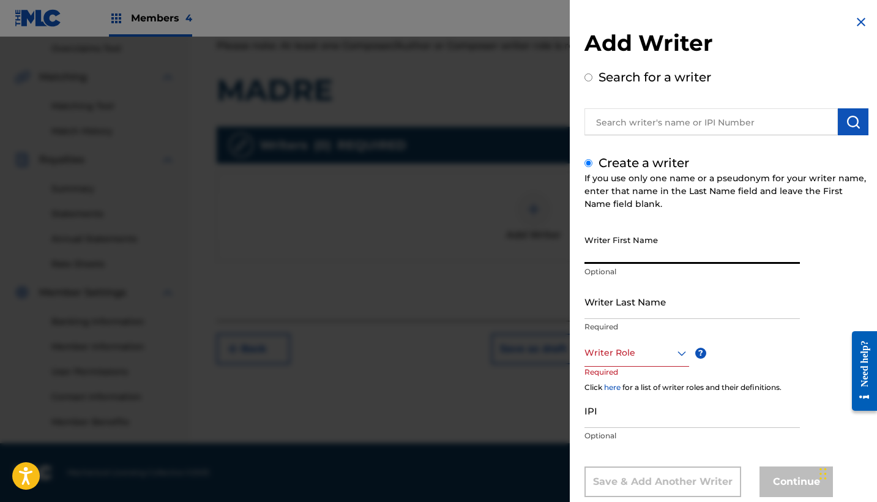
click at [620, 252] on input "Writer First Name" at bounding box center [692, 246] width 215 height 35
paste input "[PERSON_NAME]"
type input "[PERSON_NAME]"
click at [648, 302] on input "Writer Last Name" at bounding box center [692, 301] width 215 height 35
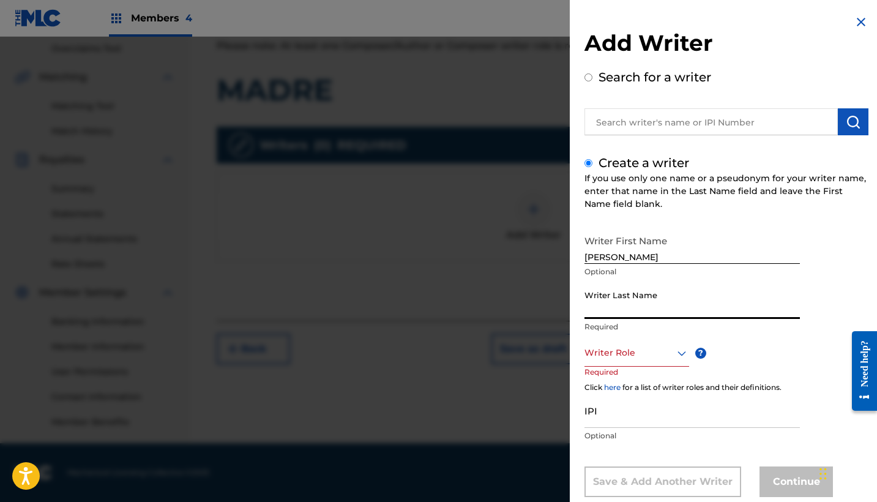
paste input "[PERSON_NAME]"
type input "[PERSON_NAME]"
click at [650, 348] on div "Writer Role" at bounding box center [637, 353] width 105 height 28
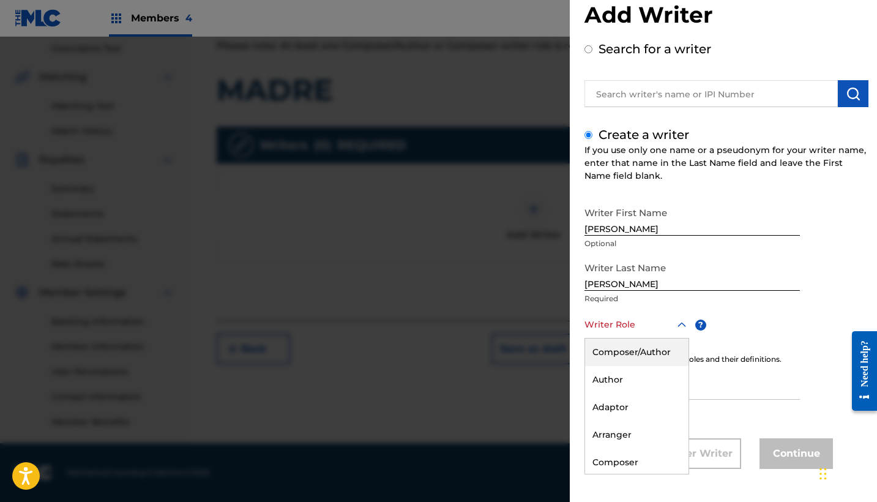
click at [642, 353] on div "Composer/Author" at bounding box center [636, 353] width 103 height 28
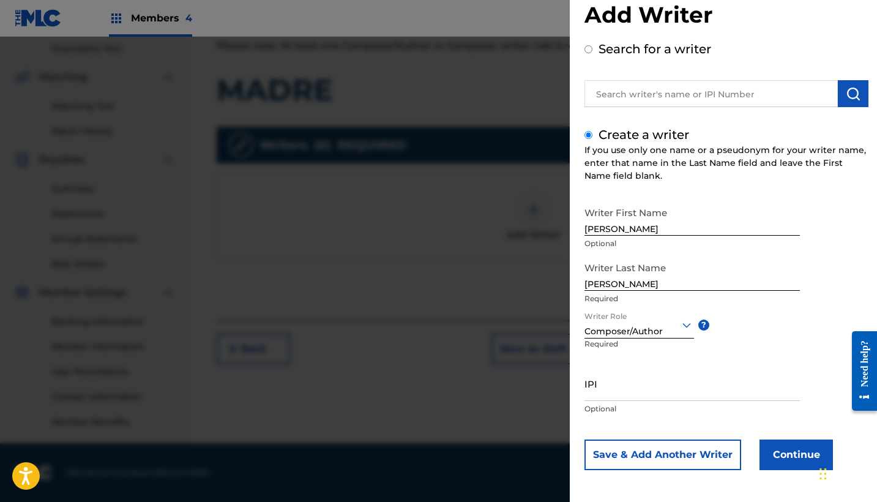
click at [646, 381] on input "IPI" at bounding box center [692, 383] width 215 height 35
paste input "1263070383"
click at [594, 394] on input "1263070383" at bounding box center [692, 383] width 215 height 35
type input "01263070383"
click at [793, 453] on button "Continue" at bounding box center [796, 455] width 73 height 31
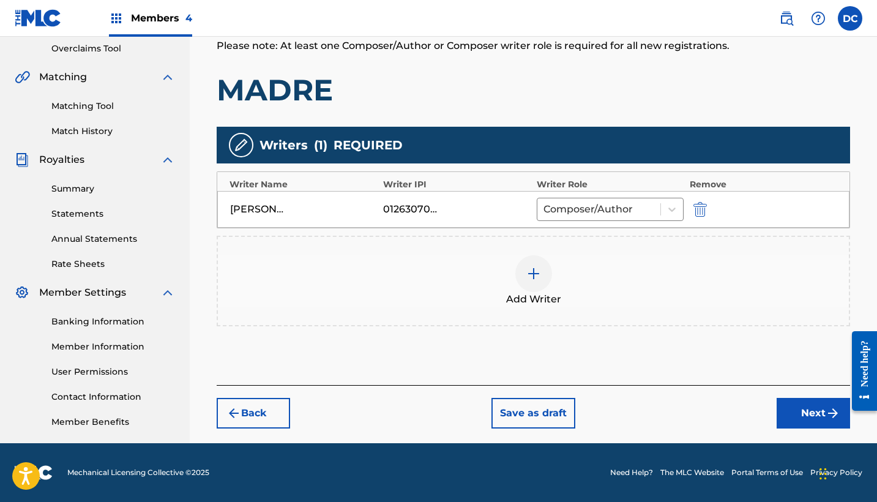
click at [820, 413] on button "Next" at bounding box center [813, 413] width 73 height 31
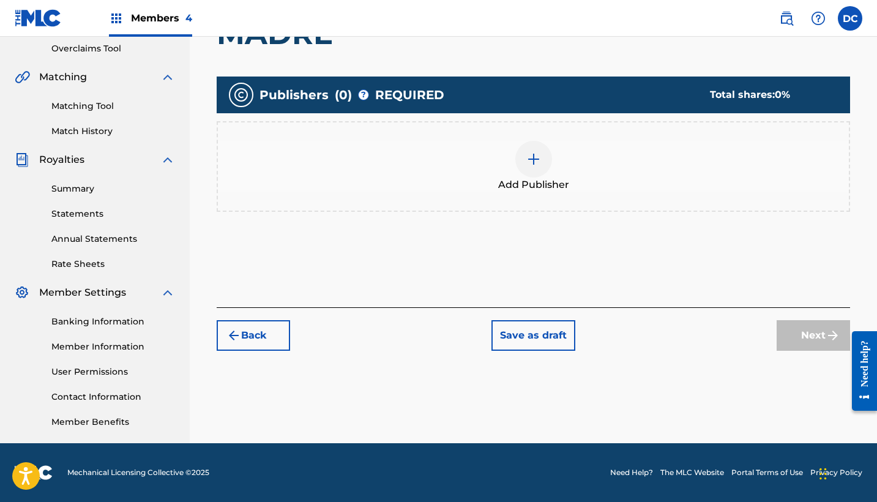
scroll to position [55, 0]
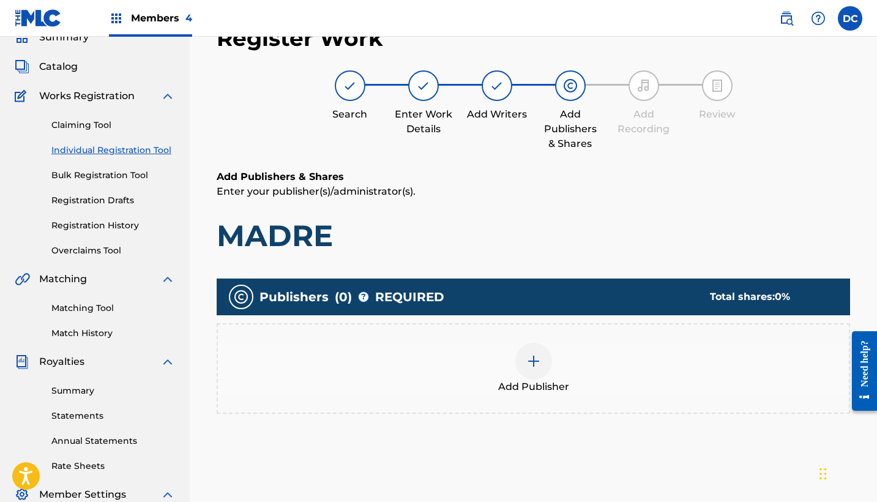
click at [515, 362] on div at bounding box center [533, 361] width 37 height 37
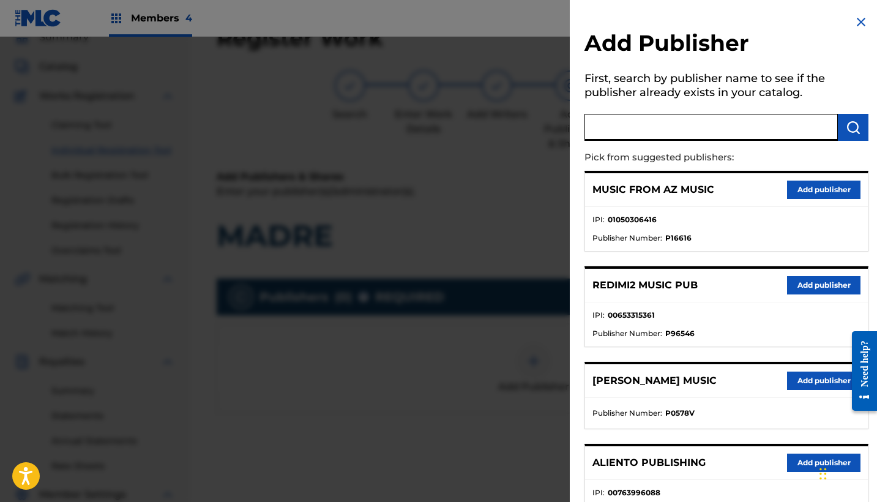
click at [625, 129] on input "text" at bounding box center [711, 127] width 253 height 27
type input "heaven"
click at [811, 283] on button "Add publisher" at bounding box center [823, 285] width 73 height 18
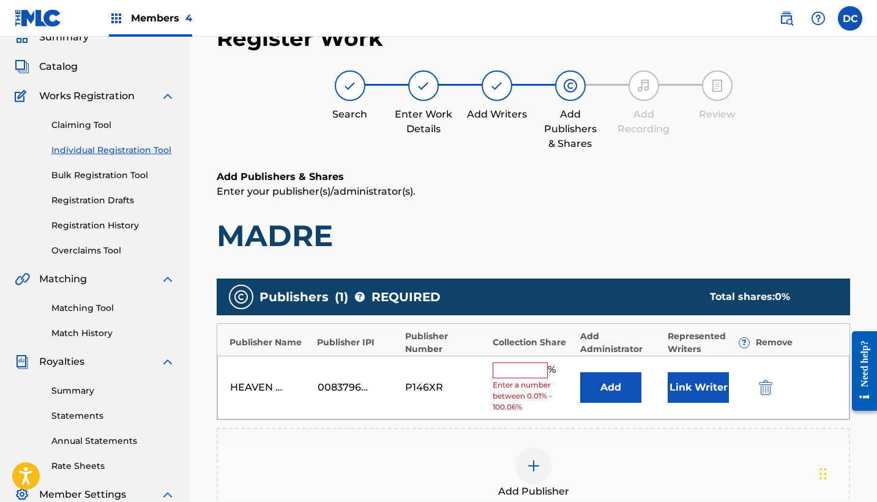
click at [522, 369] on input "text" at bounding box center [520, 370] width 55 height 16
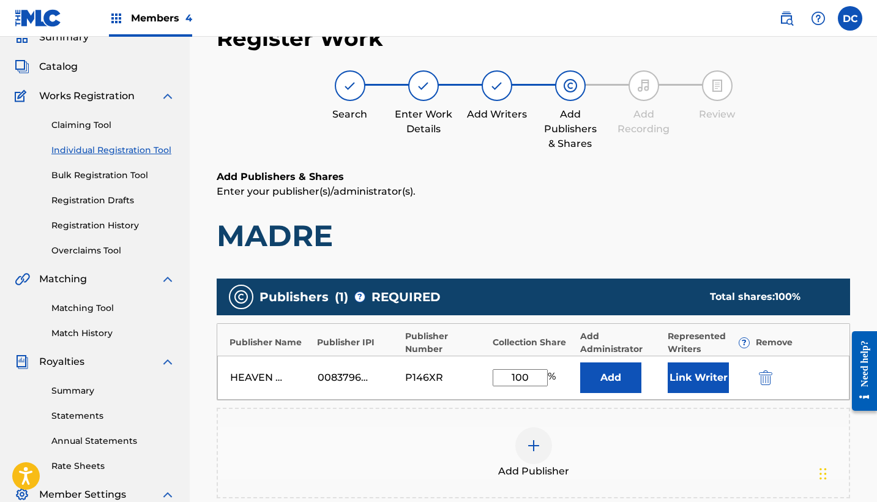
type input "100"
click at [721, 380] on button "Link Writer" at bounding box center [698, 377] width 61 height 31
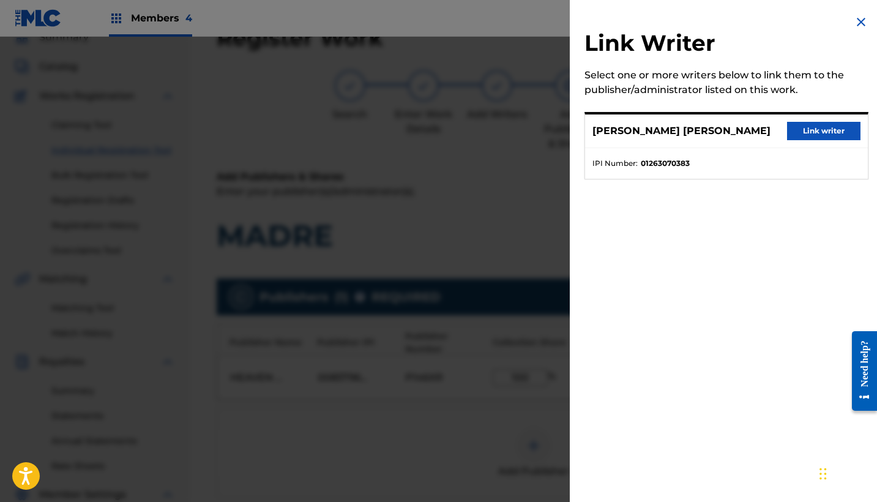
click at [808, 132] on button "Link writer" at bounding box center [823, 131] width 73 height 18
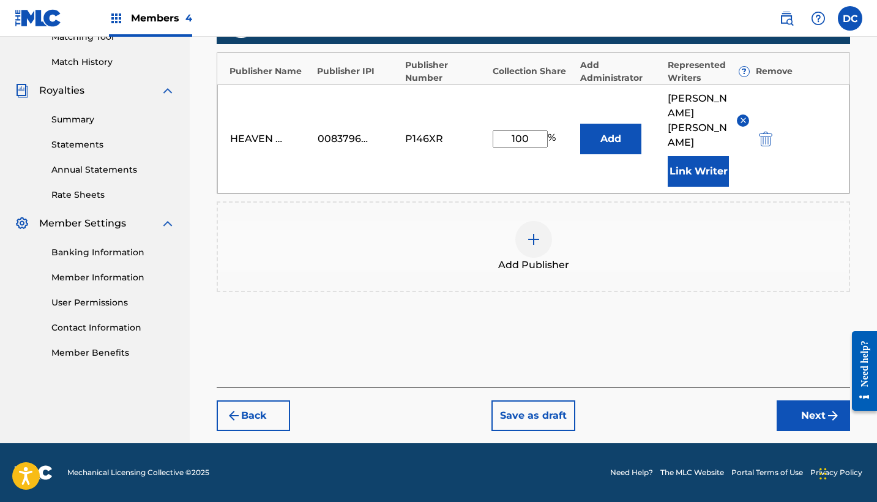
click at [790, 407] on button "Next" at bounding box center [813, 415] width 73 height 31
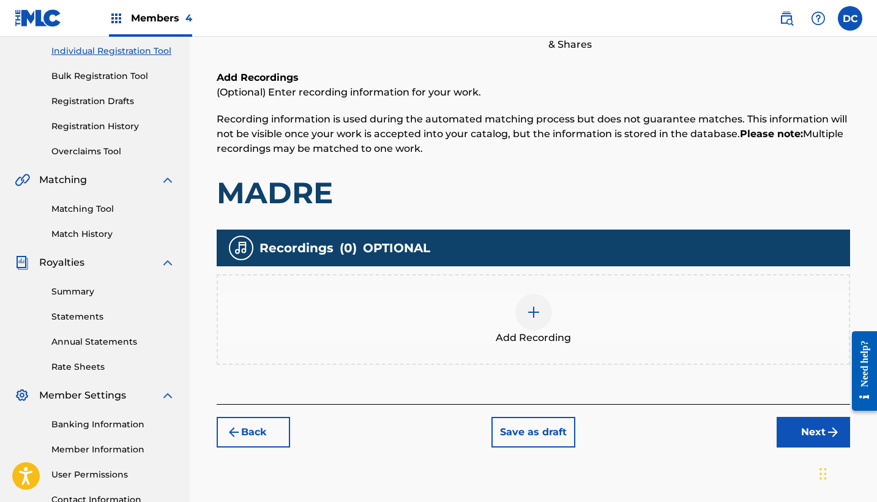
scroll to position [165, 0]
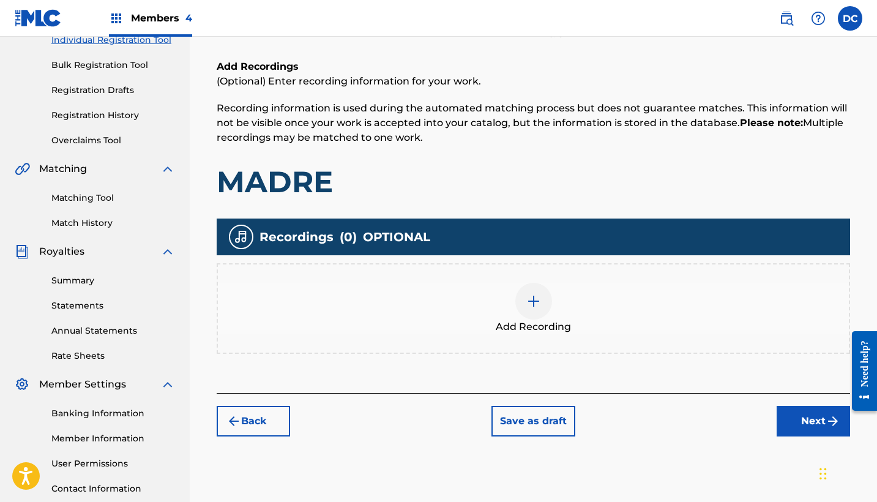
click at [634, 310] on div "Add Recording" at bounding box center [533, 308] width 631 height 51
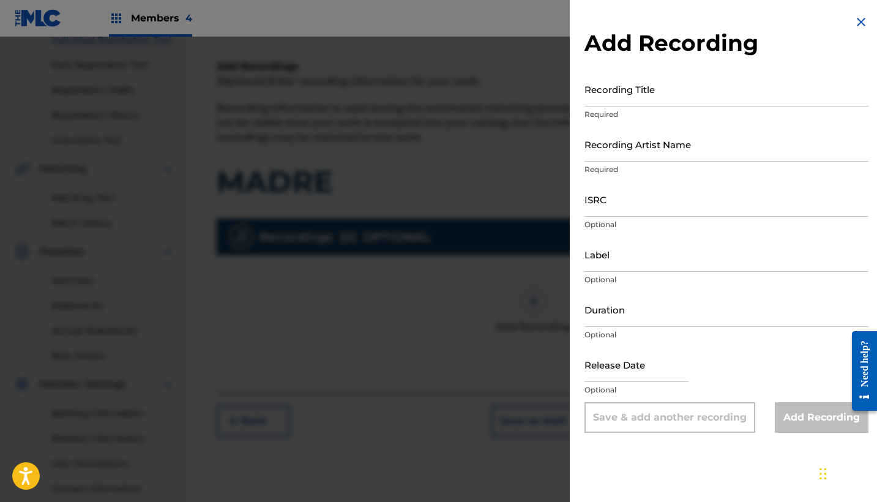
click at [626, 88] on input "Recording Title" at bounding box center [727, 89] width 284 height 35
click at [637, 133] on input "Recording Artist Name" at bounding box center [727, 144] width 284 height 35
click at [612, 91] on input "Recording Title" at bounding box center [727, 89] width 284 height 35
paste input "Madre"
type input "Madre"
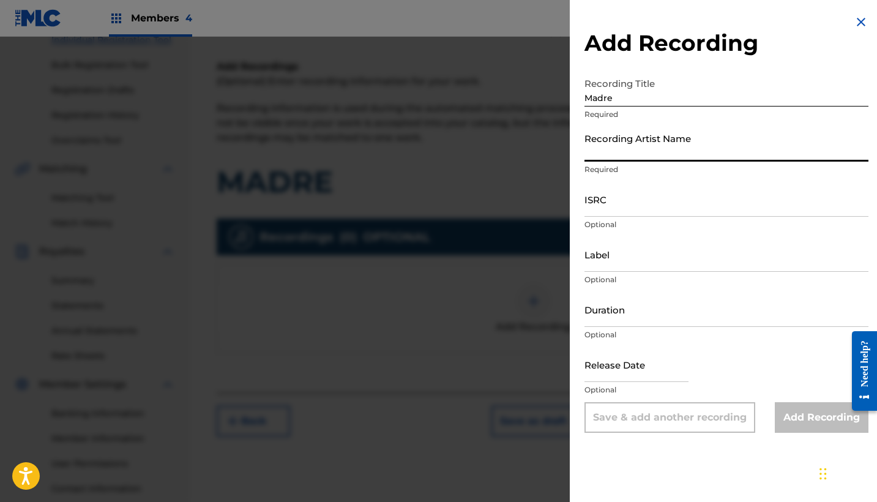
click at [631, 142] on input "Recording Artist Name" at bounding box center [727, 144] width 284 height 35
paste input "[PERSON_NAME]"
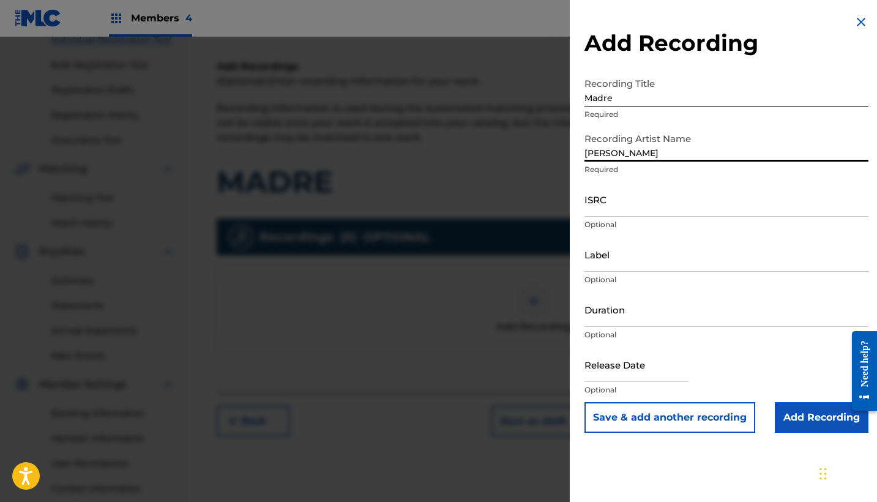
type input "[PERSON_NAME]"
click at [614, 203] on input "ISRC" at bounding box center [727, 199] width 284 height 35
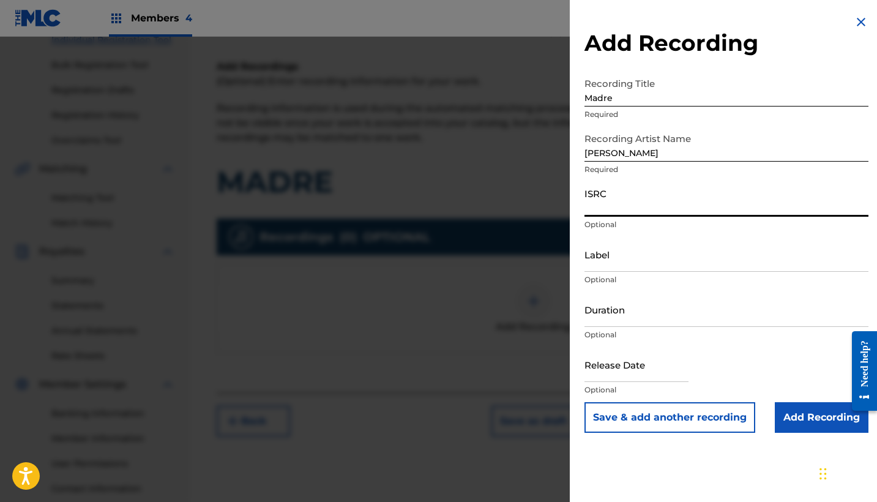
paste input "GBWUL2336086"
type input "GBWUL2336086"
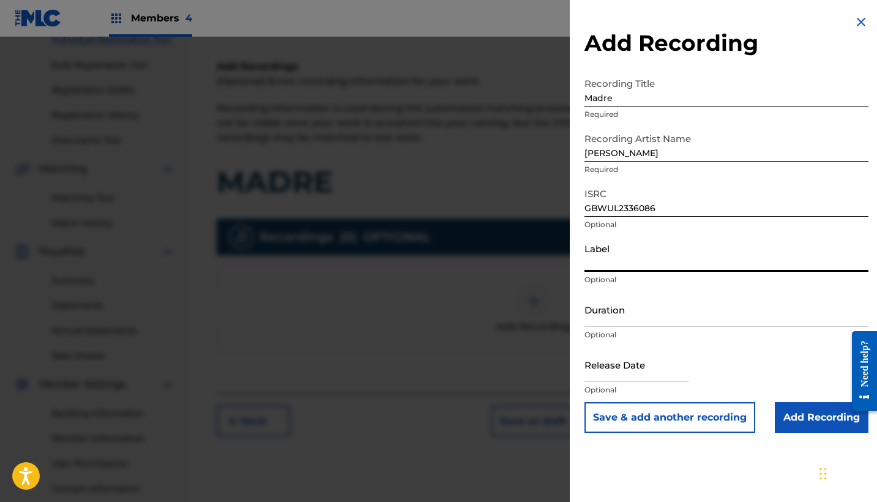
click at [632, 269] on input "Label" at bounding box center [727, 254] width 284 height 35
paste input "[PERSON_NAME]"
type input "[PERSON_NAME]"
click at [618, 304] on input "Duration" at bounding box center [727, 309] width 284 height 35
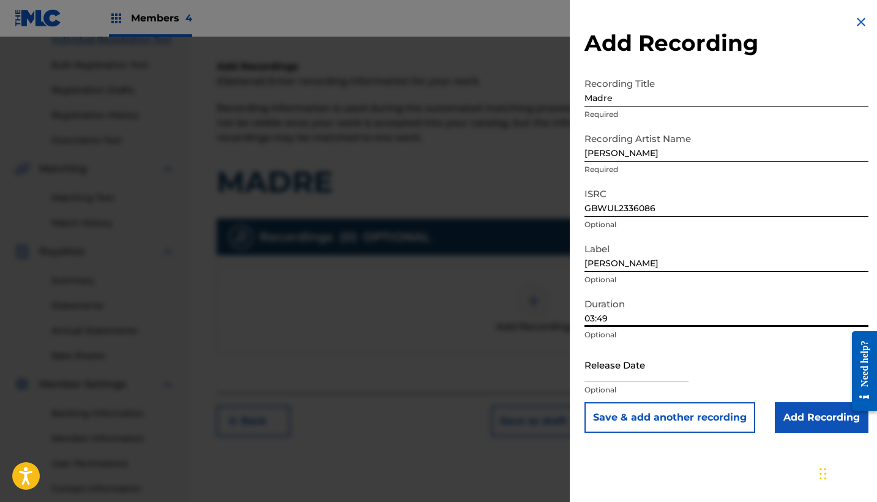
type input "03:49"
click at [600, 354] on input "text" at bounding box center [637, 364] width 104 height 35
select select "7"
select select "2025"
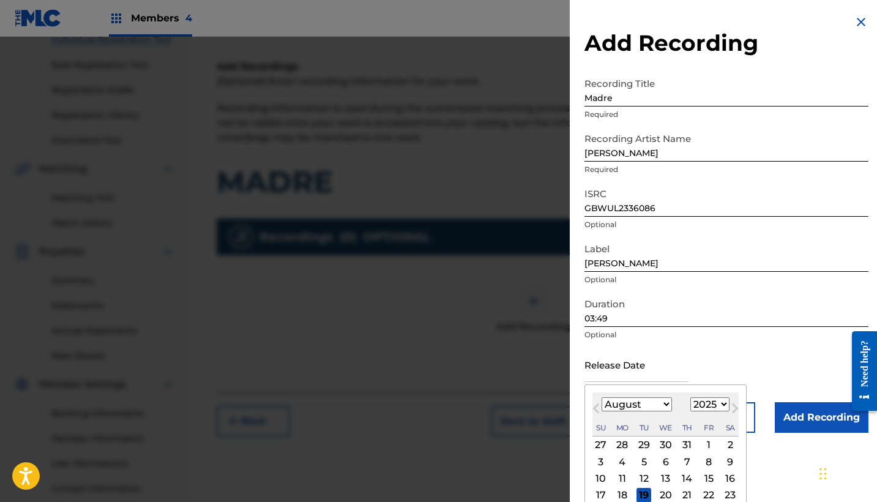
select select "4"
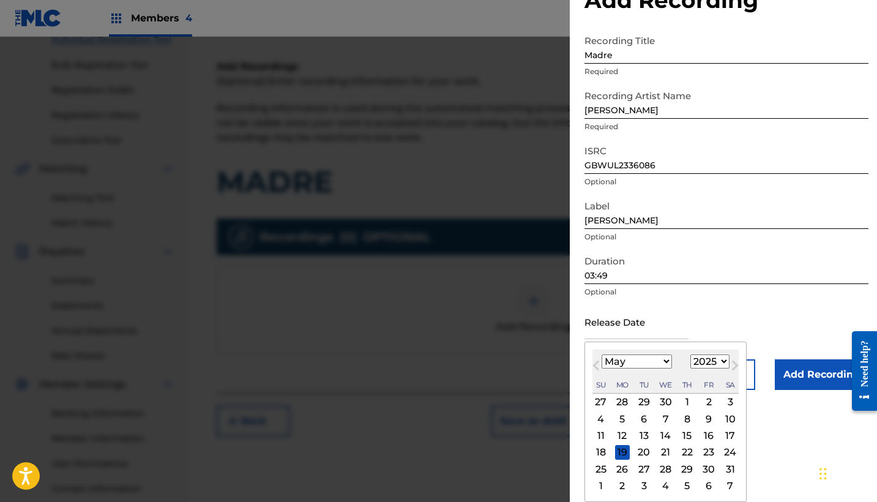
scroll to position [43, 0]
click at [604, 435] on div "11" at bounding box center [601, 436] width 15 height 15
type input "[DATE]"
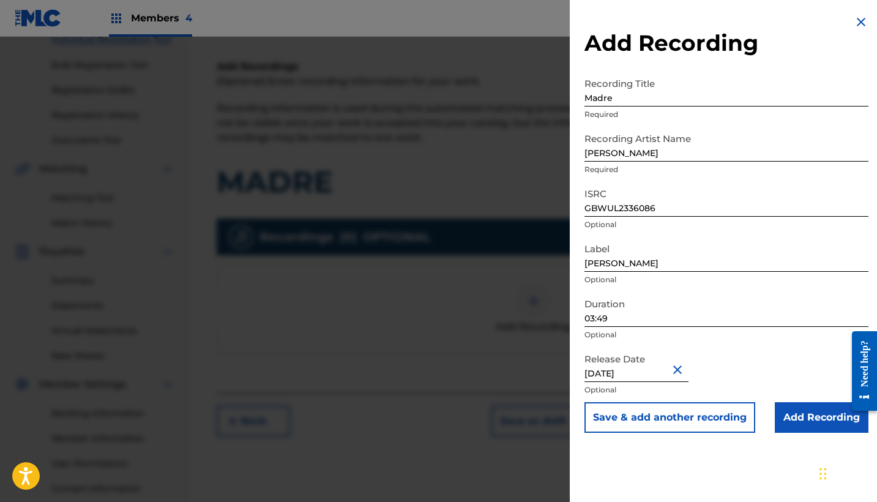
scroll to position [0, 0]
click at [631, 375] on input "[DATE]" at bounding box center [637, 364] width 104 height 35
select select "4"
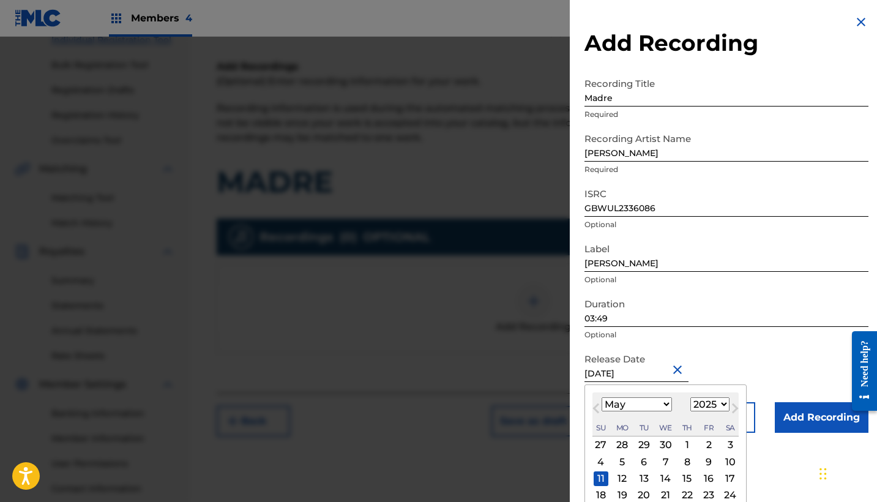
select select "2023"
click at [683, 459] on div "11" at bounding box center [687, 461] width 15 height 15
type input "[DATE]"
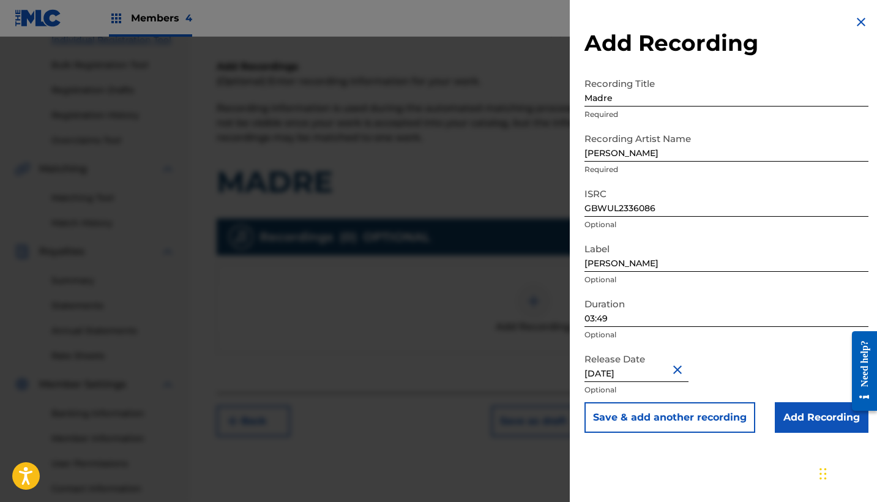
click at [793, 411] on input "Add Recording" at bounding box center [822, 417] width 94 height 31
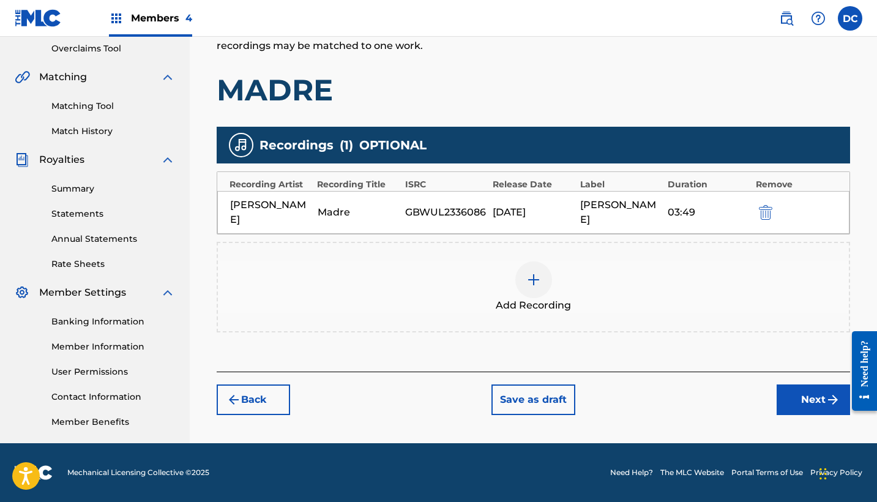
click at [796, 398] on button "Next" at bounding box center [813, 399] width 73 height 31
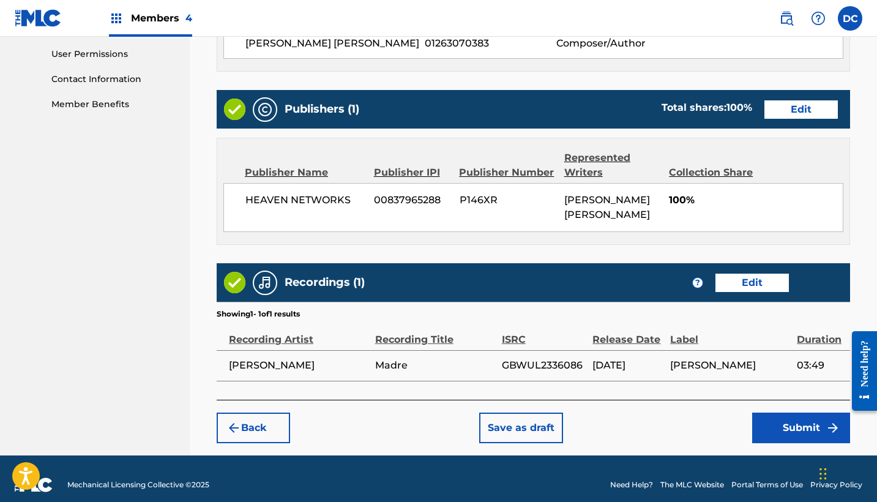
scroll to position [576, 0]
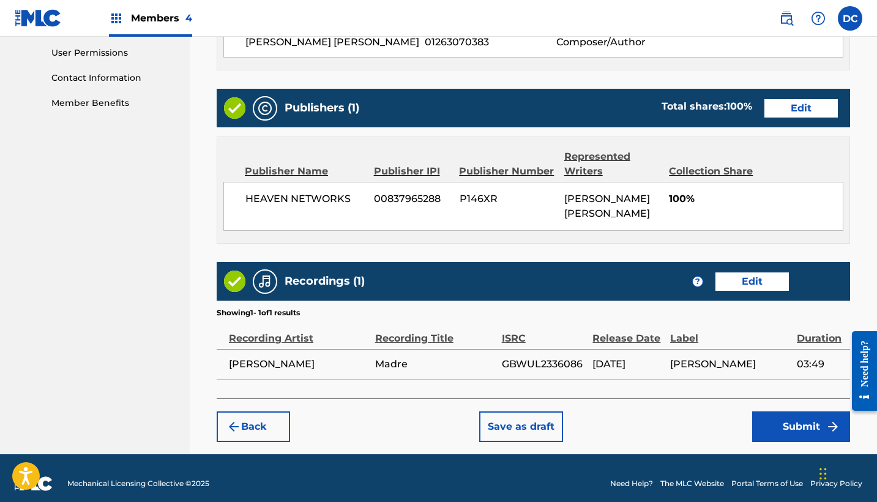
click at [765, 432] on button "Submit" at bounding box center [801, 426] width 98 height 31
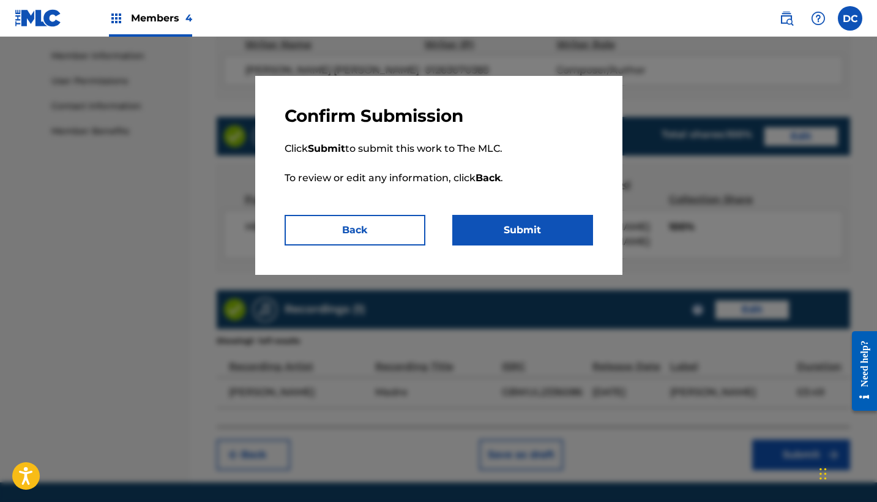
scroll to position [519, 0]
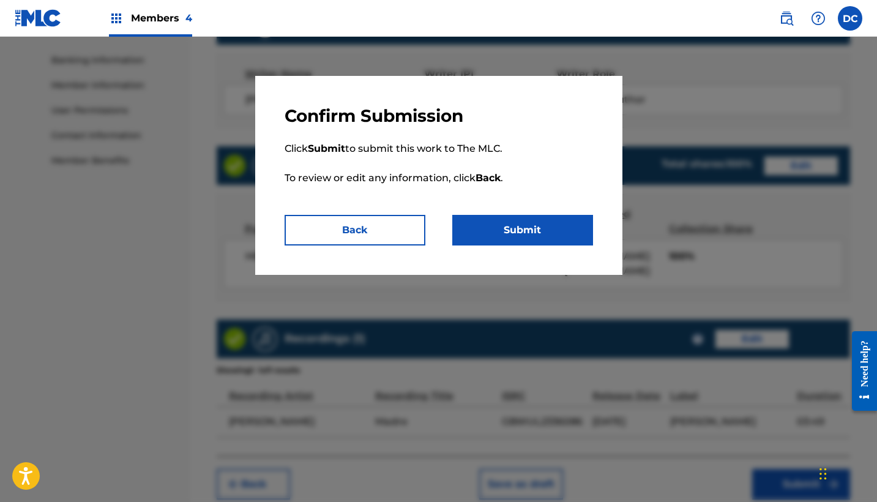
click at [390, 220] on button "Back" at bounding box center [355, 230] width 141 height 31
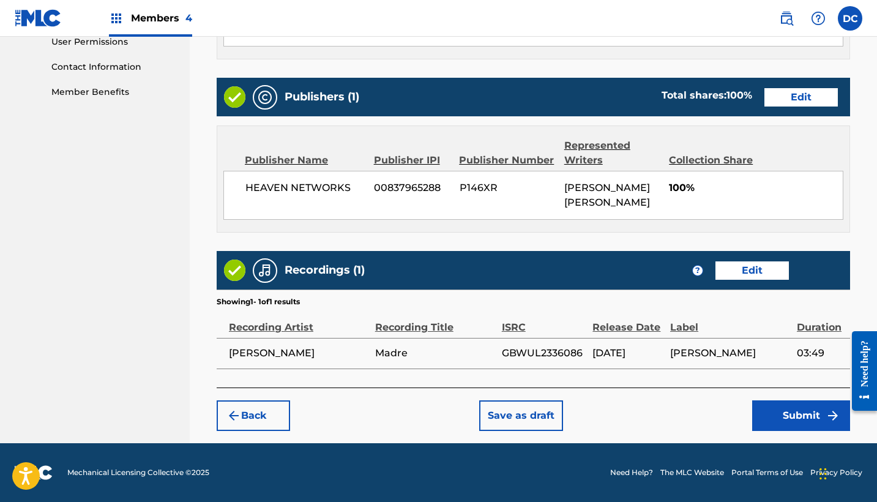
scroll to position [586, 0]
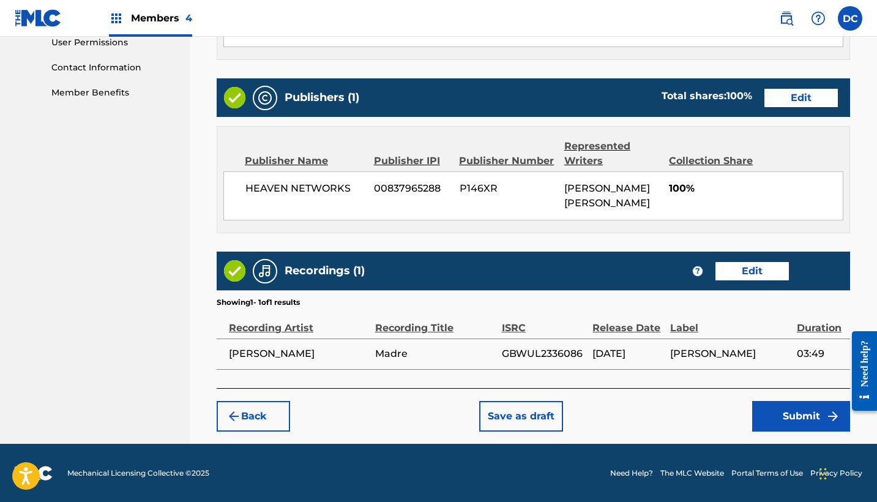
click at [797, 411] on button "Submit" at bounding box center [801, 416] width 98 height 31
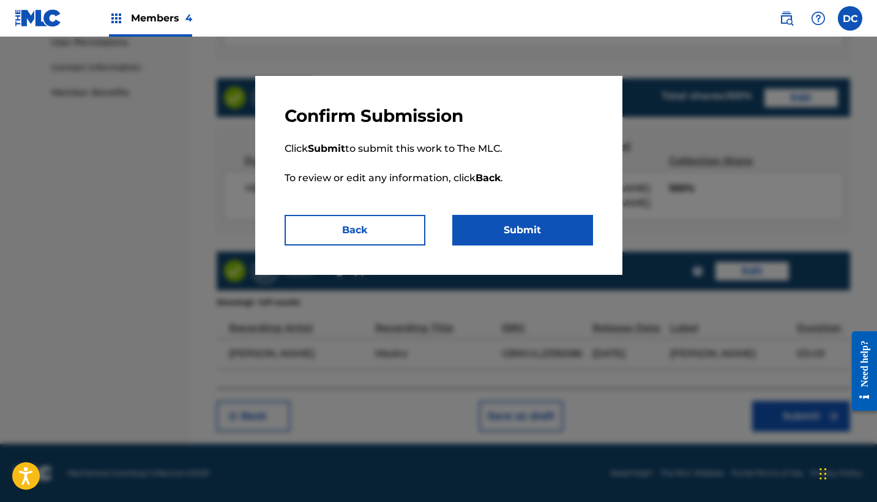
click at [578, 228] on button "Submit" at bounding box center [522, 230] width 141 height 31
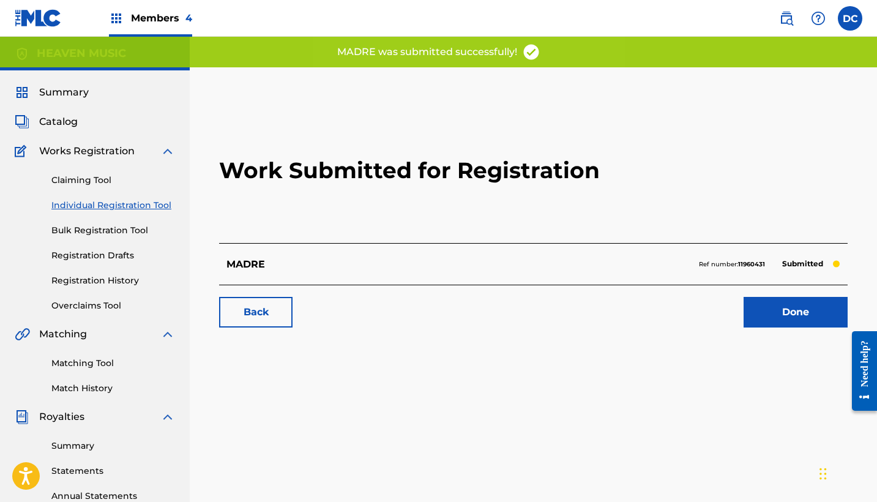
click at [759, 261] on strong "11960431" at bounding box center [751, 264] width 27 height 8
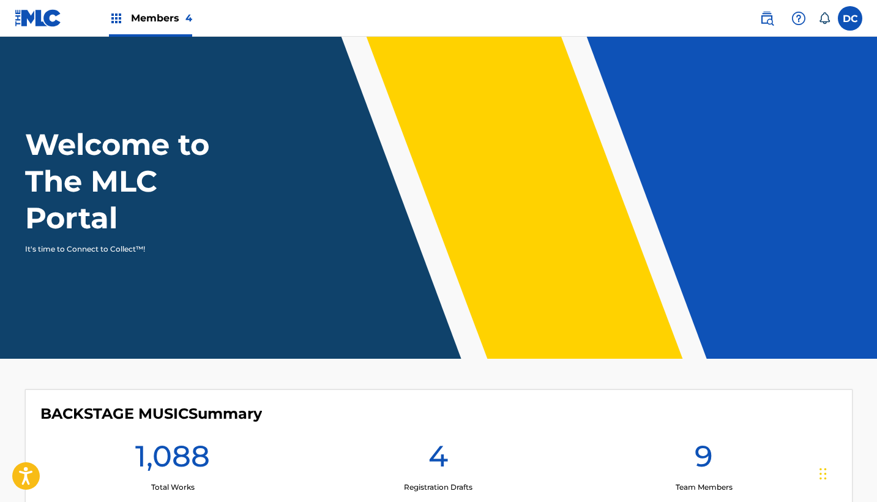
click at [179, 25] on div "Members 4" at bounding box center [150, 18] width 83 height 36
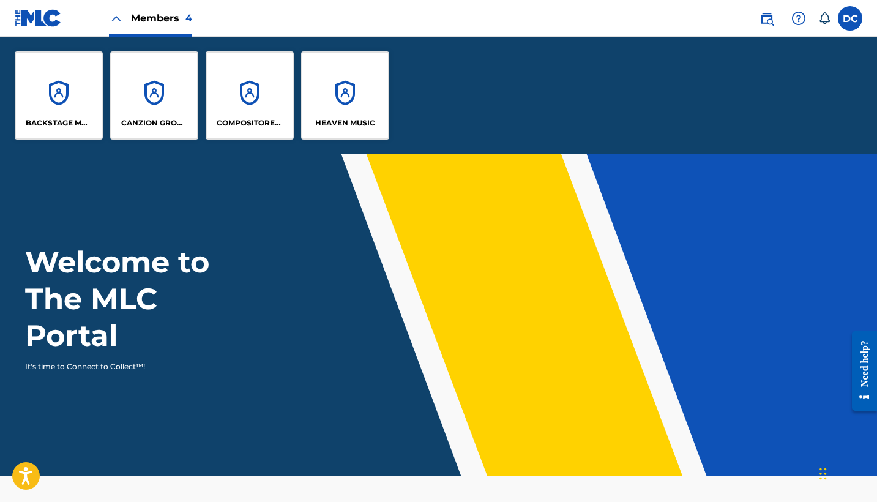
click at [356, 96] on div "HEAVEN MUSIC" at bounding box center [345, 95] width 88 height 88
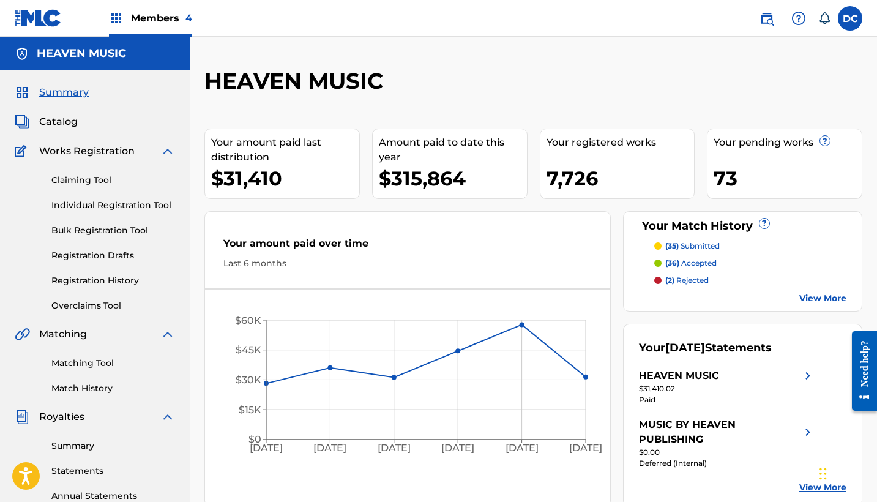
click at [101, 201] on link "Individual Registration Tool" at bounding box center [113, 205] width 124 height 13
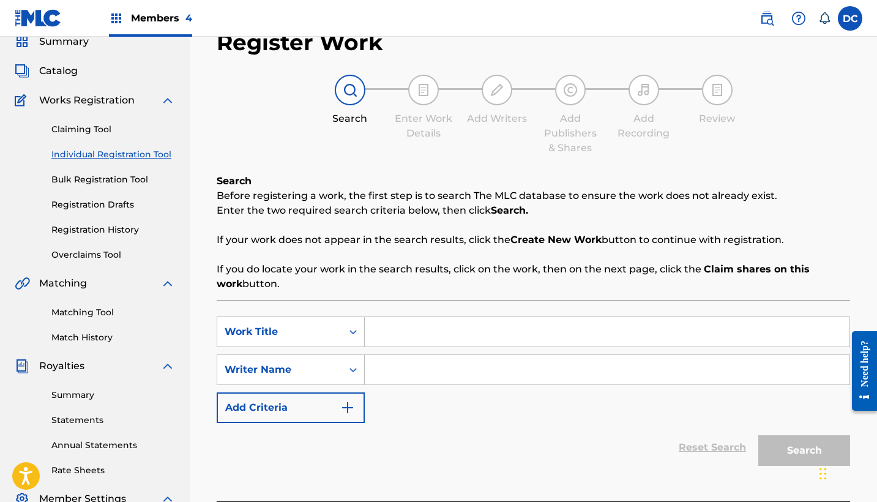
scroll to position [58, 0]
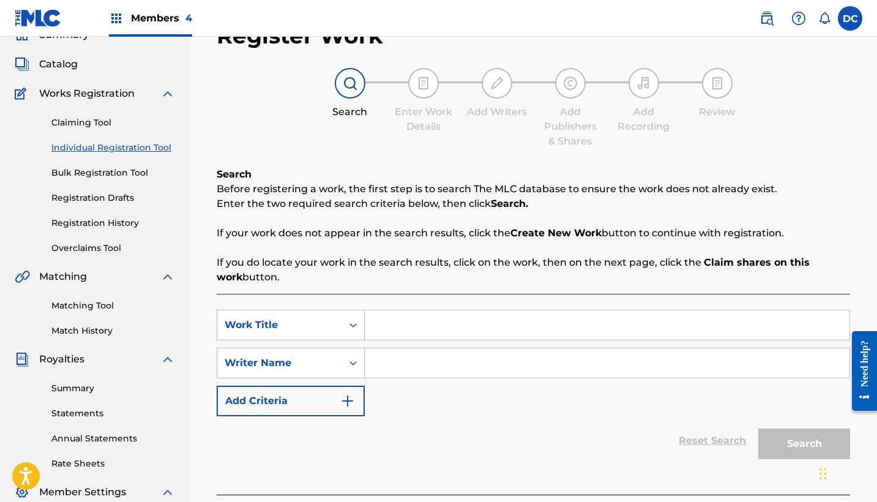
click at [111, 222] on link "Registration History" at bounding box center [113, 223] width 124 height 13
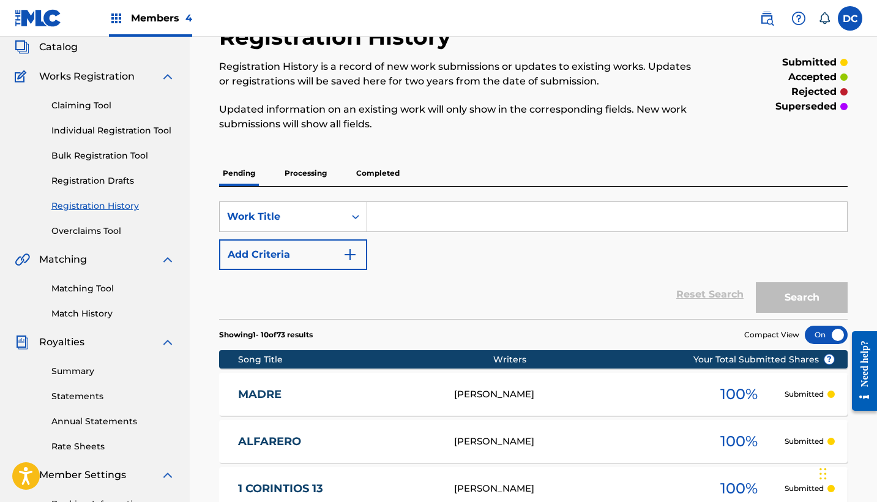
scroll to position [75, 0]
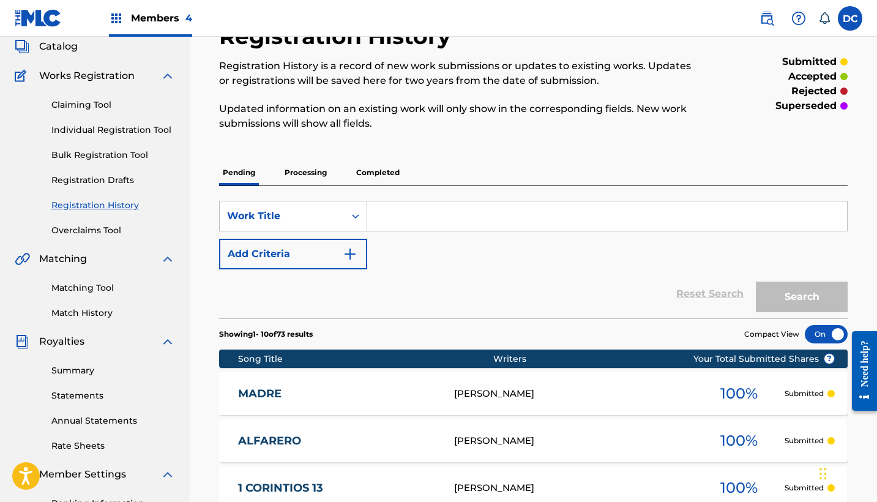
click at [400, 217] on input "Search Form" at bounding box center [607, 215] width 480 height 29
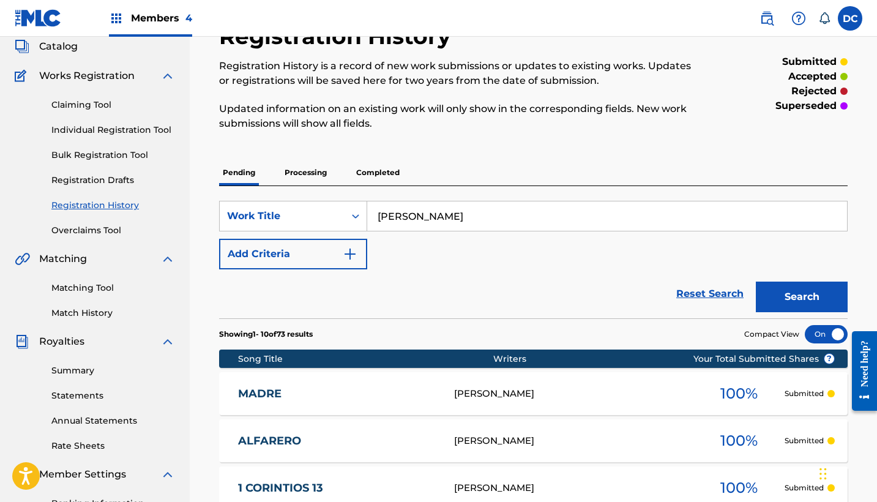
type input "LUIS FABIAN PEÑA"
click at [802, 297] on button "Search" at bounding box center [802, 297] width 92 height 31
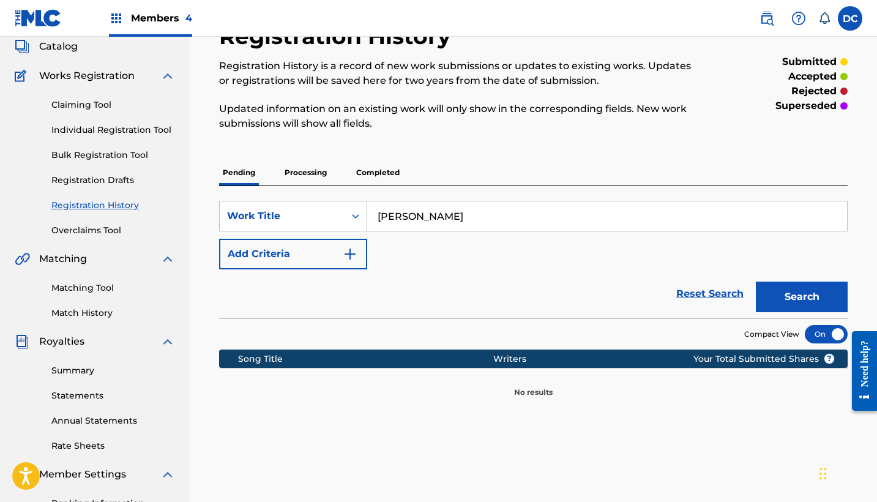
click at [301, 173] on p "Processing" at bounding box center [306, 173] width 50 height 26
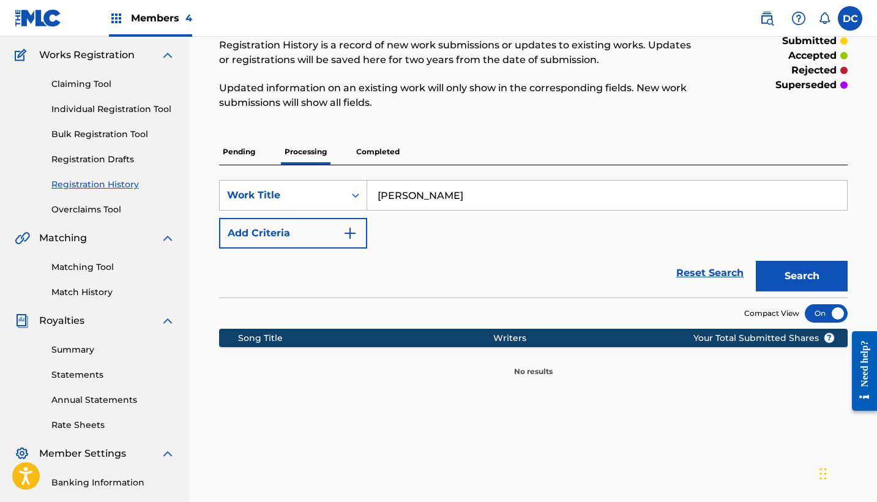
scroll to position [99, 0]
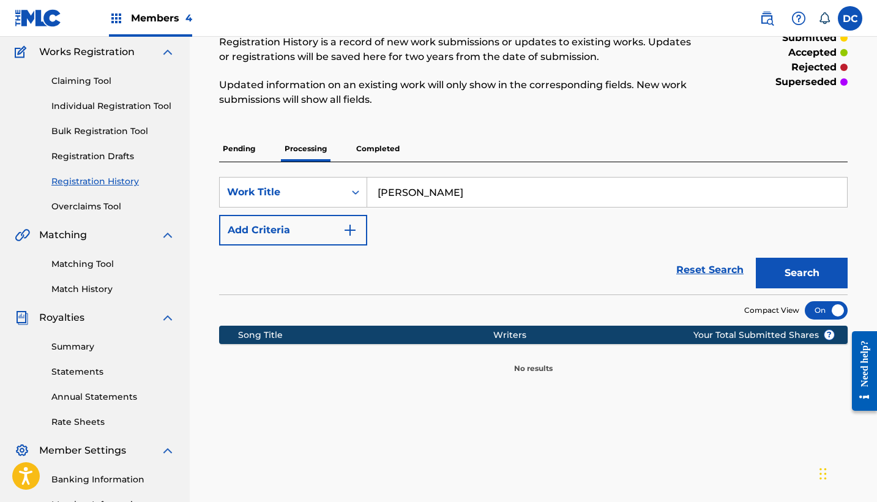
click at [372, 149] on p "Completed" at bounding box center [378, 149] width 51 height 26
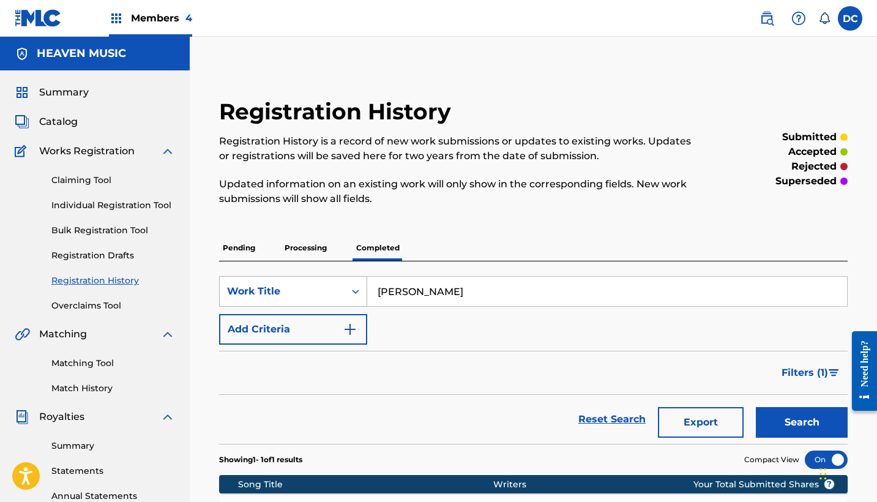
click at [317, 287] on div "Work Title" at bounding box center [282, 291] width 110 height 15
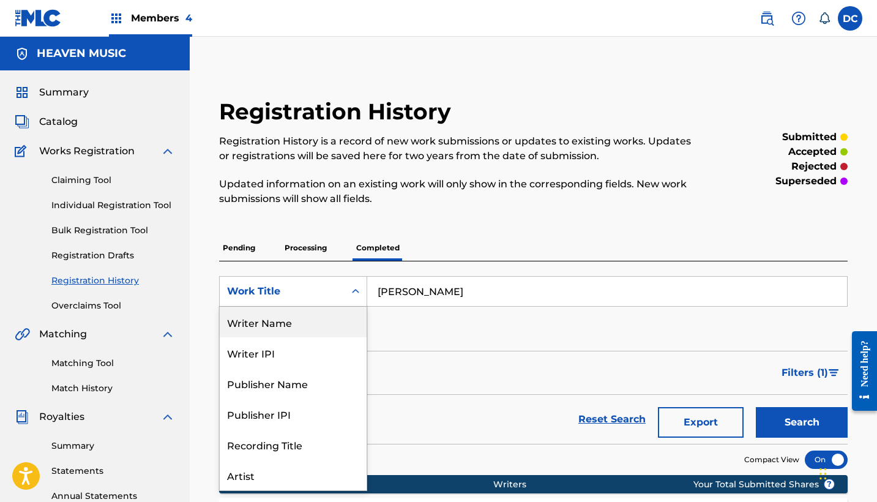
click at [285, 327] on div "Writer Name" at bounding box center [293, 322] width 147 height 31
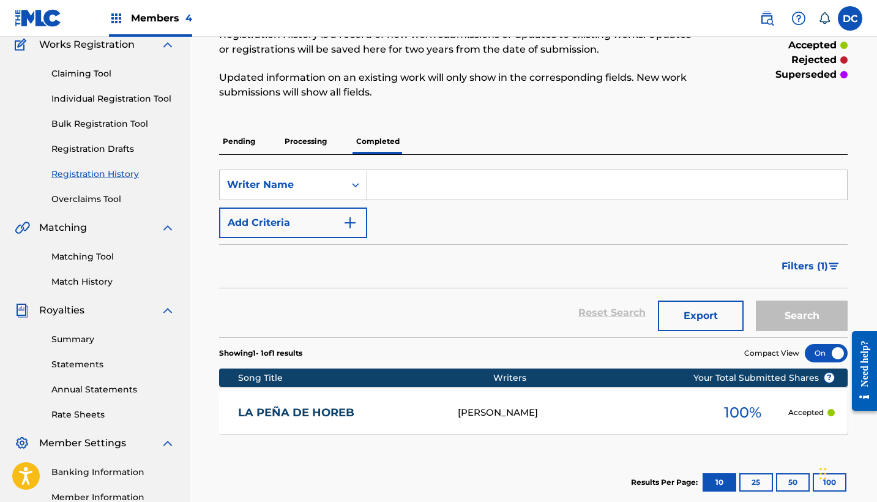
scroll to position [118, 0]
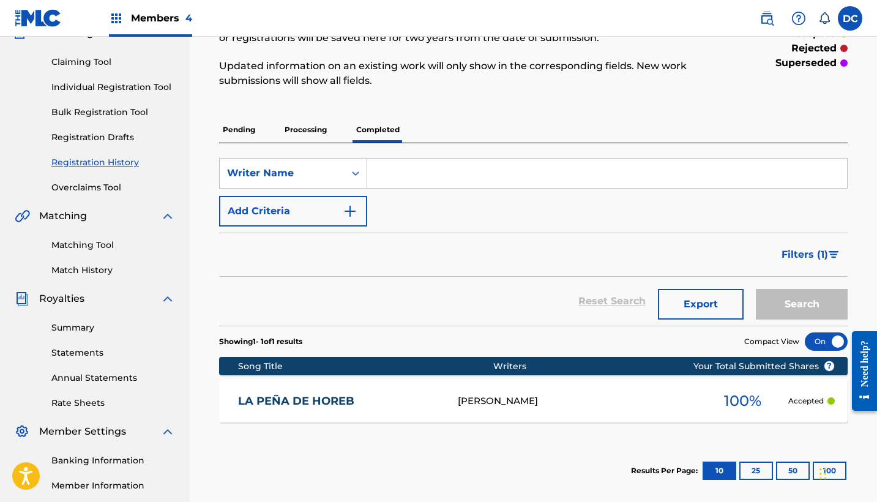
click at [400, 173] on input "Search Form" at bounding box center [607, 173] width 480 height 29
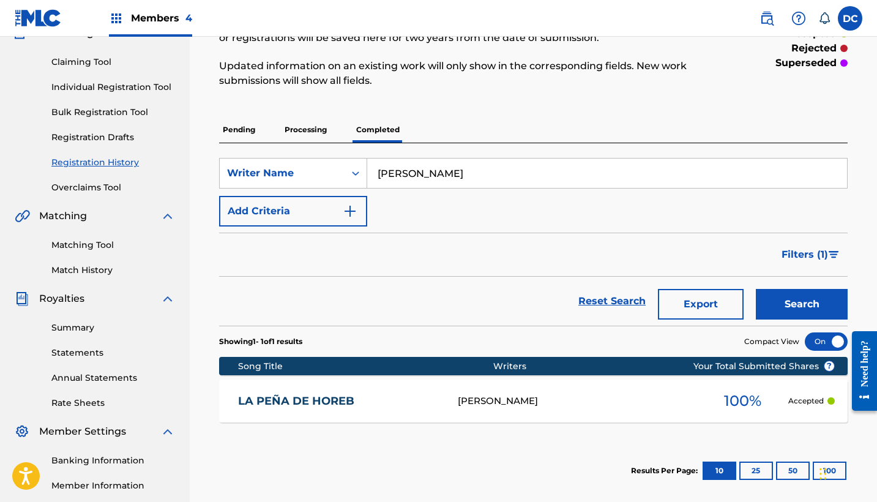
type input "LUIS FABIAN PEÑA"
click at [801, 301] on button "Search" at bounding box center [802, 304] width 92 height 31
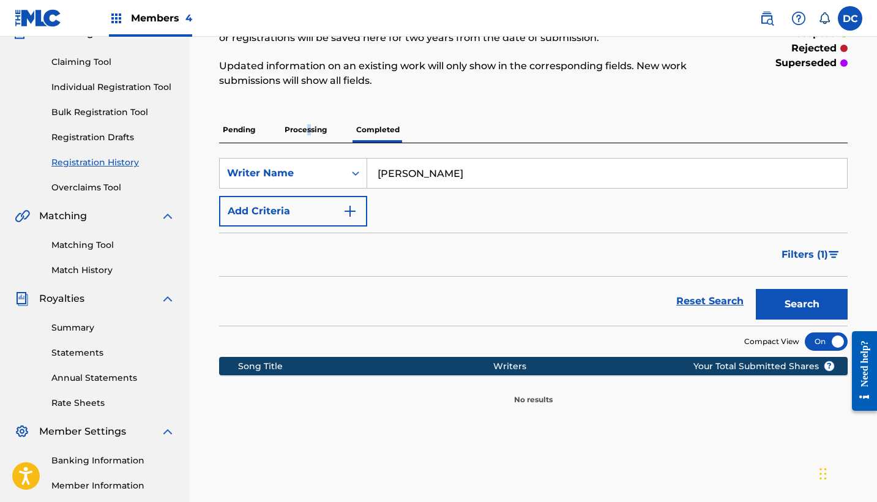
click at [309, 125] on p "Processing" at bounding box center [306, 130] width 50 height 26
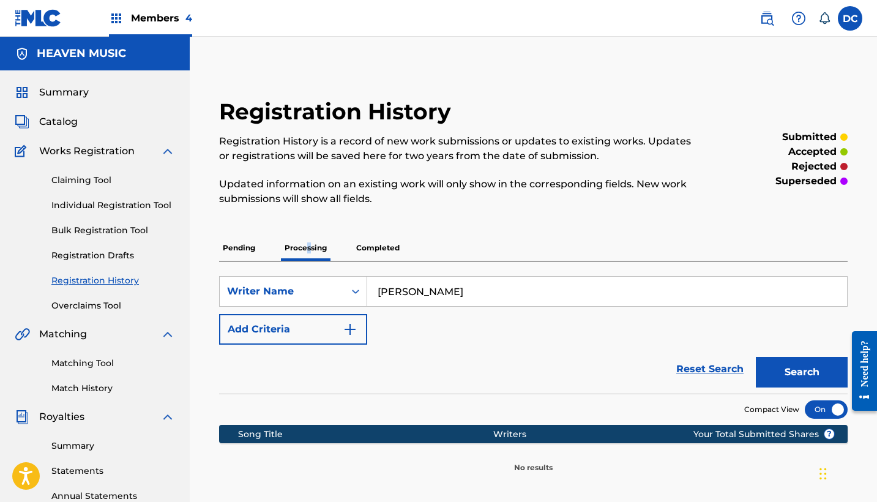
click at [775, 370] on button "Search" at bounding box center [802, 372] width 92 height 31
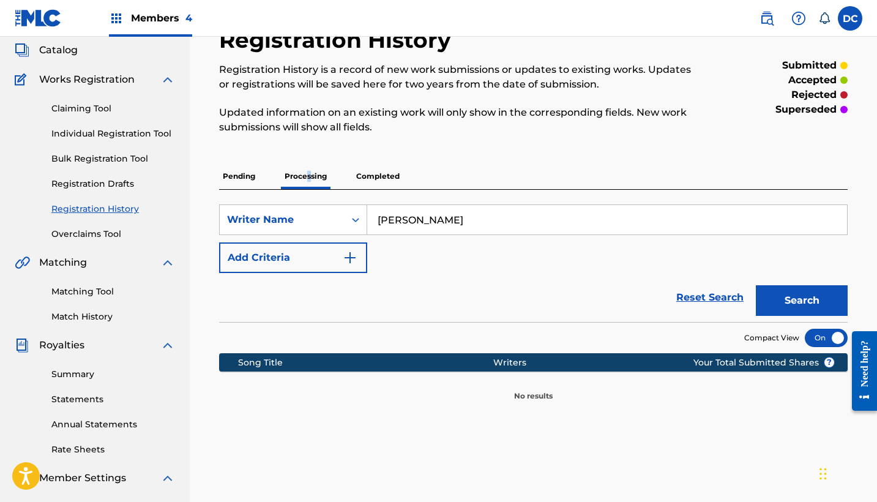
scroll to position [81, 0]
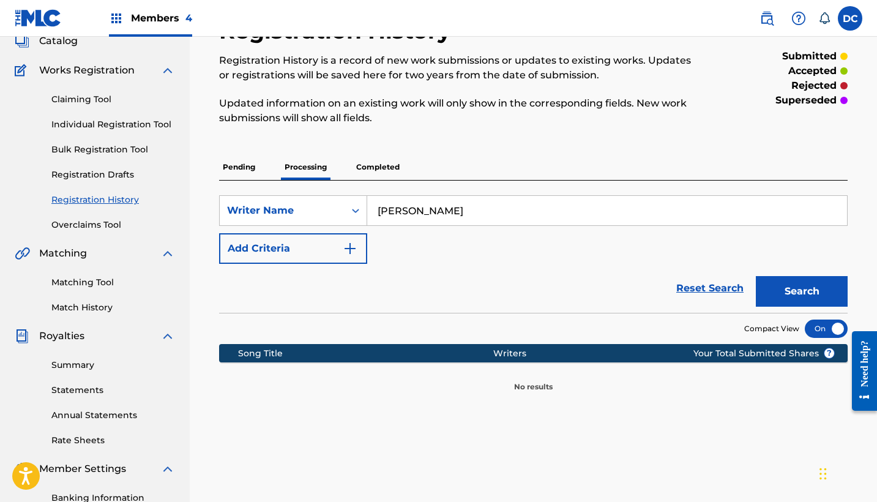
click at [237, 162] on p "Pending" at bounding box center [239, 167] width 40 height 26
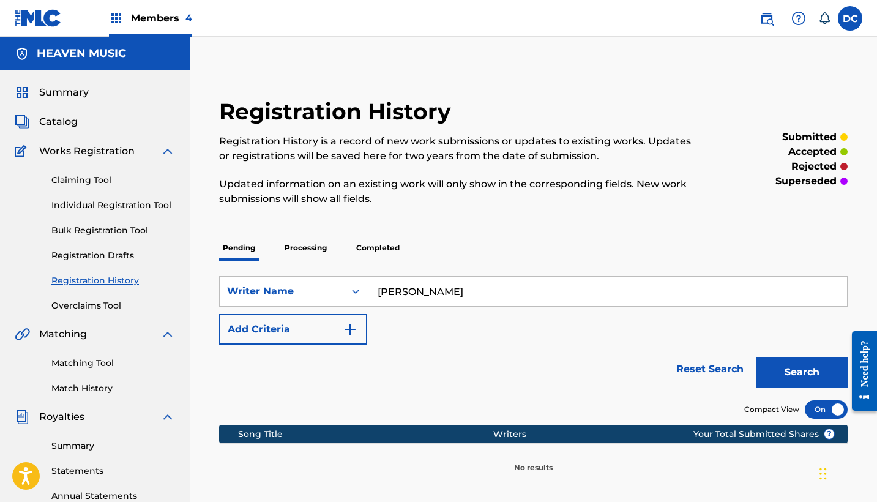
click at [814, 385] on button "Search" at bounding box center [802, 372] width 92 height 31
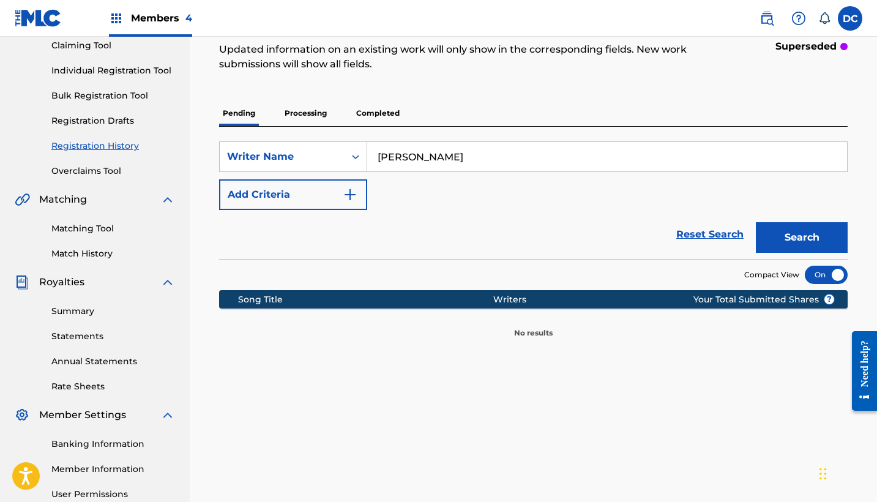
scroll to position [152, 0]
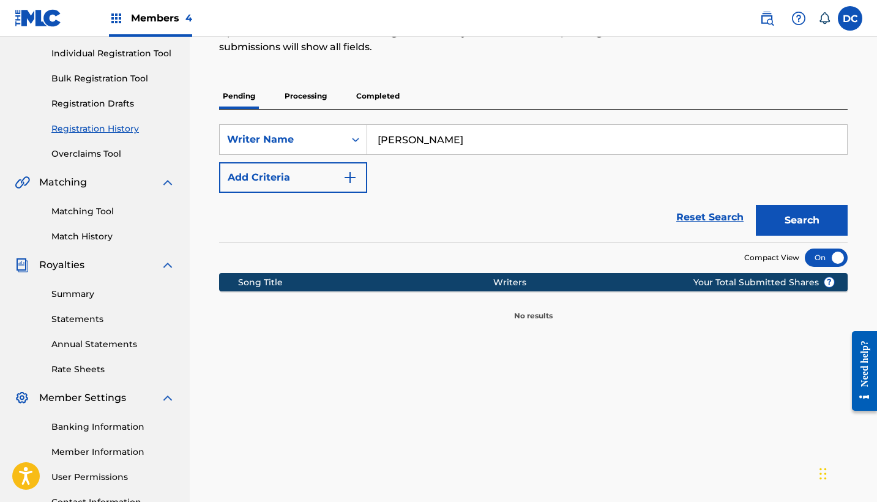
click at [499, 135] on input "LUIS FABIAN PEÑA" at bounding box center [607, 139] width 480 height 29
type input "LUIS FABIAN PEÑA VILLARREAL"
click at [802, 220] on button "Search" at bounding box center [802, 220] width 92 height 31
drag, startPoint x: 556, startPoint y: 140, endPoint x: 288, endPoint y: 141, distance: 268.2
click at [287, 143] on div "SearchWithCriteriafc35e452-3f4c-4d8c-ae8a-8201c042d2a5 Writer Name LUIS FABIAN …" at bounding box center [533, 139] width 629 height 31
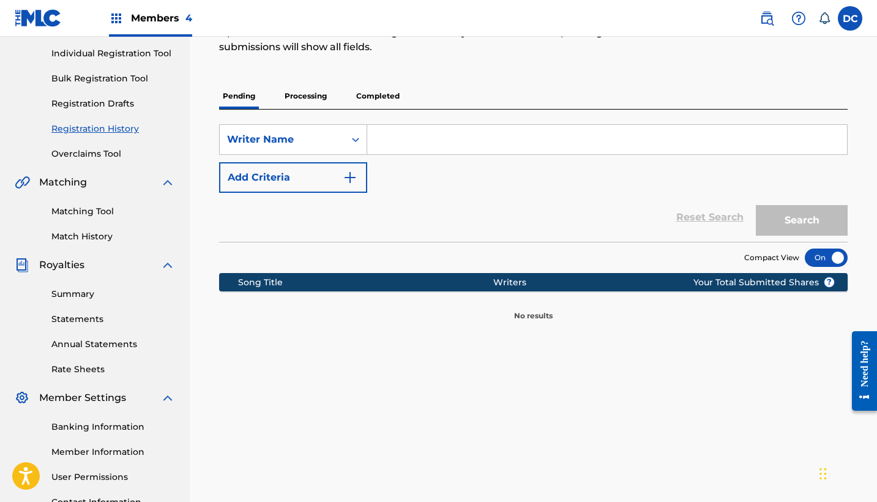
paste input "Dependiente de Ti"
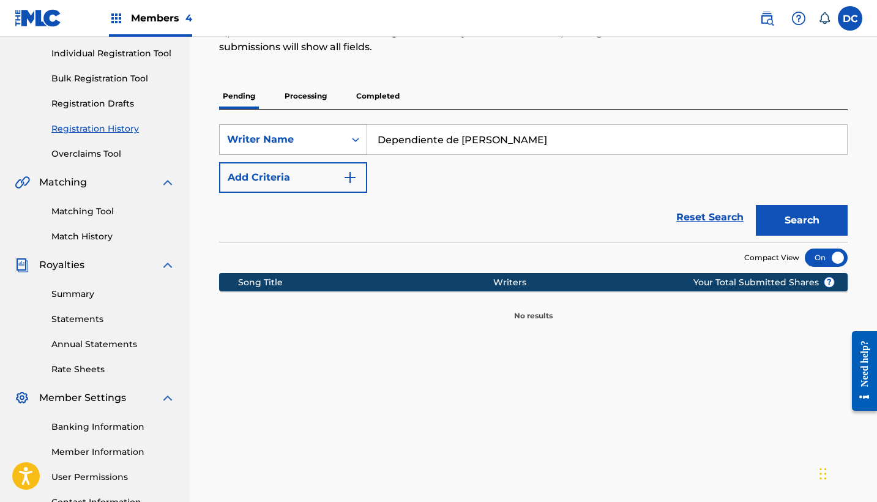
type input "Dependiente de Ti"
click at [323, 132] on div "Writer Name" at bounding box center [282, 139] width 125 height 23
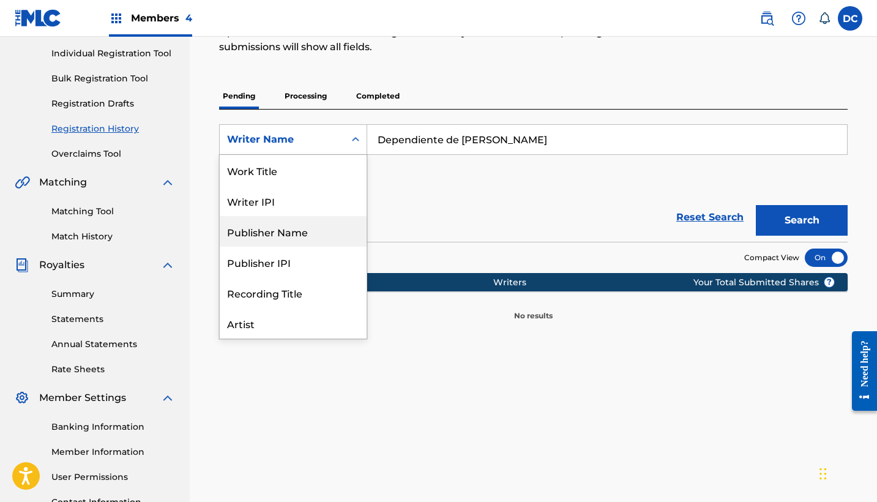
scroll to position [1, 0]
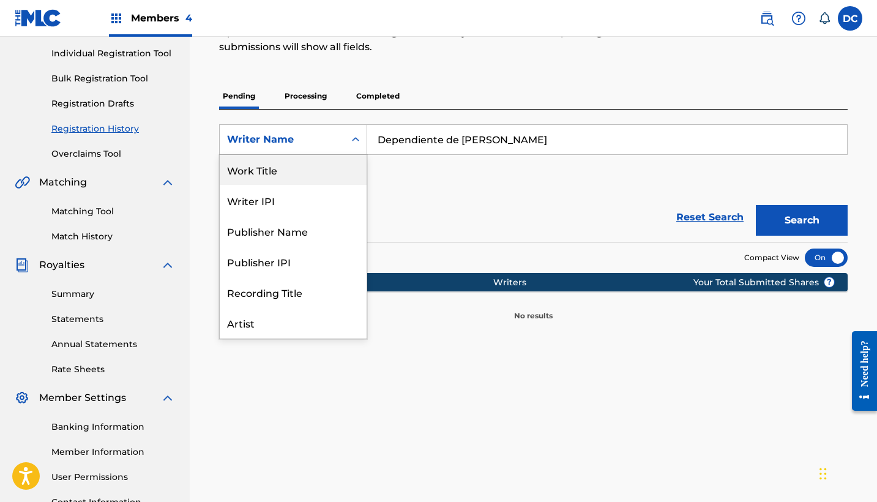
click at [305, 169] on div "Work Title" at bounding box center [293, 169] width 147 height 31
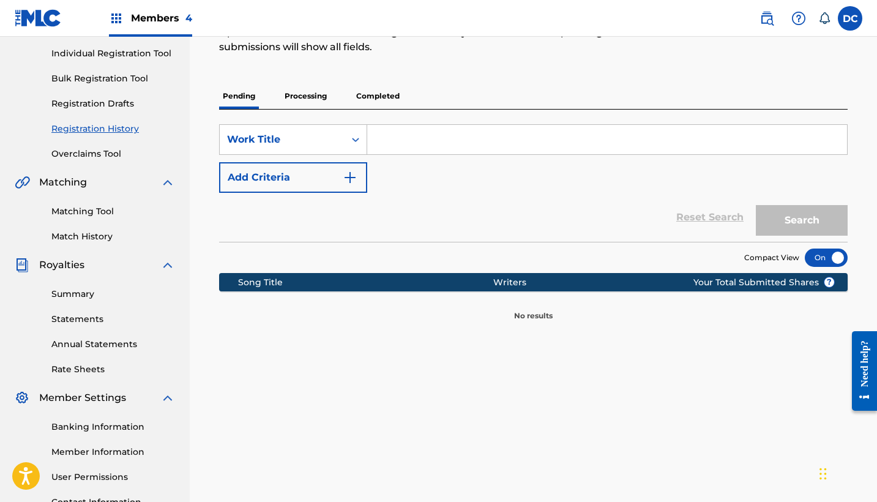
click at [458, 142] on input "Search Form" at bounding box center [607, 139] width 480 height 29
paste input "Dependiente de Ti"
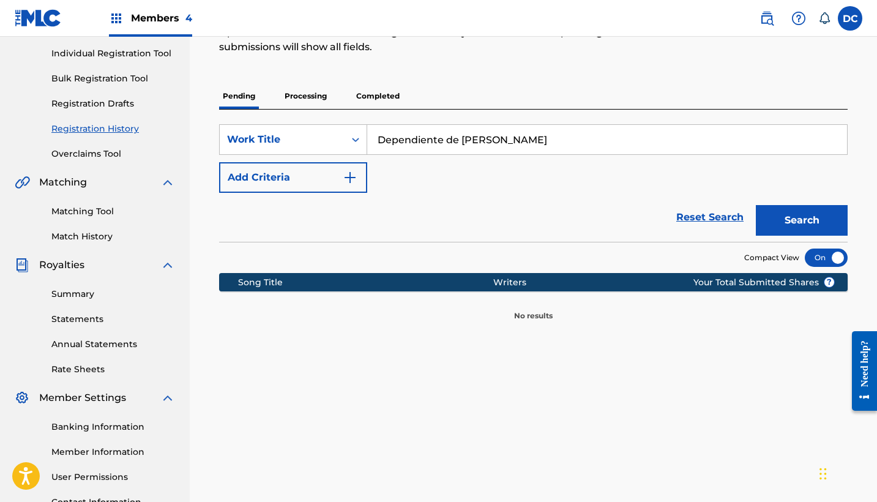
type input "Dependiente de Ti"
click at [790, 215] on button "Search" at bounding box center [802, 220] width 92 height 31
click at [293, 92] on p "Processing" at bounding box center [306, 96] width 50 height 26
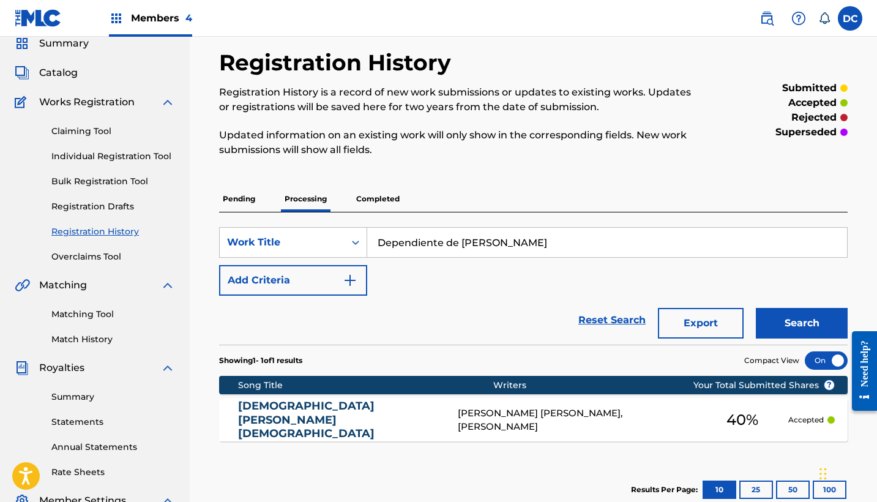
scroll to position [57, 0]
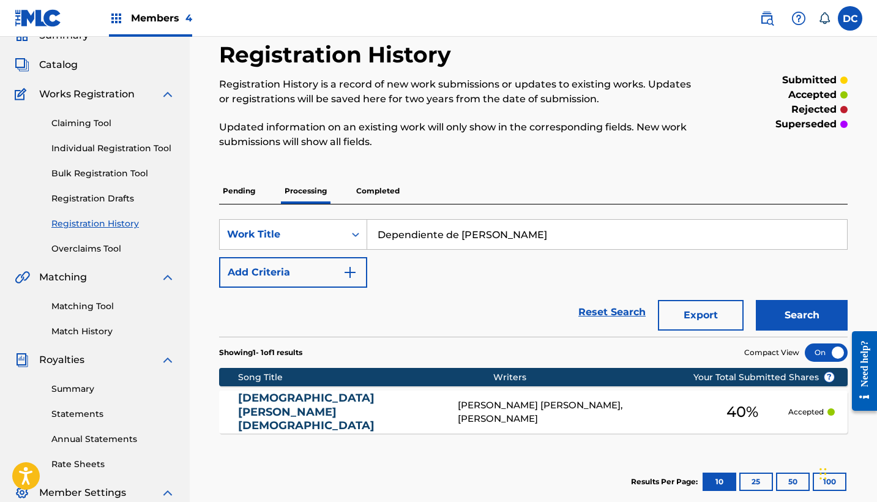
click at [382, 193] on p "Completed" at bounding box center [378, 191] width 51 height 26
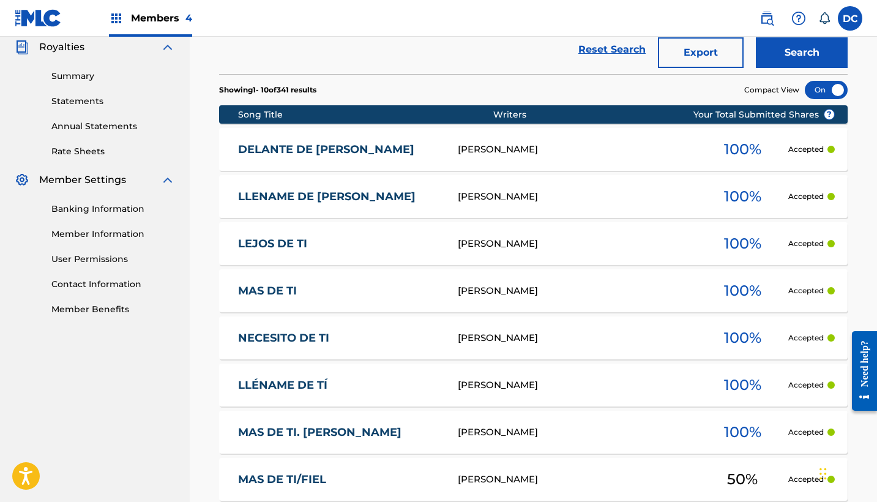
scroll to position [377, 0]
